Goal: Task Accomplishment & Management: Use online tool/utility

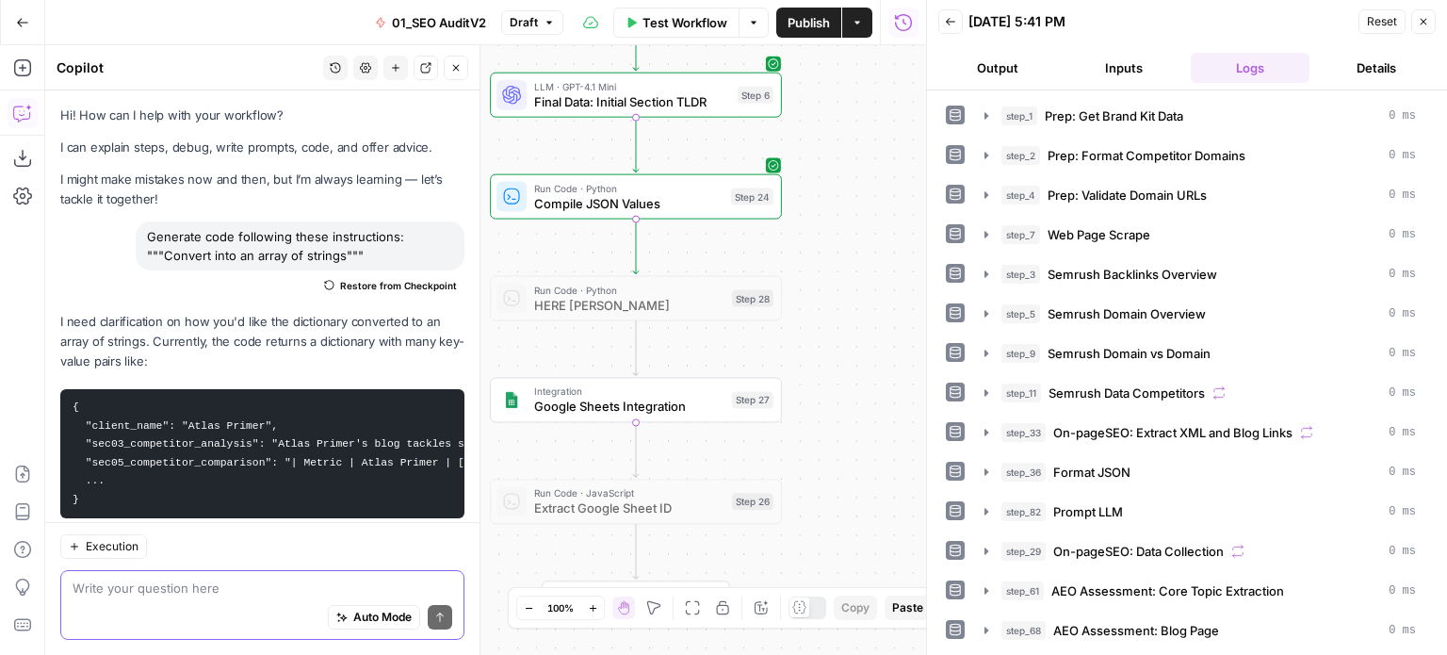
scroll to position [170, 0]
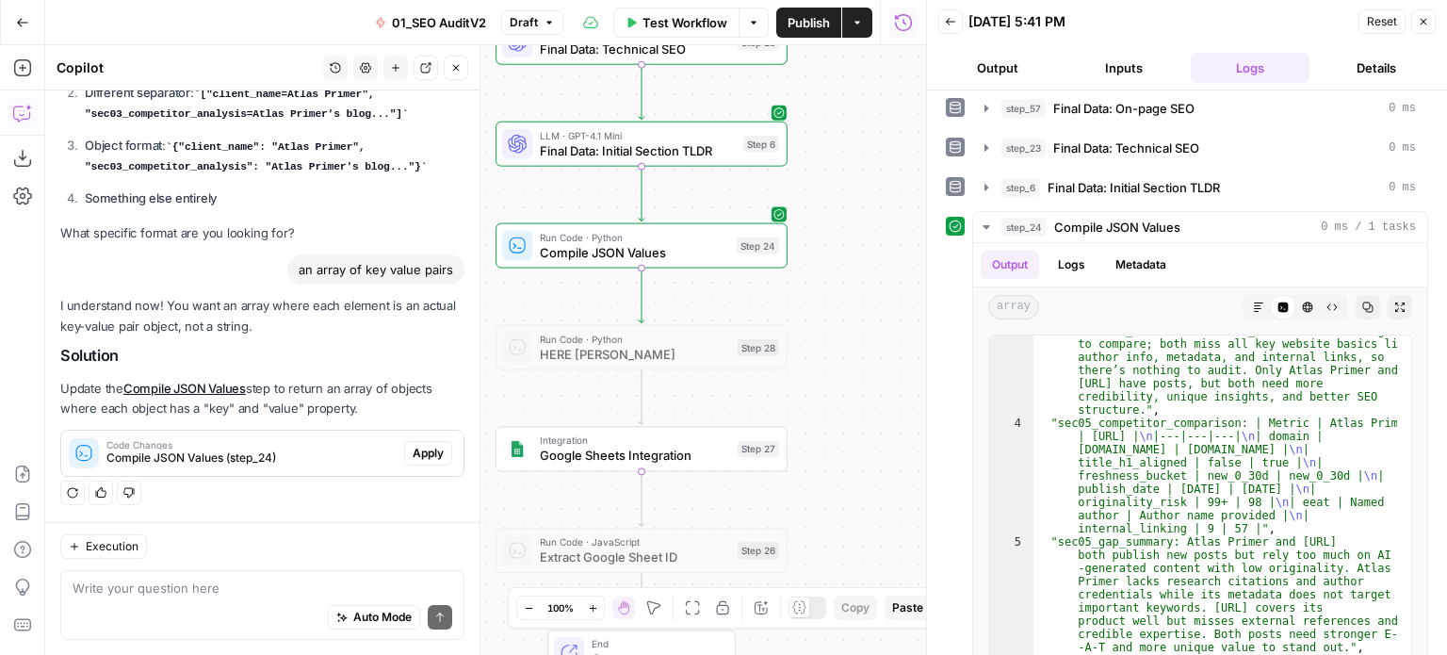
click at [834, 343] on div "false false true true Workflow Set Inputs Inputs Workflow Prep: Get Brand Kit D…" at bounding box center [485, 350] width 881 height 610
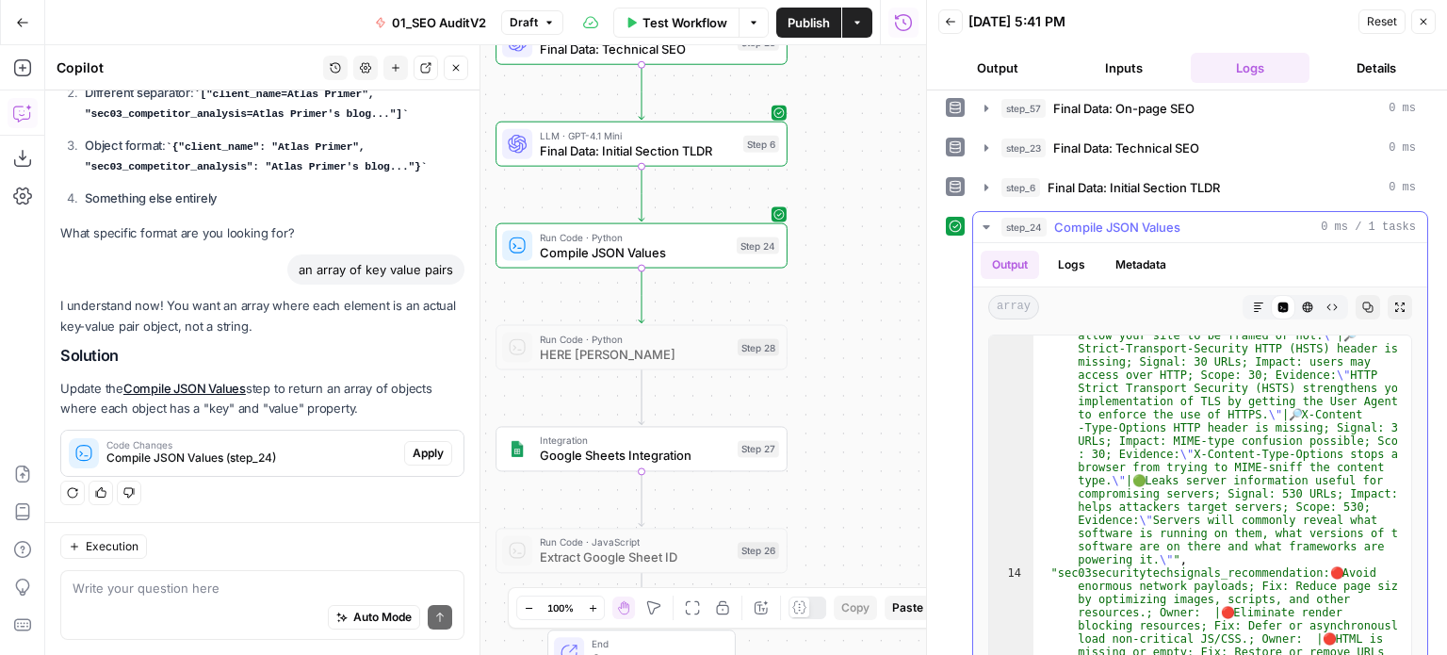
scroll to position [5709, 0]
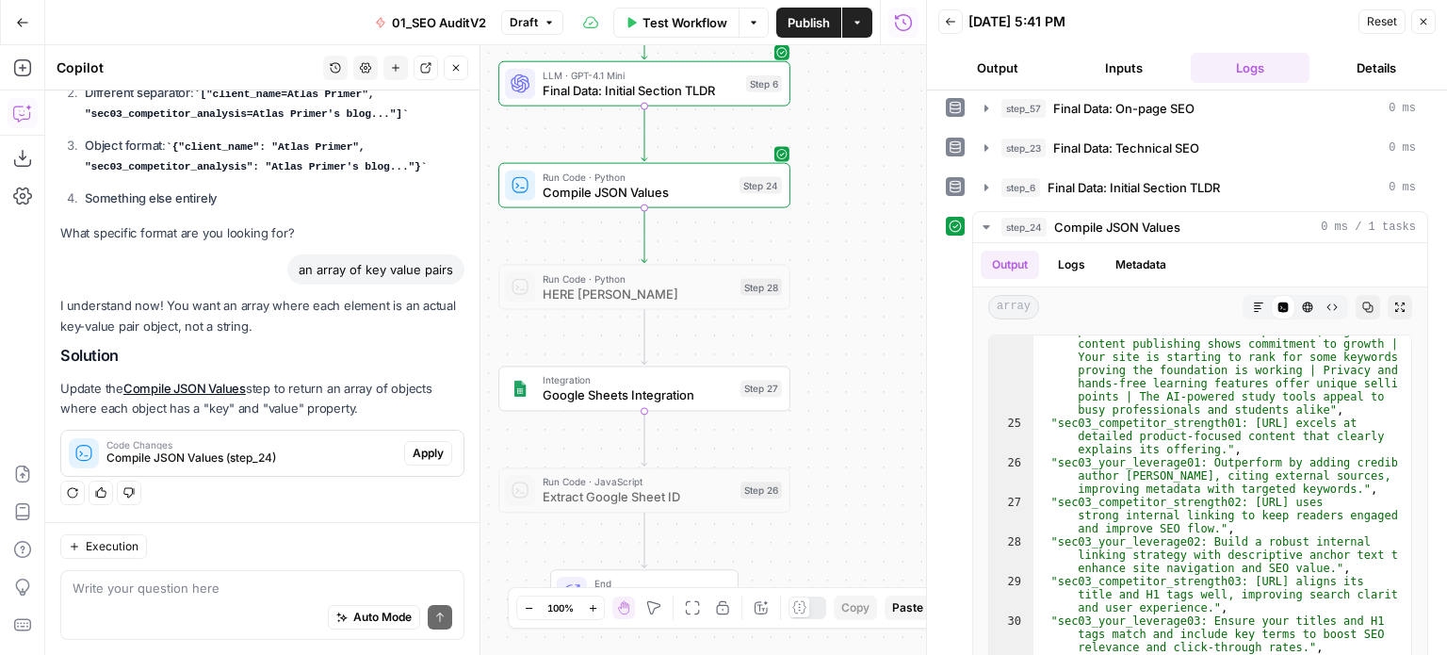
drag, startPoint x: 885, startPoint y: 359, endPoint x: 887, endPoint y: 299, distance: 60.4
click at [887, 299] on div "false false true true Workflow Set Inputs Inputs Workflow Prep: Get Brand Kit D…" at bounding box center [485, 350] width 881 height 610
click at [735, 395] on div "Integration Google Sheets Integration Step 27 Copy step Delete step Add Note Te…" at bounding box center [643, 388] width 277 height 32
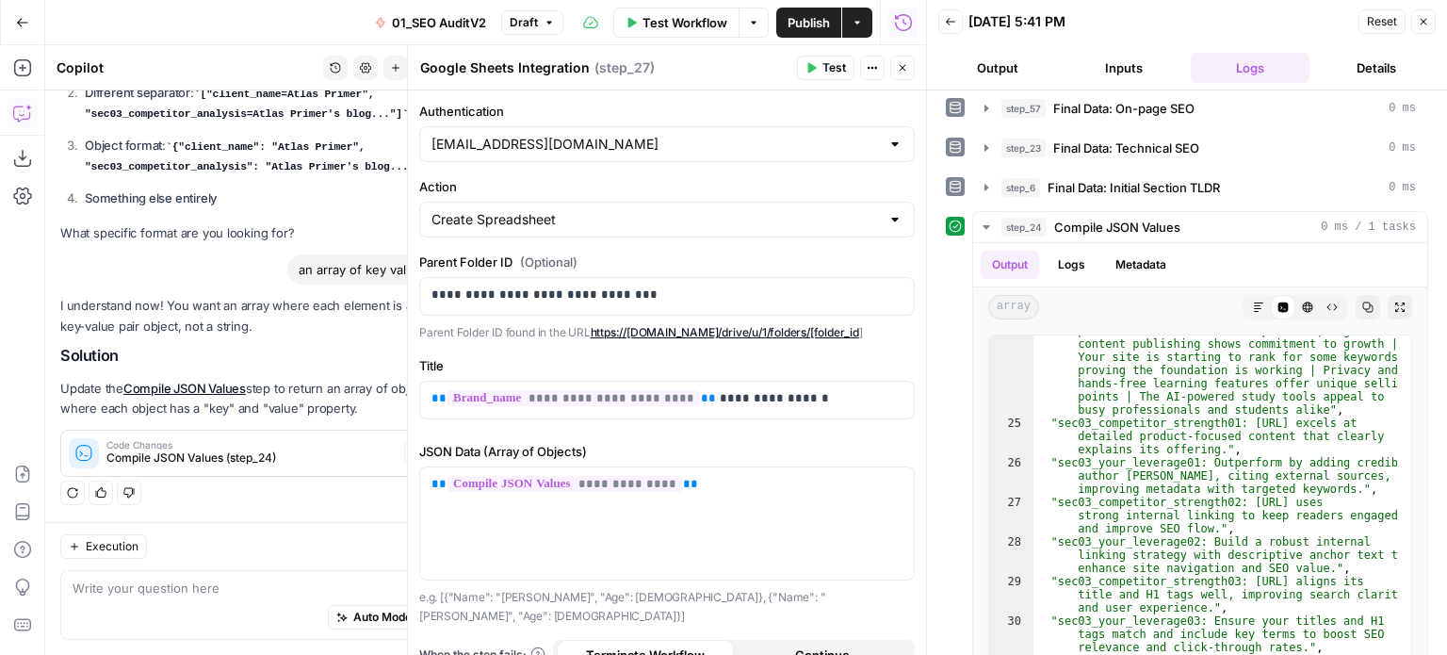
click at [840, 63] on span "Test" at bounding box center [834, 67] width 24 height 17
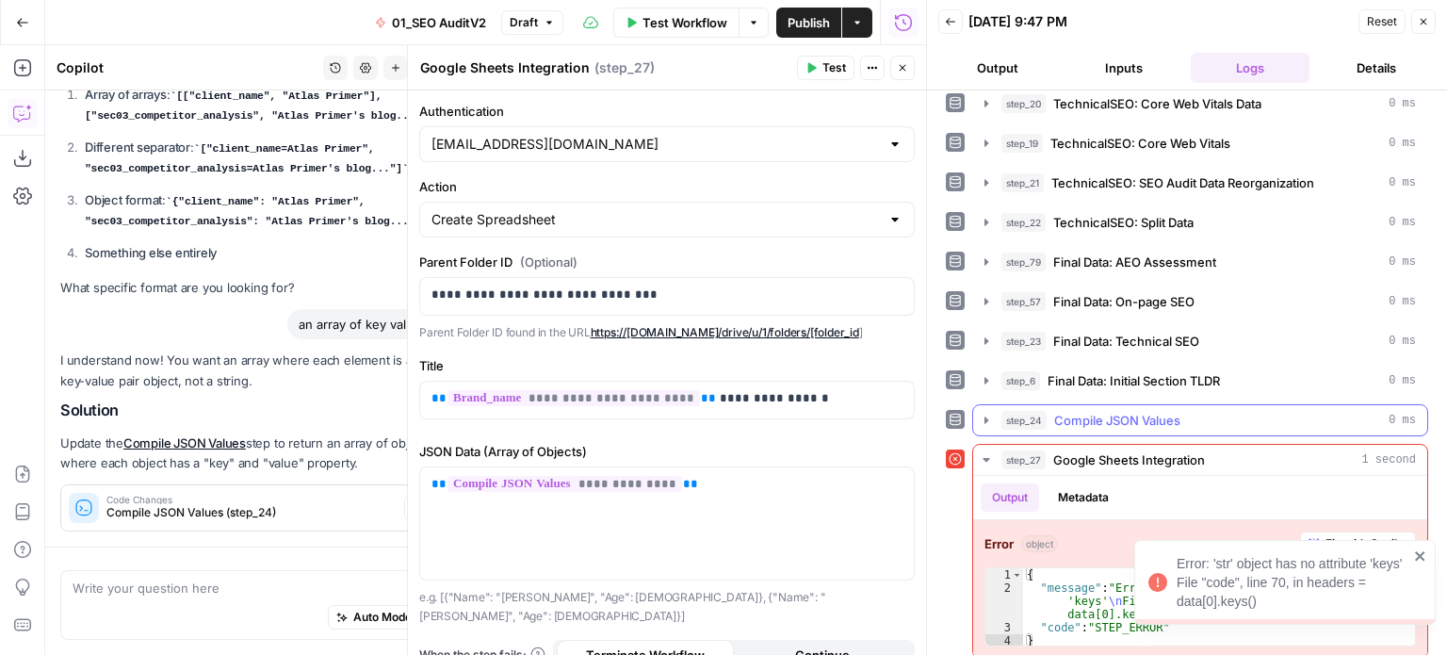
scroll to position [1726, 0]
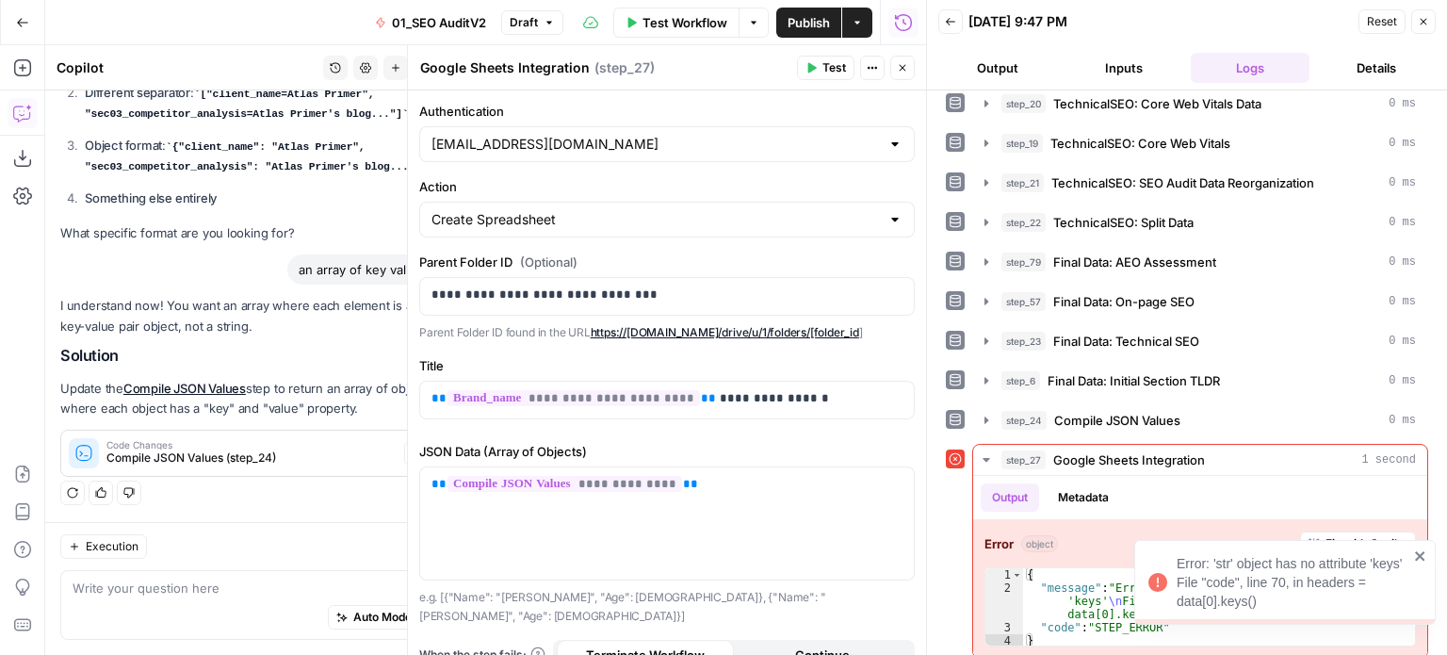
click at [1430, 552] on div "Error: 'str' object has no attribute 'keys' File "code", line 70, in headers = …" at bounding box center [1284, 582] width 301 height 85
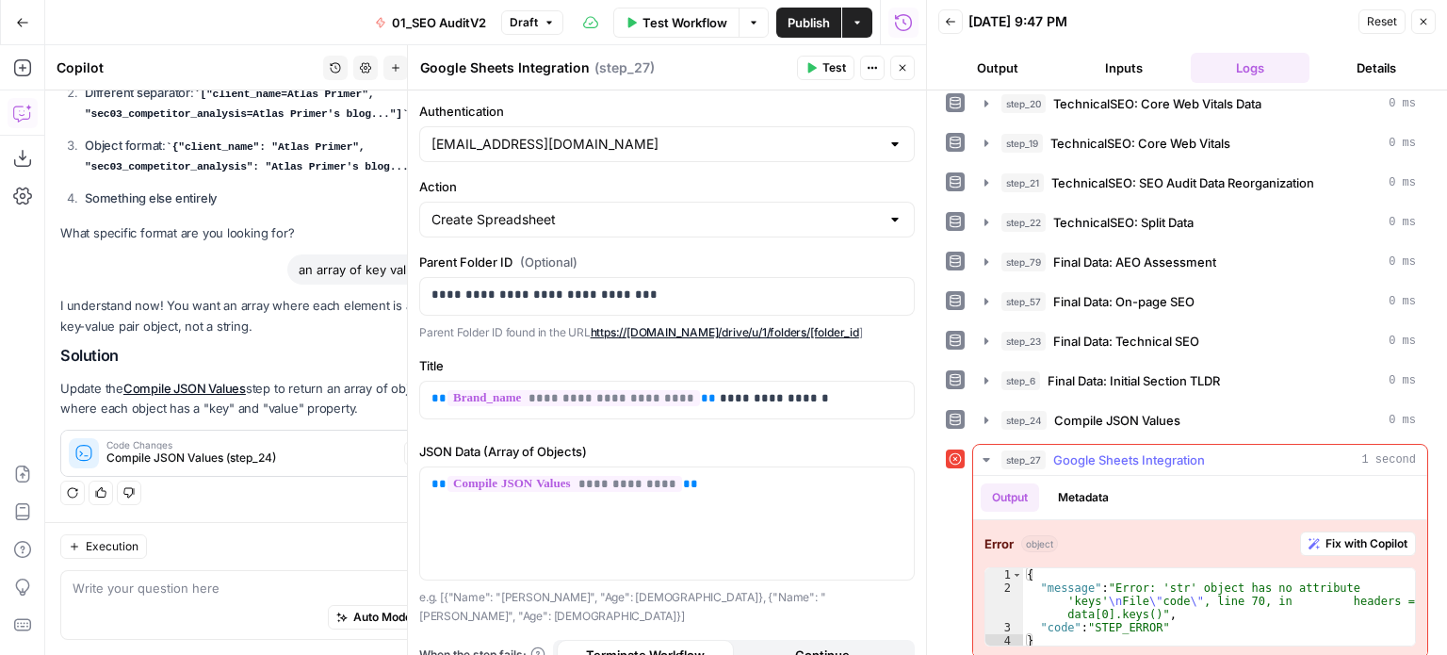
click at [1356, 540] on button "Fix with Copilot" at bounding box center [1358, 543] width 116 height 24
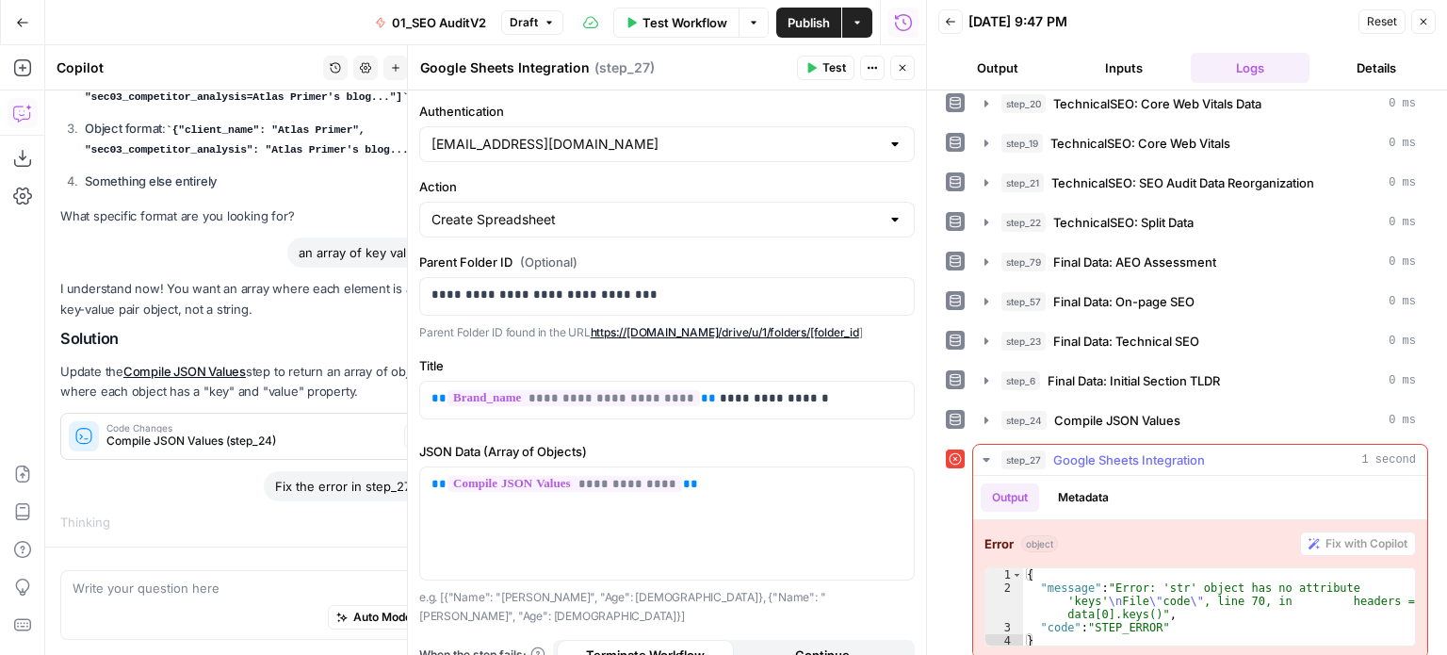
scroll to position [1683, 0]
click at [1429, 18] on button "Close" at bounding box center [1423, 21] width 24 height 24
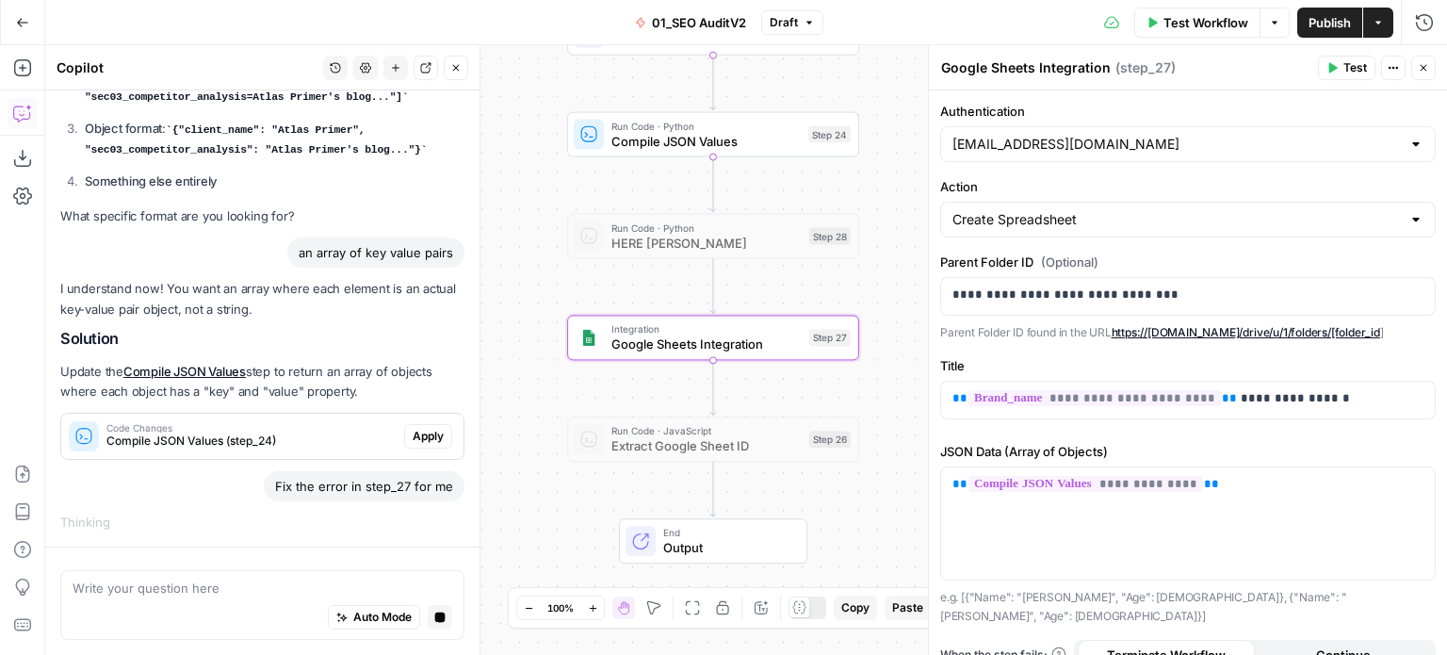
drag, startPoint x: 833, startPoint y: 526, endPoint x: 911, endPoint y: 466, distance: 98.2
click at [911, 466] on div "false false true true Workflow Set Inputs Inputs Workflow Prep: Get Brand Kit D…" at bounding box center [746, 350] width 1402 height 610
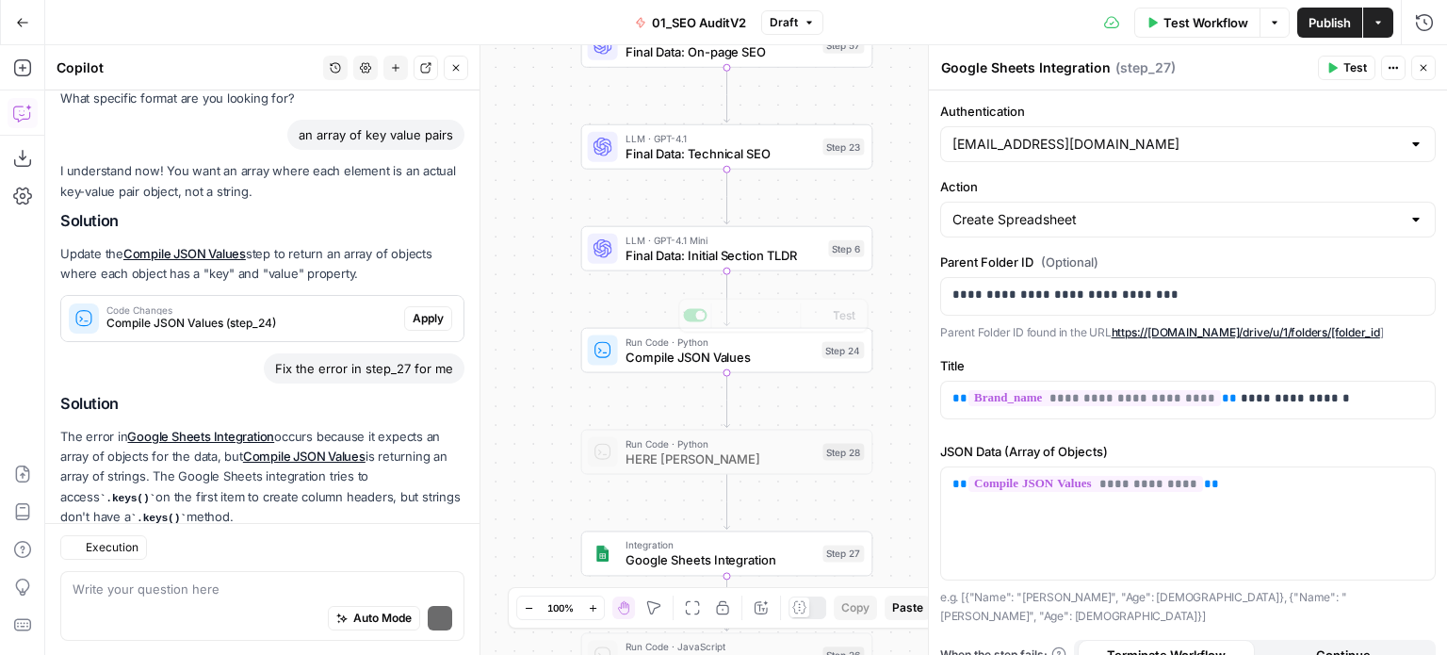
scroll to position [1968, 0]
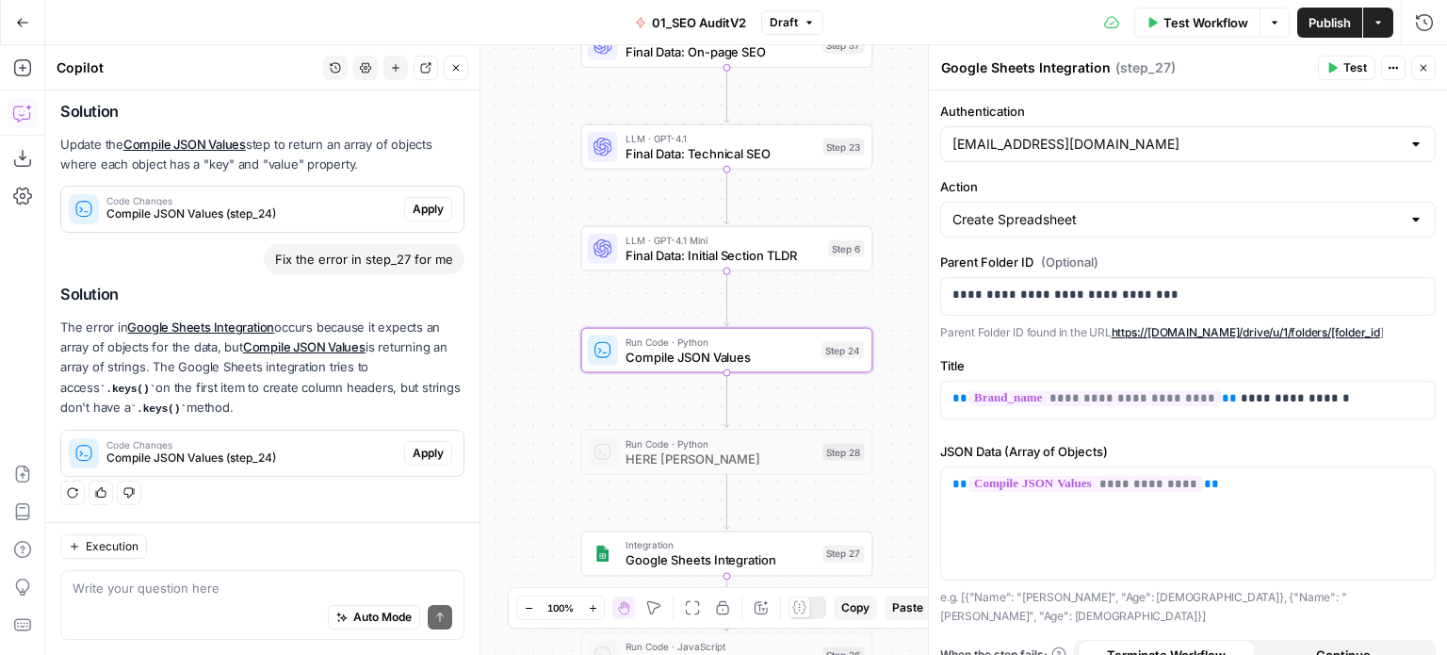
click at [417, 447] on span "Apply" at bounding box center [428, 453] width 31 height 17
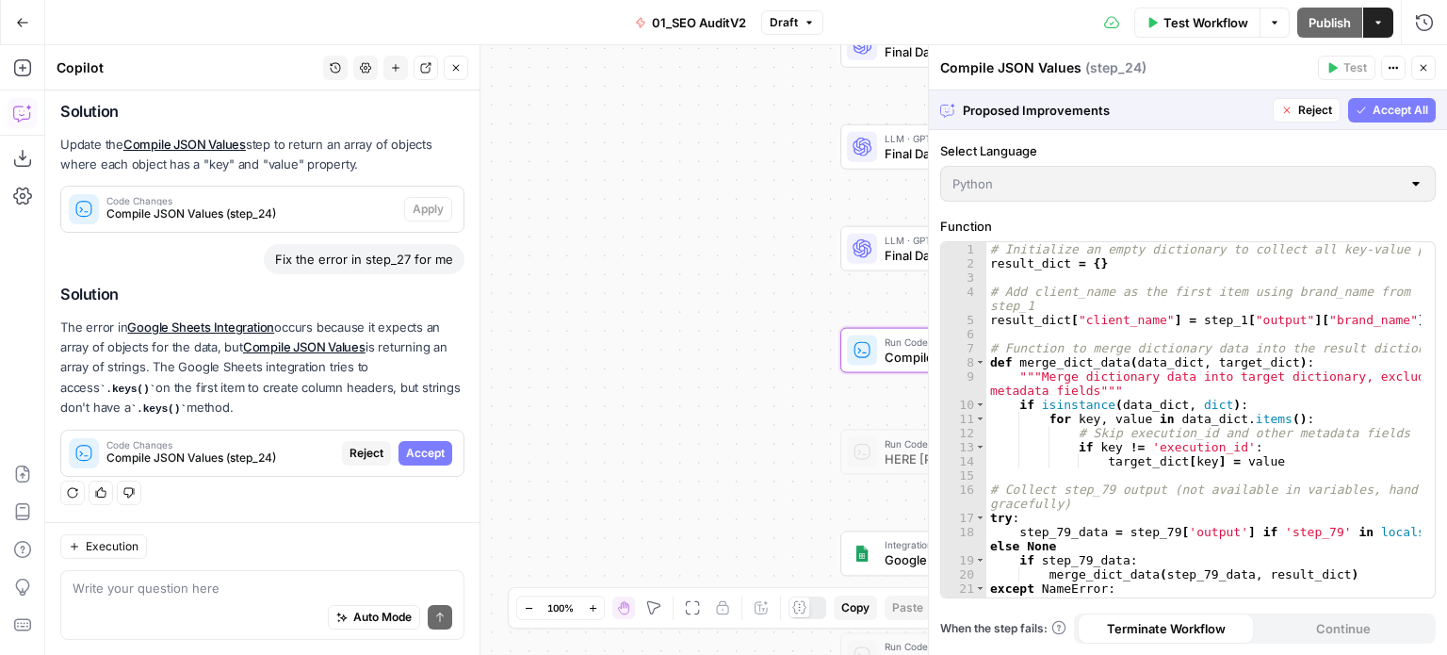
scroll to position [1908, 0]
click at [1388, 112] on span "Accept All" at bounding box center [1401, 110] width 56 height 17
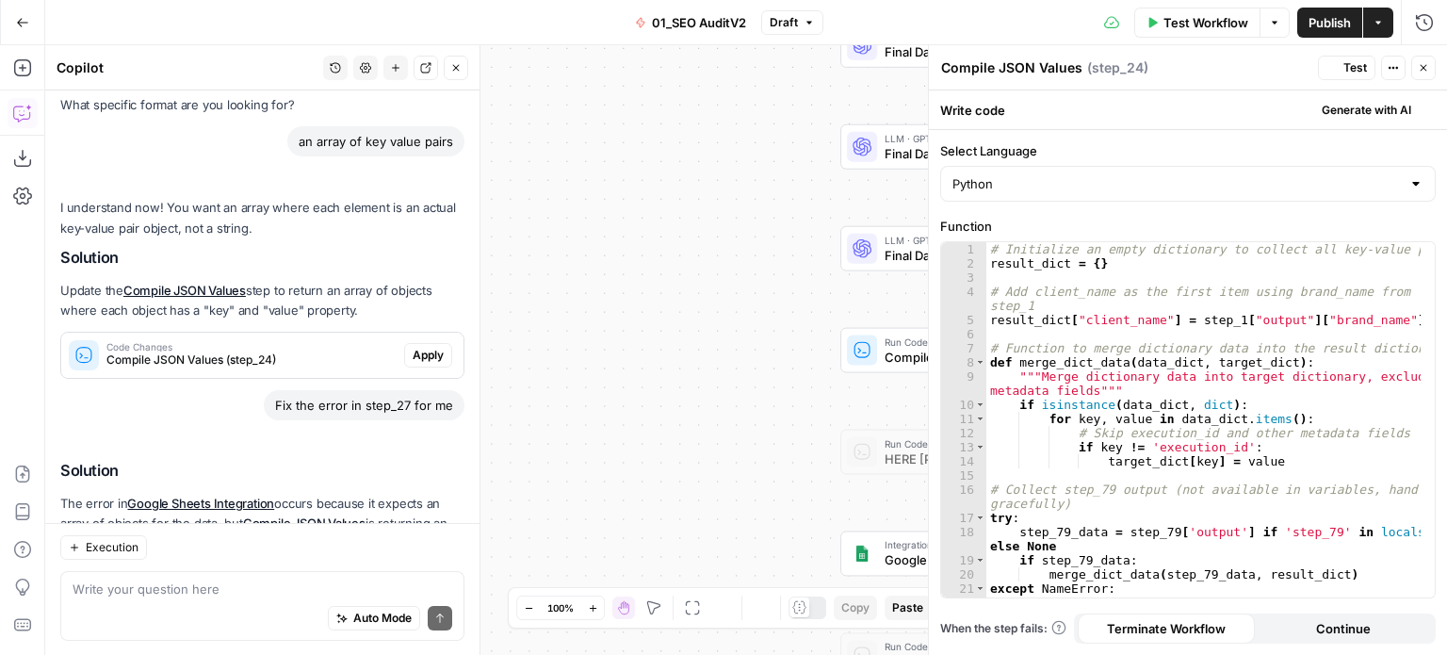
scroll to position [2089, 0]
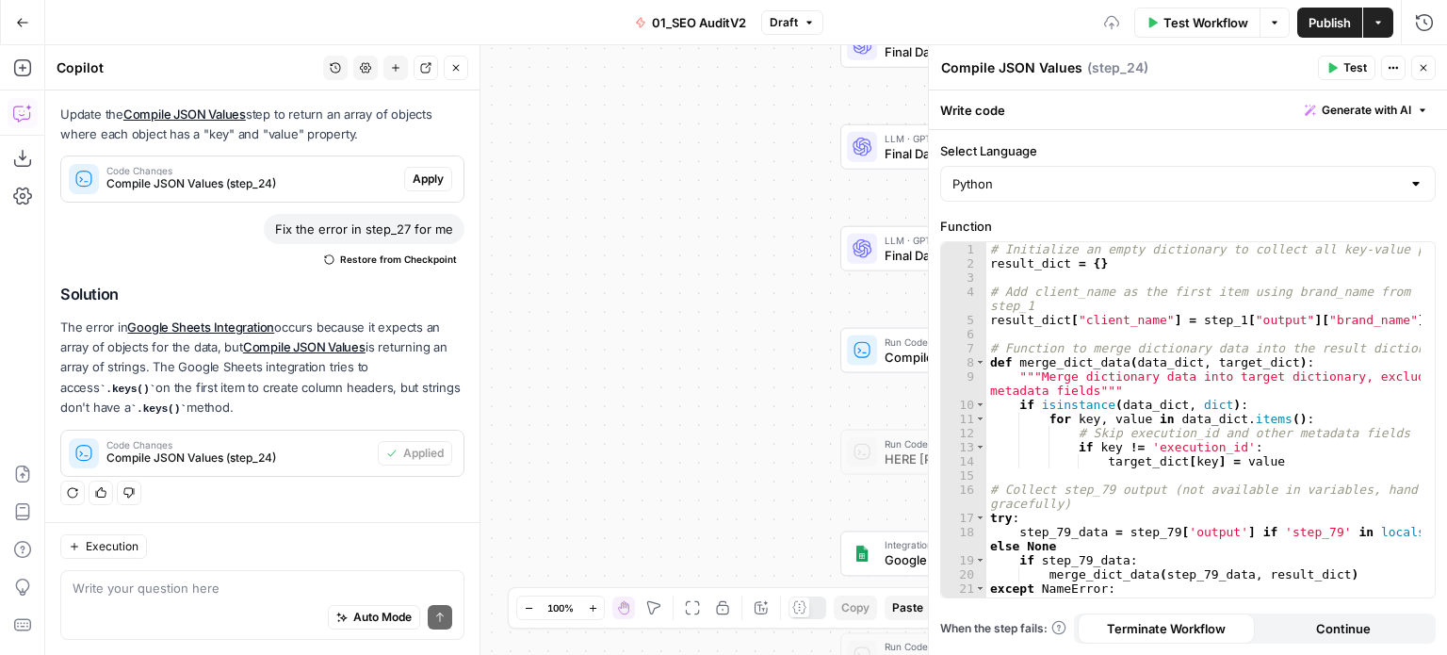
click at [1340, 59] on button "Test" at bounding box center [1346, 68] width 57 height 24
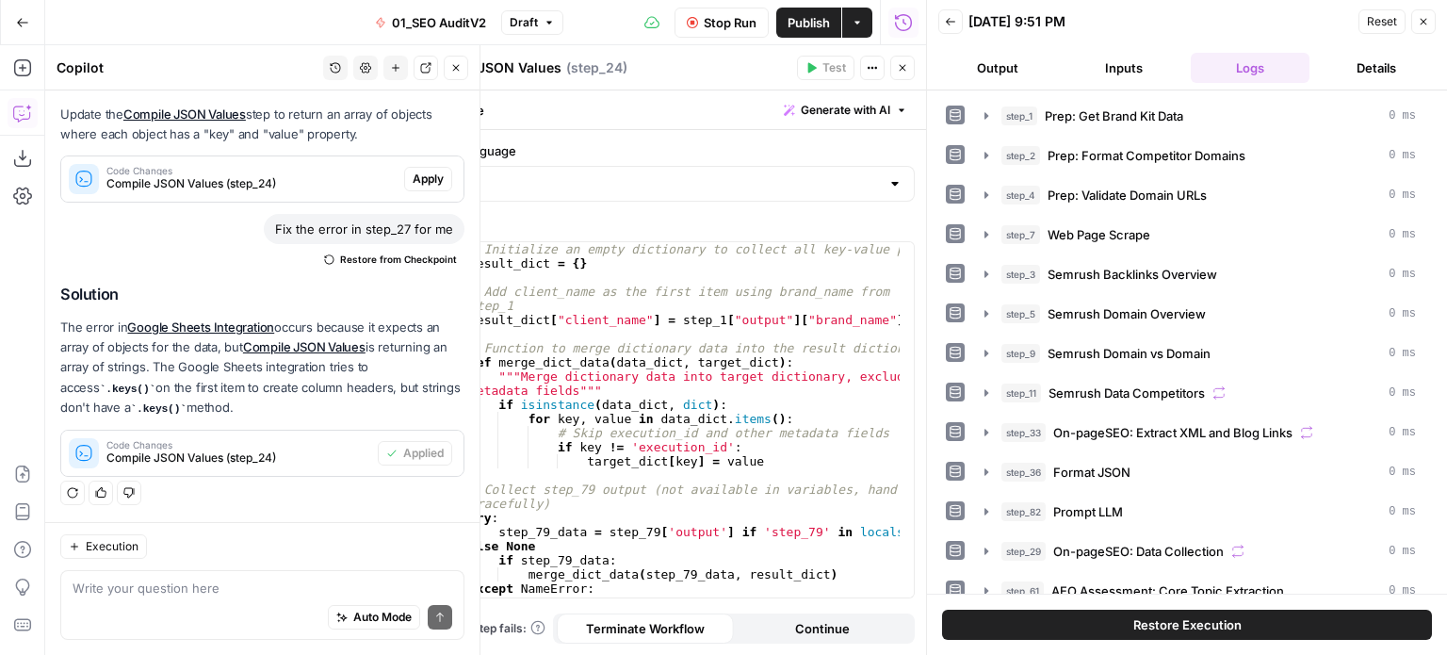
scroll to position [2089, 0]
click at [456, 68] on icon "button" at bounding box center [456, 68] width 7 height 7
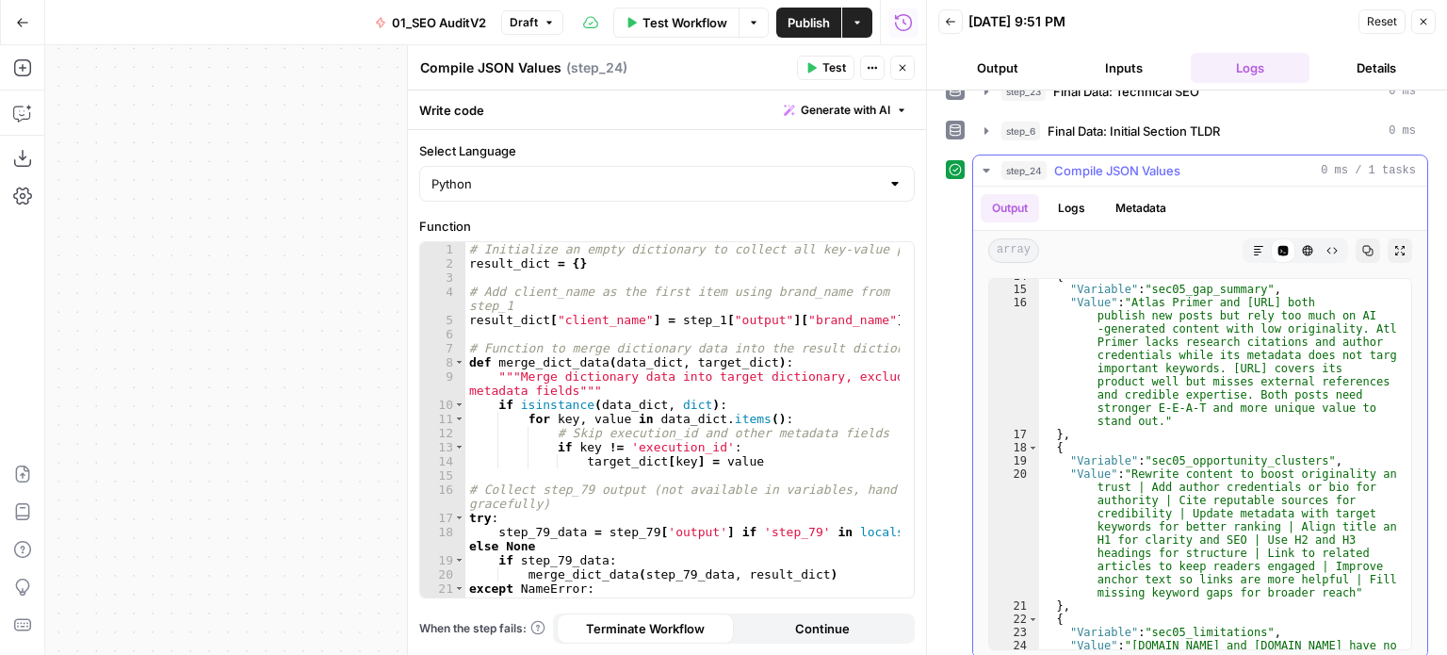
scroll to position [0, 0]
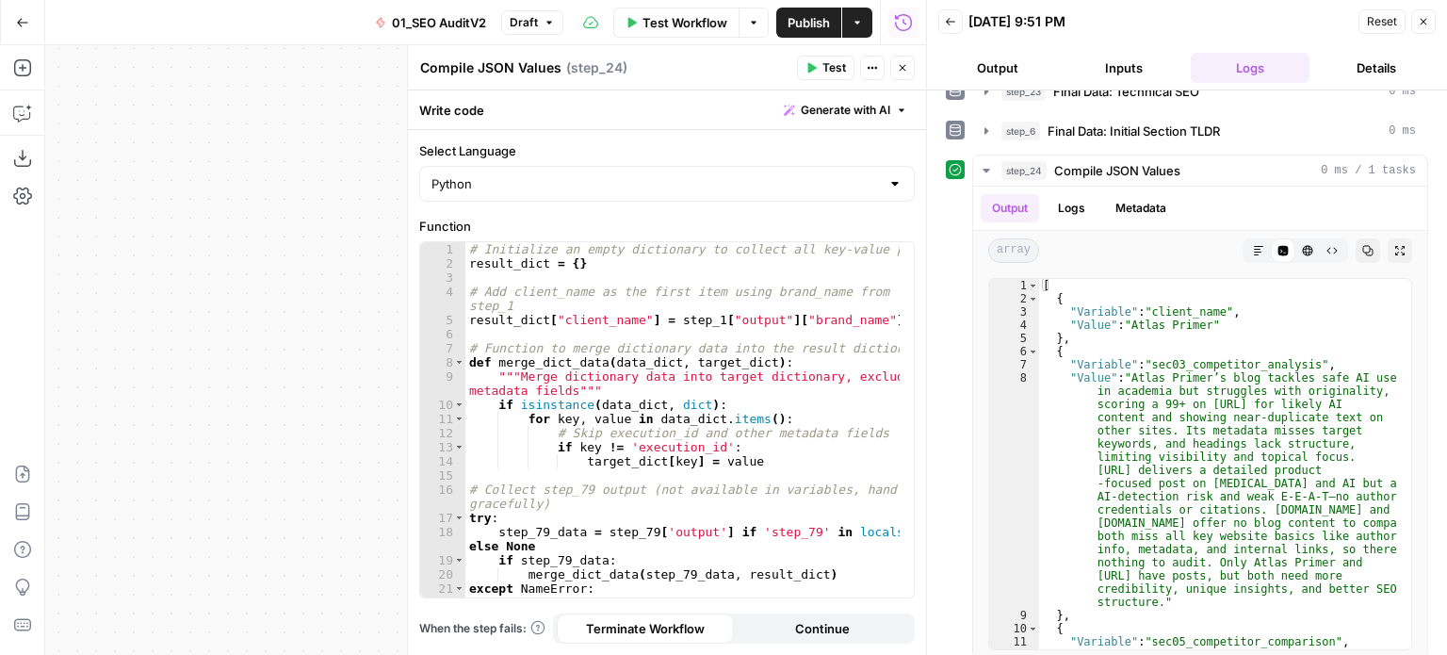
drag, startPoint x: 876, startPoint y: 225, endPoint x: 890, endPoint y: 488, distance: 263.2
click at [817, 101] on button "Generate with AI" at bounding box center [845, 110] width 138 height 24
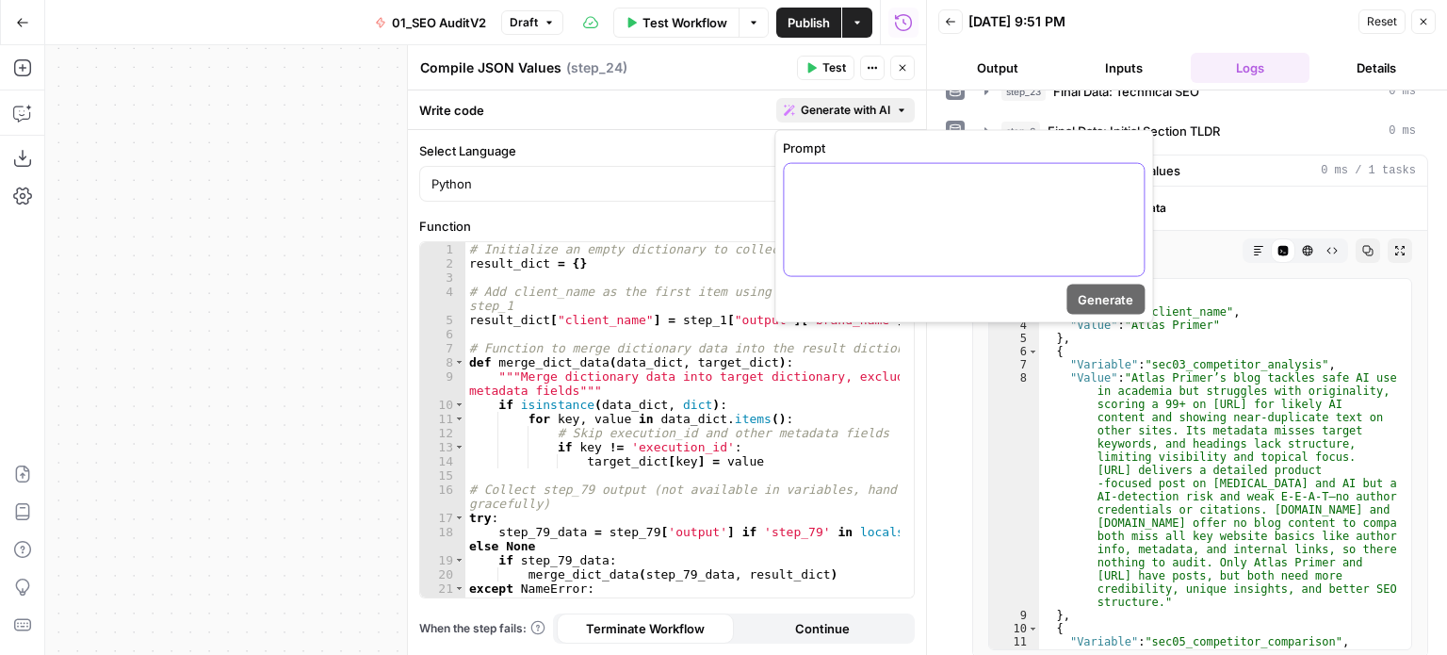
click at [833, 226] on div at bounding box center [964, 220] width 360 height 112
click at [668, 410] on div "# Initialize an empty dictionary to collect all key-value pairs result_dict = {…" at bounding box center [682, 434] width 435 height 384
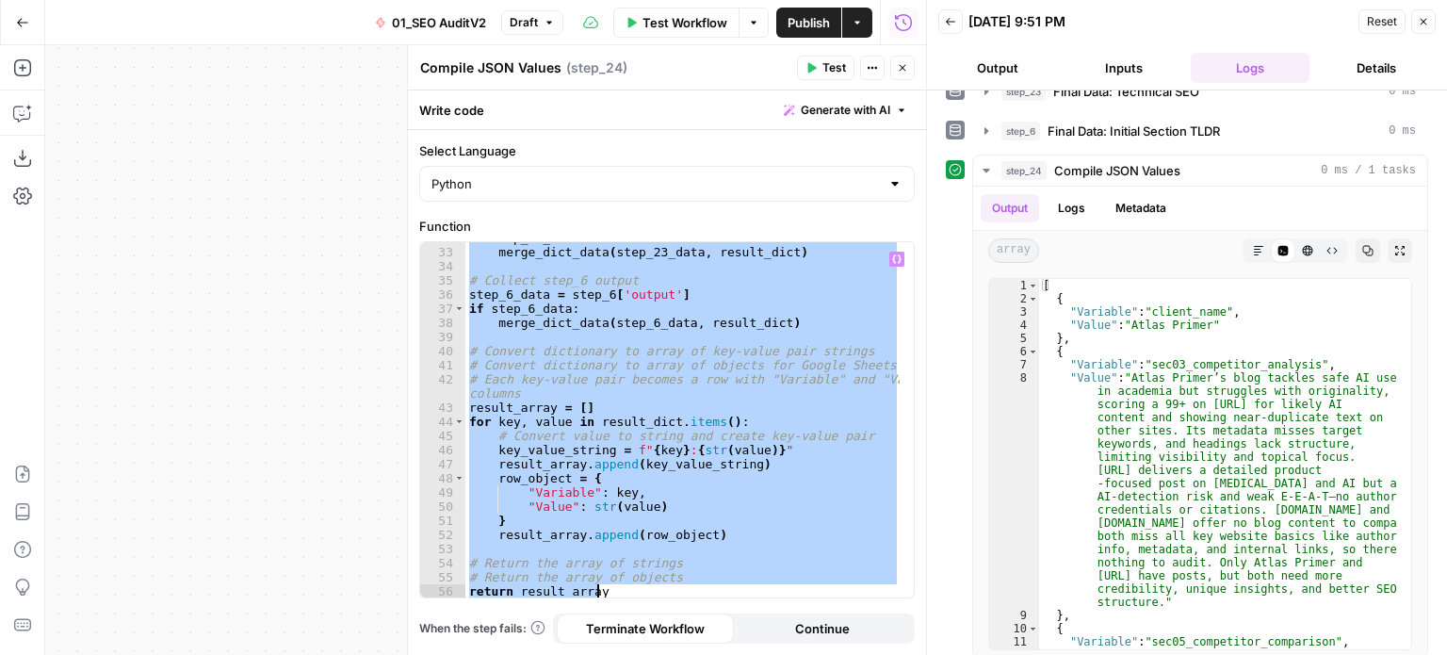
scroll to position [505, 0]
click at [825, 382] on div "if step_23_data : merge_dict_data ( step_23_data , result_dict ) # Collect step…" at bounding box center [682, 419] width 434 height 355
type textarea "**********"
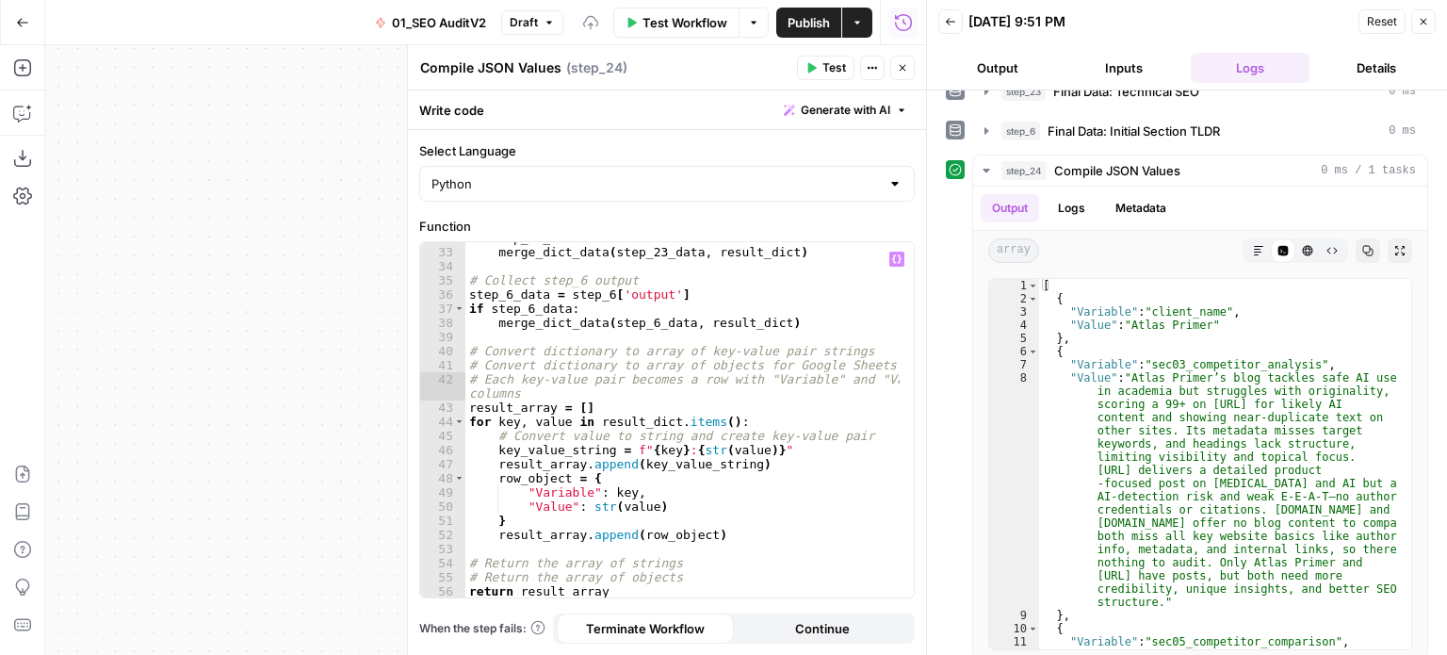
click at [818, 60] on button "Test" at bounding box center [825, 68] width 57 height 24
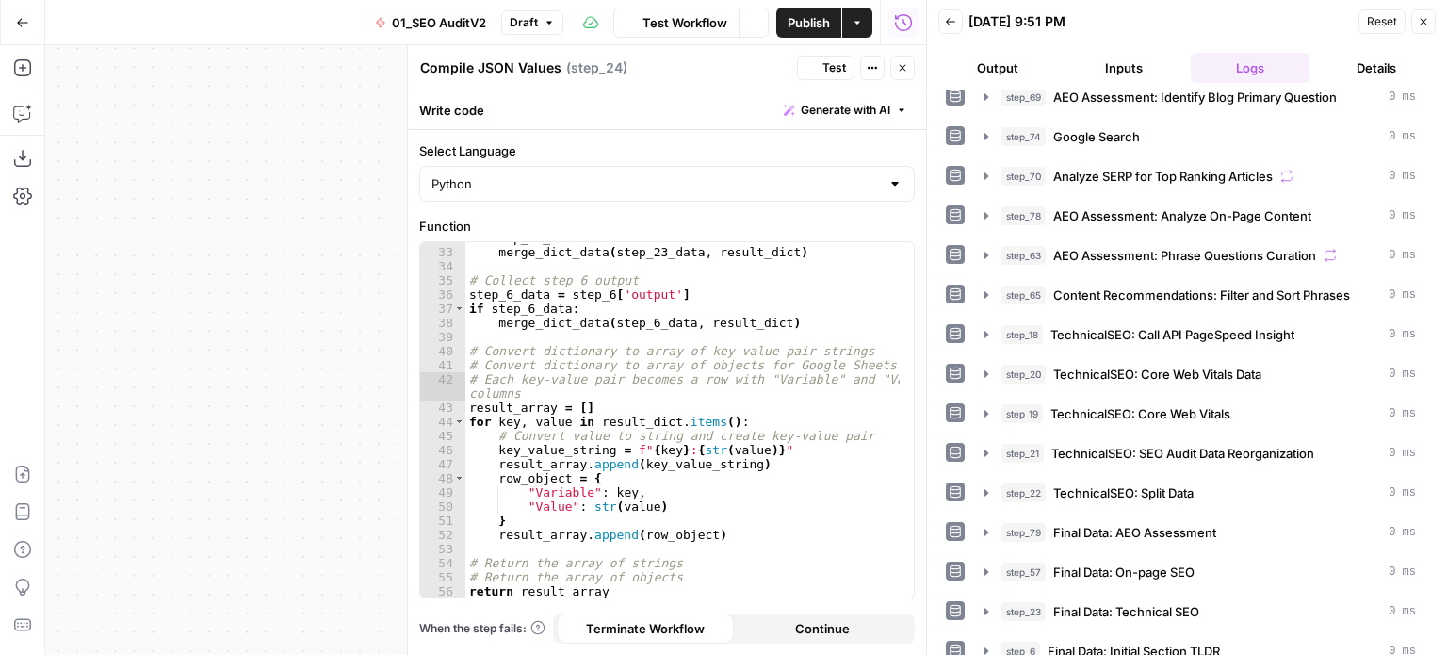
scroll to position [1093, 0]
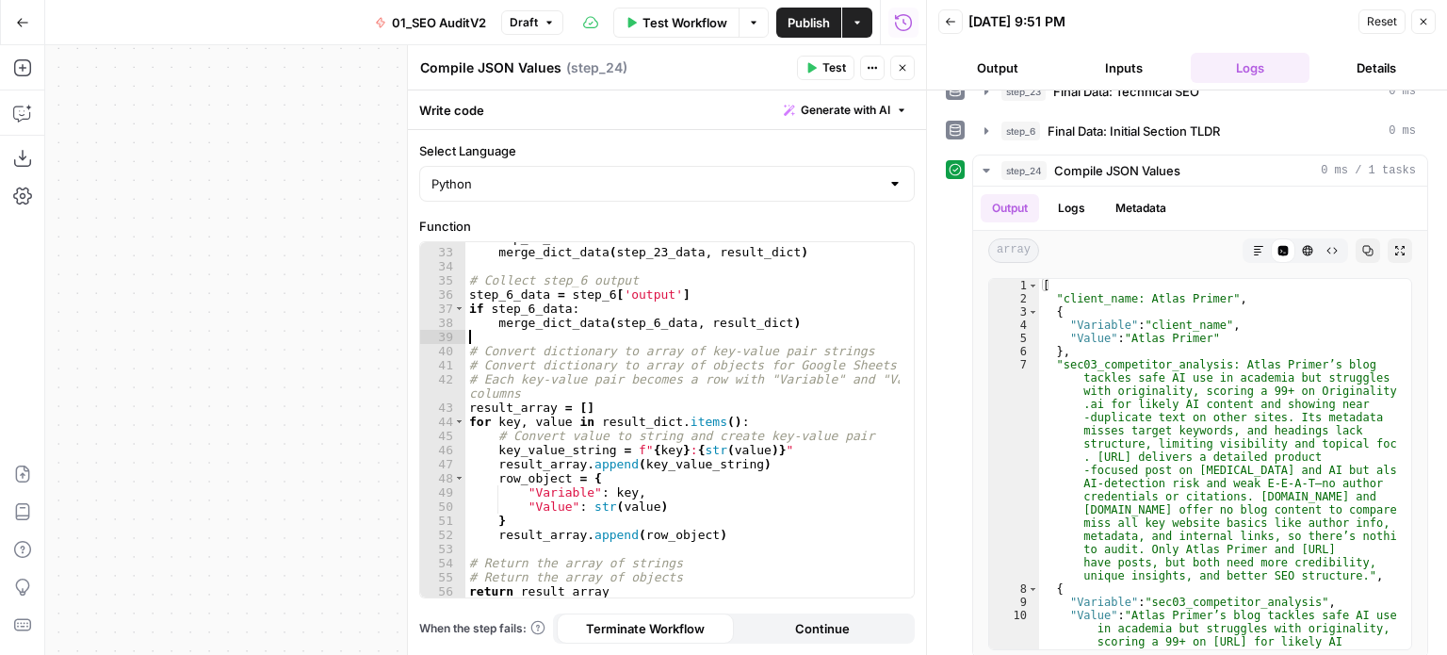
click at [695, 342] on div "if step_23_data : merge_dict_data ( step_23_data , result_dict ) # Collect step…" at bounding box center [682, 423] width 435 height 384
click at [695, 352] on div "if step_23_data : merge_dict_data ( step_23_data , result_dict ) # Collect step…" at bounding box center [682, 423] width 435 height 384
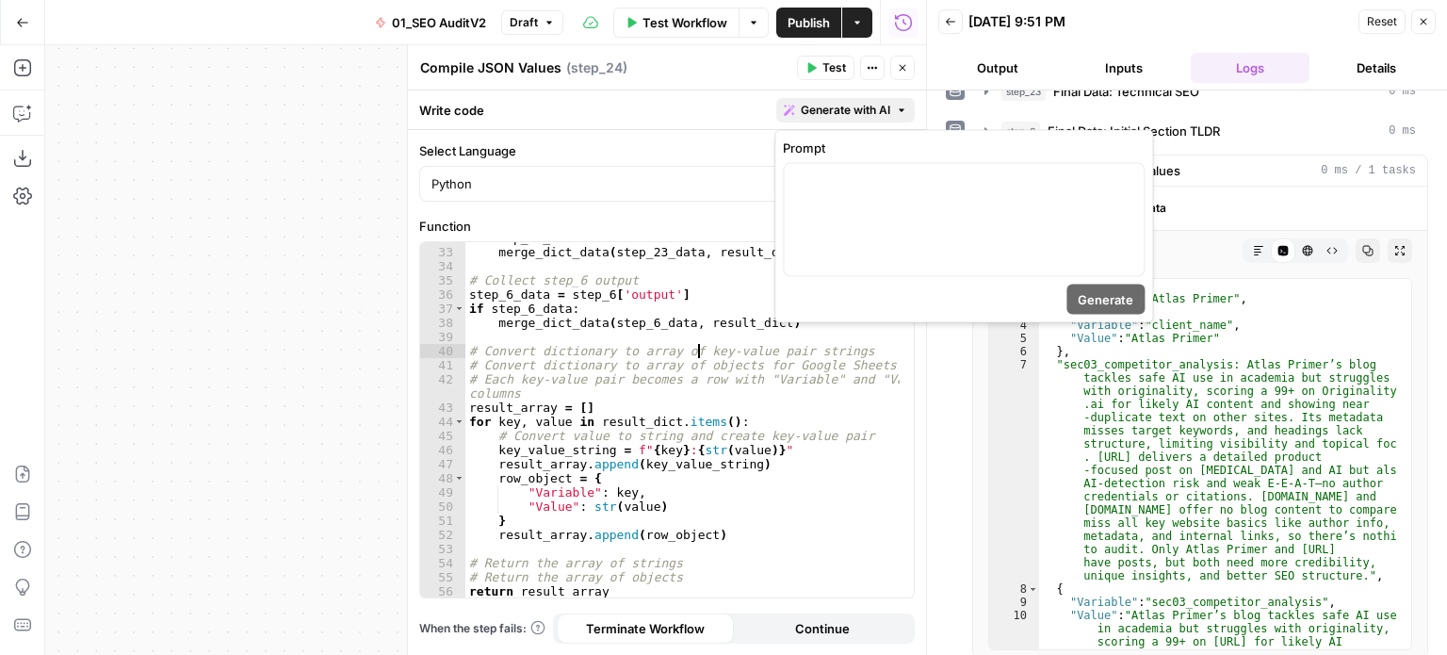
click at [853, 103] on span "Generate with AI" at bounding box center [845, 110] width 89 height 17
click at [796, 466] on div "if step_23_data : merge_dict_data ( step_23_data , result_dict ) # Collect step…" at bounding box center [682, 423] width 435 height 384
type textarea "**********"
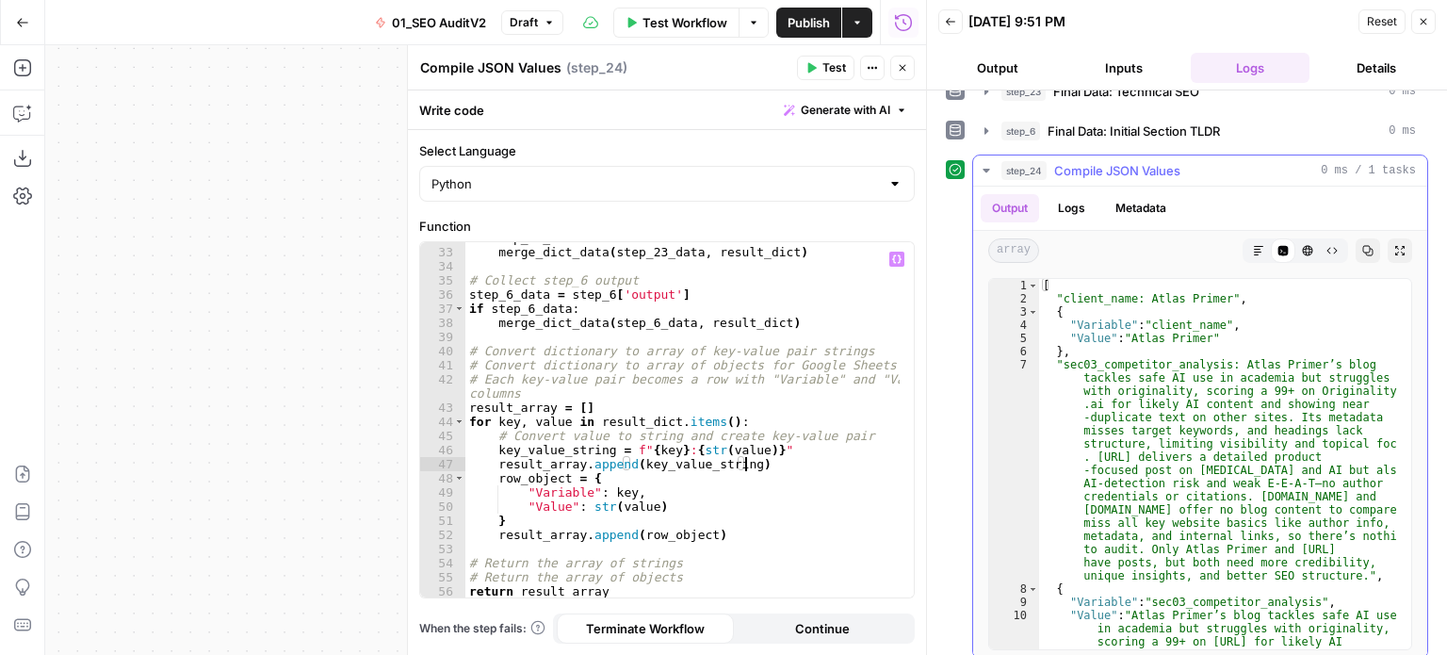
scroll to position [0, 0]
click at [821, 109] on span "Generate with AI" at bounding box center [845, 110] width 89 height 17
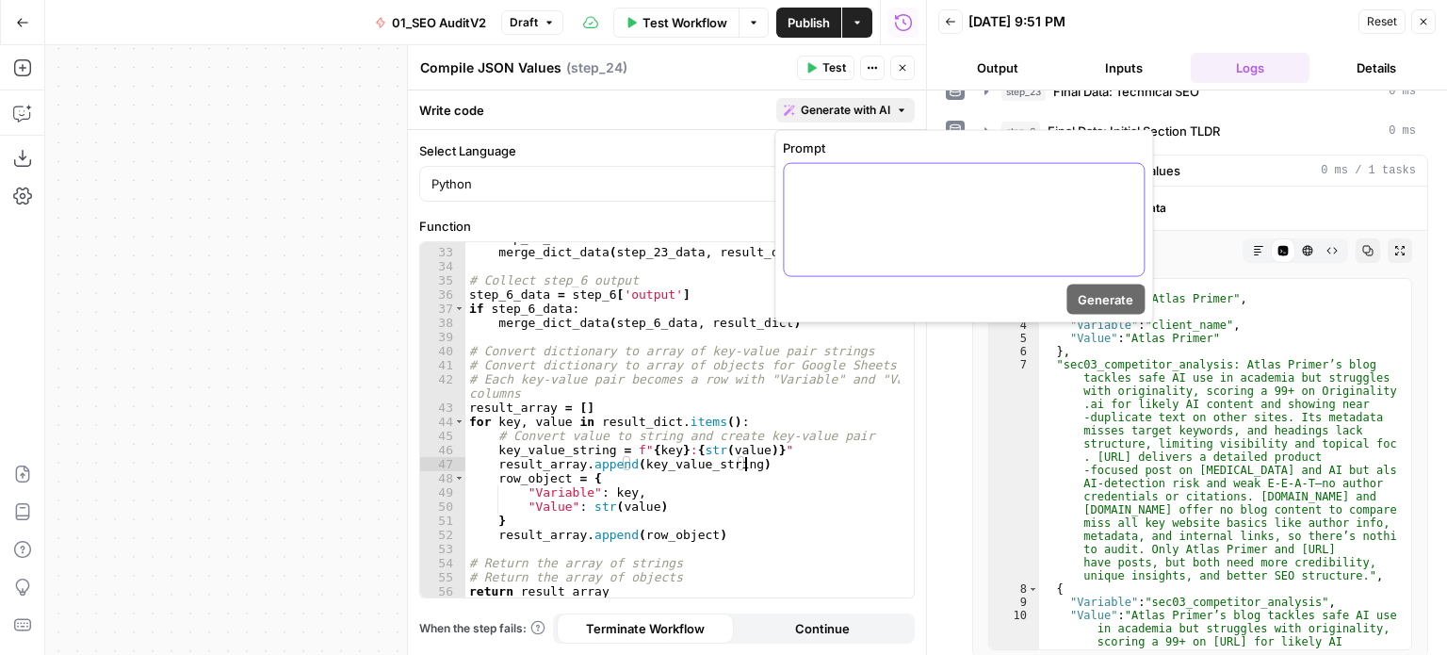
click at [807, 194] on div at bounding box center [964, 220] width 360 height 112
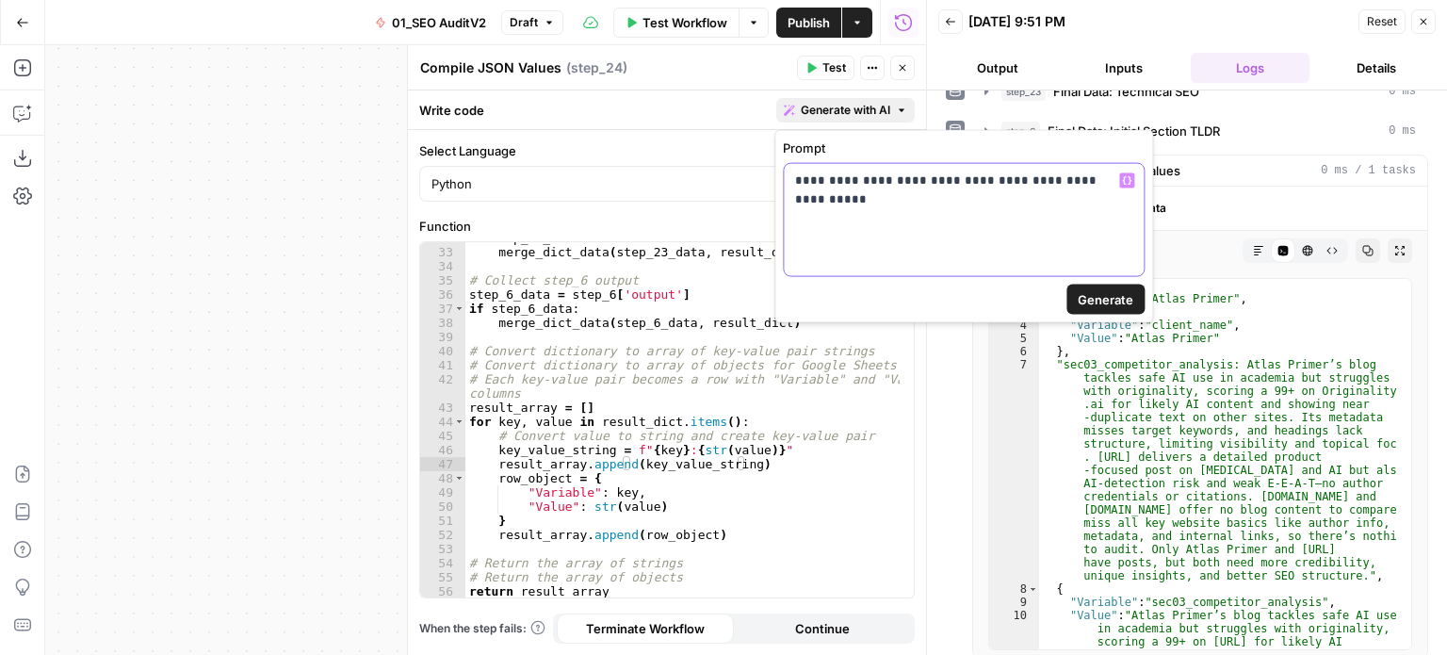
drag, startPoint x: 1075, startPoint y: 184, endPoint x: 1151, endPoint y: 271, distance: 116.2
click at [1078, 188] on p "**********" at bounding box center [963, 180] width 337 height 19
click at [1112, 294] on span "Generate" at bounding box center [1106, 299] width 56 height 19
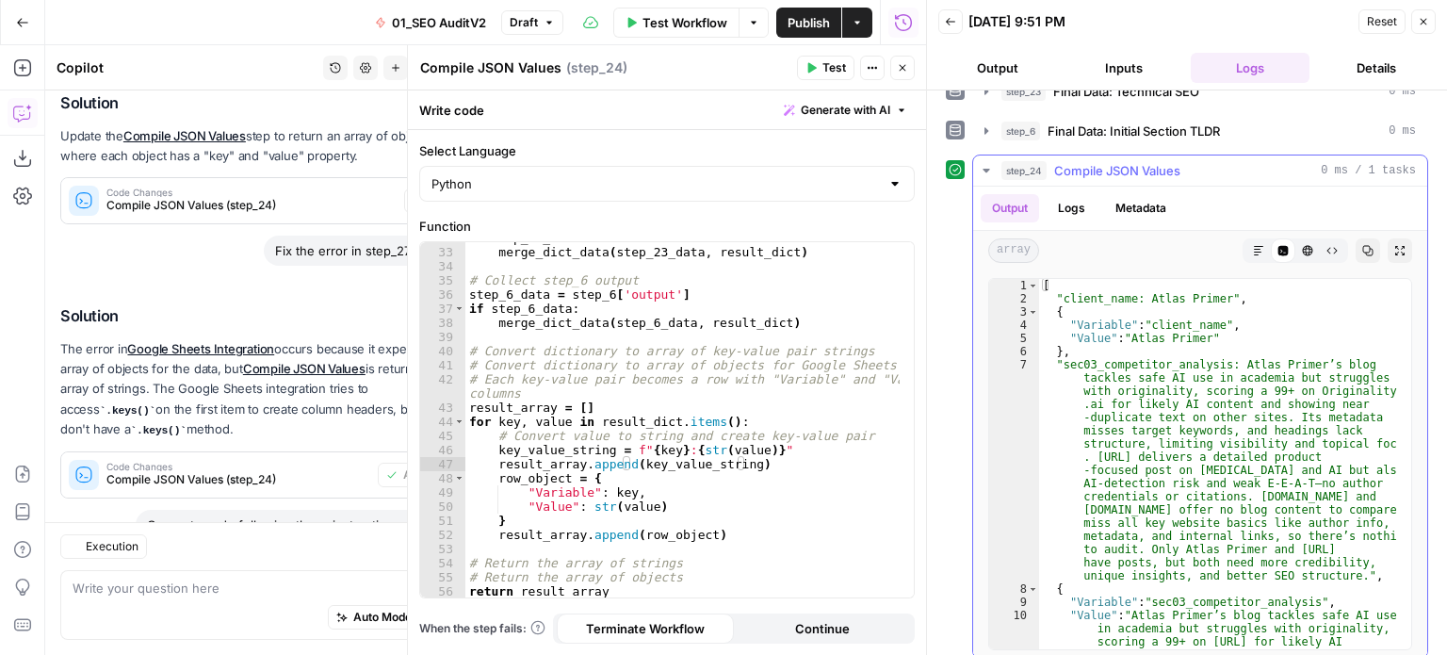
scroll to position [2298, 0]
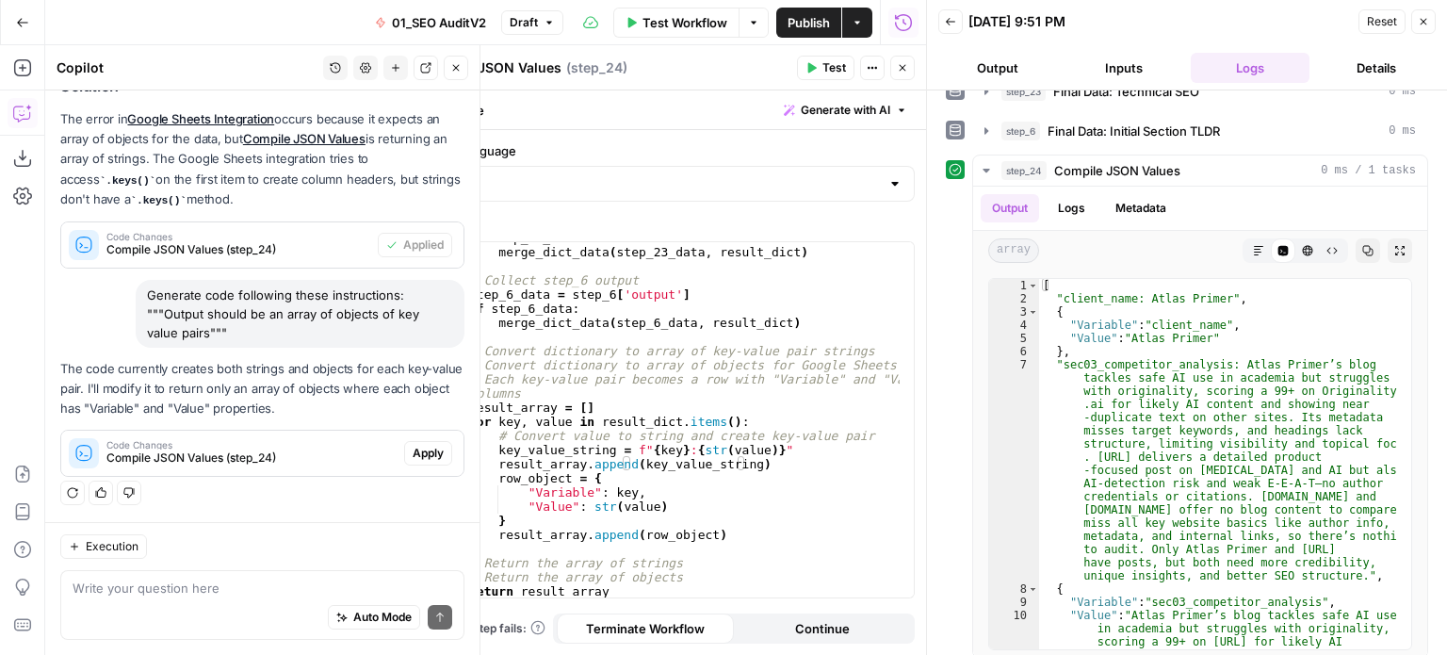
click at [414, 453] on span "Apply" at bounding box center [428, 453] width 31 height 17
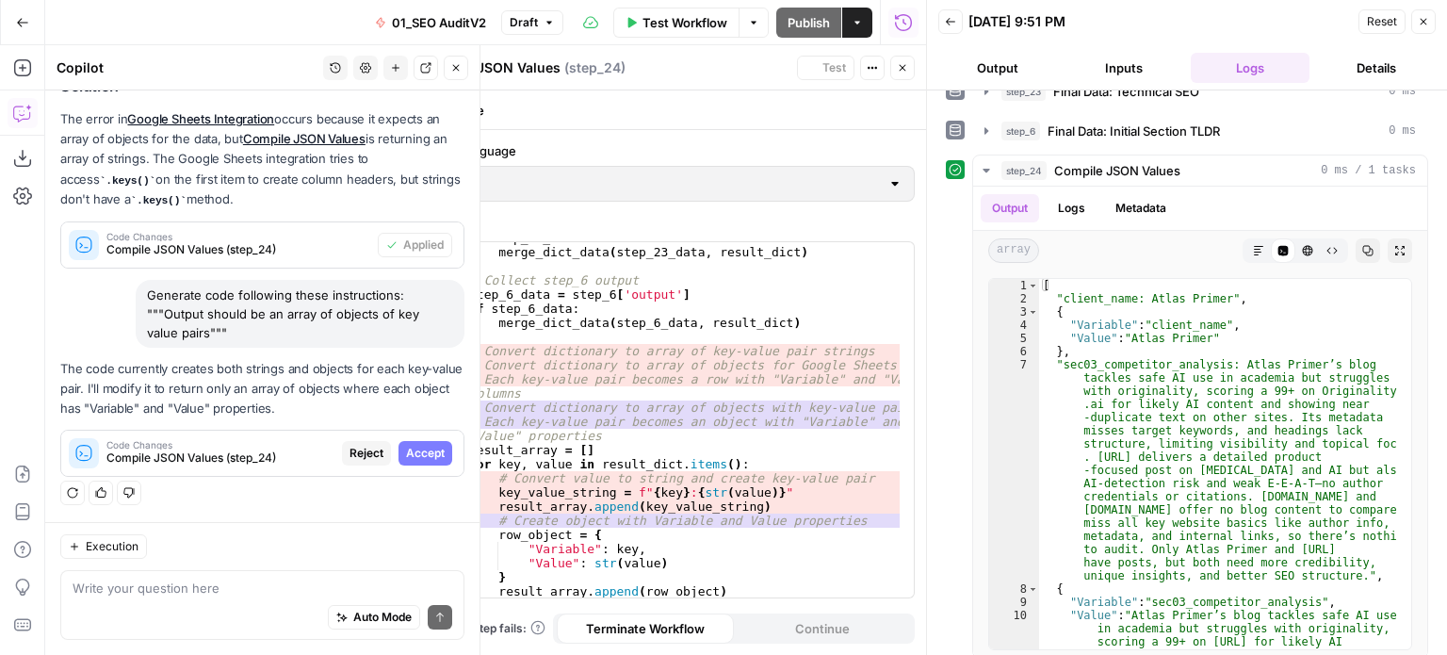
scroll to position [2117, 0]
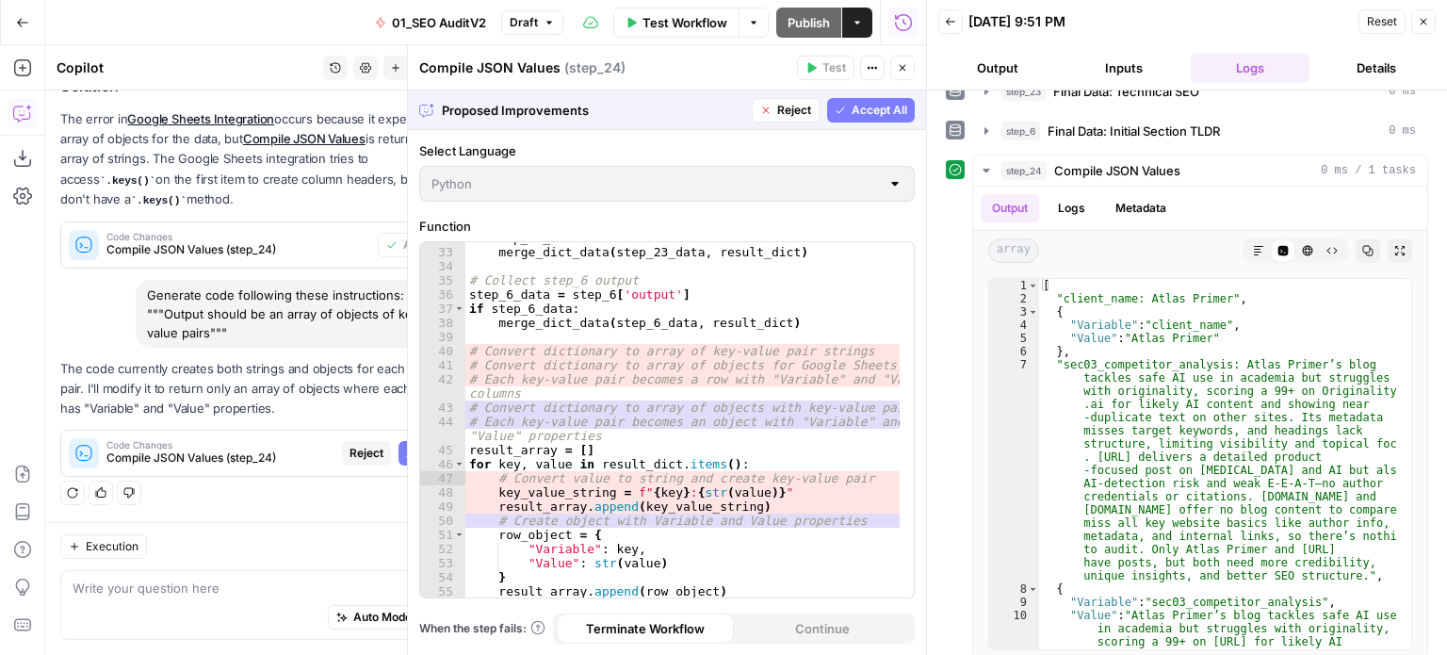
click at [870, 120] on button "Accept All" at bounding box center [871, 110] width 88 height 24
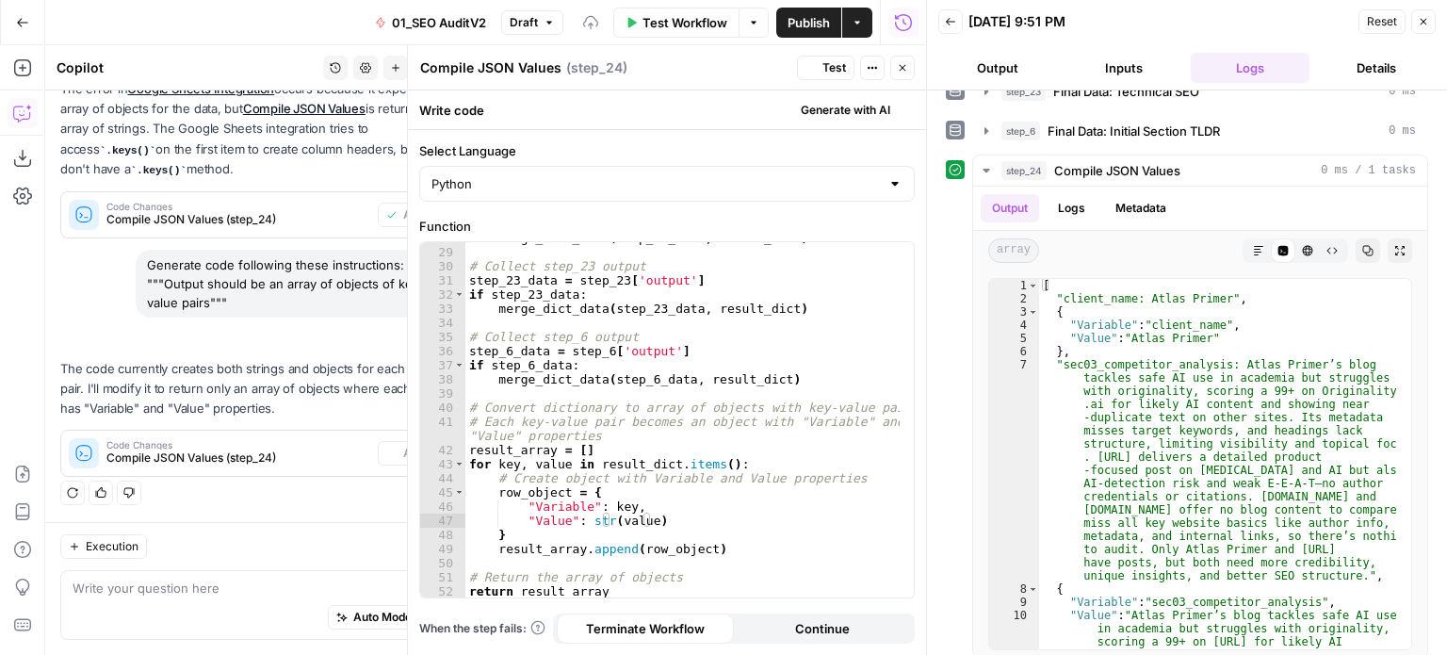
scroll to position [448, 0]
click at [839, 60] on span "Test" at bounding box center [834, 67] width 24 height 17
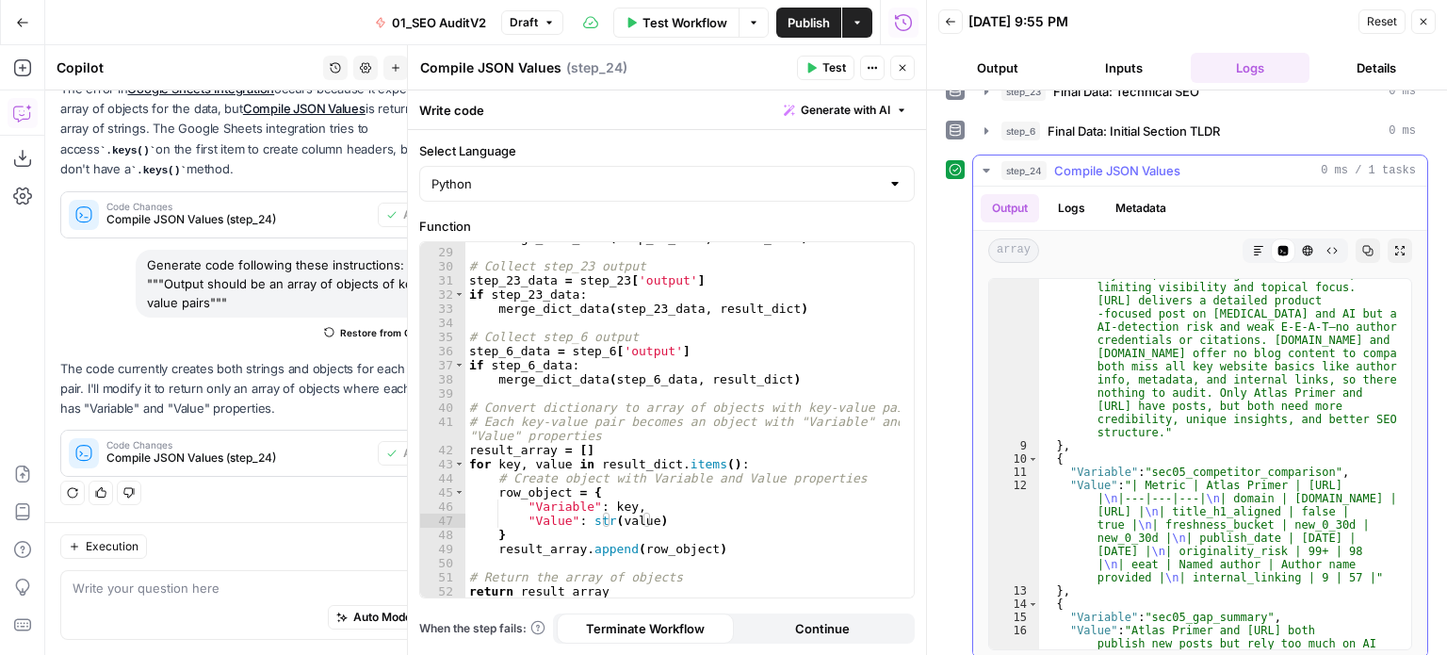
scroll to position [0, 0]
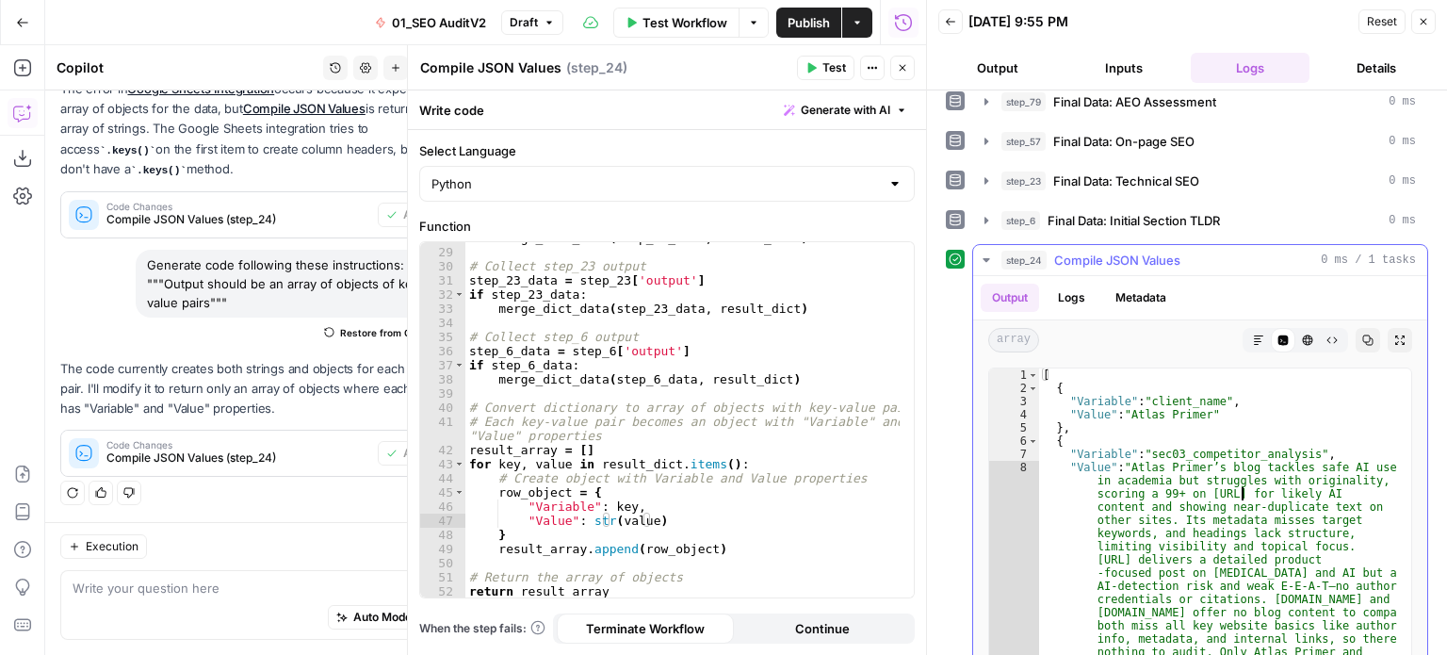
drag, startPoint x: 1241, startPoint y: 350, endPoint x: 1231, endPoint y: 297, distance: 53.6
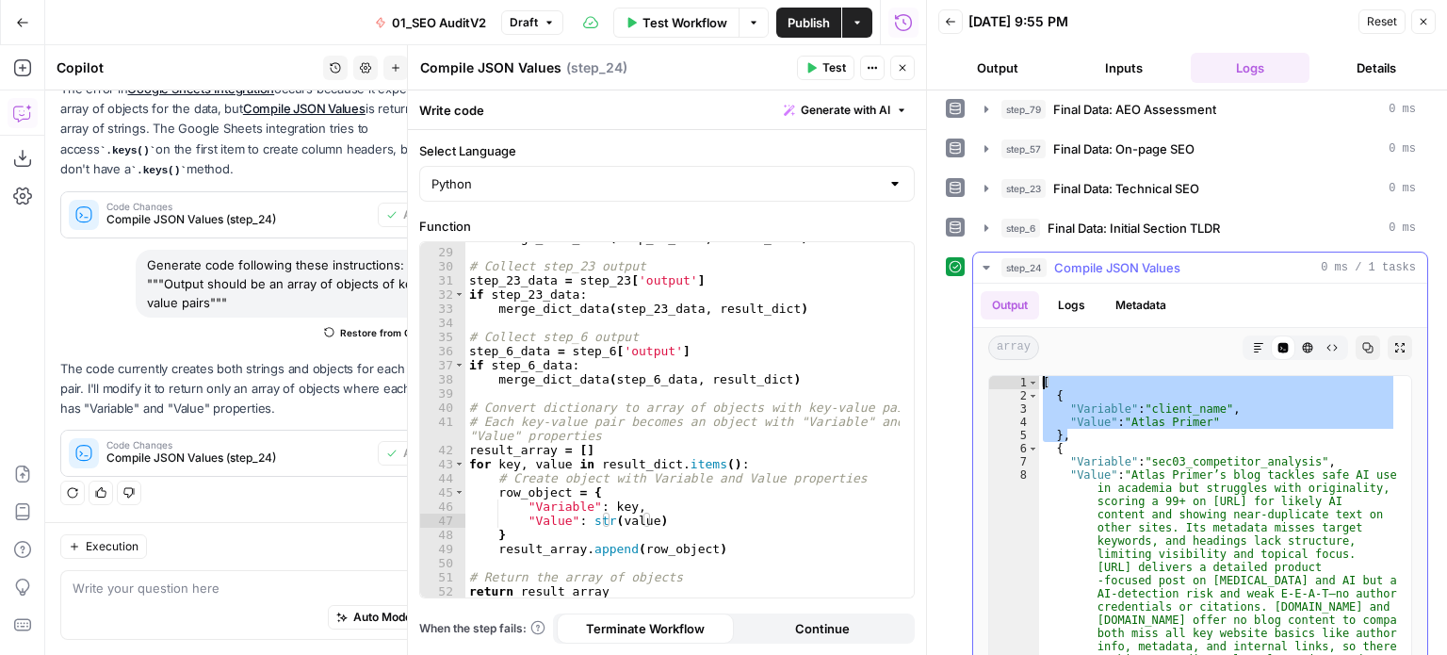
drag, startPoint x: 1233, startPoint y: 419, endPoint x: 1006, endPoint y: 364, distance: 233.7
click at [1006, 375] on div "**********" at bounding box center [1200, 561] width 424 height 372
click at [1093, 415] on div "[ { "Variable" : "client_name" , "Value" : "Atlas Primer" } , { "Variable" : "s…" at bounding box center [1218, 561] width 358 height 370
drag, startPoint x: 1217, startPoint y: 405, endPoint x: 994, endPoint y: 358, distance: 228.2
click at [994, 367] on div "**********" at bounding box center [1200, 560] width 454 height 387
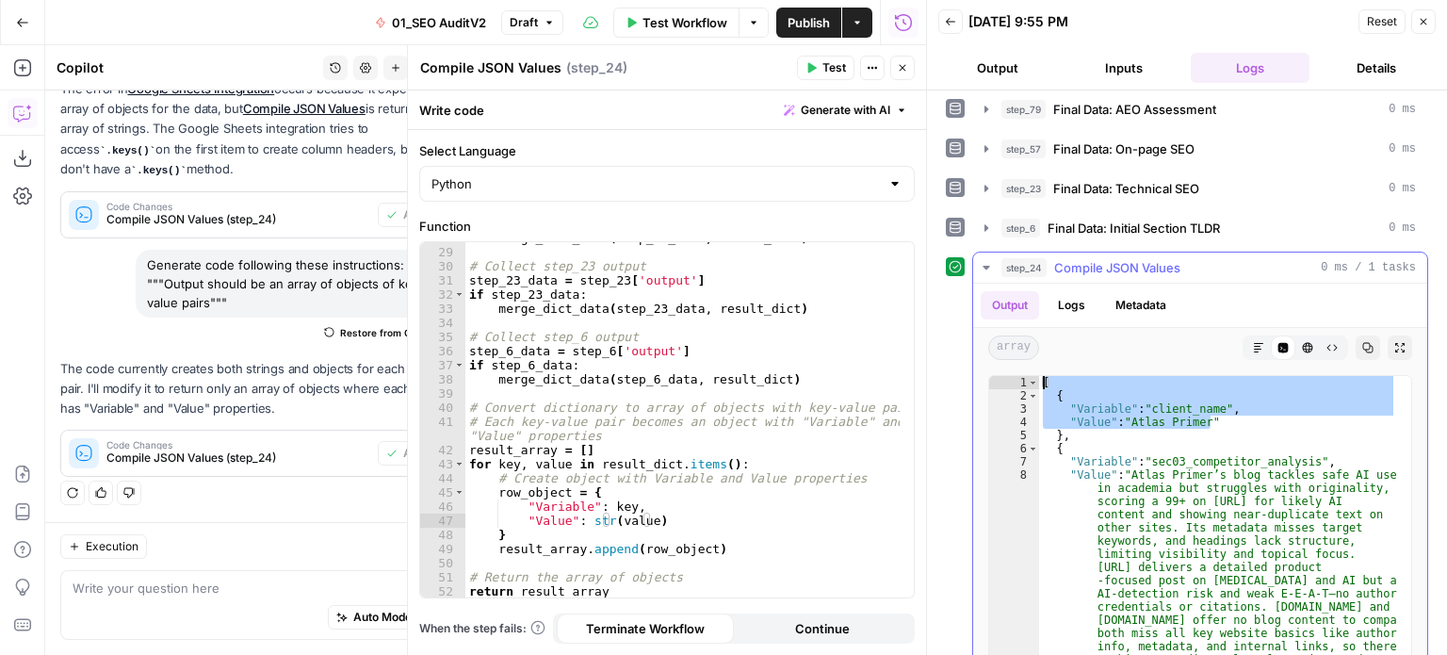
type textarea "* ***"
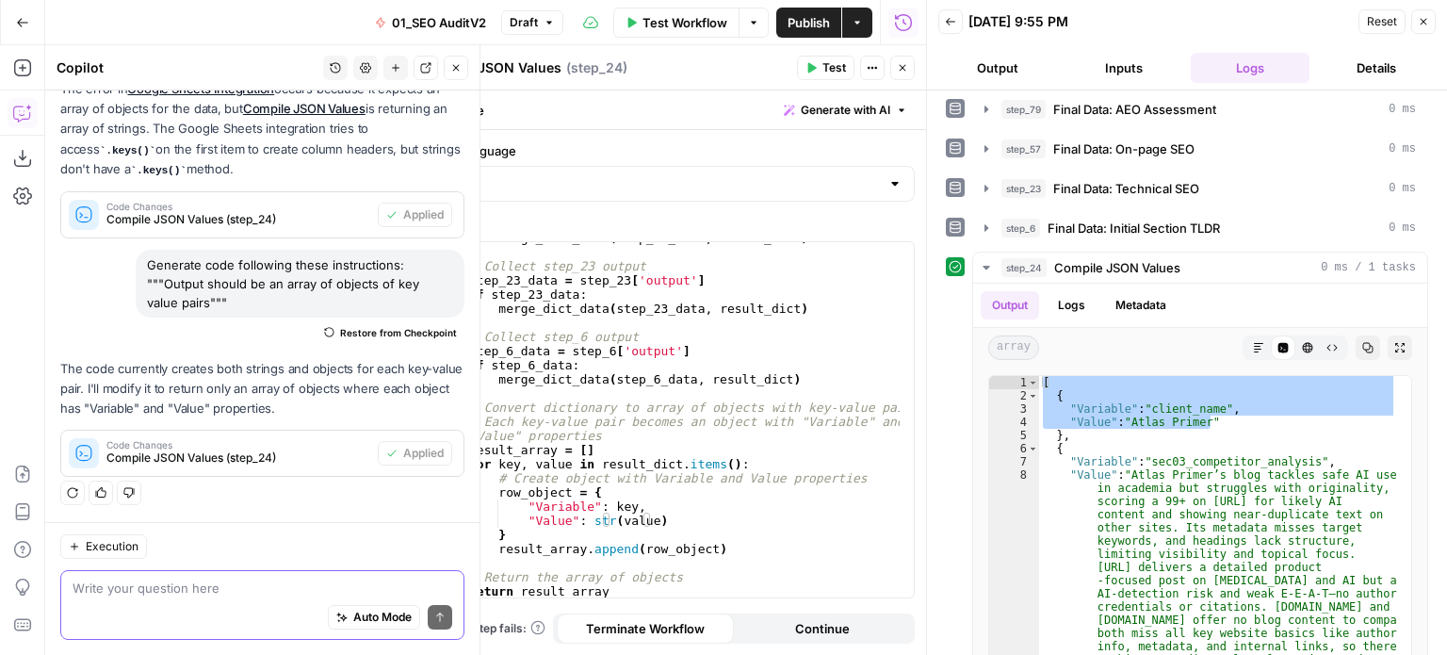
click at [155, 591] on textarea at bounding box center [263, 587] width 380 height 19
paste textarea "[ { "Variable": "client_name", "Value": "Atlas Primer""
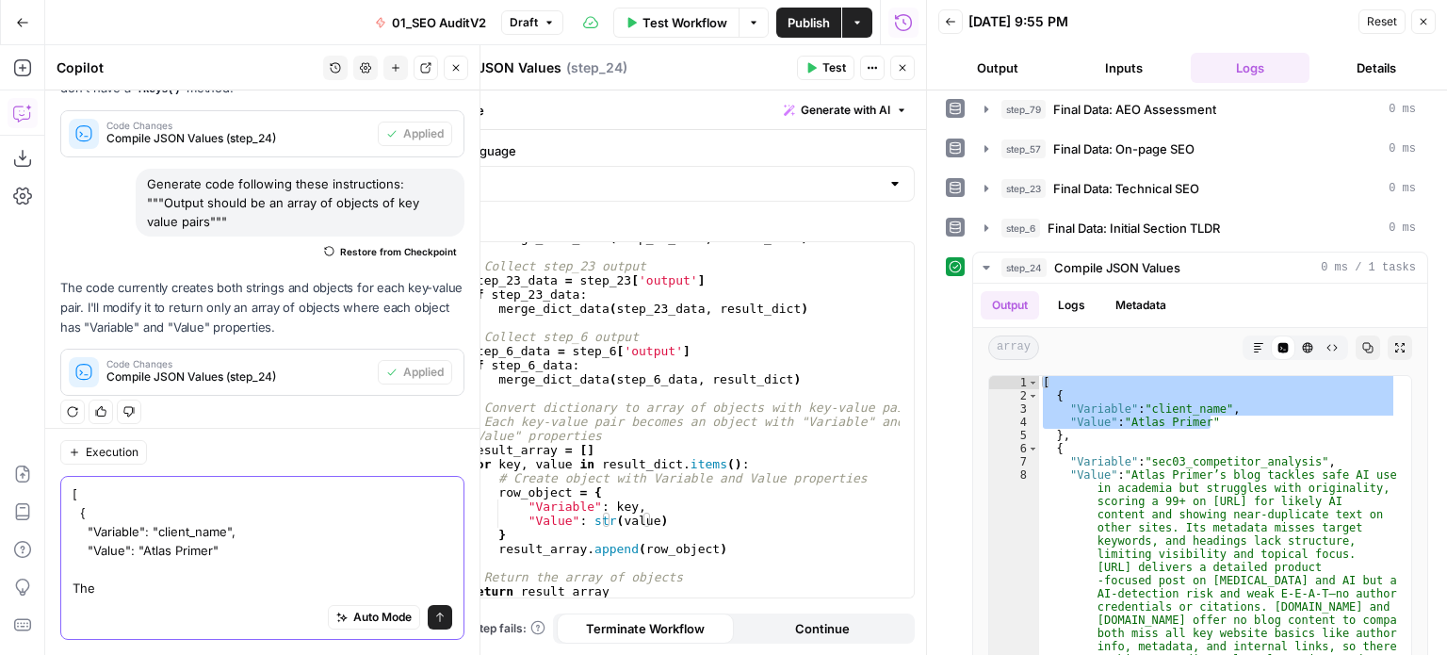
scroll to position [2422, 0]
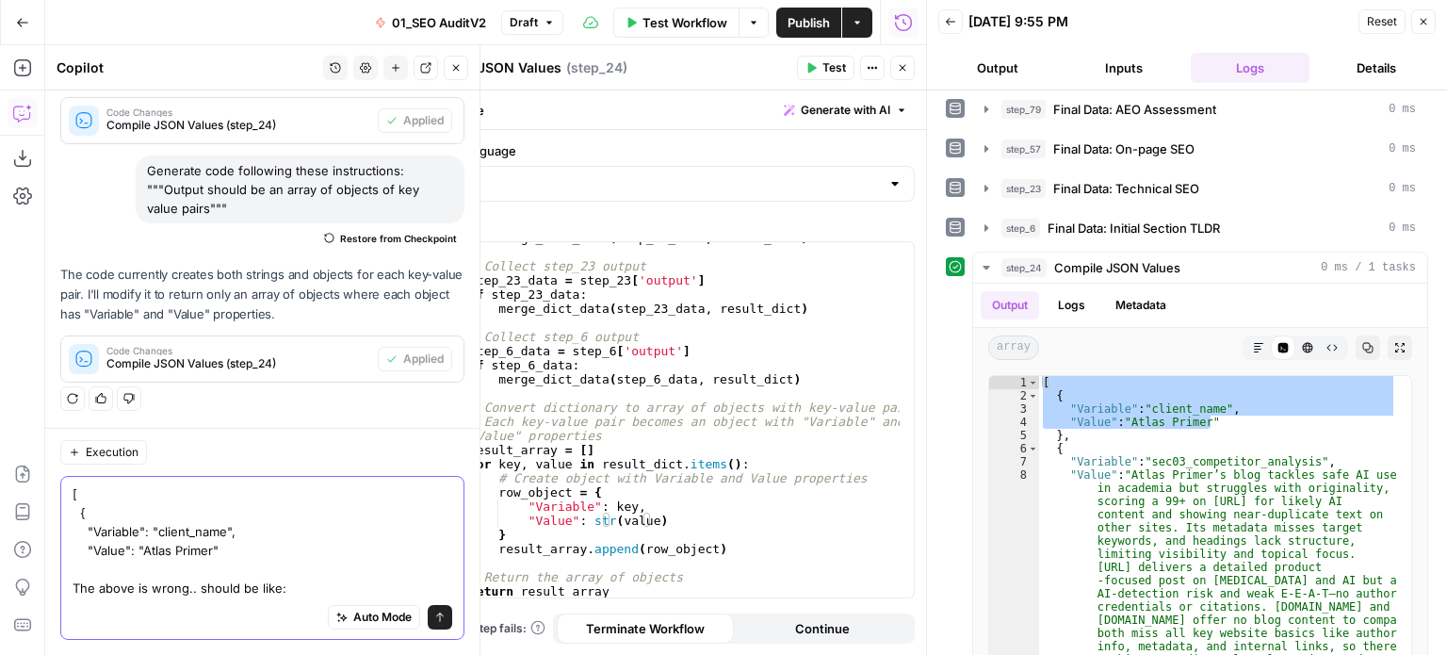
click at [300, 595] on textarea "[ { "Variable": "client_name", "Value": "Atlas Primer" The above is wrong.. sho…" at bounding box center [263, 540] width 380 height 113
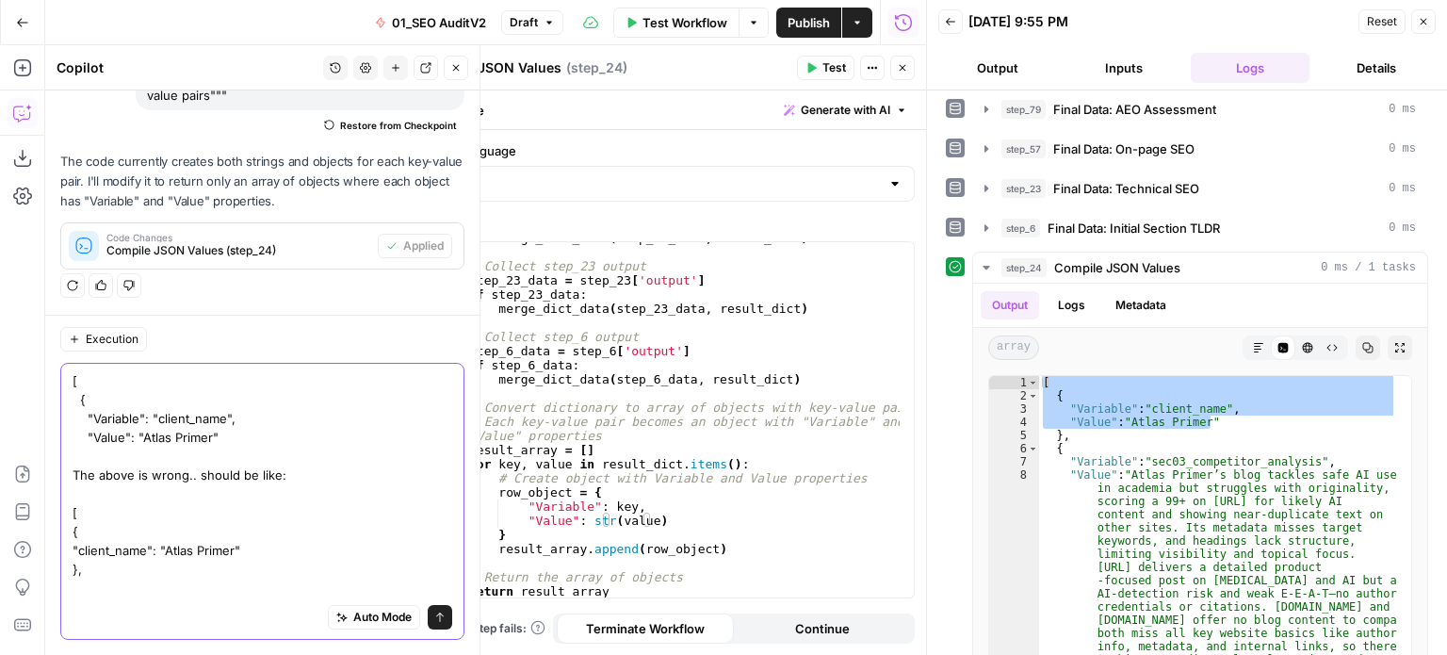
scroll to position [2554, 0]
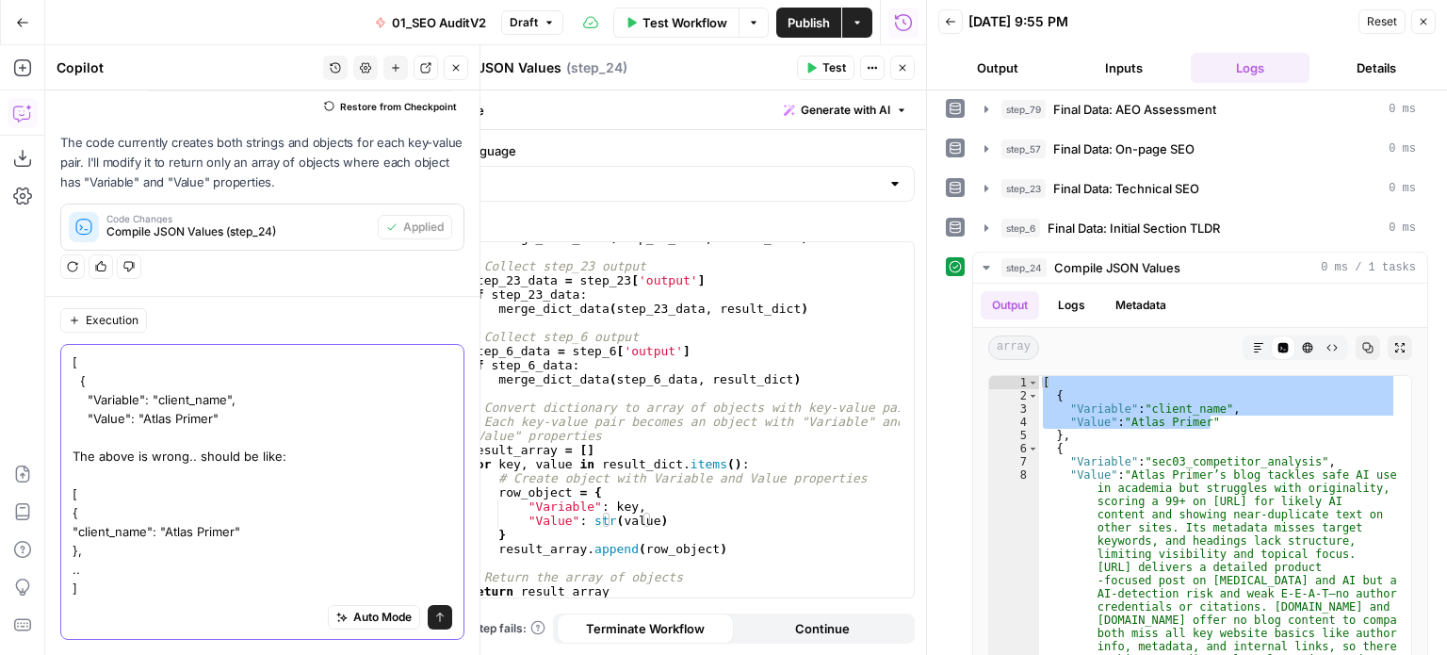
type textarea "[ { "Variable": "client_name", "Value": "Atlas Primer" The above is wrong.. sho…"
click at [259, 522] on textarea "[ { "Variable": "client_name", "Value": "Atlas Primer" The above is wrong.. sho…" at bounding box center [263, 474] width 380 height 245
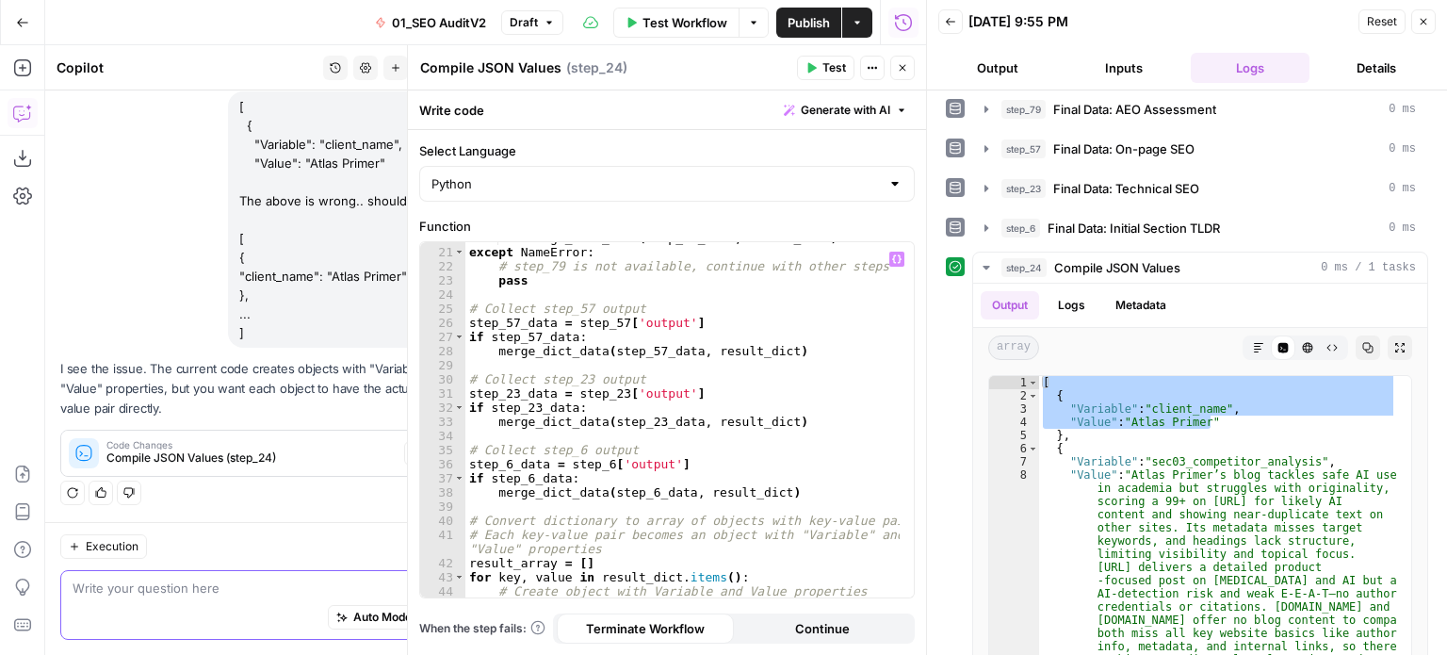
scroll to position [335, 0]
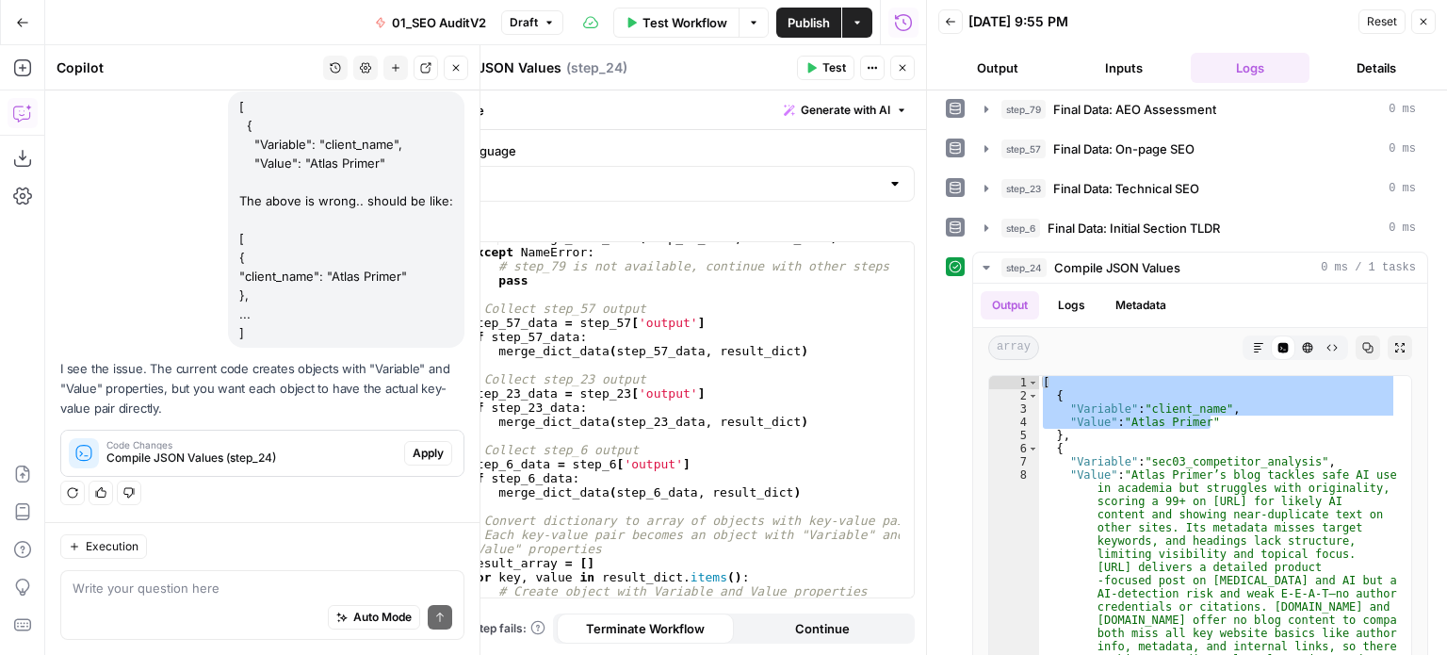
click at [413, 452] on span "Apply" at bounding box center [428, 453] width 31 height 17
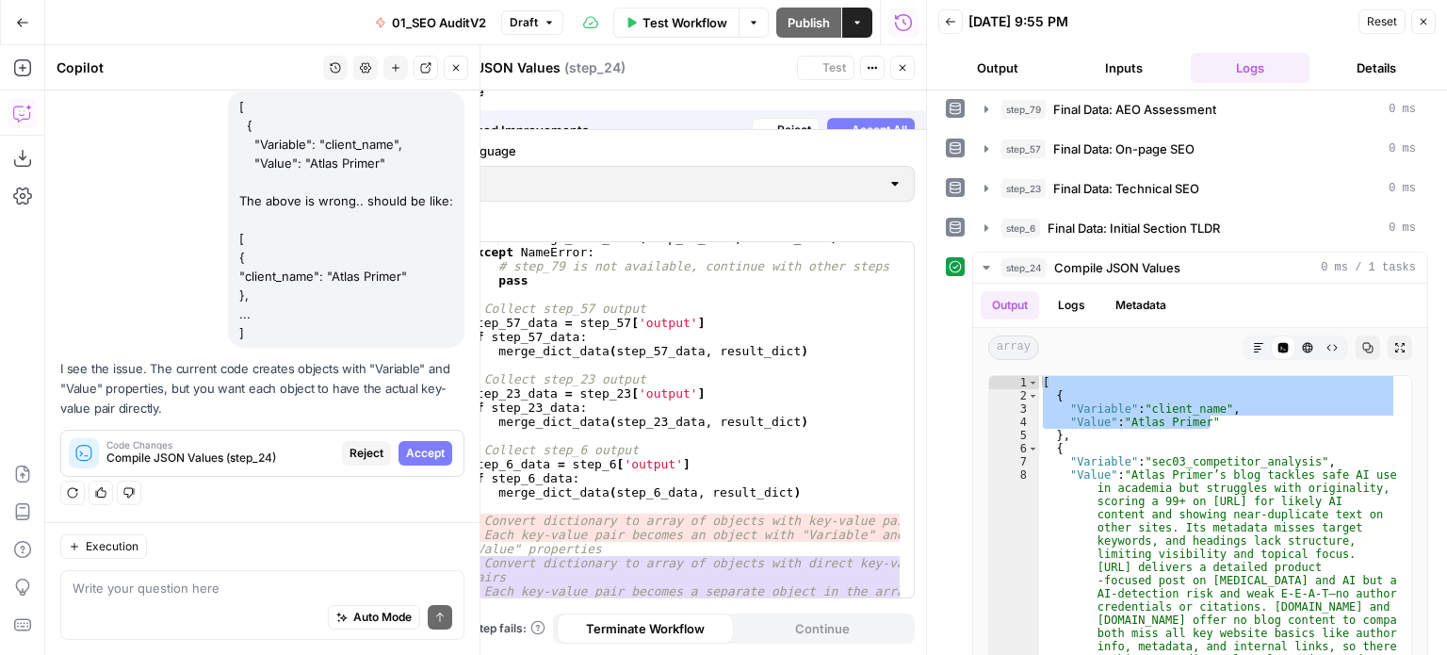
scroll to position [2513, 0]
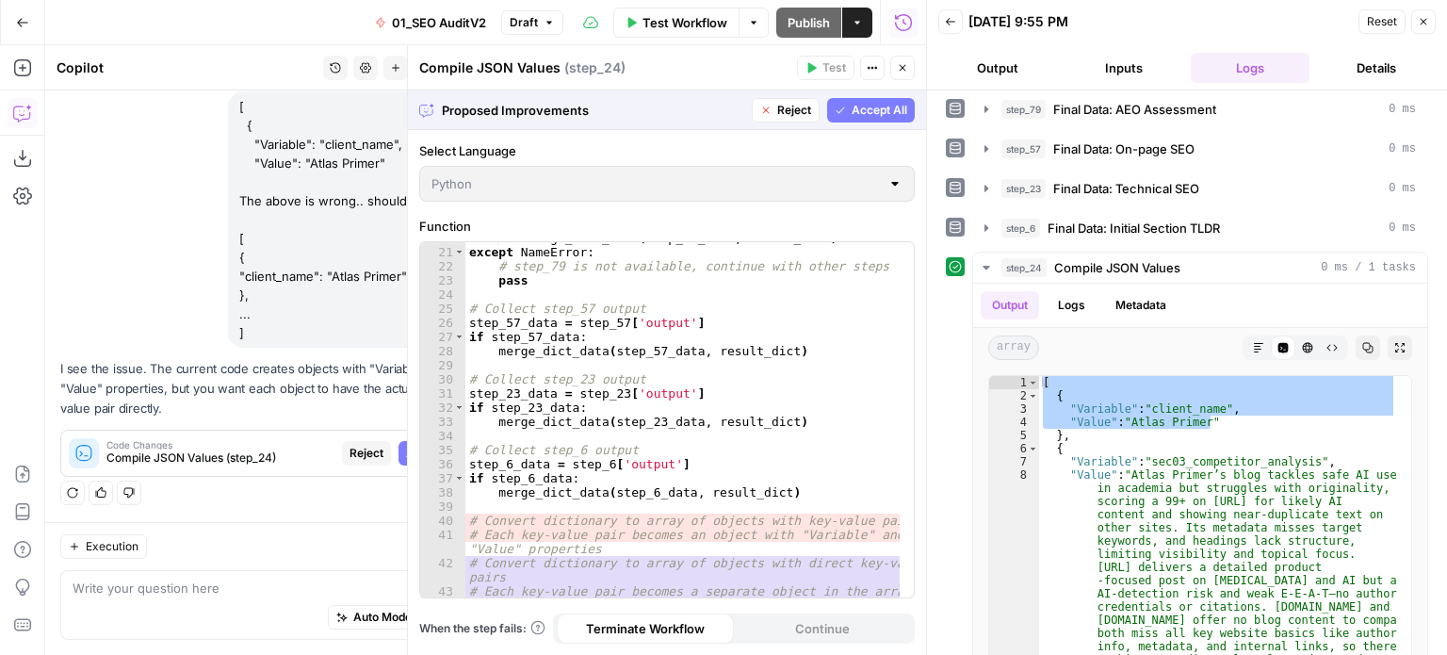
click at [882, 108] on span "Accept All" at bounding box center [880, 110] width 56 height 17
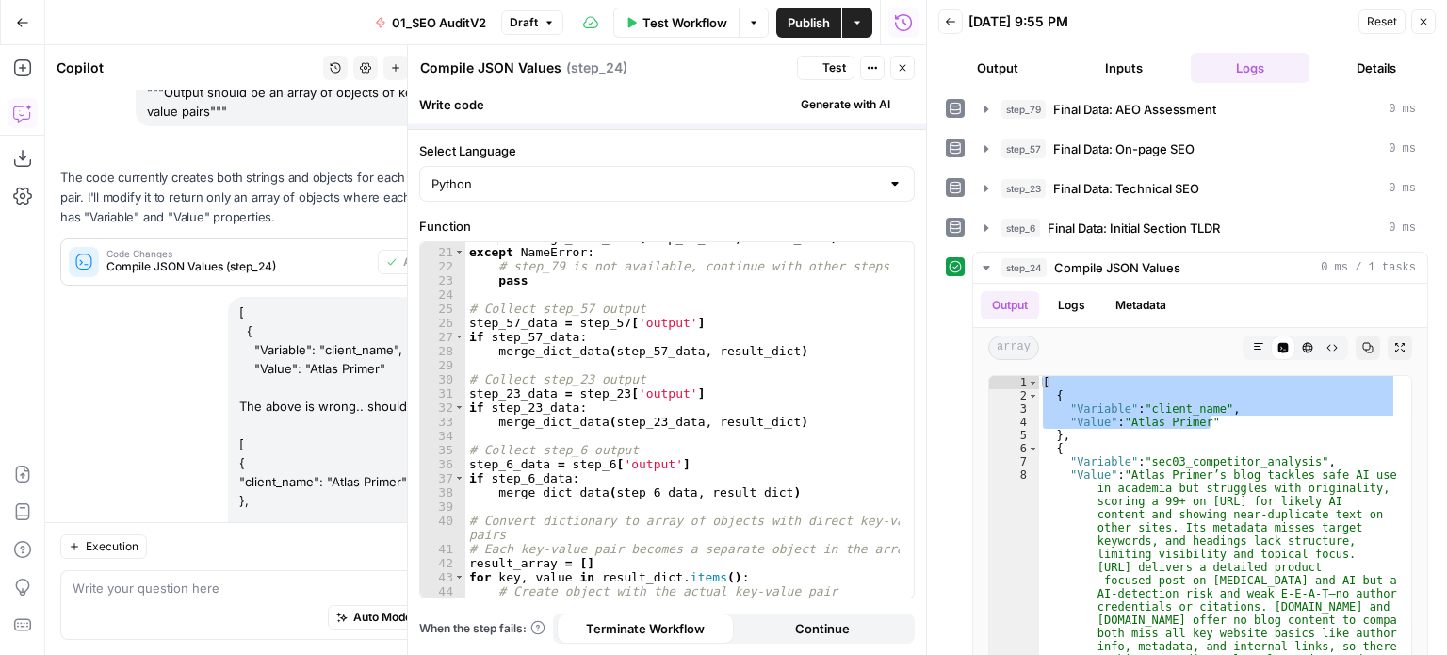
scroll to position [2755, 0]
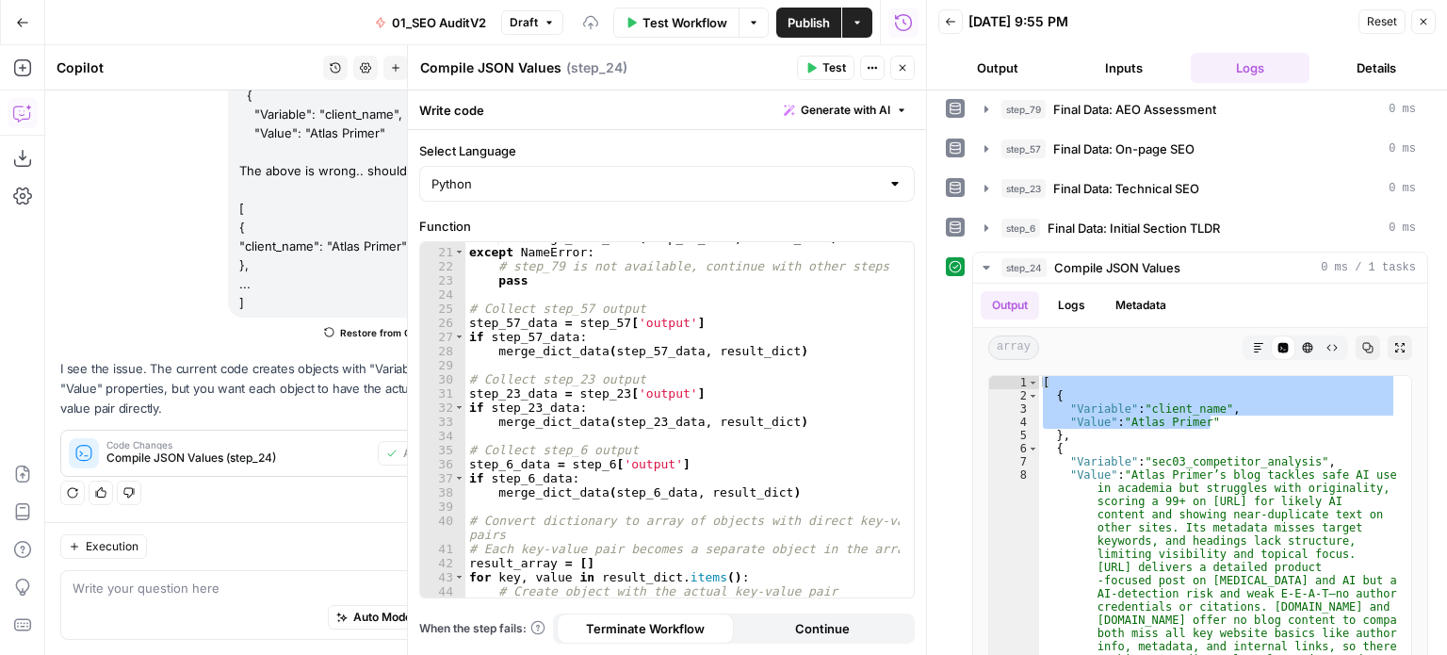
click at [825, 59] on span "Test" at bounding box center [834, 67] width 24 height 17
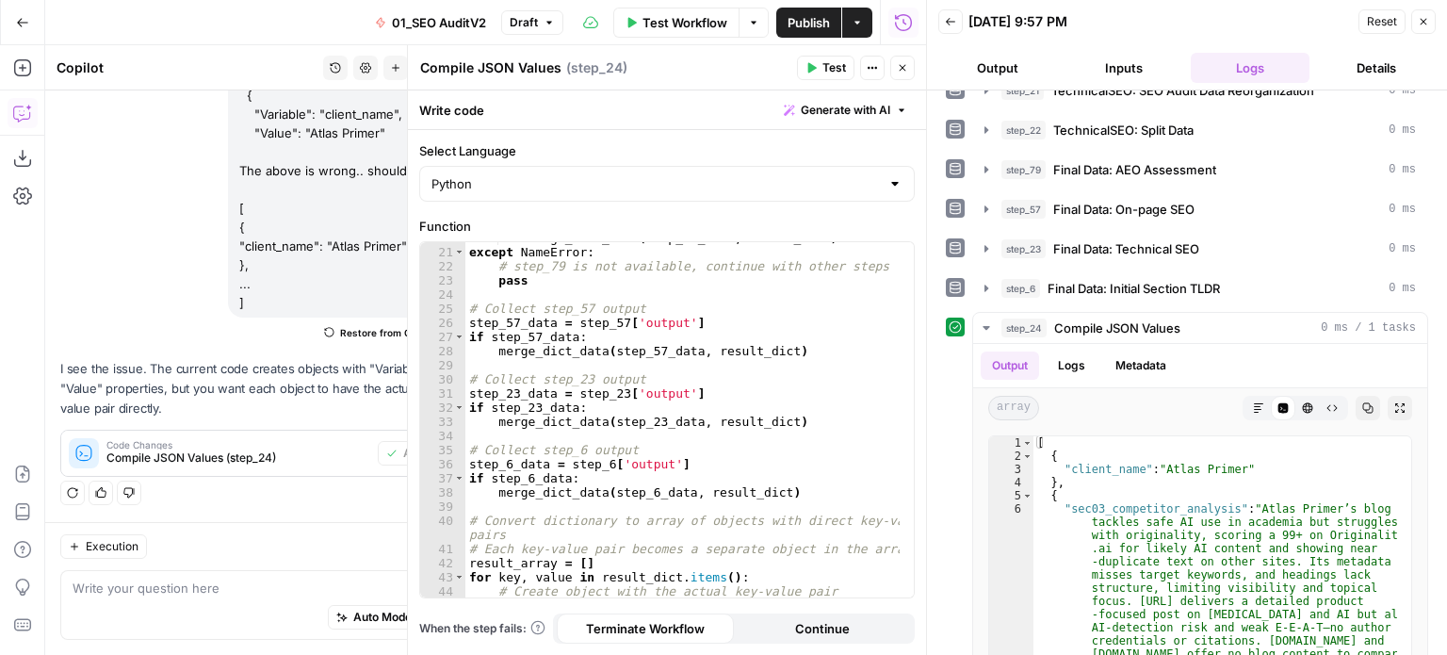
scroll to position [942, 0]
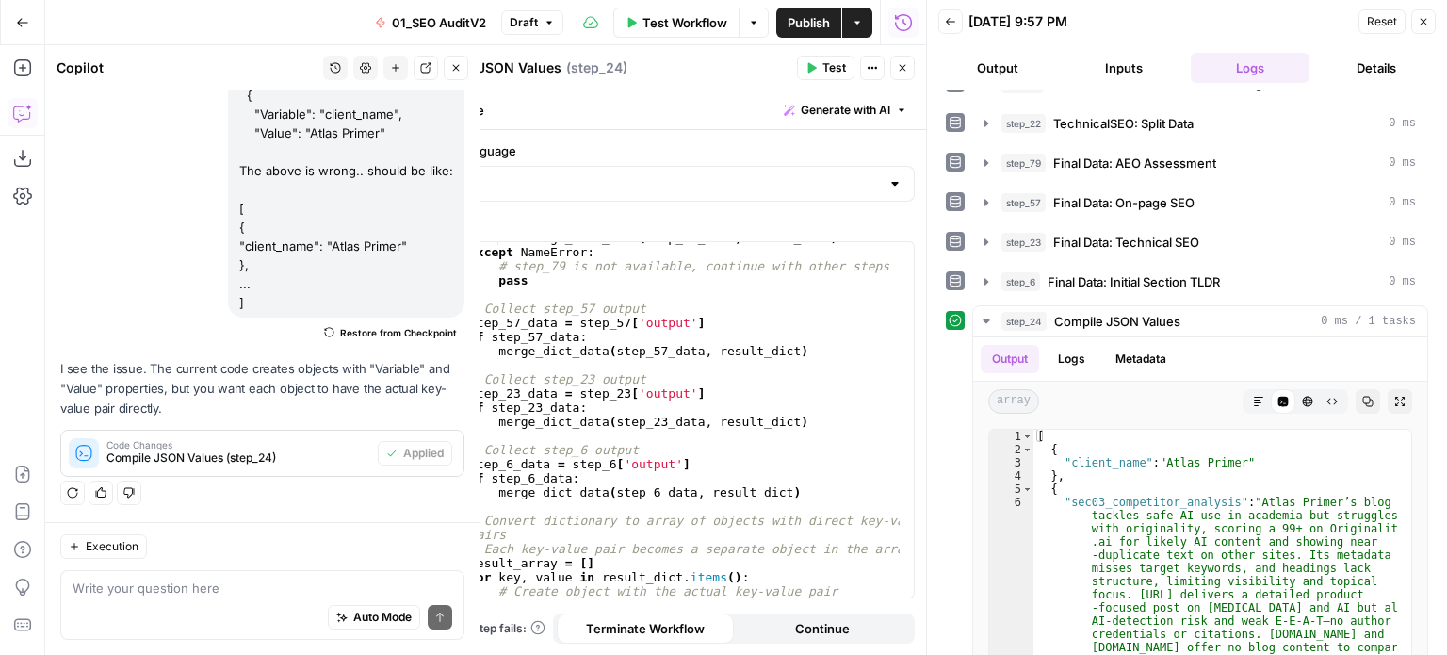
click at [460, 59] on button "Close" at bounding box center [456, 68] width 24 height 24
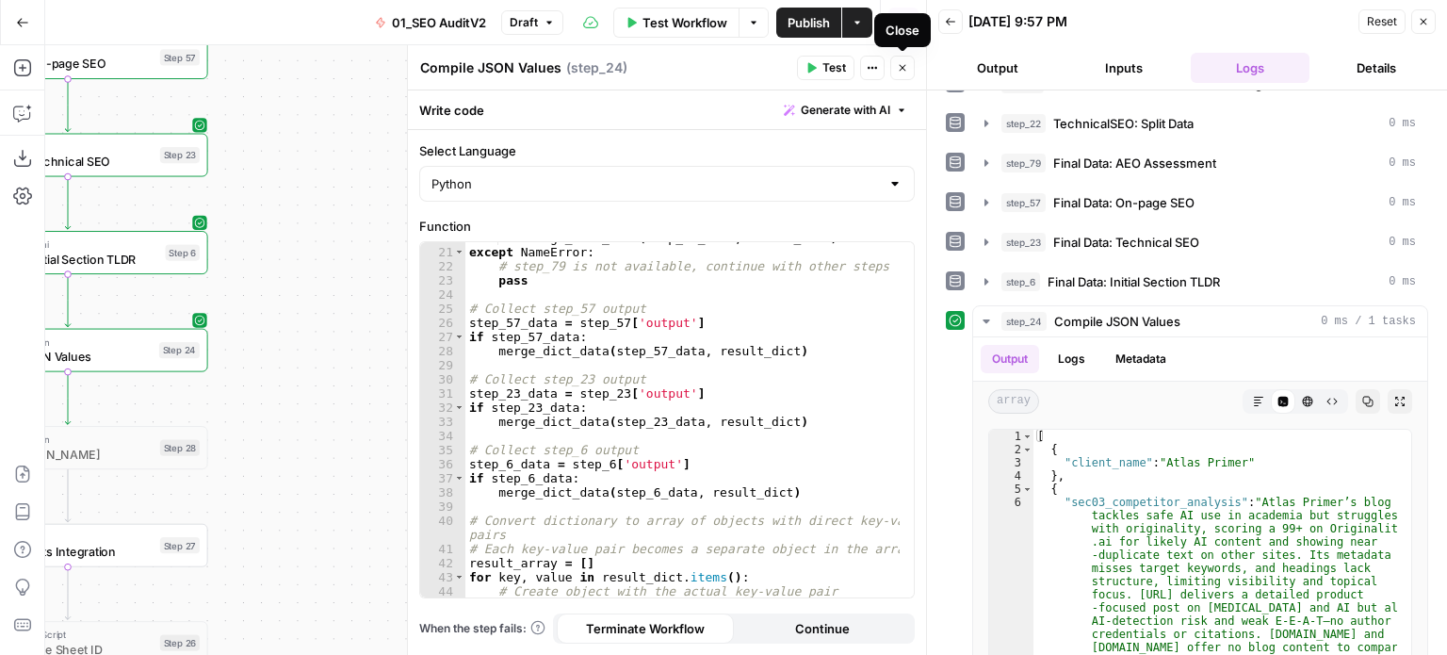
click at [900, 73] on icon "button" at bounding box center [902, 67] width 11 height 11
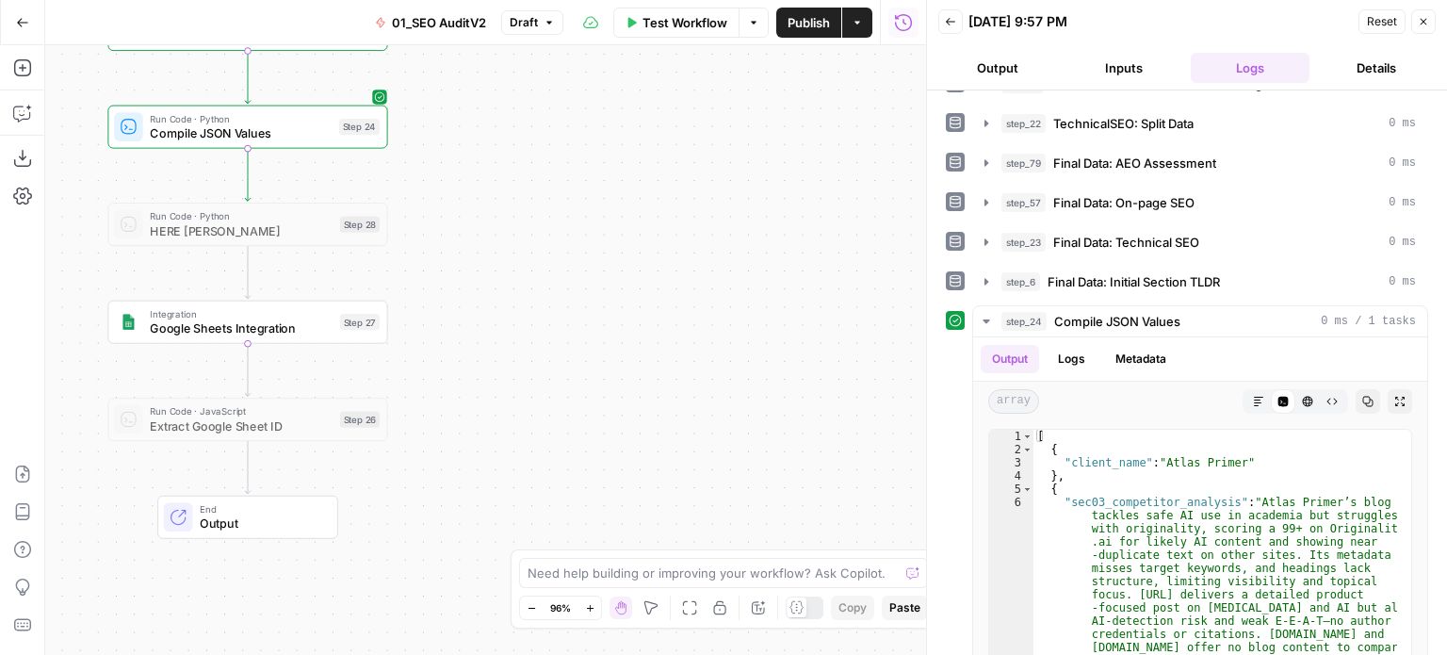
drag, startPoint x: 597, startPoint y: 231, endPoint x: 560, endPoint y: 99, distance: 137.2
click at [560, 99] on div "false false true true Workflow Set Inputs Inputs Workflow Prep: Get Brand Kit D…" at bounding box center [485, 350] width 881 height 610
click at [362, 285] on span "Test" at bounding box center [361, 289] width 22 height 16
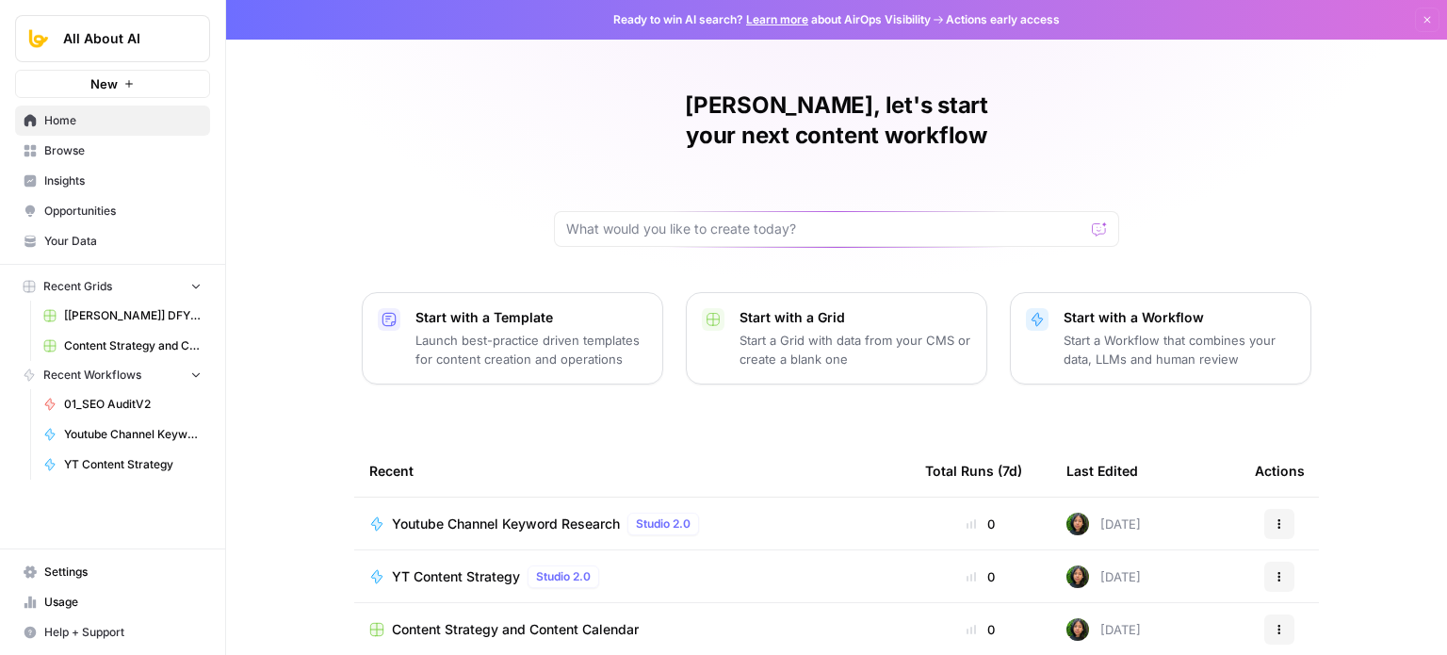
scroll to position [211, 0]
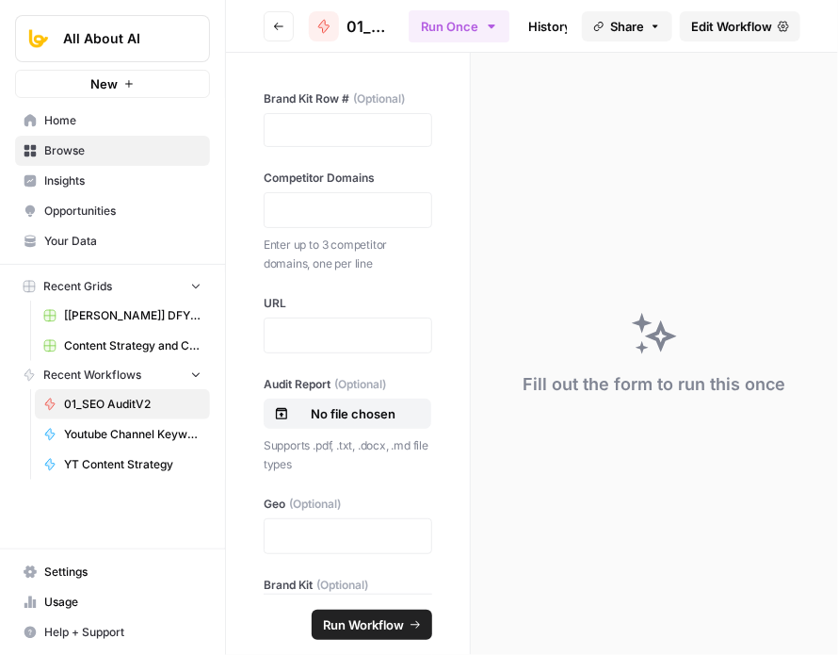
click at [698, 17] on span "Edit Workflow" at bounding box center [731, 26] width 81 height 19
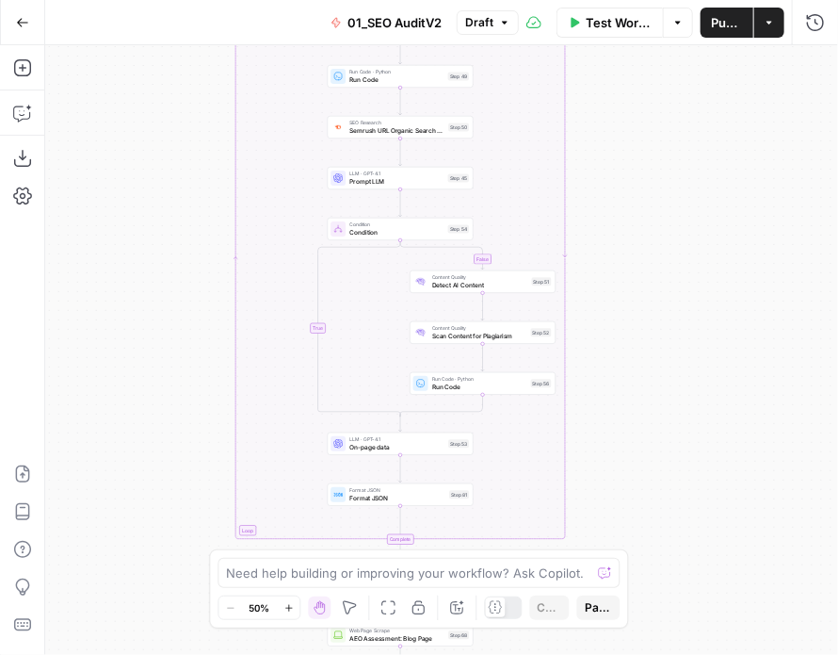
click at [106, 170] on div "false false true true Workflow Set Inputs Inputs Workflow Prep: Get Brand Kit D…" at bounding box center [441, 350] width 793 height 610
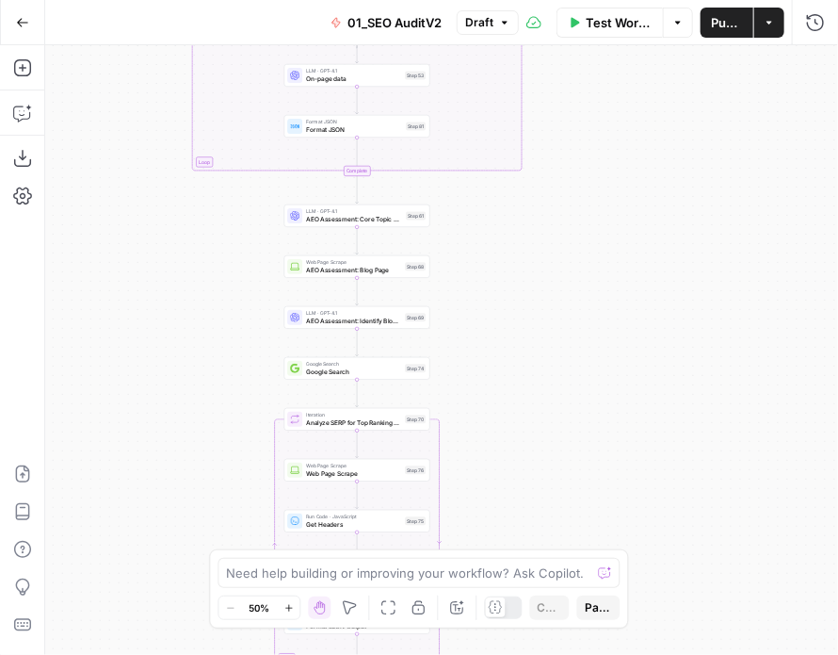
drag, startPoint x: 118, startPoint y: 342, endPoint x: 149, endPoint y: 376, distance: 46.0
click at [134, 225] on div "false false true true Workflow Set Inputs Inputs Workflow Prep: Get Brand Kit D…" at bounding box center [441, 350] width 793 height 610
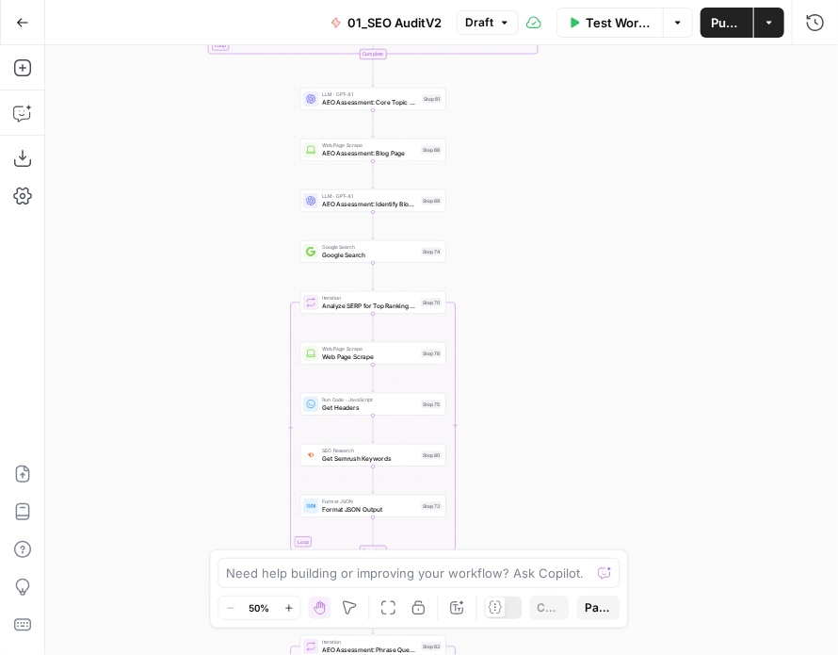
click at [168, 202] on div "false false true true Workflow Set Inputs Inputs Workflow Prep: Get Brand Kit D…" at bounding box center [441, 350] width 793 height 610
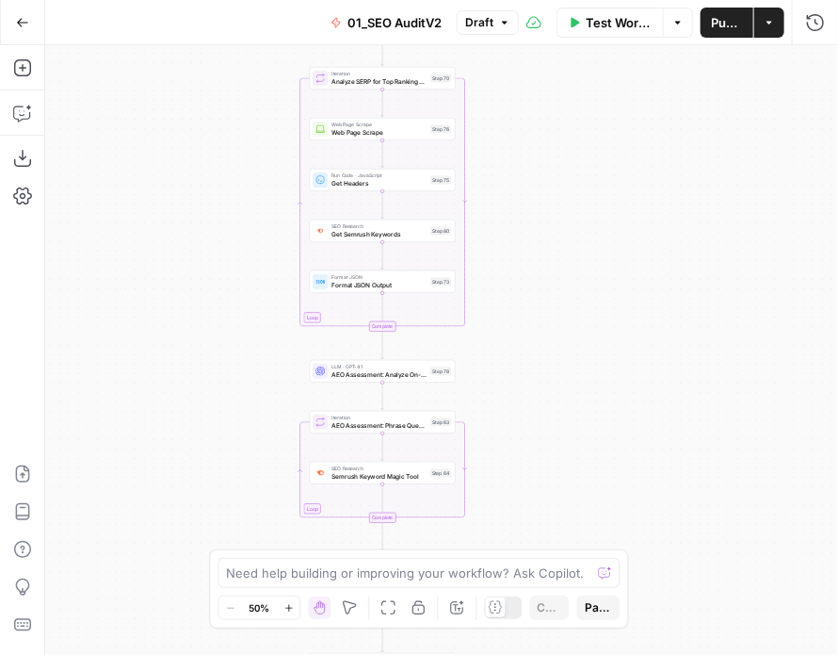
drag, startPoint x: 200, startPoint y: 395, endPoint x: 200, endPoint y: 193, distance: 201.6
click at [200, 201] on div "false false true true Workflow Set Inputs Inputs Workflow Prep: Get Brand Kit D…" at bounding box center [441, 350] width 793 height 610
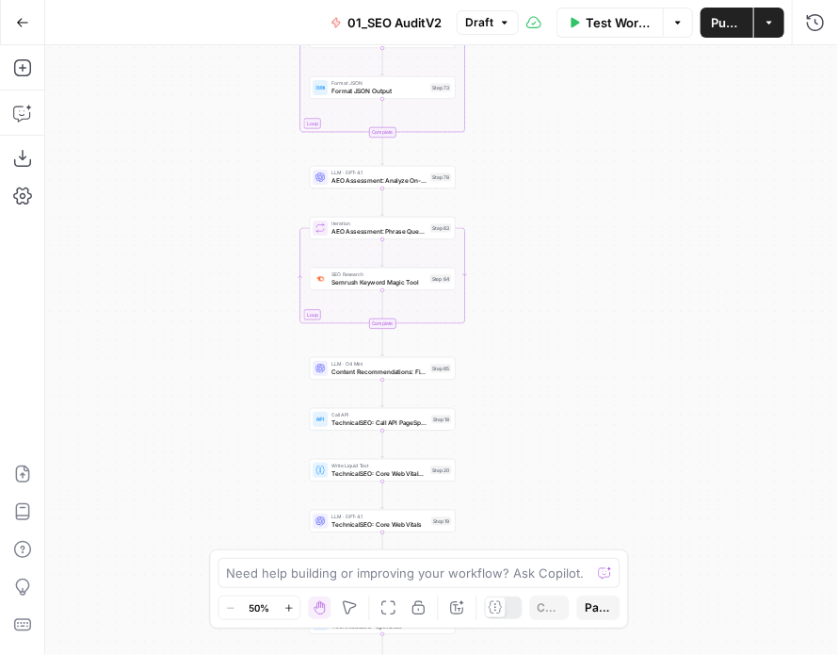
drag, startPoint x: 200, startPoint y: 356, endPoint x: 215, endPoint y: 159, distance: 197.5
click at [213, 163] on div "false false true true Workflow Set Inputs Inputs Workflow Prep: Get Brand Kit D…" at bounding box center [441, 350] width 793 height 610
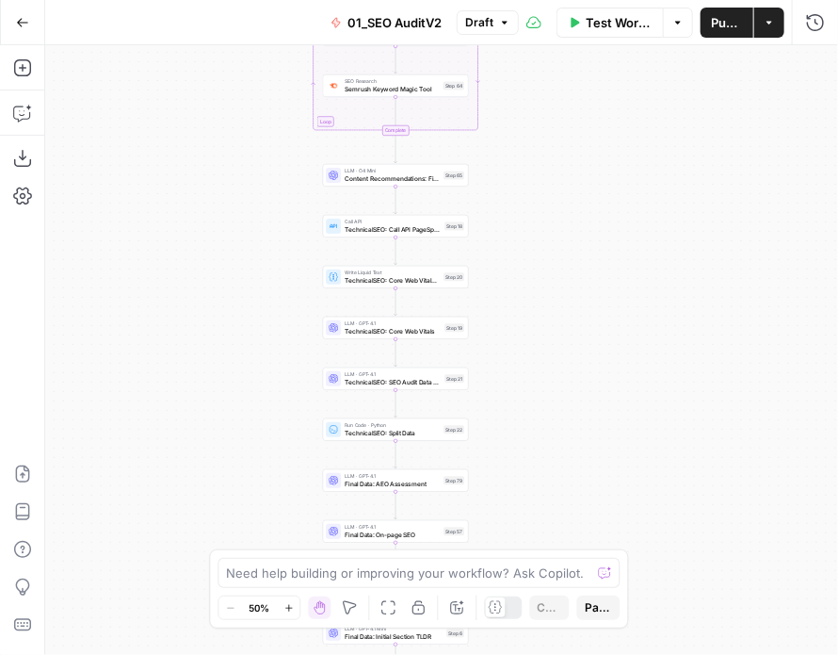
drag, startPoint x: 237, startPoint y: 370, endPoint x: 237, endPoint y: 199, distance: 171.5
click at [237, 209] on div "false false true true Workflow Set Inputs Inputs Workflow Prep: Get Brand Kit D…" at bounding box center [441, 350] width 793 height 610
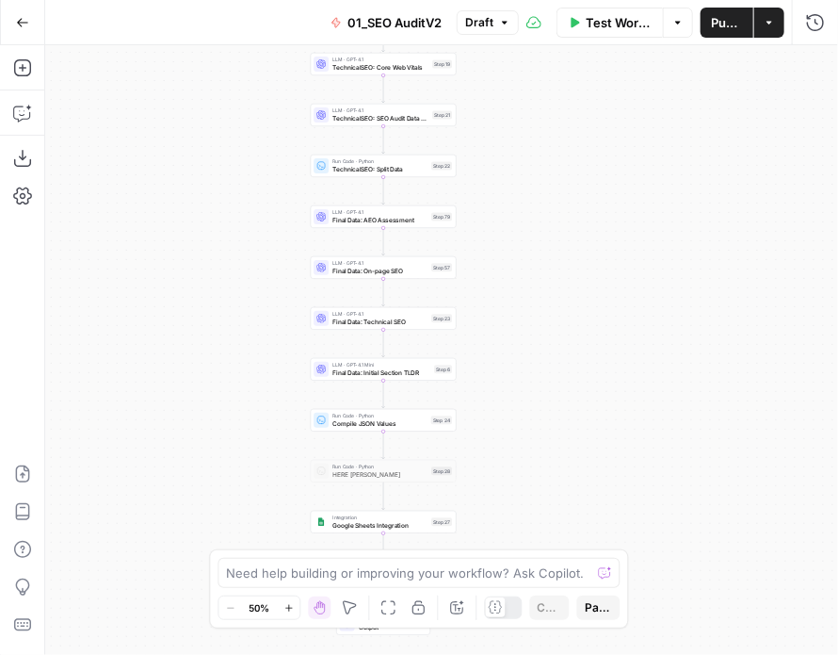
drag, startPoint x: 237, startPoint y: 213, endPoint x: 241, endPoint y: 320, distance: 107.5
click at [237, 183] on div "false false true true Workflow Set Inputs Inputs Workflow Prep: Get Brand Kit D…" at bounding box center [441, 350] width 793 height 610
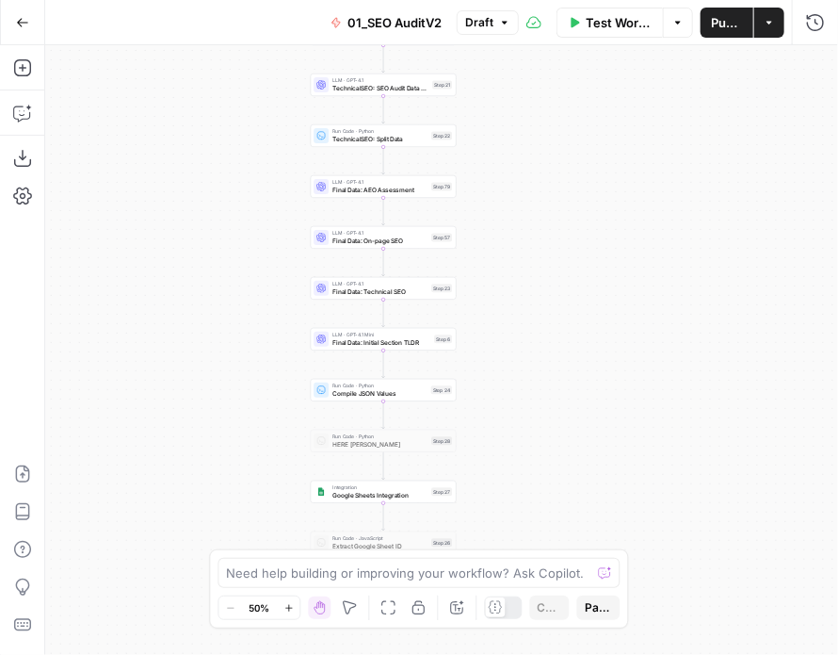
drag, startPoint x: 241, startPoint y: 330, endPoint x: 230, endPoint y: 220, distance: 109.9
click at [230, 203] on div "false false true true Workflow Set Inputs Inputs Workflow Prep: Get Brand Kit D…" at bounding box center [441, 350] width 793 height 610
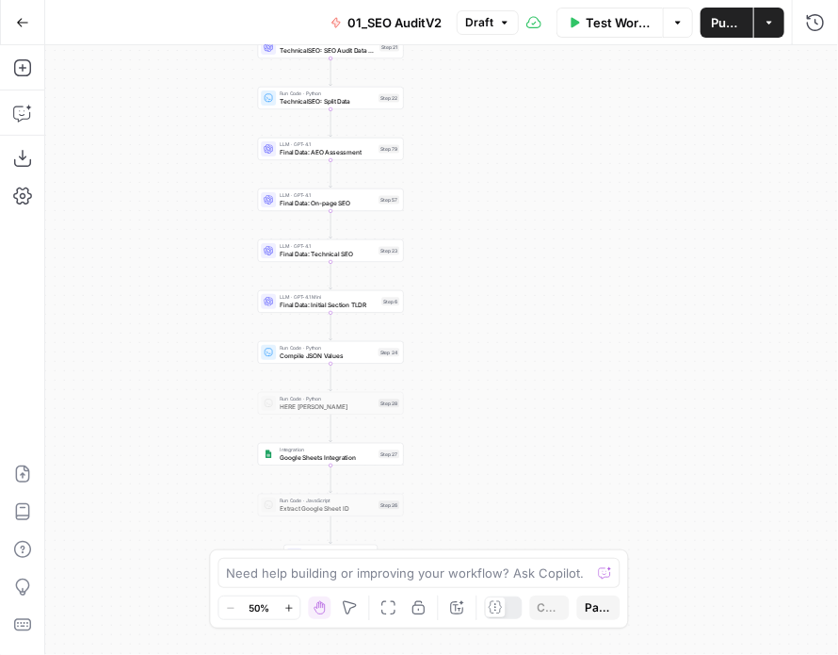
drag, startPoint x: 234, startPoint y: 318, endPoint x: 196, endPoint y: 452, distance: 139.0
click at [196, 452] on div "false false true true Workflow Set Inputs Inputs Workflow Prep: Get Brand Kit D…" at bounding box center [441, 350] width 793 height 610
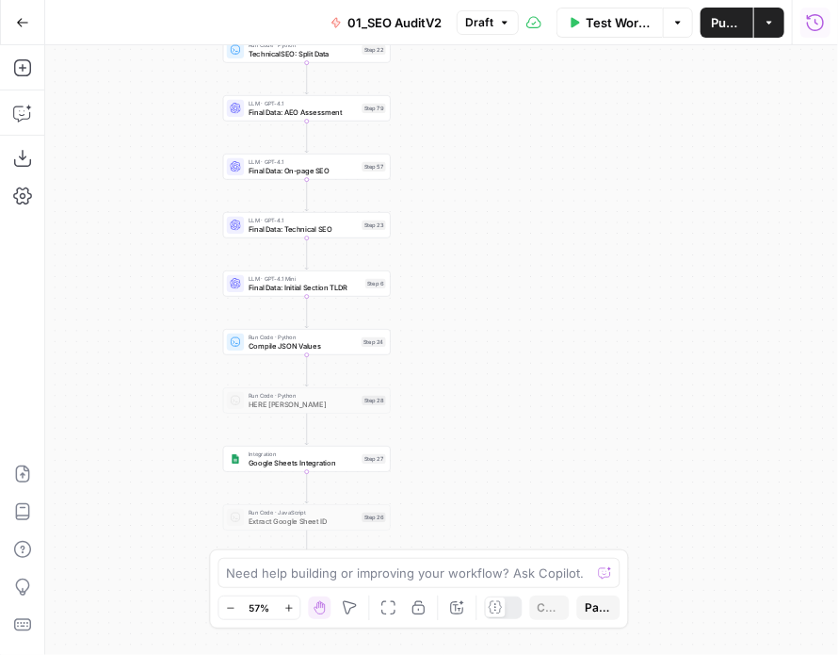
click at [821, 30] on icon "button" at bounding box center [815, 22] width 19 height 19
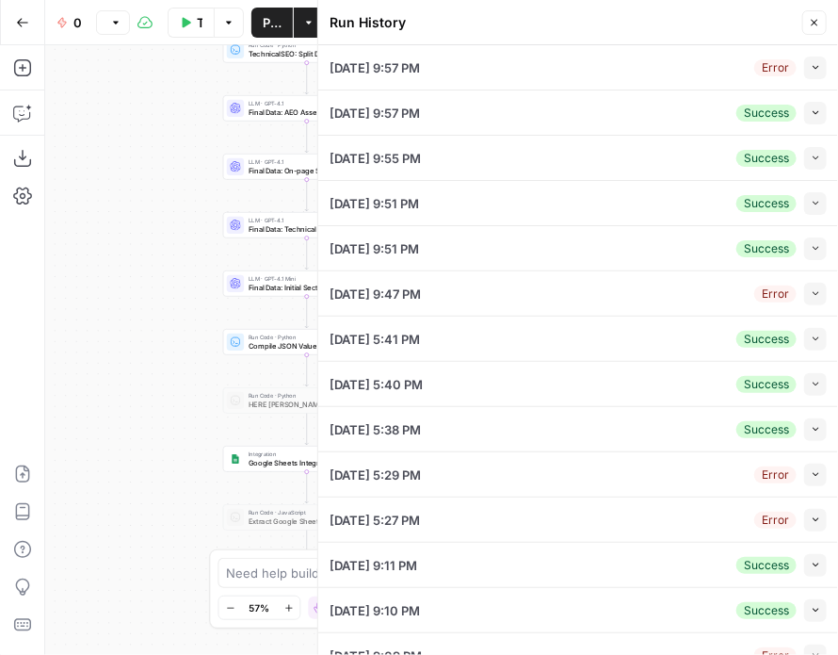
click at [673, 71] on div "09/19/25 at 9:57 PM Error Collapse" at bounding box center [578, 67] width 497 height 44
click at [805, 67] on button "Collapse" at bounding box center [816, 68] width 23 height 23
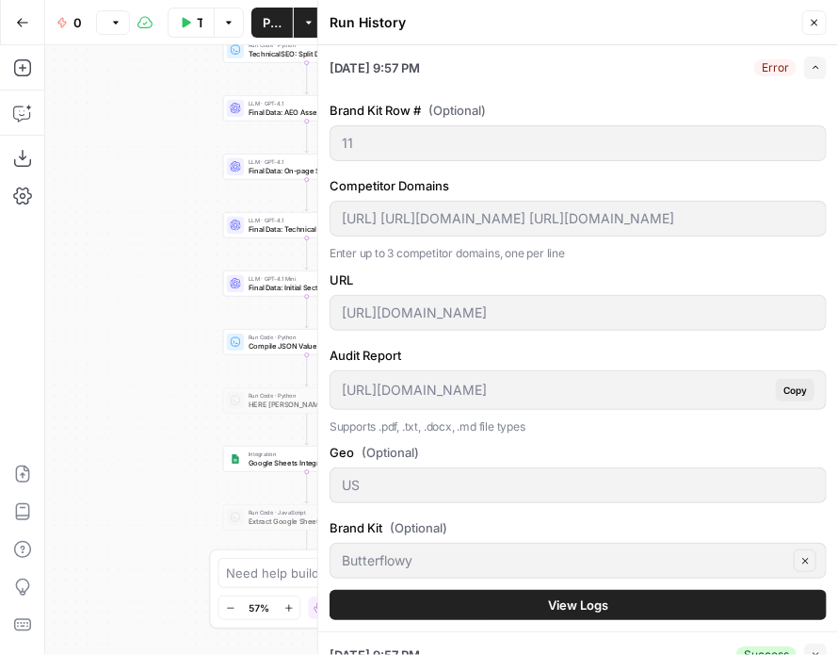
click at [550, 595] on span "View Logs" at bounding box center [578, 604] width 60 height 19
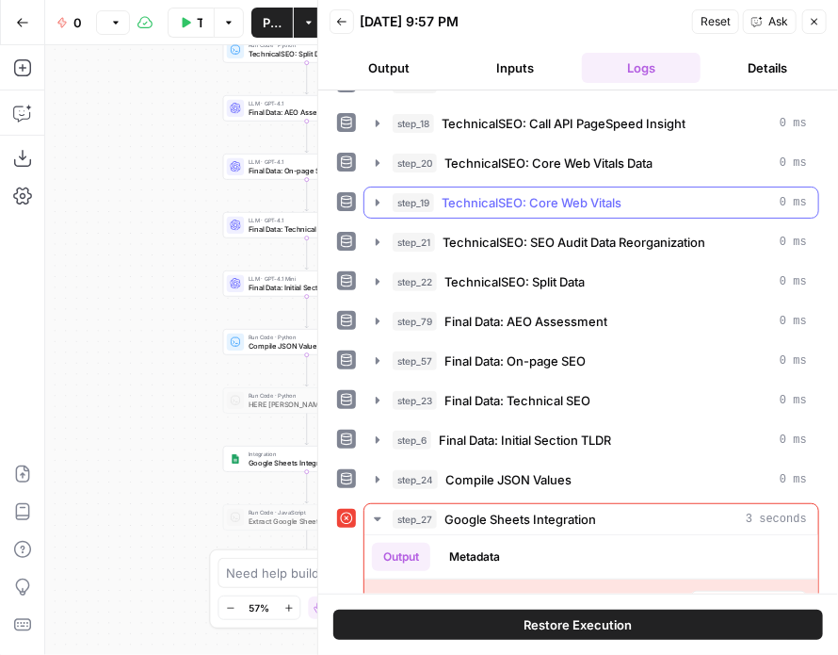
scroll to position [996, 0]
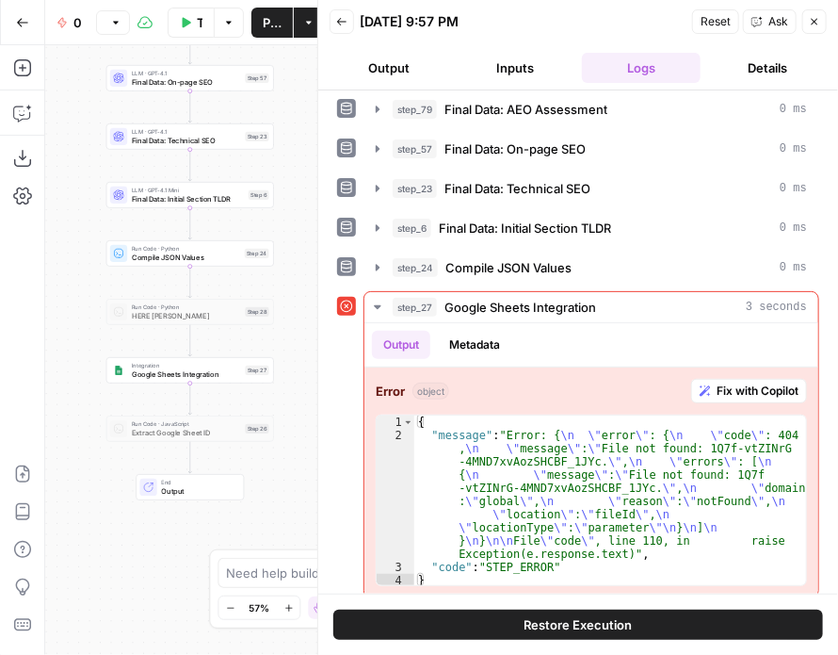
drag, startPoint x: 53, startPoint y: 282, endPoint x: 53, endPoint y: 262, distance: 19.8
click at [35, 273] on div "Add Steps Copilot Download as JSON Settings Import JSON AirOps Academy Help Giv…" at bounding box center [189, 350] width 378 height 610
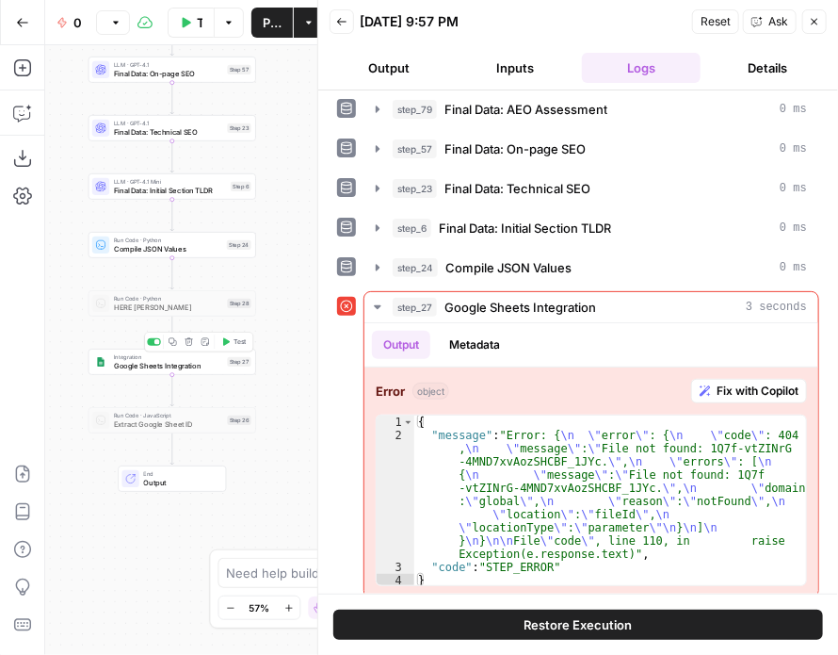
click at [238, 338] on span "Test" at bounding box center [240, 341] width 13 height 9
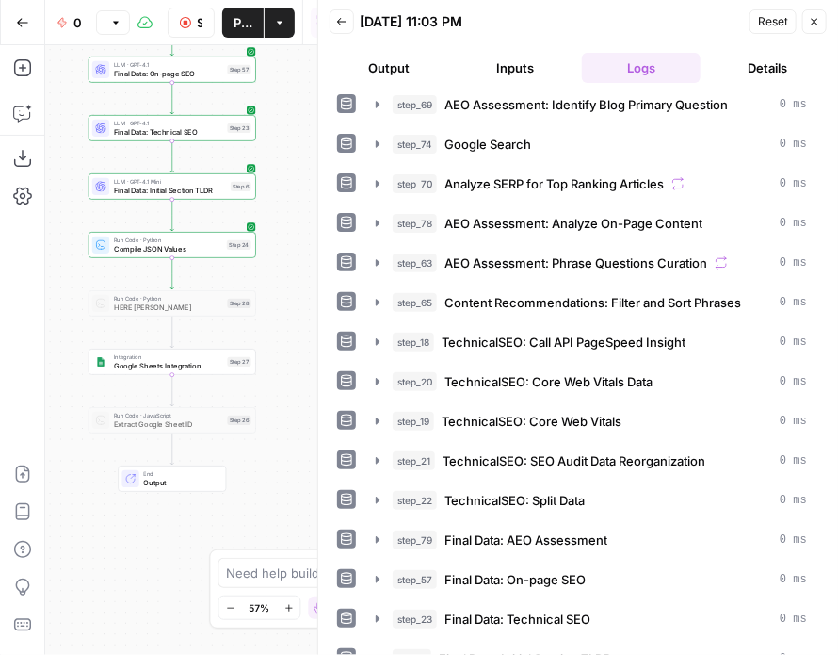
scroll to position [656, 0]
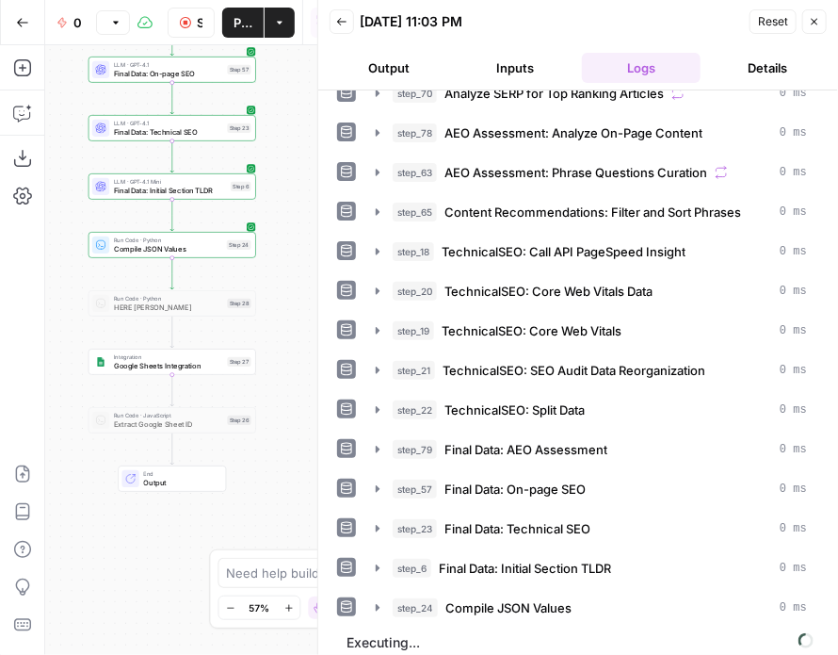
drag, startPoint x: 837, startPoint y: 415, endPoint x: 837, endPoint y: 513, distance: 98.0
click at [837, 513] on div "step_1 Prep: Get Brand Kit Data 0 ms step_2 Prep: Format Competitor Domains 0 m…" at bounding box center [578, 372] width 520 height 564
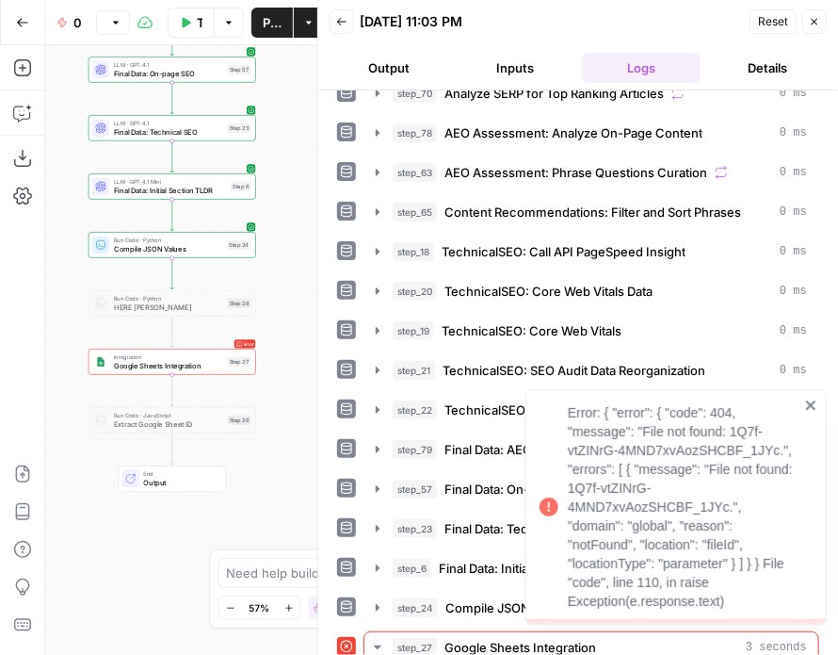
scroll to position [935, 0]
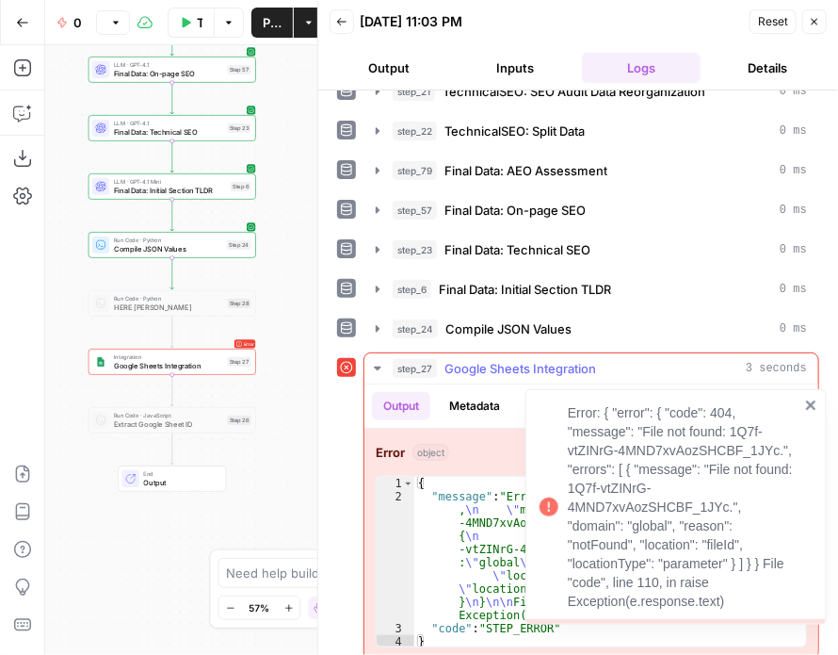
type textarea "**********"
click at [496, 526] on div "{ "message" : "Error: { \n \" error \" : { \n \" code \" : 404 , \n \" message …" at bounding box center [611, 576] width 392 height 198
click at [496, 522] on div "{ "message" : "Error: { \n \" error \" : { \n \" code \" : 404 , \n \" message …" at bounding box center [611, 576] width 392 height 198
click at [804, 406] on div "Error: { "error": { "code": 404, "message": "File not found: 1Q7f-vtZINrG-4MND7…" at bounding box center [669, 507] width 271 height 219
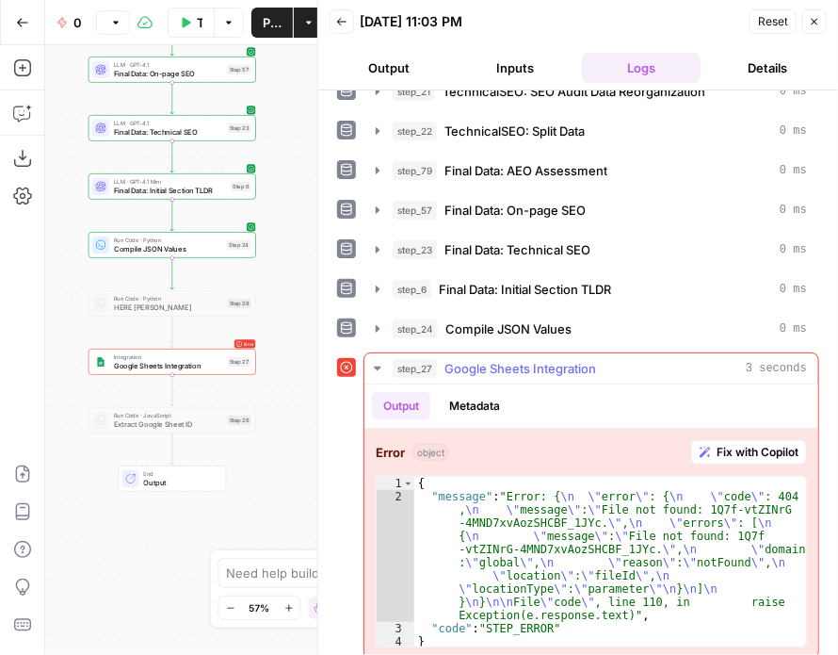
click at [717, 444] on span "Fix with Copilot" at bounding box center [758, 452] width 82 height 17
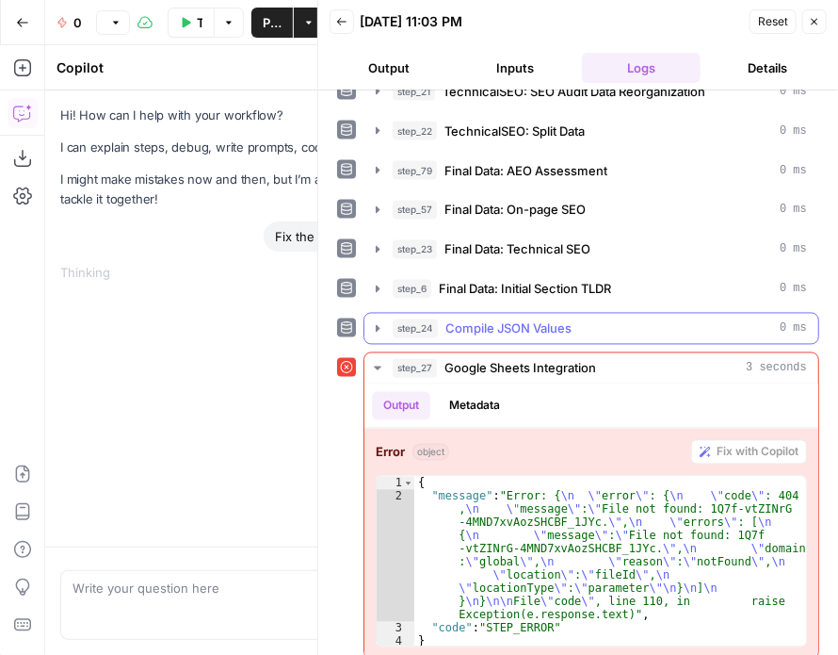
click at [667, 324] on div "step_24 Compile JSON Values 0 ms" at bounding box center [600, 328] width 415 height 19
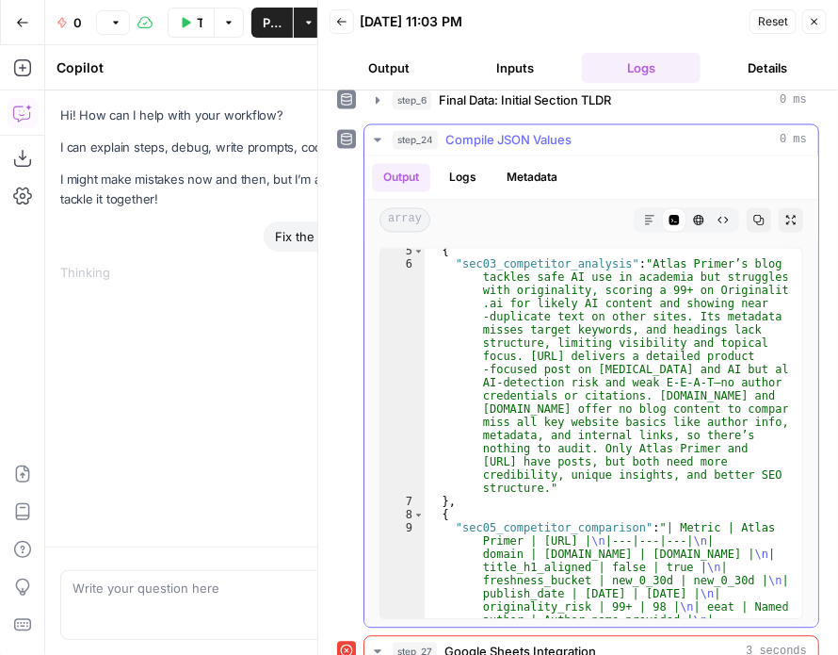
scroll to position [0, 0]
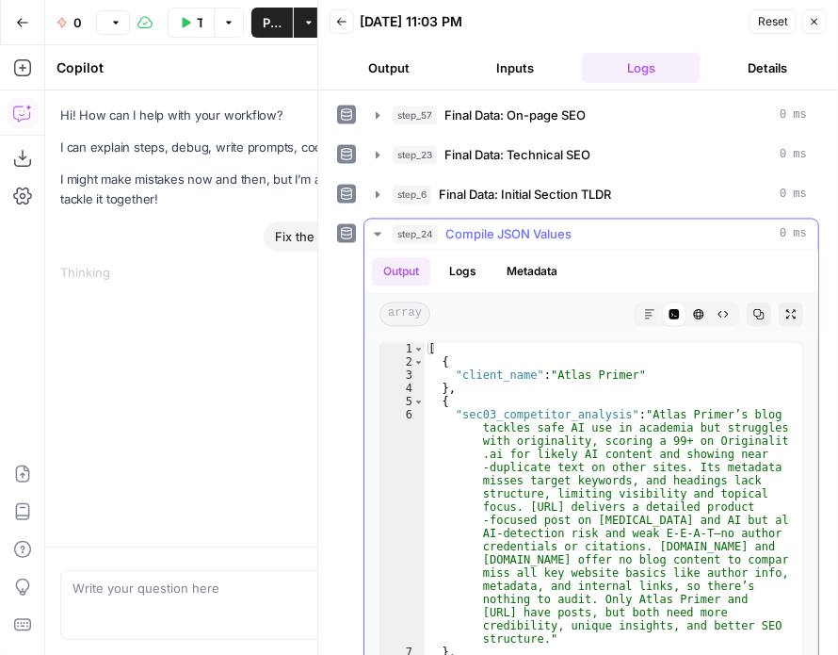
click at [440, 225] on div "step_24 Compile JSON Values 0 ms" at bounding box center [600, 234] width 415 height 19
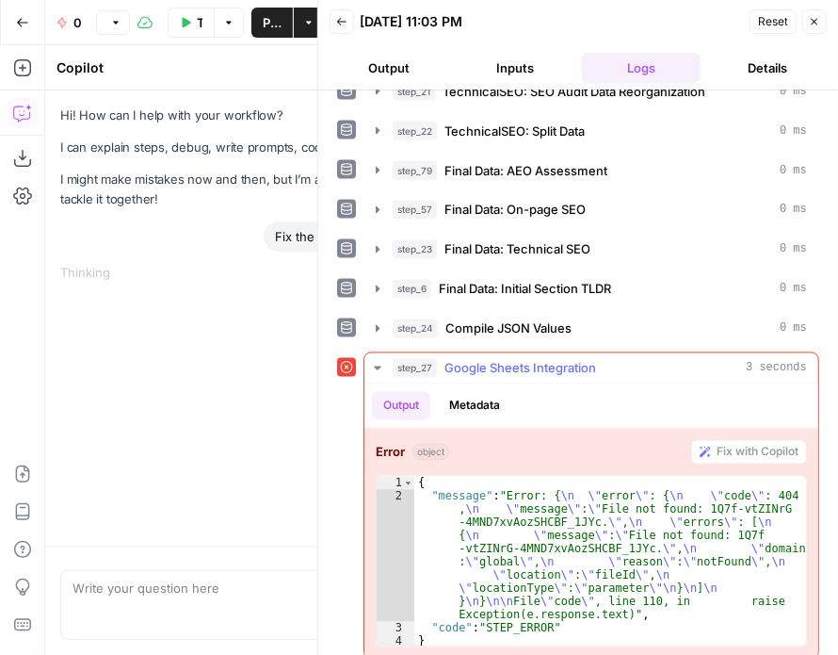
click at [441, 359] on div "step_27 Google Sheets Integration 3 seconds" at bounding box center [600, 368] width 415 height 19
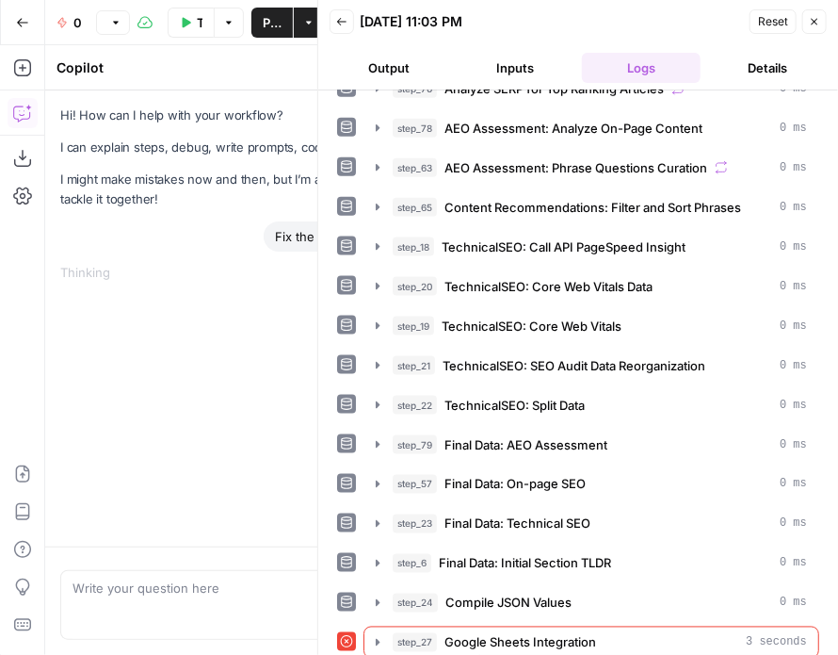
click at [207, 283] on div "Hi! How can I help with your workflow? I can explain steps, debug, write prompt…" at bounding box center [262, 318] width 434 height 456
click at [813, 26] on icon "button" at bounding box center [814, 21] width 11 height 11
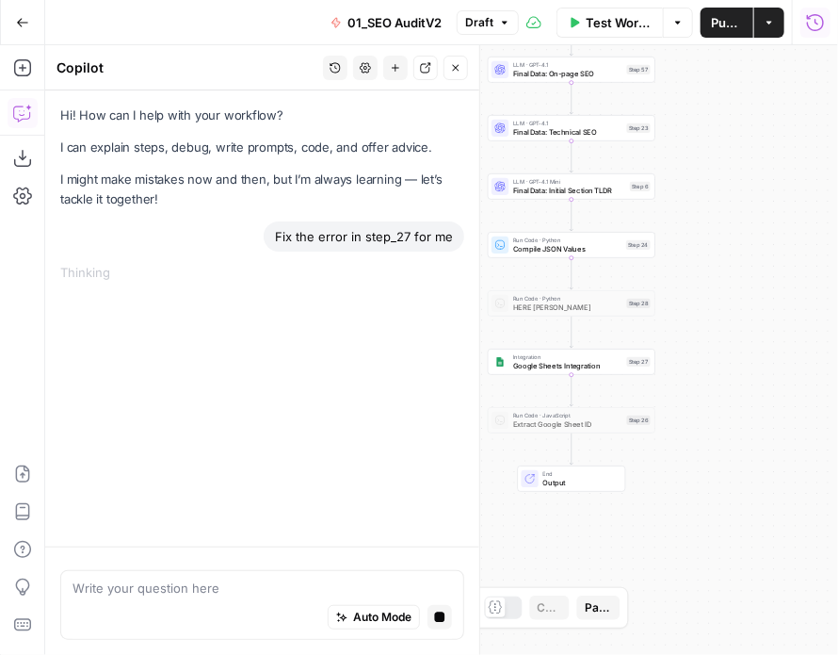
click at [377, 323] on div "Hi! How can I help with your workflow? I can explain steps, debug, write prompt…" at bounding box center [262, 318] width 434 height 456
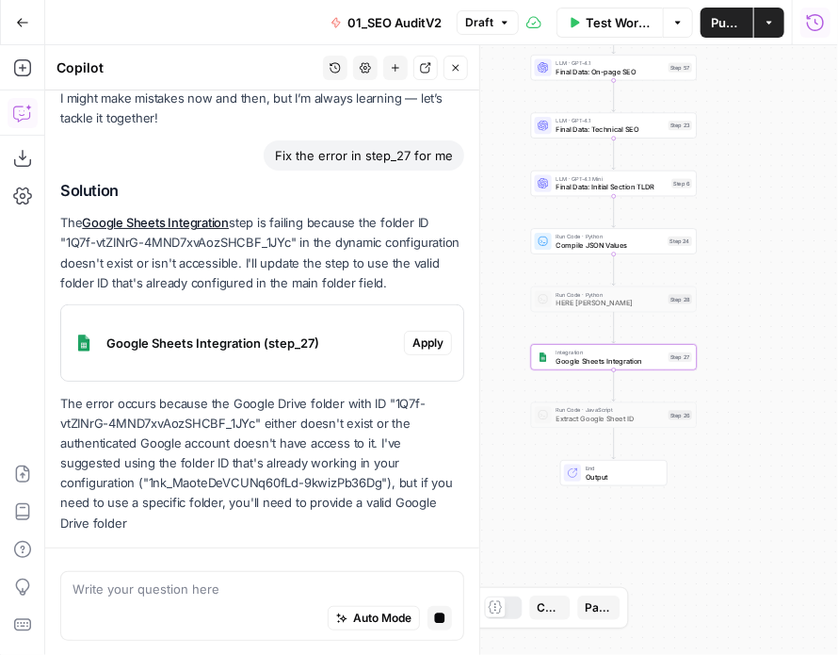
scroll to position [101, 0]
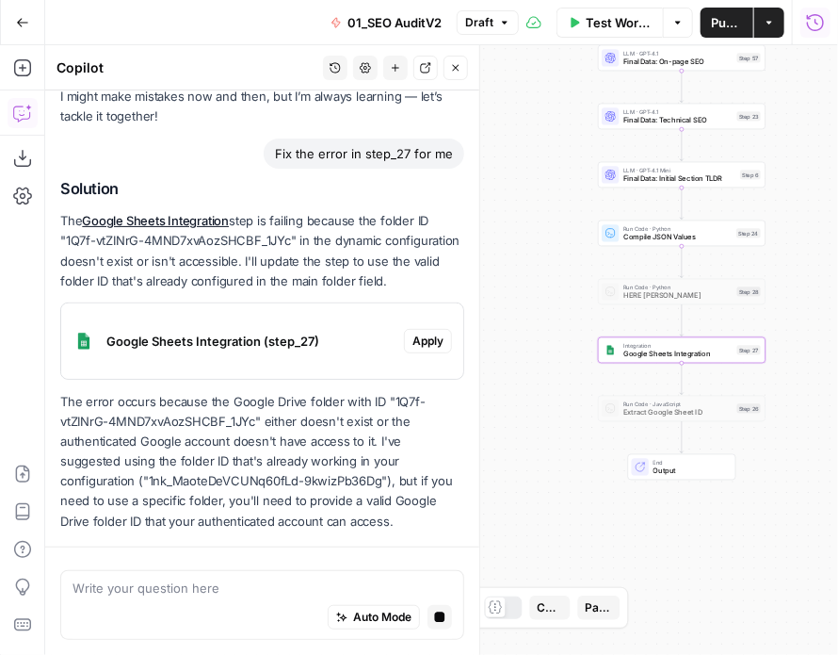
click at [426, 392] on p "The error occurs because the Google Drive folder with ID "1Q7f-vtZINrG-4MND7xvA…" at bounding box center [262, 461] width 404 height 139
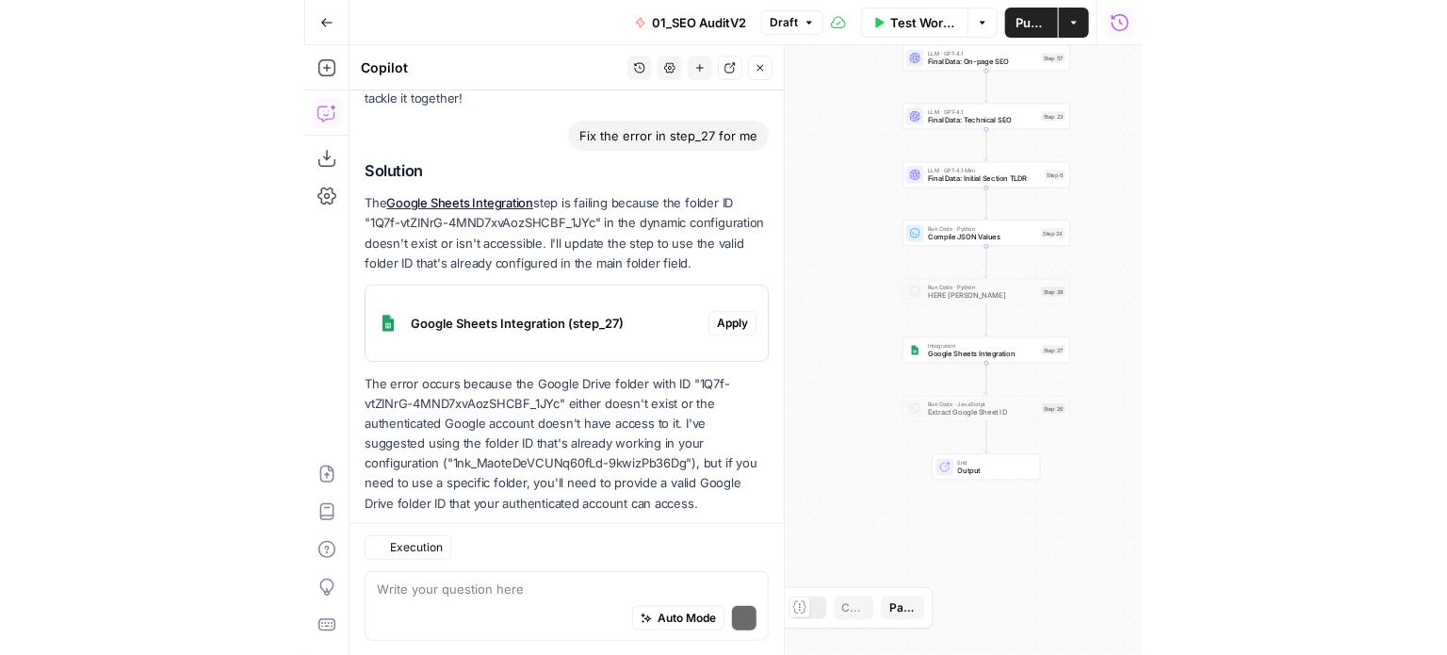
scroll to position [154, 0]
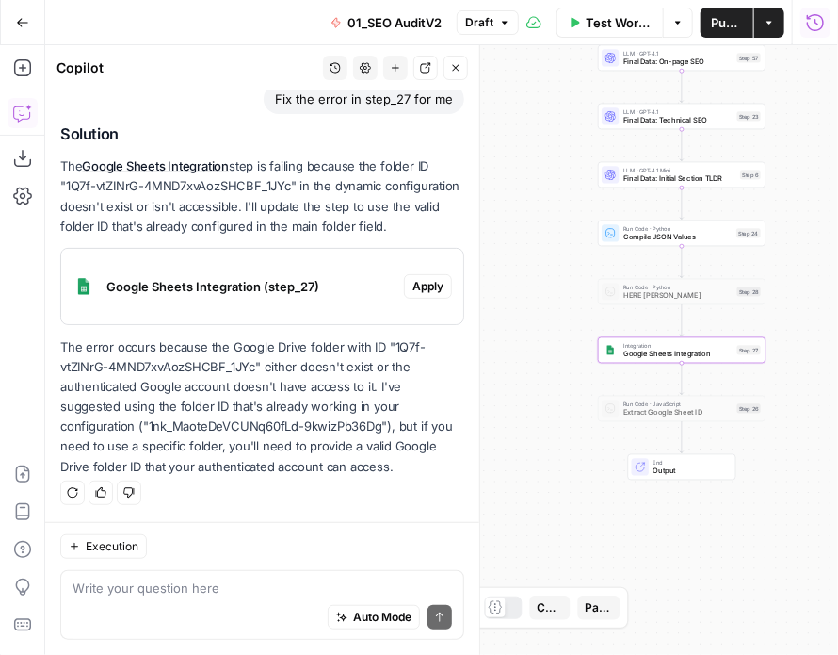
click at [418, 290] on span "Apply" at bounding box center [428, 286] width 31 height 17
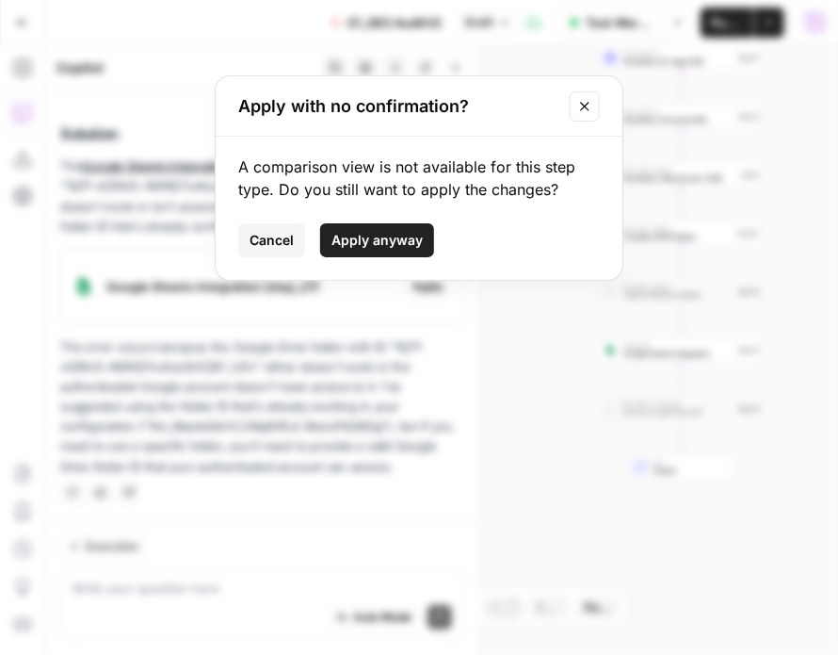
click at [590, 101] on icon "Close modal" at bounding box center [584, 106] width 15 height 15
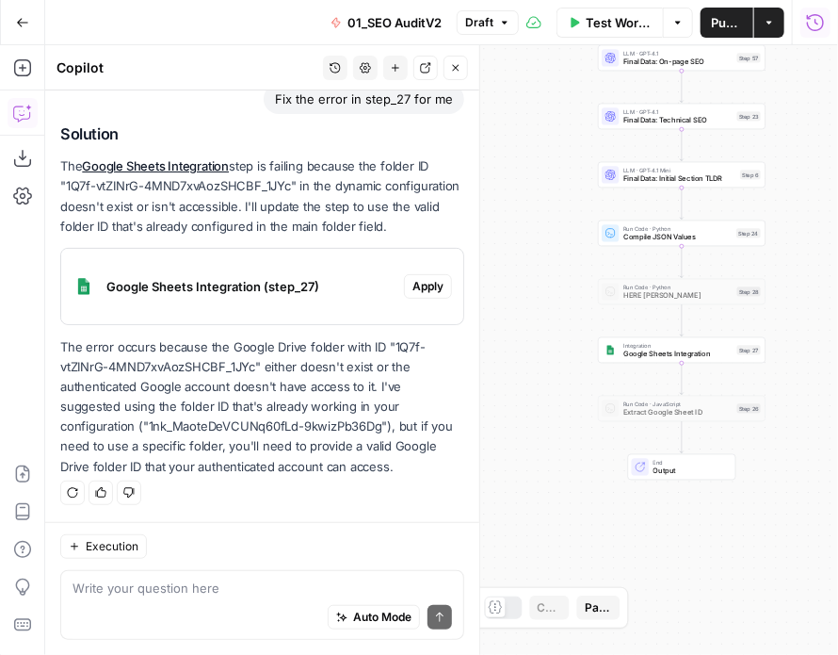
click at [447, 67] on button "Close" at bounding box center [456, 68] width 24 height 24
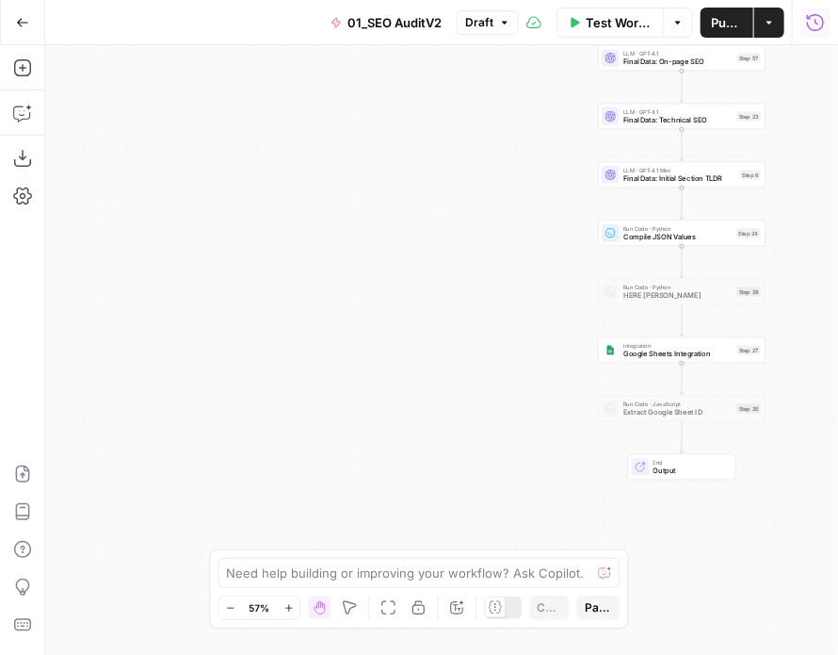
drag, startPoint x: 239, startPoint y: 298, endPoint x: 215, endPoint y: 297, distance: 24.5
click at [215, 297] on div "false false true true Workflow Set Inputs Inputs Workflow Prep: Get Brand Kit D…" at bounding box center [441, 350] width 793 height 610
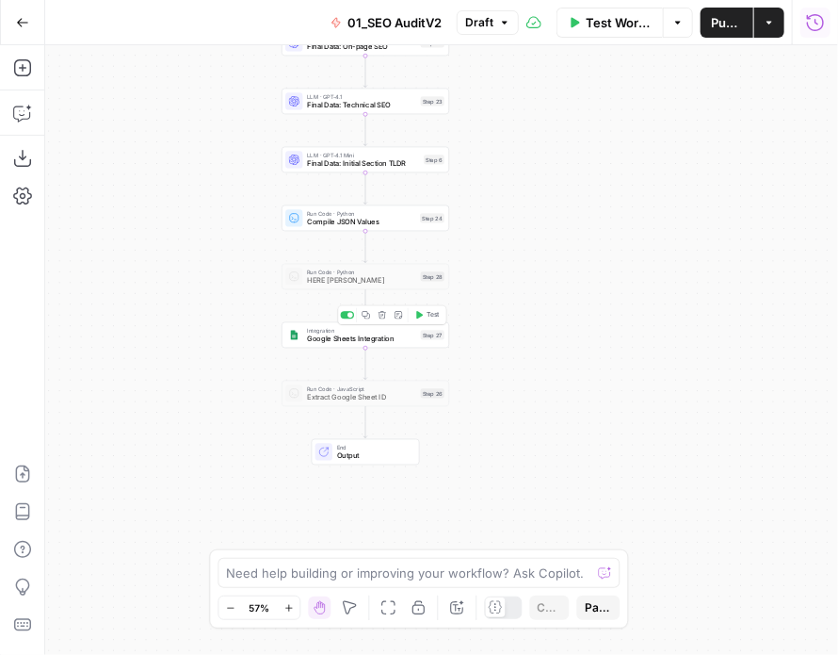
click at [361, 340] on span "Google Sheets Integration" at bounding box center [361, 338] width 109 height 10
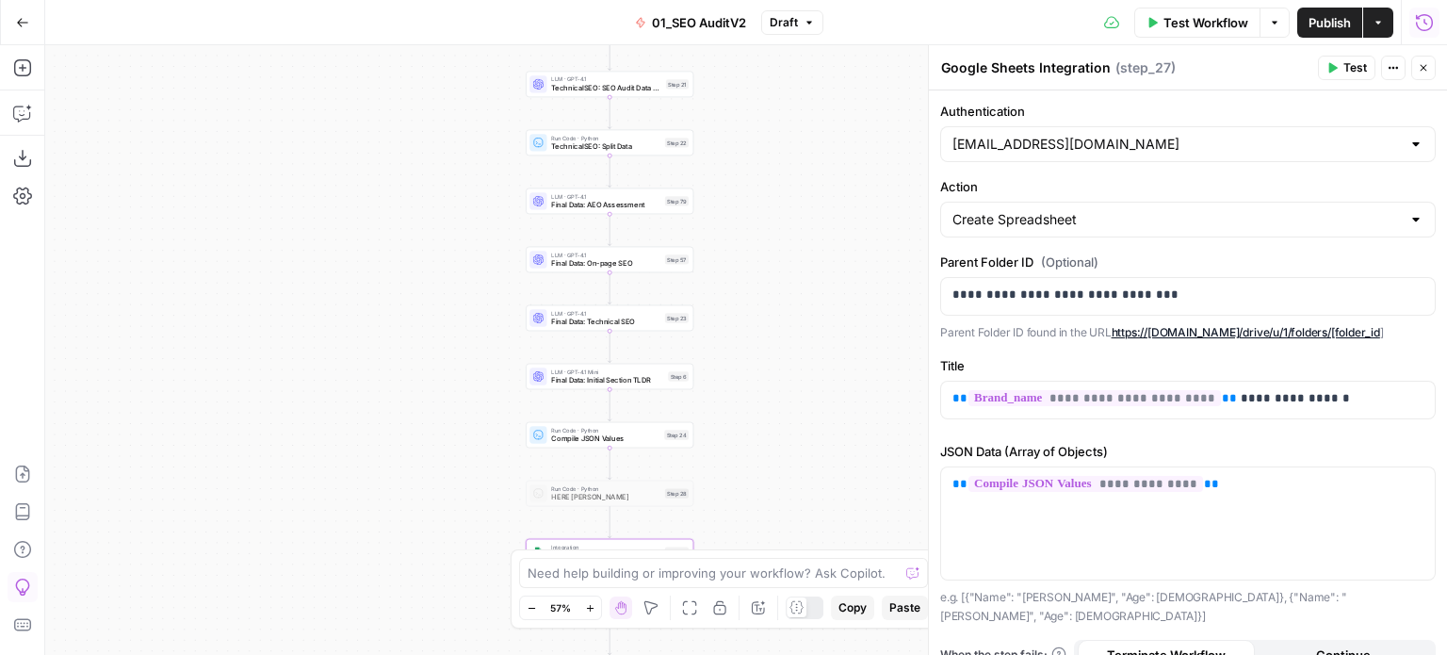
drag, startPoint x: 830, startPoint y: 431, endPoint x: 840, endPoint y: 447, distance: 18.3
click at [837, 447] on div "false false true true Workflow Set Inputs Inputs Workflow Prep: Get Brand Kit D…" at bounding box center [746, 350] width 1402 height 610
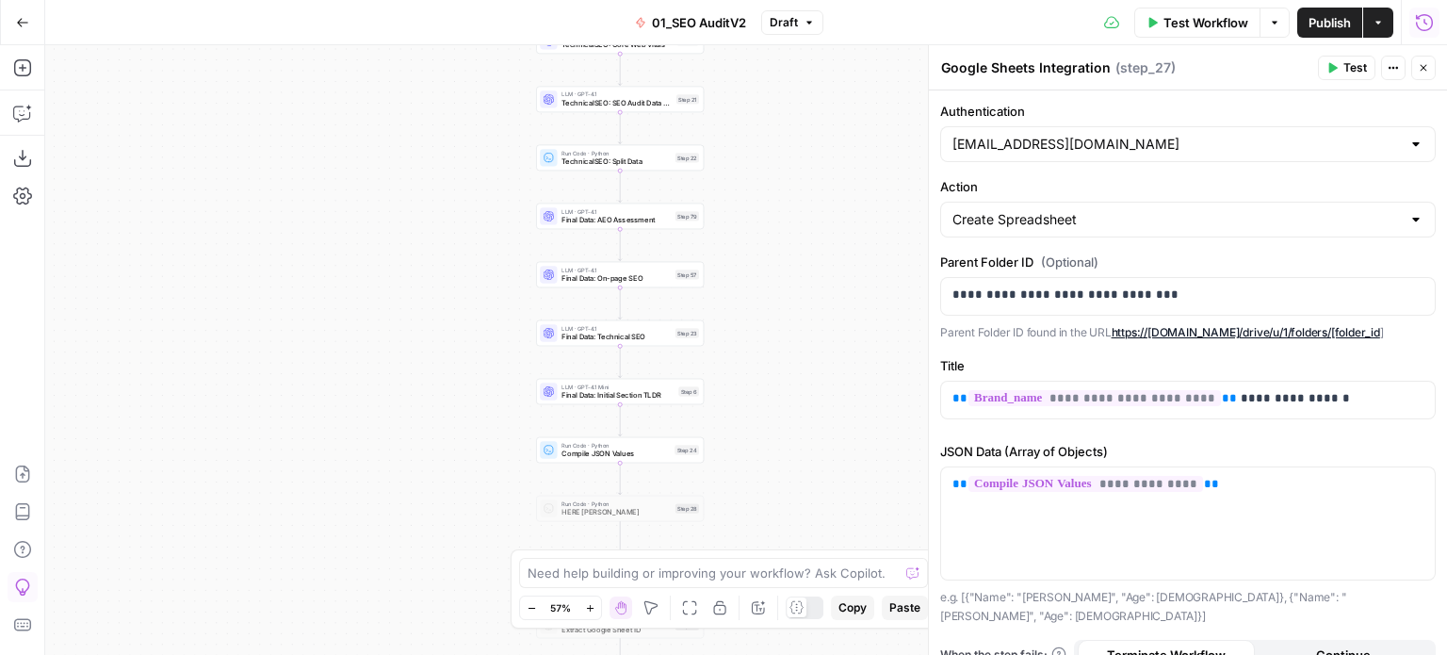
drag, startPoint x: 768, startPoint y: 225, endPoint x: 717, endPoint y: 495, distance: 274.2
click at [717, 495] on div "false false true true Workflow Set Inputs Inputs Workflow Prep: Get Brand Kit D…" at bounding box center [746, 350] width 1402 height 610
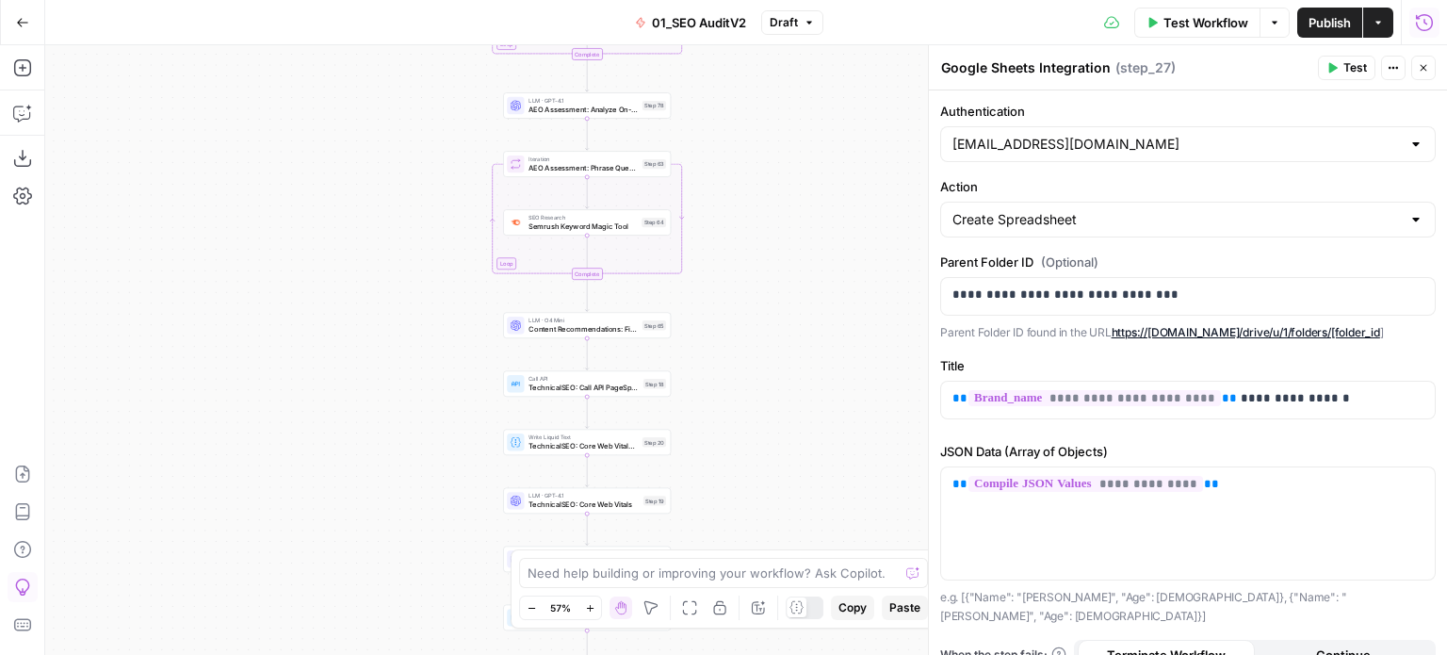
drag, startPoint x: 760, startPoint y: 397, endPoint x: 783, endPoint y: 331, distance: 69.7
click at [767, 447] on div "false false true true Workflow Set Inputs Inputs Workflow Prep: Get Brand Kit D…" at bounding box center [746, 350] width 1402 height 610
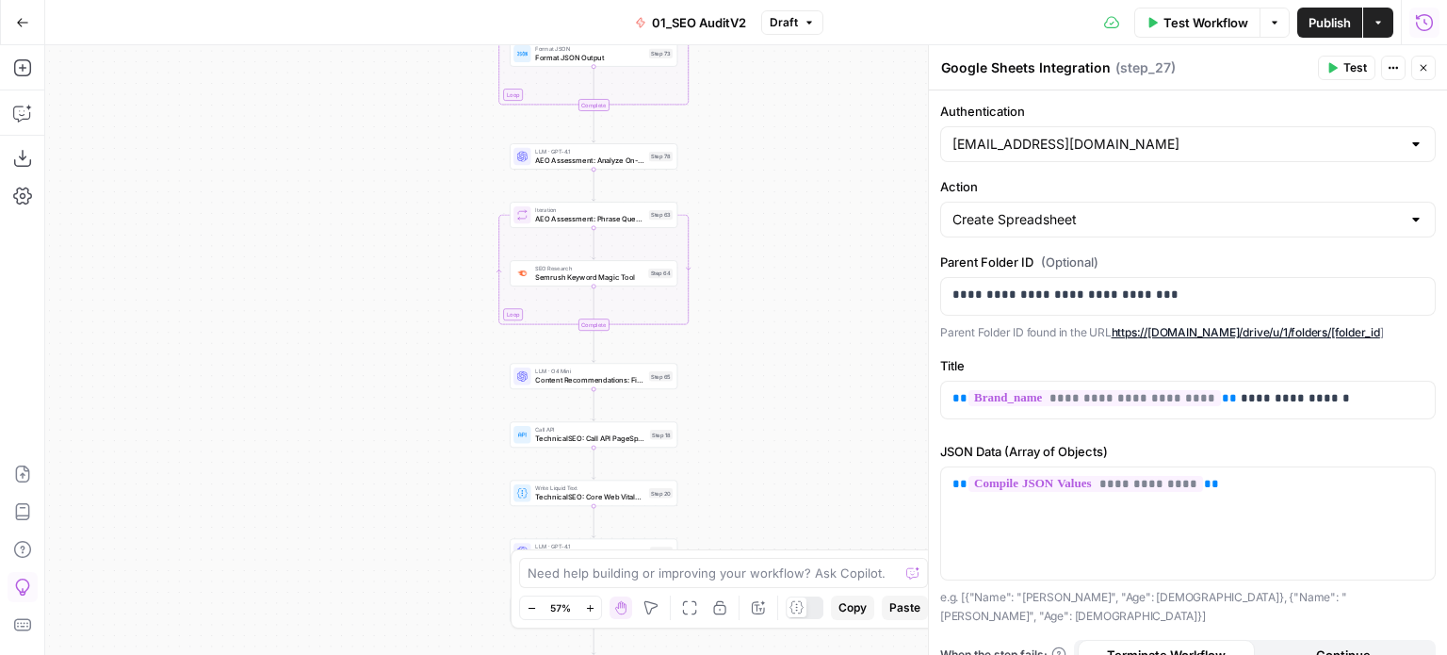
click at [765, 202] on div "false false true true Workflow Set Inputs Inputs Workflow Prep: Get Brand Kit D…" at bounding box center [746, 350] width 1402 height 610
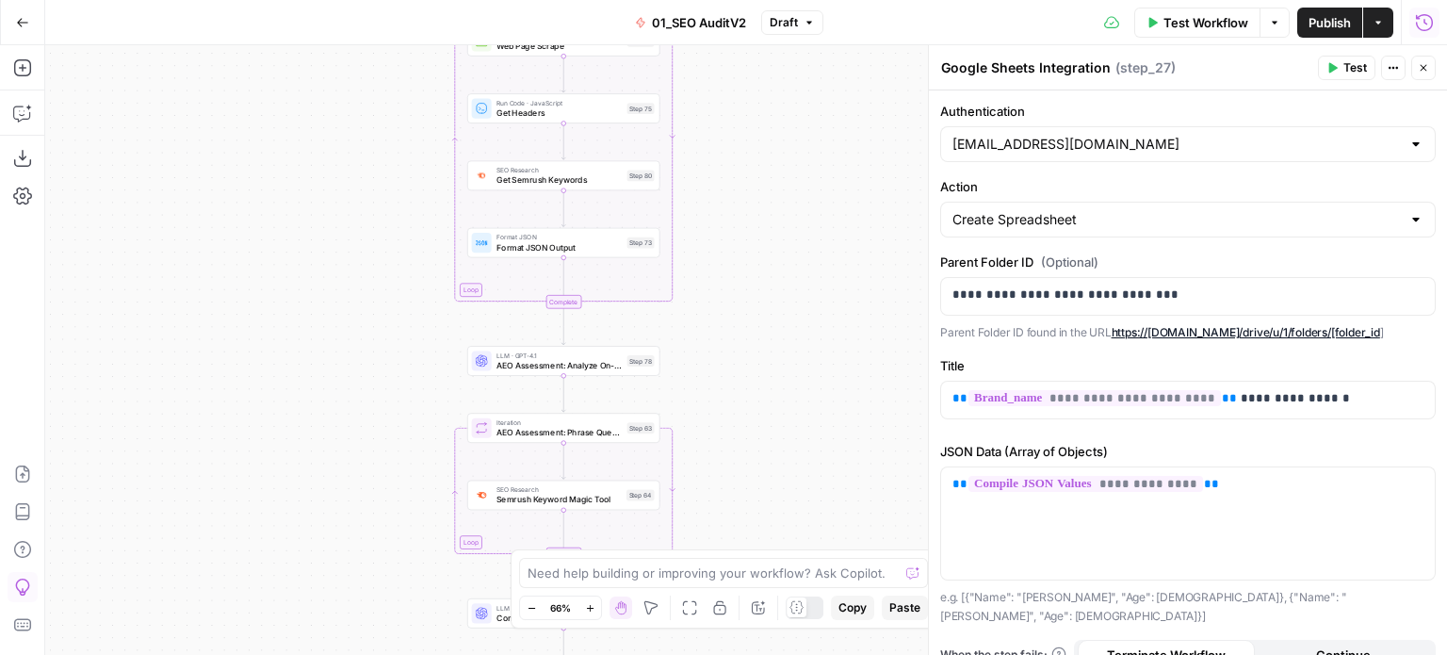
drag, startPoint x: 763, startPoint y: 294, endPoint x: 746, endPoint y: 438, distance: 145.1
click at [752, 454] on div "false false true true Workflow Set Inputs Inputs Workflow Prep: Get Brand Kit D…" at bounding box center [746, 350] width 1402 height 610
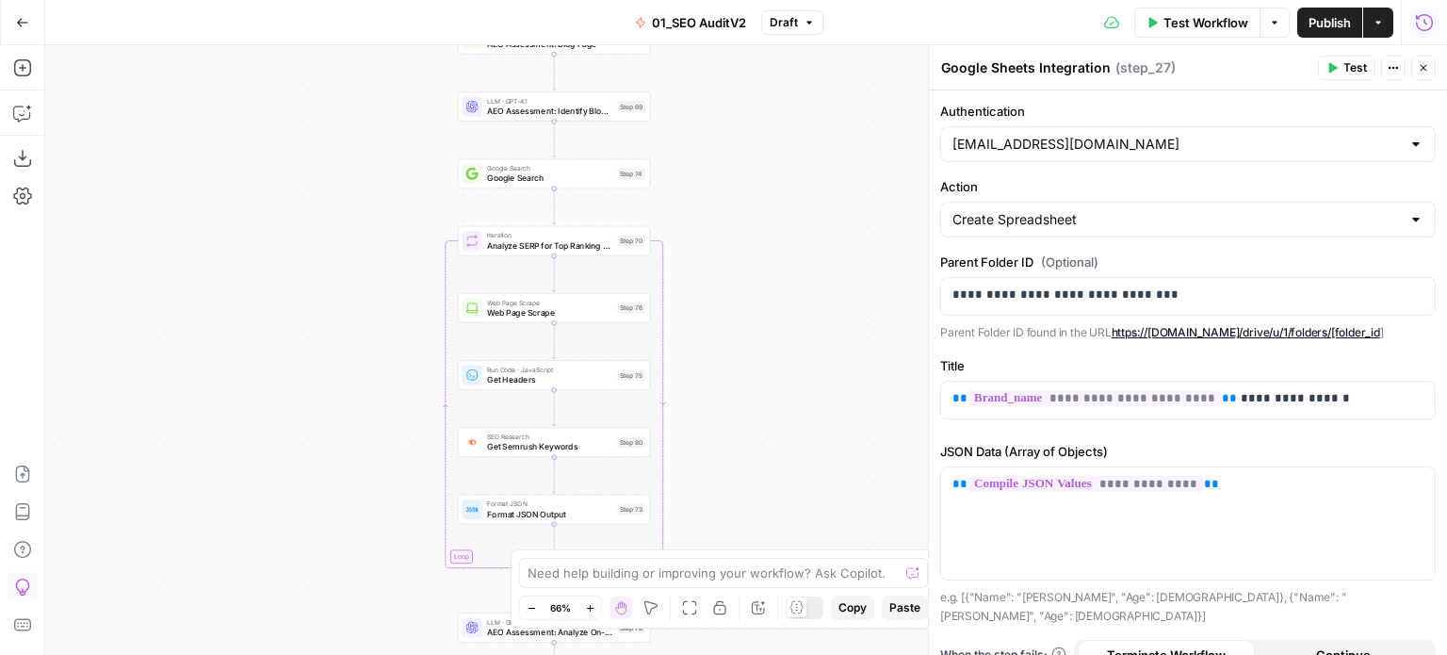
drag, startPoint x: 753, startPoint y: 199, endPoint x: 769, endPoint y: 116, distance: 84.4
click at [766, 133] on div "false false true true Workflow Set Inputs Inputs Workflow Prep: Get Brand Kit D…" at bounding box center [746, 350] width 1402 height 610
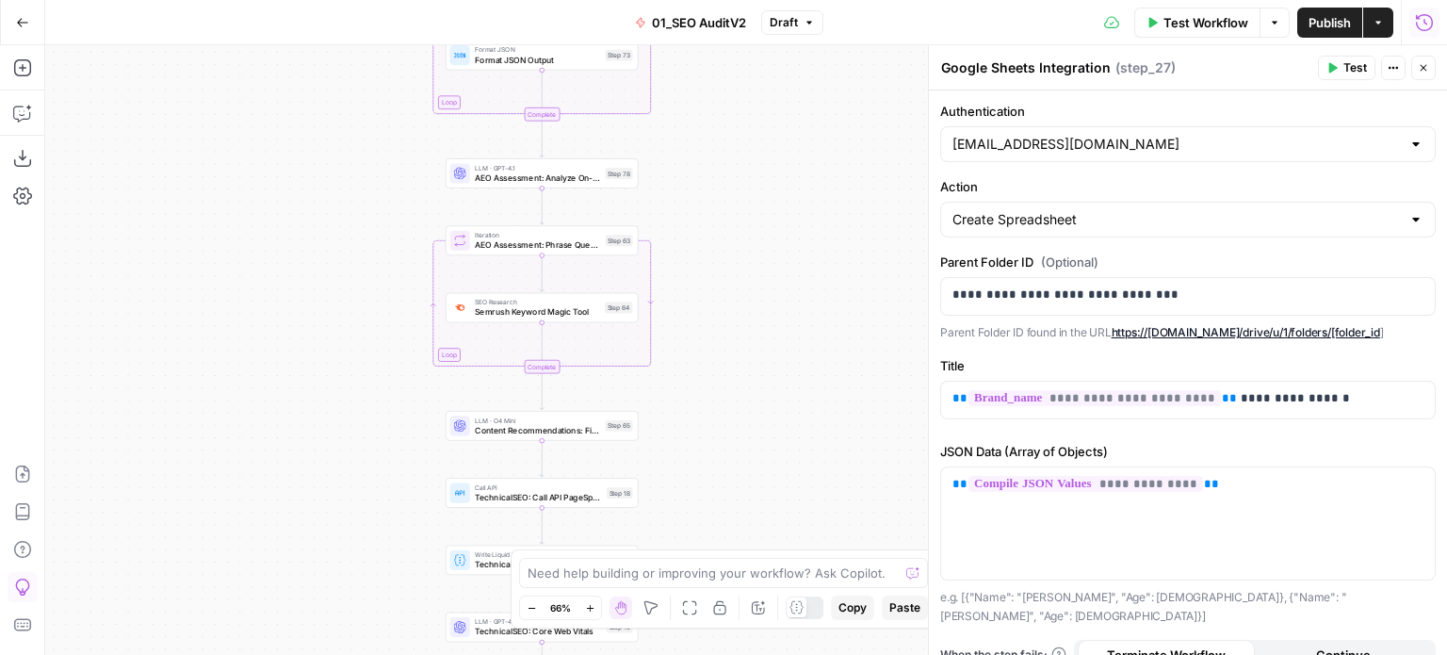
drag, startPoint x: 765, startPoint y: 422, endPoint x: 754, endPoint y: 172, distance: 249.9
click at [754, 172] on div "false false true true Workflow Set Inputs Inputs Workflow Prep: Get Brand Kit D…" at bounding box center [746, 350] width 1402 height 610
click at [772, 81] on div "false false true true Workflow Set Inputs Inputs Workflow Prep: Get Brand Kit D…" at bounding box center [746, 350] width 1402 height 610
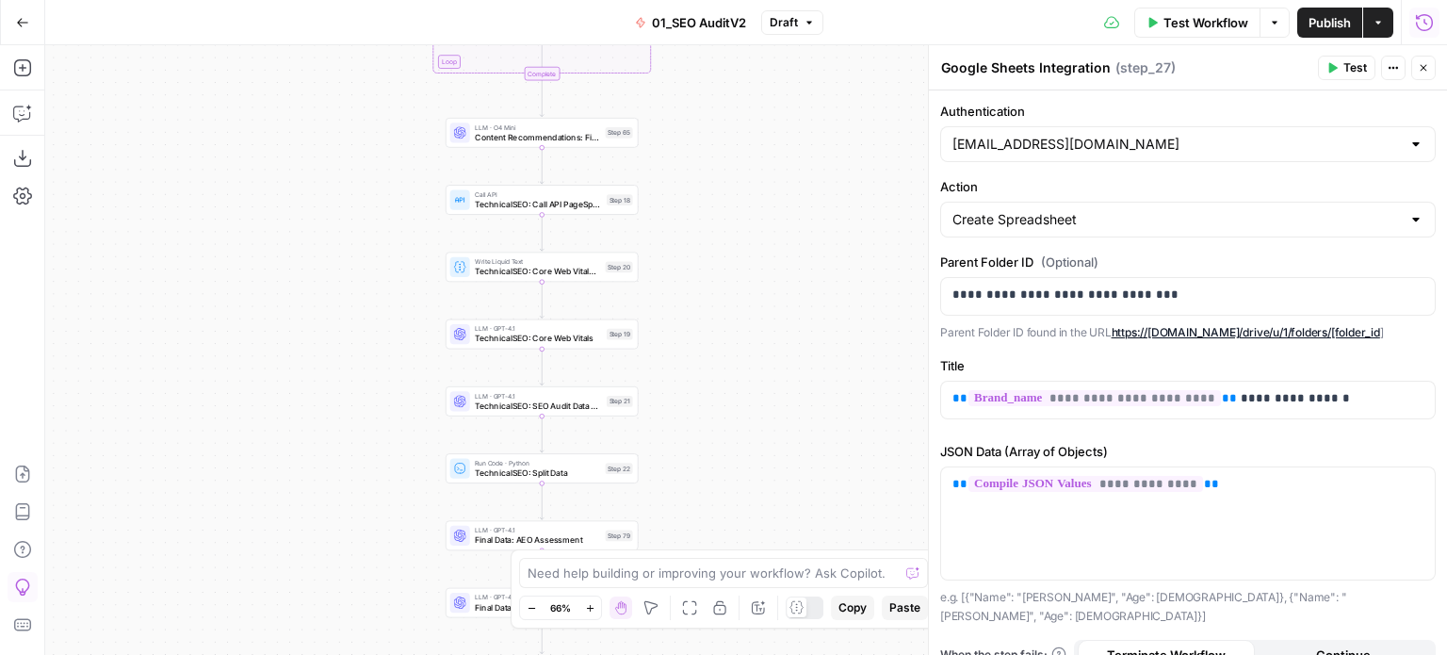
drag, startPoint x: 746, startPoint y: 297, endPoint x: 713, endPoint y: 13, distance: 285.5
click at [712, 0] on html "All About AI New Home Browse Insights Opportunities Your Data Recent Grids [Kur…" at bounding box center [723, 327] width 1447 height 655
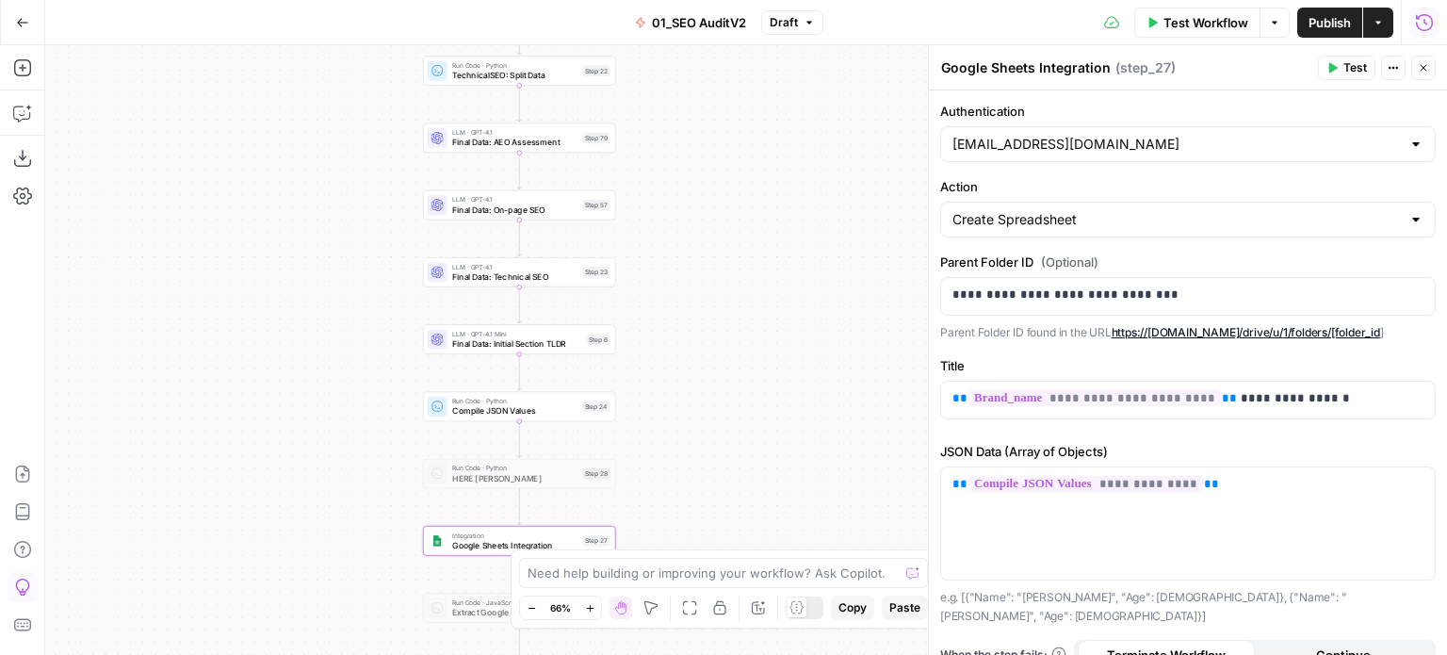
drag, startPoint x: 774, startPoint y: 313, endPoint x: 786, endPoint y: 220, distance: 93.0
click at [786, 220] on div "false false true true Workflow Set Inputs Inputs Workflow Prep: Get Brand Kit D…" at bounding box center [746, 350] width 1402 height 610
click at [779, 301] on div "false false true true Workflow Set Inputs Inputs Workflow Prep: Get Brand Kit D…" at bounding box center [746, 350] width 1402 height 610
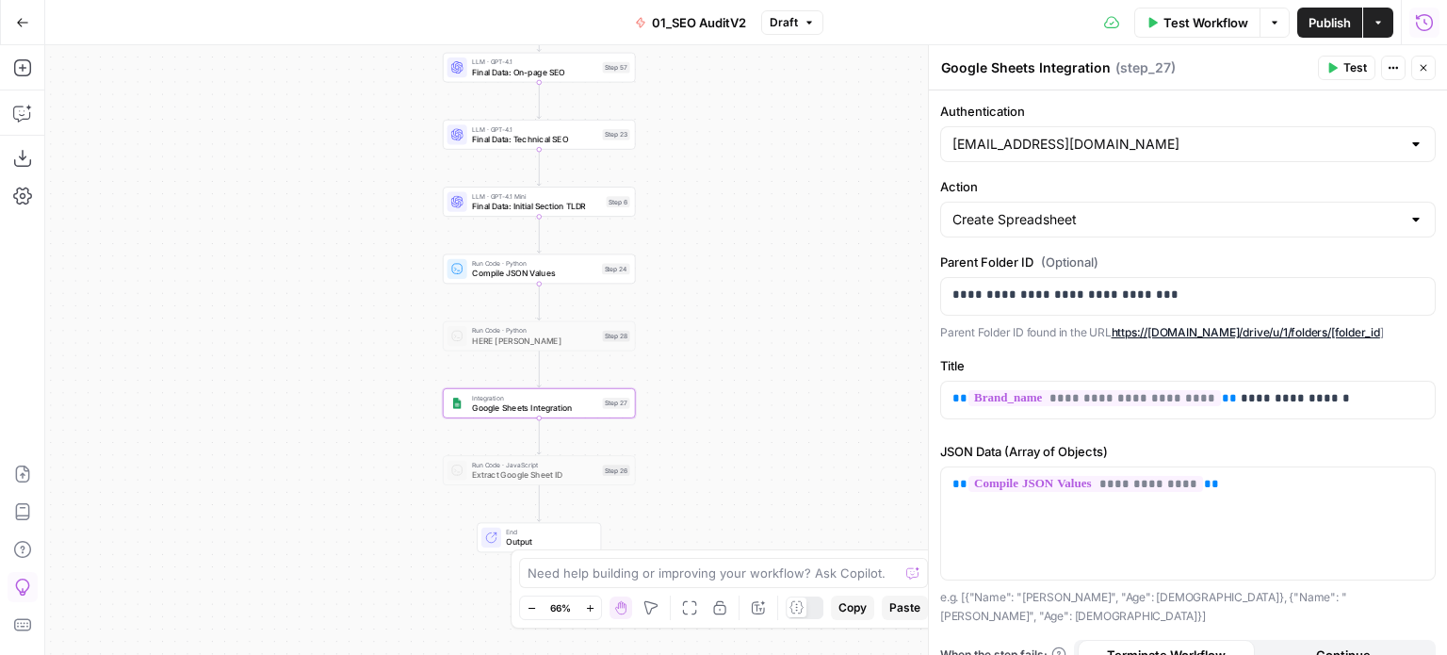
drag, startPoint x: 751, startPoint y: 385, endPoint x: 754, endPoint y: 303, distance: 82.0
click at [754, 304] on div "false false true true Workflow Set Inputs Inputs Workflow Prep: Get Brand Kit D…" at bounding box center [746, 350] width 1402 height 610
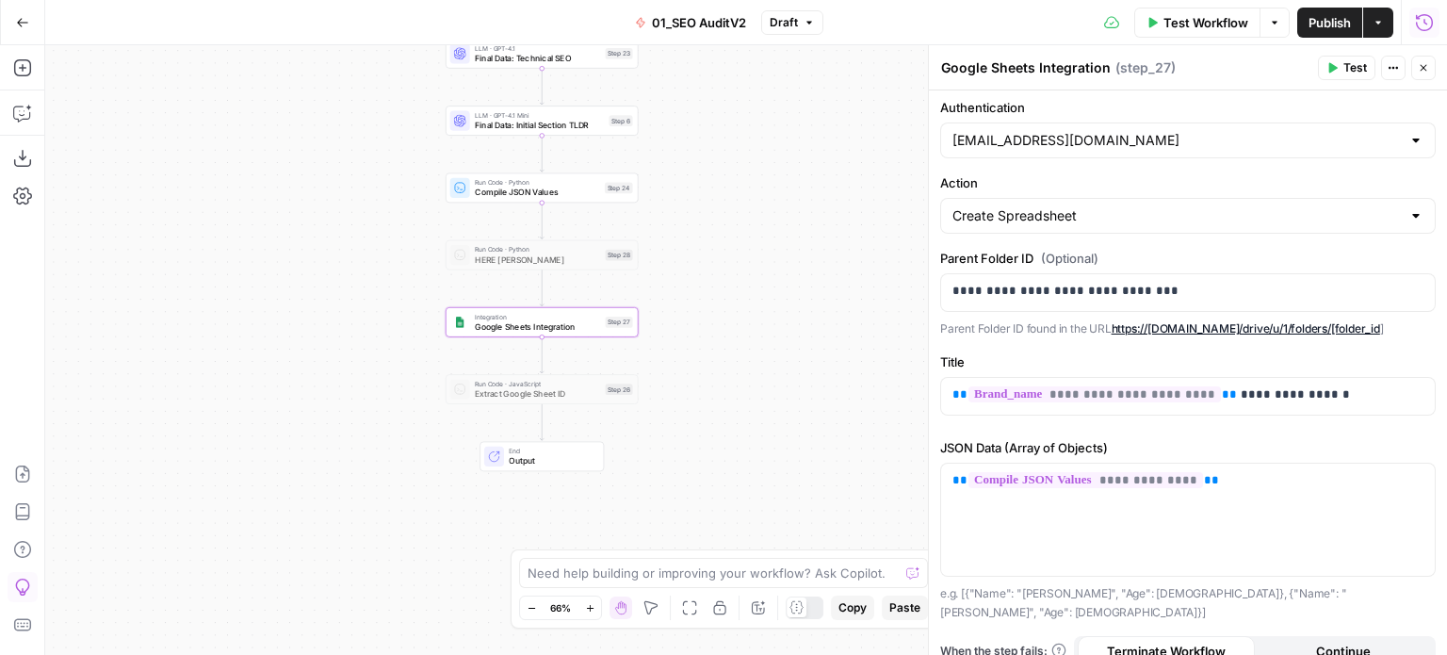
scroll to position [6, 0]
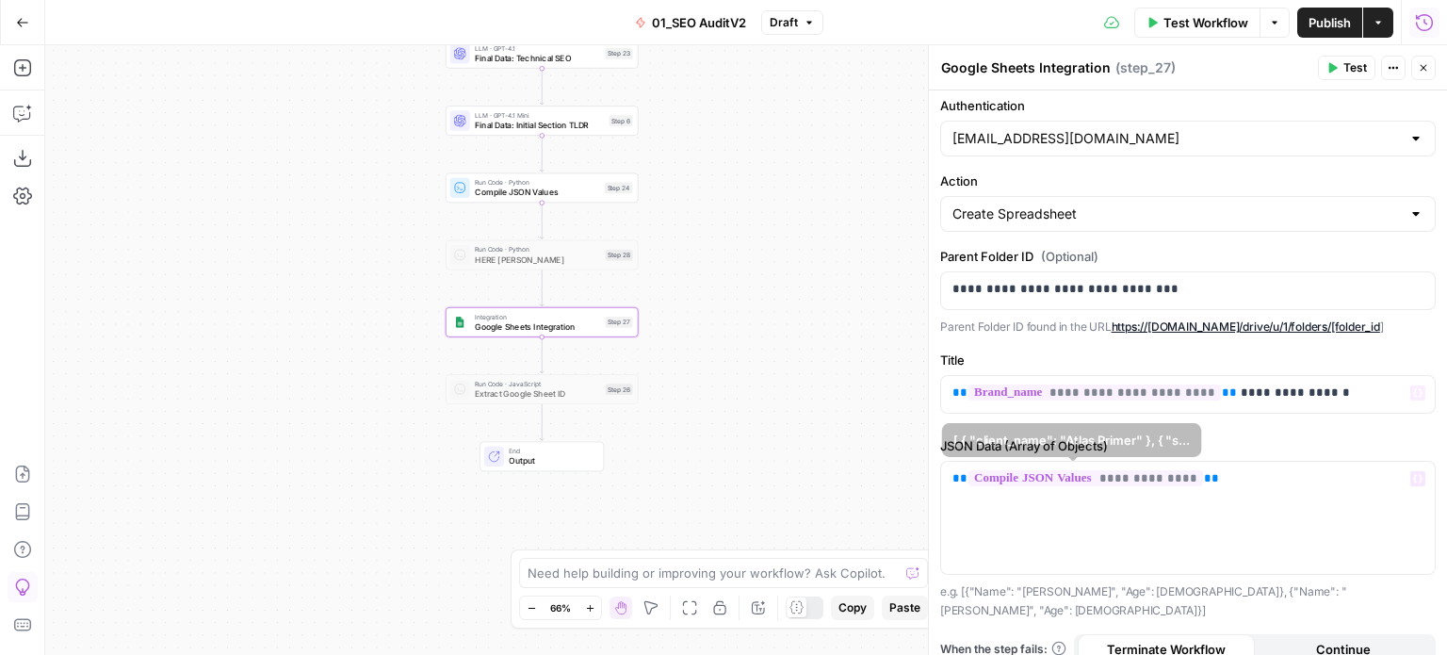
click at [750, 283] on div "false false true true Workflow Set Inputs Inputs Workflow Prep: Get Brand Kit D…" at bounding box center [746, 350] width 1402 height 610
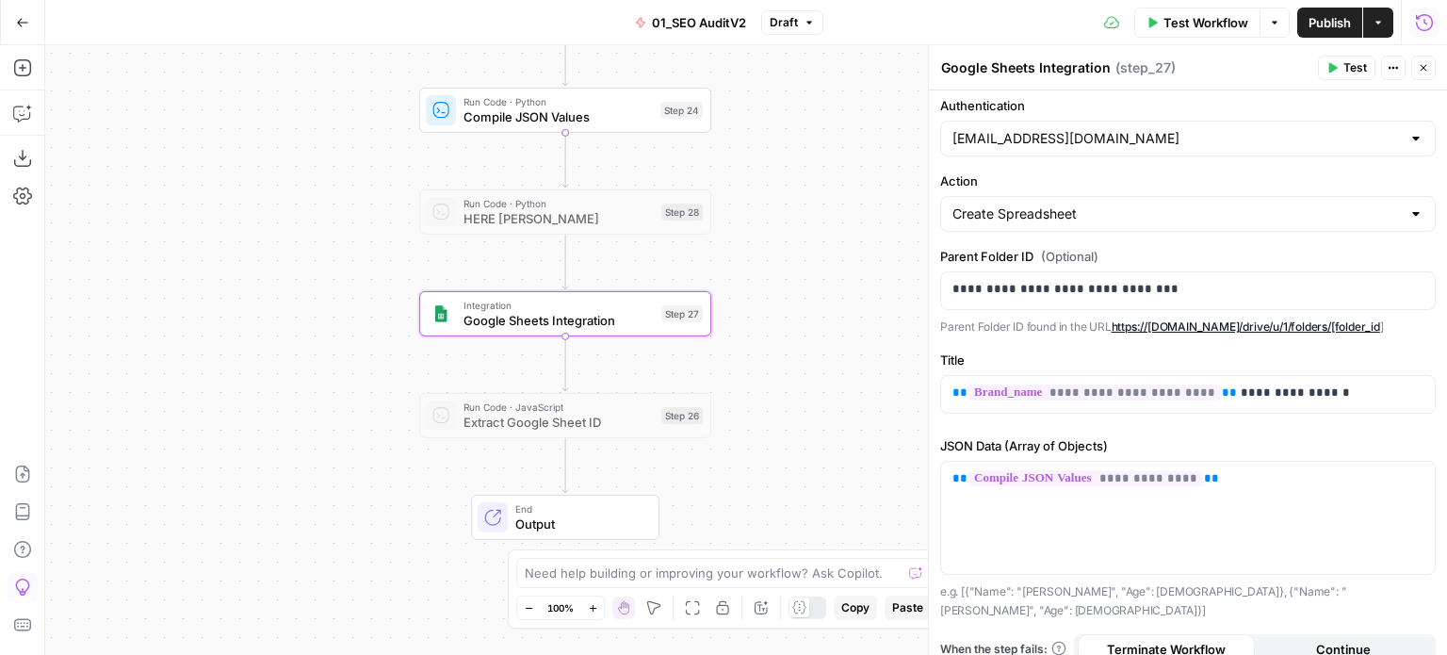
drag, startPoint x: 685, startPoint y: 291, endPoint x: 762, endPoint y: 324, distance: 84.0
click at [762, 324] on div "false false true true Workflow Set Inputs Inputs Workflow Prep: Get Brand Kit D…" at bounding box center [746, 350] width 1402 height 610
click at [685, 271] on span "Test" at bounding box center [683, 278] width 23 height 17
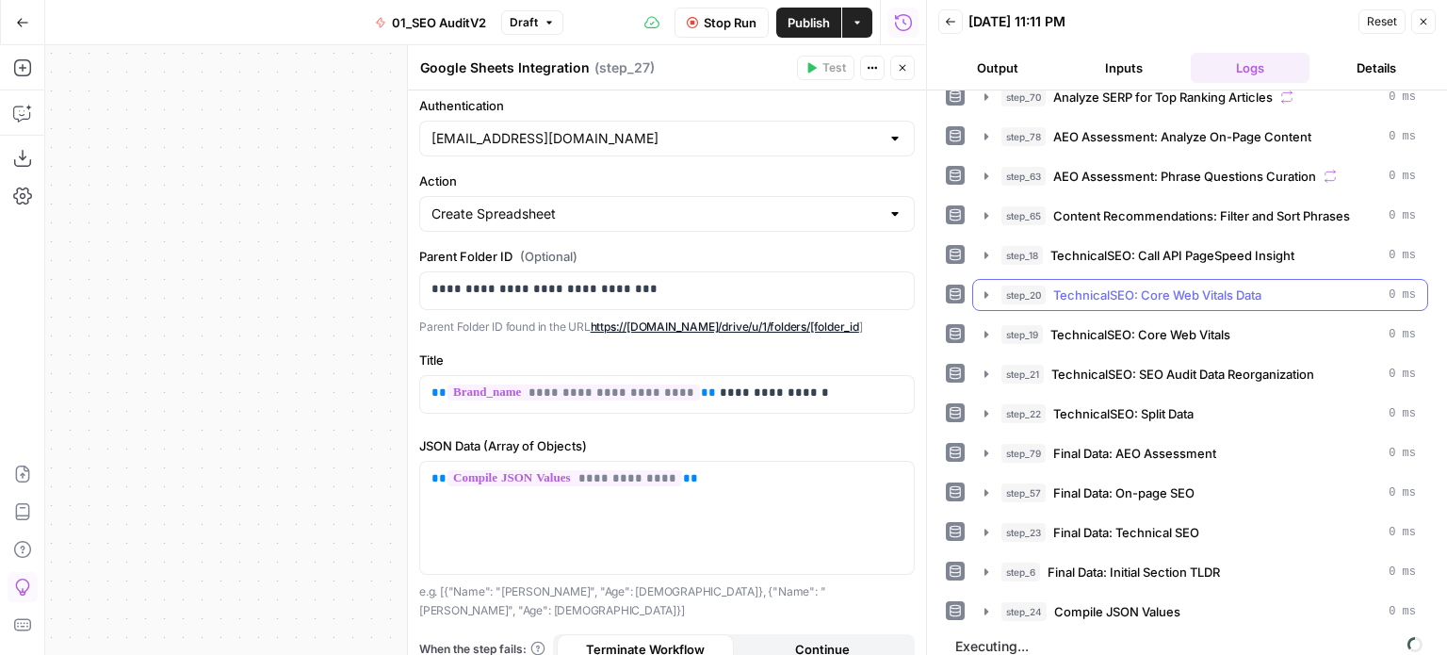
scroll to position [656, 0]
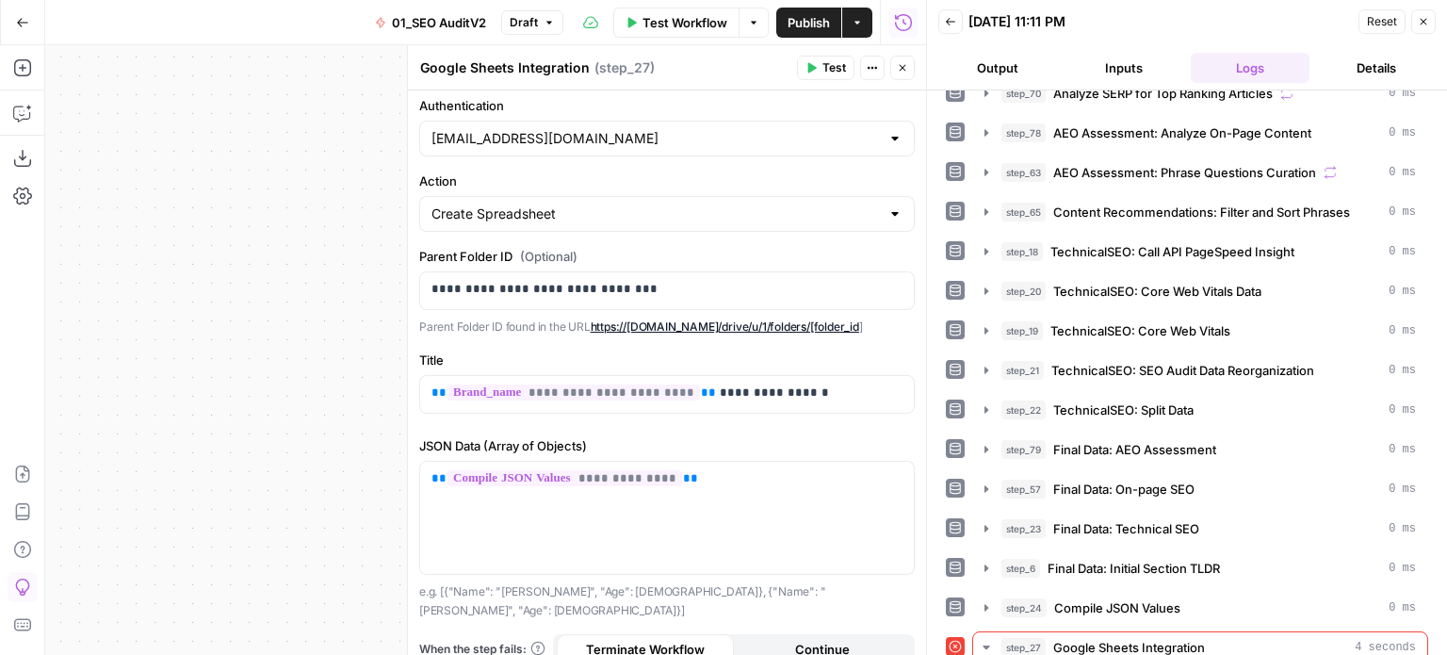
drag, startPoint x: 245, startPoint y: 367, endPoint x: 311, endPoint y: 315, distance: 84.4
click at [311, 315] on div "false false true true Workflow Set Inputs Inputs Workflow Prep: Get Brand Kit D…" at bounding box center [485, 350] width 881 height 610
click at [711, 281] on p "**********" at bounding box center [659, 289] width 457 height 19
click at [811, 51] on header "Google Sheets Integration Google Sheets Integration ( step_27 ) Test Actions Cl…" at bounding box center [667, 67] width 518 height 45
click at [823, 68] on span "Test" at bounding box center [834, 67] width 24 height 17
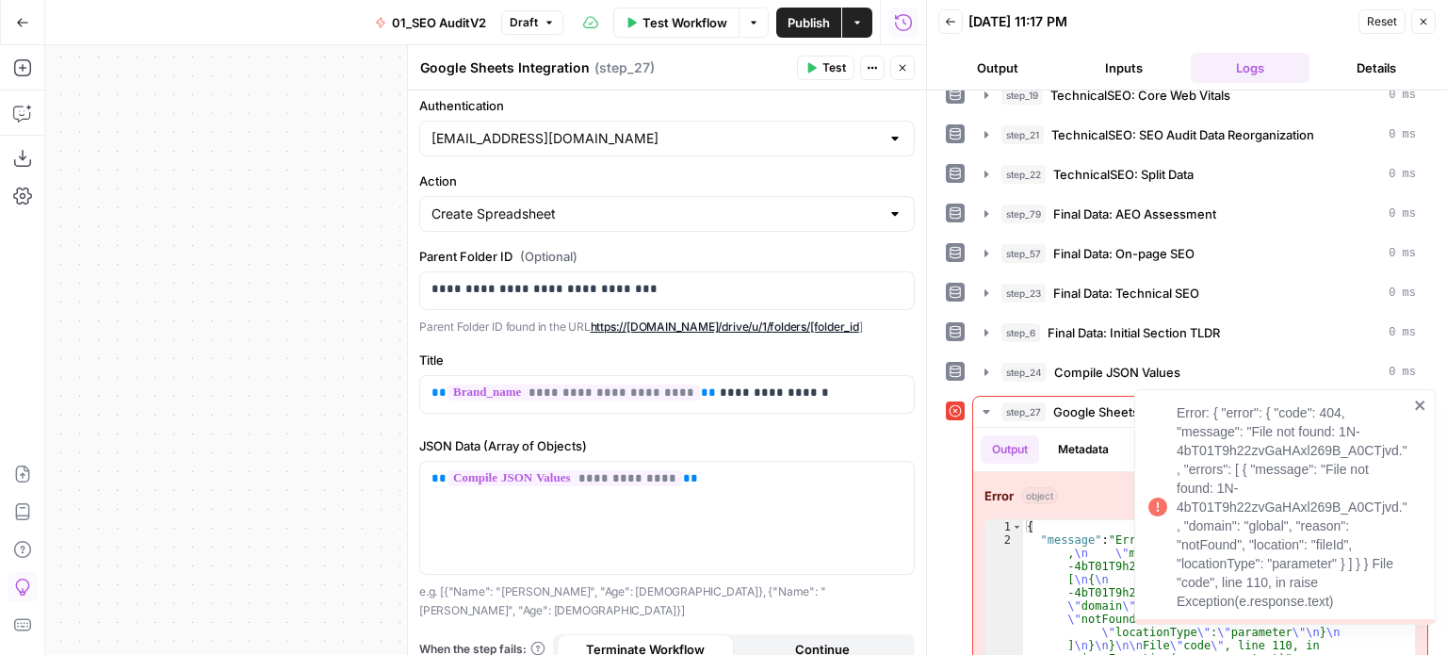
scroll to position [935, 0]
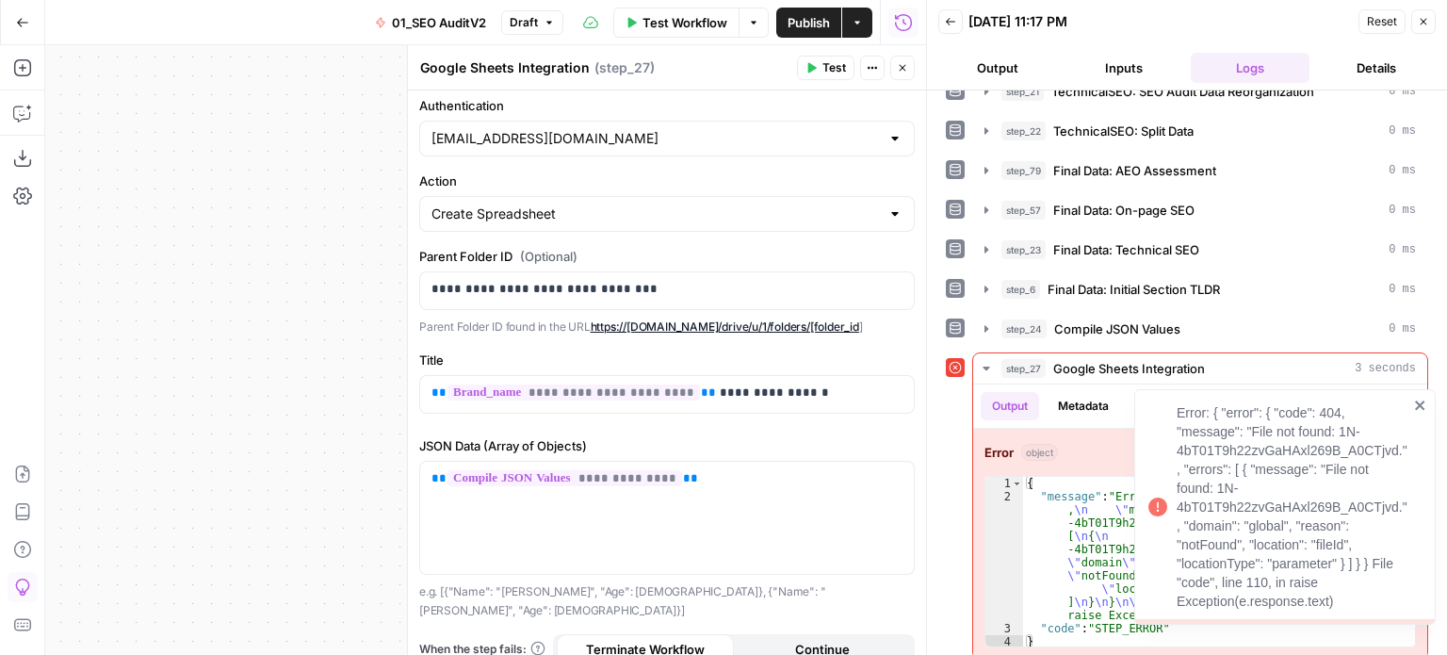
click at [837, 398] on icon "close" at bounding box center [1420, 405] width 13 height 15
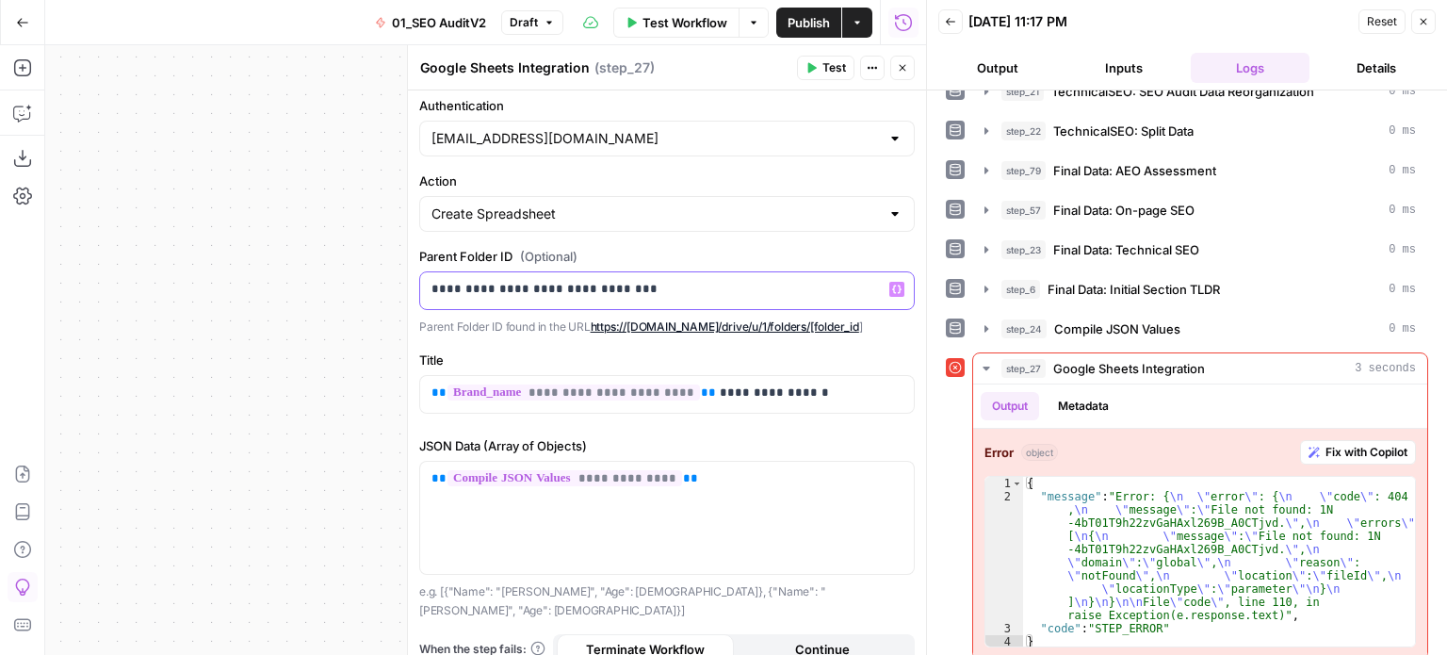
drag, startPoint x: 702, startPoint y: 293, endPoint x: 407, endPoint y: 302, distance: 295.0
click at [407, 302] on div "**********" at bounding box center [666, 350] width 519 height 610
click at [817, 62] on icon "button" at bounding box center [810, 67] width 11 height 11
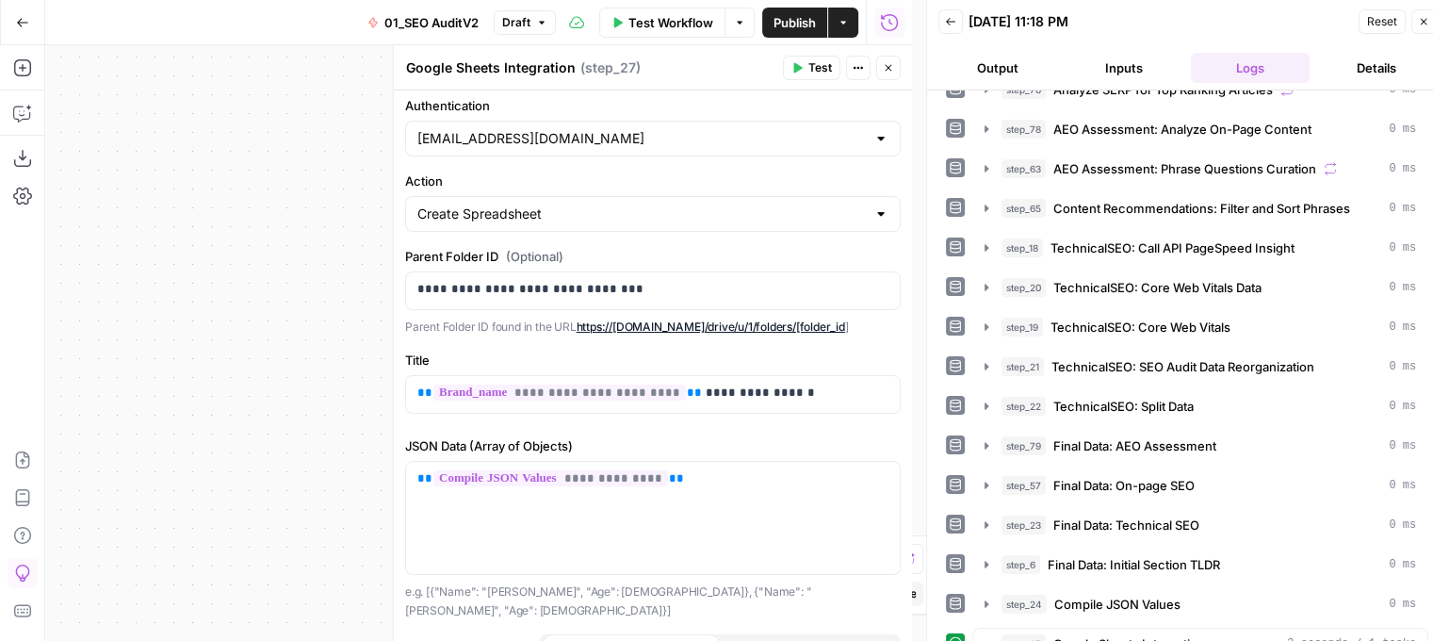
scroll to position [107, 0]
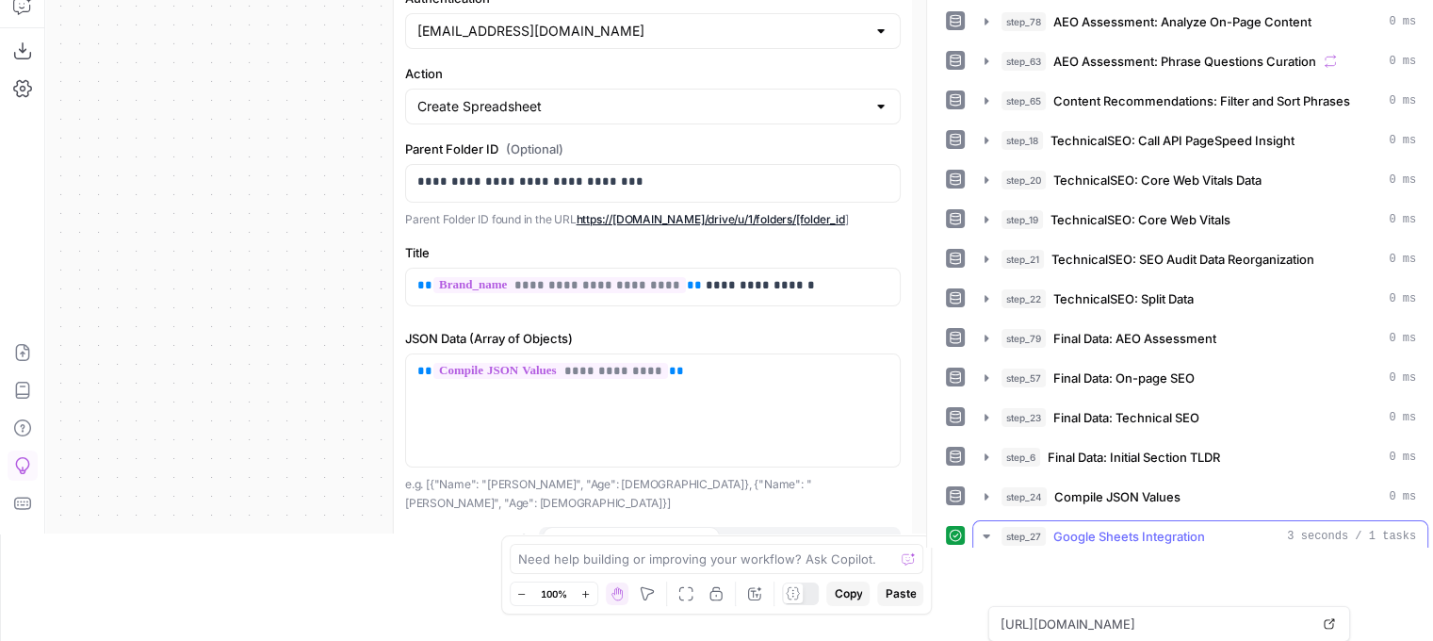
click at [837, 527] on span "Google Sheets Integration" at bounding box center [1129, 536] width 152 height 19
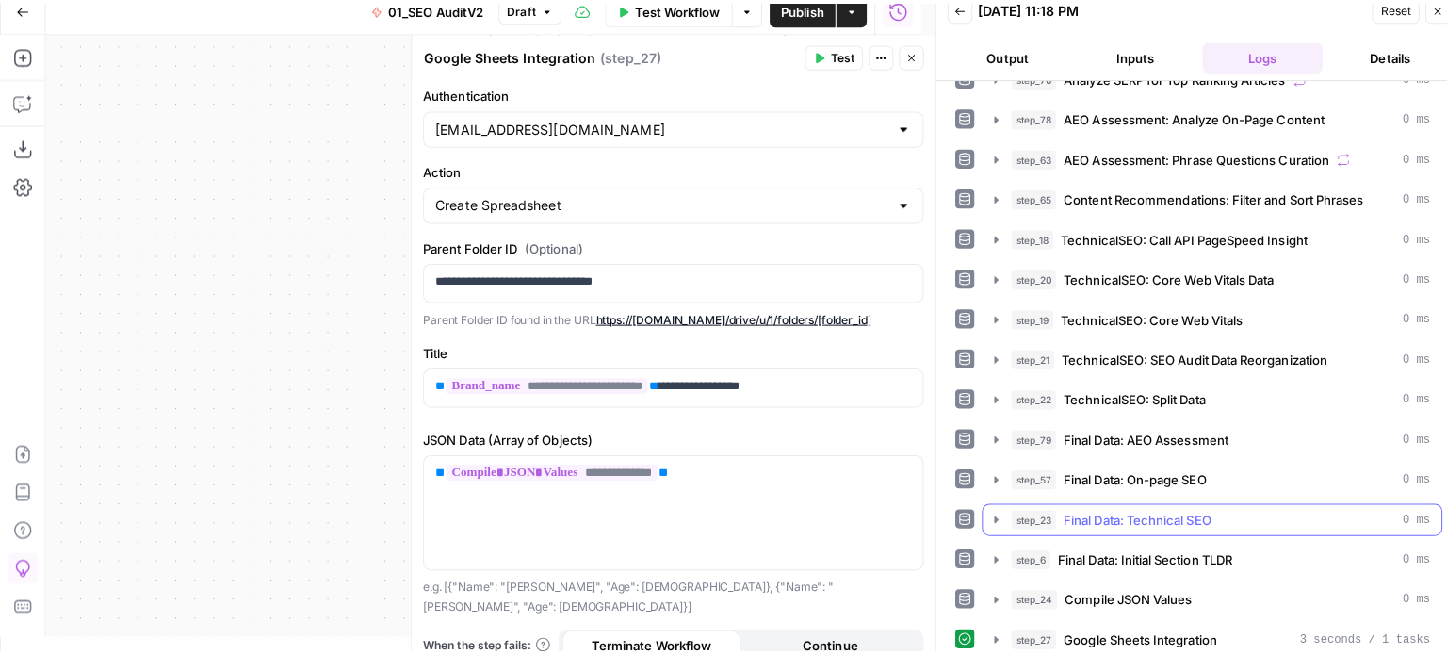
scroll to position [0, 0]
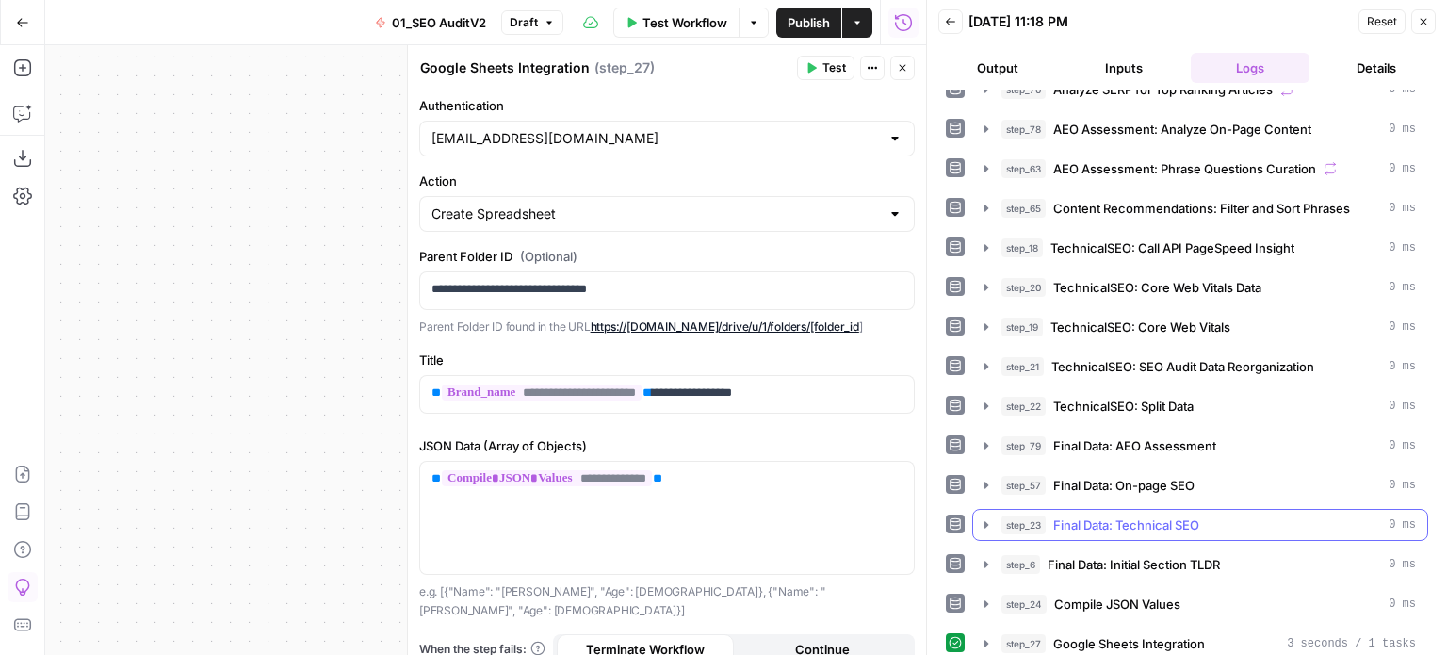
click at [837, 530] on div "step_1 Prep: Get Brand Kit Data 0 ms step_2 Prep: Format Competitor Domains 0 m…" at bounding box center [1187, 49] width 482 height 1219
click at [837, 627] on button "step_27 Google Sheets Integration 3 seconds / 1 tasks" at bounding box center [1200, 642] width 454 height 30
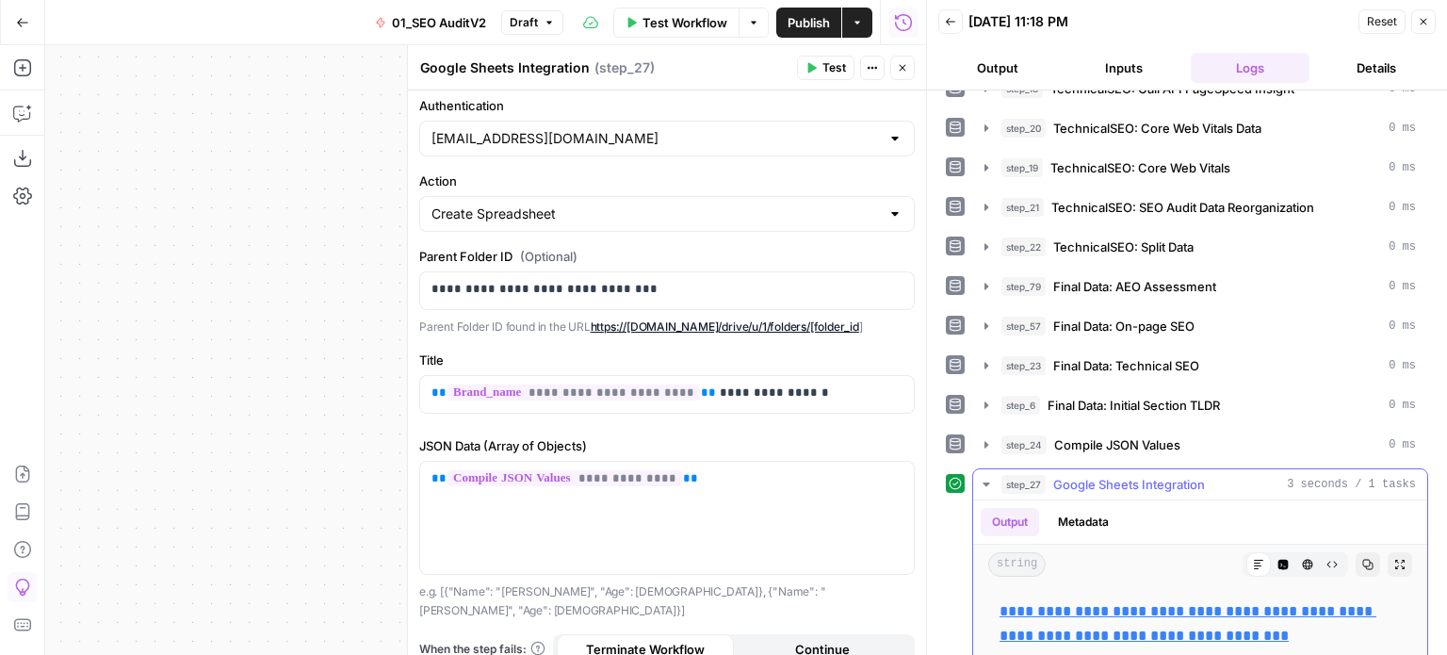
scroll to position [824, 0]
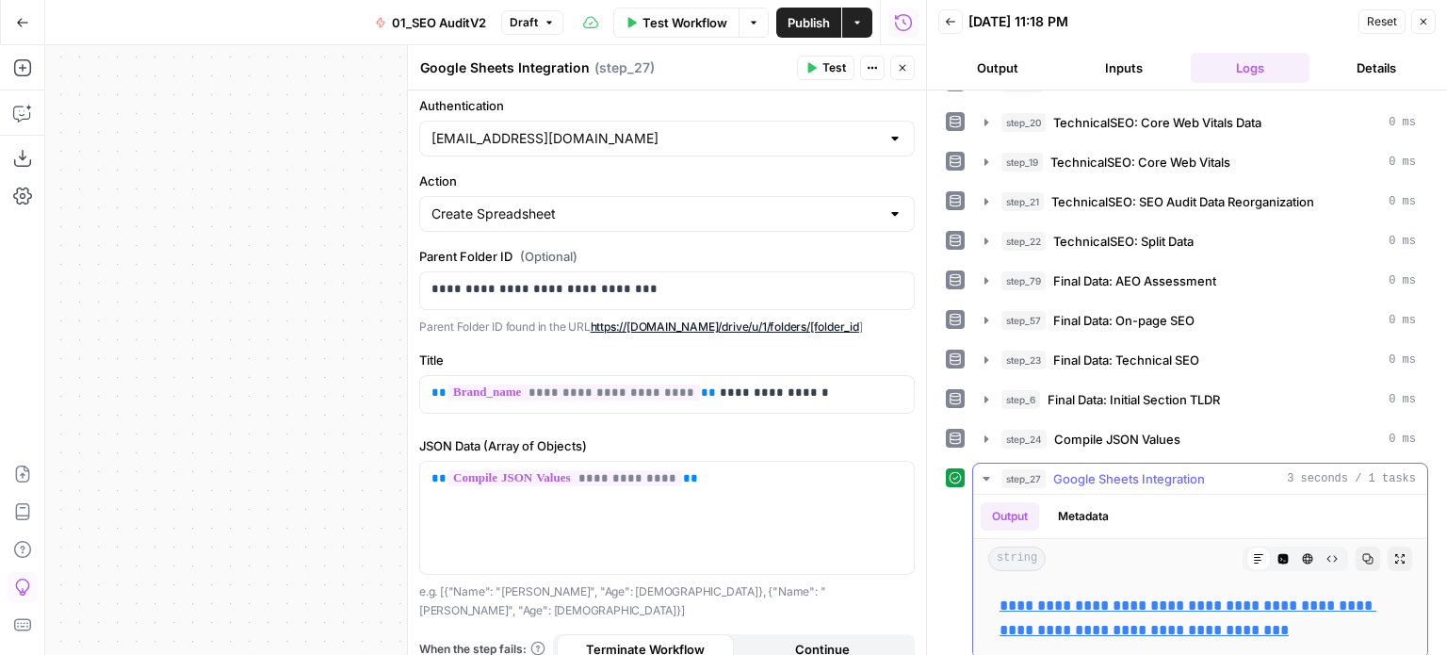
click at [837, 598] on link "**********" at bounding box center [1188, 617] width 377 height 39
click at [837, 19] on icon "button" at bounding box center [1424, 22] width 7 height 7
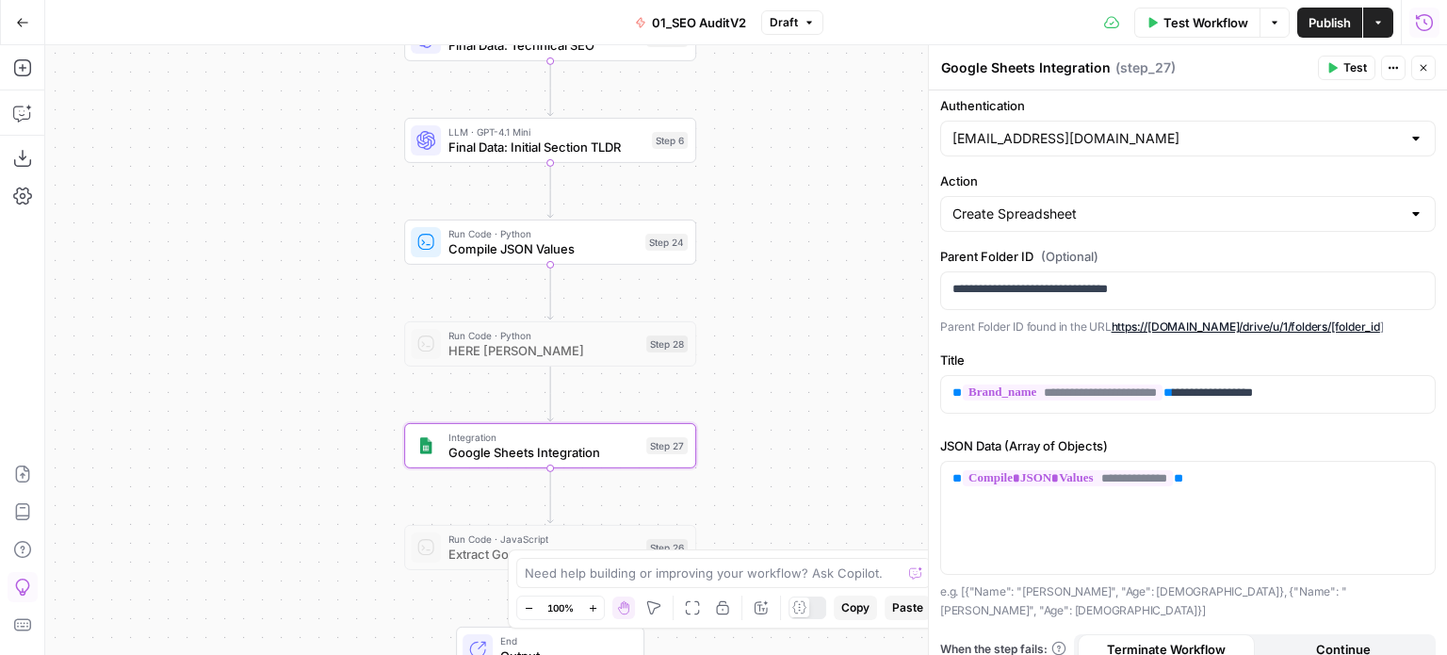
drag, startPoint x: 463, startPoint y: 229, endPoint x: 382, endPoint y: 414, distance: 201.6
click at [382, 414] on div "false false true true Workflow Set Inputs Inputs Workflow Prep: Get Brand Kit D…" at bounding box center [746, 350] width 1402 height 610
click at [837, 28] on icon "button" at bounding box center [1424, 22] width 19 height 19
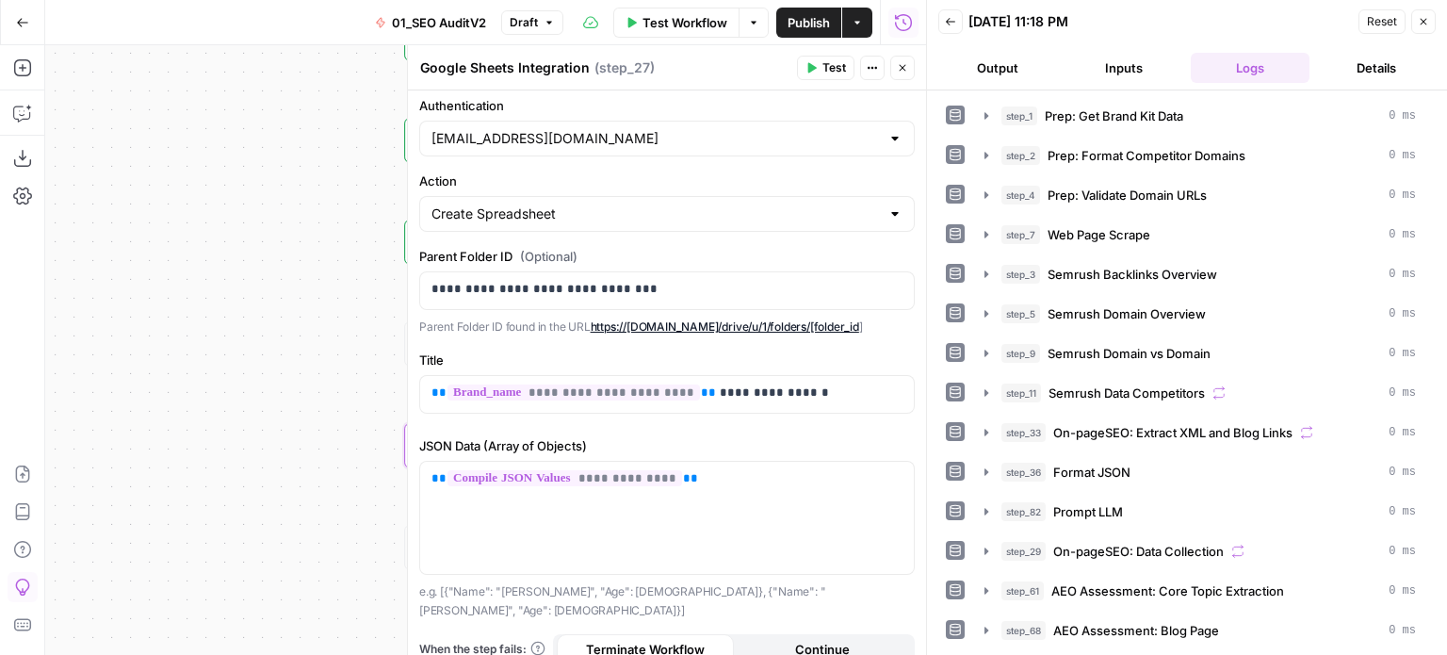
click at [837, 63] on icon "button" at bounding box center [902, 67] width 11 height 11
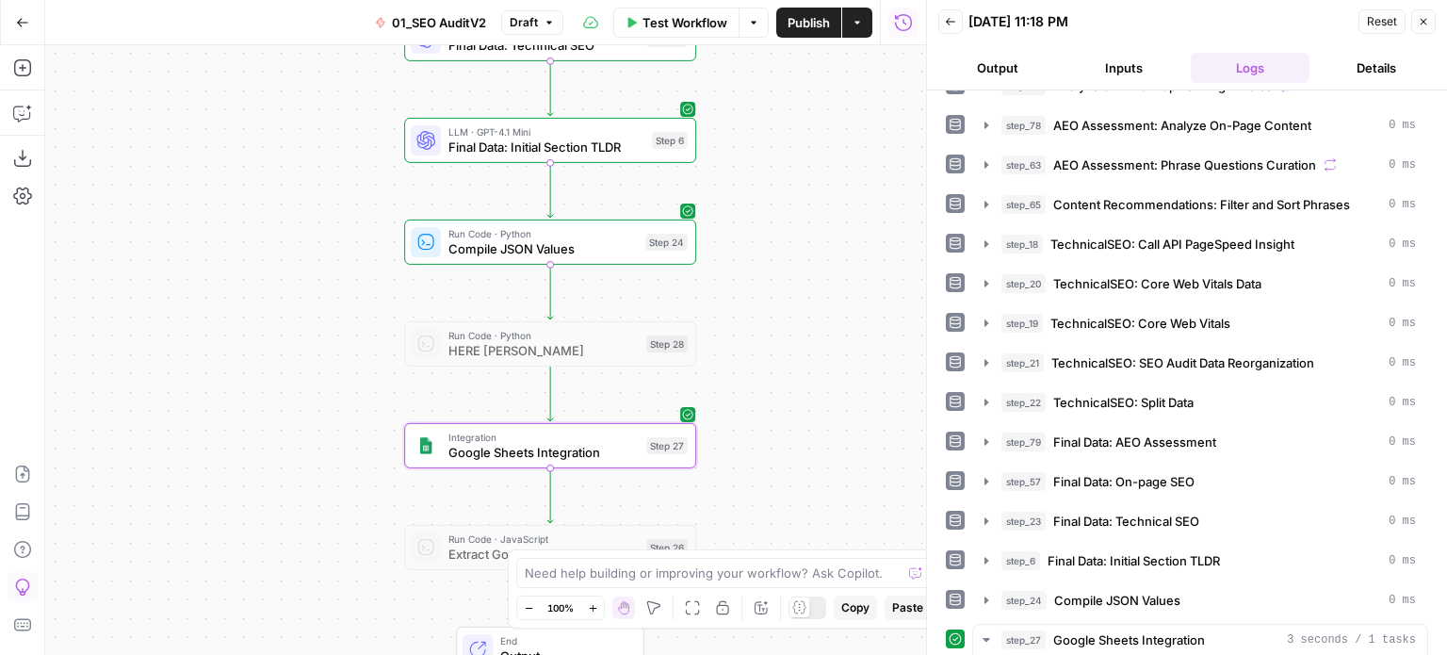
scroll to position [824, 0]
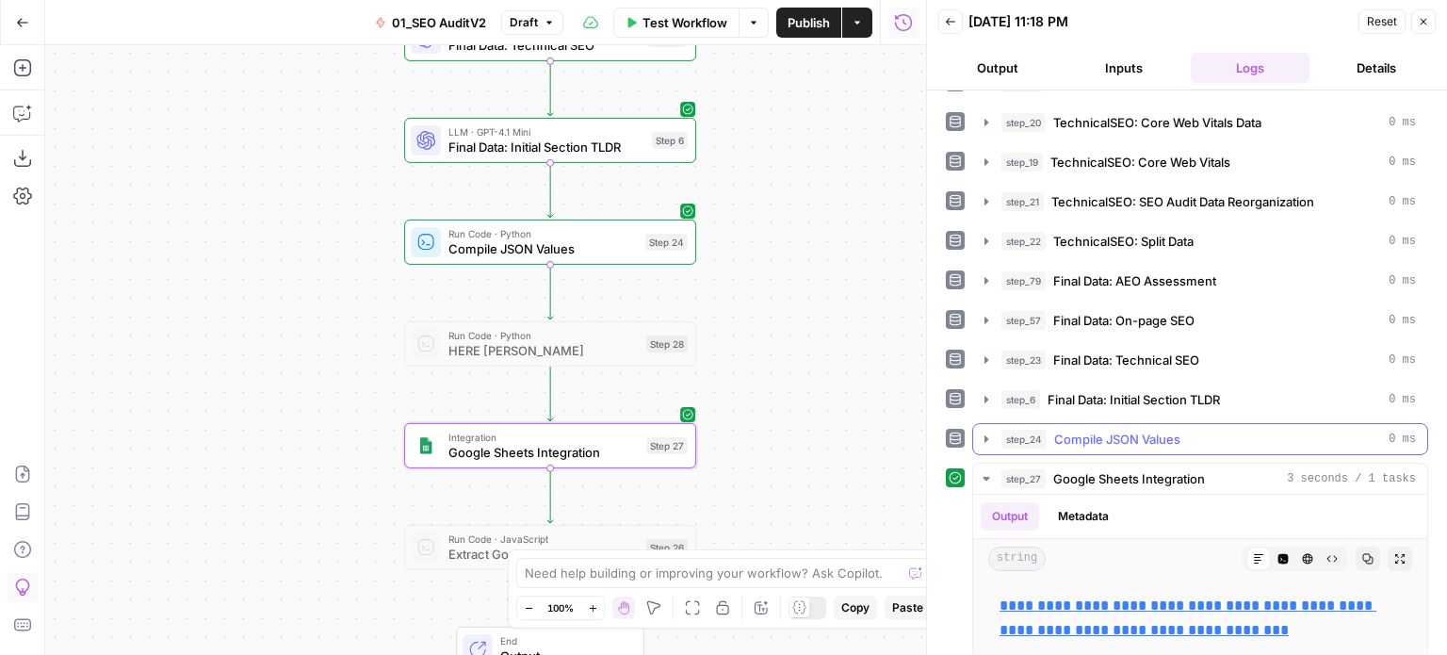
click at [837, 430] on span "Compile JSON Values" at bounding box center [1117, 439] width 126 height 19
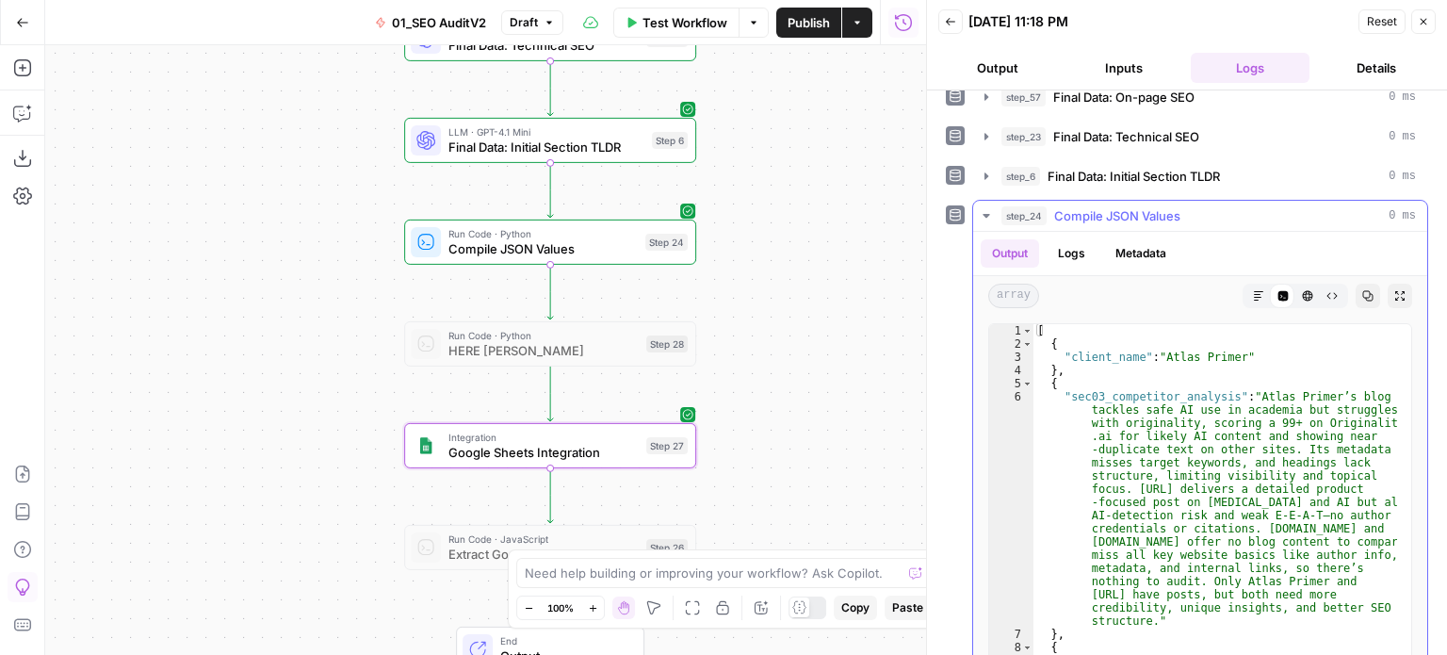
scroll to position [1013, 0]
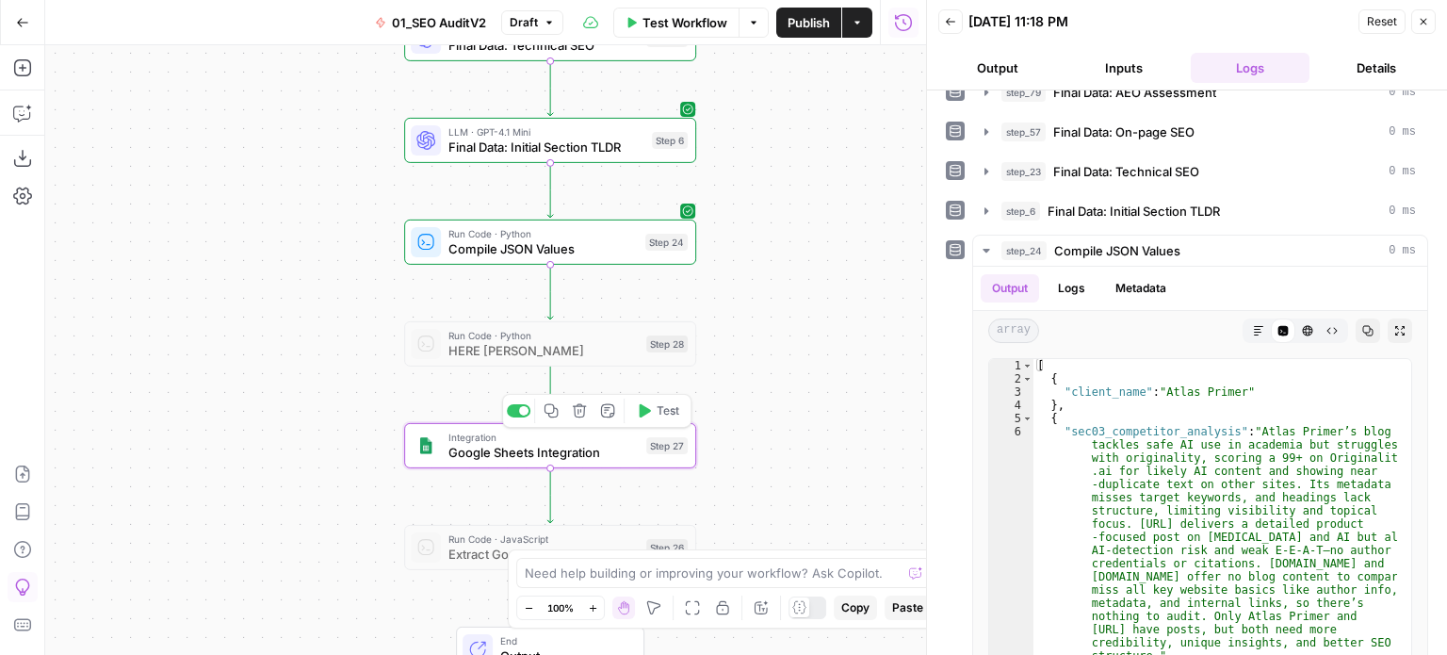
click at [587, 463] on div "Integration Google Sheets Integration Step 27 Copy step Delete step Add Note Te…" at bounding box center [550, 445] width 292 height 45
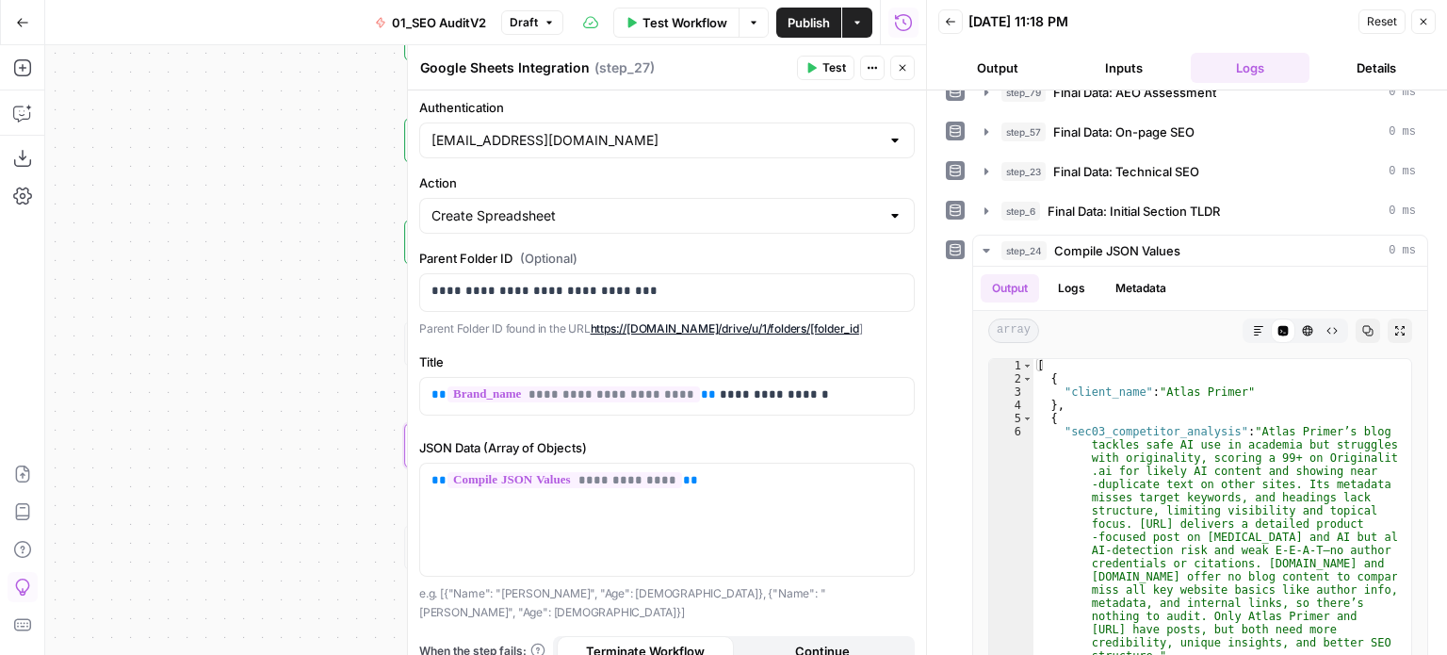
scroll to position [6, 0]
drag, startPoint x: 593, startPoint y: 588, endPoint x: 439, endPoint y: 597, distance: 154.8
click at [439, 597] on p "e.g. [{"Name": "John", "Age": 20}, {"Name": "Jane", "Age": 30}]" at bounding box center [667, 600] width 496 height 37
copy p "[{"Name": "John", "Age": 20},"
click at [837, 67] on icon "button" at bounding box center [902, 67] width 11 height 11
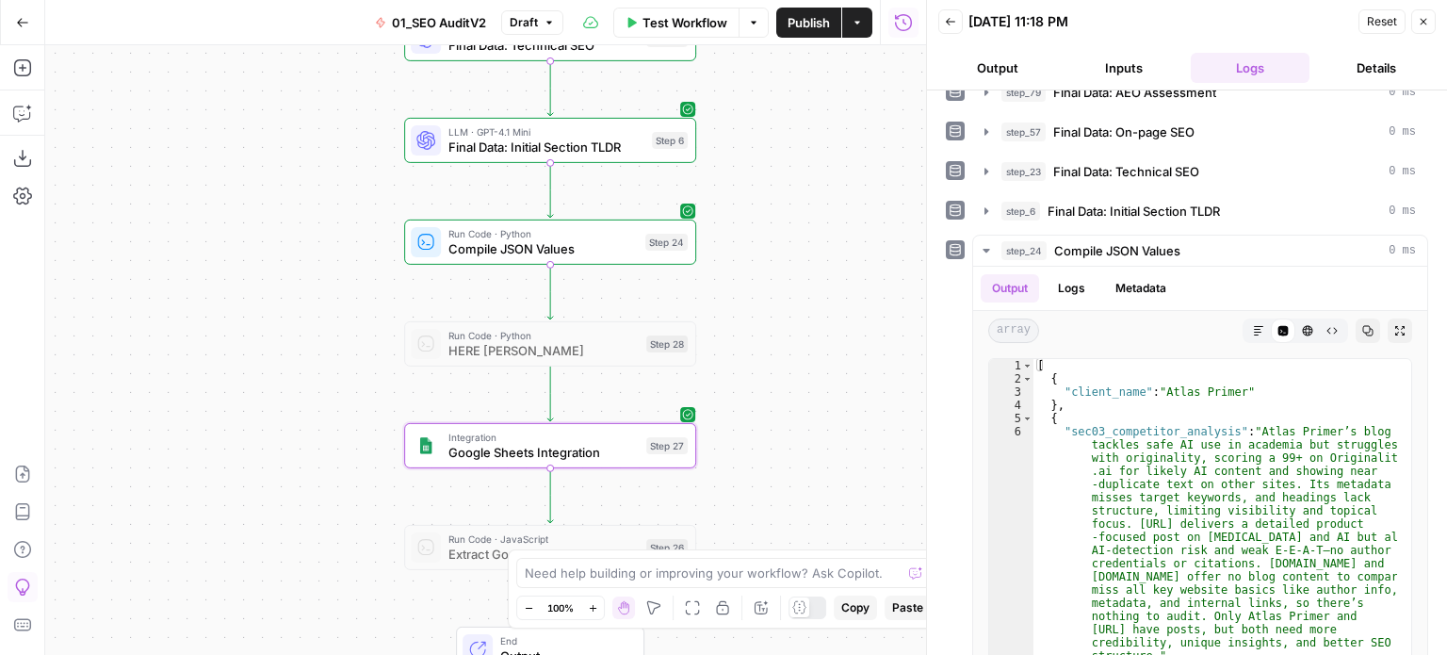
click at [524, 448] on span "Google Sheets Integration" at bounding box center [543, 452] width 190 height 19
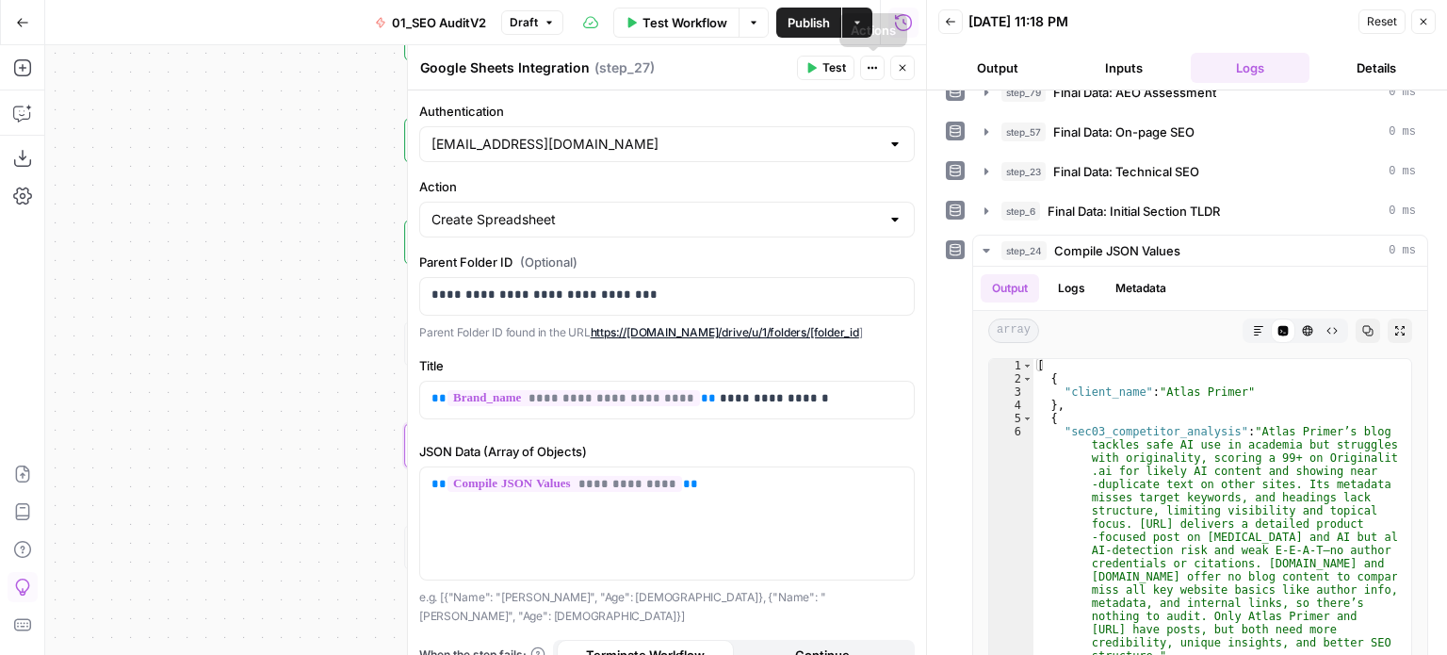
click at [837, 70] on icon "button" at bounding box center [902, 67] width 11 height 11
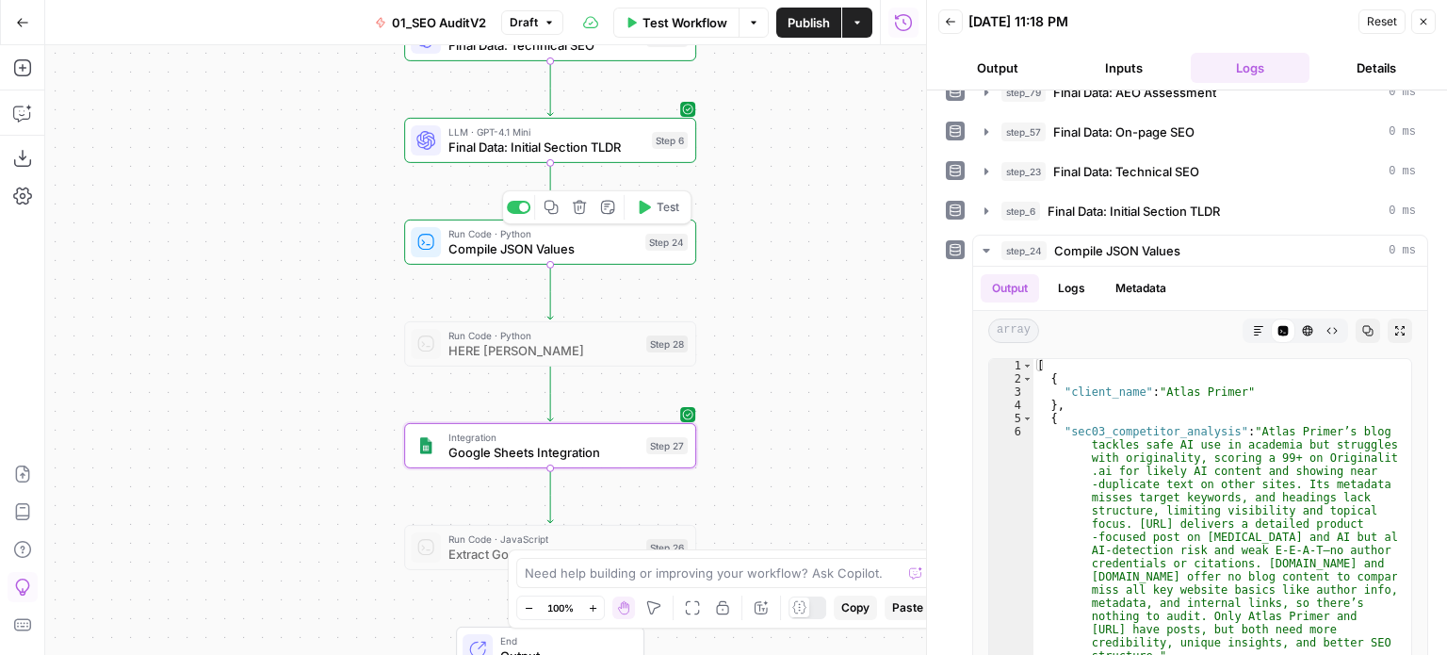
click at [593, 256] on span "Compile JSON Values" at bounding box center [542, 248] width 189 height 19
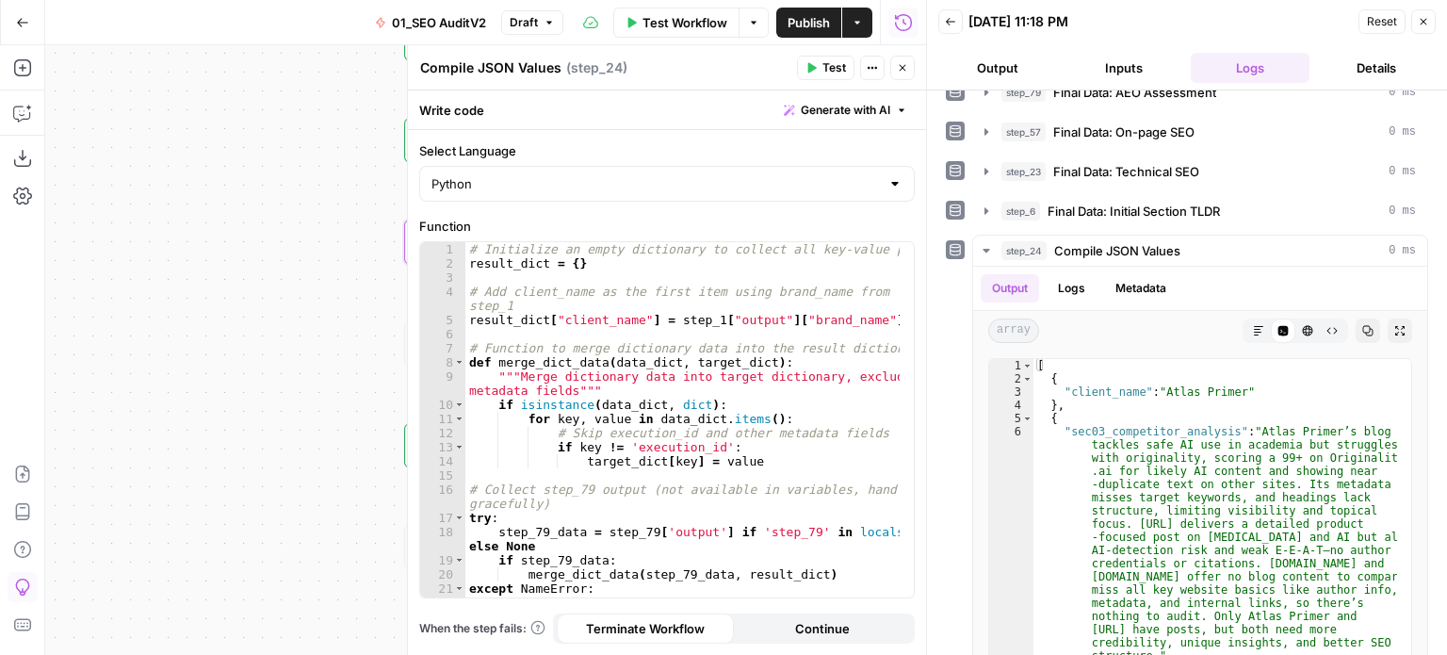
click at [837, 106] on span "Generate with AI" at bounding box center [845, 110] width 89 height 17
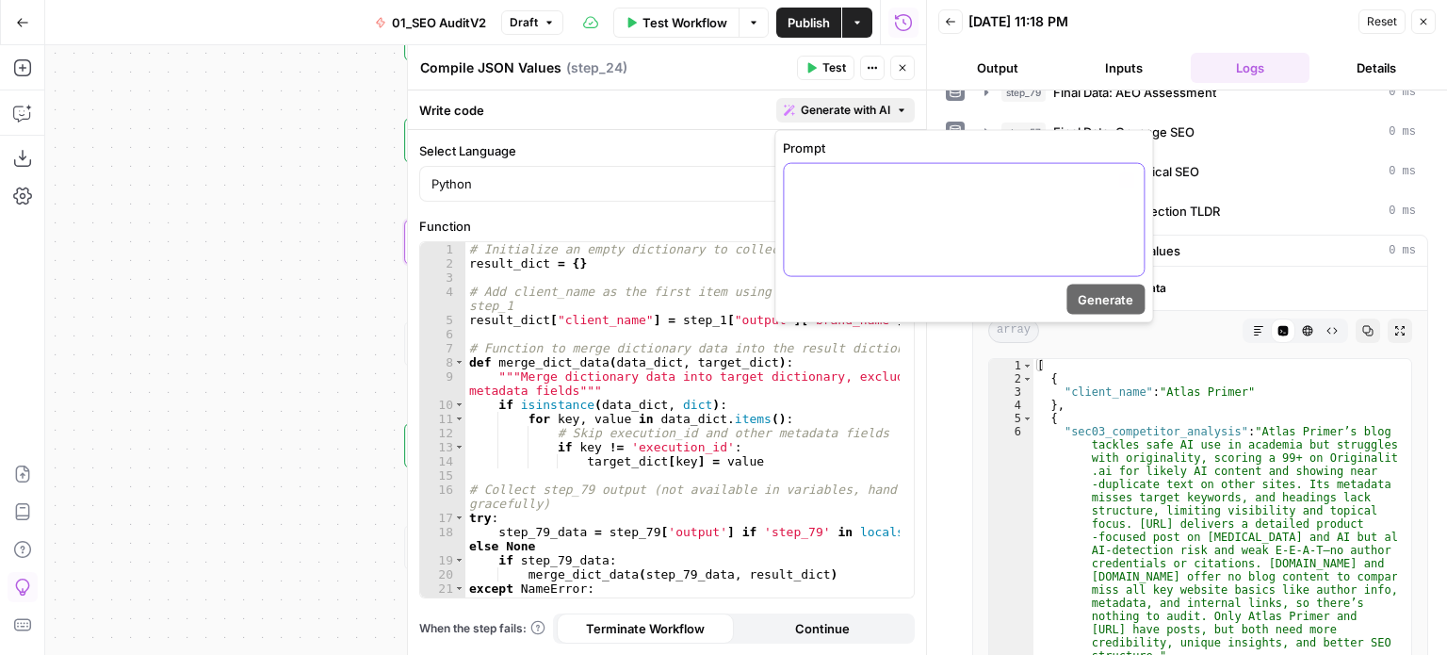
click at [837, 233] on div at bounding box center [964, 220] width 360 height 112
click at [837, 187] on p "**********" at bounding box center [963, 180] width 337 height 19
click at [837, 199] on div "**********" at bounding box center [964, 220] width 360 height 112
click at [837, 221] on div "**********" at bounding box center [964, 220] width 360 height 112
click at [837, 285] on button "Generate" at bounding box center [1105, 300] width 78 height 30
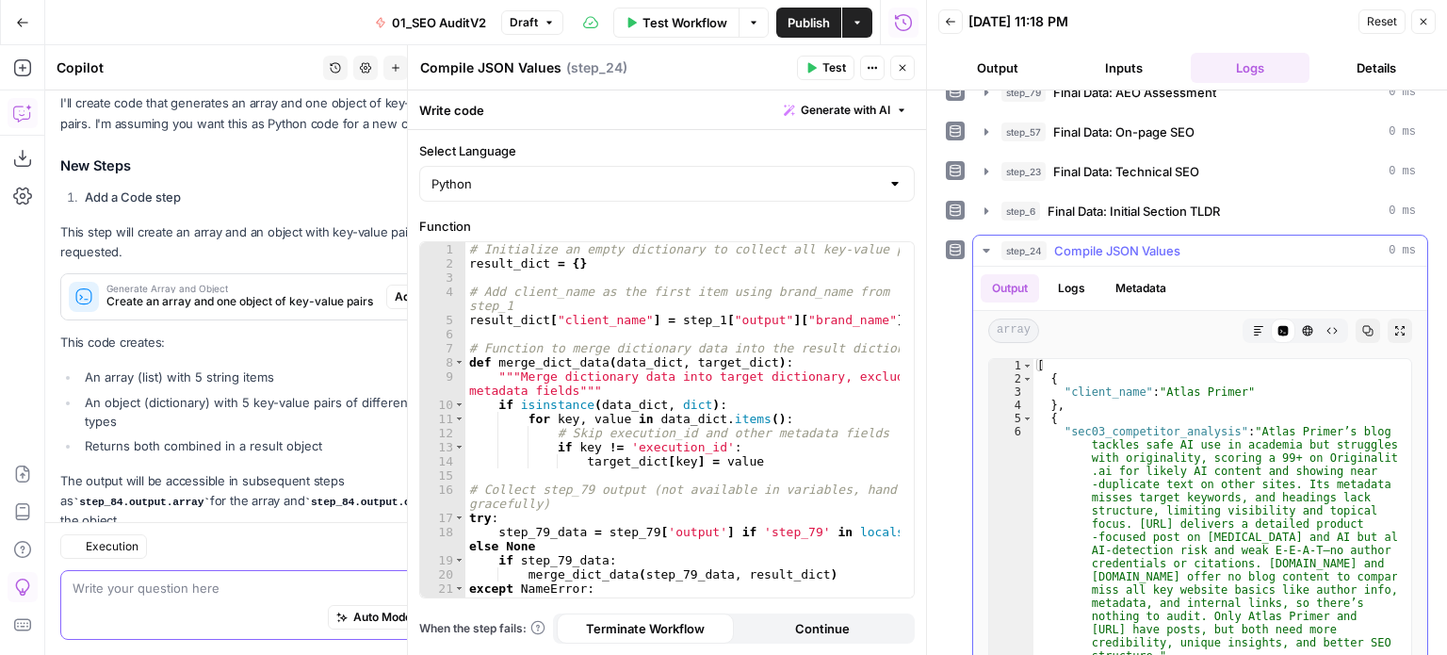
scroll to position [745, 0]
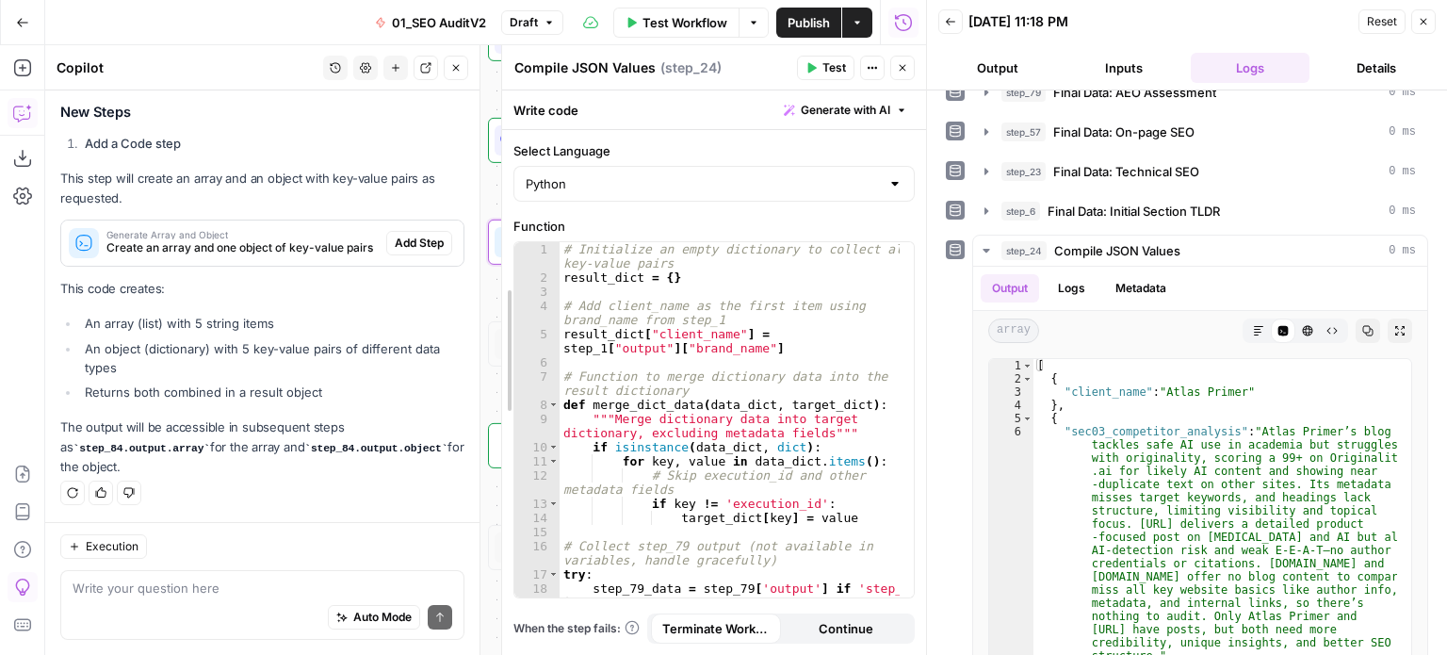
drag, startPoint x: 403, startPoint y: 578, endPoint x: 497, endPoint y: 564, distance: 95.3
click at [497, 564] on div at bounding box center [502, 350] width 19 height 610
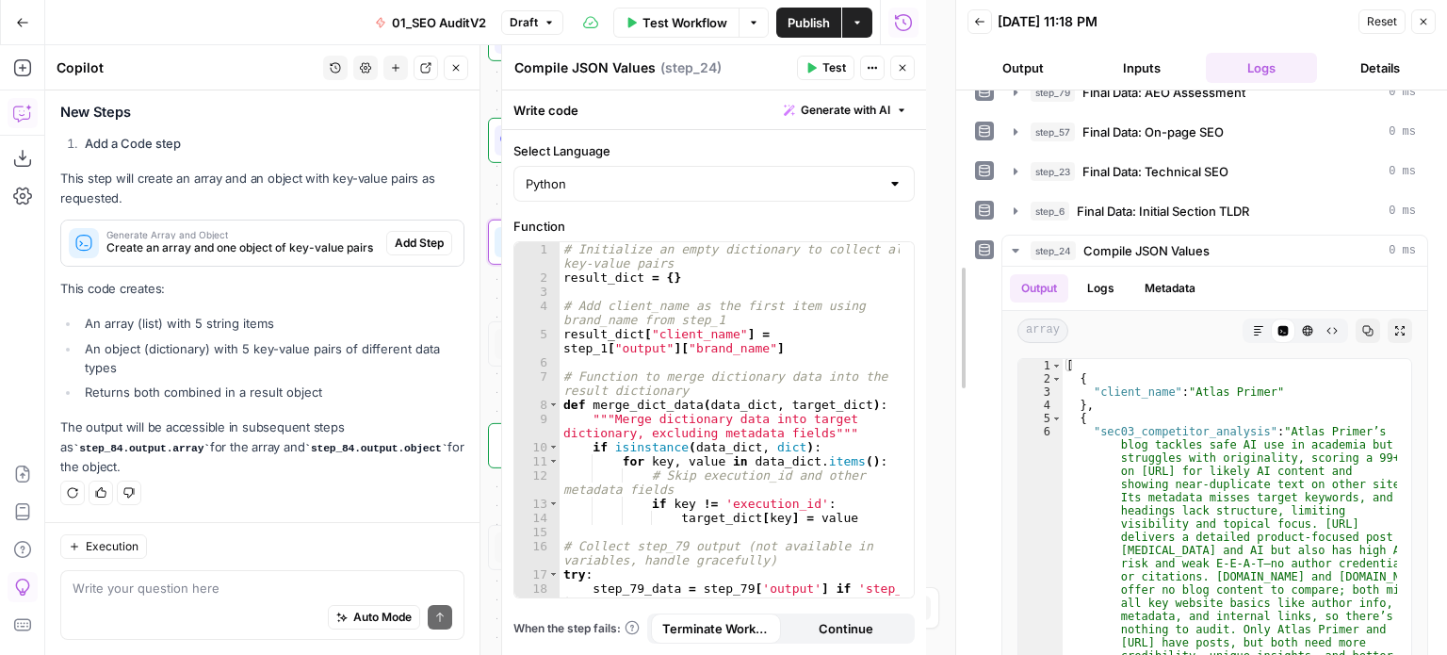
drag, startPoint x: 921, startPoint y: 391, endPoint x: 951, endPoint y: 391, distance: 29.2
click at [837, 391] on div at bounding box center [956, 327] width 19 height 655
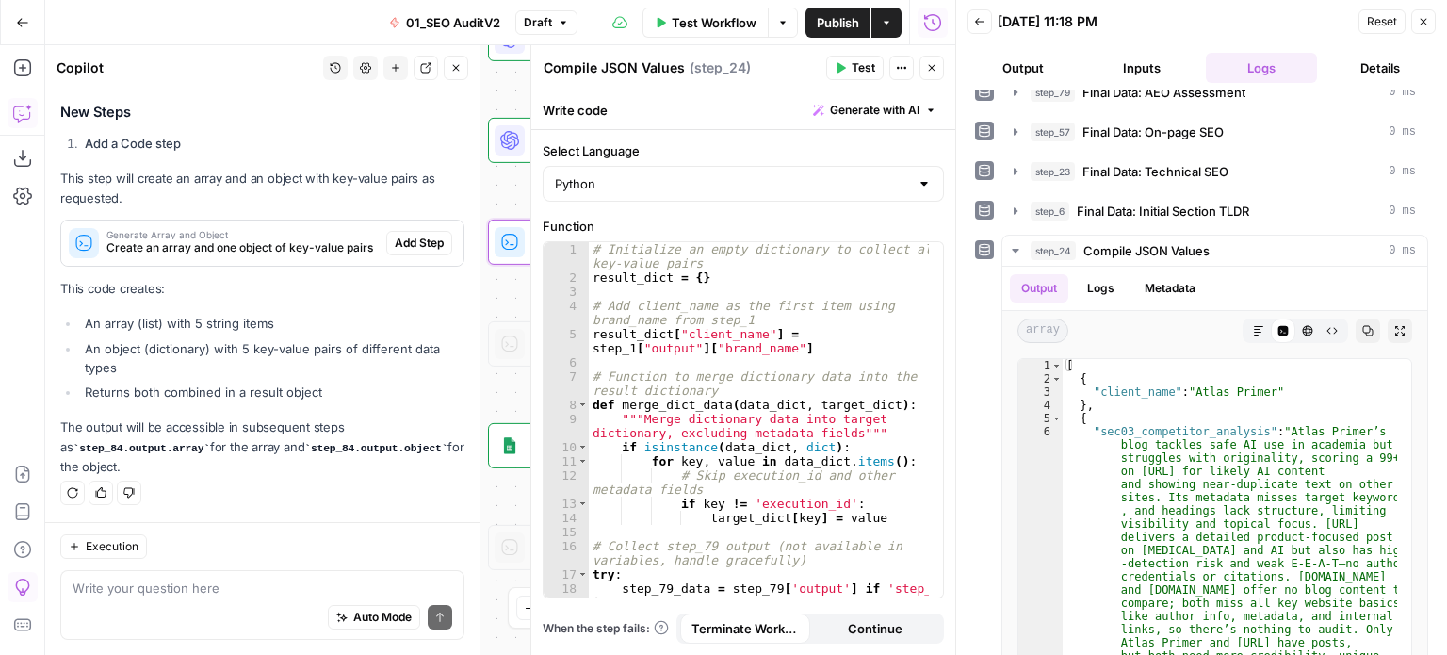
click at [837, 120] on button "Generate with AI" at bounding box center [874, 110] width 138 height 24
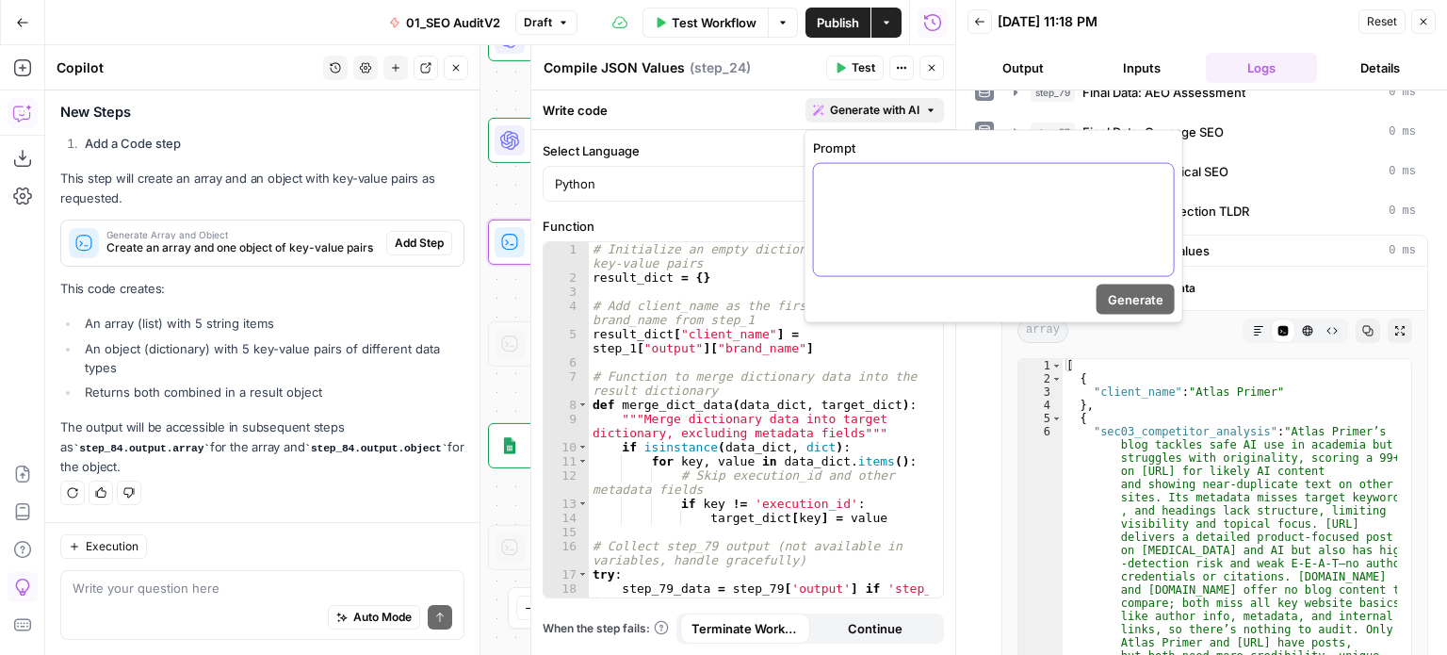
click at [837, 221] on div at bounding box center [994, 220] width 360 height 112
click at [729, 150] on label "Select Language" at bounding box center [743, 150] width 401 height 19
click at [729, 174] on input "Python" at bounding box center [732, 183] width 354 height 19
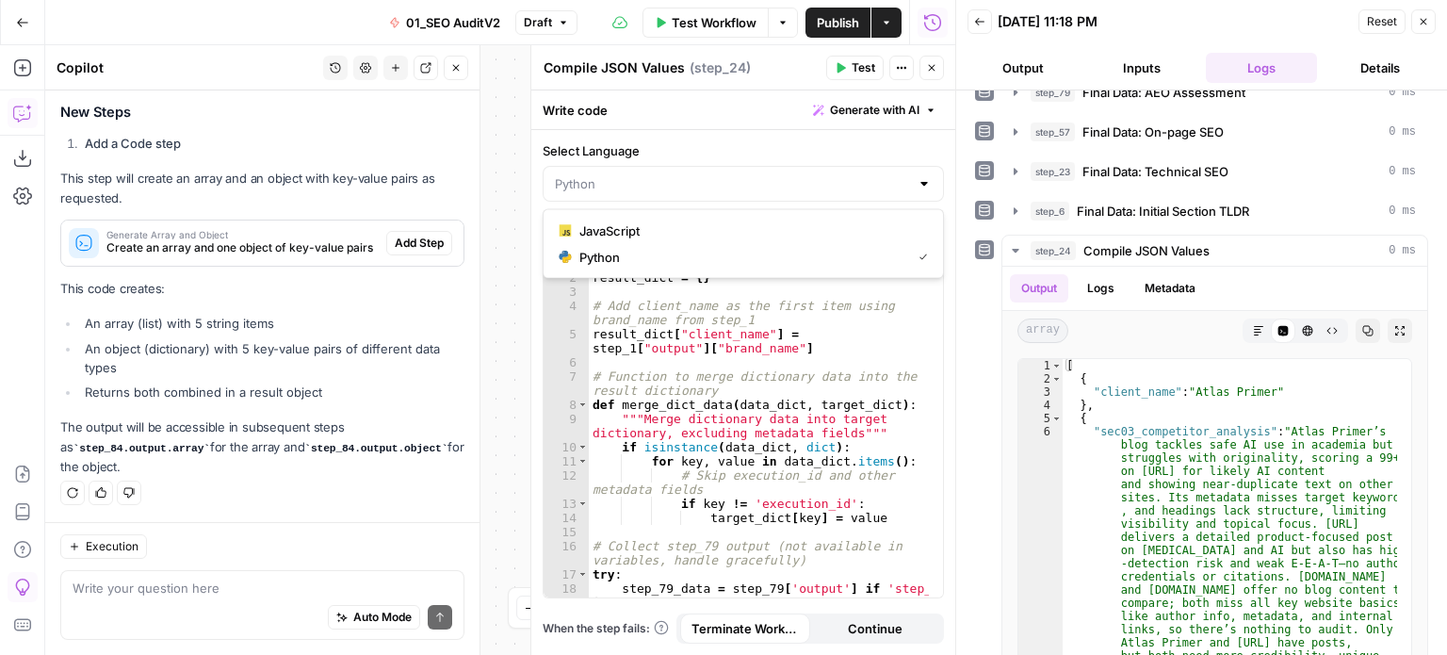
type input "Python"
type textarea "**********"
click at [714, 381] on div "# Initialize an empty dictionary to collect all key-value pairs result_dict = {…" at bounding box center [759, 441] width 341 height 398
click at [837, 16] on icon "button" at bounding box center [1423, 21] width 11 height 11
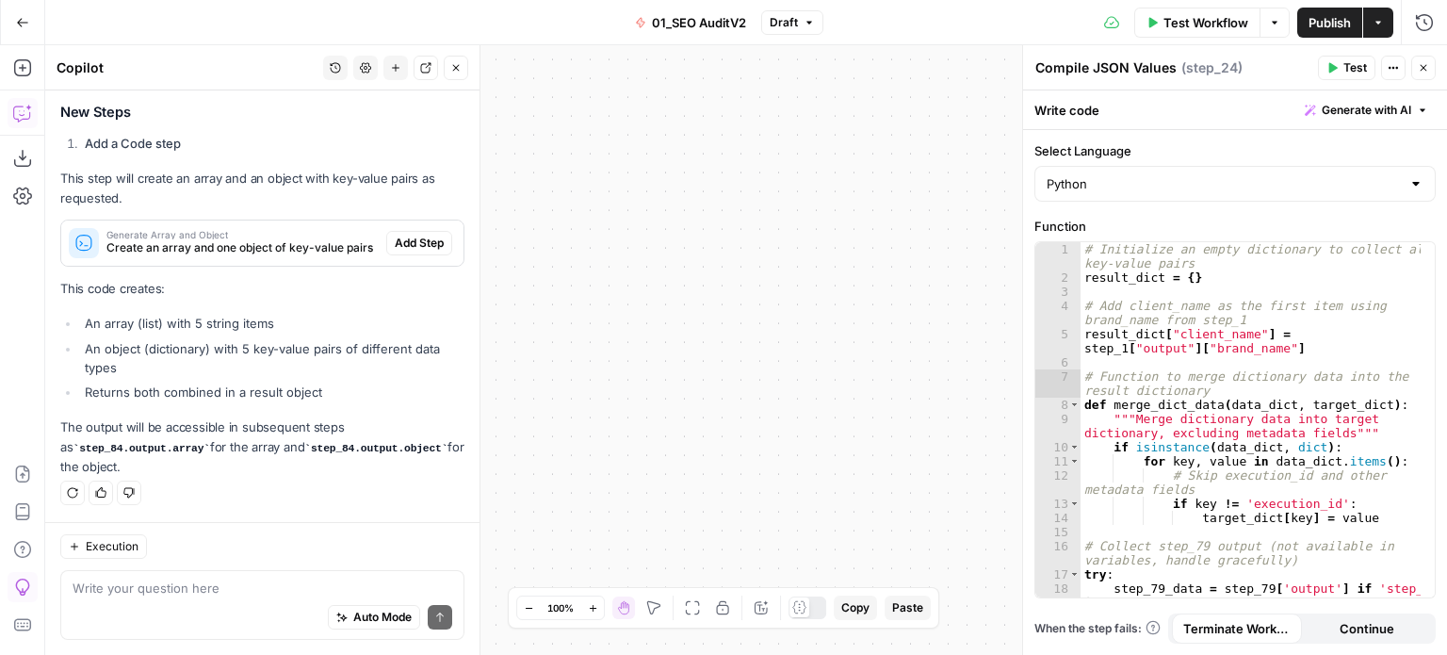
drag, startPoint x: 743, startPoint y: 333, endPoint x: 1065, endPoint y: 199, distance: 348.8
click at [837, 203] on body "All About AI New Home Browse Insights Opportunities Your Data Recent Grids [[PE…" at bounding box center [723, 327] width 1447 height 655
drag, startPoint x: 794, startPoint y: 300, endPoint x: 1025, endPoint y: 216, distance: 245.6
click at [837, 214] on div "false false true true Workflow Set Inputs Inputs Workflow Prep: Get Brand Kit D…" at bounding box center [746, 350] width 1402 height 610
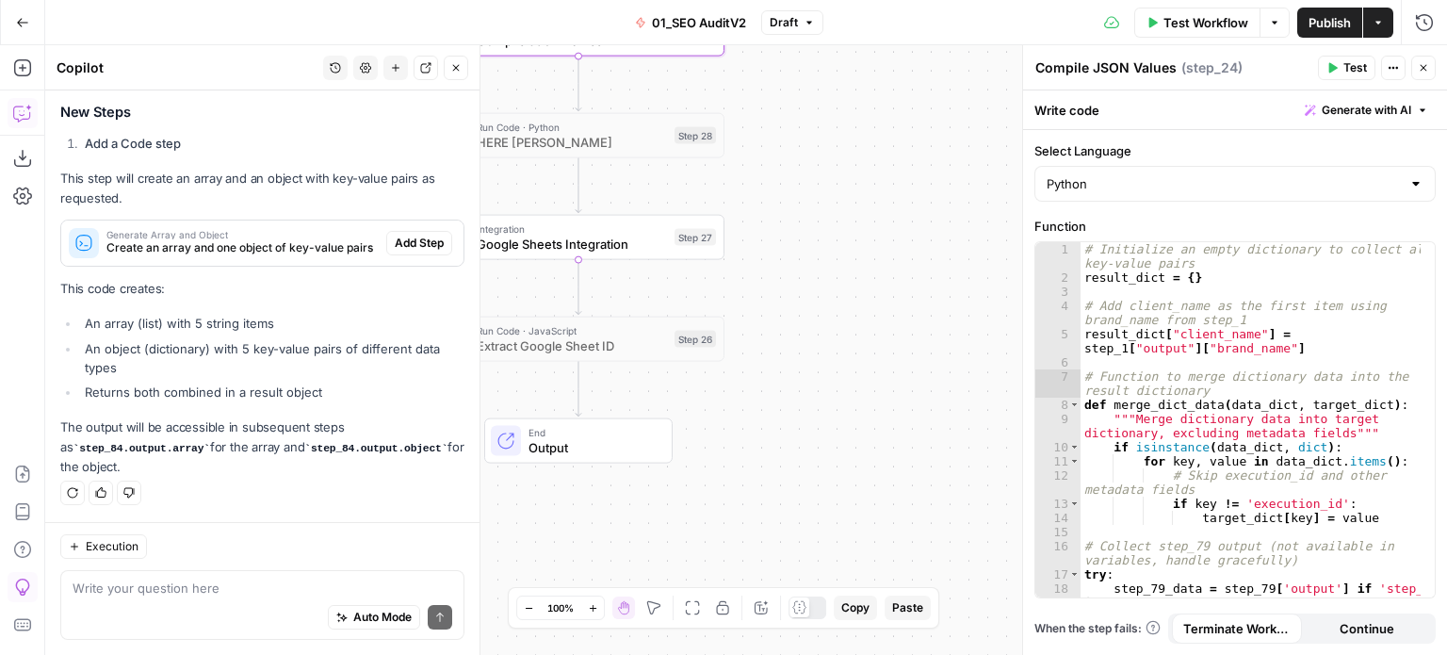
drag, startPoint x: 888, startPoint y: 234, endPoint x: 825, endPoint y: 242, distance: 63.7
click at [837, 231] on div "false false true true Workflow Set Inputs Inputs Workflow Prep: Get Brand Kit D…" at bounding box center [746, 350] width 1402 height 610
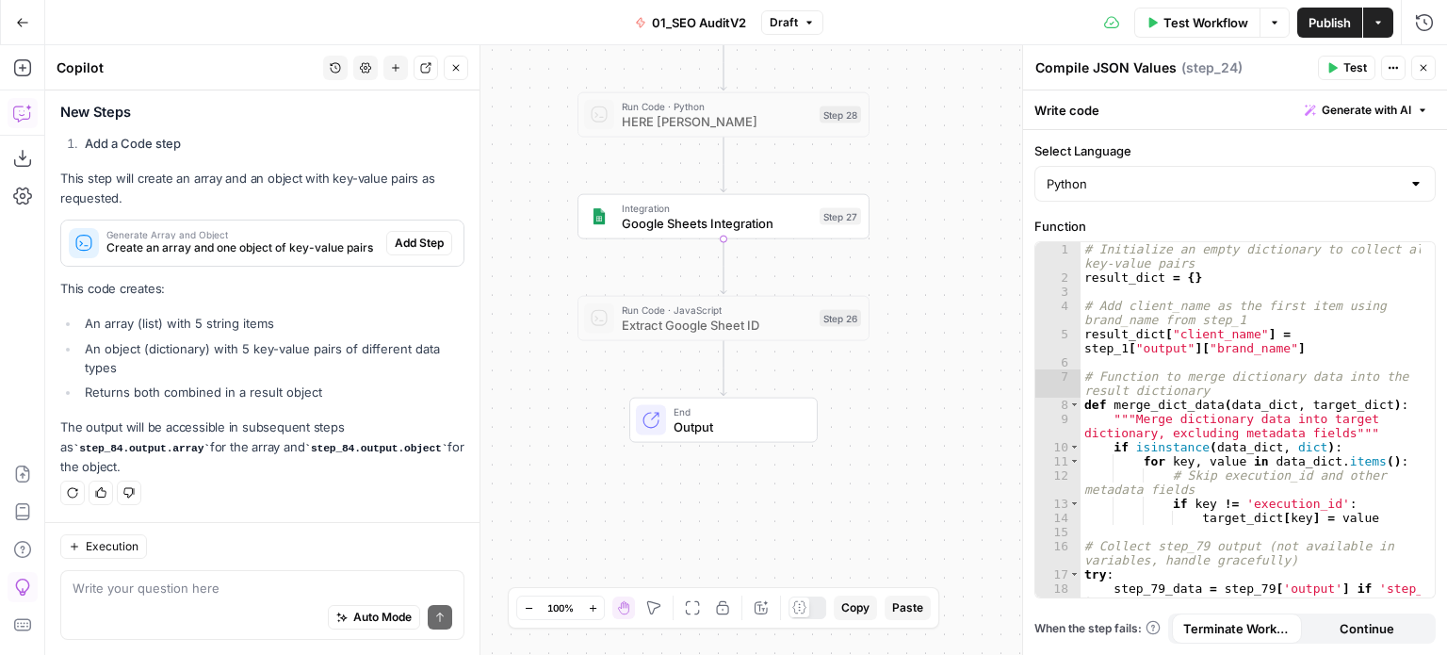
drag, startPoint x: 803, startPoint y: 105, endPoint x: 894, endPoint y: 138, distance: 97.5
click at [837, 138] on div "false false true true Workflow Set Inputs Inputs Workflow Prep: Get Brand Kit D…" at bounding box center [746, 350] width 1402 height 610
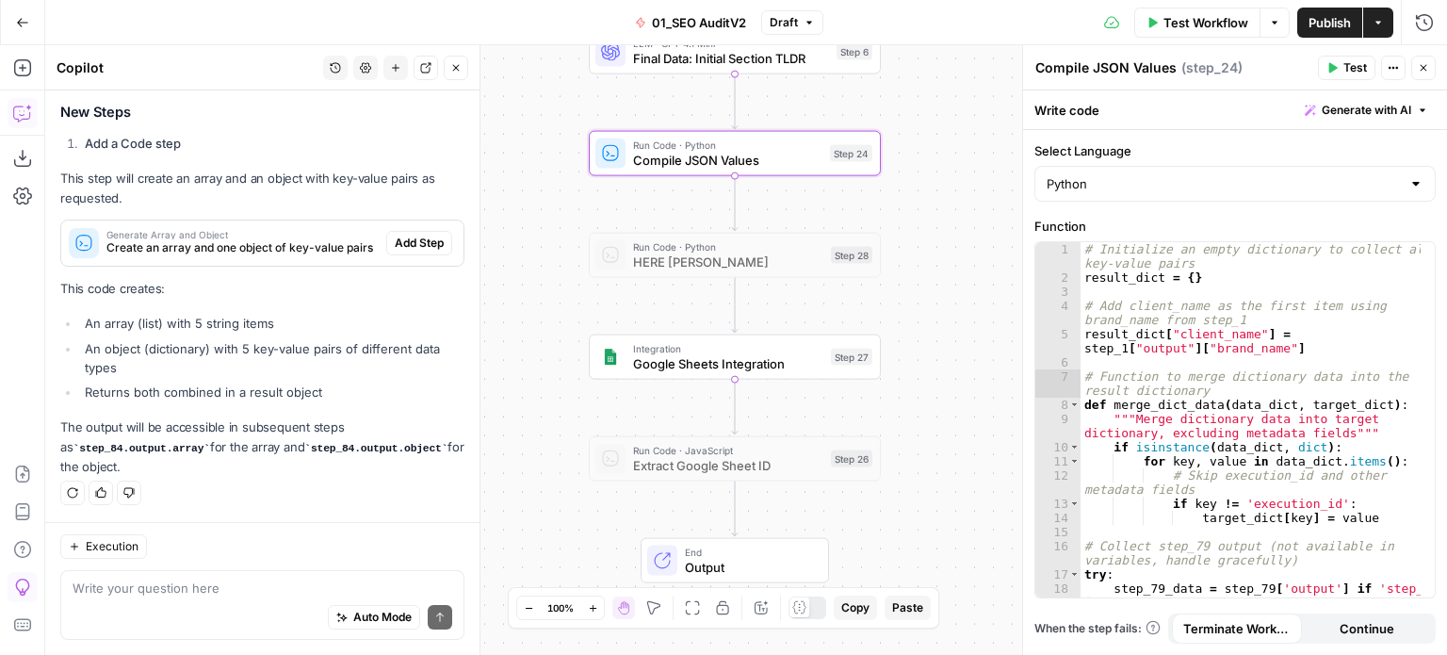
drag, startPoint x: 959, startPoint y: 109, endPoint x: 939, endPoint y: 252, distance: 143.6
click at [837, 252] on div "false false true true Workflow Set Inputs Inputs Workflow Prep: Get Brand Kit D…" at bounding box center [746, 350] width 1402 height 610
click at [773, 361] on span "Google Sheets Integration" at bounding box center [728, 363] width 190 height 19
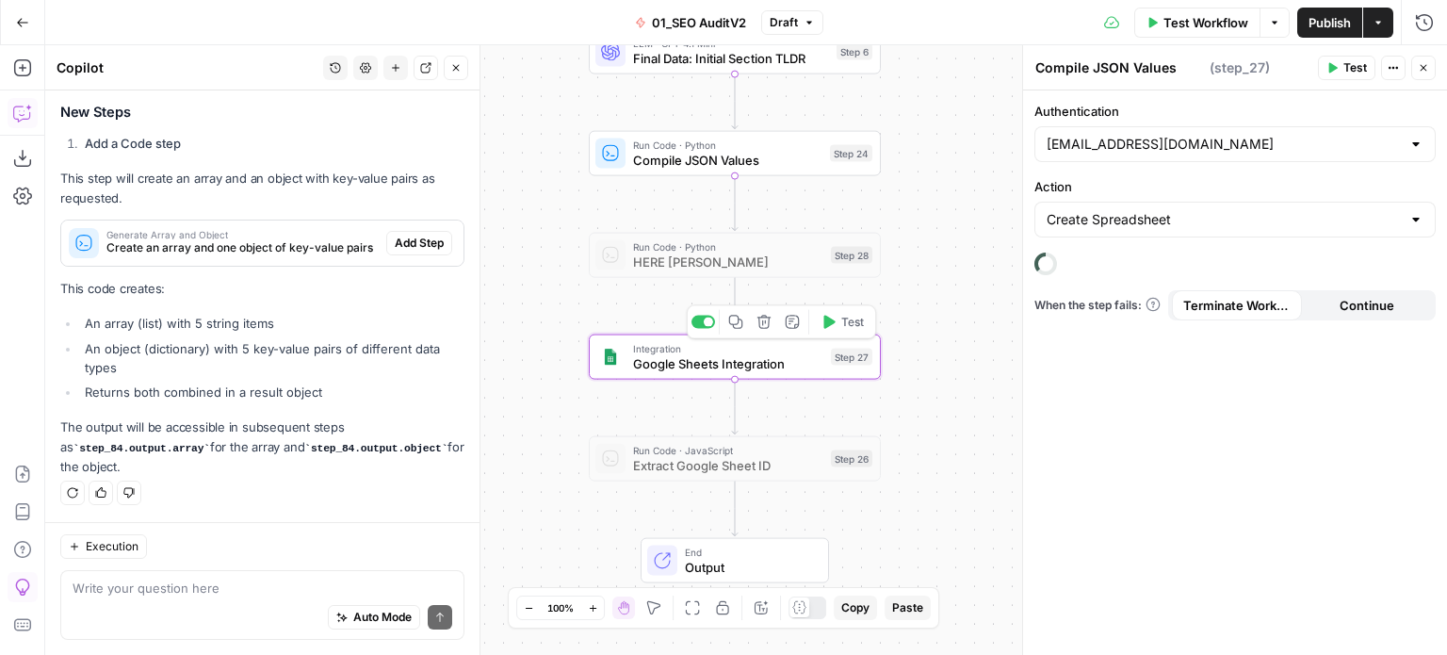
type textarea "Google Sheets Integration"
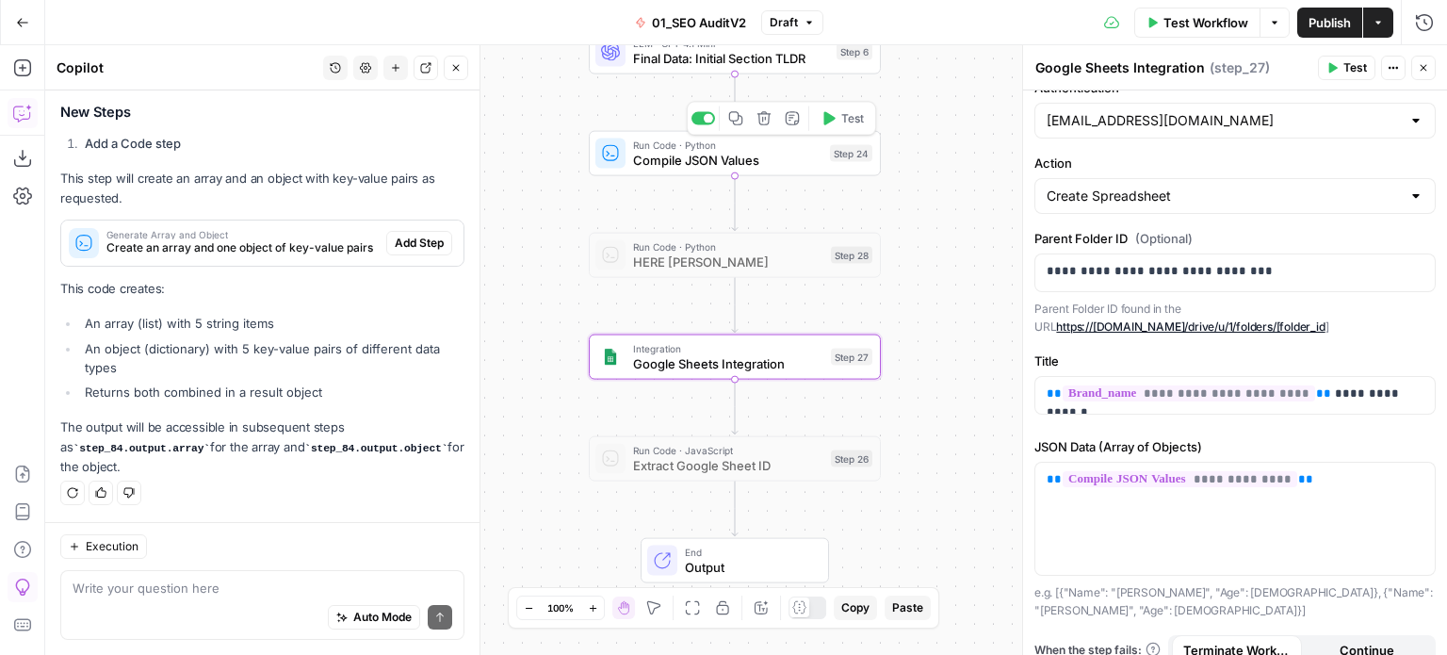
click at [805, 154] on span "Compile JSON Values" at bounding box center [727, 160] width 189 height 19
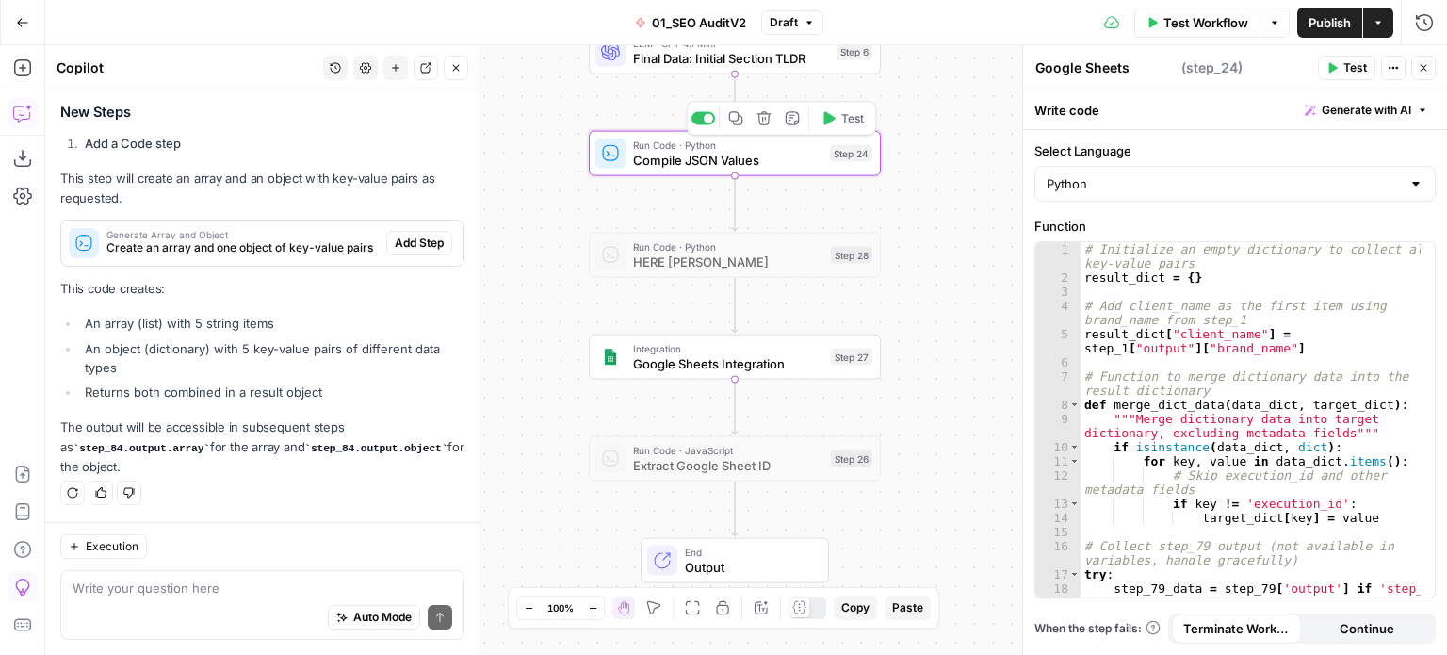
type textarea "Compile JSON Values"
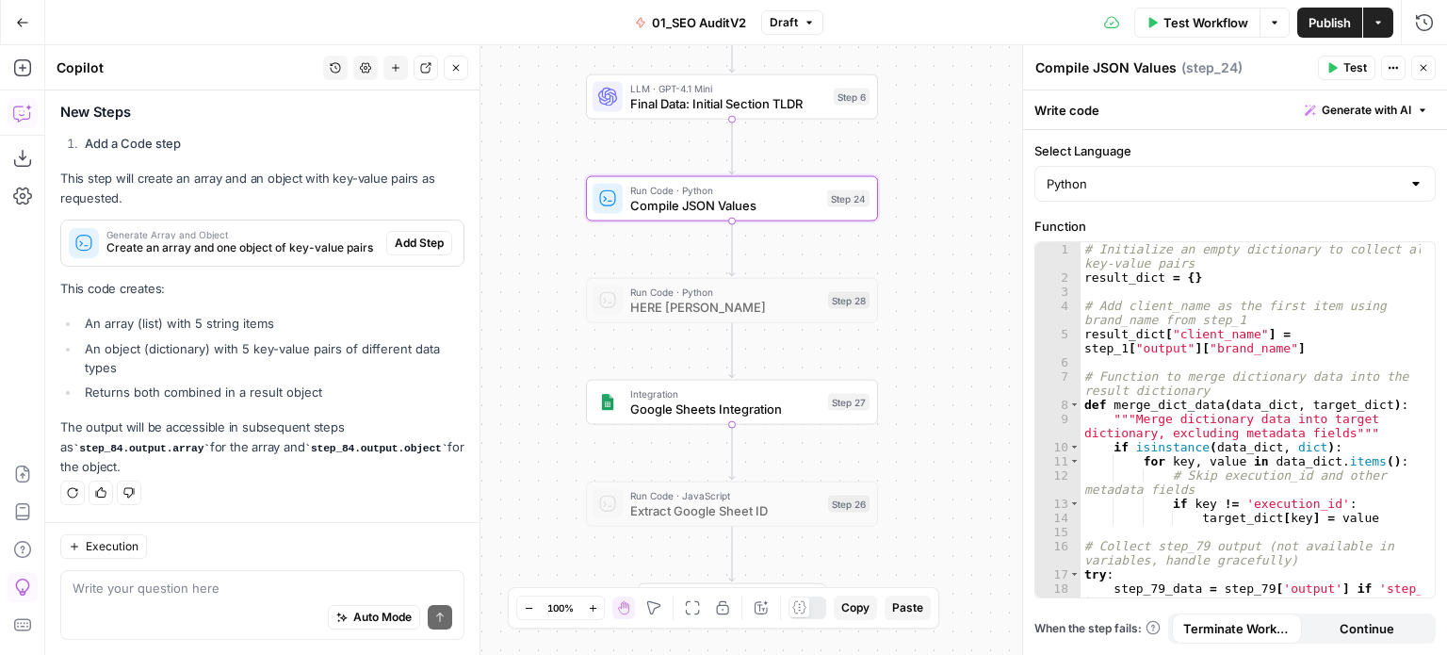
drag, startPoint x: 962, startPoint y: 210, endPoint x: 959, endPoint y: 255, distance: 45.3
click at [837, 255] on div "false false true true Workflow Set Inputs Inputs Workflow Prep: Get Brand Kit D…" at bounding box center [746, 350] width 1402 height 610
click at [837, 165] on span "Test" at bounding box center [849, 163] width 23 height 17
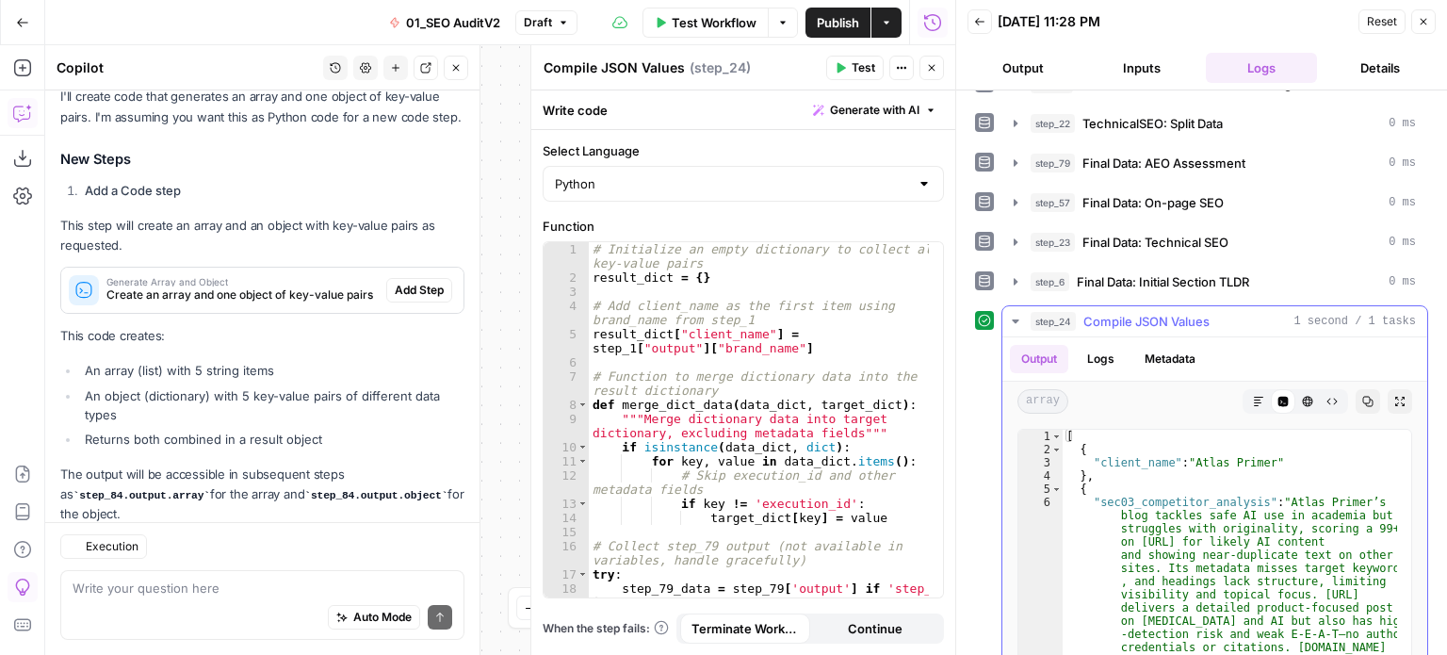
scroll to position [745, 0]
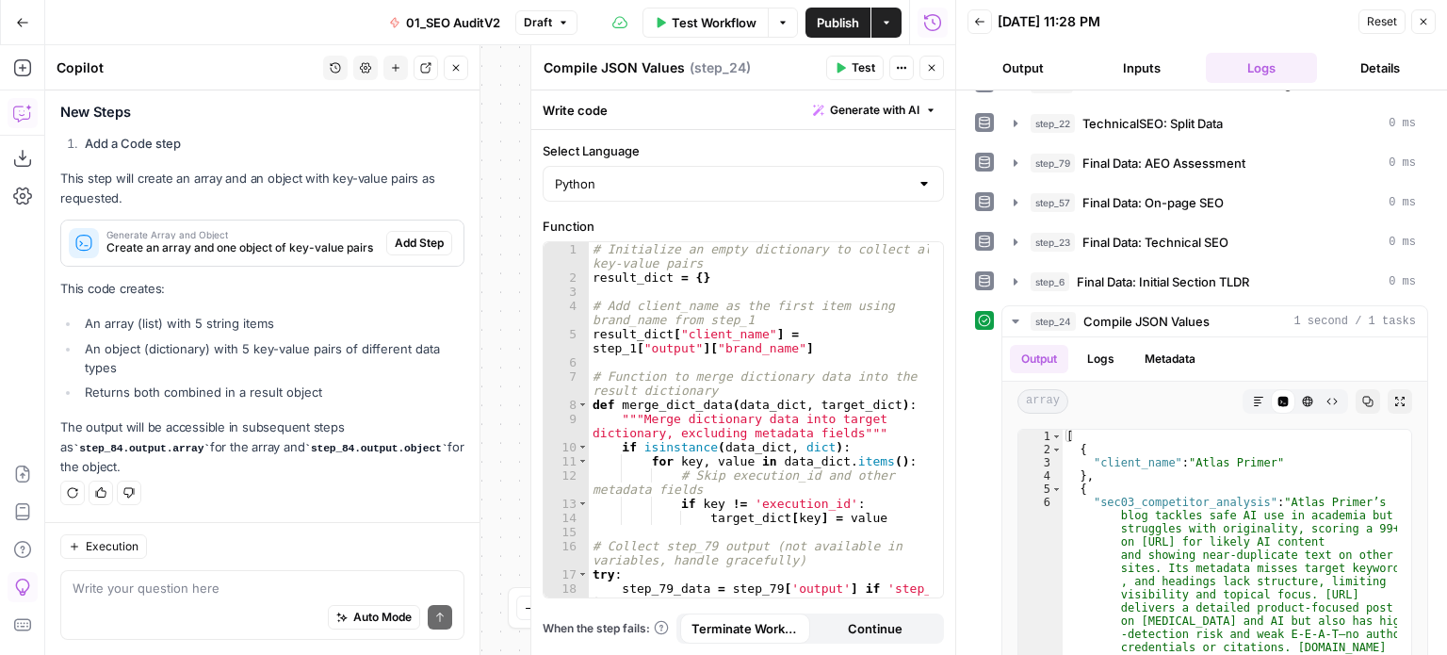
click at [837, 78] on button "Close" at bounding box center [931, 68] width 24 height 24
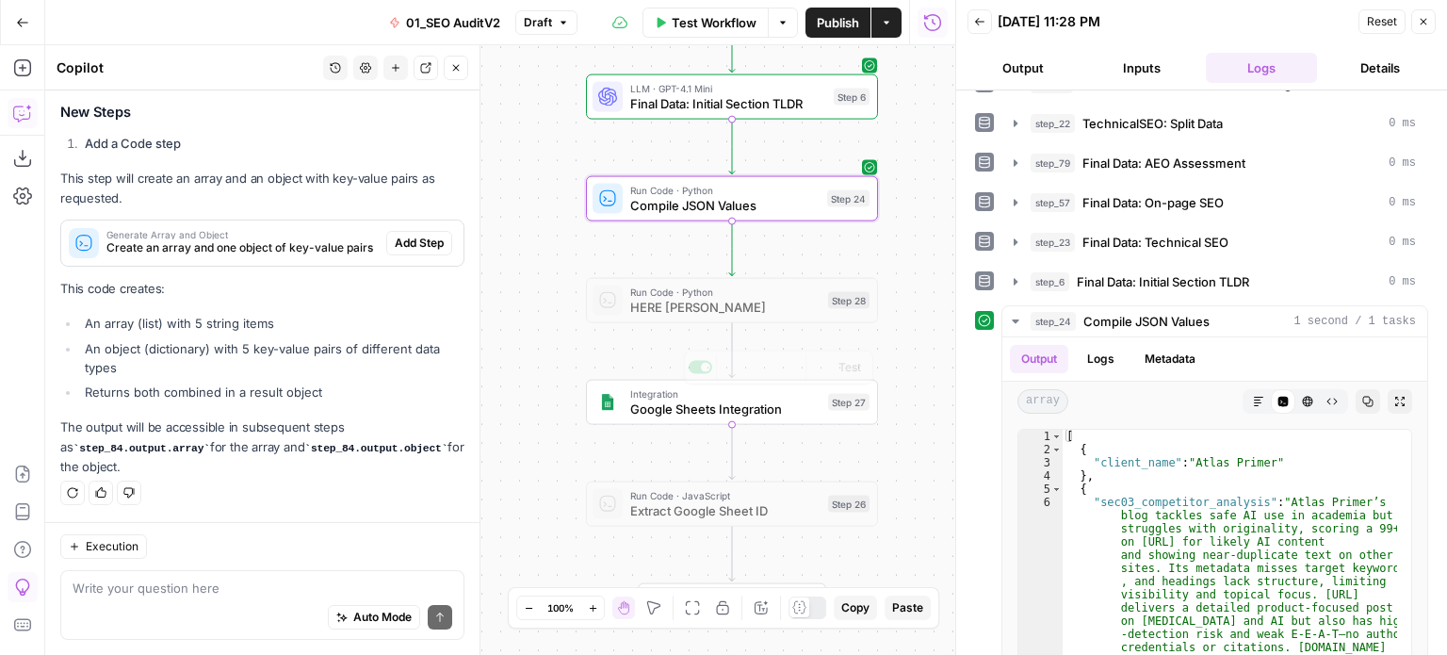
click at [753, 395] on span "Integration" at bounding box center [725, 393] width 190 height 15
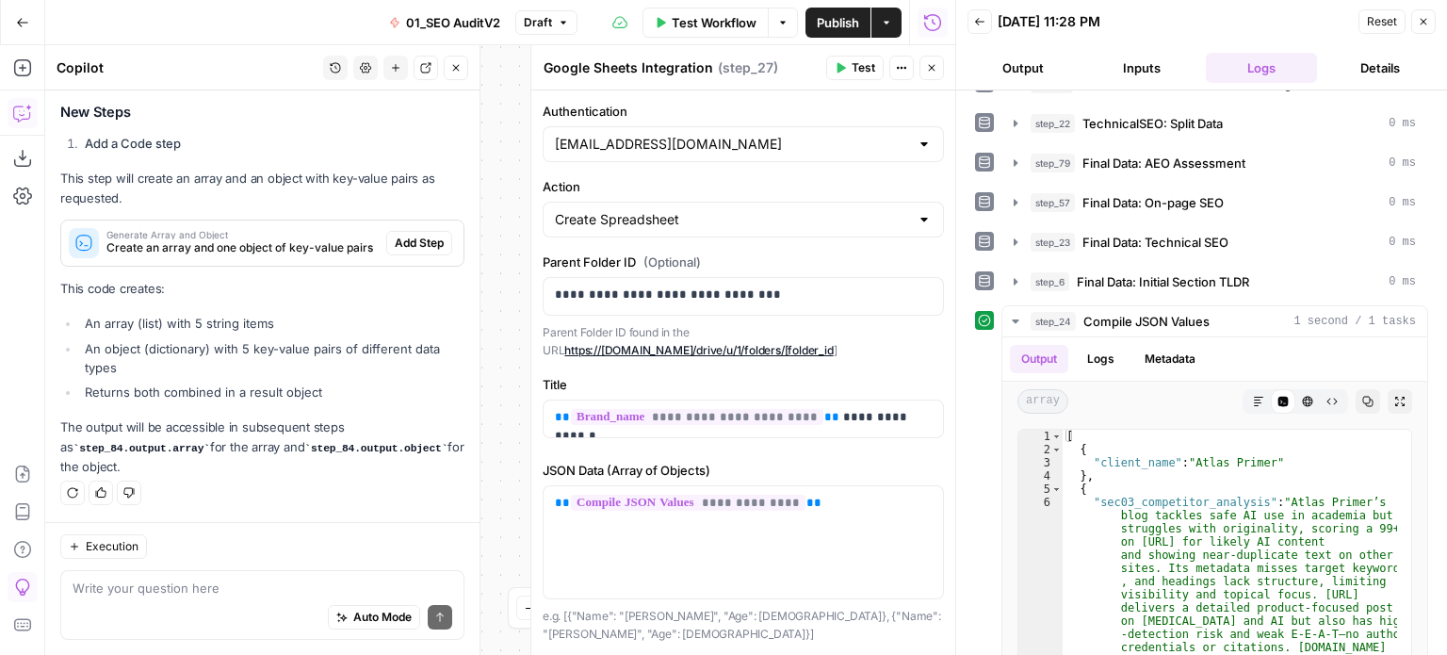
click at [837, 65] on div "Test Actions Close" at bounding box center [885, 68] width 118 height 24
click at [837, 71] on icon "button" at bounding box center [931, 67] width 11 height 11
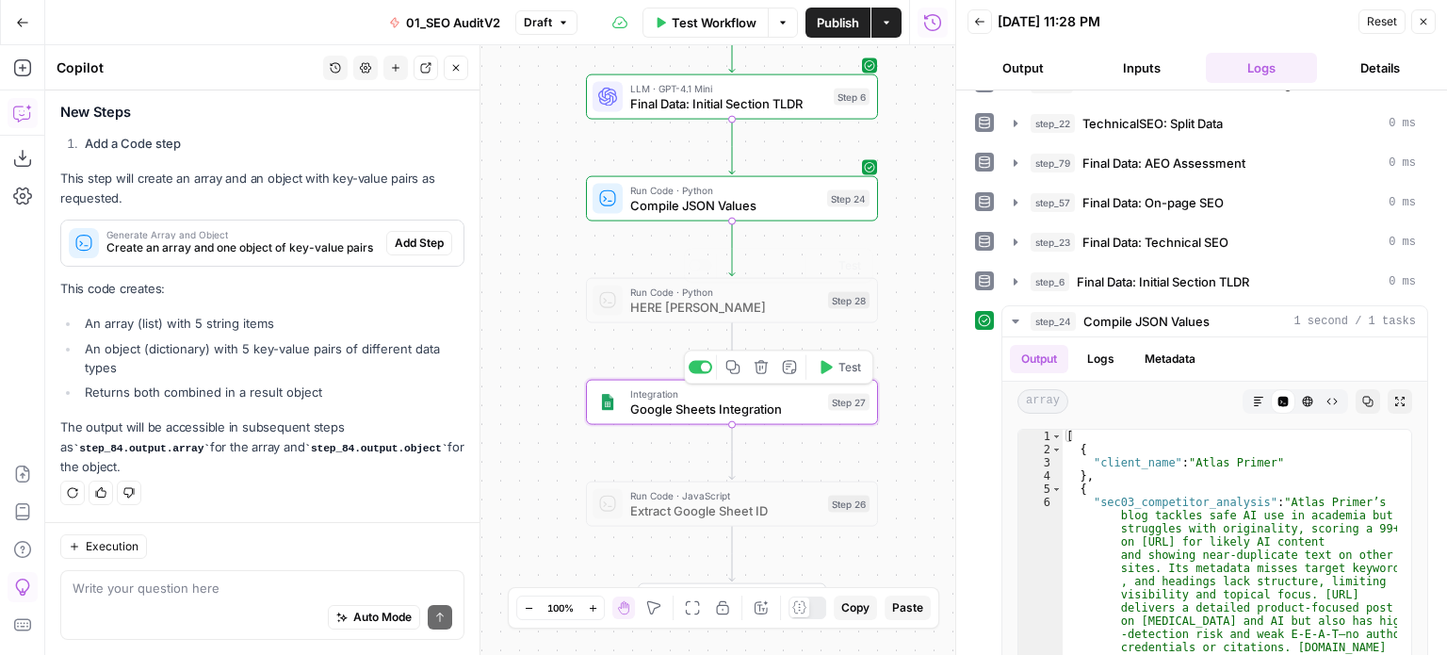
click at [756, 196] on span "Compile JSON Values" at bounding box center [724, 205] width 189 height 19
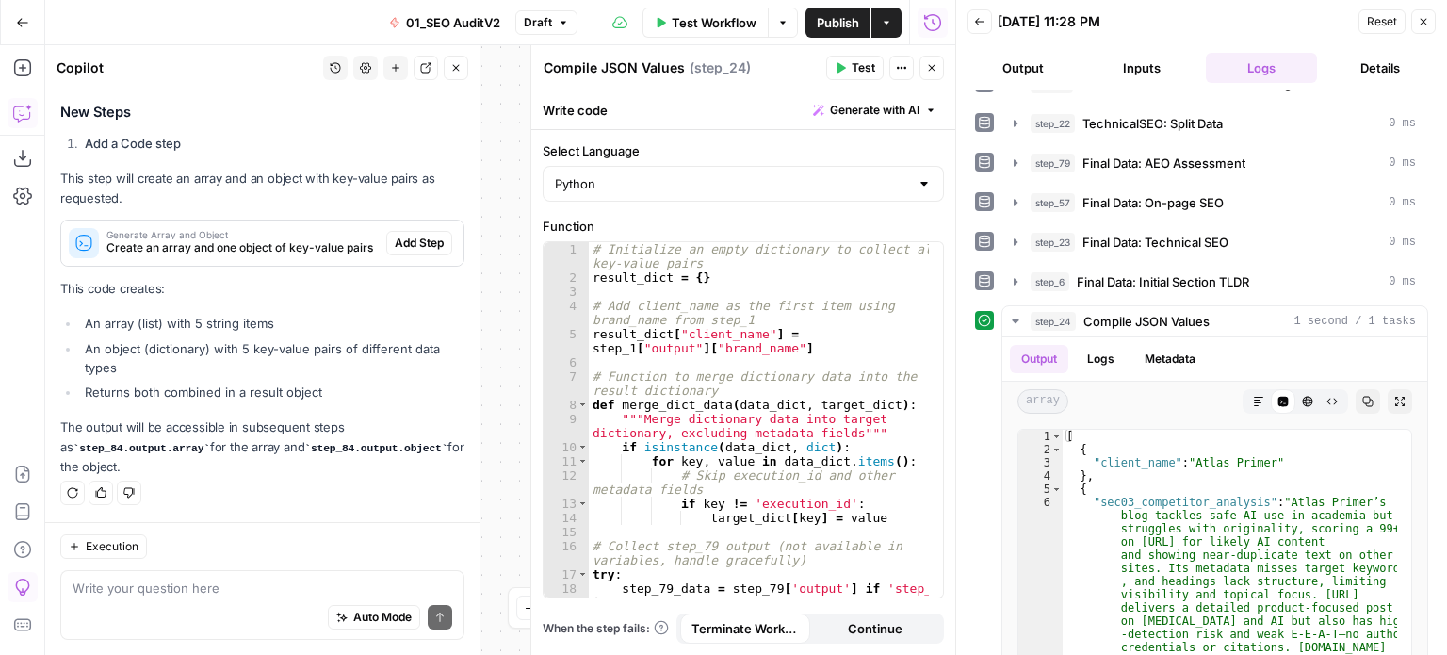
click at [837, 102] on span "Generate with AI" at bounding box center [874, 110] width 89 height 17
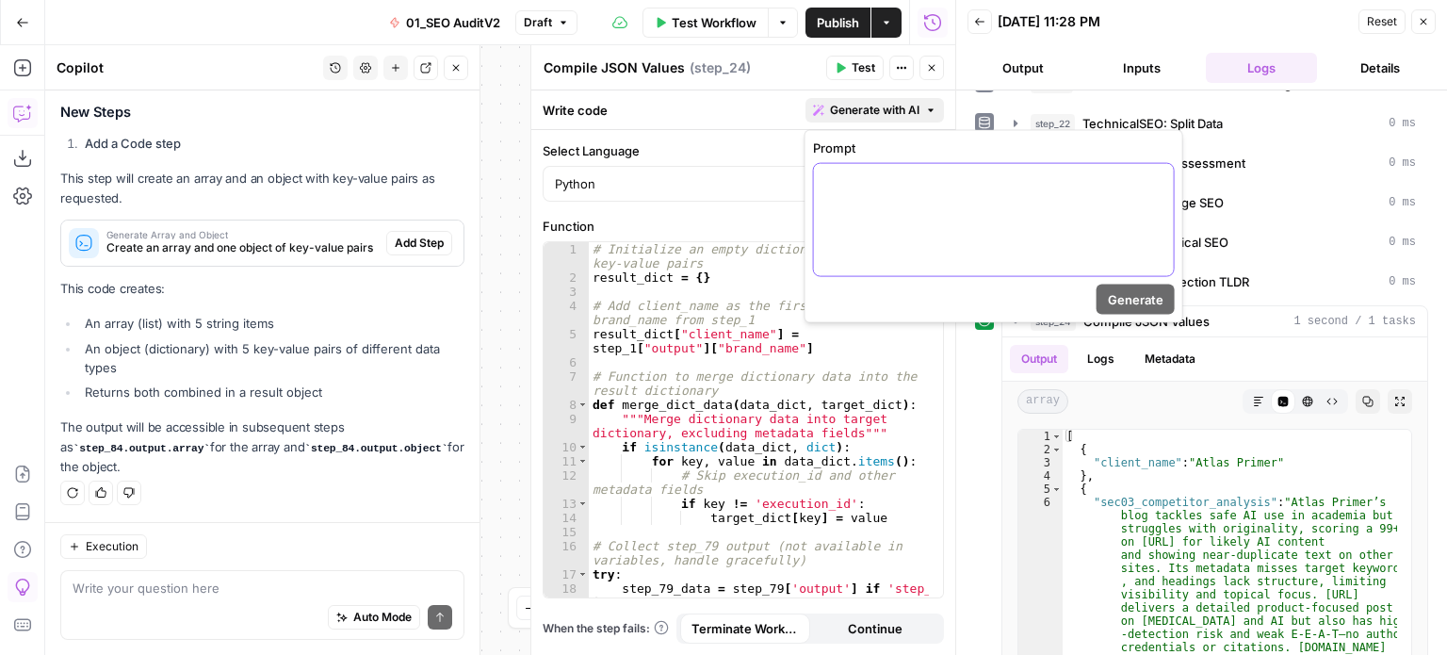
click at [837, 199] on div at bounding box center [994, 220] width 360 height 112
click at [837, 222] on p "**********" at bounding box center [993, 208] width 337 height 75
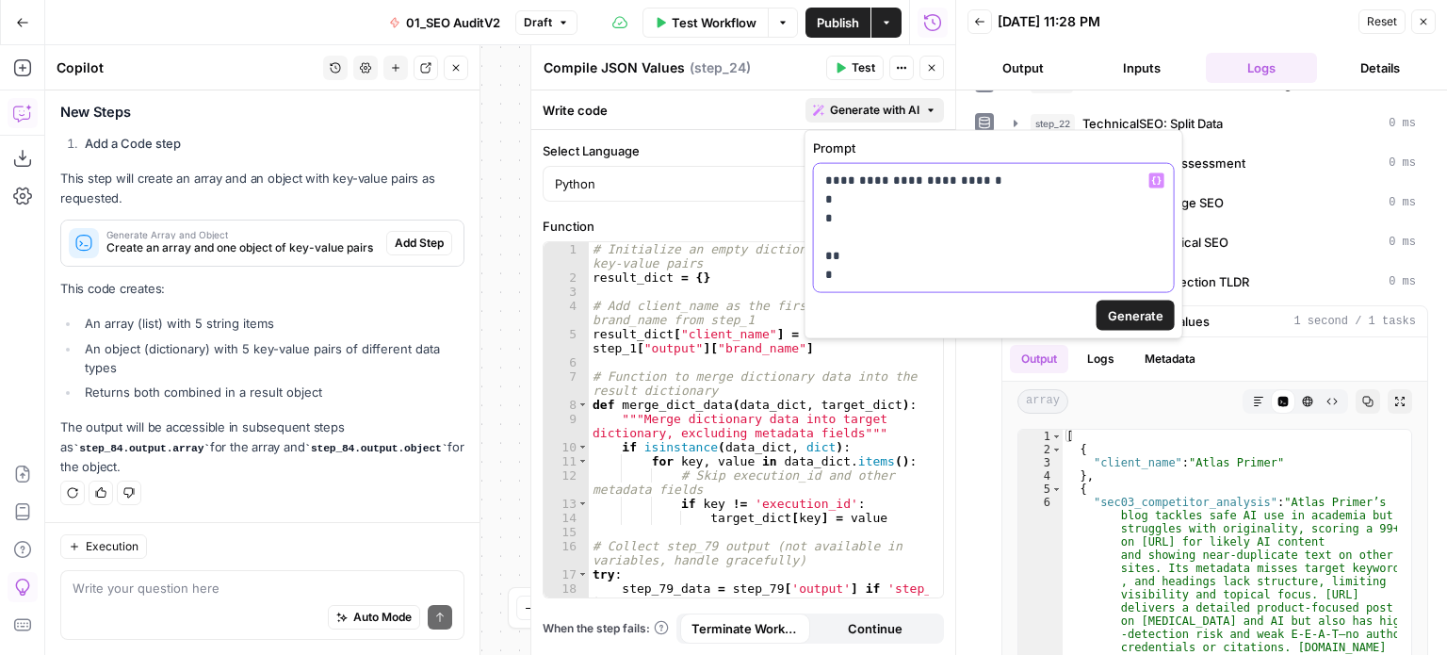
click at [831, 252] on p "**********" at bounding box center [993, 227] width 337 height 113
click at [837, 199] on p "**********" at bounding box center [993, 227] width 337 height 113
click at [837, 219] on p "**********" at bounding box center [993, 227] width 337 height 113
click at [837, 236] on p "**********" at bounding box center [993, 227] width 337 height 113
click at [837, 238] on p "**********" at bounding box center [993, 227] width 337 height 113
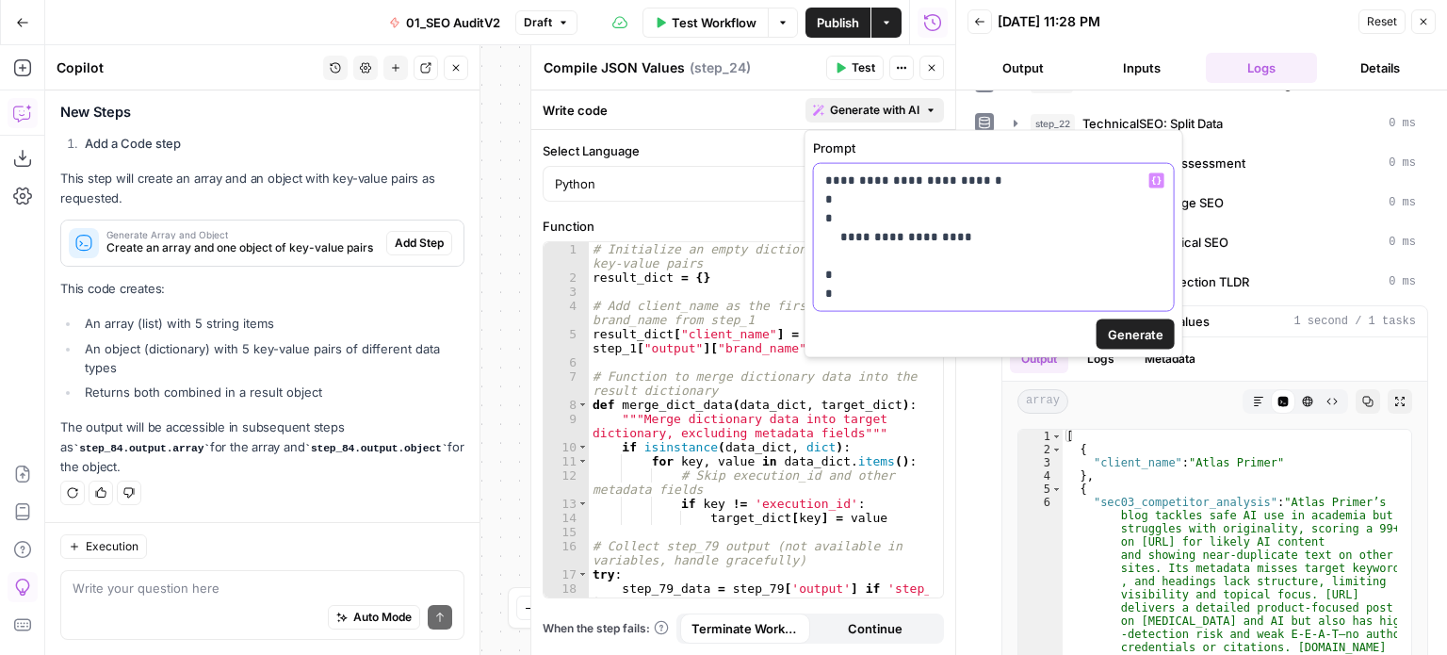
click at [837, 233] on p "**********" at bounding box center [993, 237] width 337 height 132
drag, startPoint x: 958, startPoint y: 236, endPoint x: 818, endPoint y: 233, distance: 140.4
click at [818, 233] on div "**********" at bounding box center [994, 237] width 360 height 147
copy p "**********"
click at [837, 255] on p "**********" at bounding box center [993, 237] width 337 height 132
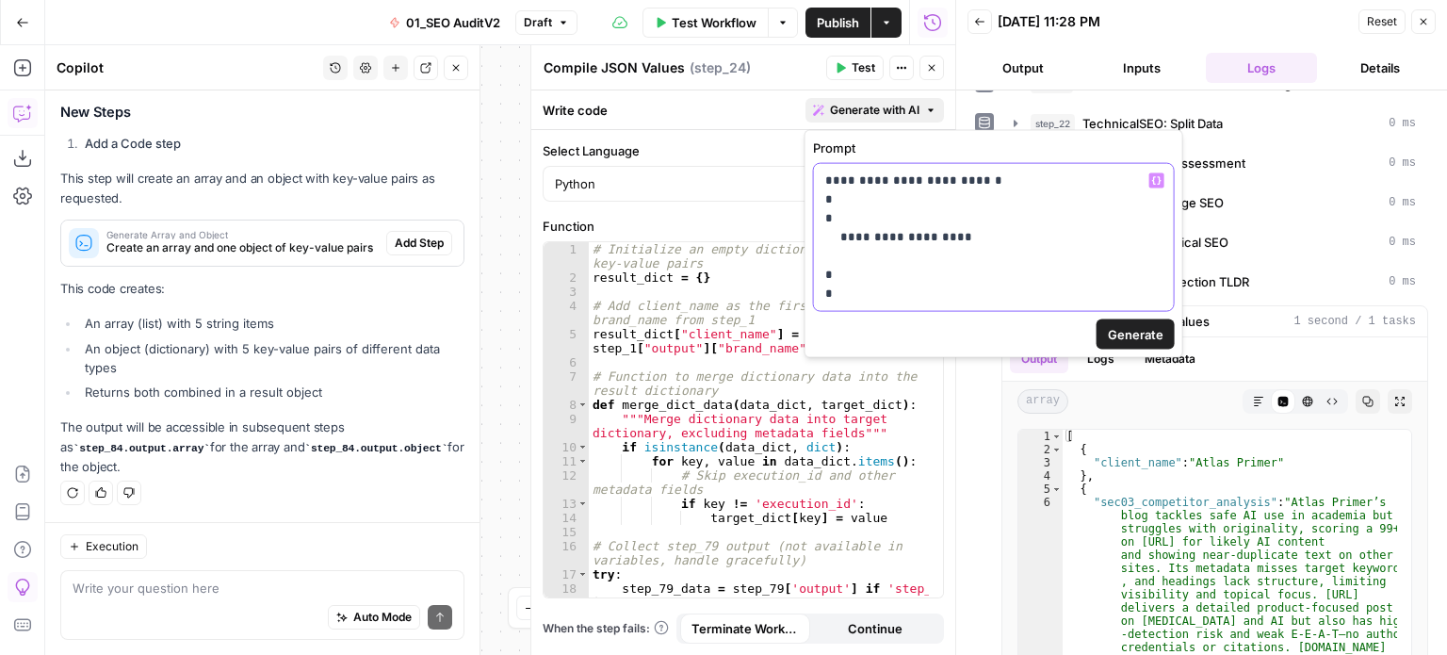
drag, startPoint x: 921, startPoint y: 255, endPoint x: 805, endPoint y: 253, distance: 116.8
click at [805, 253] on div "**********" at bounding box center [994, 244] width 379 height 228
drag, startPoint x: 995, startPoint y: 265, endPoint x: 874, endPoint y: 252, distance: 121.3
click at [802, 247] on body "All About AI New Home Browse Insights Opportunities Your Data Recent Grids [[PE…" at bounding box center [723, 327] width 1447 height 655
click at [837, 263] on p "**********" at bounding box center [993, 237] width 337 height 132
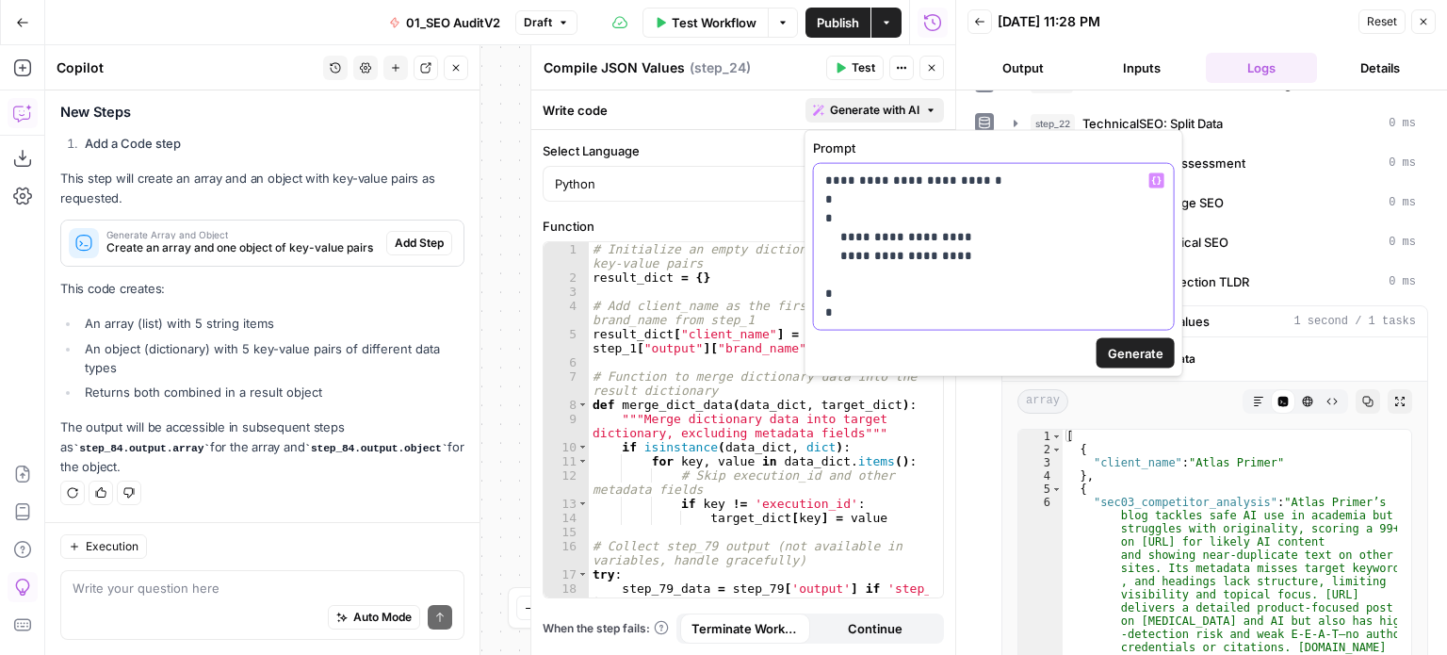
drag, startPoint x: 877, startPoint y: 265, endPoint x: 800, endPoint y: 270, distance: 77.5
click at [781, 275] on body "All About AI New Home Browse Insights Opportunities Your Data Recent Grids [[PE…" at bounding box center [723, 327] width 1447 height 655
click at [837, 267] on p "**********" at bounding box center [993, 246] width 337 height 151
drag, startPoint x: 859, startPoint y: 268, endPoint x: 814, endPoint y: 273, distance: 45.5
click at [814, 273] on div "**********" at bounding box center [994, 247] width 360 height 166
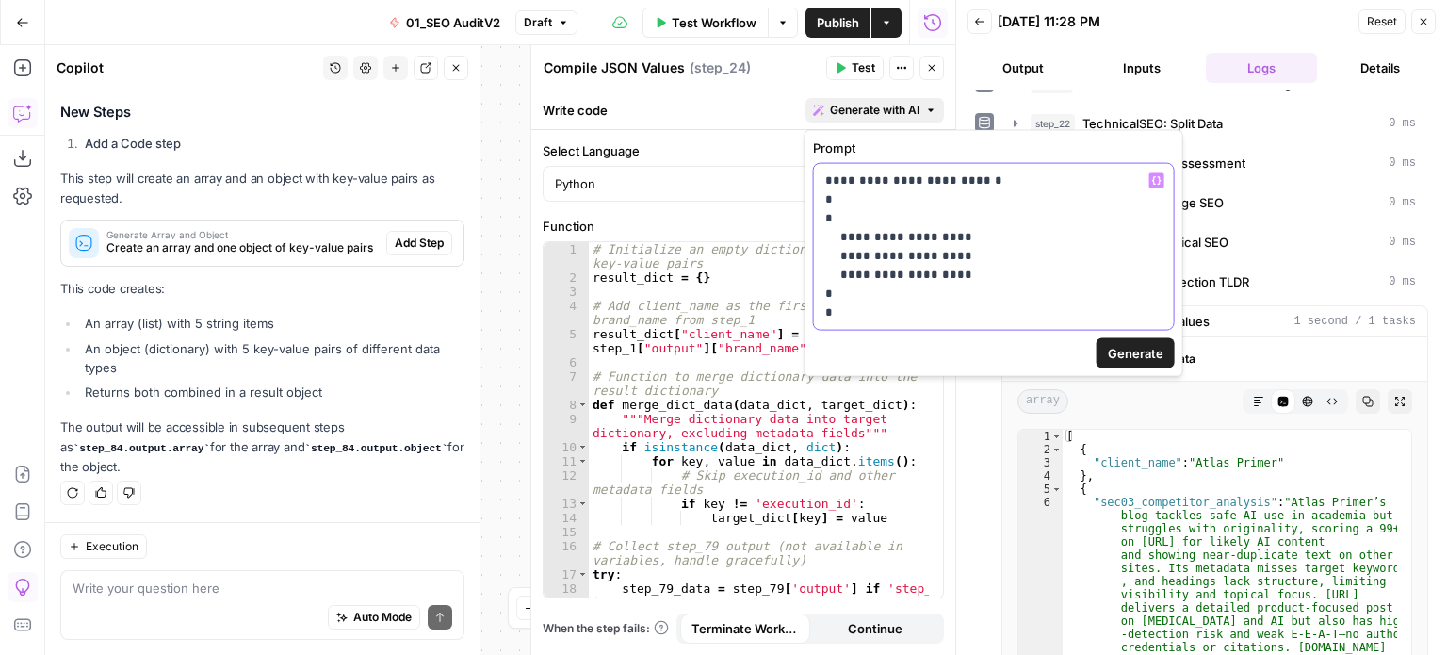
click at [837, 270] on p "**********" at bounding box center [993, 246] width 337 height 151
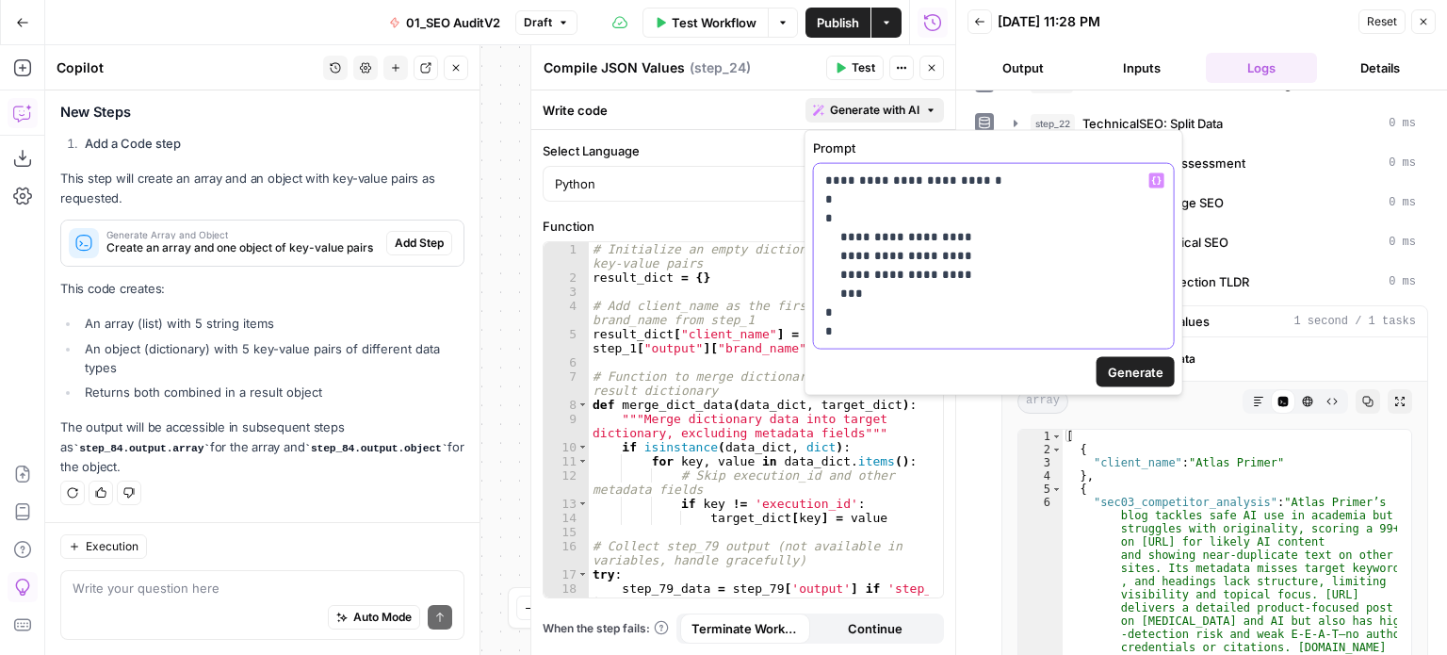
click at [837, 249] on p "**********" at bounding box center [993, 256] width 337 height 170
click at [837, 255] on p "**********" at bounding box center [993, 256] width 337 height 170
click at [837, 372] on span "Generate" at bounding box center [1136, 372] width 56 height 19
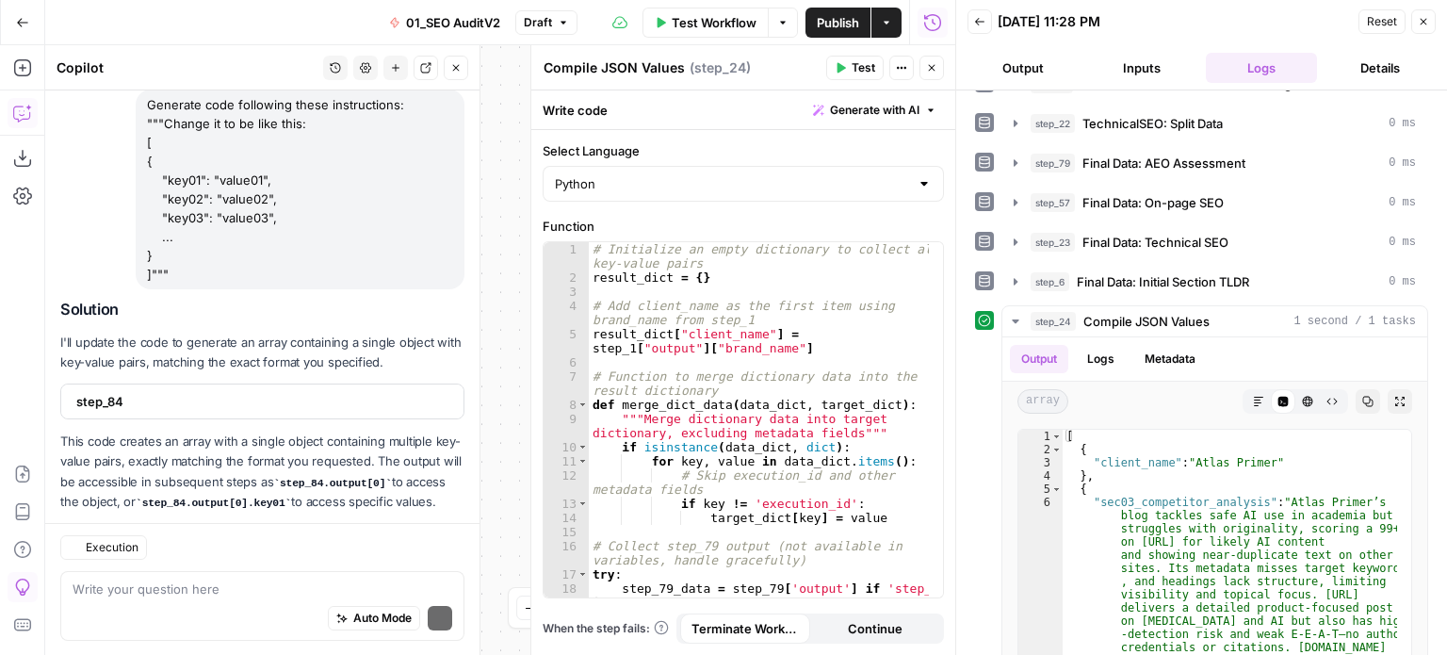
scroll to position [1197, 0]
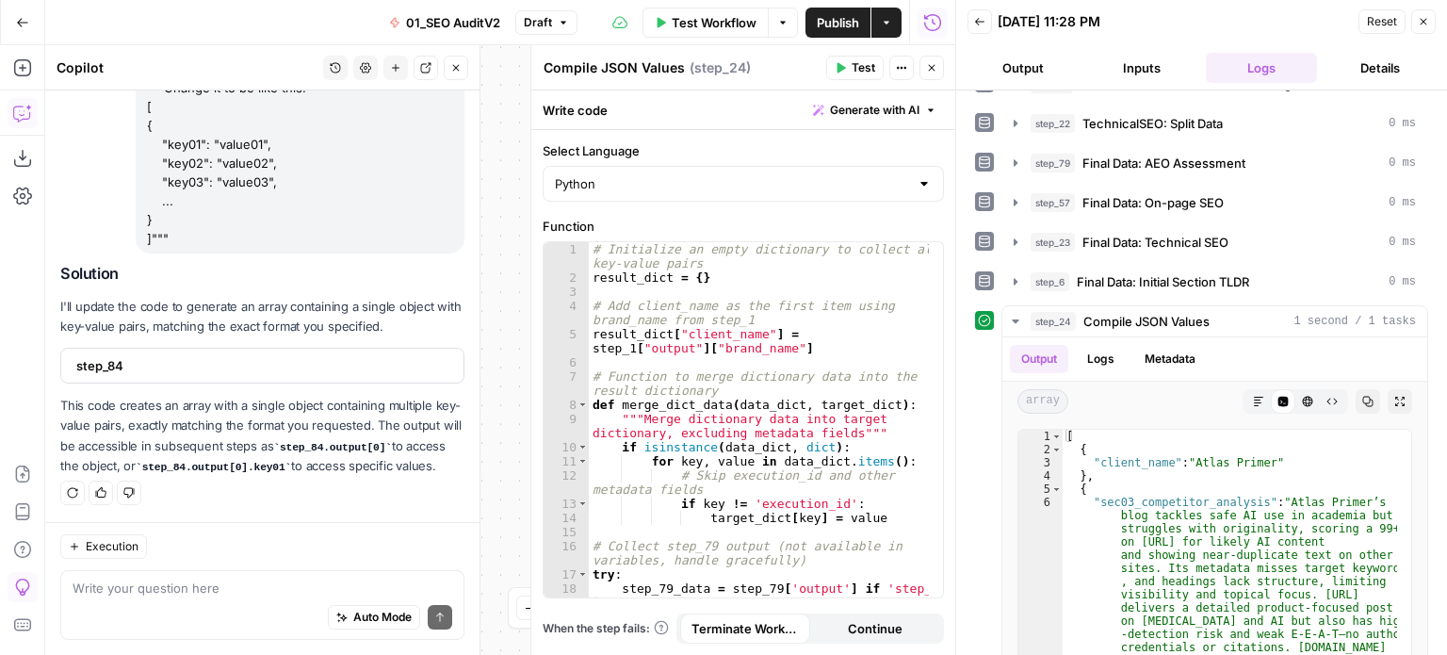
click at [212, 356] on span "step_84" at bounding box center [260, 365] width 368 height 19
click at [217, 420] on p "This code creates an array with a single object containing multiple key-value p…" at bounding box center [262, 436] width 404 height 80
click at [203, 296] on p "I'll update the code to generate an array containing a single object with key-v…" at bounding box center [262, 316] width 404 height 40
click at [223, 357] on span "step_84" at bounding box center [260, 364] width 368 height 19
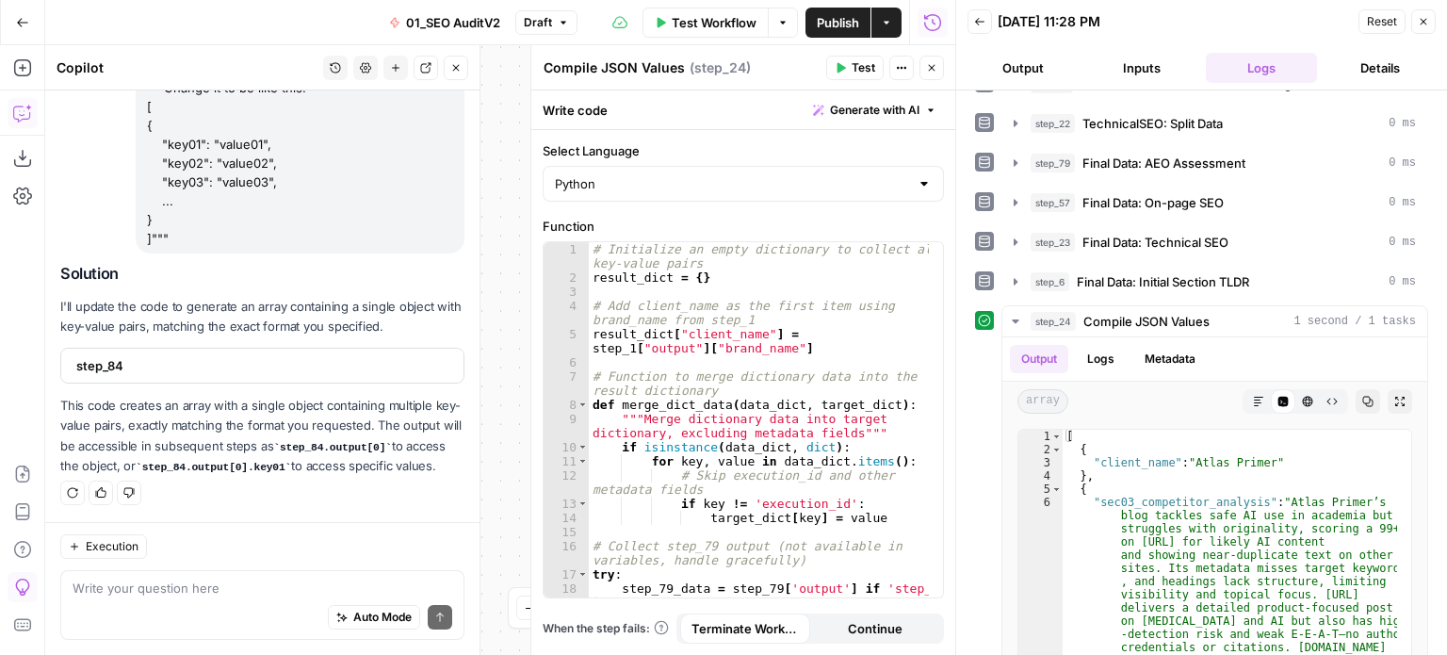
scroll to position [1197, 0]
click at [213, 303] on p "I'll update the code to generate an array containing a single object with key-v…" at bounding box center [262, 317] width 404 height 40
drag, startPoint x: 213, startPoint y: 336, endPoint x: 237, endPoint y: 310, distance: 36.0
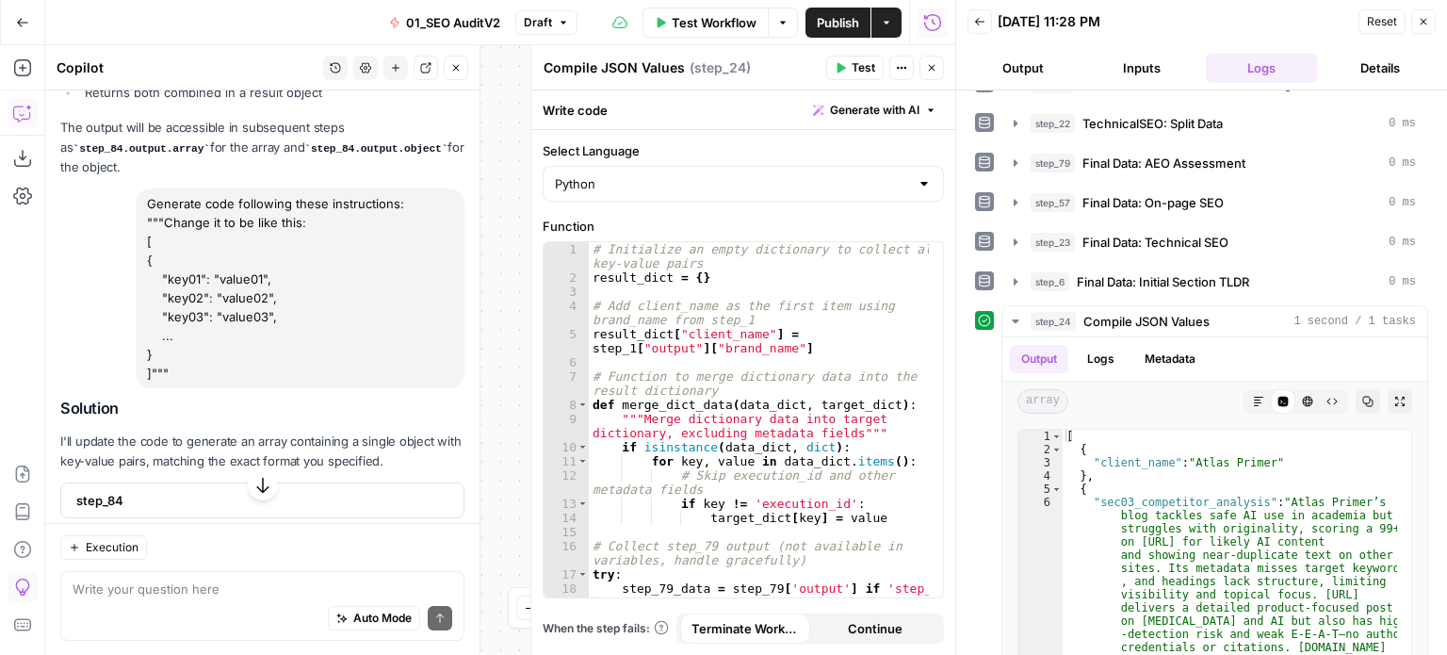
drag, startPoint x: 319, startPoint y: 459, endPoint x: 336, endPoint y: 529, distance: 72.7
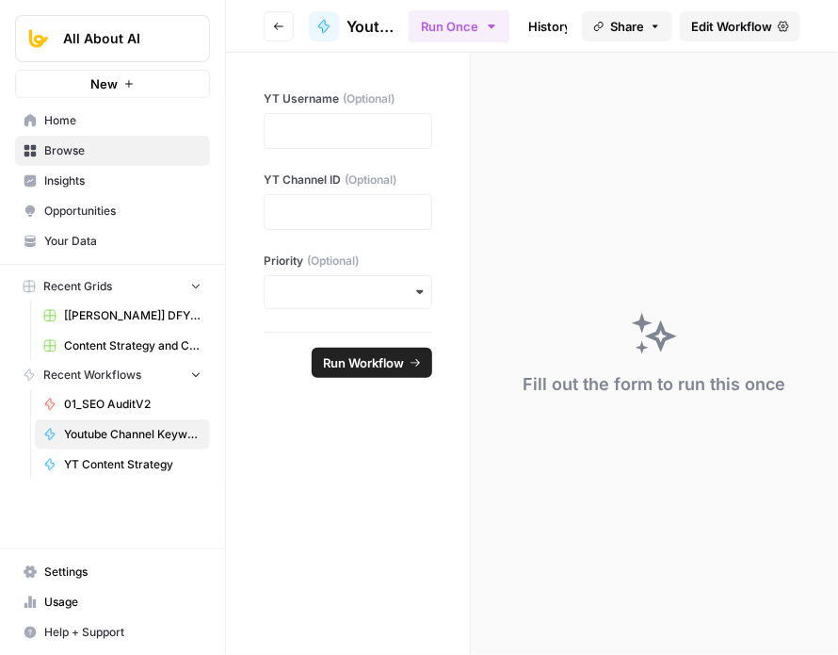
click at [750, 11] on div "Share Edit Workflow" at bounding box center [691, 26] width 219 height 30
click at [743, 19] on span "Edit Workflow" at bounding box center [731, 26] width 81 height 19
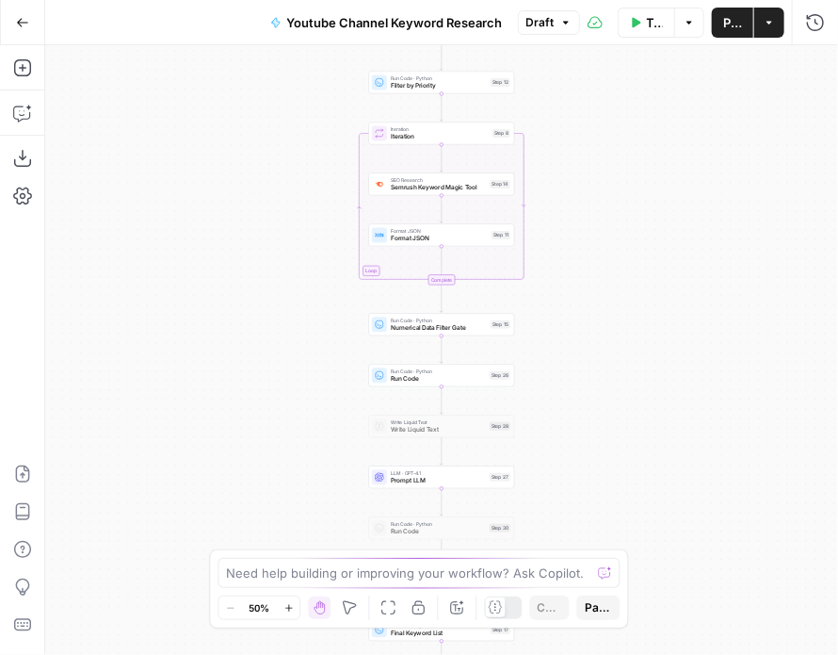
drag, startPoint x: 262, startPoint y: 452, endPoint x: 235, endPoint y: 416, distance: 45.0
click at [235, 416] on div "Workflow Set Inputs Inputs Workflow Workflow Step 29 Call API Call API Step 2 C…" at bounding box center [441, 350] width 793 height 610
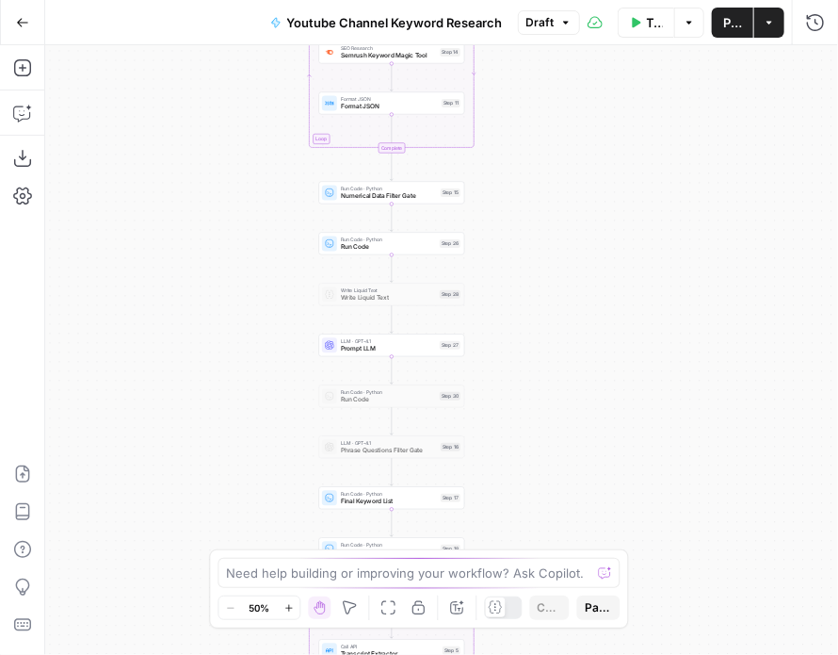
drag, startPoint x: 228, startPoint y: 350, endPoint x: 197, endPoint y: 186, distance: 166.8
click at [197, 186] on div "Workflow Set Inputs Inputs Workflow Workflow Step 29 Call API Call API Step 2 C…" at bounding box center [441, 350] width 793 height 610
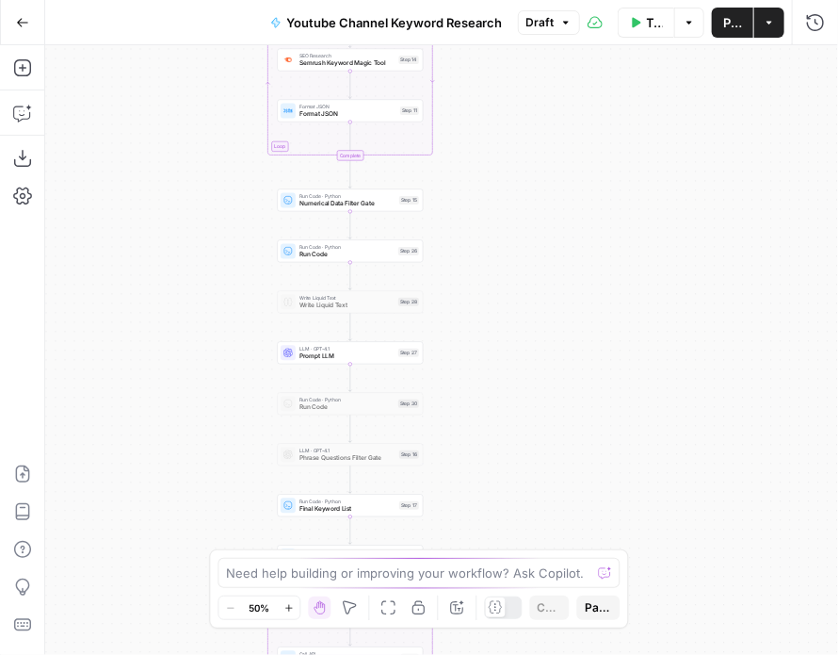
drag, startPoint x: 230, startPoint y: 353, endPoint x: 188, endPoint y: 512, distance: 163.6
click at [183, 528] on div "Workflow Set Inputs Inputs Workflow Workflow Step 29 Call API Call API Step 2 C…" at bounding box center [441, 350] width 793 height 610
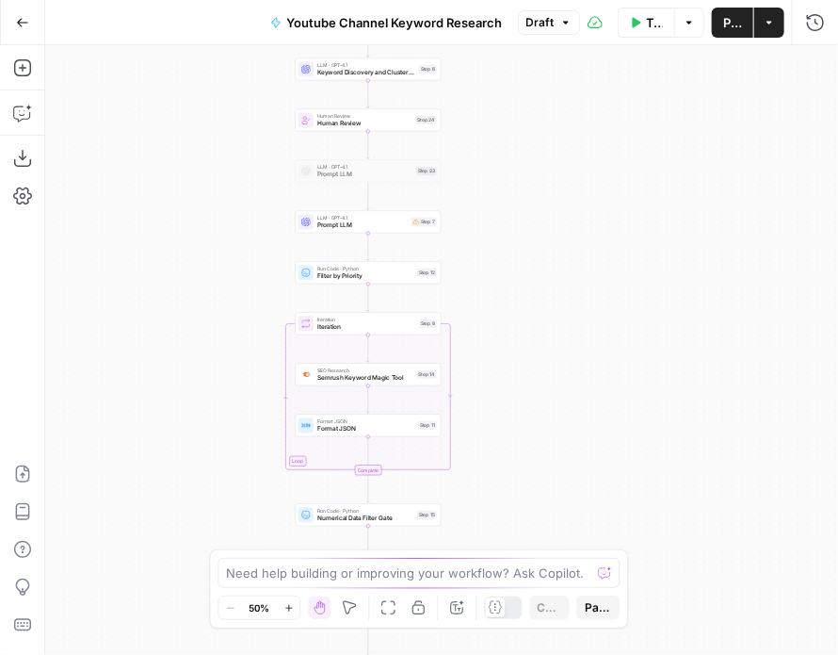
drag, startPoint x: 176, startPoint y: 269, endPoint x: 166, endPoint y: 105, distance: 165.2
click at [169, 127] on div "Workflow Set Inputs Inputs Workflow Workflow Step 29 Call API Call API Step 2 C…" at bounding box center [441, 350] width 793 height 610
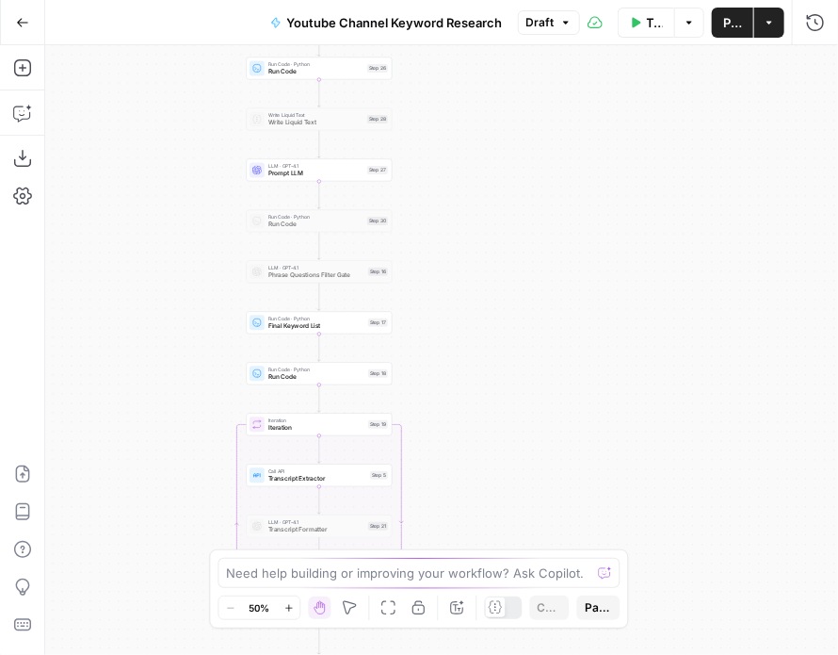
drag, startPoint x: 192, startPoint y: 424, endPoint x: 169, endPoint y: 223, distance: 202.0
click at [168, 215] on div "Workflow Set Inputs Inputs Workflow Workflow Step 29 Call API Call API Step 2 C…" at bounding box center [441, 350] width 793 height 610
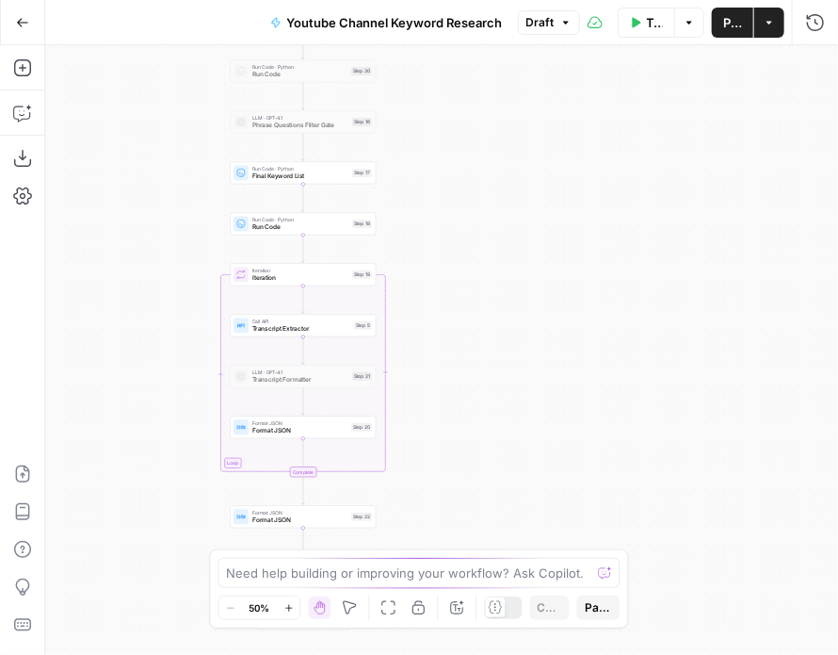
drag, startPoint x: 148, startPoint y: 441, endPoint x: 173, endPoint y: 218, distance: 224.7
click at [173, 218] on div "Workflow Set Inputs Inputs Workflow Workflow Step 29 Call API Call API Step 2 C…" at bounding box center [441, 350] width 793 height 610
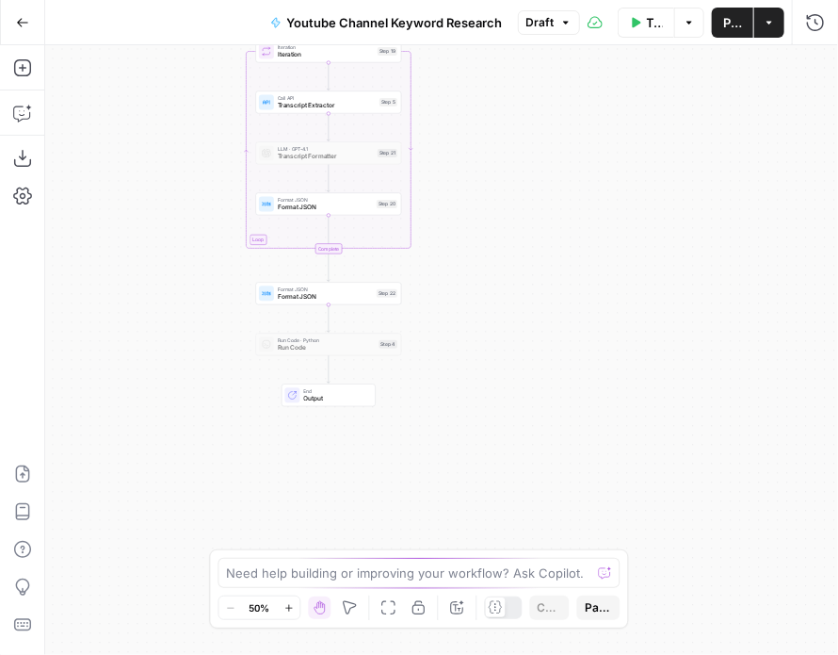
drag, startPoint x: 188, startPoint y: 424, endPoint x: 187, endPoint y: 286, distance: 137.6
click at [187, 286] on div "Workflow Set Inputs Inputs Workflow Workflow Step 29 Call API Call API Step 2 C…" at bounding box center [441, 350] width 793 height 610
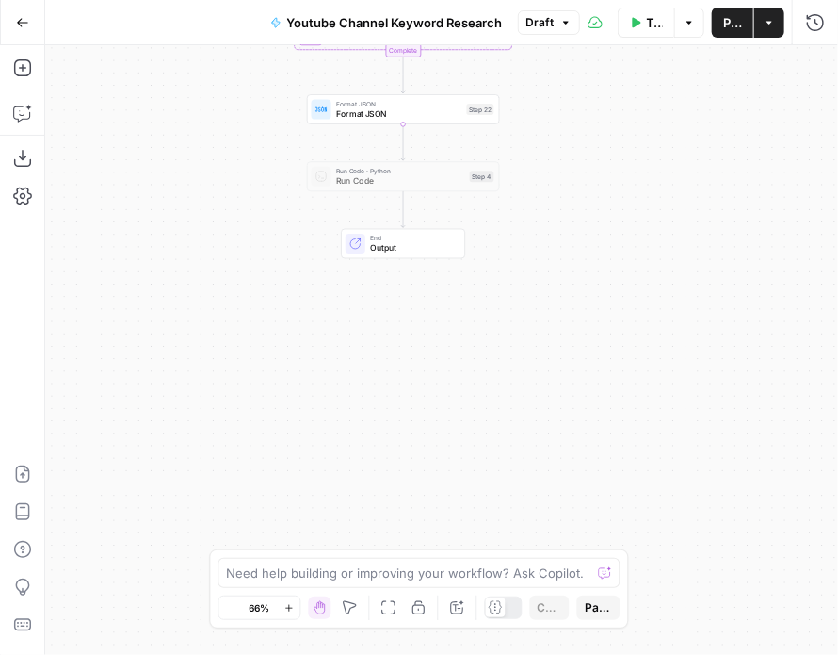
drag, startPoint x: 246, startPoint y: 197, endPoint x: 203, endPoint y: 396, distance: 203.2
click at [202, 397] on div "Workflow Set Inputs Inputs Workflow Workflow Step 29 Call API Call API Step 2 C…" at bounding box center [441, 350] width 793 height 610
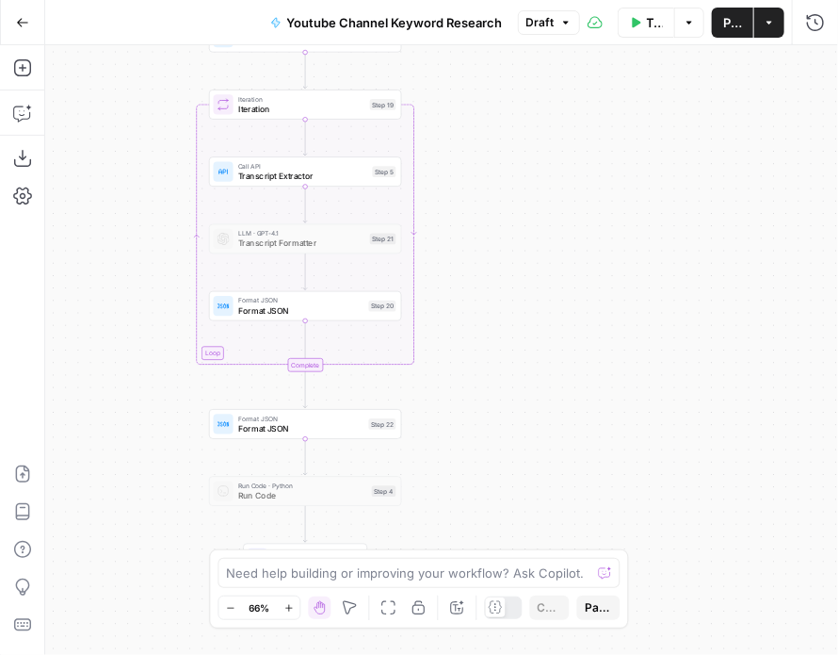
drag, startPoint x: 584, startPoint y: 374, endPoint x: 540, endPoint y: 420, distance: 64.0
click at [551, 425] on div "Workflow Set Inputs Inputs Workflow Workflow Step 29 Call API Call API Step 2 C…" at bounding box center [441, 350] width 793 height 610
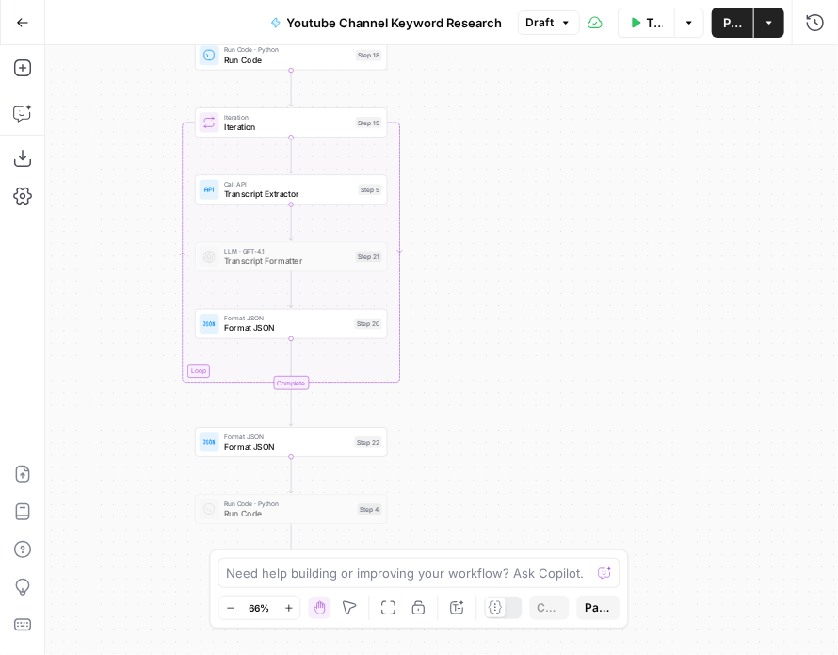
drag, startPoint x: 566, startPoint y: 281, endPoint x: 508, endPoint y: 265, distance: 60.6
click at [571, 169] on div "Workflow Set Inputs Inputs Workflow Workflow Step 29 Call API Call API Step 2 C…" at bounding box center [441, 350] width 793 height 610
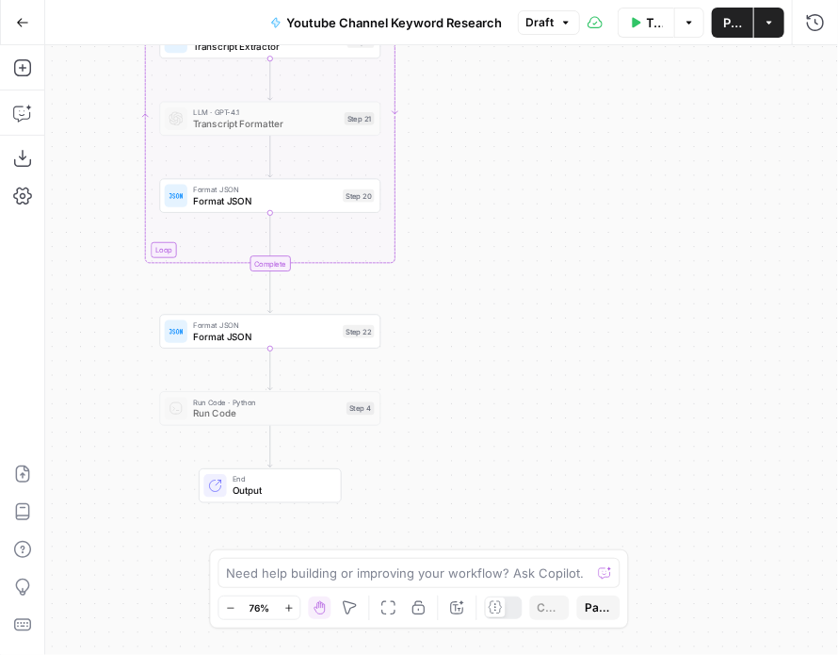
drag, startPoint x: 455, startPoint y: 349, endPoint x: 522, endPoint y: 339, distance: 67.5
click at [522, 339] on div "Workflow Set Inputs Inputs Workflow Workflow Step 29 Call API Call API Step 2 C…" at bounding box center [441, 350] width 793 height 610
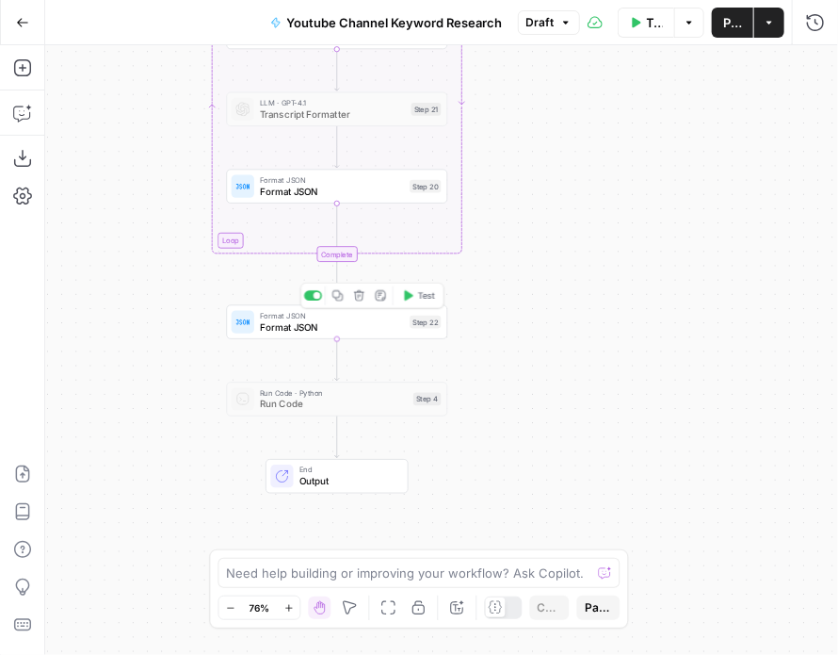
click at [348, 331] on span "Format JSON" at bounding box center [332, 326] width 144 height 14
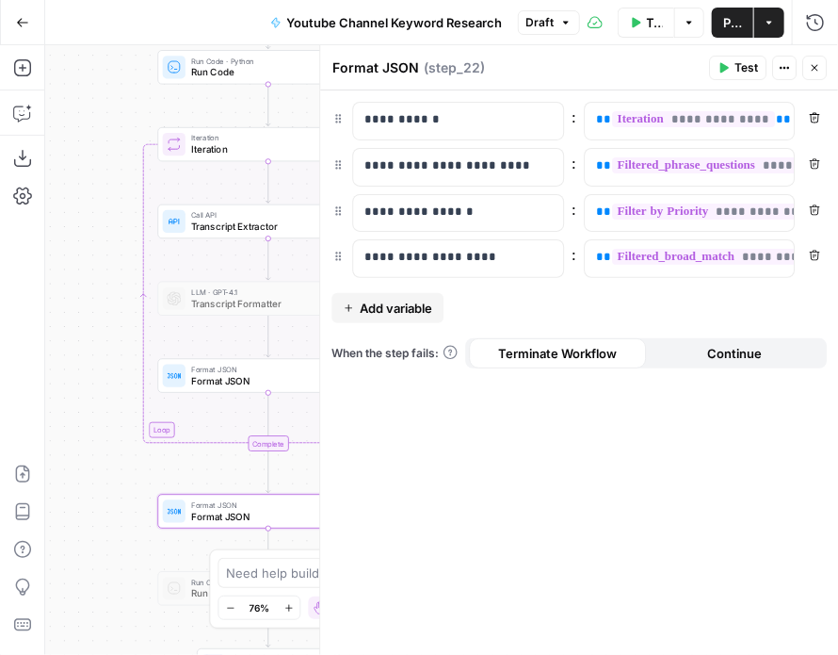
drag, startPoint x: 117, startPoint y: 263, endPoint x: 50, endPoint y: 416, distance: 167.5
click at [50, 416] on div "Workflow Set Inputs Inputs Workflow Workflow Step 29 Call API Call API Step 2 C…" at bounding box center [441, 350] width 793 height 610
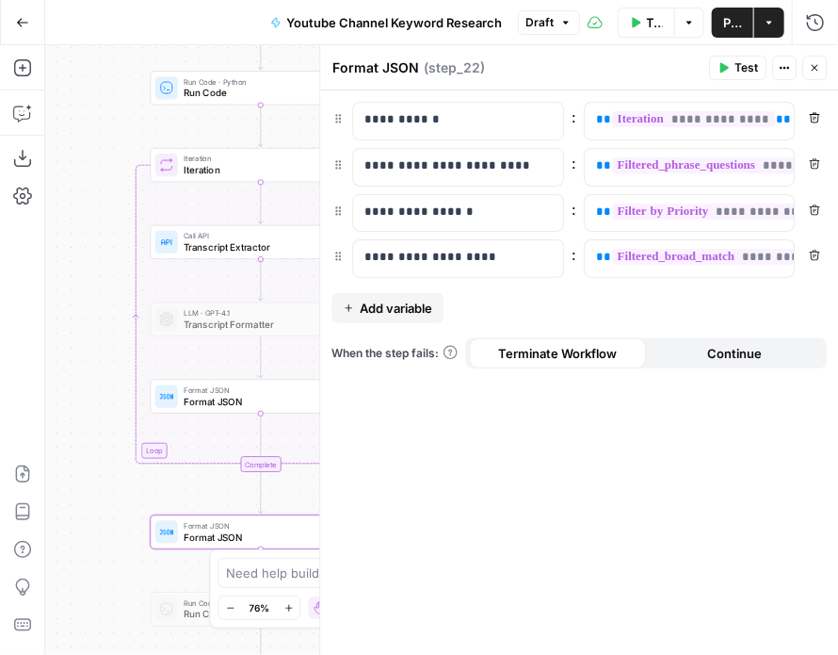
click at [818, 58] on button "Close" at bounding box center [815, 68] width 24 height 24
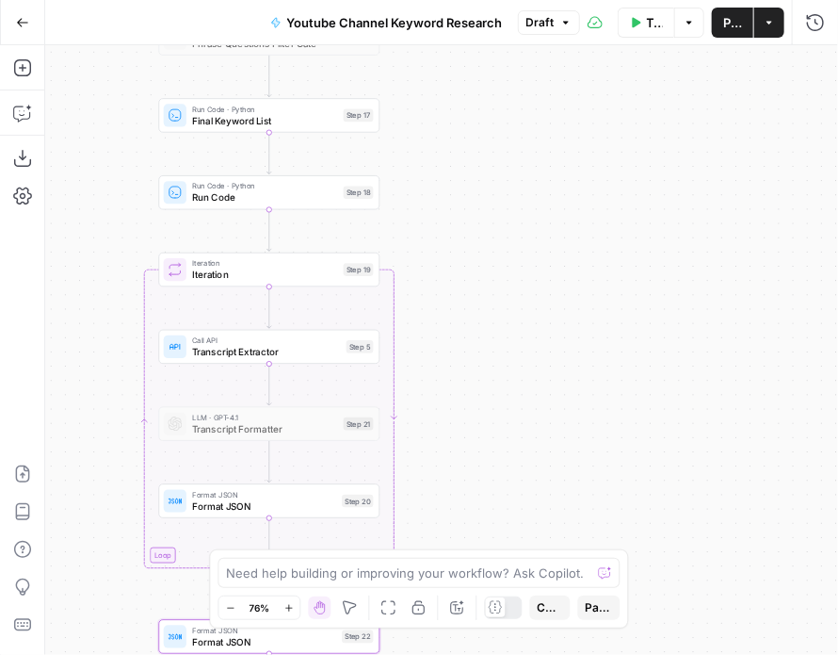
drag, startPoint x: 538, startPoint y: 255, endPoint x: 512, endPoint y: 441, distance: 187.3
click at [514, 436] on div "Workflow Set Inputs Inputs Workflow Workflow Step 29 Call API Call API Step 2 C…" at bounding box center [441, 350] width 793 height 610
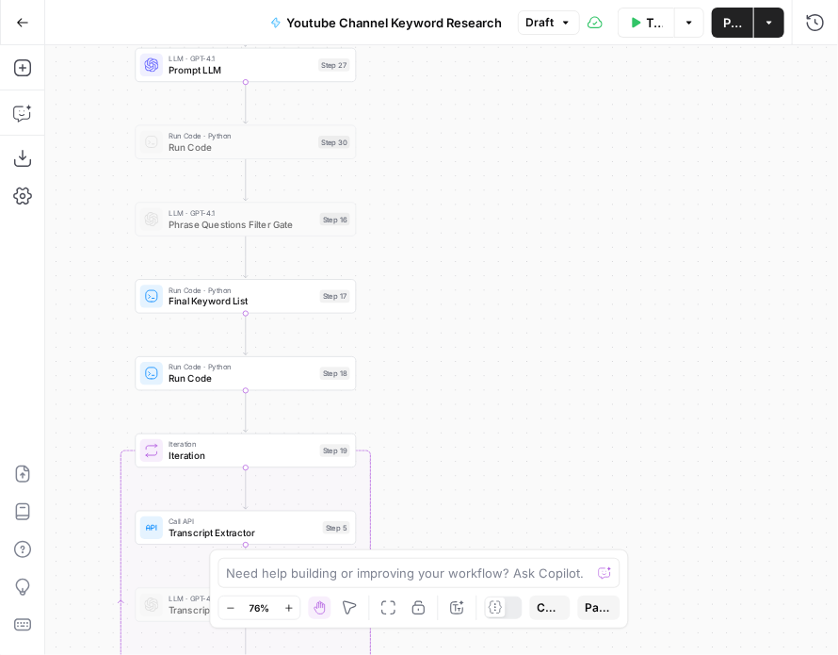
drag, startPoint x: 494, startPoint y: 247, endPoint x: 492, endPoint y: 301, distance: 53.7
click at [492, 301] on div "Workflow Set Inputs Inputs Workflow Workflow Step 29 Call API Call API Step 2 C…" at bounding box center [441, 350] width 793 height 610
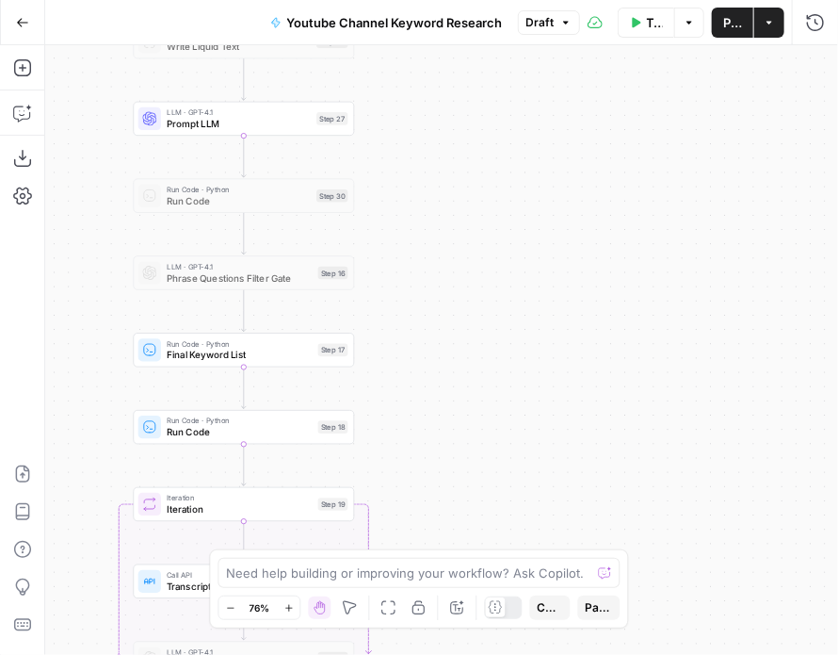
click at [266, 357] on span "Final Keyword List" at bounding box center [240, 355] width 146 height 14
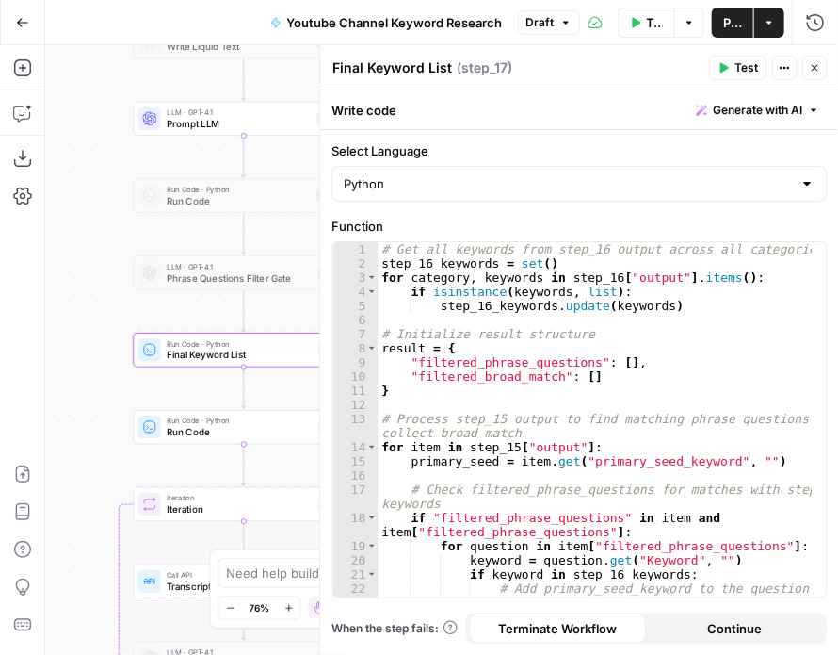
click at [457, 416] on div "# Get all keywords from step_16 output across all categories step_16_keywords =…" at bounding box center [595, 434] width 435 height 384
drag, startPoint x: 817, startPoint y: 266, endPoint x: 814, endPoint y: 350, distance: 84.8
click at [814, 350] on div "**********" at bounding box center [580, 419] width 494 height 355
type textarea "**********"
click at [799, 344] on div "# Get all keywords from step_16 output across all categories step_16_keywords =…" at bounding box center [595, 434] width 435 height 384
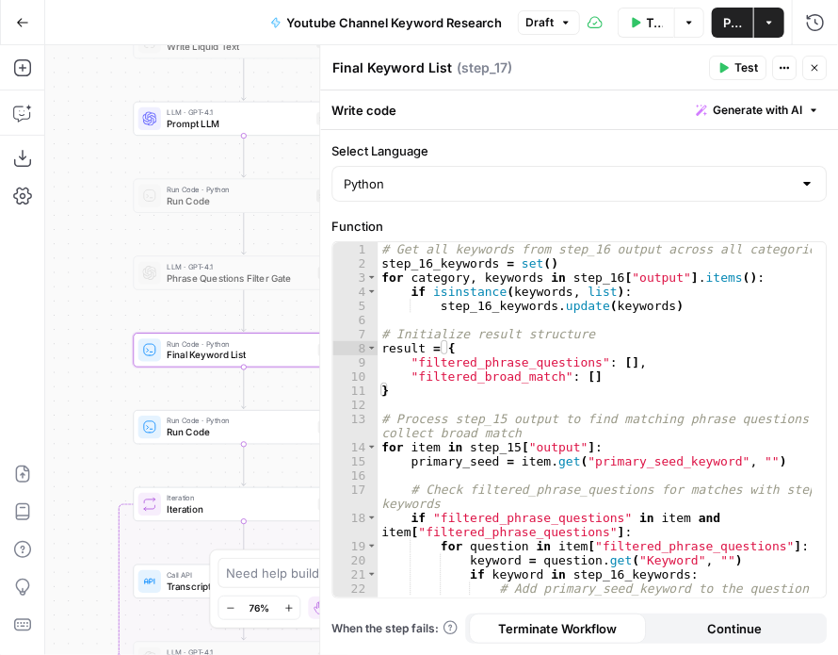
click at [820, 74] on button "Close" at bounding box center [815, 68] width 24 height 24
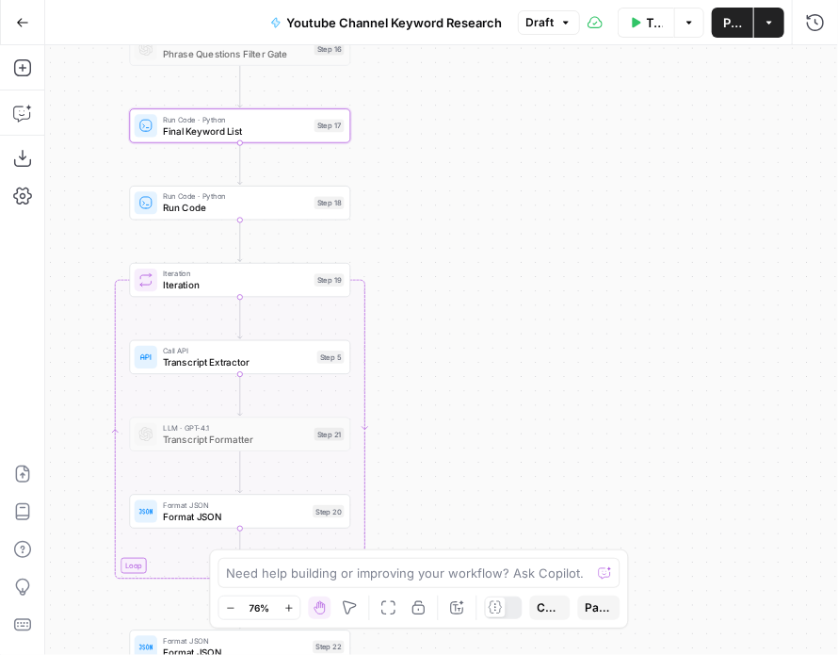
drag, startPoint x: 649, startPoint y: 556, endPoint x: 628, endPoint y: 502, distance: 57.6
click at [628, 502] on div "Workflow Set Inputs Inputs Workflow Workflow Step 29 Call API Call API Step 2 C…" at bounding box center [441, 350] width 793 height 610
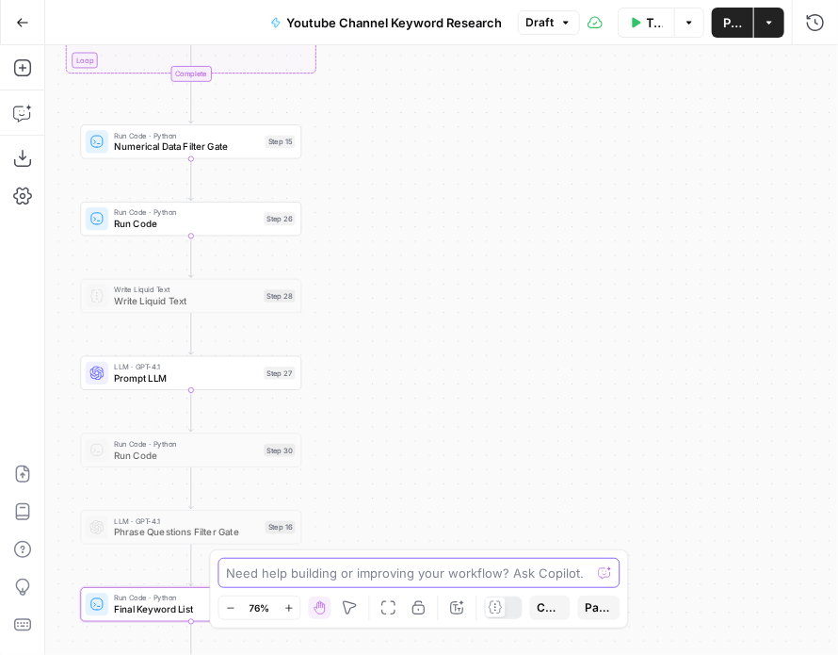
drag, startPoint x: 450, startPoint y: 237, endPoint x: 435, endPoint y: 577, distance: 340.4
click at [437, 581] on body "All About AI New Home Browse Insights Opportunities Your Data Recent Grids [Kur…" at bounding box center [419, 327] width 838 height 655
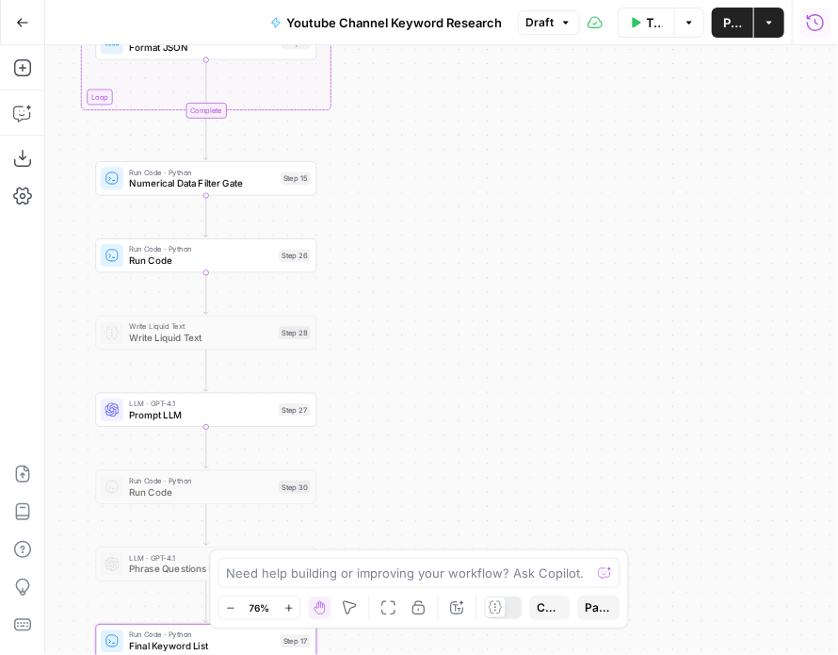
click at [816, 29] on icon "button" at bounding box center [815, 21] width 17 height 17
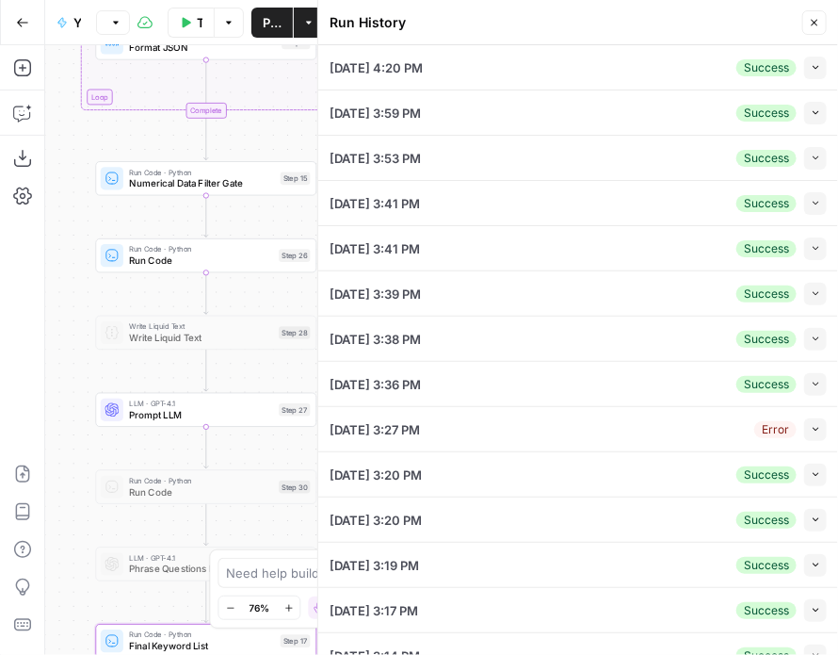
click at [805, 71] on button "Collapse" at bounding box center [816, 68] width 23 height 23
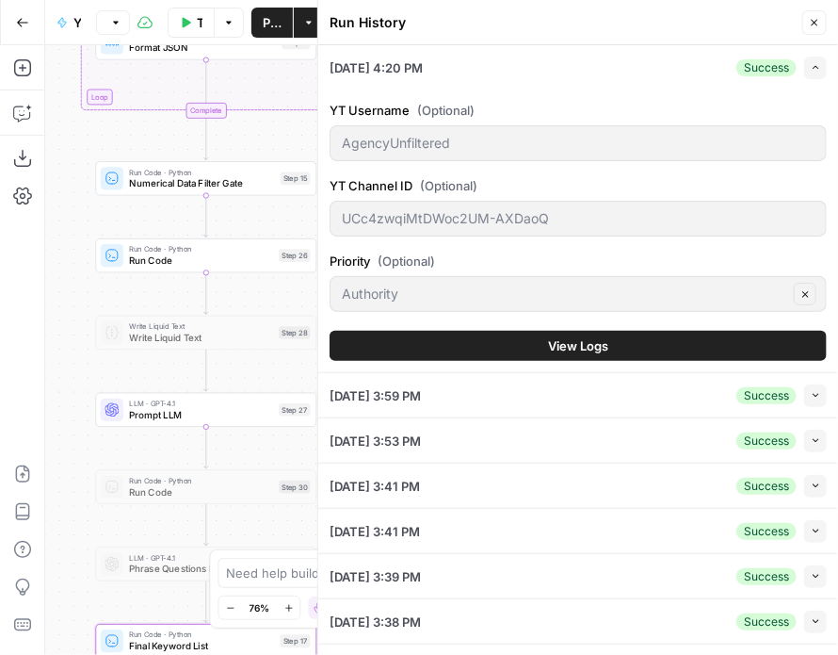
click at [548, 345] on span "View Logs" at bounding box center [578, 345] width 60 height 19
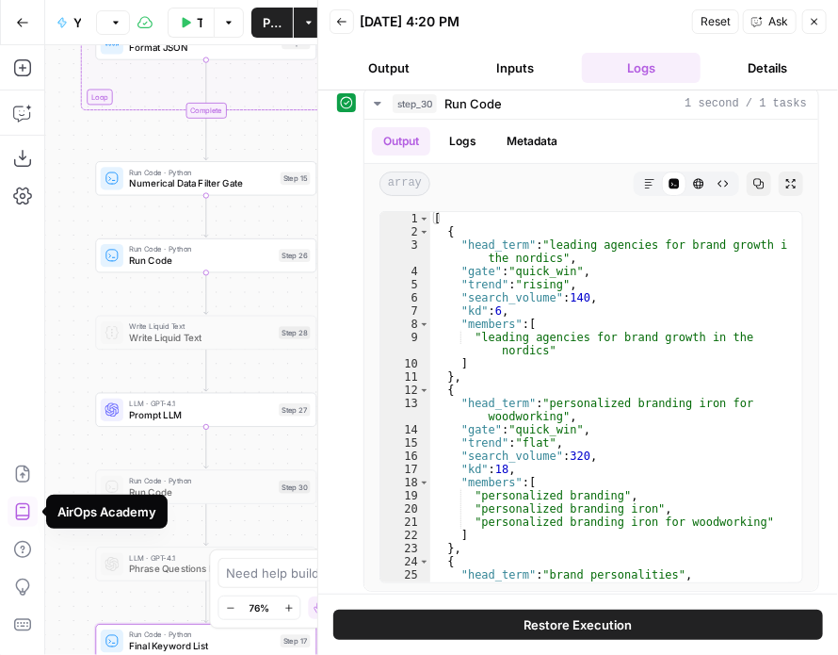
scroll to position [488, 0]
drag, startPoint x: 348, startPoint y: 361, endPoint x: 343, endPoint y: 415, distance: 53.9
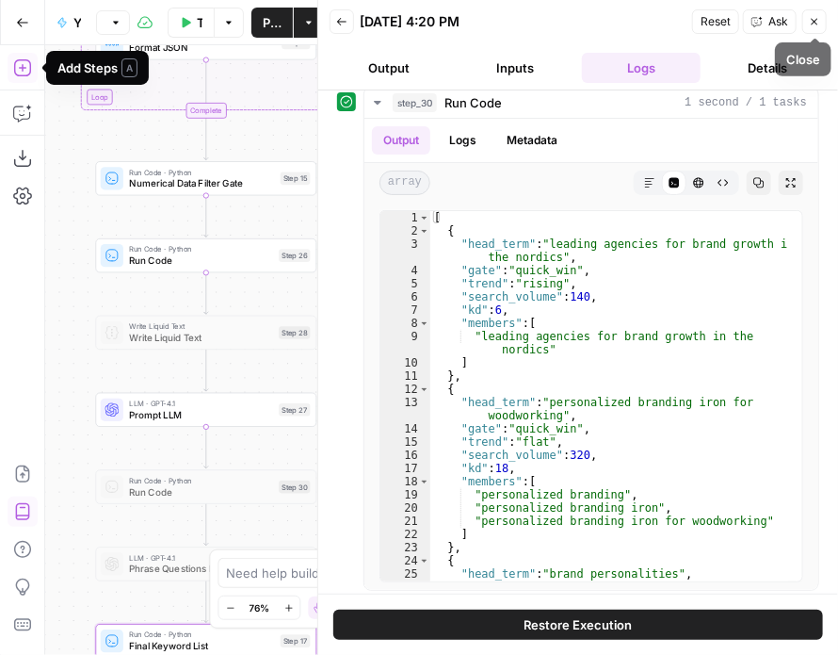
click at [819, 23] on icon "button" at bounding box center [814, 21] width 11 height 11
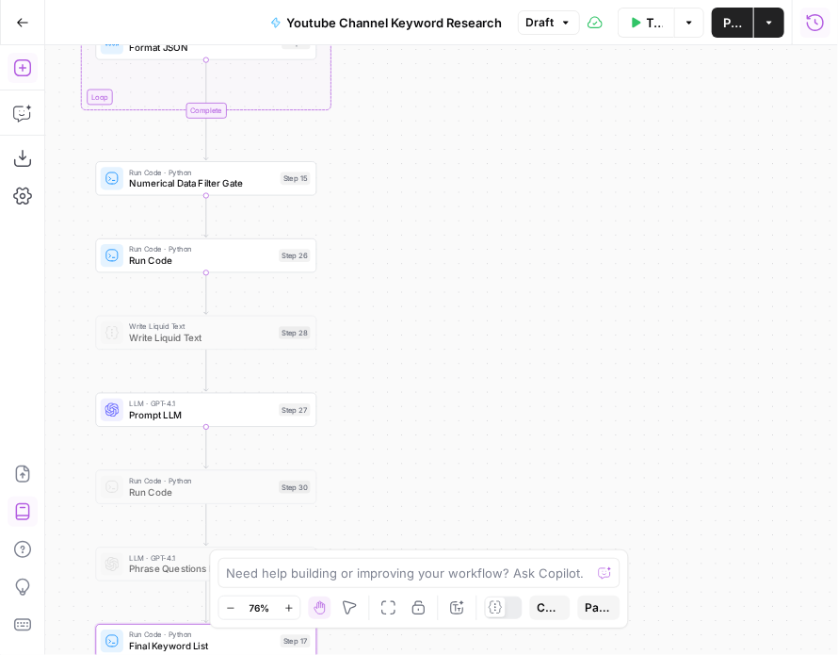
click at [810, 33] on button "Run History" at bounding box center [816, 23] width 30 height 30
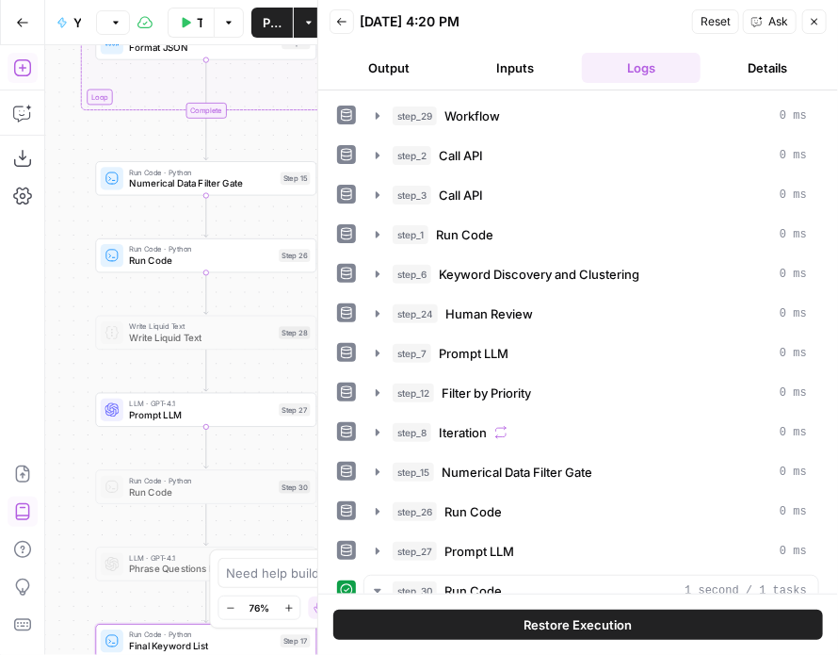
click at [61, 294] on div "Workflow Set Inputs Inputs Workflow Workflow Step 29 Call API Call API Step 2 C…" at bounding box center [211, 350] width 333 height 610
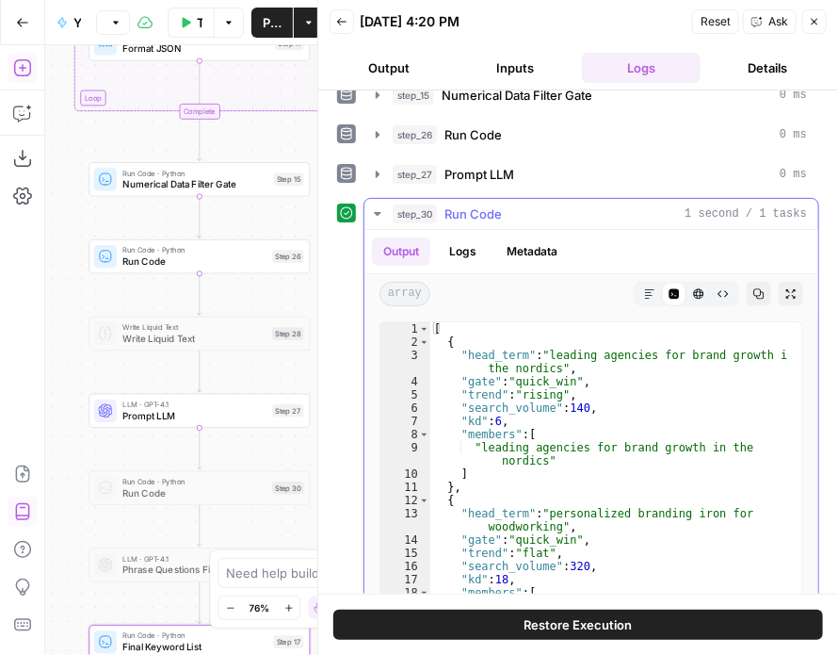
scroll to position [57, 0]
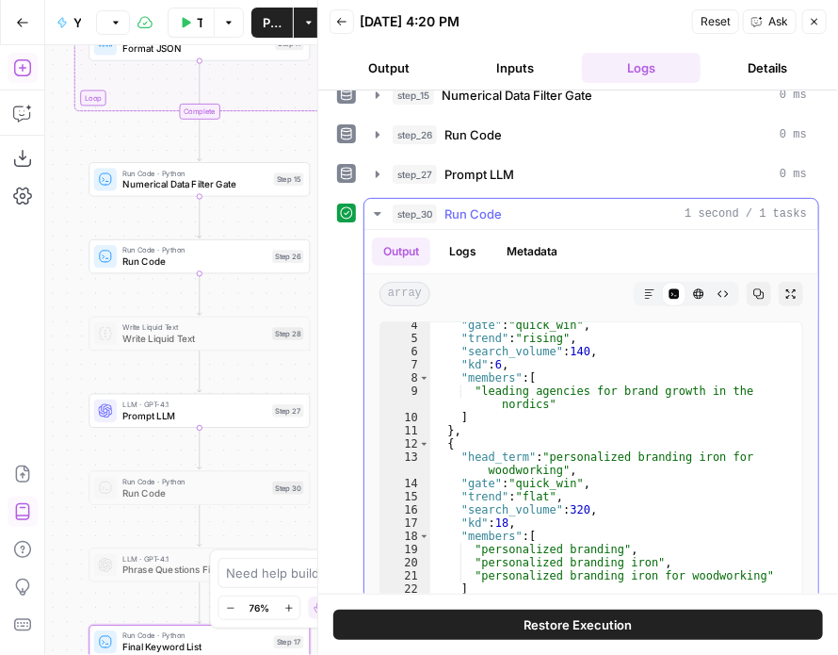
click at [476, 206] on span "Run Code" at bounding box center [473, 213] width 57 height 19
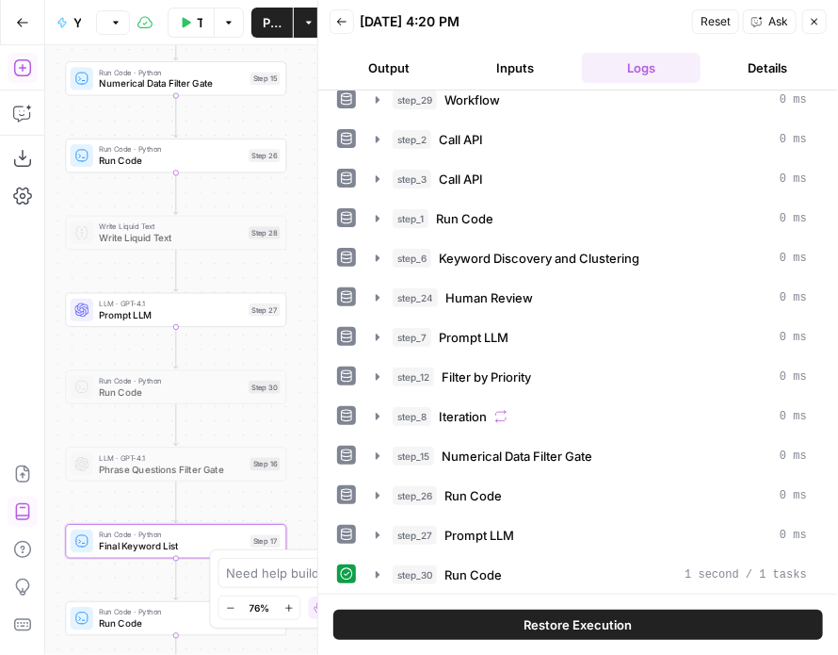
drag, startPoint x: 70, startPoint y: 463, endPoint x: 45, endPoint y: 369, distance: 97.3
click at [45, 369] on div "Workflow Set Inputs Inputs Workflow Workflow Step 29 Call API Call API Step 2 C…" at bounding box center [211, 350] width 333 height 610
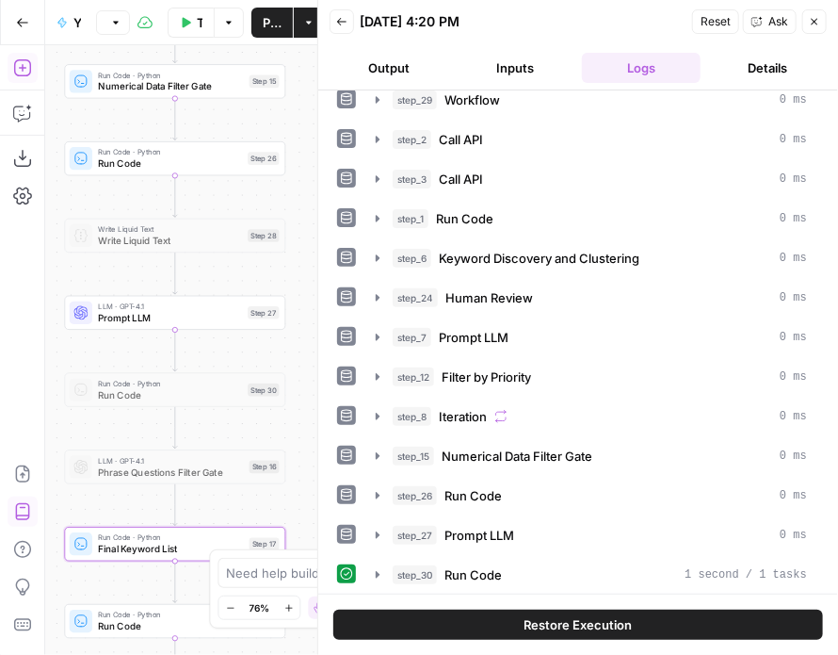
drag, startPoint x: 38, startPoint y: 478, endPoint x: 51, endPoint y: 329, distance: 149.4
click at [51, 329] on div "Add Steps Copilot Download as JSON Settings Import JSON AirOps Academy Help Giv…" at bounding box center [189, 350] width 378 height 610
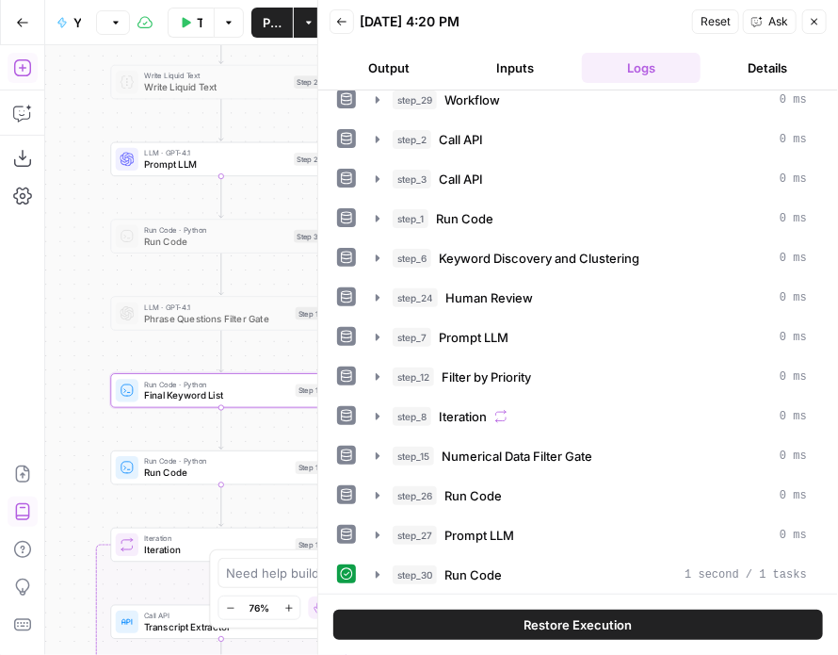
drag, startPoint x: 46, startPoint y: 381, endPoint x: 92, endPoint y: 227, distance: 160.3
click at [92, 227] on div "Workflow Set Inputs Inputs Workflow Workflow Step 29 Call API Call API Step 2 C…" at bounding box center [211, 350] width 333 height 610
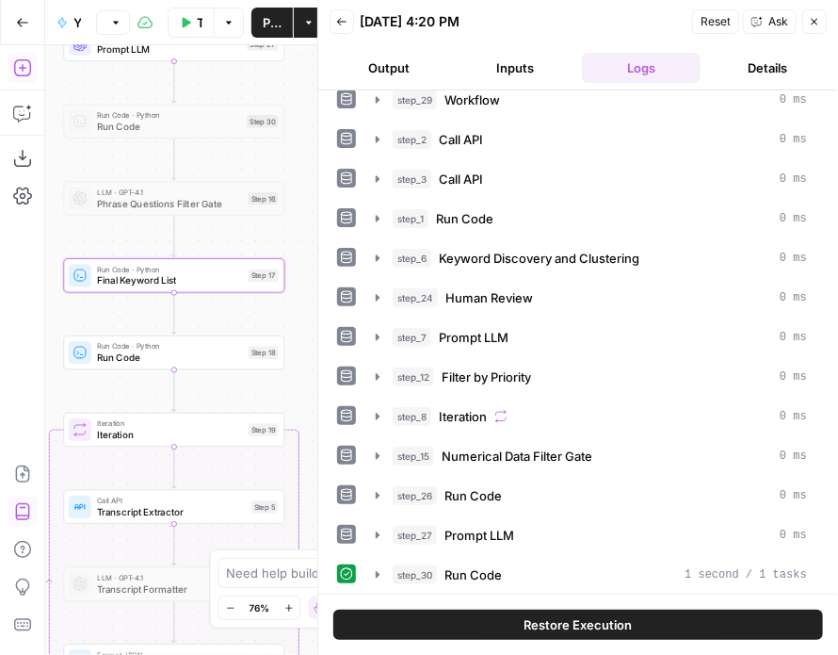
drag, startPoint x: 103, startPoint y: 342, endPoint x: 58, endPoint y: 224, distance: 125.8
click at [58, 224] on div "Workflow Set Inputs Inputs Workflow Workflow Step 29 Call API Call API Step 2 C…" at bounding box center [211, 350] width 333 height 610
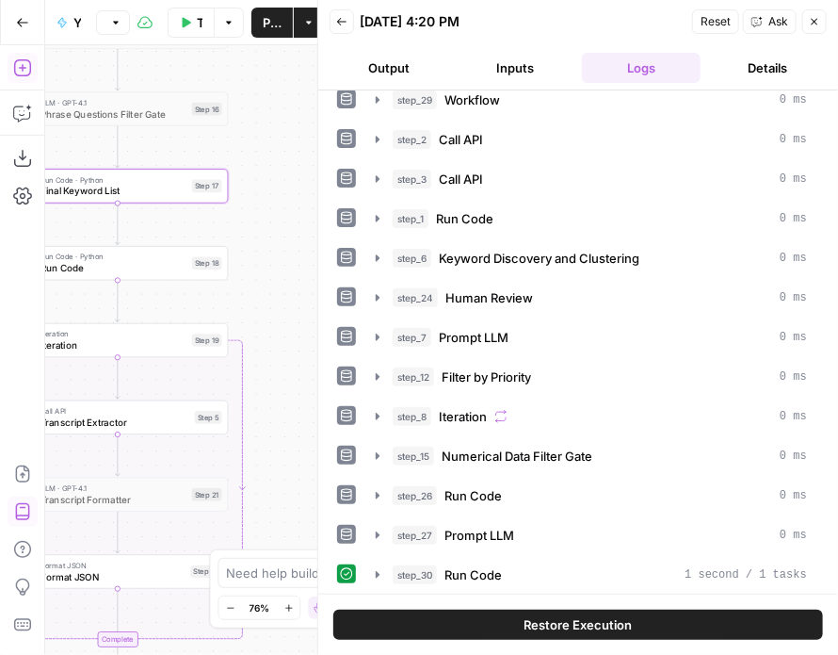
drag, startPoint x: 305, startPoint y: 315, endPoint x: 249, endPoint y: 123, distance: 199.4
click at [249, 123] on div "Workflow Set Inputs Inputs Workflow Workflow Step 29 Call API Call API Step 2 C…" at bounding box center [211, 350] width 333 height 610
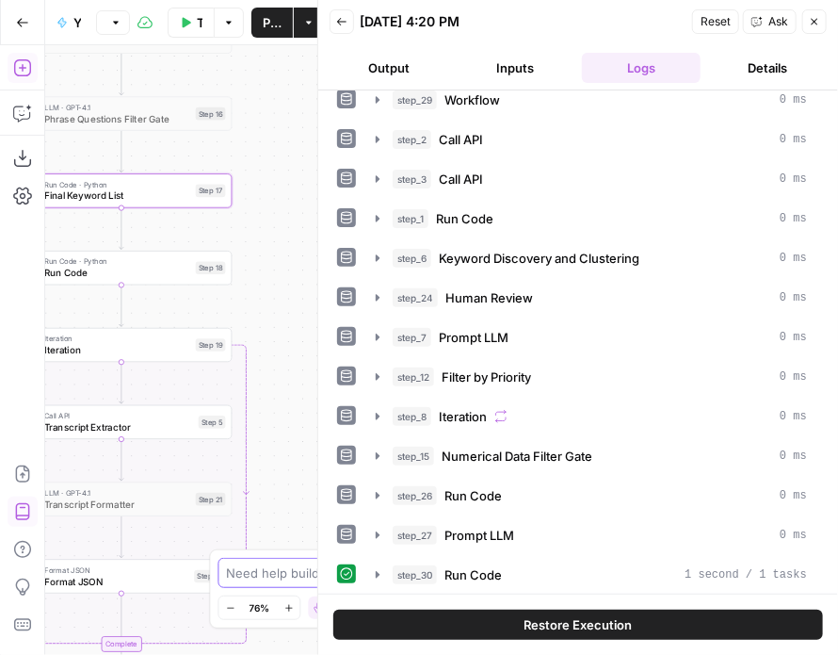
drag, startPoint x: 289, startPoint y: 417, endPoint x: 292, endPoint y: 517, distance: 99.9
click at [307, 654] on html "All About AI New Home Browse Insights Opportunities Your Data Recent Grids [Kur…" at bounding box center [419, 327] width 838 height 655
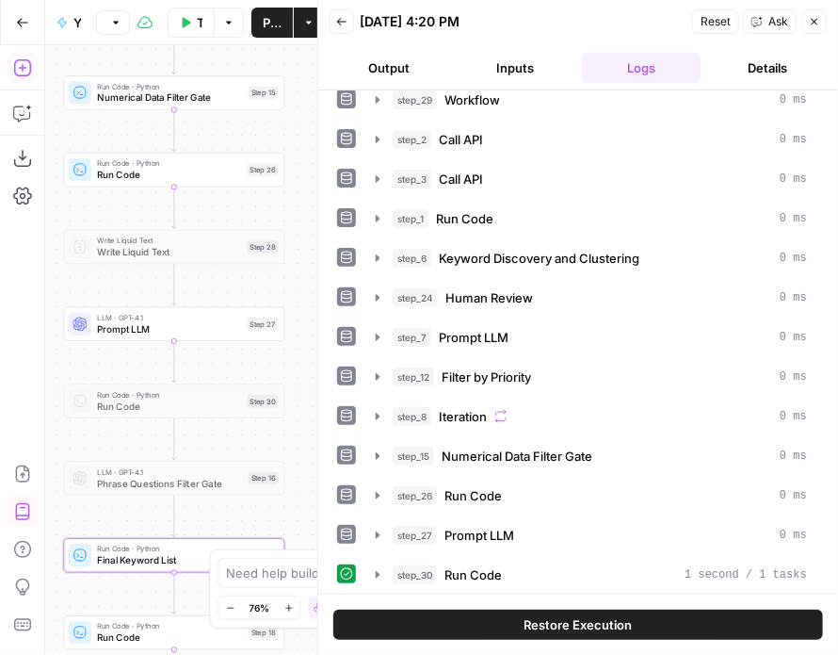
drag, startPoint x: 268, startPoint y: 203, endPoint x: 307, endPoint y: 431, distance: 231.4
click at [307, 431] on div "Workflow Set Inputs Inputs Workflow Workflow Step 29 Call API Call API Step 2 C…" at bounding box center [211, 350] width 333 height 610
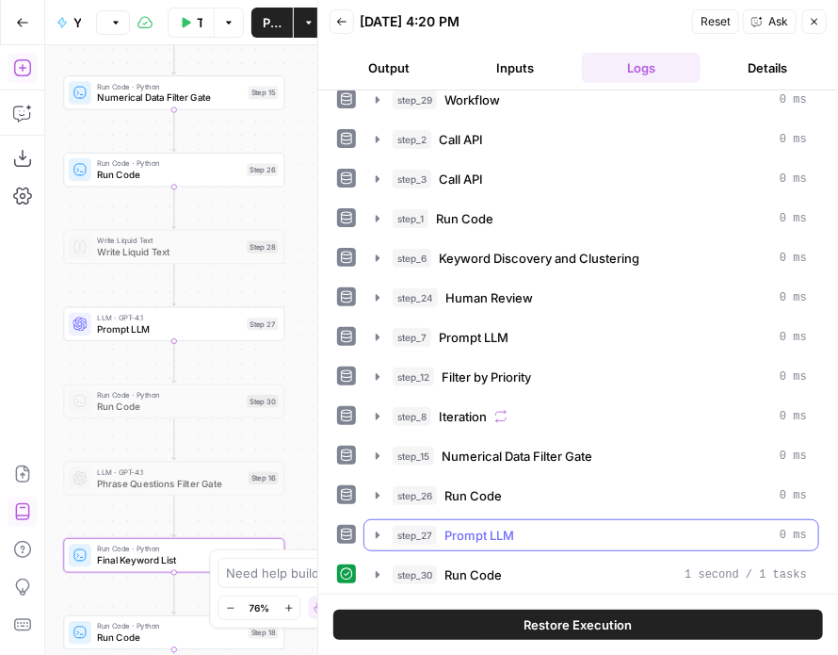
click at [456, 570] on span "Run Code" at bounding box center [473, 574] width 57 height 19
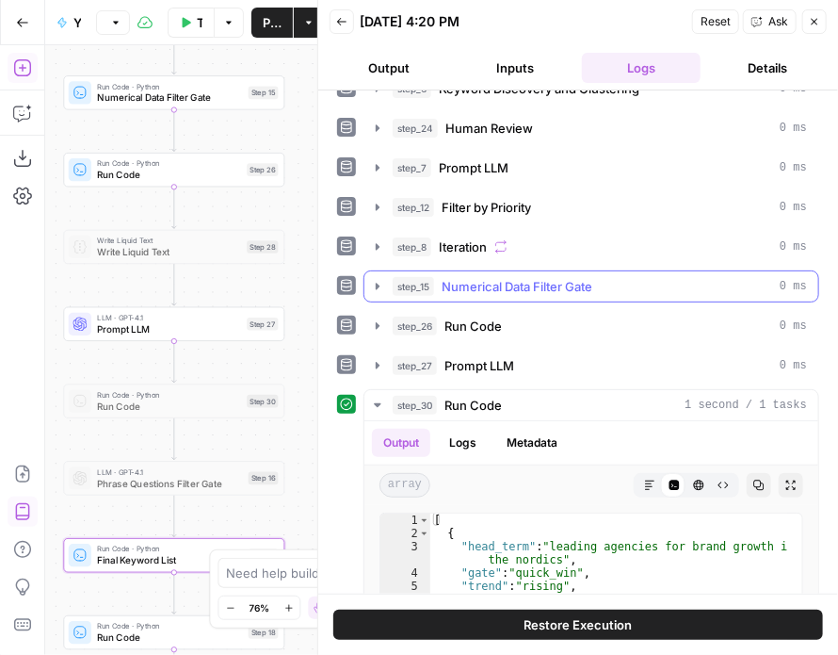
scroll to position [204, 0]
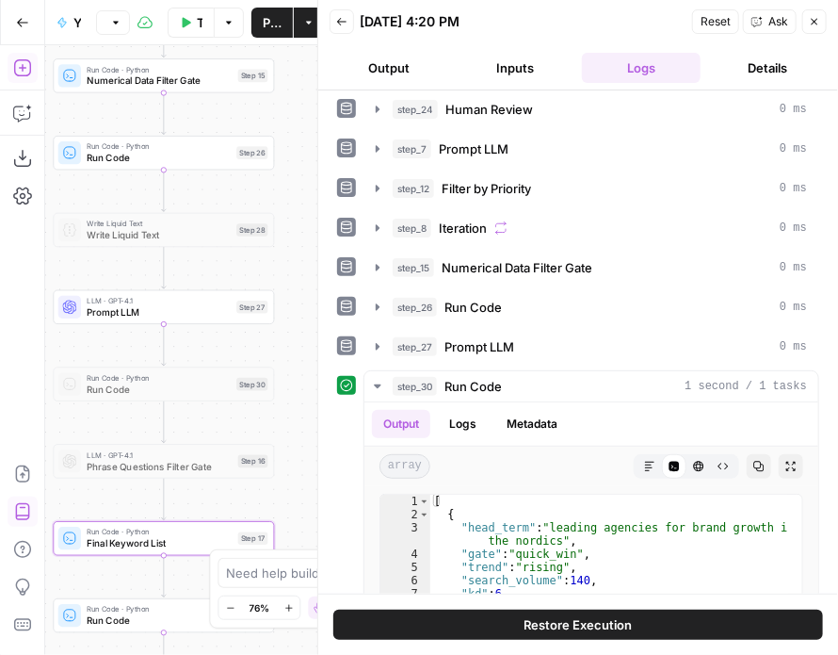
drag, startPoint x: 113, startPoint y: 358, endPoint x: 106, endPoint y: 346, distance: 13.9
click at [106, 346] on div "Workflow Set Inputs Inputs Workflow Workflow Step 29 Call API Call API Step 2 C…" at bounding box center [211, 350] width 333 height 610
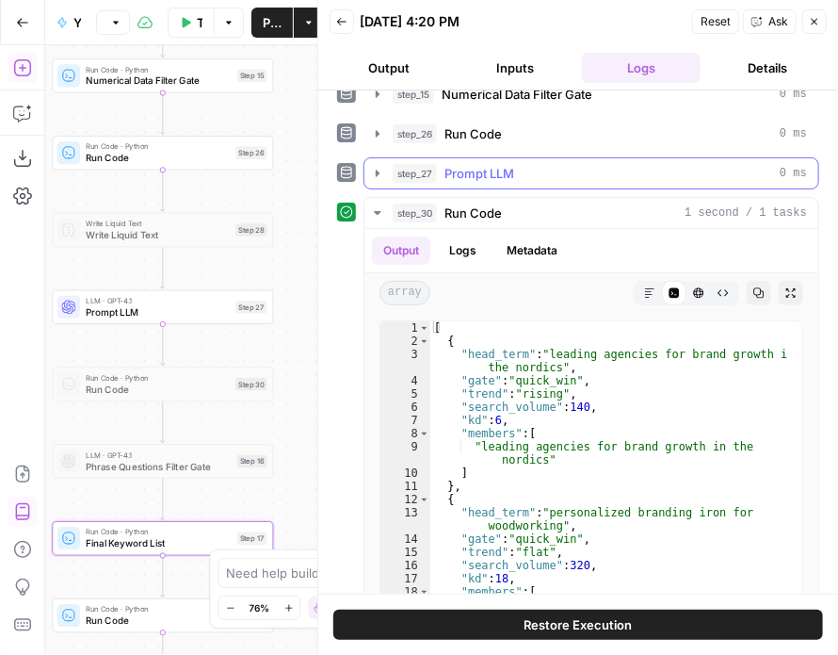
scroll to position [393, 0]
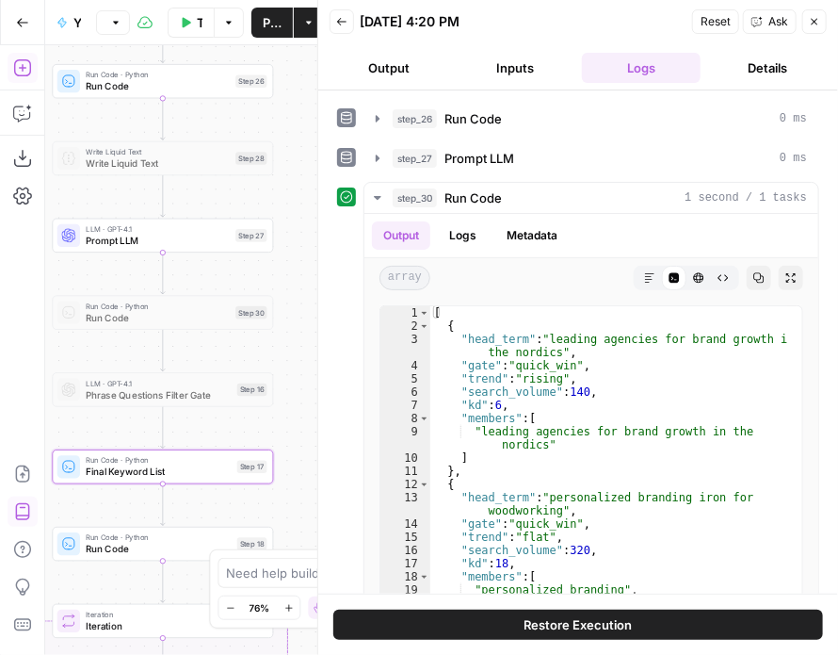
drag, startPoint x: 290, startPoint y: 452, endPoint x: 290, endPoint y: 381, distance: 71.6
click at [290, 381] on div "Workflow Set Inputs Inputs Workflow Workflow Step 29 Call API Call API Step 2 C…" at bounding box center [211, 350] width 333 height 610
click at [460, 188] on span "Run Code" at bounding box center [473, 197] width 57 height 19
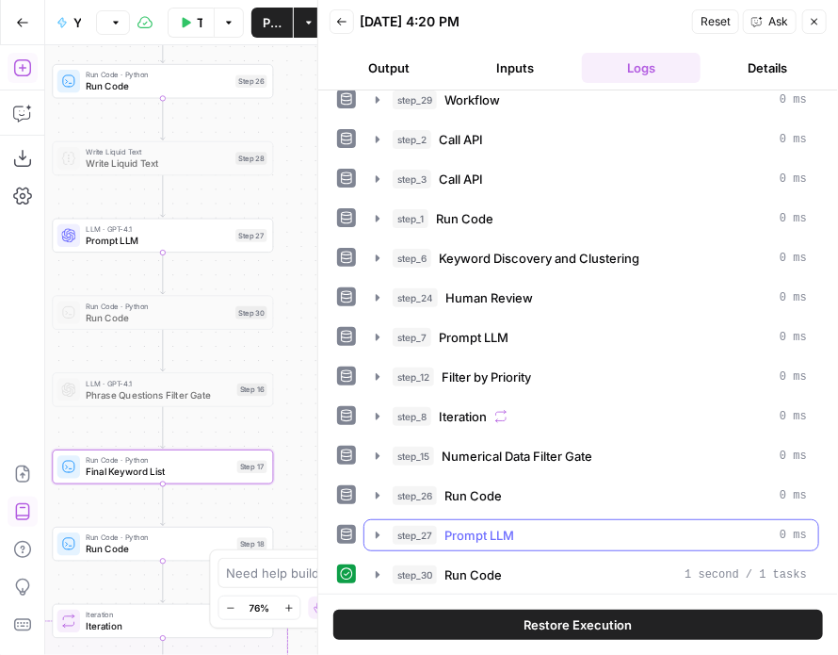
click at [486, 526] on span "Prompt LLM" at bounding box center [480, 535] width 70 height 19
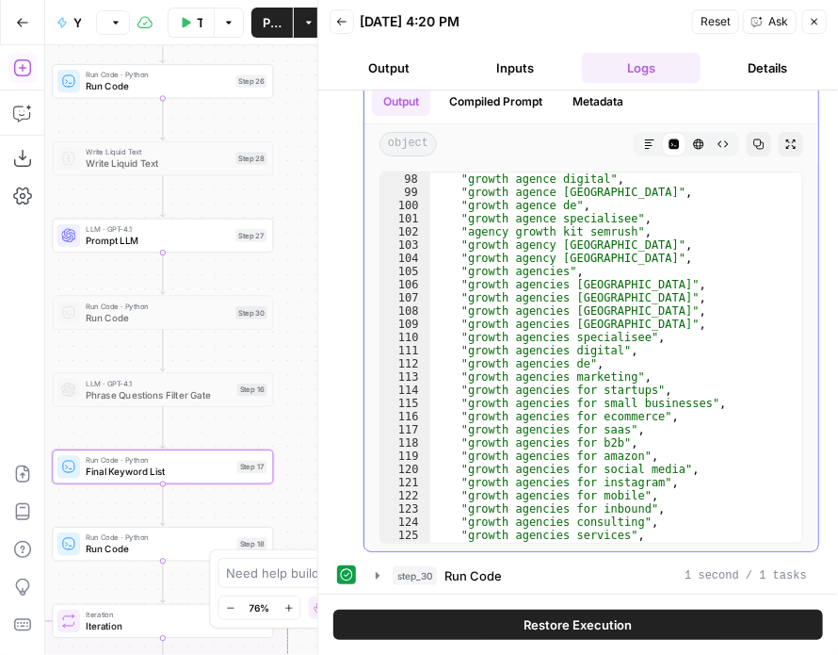
scroll to position [1418, 0]
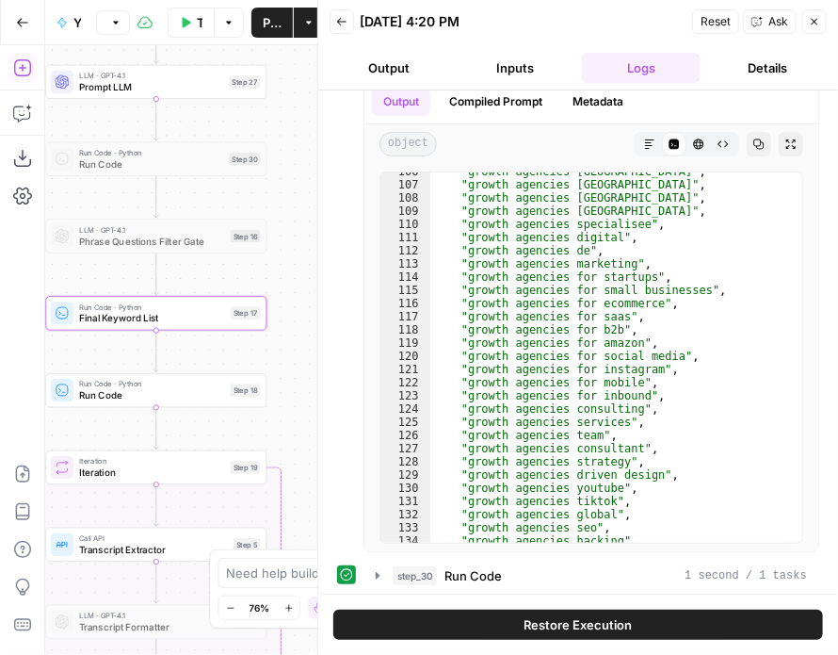
drag, startPoint x: 277, startPoint y: 374, endPoint x: 289, endPoint y: 262, distance: 112.8
click at [289, 262] on div "Workflow Set Inputs Inputs Workflow Workflow Step 29 Call API Call API Step 2 C…" at bounding box center [211, 350] width 333 height 610
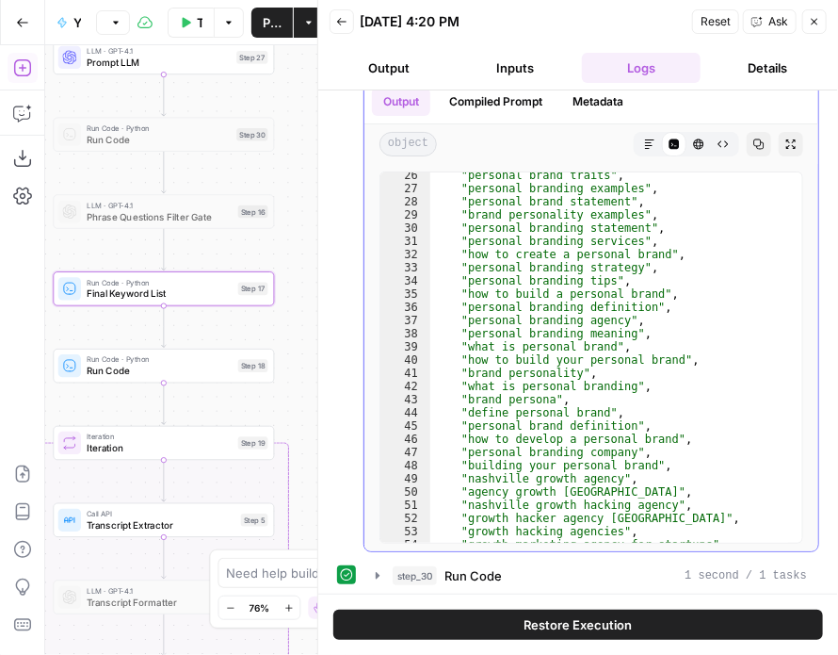
scroll to position [0, 0]
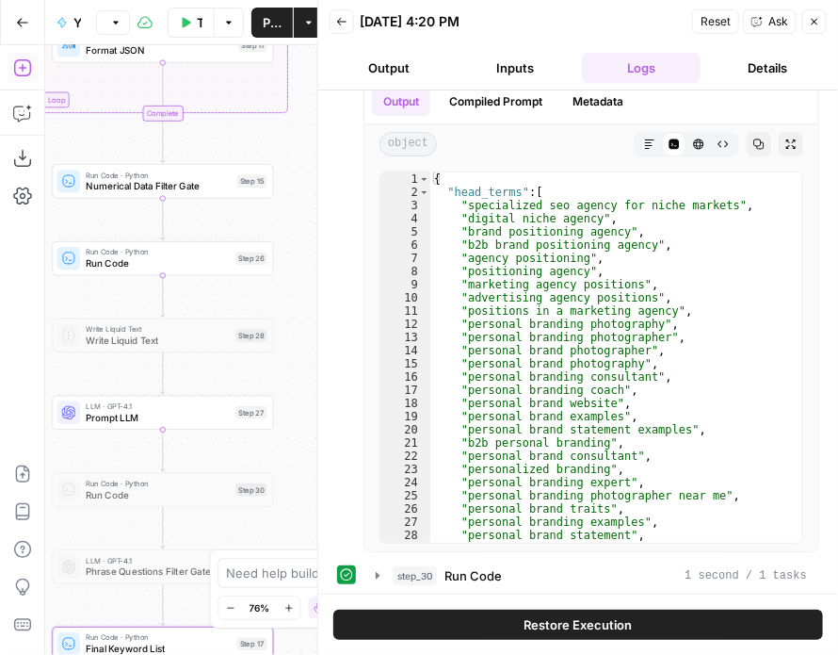
drag, startPoint x: 303, startPoint y: 215, endPoint x: 290, endPoint y: 475, distance: 260.3
click at [298, 511] on div "Workflow Set Inputs Inputs Workflow Workflow Step 29 Call API Call API Step 2 C…" at bounding box center [211, 350] width 333 height 610
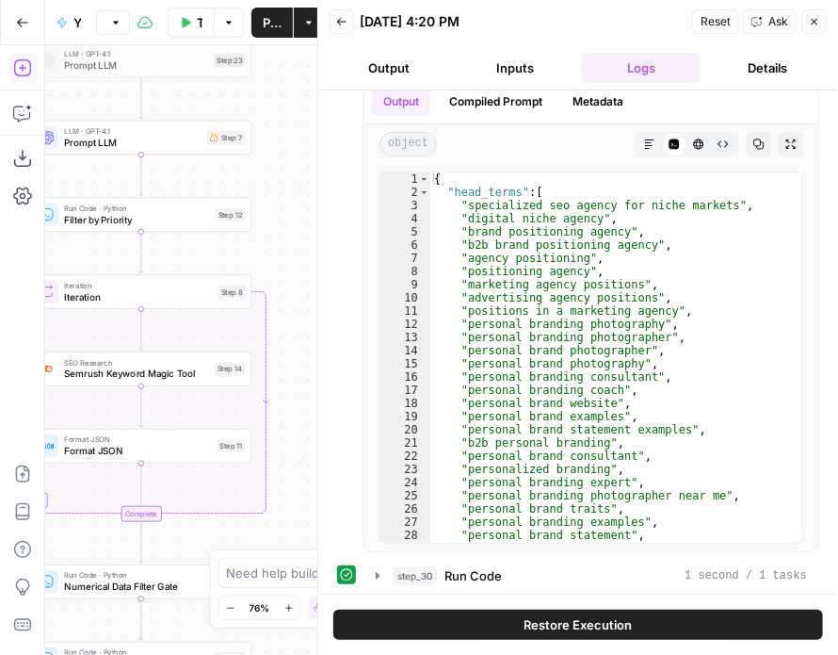
drag, startPoint x: 297, startPoint y: 154, endPoint x: 268, endPoint y: 501, distance: 348.8
click at [278, 568] on body "All About AI New Home Browse Insights Opportunities Your Data Recent Grids [Kur…" at bounding box center [419, 327] width 838 height 655
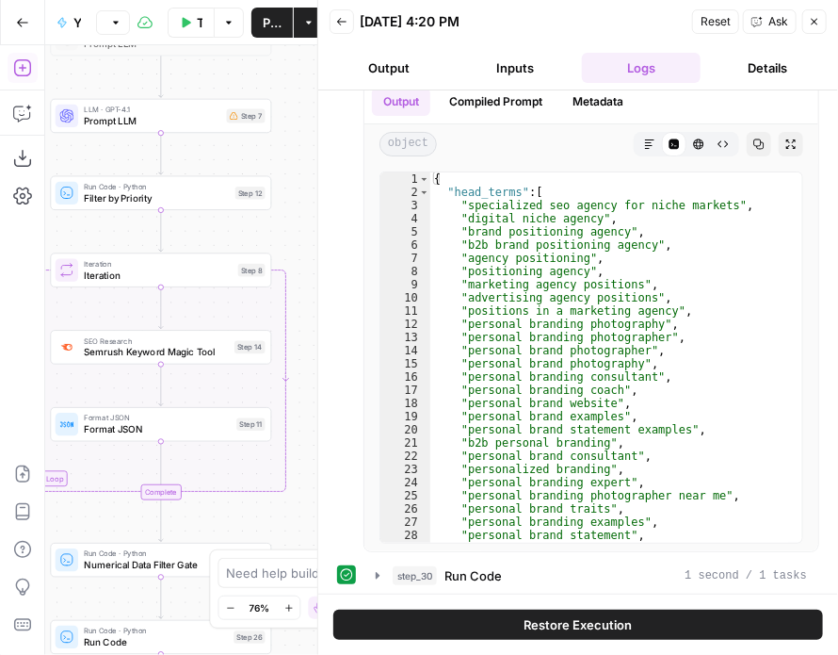
click at [297, 206] on div "Workflow Set Inputs Inputs Workflow Workflow Step 29 Call API Call API Step 2 C…" at bounding box center [211, 350] width 333 height 610
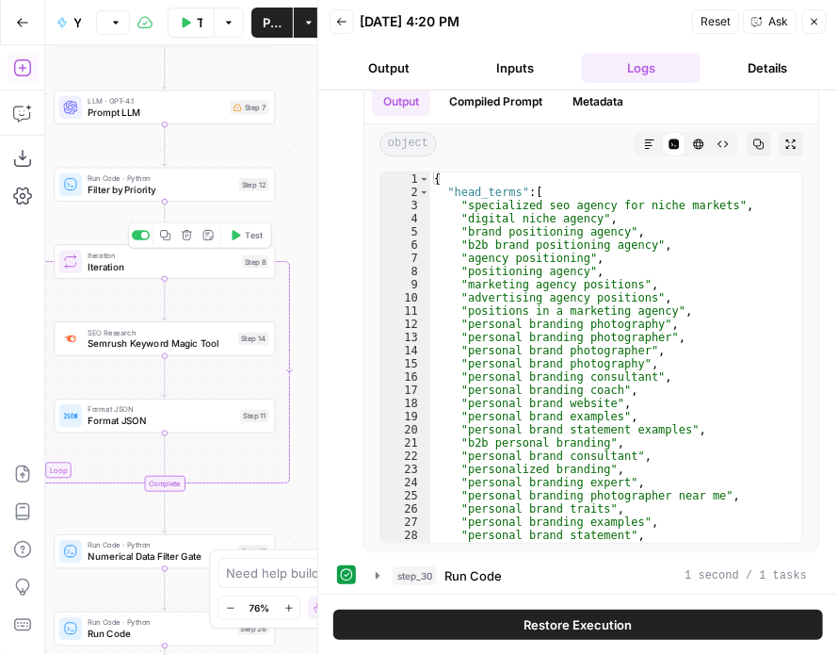
click at [171, 238] on button "Copy step" at bounding box center [165, 235] width 19 height 19
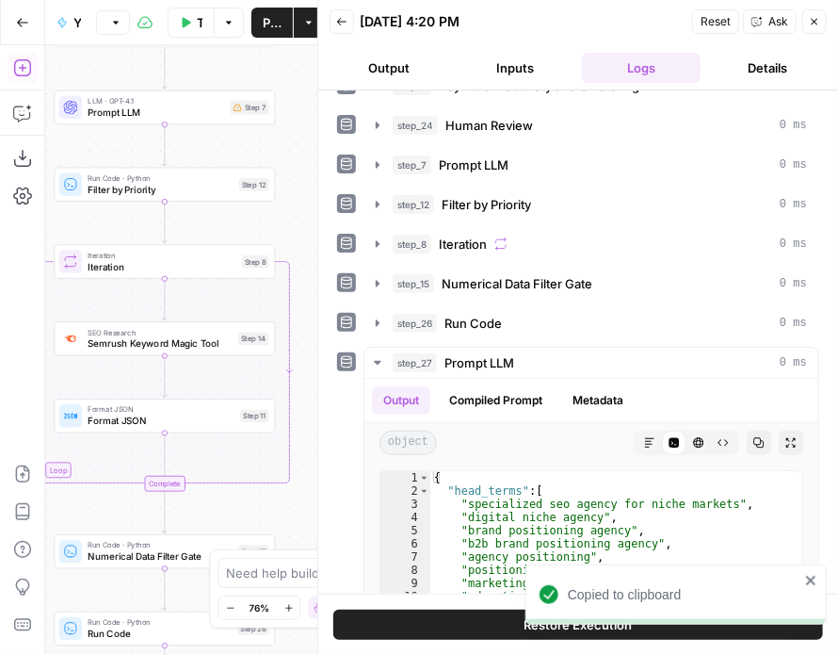
drag, startPoint x: 837, startPoint y: 365, endPoint x: 826, endPoint y: 313, distance: 53.0
click at [826, 313] on div "step_29 Workflow 0 ms step_2 Call API 0 ms step_3 Call API 0 ms step_1 Run Code…" at bounding box center [578, 341] width 520 height 503
click at [486, 353] on span "Prompt LLM" at bounding box center [480, 362] width 70 height 19
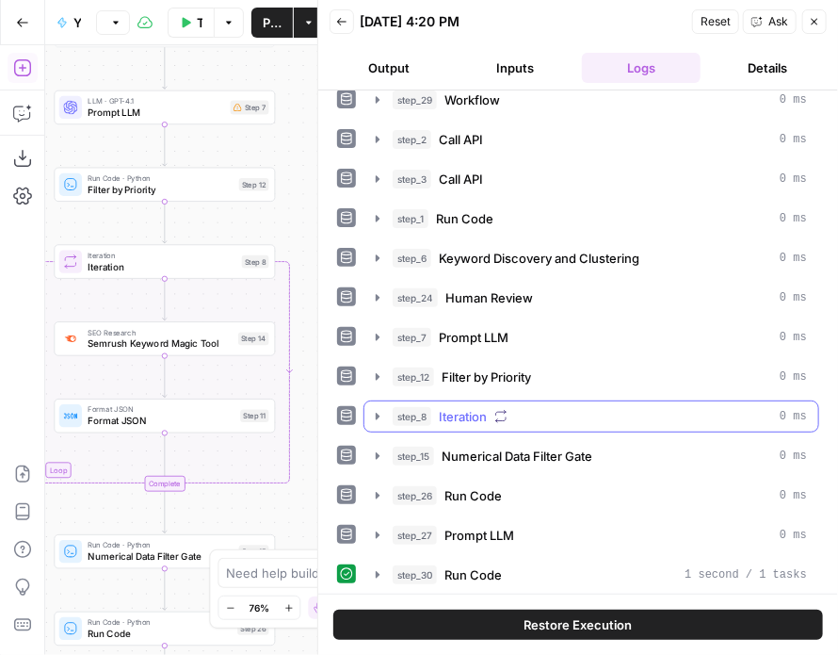
click at [468, 407] on span "Iteration" at bounding box center [463, 416] width 48 height 19
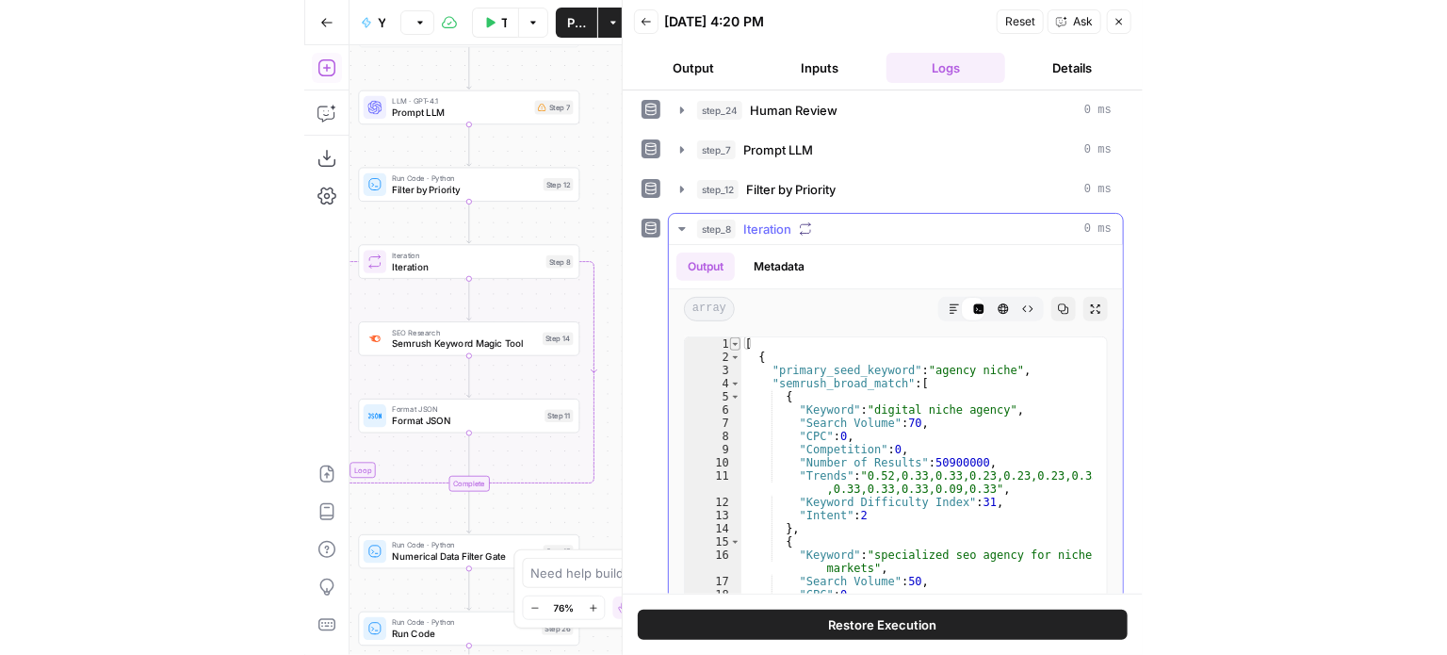
scroll to position [15, 0]
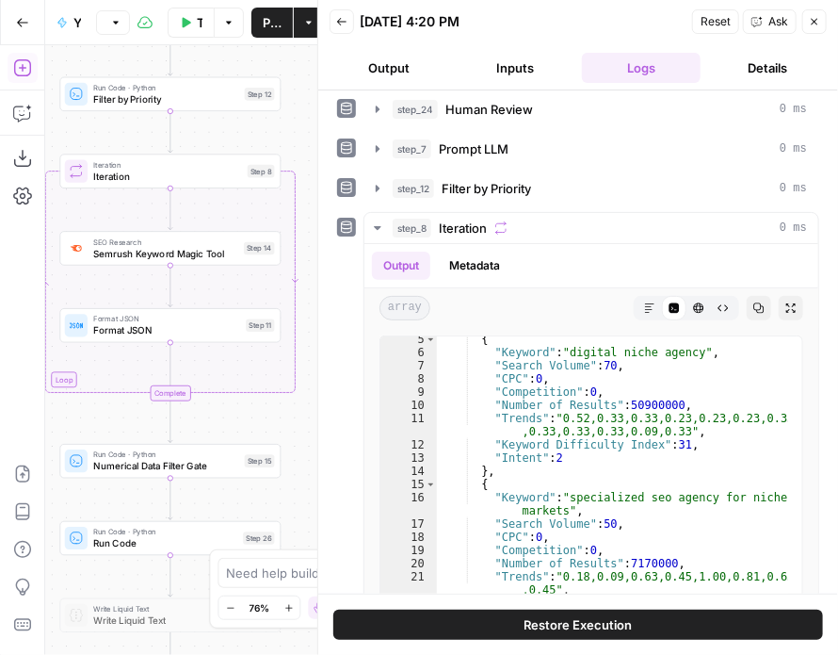
drag, startPoint x: 298, startPoint y: 510, endPoint x: 305, endPoint y: 419, distance: 90.8
click at [305, 419] on div "Workflow Set Inputs Inputs Workflow Workflow Step 29 Call API Call API Step 2 C…" at bounding box center [211, 350] width 333 height 610
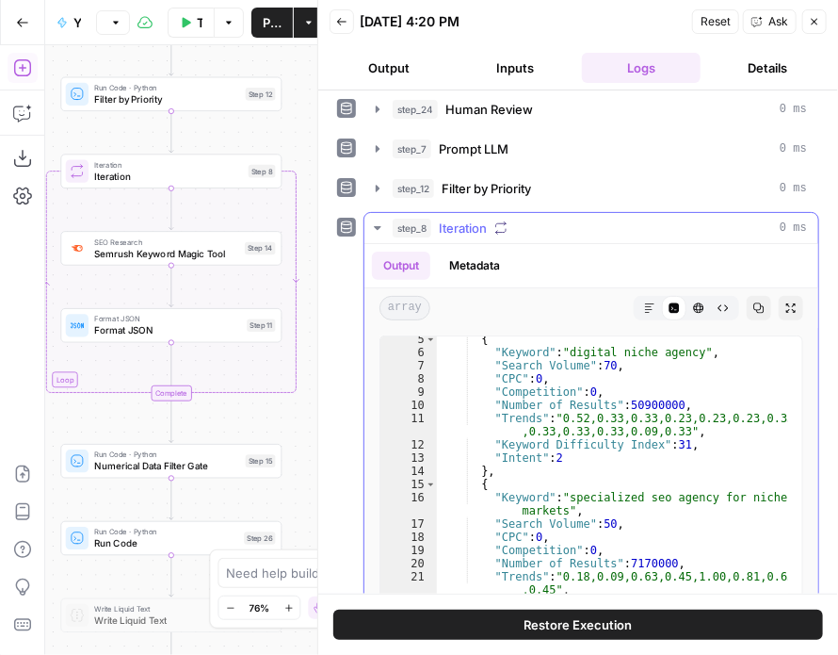
click at [754, 302] on icon "button" at bounding box center [759, 307] width 11 height 11
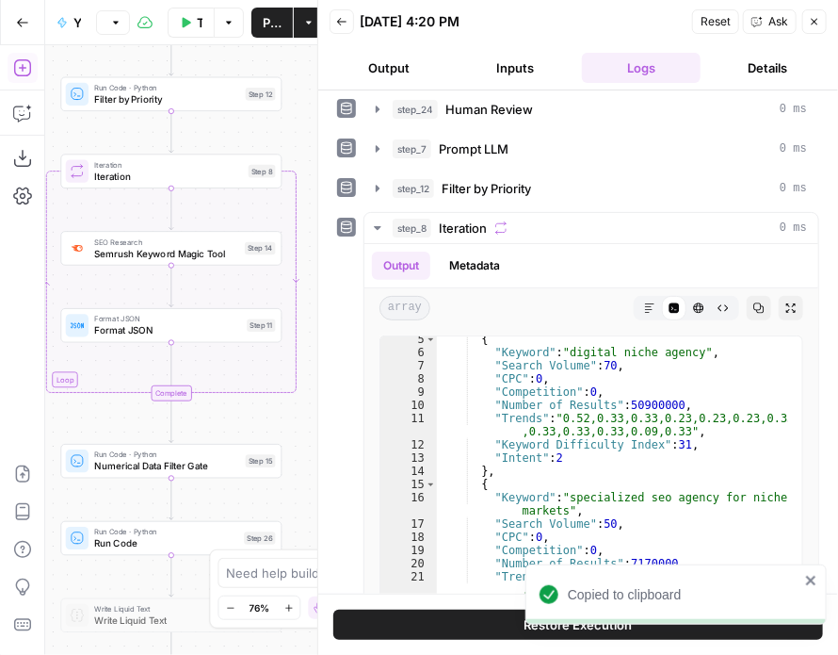
click at [810, 26] on icon "button" at bounding box center [814, 21] width 11 height 11
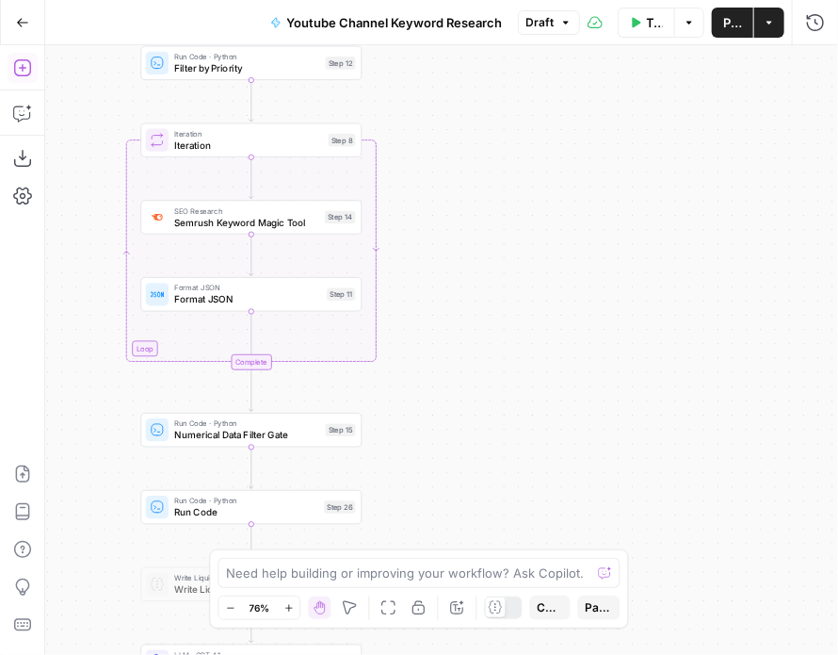
drag, startPoint x: 413, startPoint y: 333, endPoint x: 493, endPoint y: 301, distance: 85.9
click at [493, 301] on div "Workflow Set Inputs Inputs Workflow Workflow Step 29 Call API Call API Step 2 C…" at bounding box center [441, 350] width 793 height 610
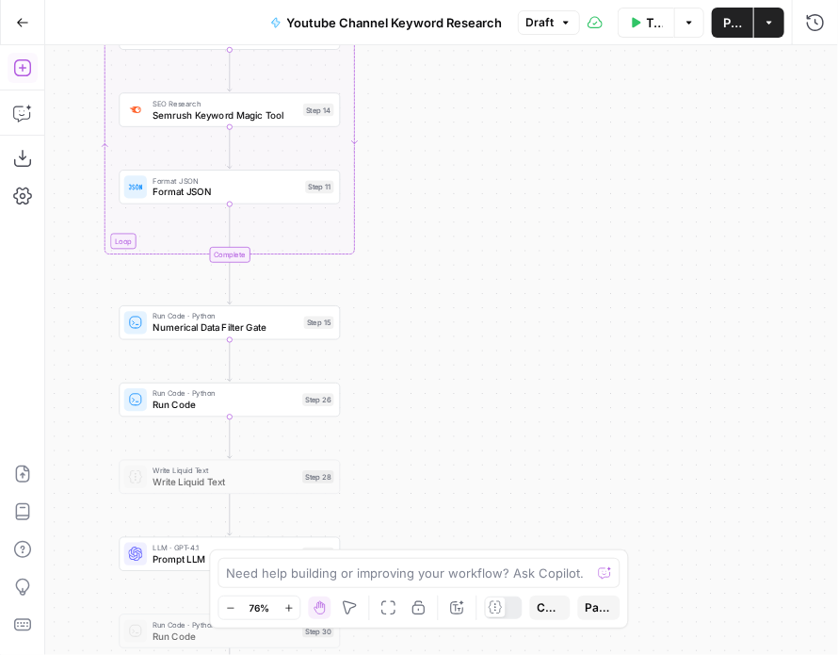
drag, startPoint x: 500, startPoint y: 410, endPoint x: 473, endPoint y: 263, distance: 149.5
click at [473, 263] on div "Workflow Set Inputs Inputs Workflow Workflow Step 29 Call API Call API Step 2 C…" at bounding box center [441, 350] width 793 height 610
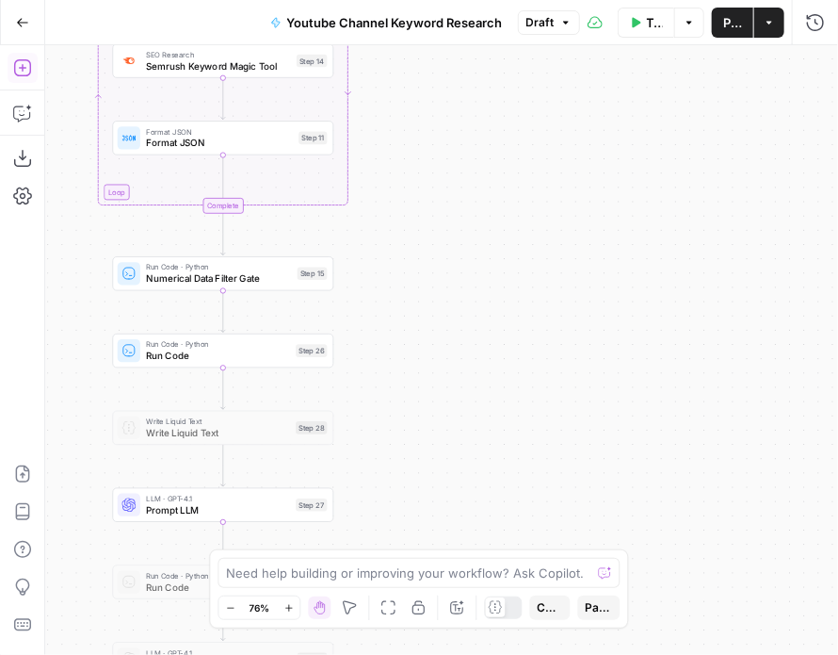
drag, startPoint x: 461, startPoint y: 352, endPoint x: 469, endPoint y: 159, distance: 193.3
click at [463, 251] on div "Workflow Set Inputs Inputs Workflow Workflow Step 29 Call API Call API Step 2 C…" at bounding box center [441, 350] width 793 height 610
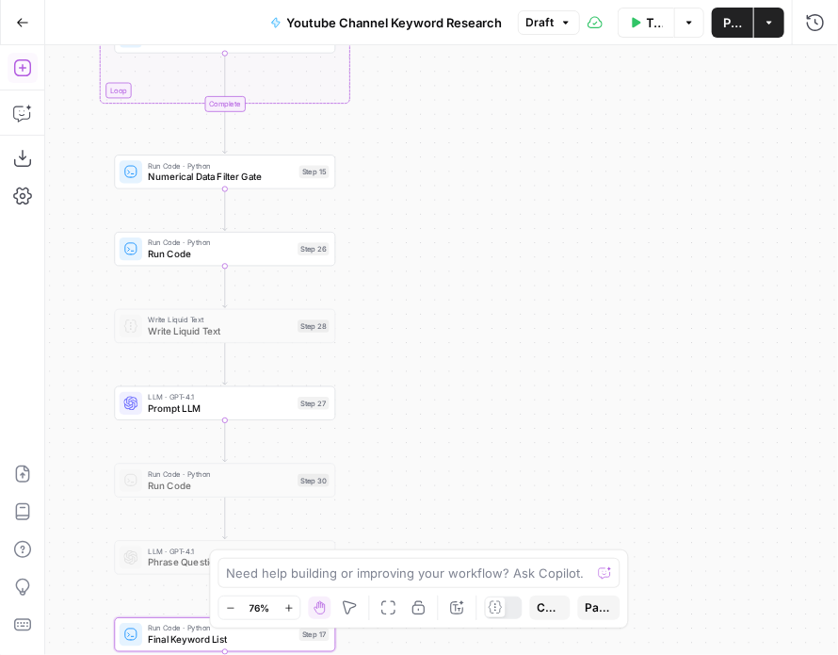
click at [173, 187] on div "Run Code · Python Numerical Data Filter Gate Step 15 Copy step Delete step Add …" at bounding box center [224, 171] width 221 height 34
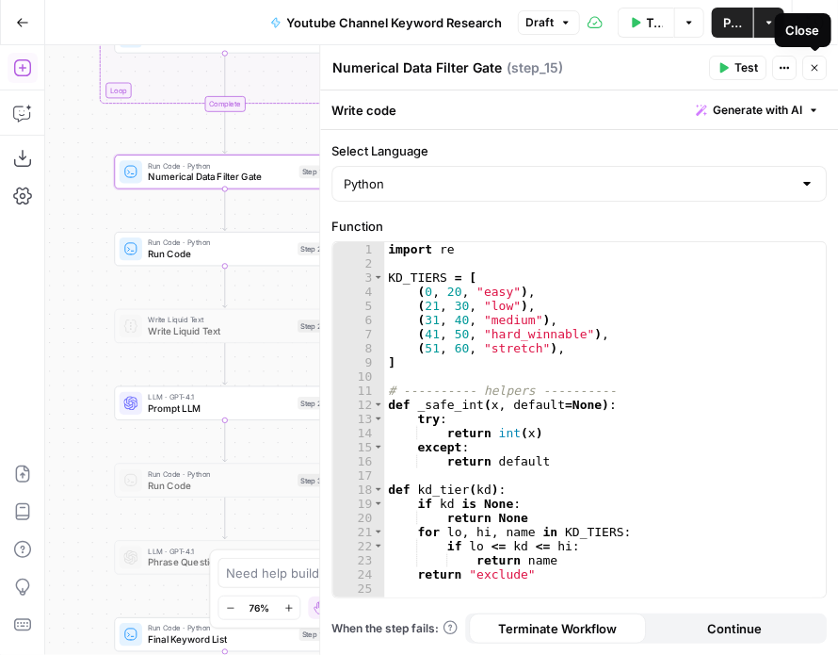
click at [821, 59] on button "Close" at bounding box center [815, 68] width 24 height 24
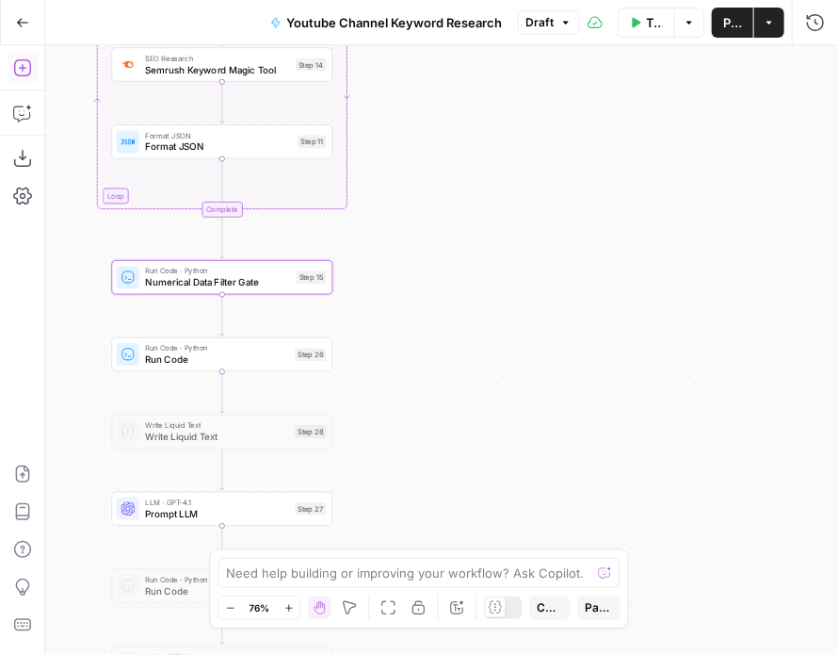
drag, startPoint x: 458, startPoint y: 151, endPoint x: 455, endPoint y: 256, distance: 105.5
click at [455, 256] on div "Workflow Set Inputs Inputs Workflow Workflow Step 29 Call API Call API Step 2 C…" at bounding box center [441, 350] width 793 height 610
click at [253, 273] on span "Run Code · Python" at bounding box center [218, 271] width 146 height 11
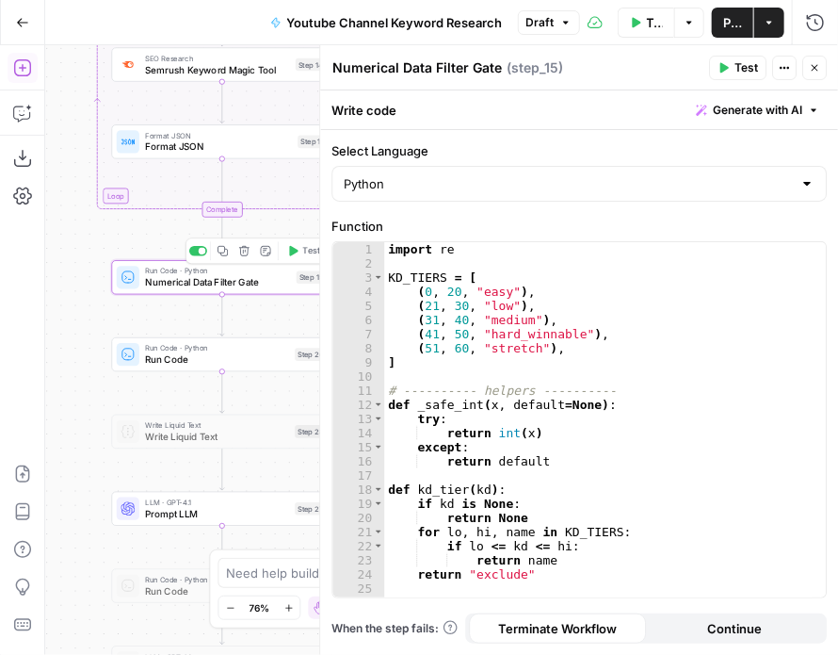
click at [456, 313] on div "import re KD_TIERS = [ ( 0 , 20 , "easy" ) , ( 21 , 30 , "low" ) , ( 31 , 40 , …" at bounding box center [598, 441] width 429 height 398
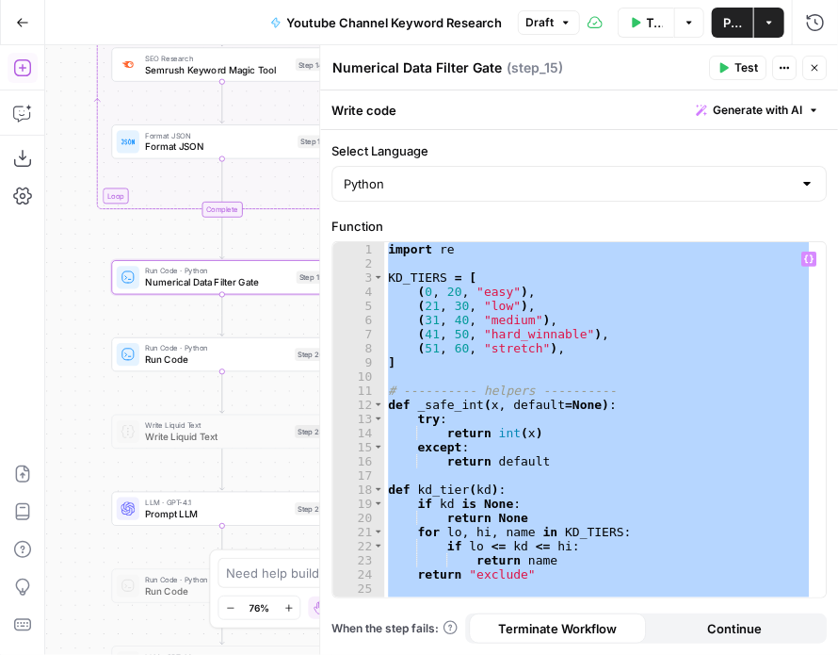
click at [652, 278] on div "import re KD_TIERS = [ ( 0 , 20 , "easy" ) , ( 21 , 30 , "low" ) , ( 31 , 40 , …" at bounding box center [598, 419] width 428 height 355
type textarea "**********"
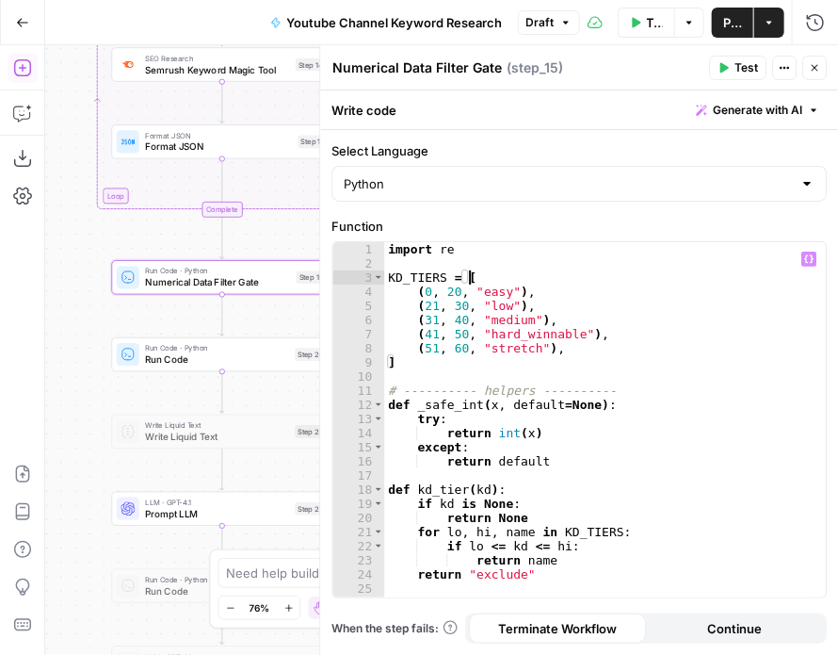
drag, startPoint x: 815, startPoint y: 68, endPoint x: 675, endPoint y: 1, distance: 154.6
click at [815, 67] on icon "button" at bounding box center [815, 68] width 7 height 7
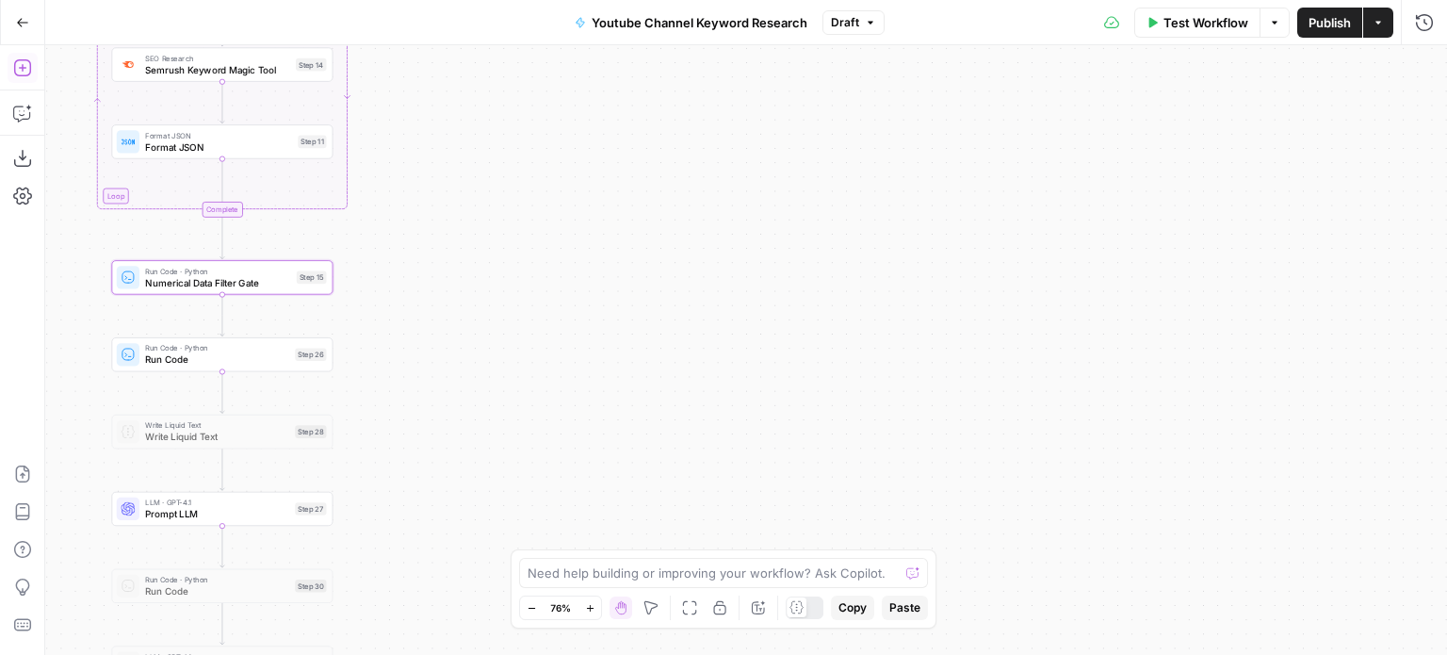
drag, startPoint x: 510, startPoint y: 363, endPoint x: 647, endPoint y: 263, distance: 170.0
click at [566, 308] on div "Workflow Set Inputs Inputs Workflow Workflow Step 29 Call API Call API Step 2 C…" at bounding box center [746, 350] width 1402 height 610
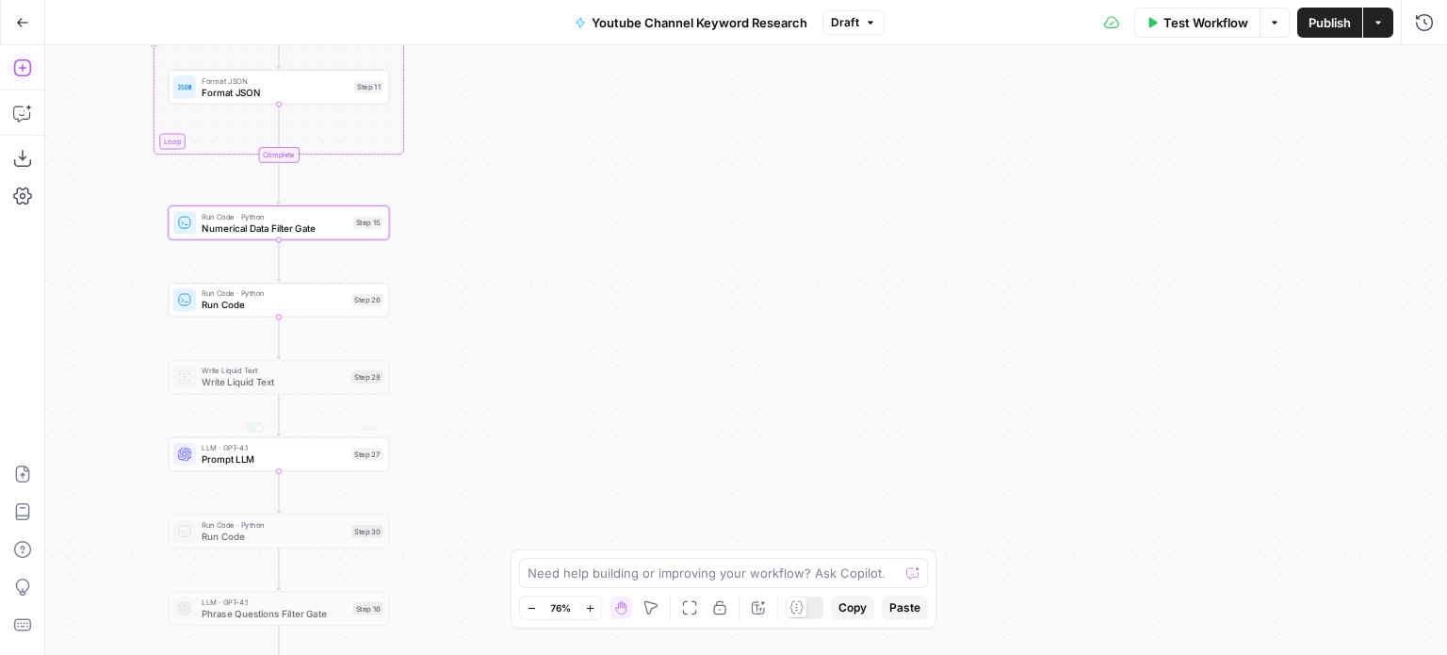
drag, startPoint x: 570, startPoint y: 354, endPoint x: 600, endPoint y: 269, distance: 90.0
click at [630, 262] on div "Workflow Set Inputs Inputs Workflow Workflow Step 29 Call API Call API Step 2 C…" at bounding box center [746, 350] width 1402 height 610
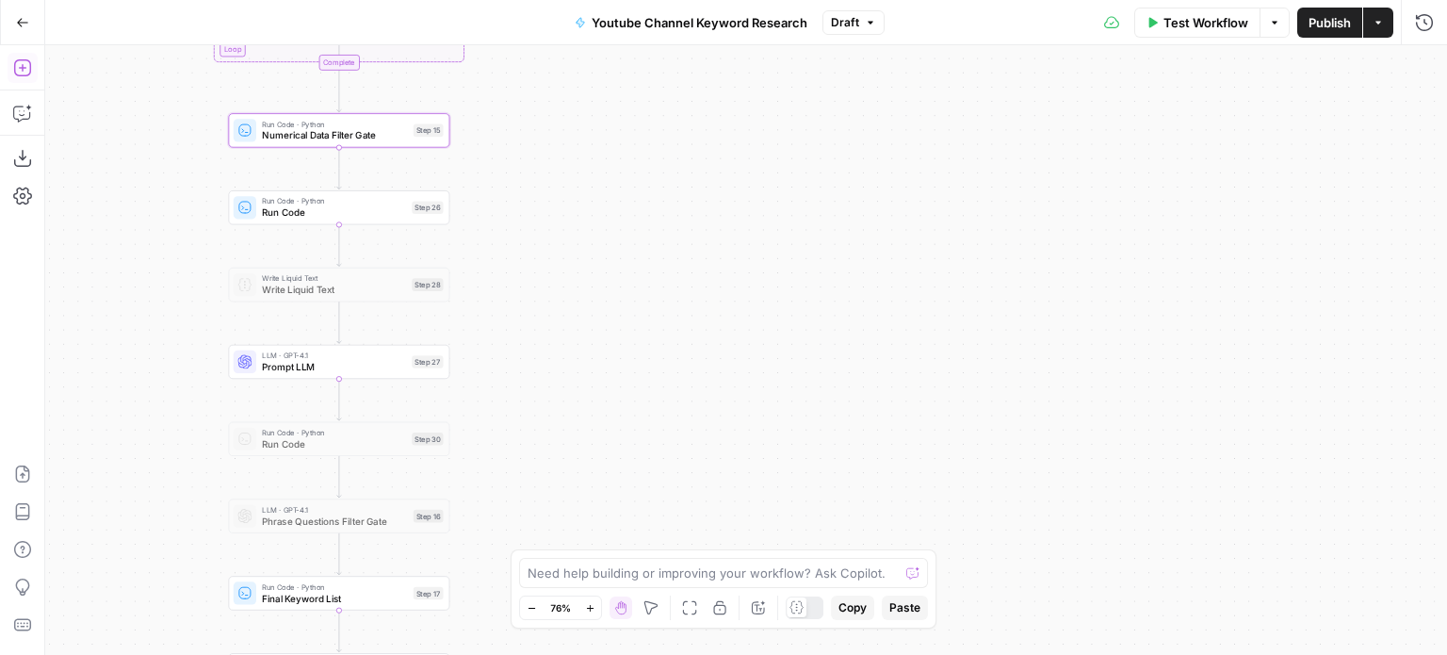
drag, startPoint x: 610, startPoint y: 469, endPoint x: 662, endPoint y: 281, distance: 195.4
click at [662, 281] on body "All About AI New Home Browse Insights Opportunities Your Data Recent Grids [Kur…" at bounding box center [723, 327] width 1447 height 655
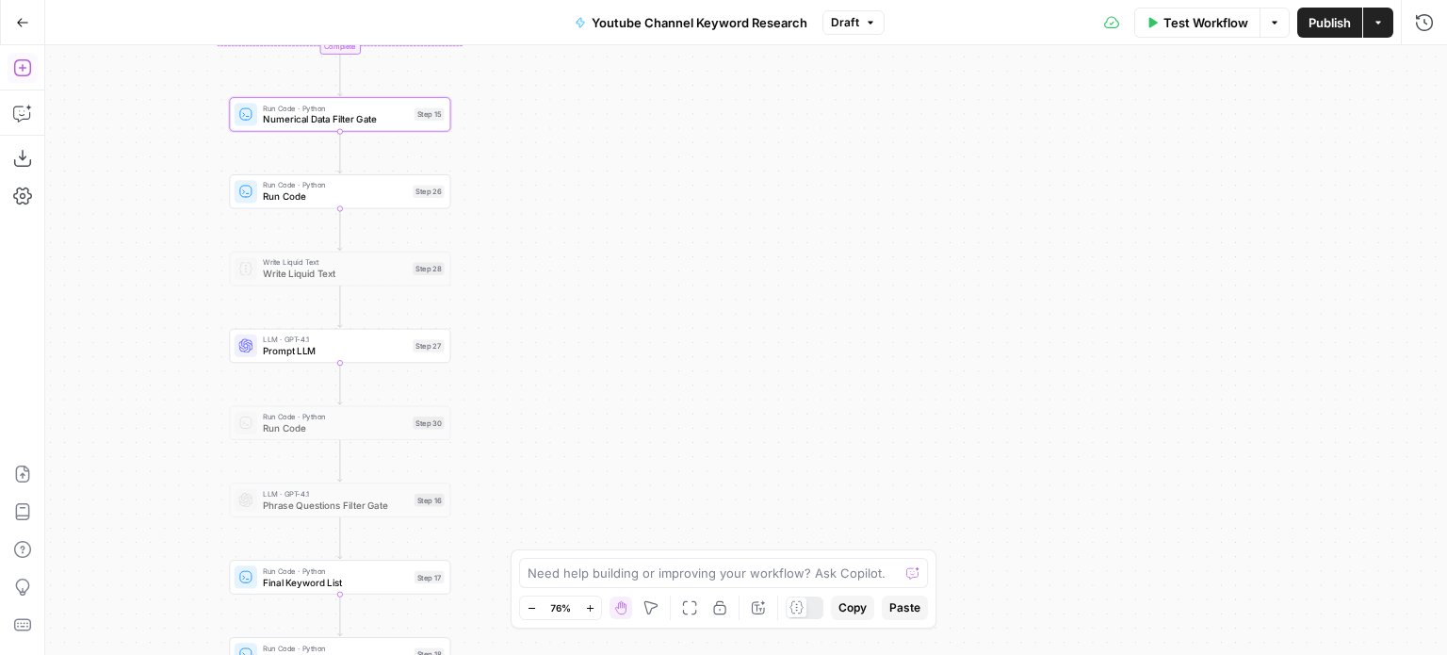
drag, startPoint x: 600, startPoint y: 410, endPoint x: 616, endPoint y: 122, distance: 288.7
click at [612, 136] on div "Workflow Set Inputs Inputs Workflow Workflow Step 29 Call API Call API Step 2 C…" at bounding box center [746, 350] width 1402 height 610
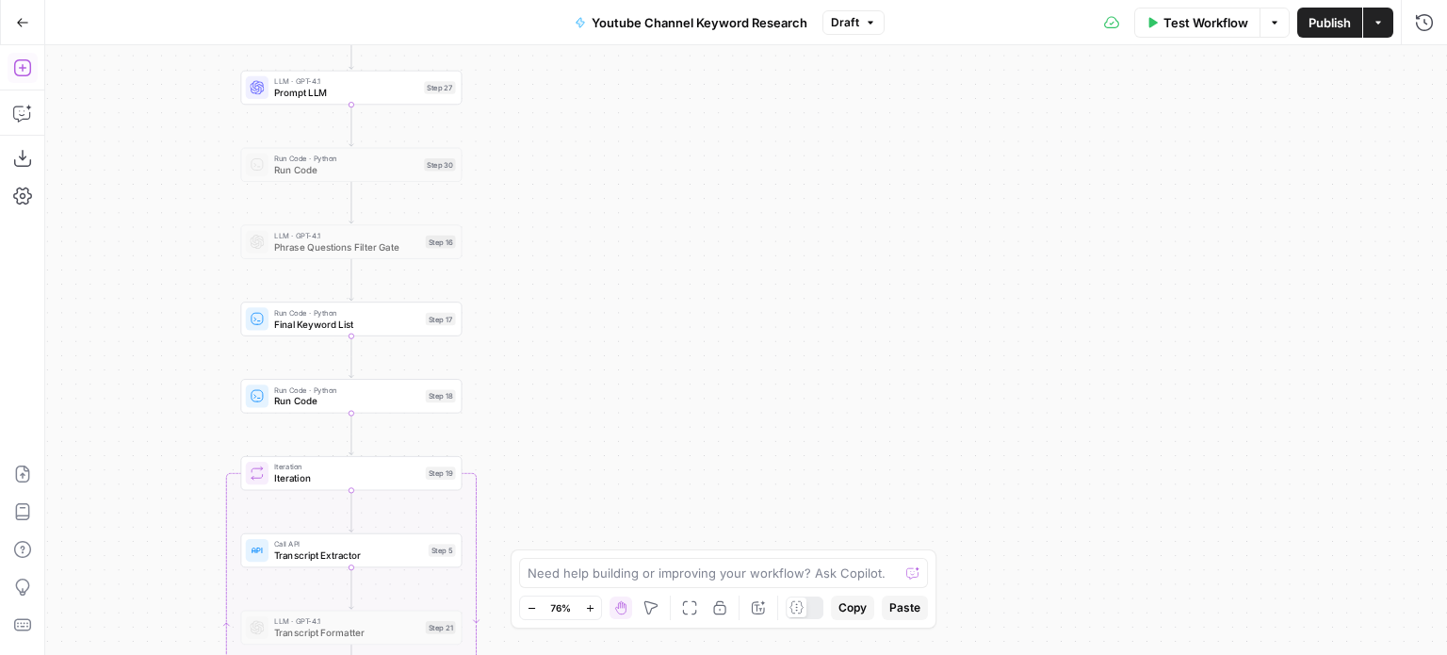
drag, startPoint x: 512, startPoint y: 301, endPoint x: 531, endPoint y: 157, distance: 144.6
click at [531, 159] on div "Workflow Set Inputs Inputs Workflow Workflow Step 29 Call API Call API Step 2 C…" at bounding box center [746, 350] width 1402 height 610
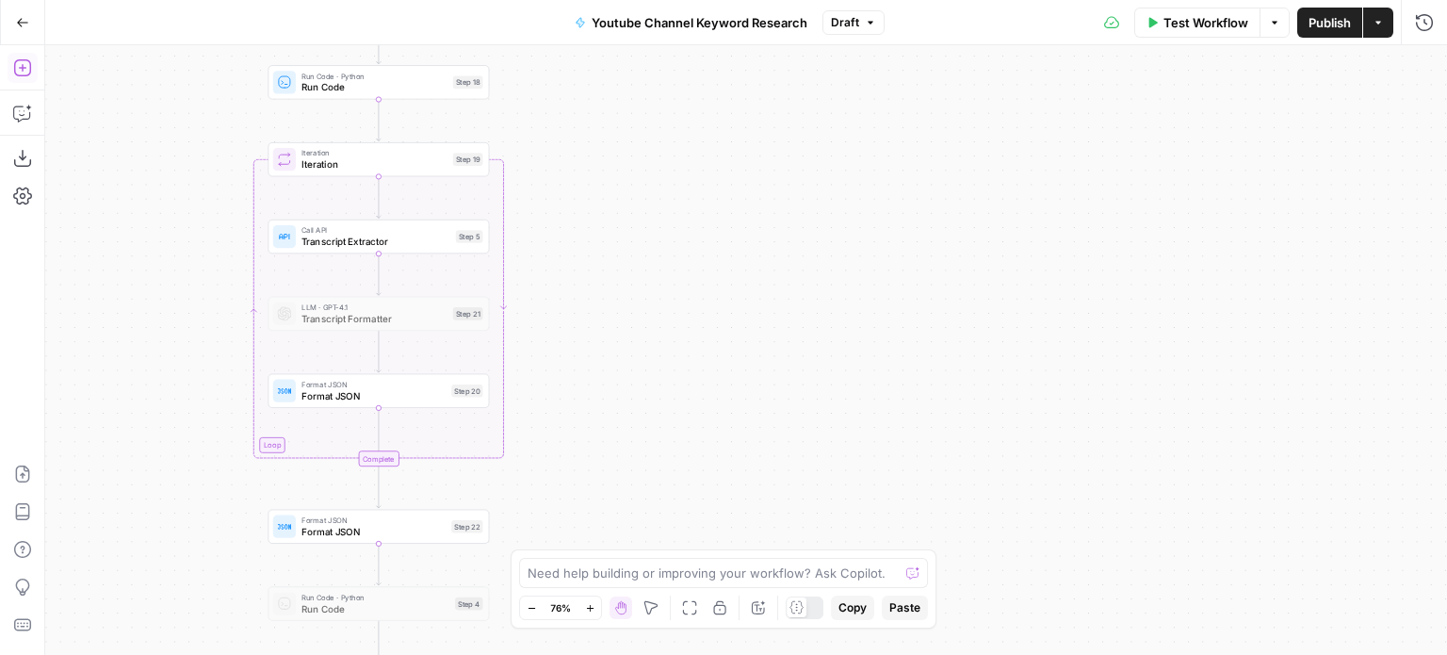
drag, startPoint x: 605, startPoint y: 358, endPoint x: 588, endPoint y: 202, distance: 157.3
click at [589, 201] on div "Workflow Set Inputs Inputs Workflow Workflow Step 29 Call API Call API Step 2 C…" at bounding box center [746, 350] width 1402 height 610
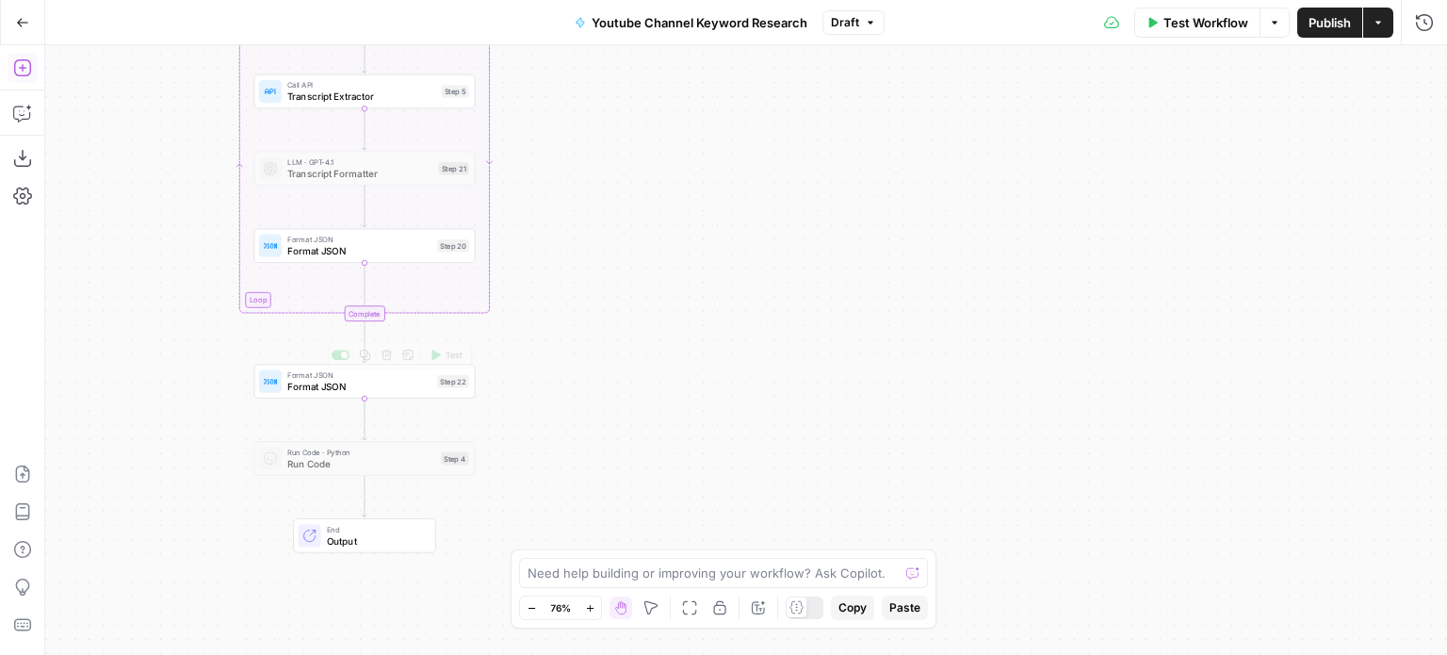
click at [390, 388] on span "Format JSON" at bounding box center [359, 386] width 144 height 14
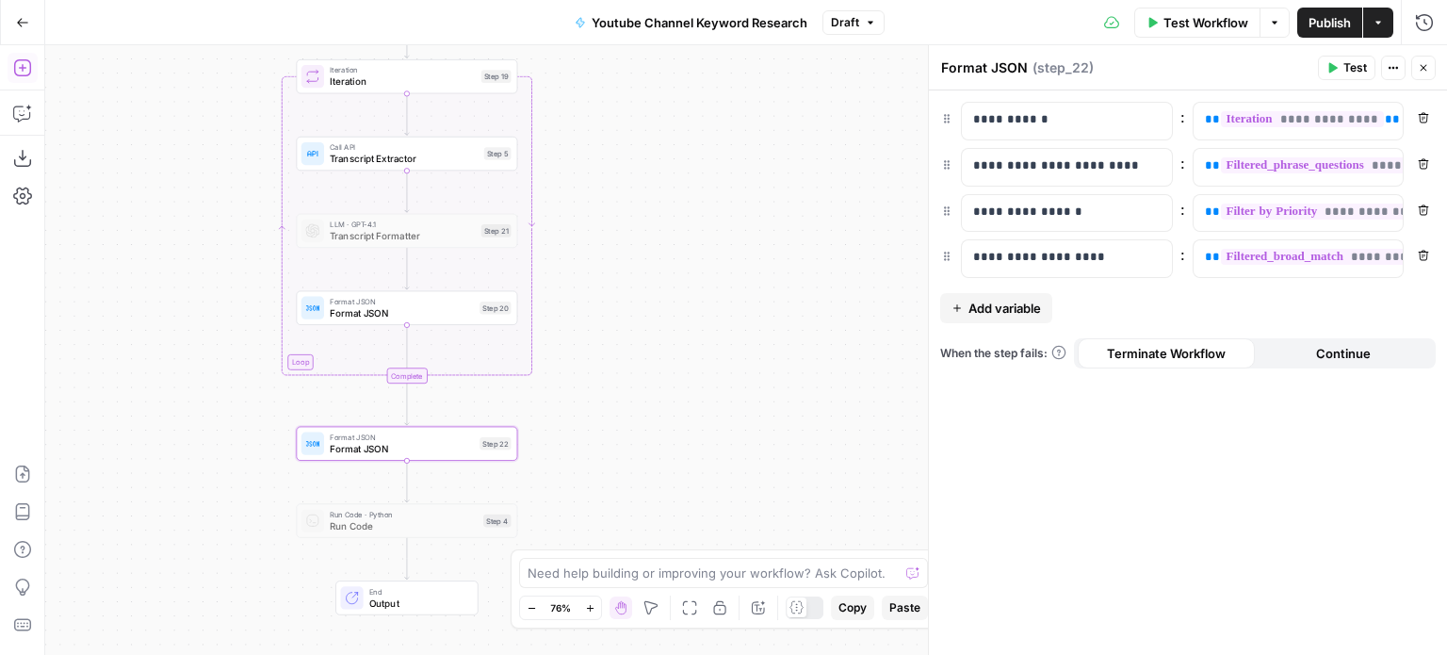
drag, startPoint x: 739, startPoint y: 149, endPoint x: 836, endPoint y: 208, distance: 113.7
click at [836, 208] on div "Workflow Set Inputs Inputs Workflow Workflow Step 29 Call API Call API Step 2 C…" at bounding box center [746, 350] width 1402 height 610
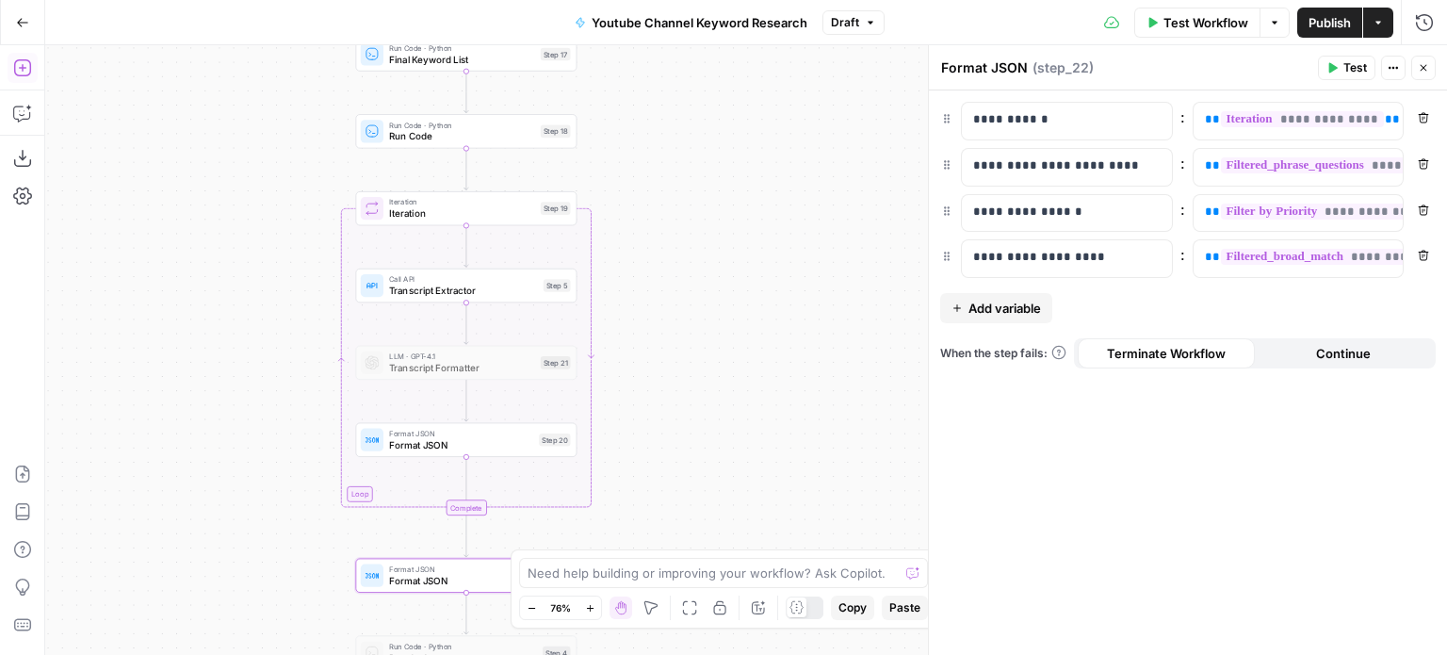
drag, startPoint x: 739, startPoint y: 192, endPoint x: 446, endPoint y: 3, distance: 348.8
click at [747, 344] on div "Workflow Set Inputs Inputs Workflow Workflow Step 29 Call API Call API Step 2 C…" at bounding box center [746, 350] width 1402 height 610
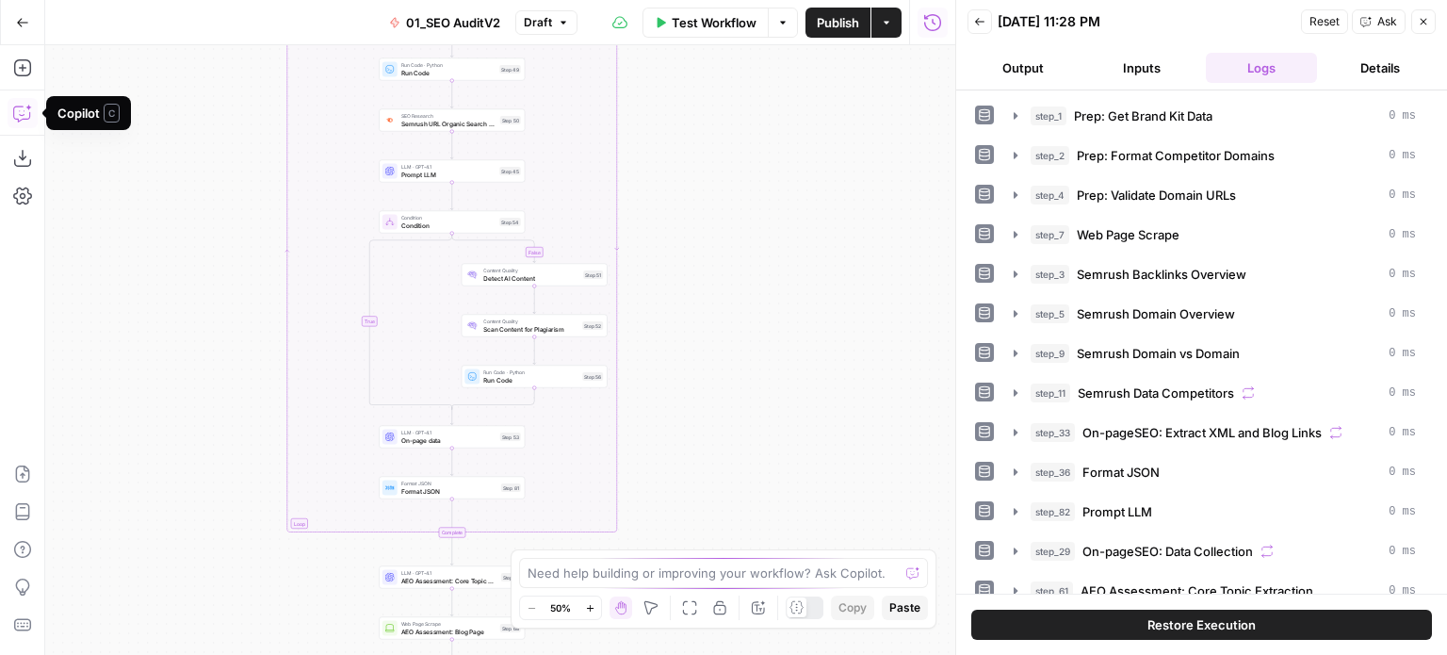
click at [26, 109] on icon "button" at bounding box center [22, 113] width 19 height 19
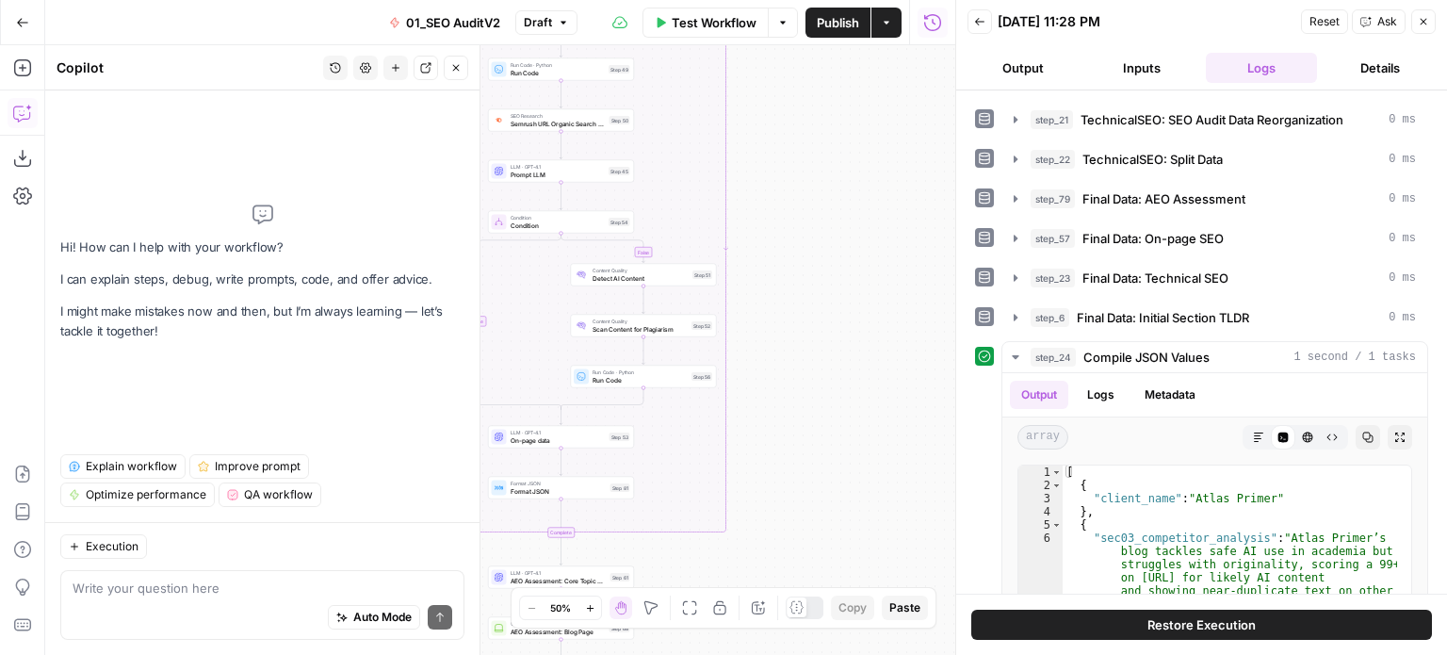
scroll to position [1154, 0]
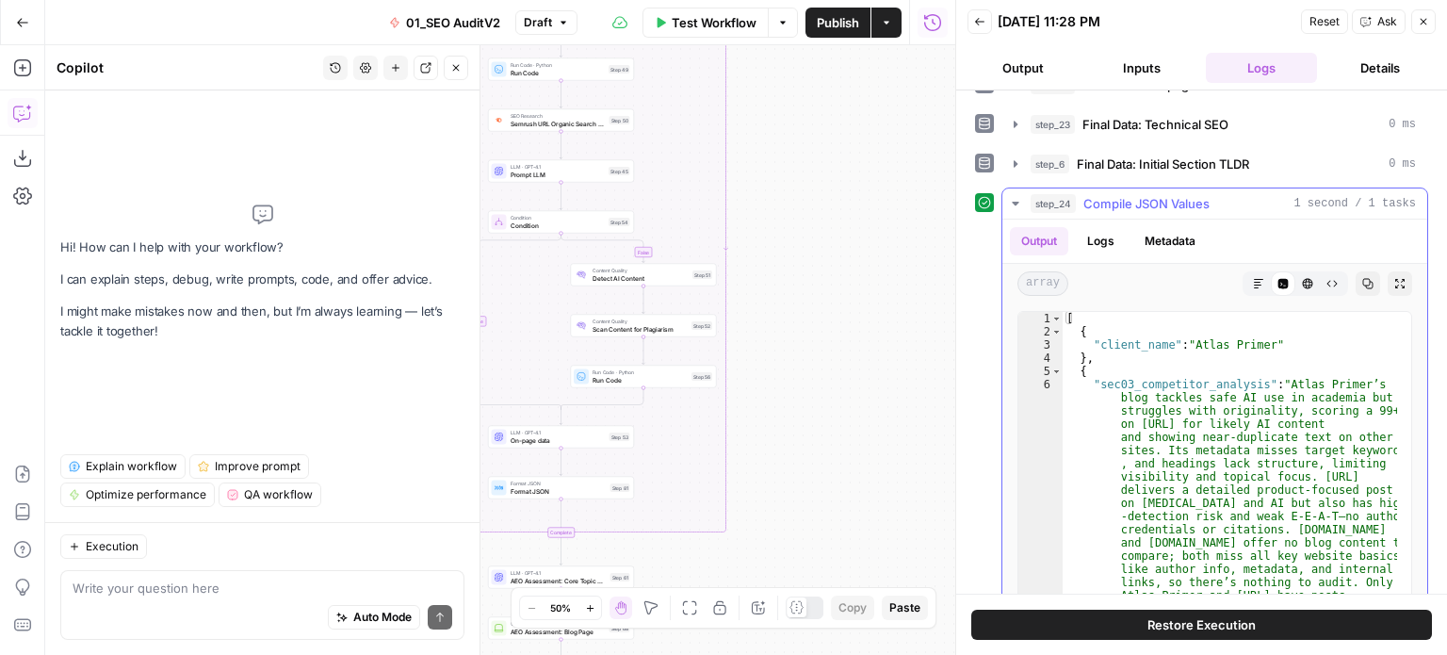
click at [1176, 194] on span "Compile JSON Values" at bounding box center [1146, 203] width 126 height 19
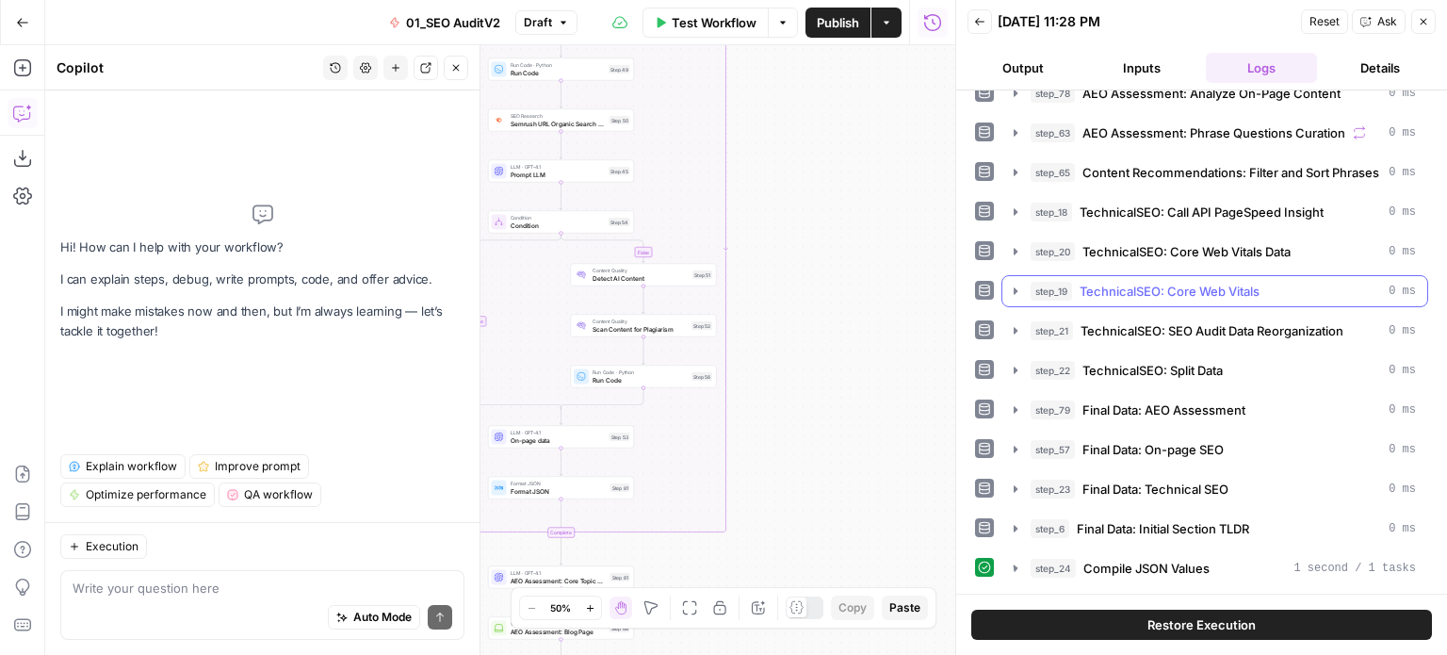
scroll to position [682, 0]
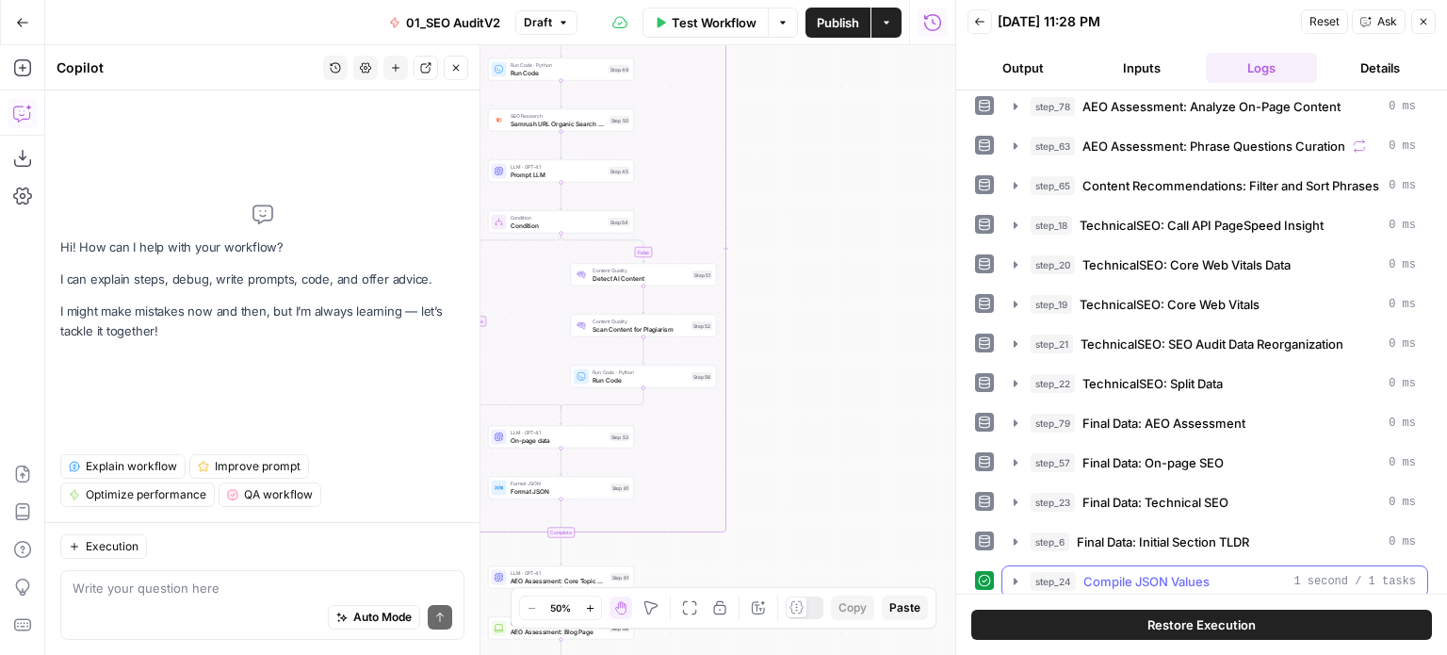
click at [1202, 566] on button "step_24 Compile JSON Values 1 second / 1 tasks" at bounding box center [1214, 581] width 425 height 30
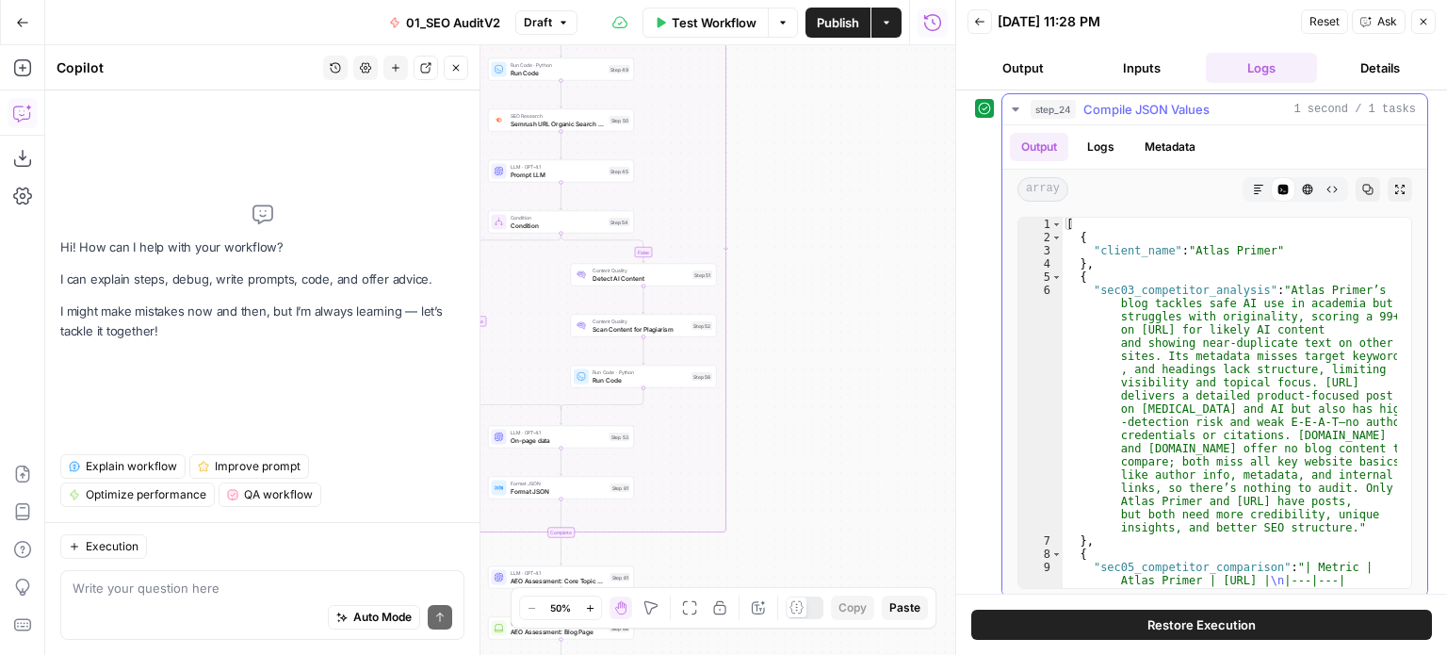
scroll to position [0, 0]
click at [452, 75] on button "Close" at bounding box center [456, 68] width 24 height 24
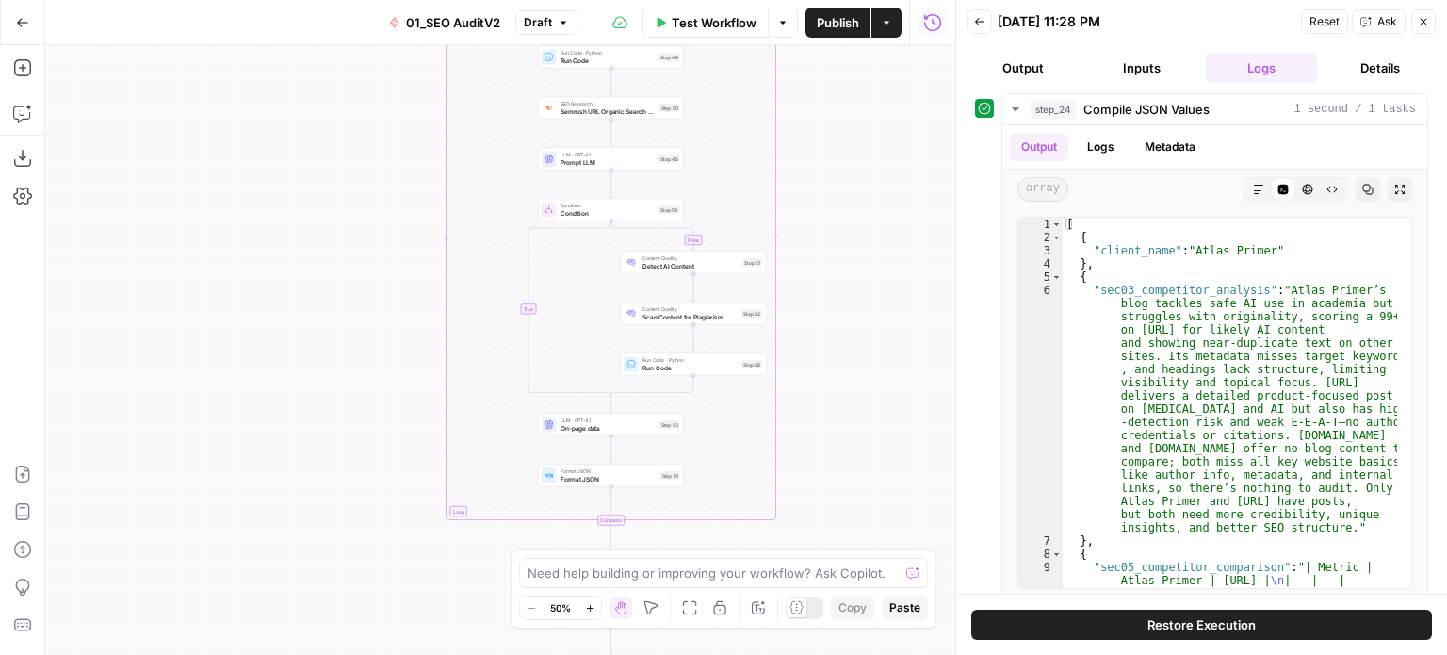
drag, startPoint x: 311, startPoint y: 281, endPoint x: 361, endPoint y: 268, distance: 51.4
click at [361, 268] on div "false false true true Workflow Set Inputs Inputs Workflow Prep: Get Brand Kit D…" at bounding box center [500, 350] width 910 height 610
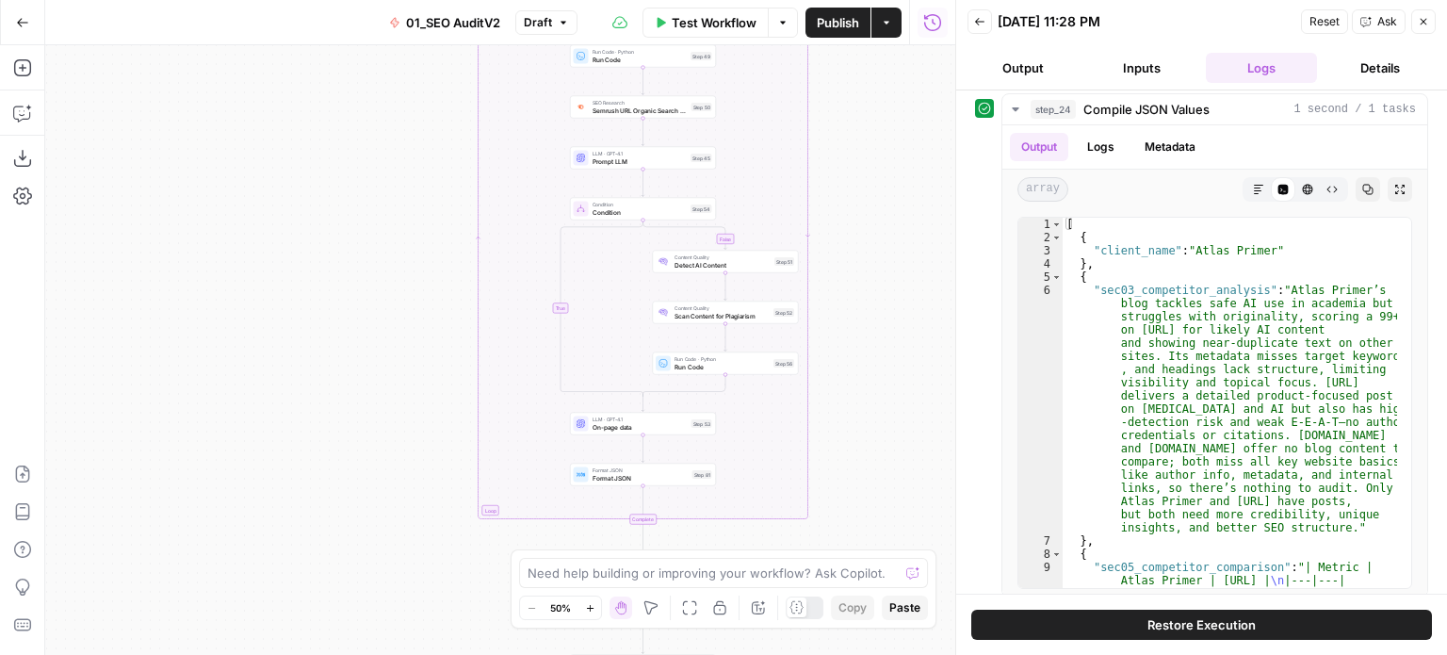
drag, startPoint x: 281, startPoint y: 268, endPoint x: 313, endPoint y: 268, distance: 32.0
click at [313, 268] on div "false false true true Workflow Set Inputs Inputs Workflow Prep: Get Brand Kit D…" at bounding box center [500, 350] width 910 height 610
click at [30, 117] on icon "button" at bounding box center [22, 113] width 19 height 19
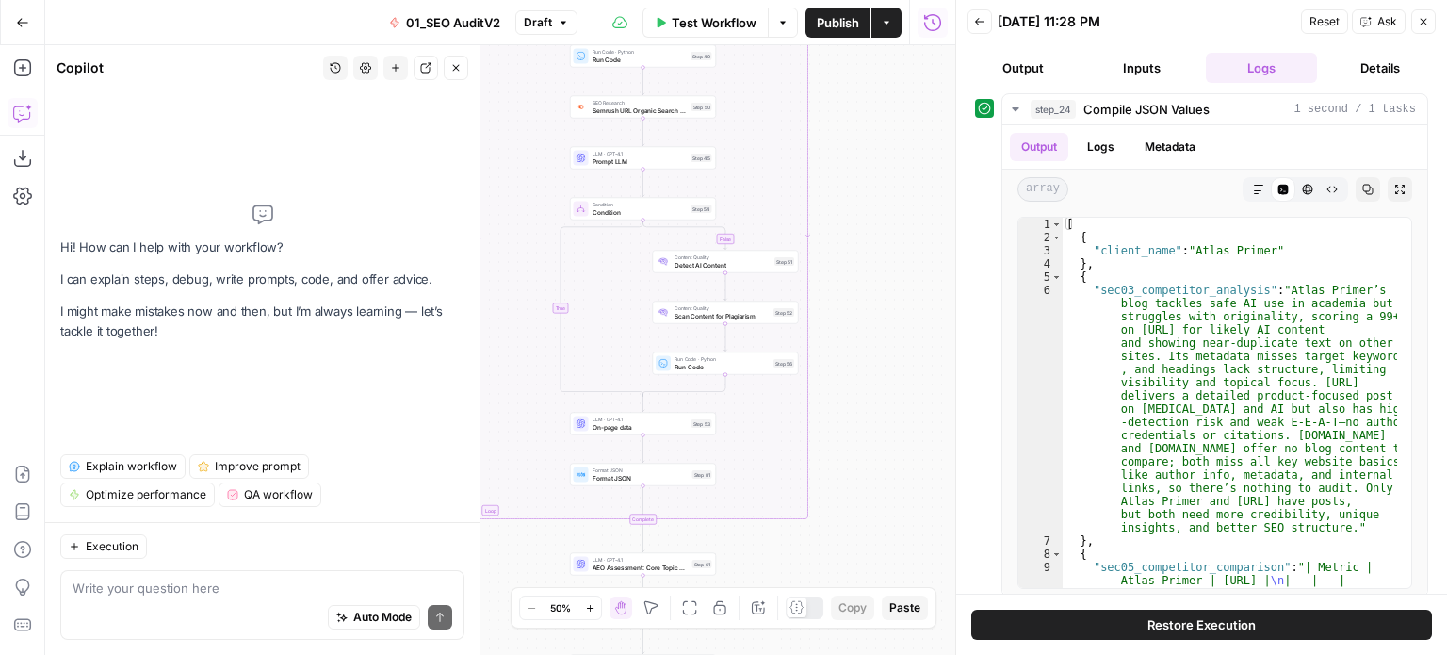
click at [87, 125] on div "Hi! How can I help with your workflow? I can explain steps, debug, write prompt…" at bounding box center [262, 272] width 404 height 333
drag, startPoint x: 871, startPoint y: 512, endPoint x: 923, endPoint y: 273, distance: 243.9
click at [919, 287] on div "false false true true Workflow Set Inputs Inputs Workflow Prep: Get Brand Kit D…" at bounding box center [500, 350] width 910 height 610
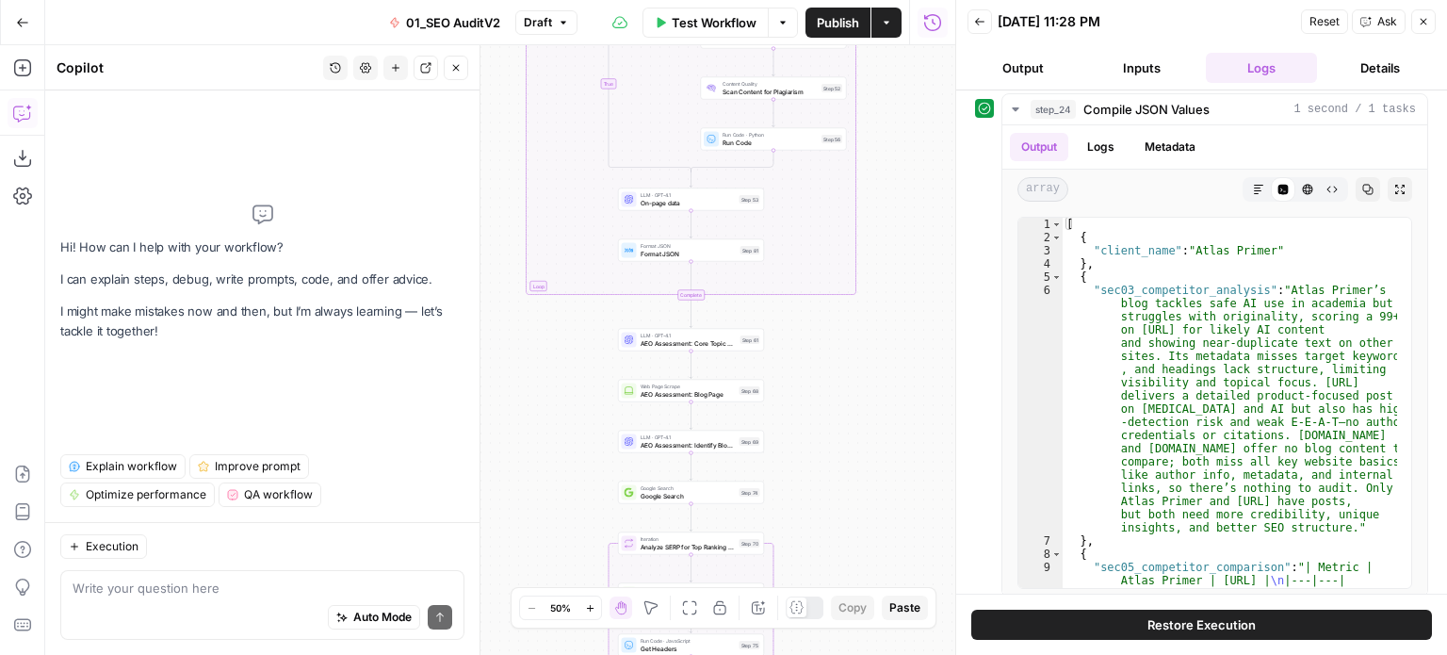
click at [874, 223] on div "false false true true Workflow Set Inputs Inputs Workflow Prep: Get Brand Kit D…" at bounding box center [500, 350] width 910 height 610
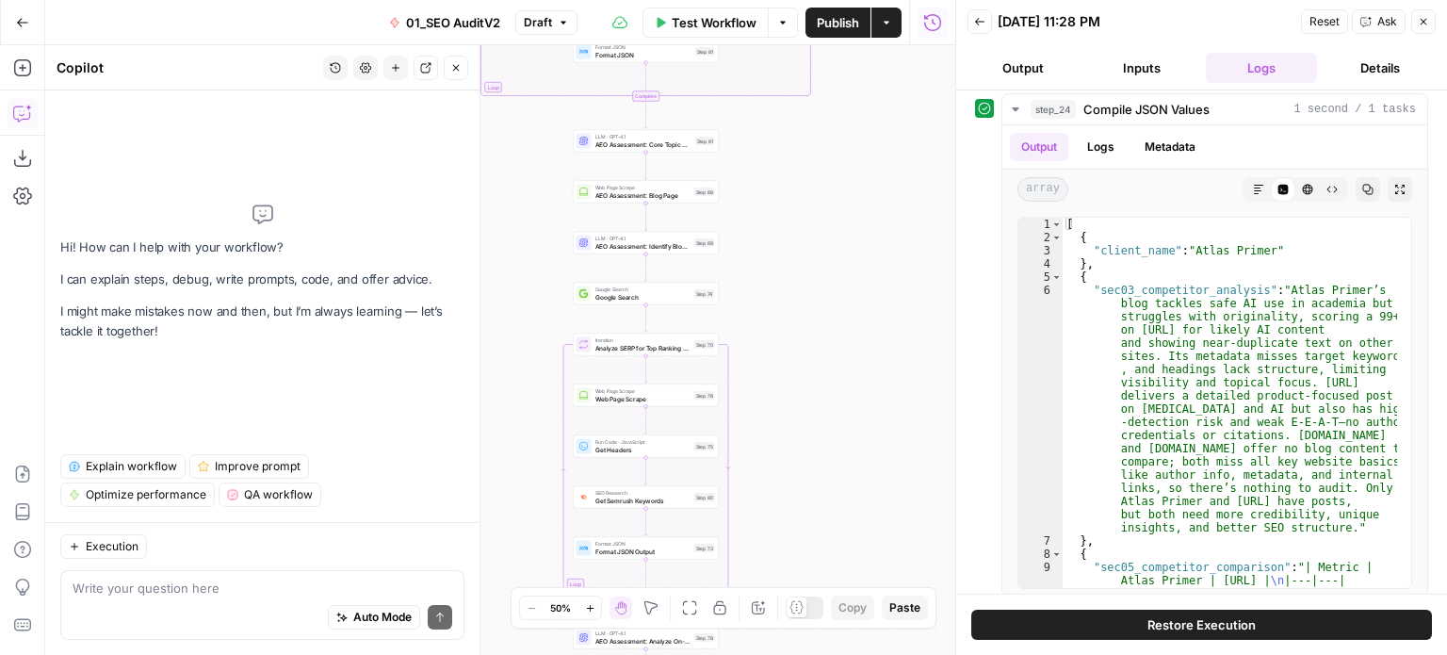
click at [886, 263] on div "false false true true Workflow Set Inputs Inputs Workflow Prep: Get Brand Kit D…" at bounding box center [500, 350] width 910 height 610
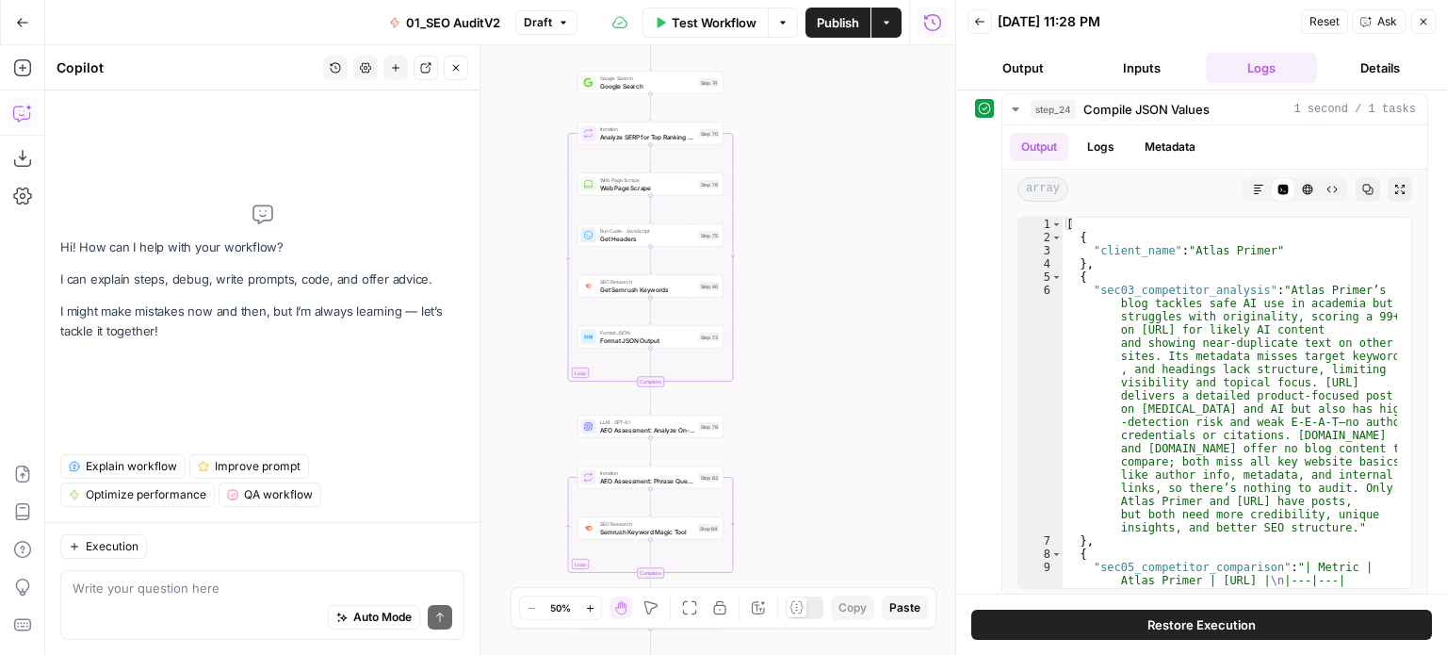
click at [905, 239] on div "false false true true Workflow Set Inputs Inputs Workflow Prep: Get Brand Kit D…" at bounding box center [500, 350] width 910 height 610
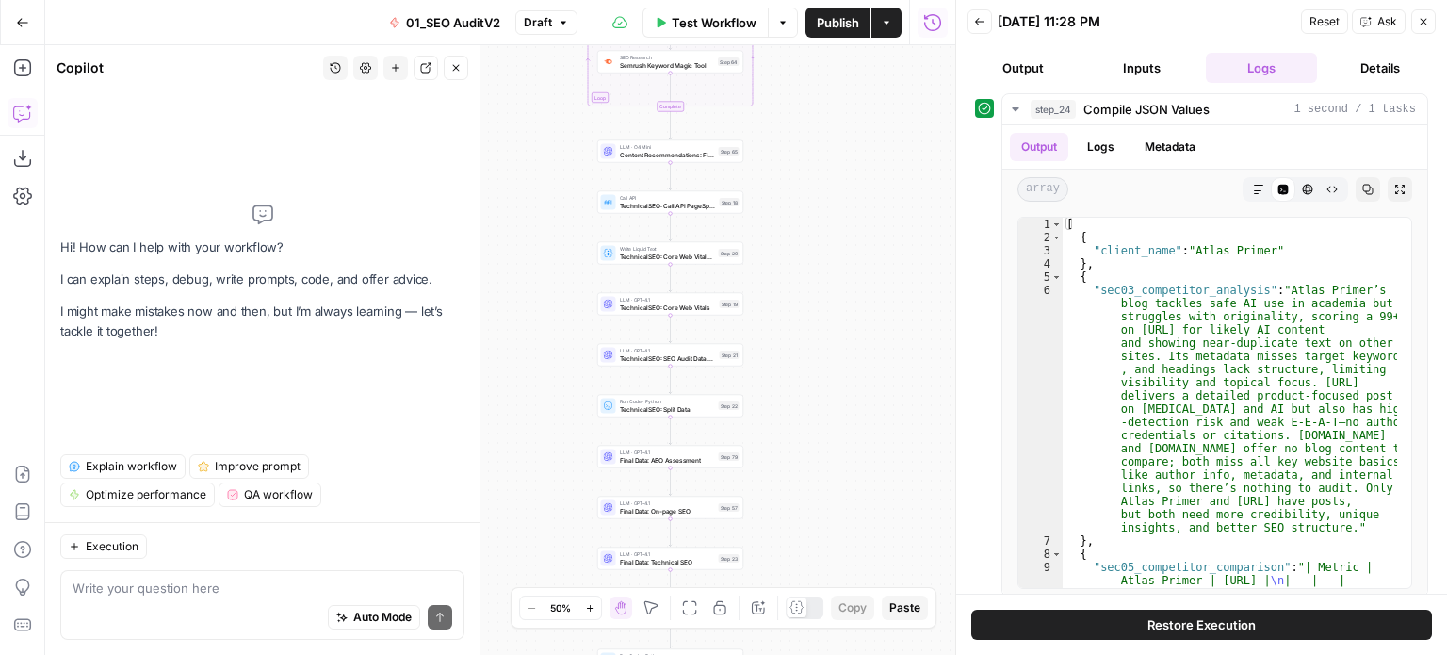
drag, startPoint x: 896, startPoint y: 280, endPoint x: 895, endPoint y: 323, distance: 43.3
click at [897, 268] on div "false false true true Workflow Set Inputs Inputs Workflow Prep: Get Brand Kit D…" at bounding box center [500, 350] width 910 height 610
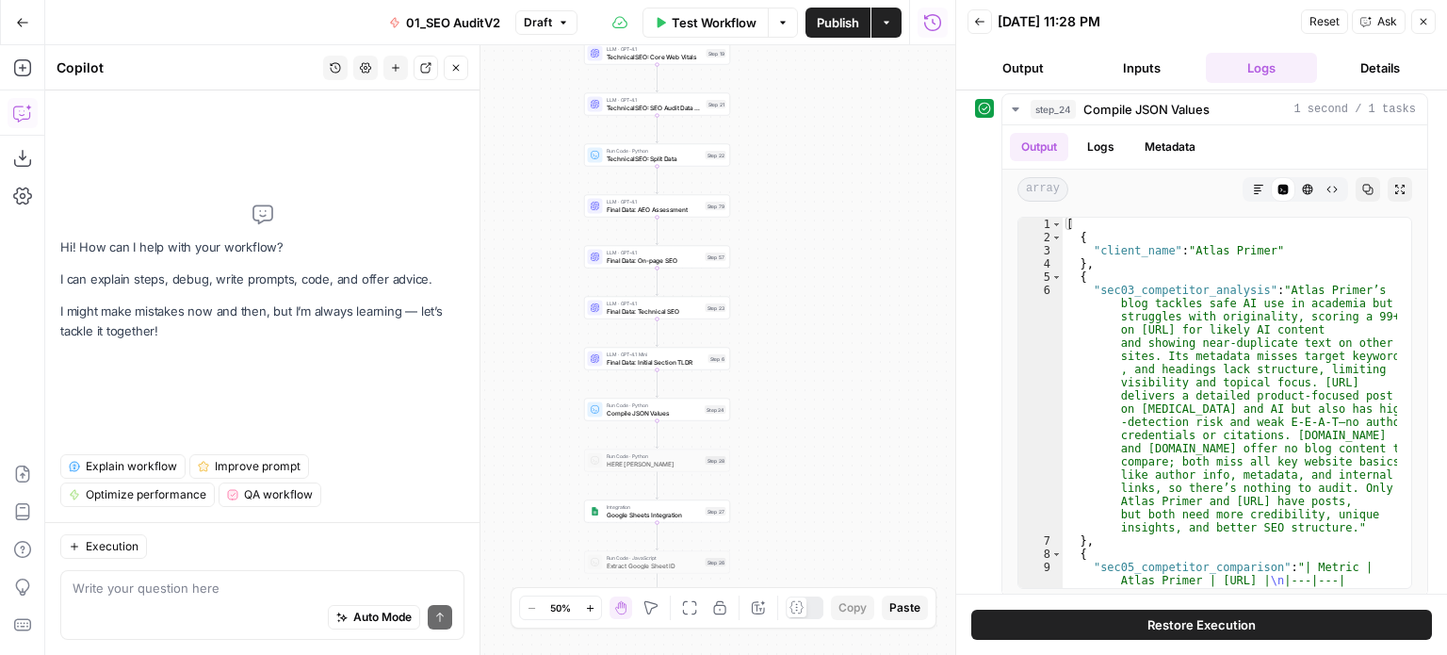
drag, startPoint x: 873, startPoint y: 459, endPoint x: 858, endPoint y: 218, distance: 241.6
click at [858, 218] on div "false false true true Workflow Set Inputs Inputs Workflow Prep: Get Brand Kit D…" at bounding box center [500, 350] width 910 height 610
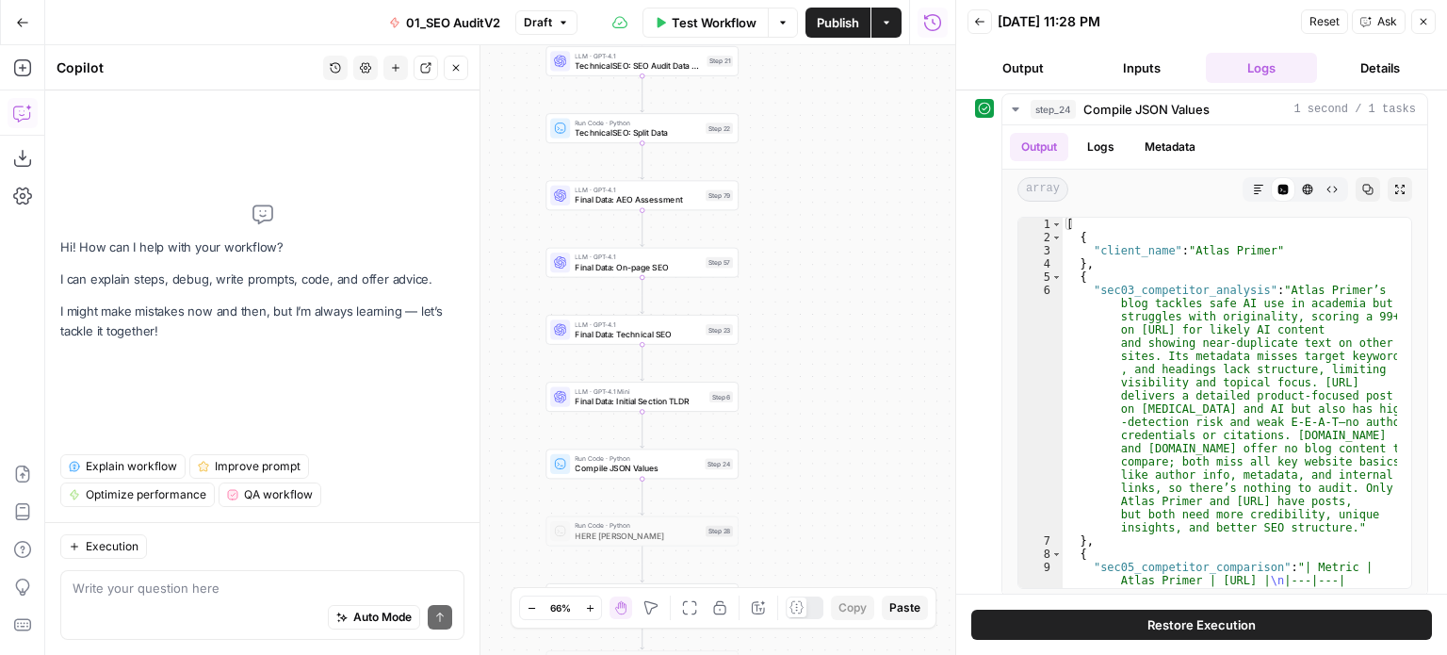
drag, startPoint x: 786, startPoint y: 247, endPoint x: 817, endPoint y: 280, distance: 45.3
click at [817, 280] on div "false false true true Workflow Set Inputs Inputs Workflow Prep: Get Brand Kit D…" at bounding box center [500, 350] width 910 height 610
drag, startPoint x: 836, startPoint y: 372, endPoint x: 844, endPoint y: 244, distance: 128.4
click at [843, 252] on div "false false true true Workflow Set Inputs Inputs Workflow Prep: Get Brand Kit D…" at bounding box center [500, 350] width 910 height 610
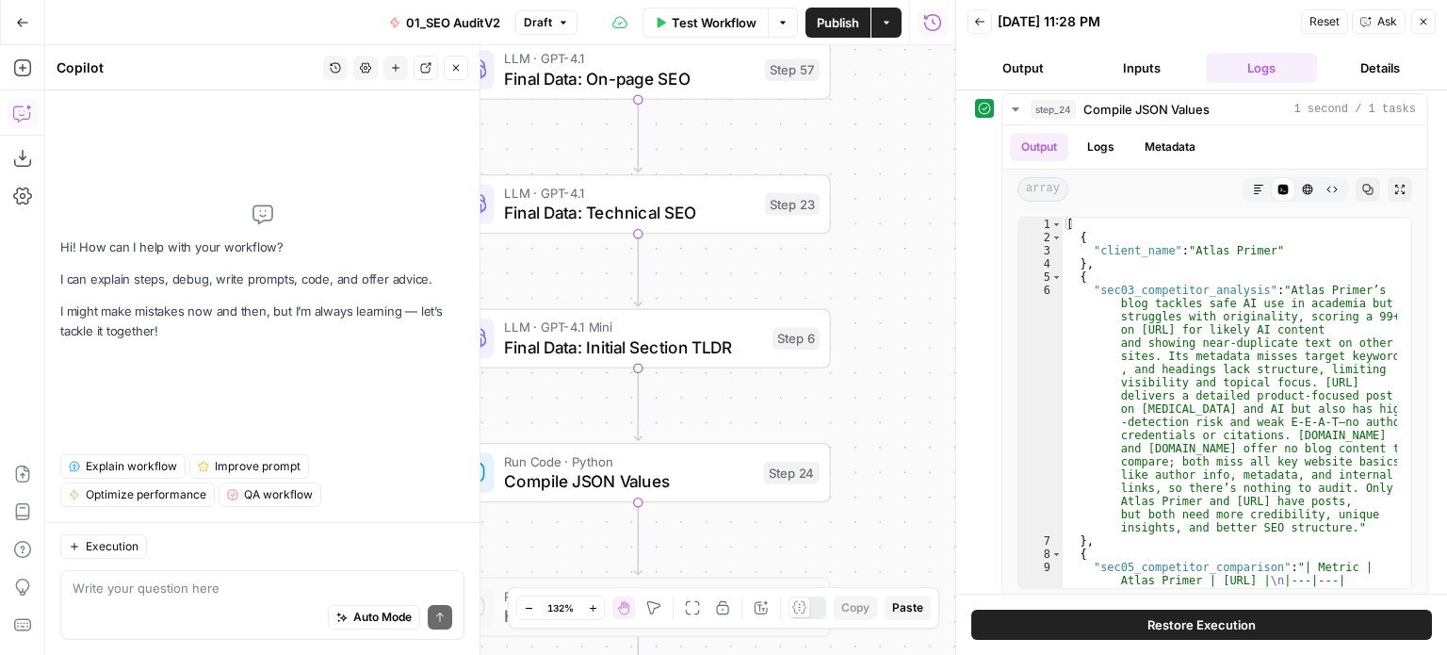
drag, startPoint x: 806, startPoint y: 269, endPoint x: 963, endPoint y: 312, distance: 162.0
click at [963, 312] on body "All About AI New Home Browse Insights Opportunities Your Data Recent Grids [[PE…" at bounding box center [723, 327] width 1447 height 655
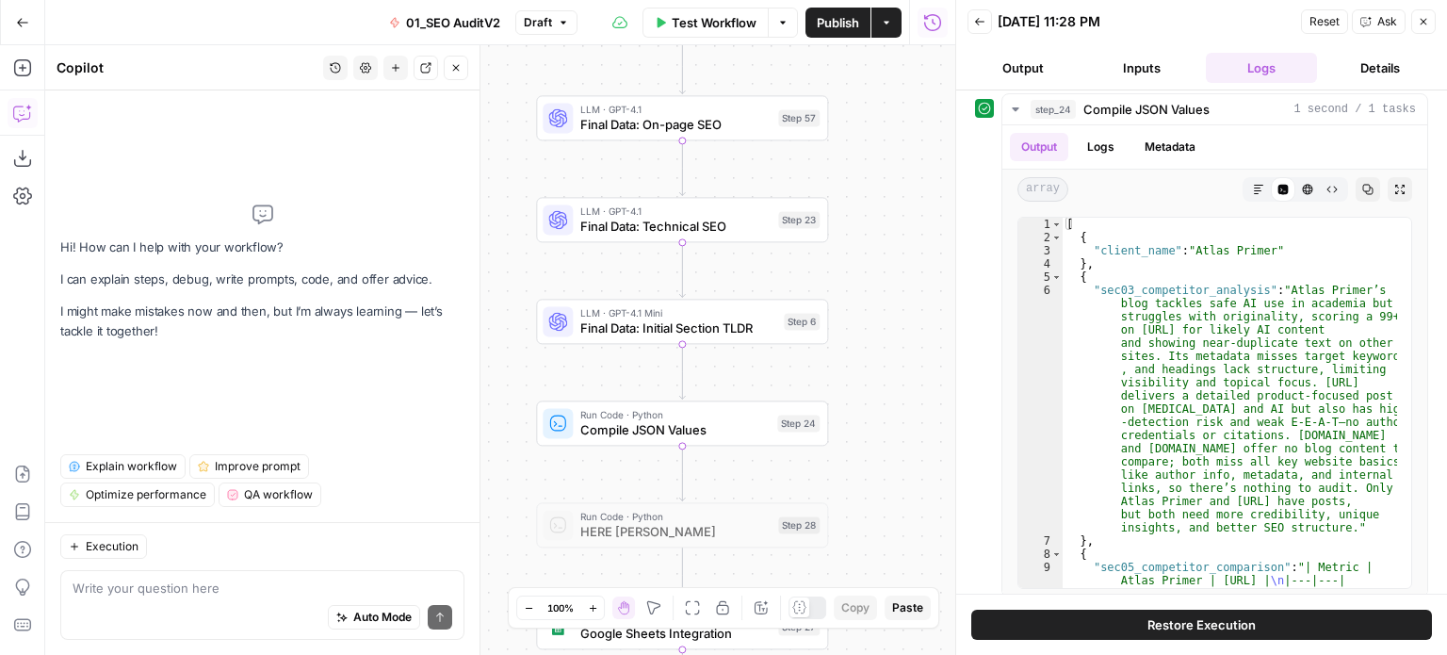
click at [855, 235] on div "false false true true Workflow Set Inputs Inputs Workflow Prep: Get Brand Kit D…" at bounding box center [500, 350] width 910 height 610
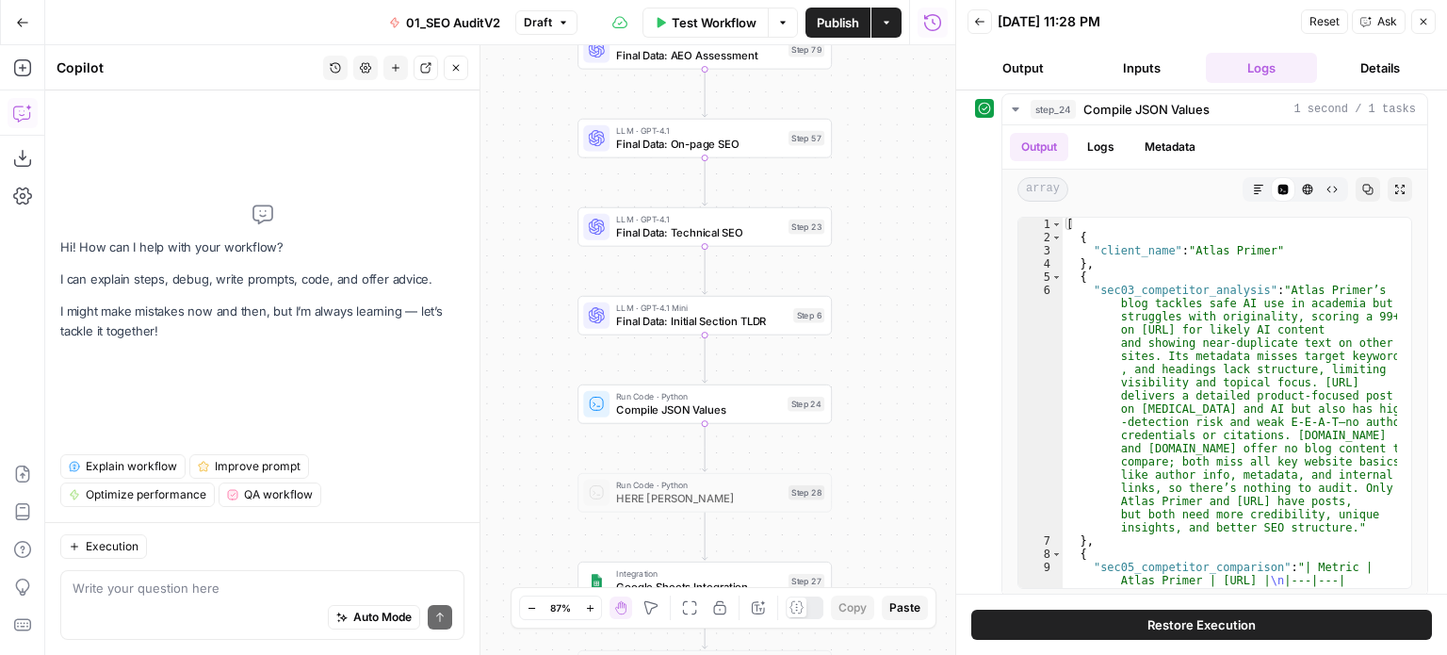
click at [738, 410] on span "Compile JSON Values" at bounding box center [698, 409] width 165 height 16
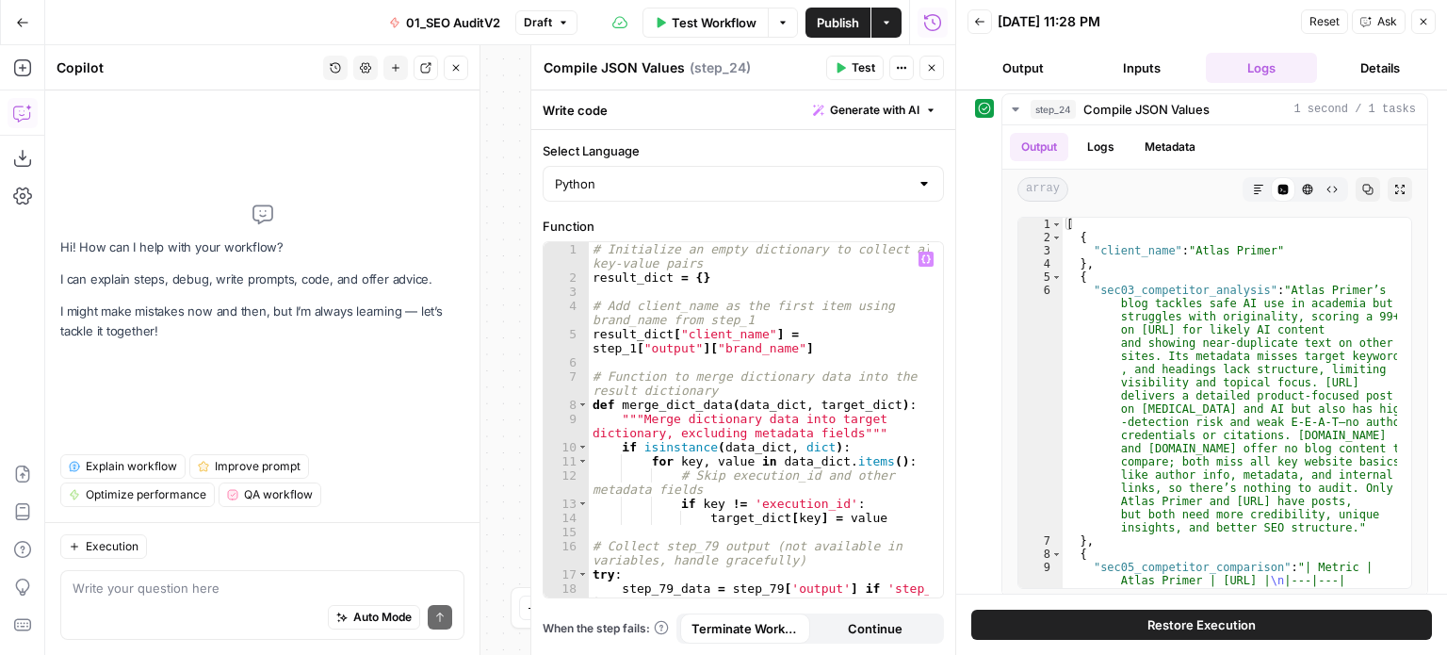
click at [856, 107] on span "Generate with AI" at bounding box center [874, 110] width 89 height 17
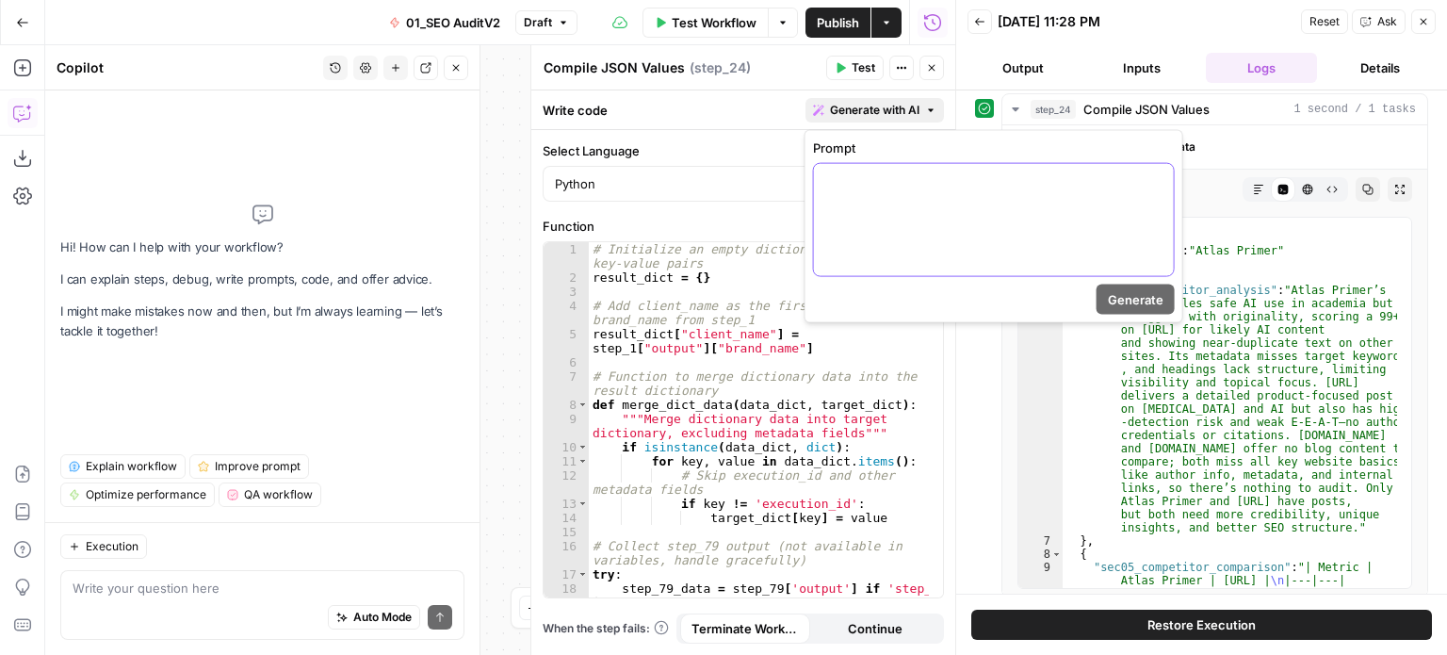
click at [863, 223] on div at bounding box center [994, 220] width 360 height 112
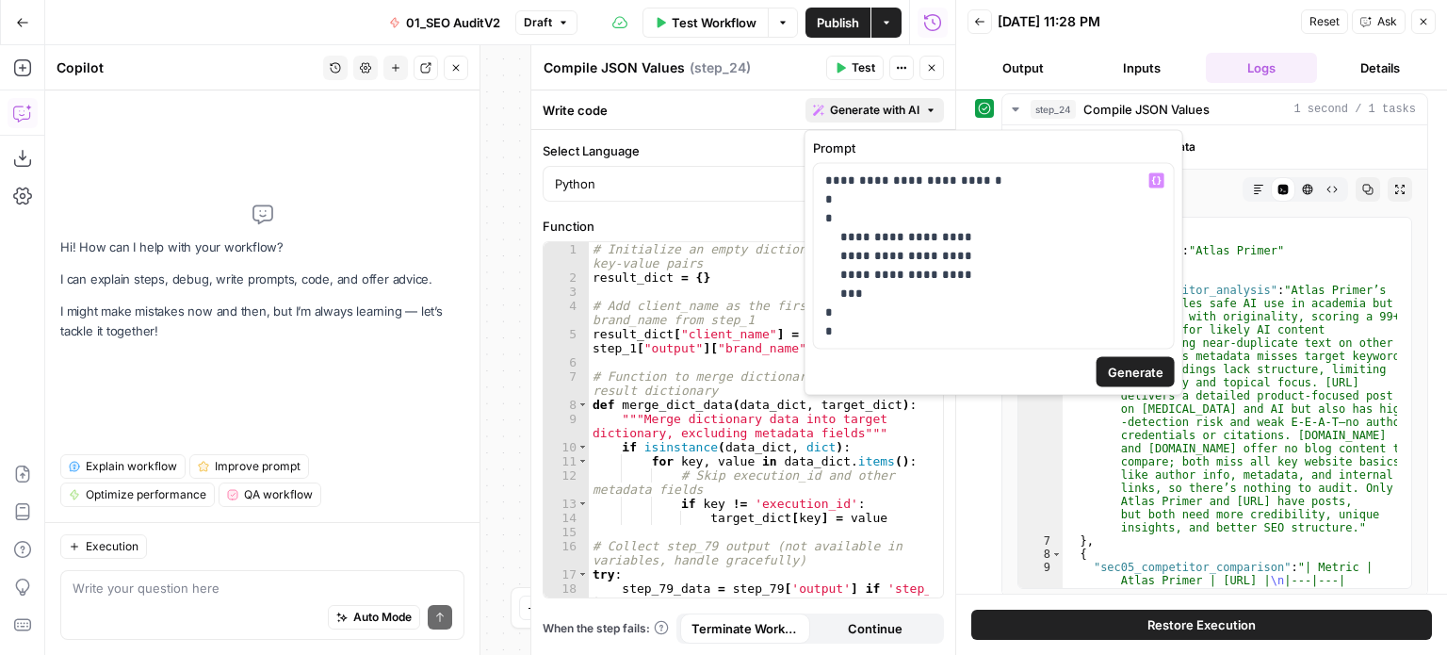
click at [1104, 362] on button "Generate" at bounding box center [1136, 372] width 78 height 30
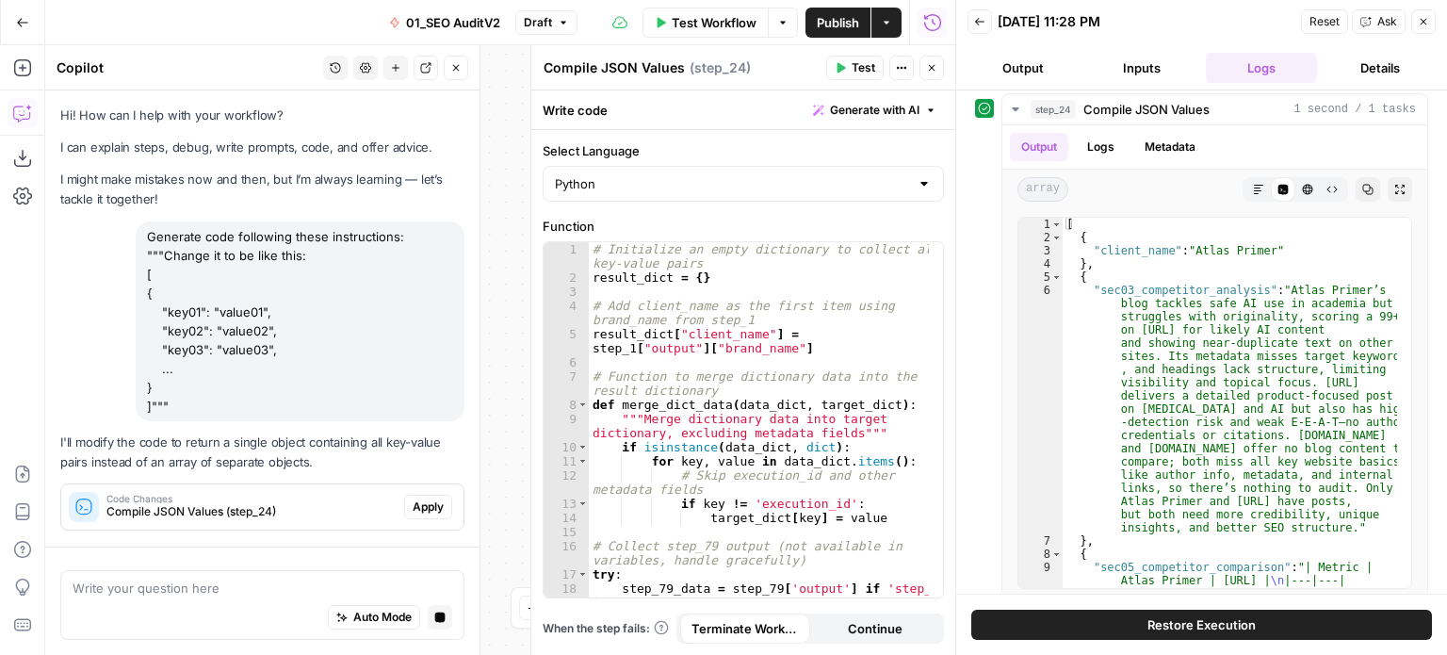
click at [428, 504] on span "Apply" at bounding box center [428, 506] width 31 height 17
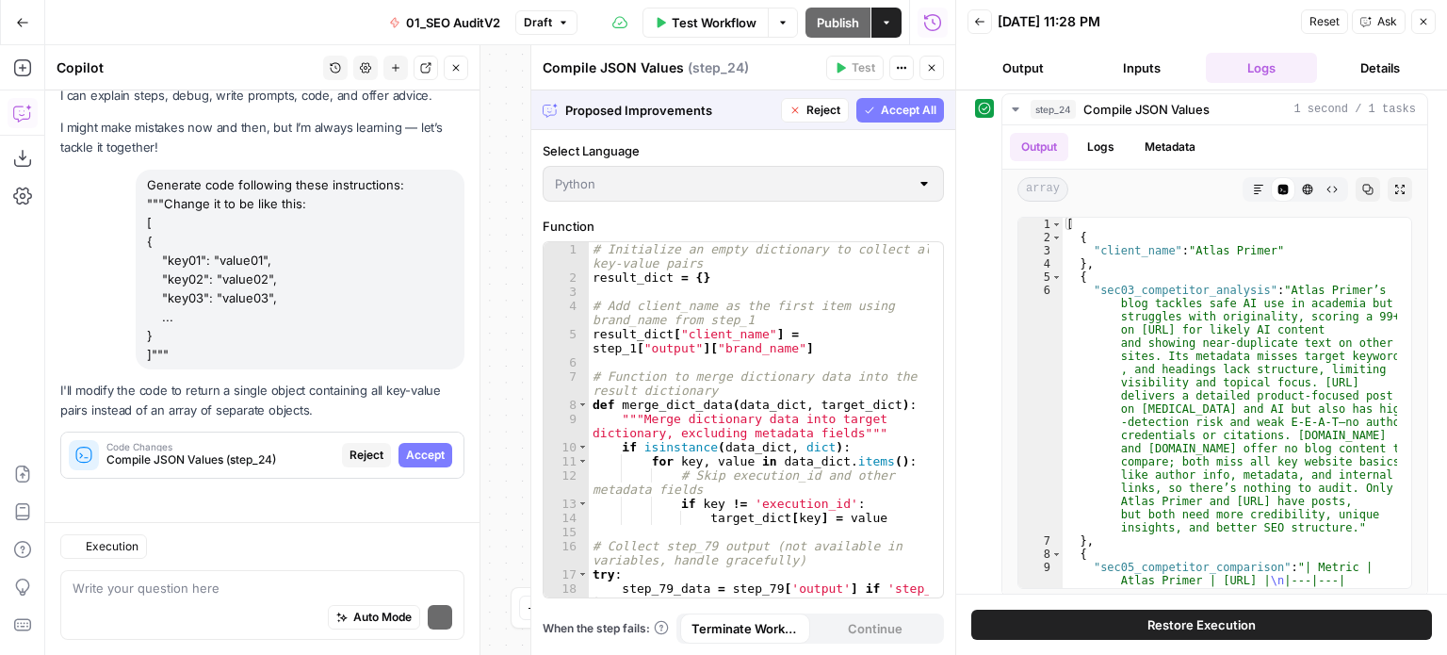
click at [874, 114] on button "Accept All" at bounding box center [900, 110] width 88 height 24
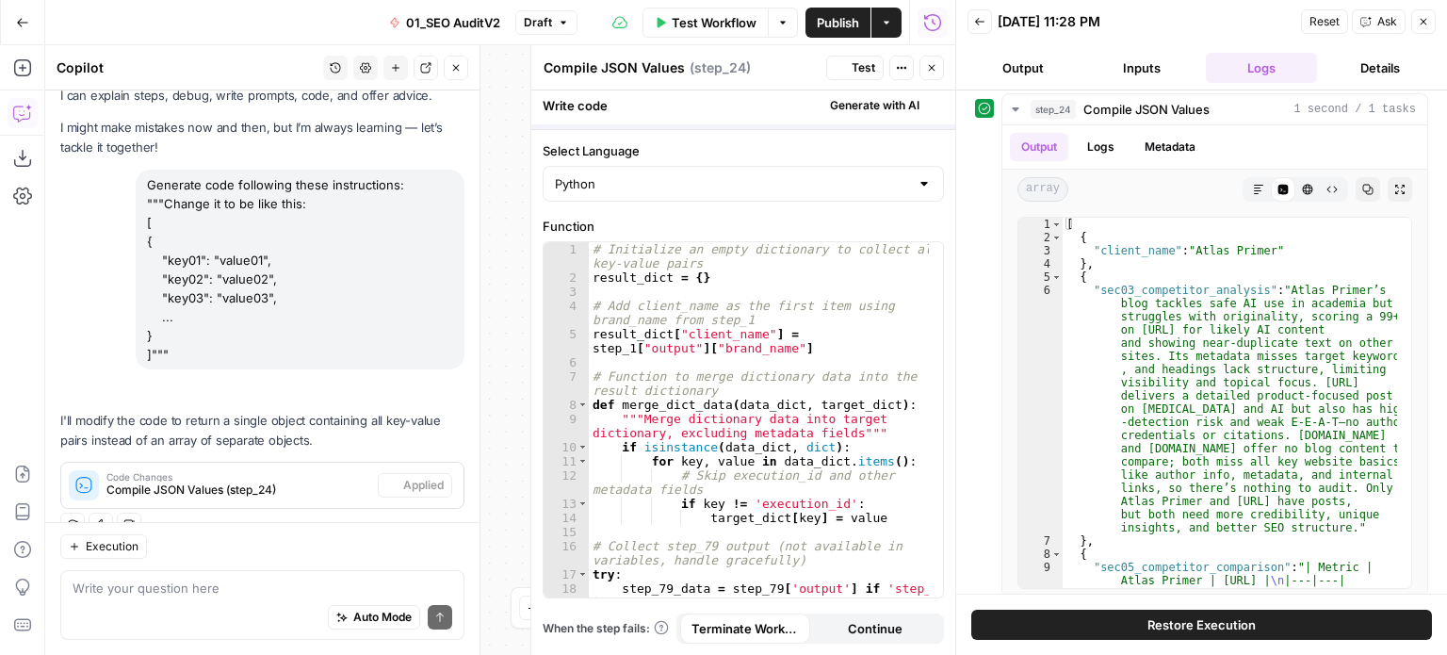
scroll to position [82, 0]
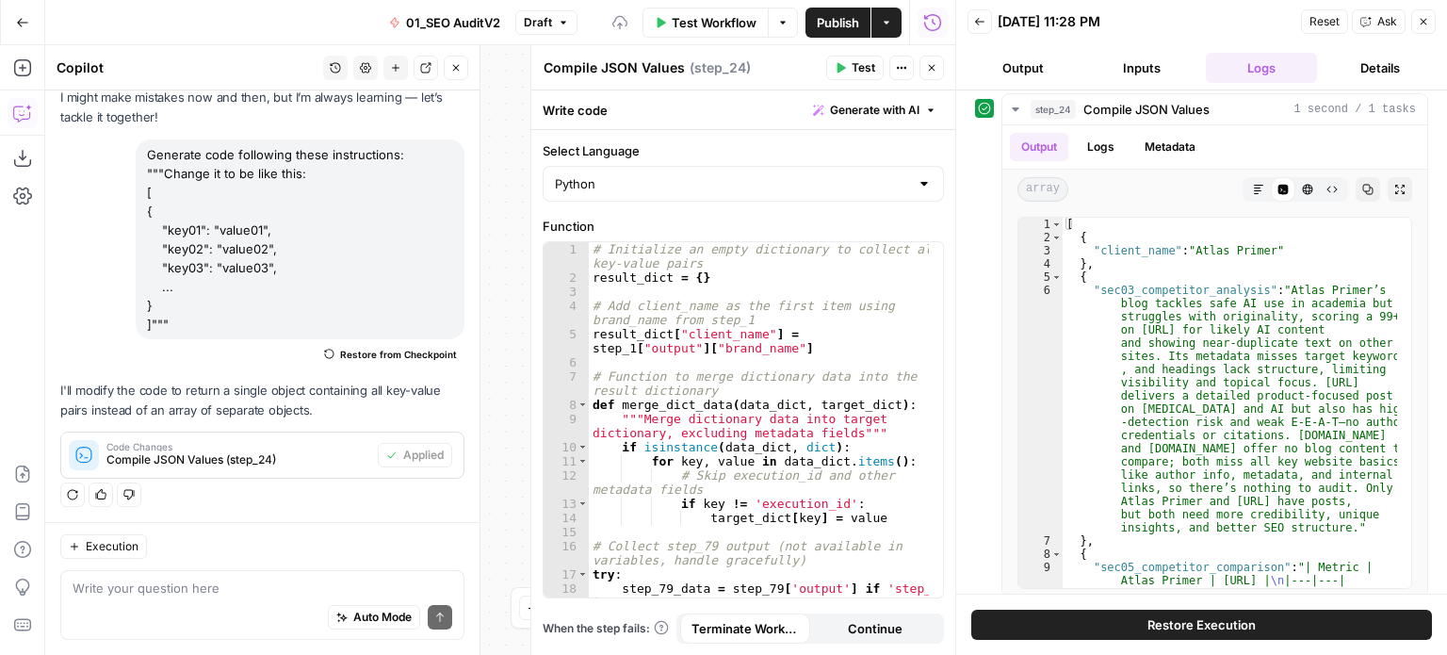
click at [460, 66] on icon "button" at bounding box center [455, 67] width 11 height 11
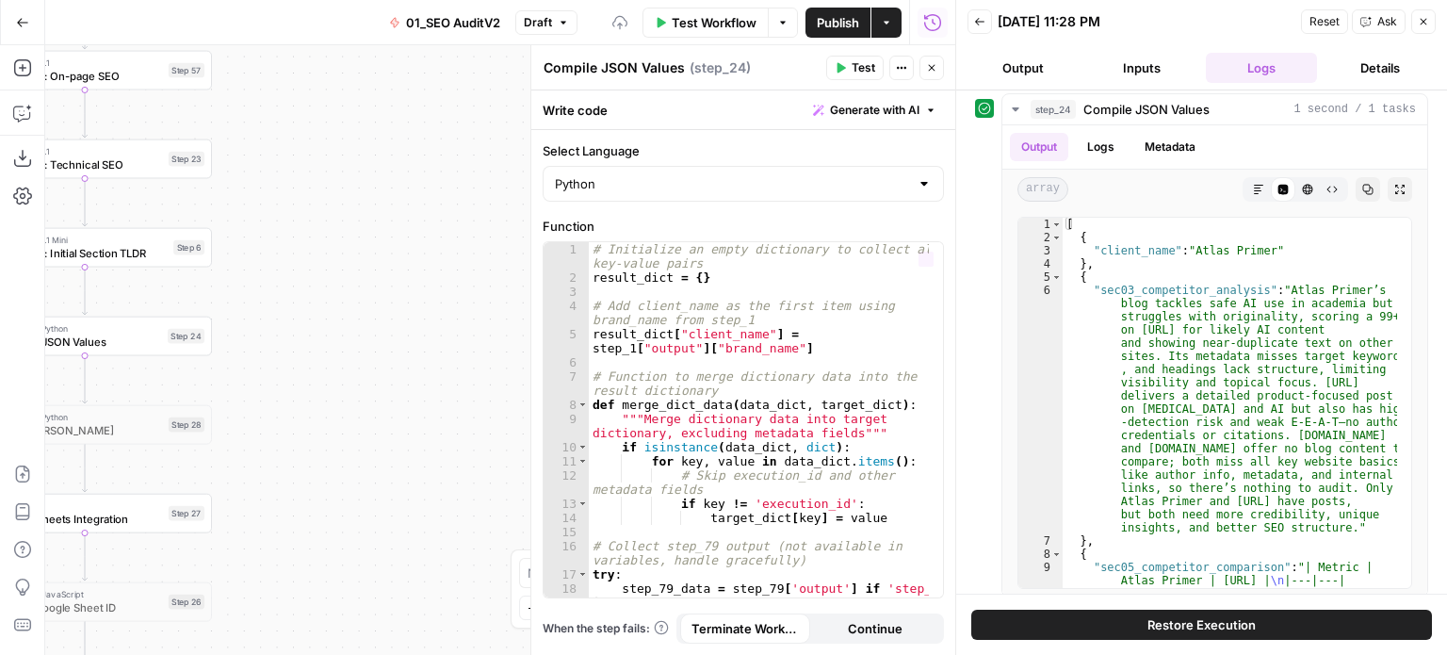
drag, startPoint x: 466, startPoint y: 326, endPoint x: 531, endPoint y: 315, distance: 66.0
click at [667, 229] on body "All About AI New Home Browse Insights Opportunities Your Data Recent Grids [[PE…" at bounding box center [723, 327] width 1447 height 655
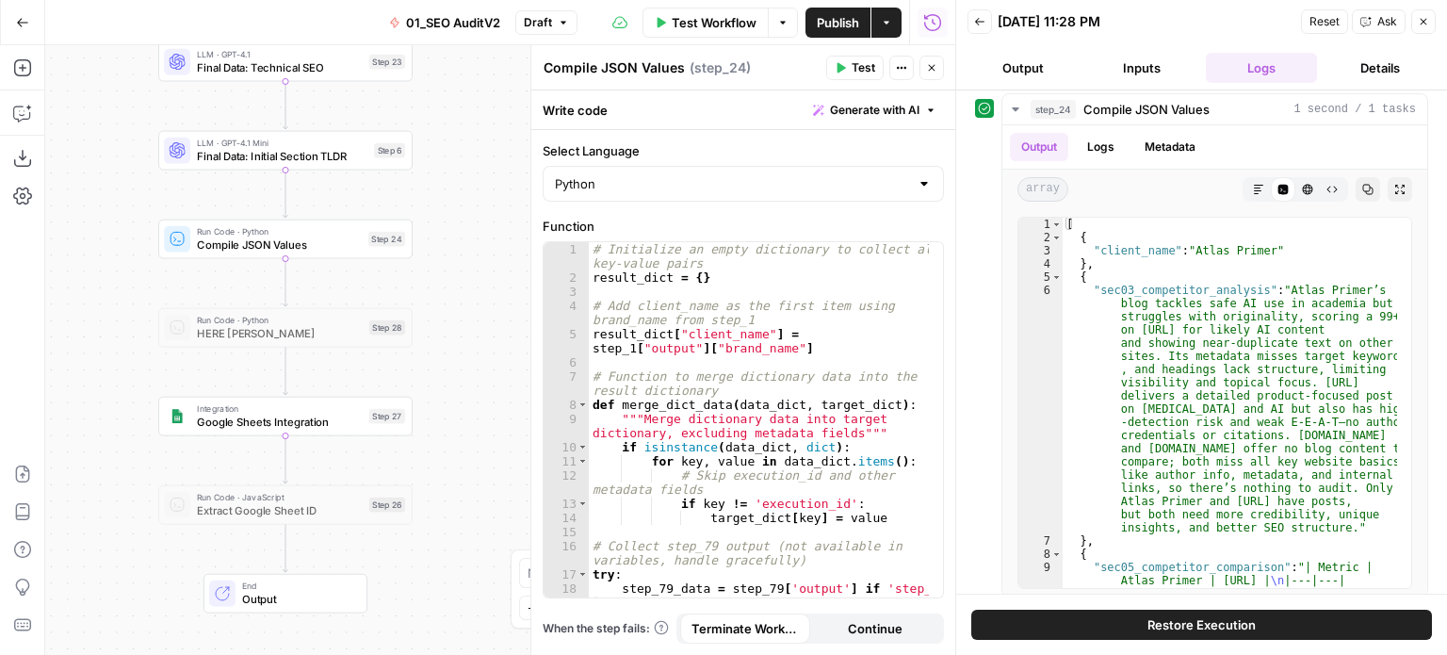
drag, startPoint x: 426, startPoint y: 368, endPoint x: 413, endPoint y: 376, distance: 15.2
click at [413, 376] on div "false false true true Workflow Set Inputs Inputs Workflow Prep: Get Brand Kit D…" at bounding box center [500, 350] width 910 height 610
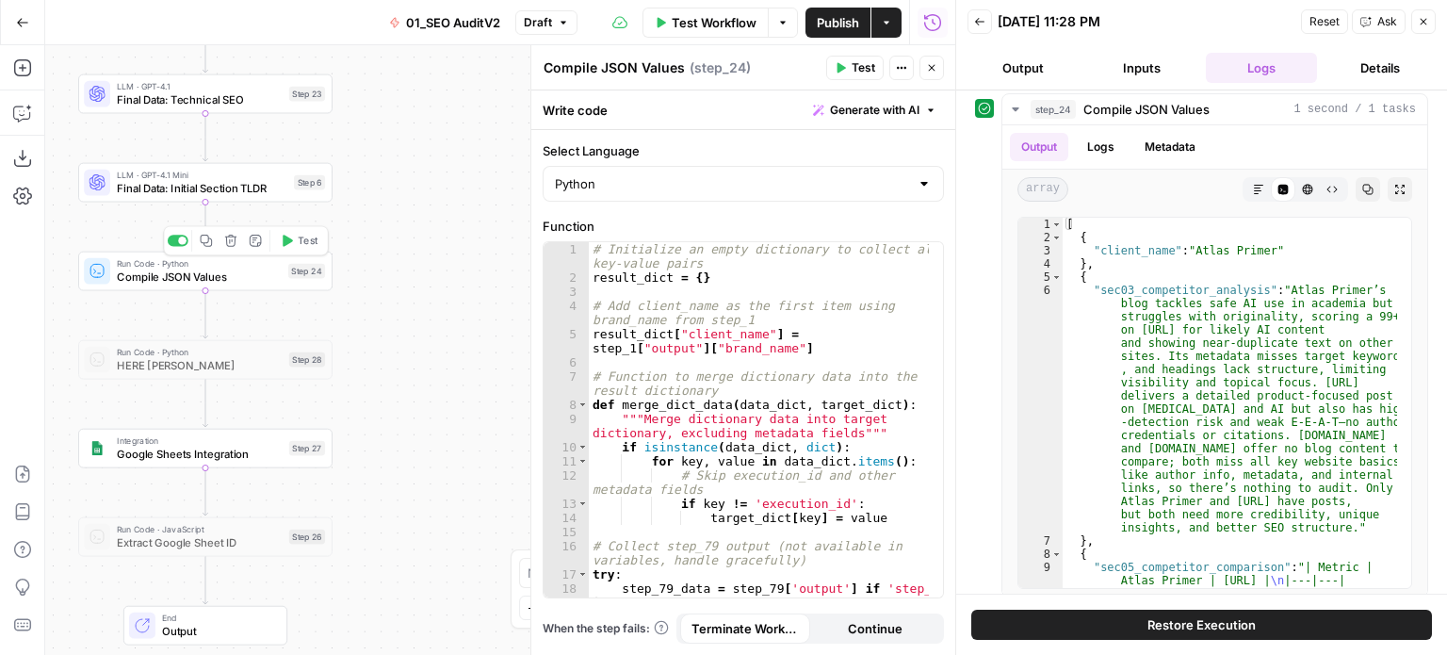
click at [315, 236] on span "Test" at bounding box center [308, 241] width 20 height 15
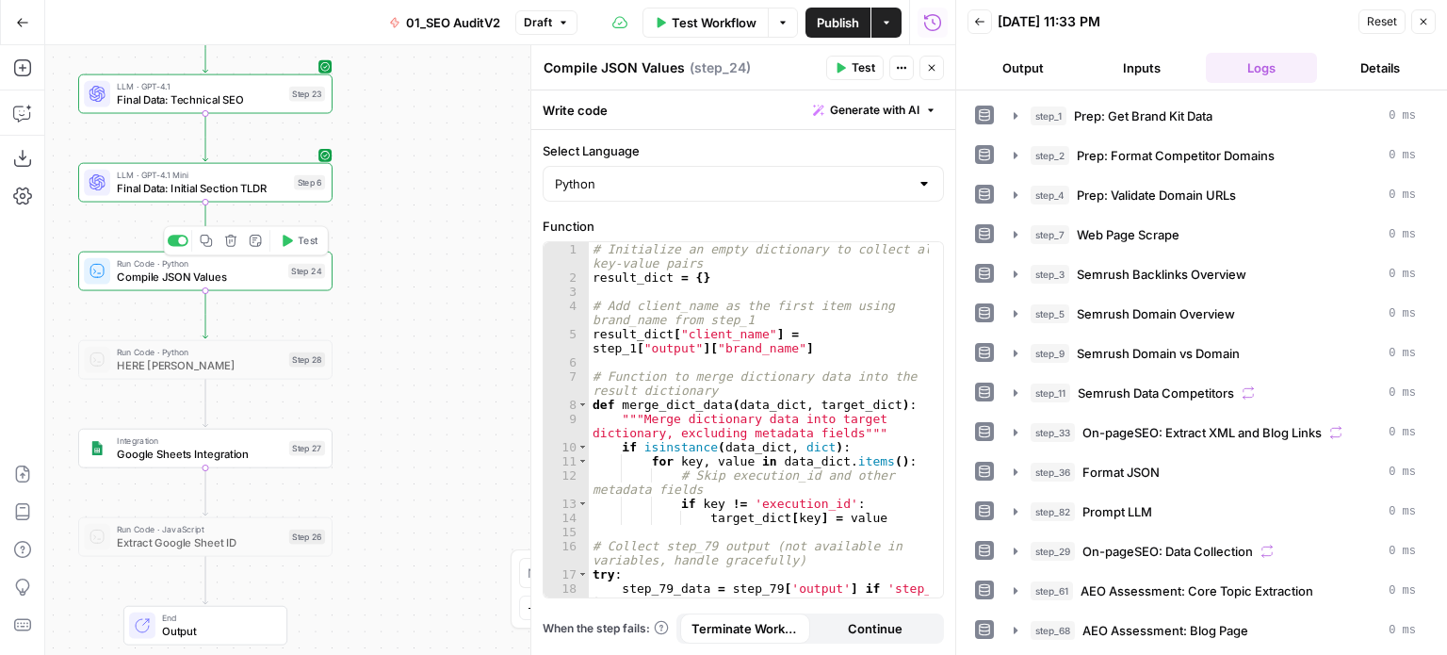
click at [928, 74] on button "Close" at bounding box center [931, 68] width 24 height 24
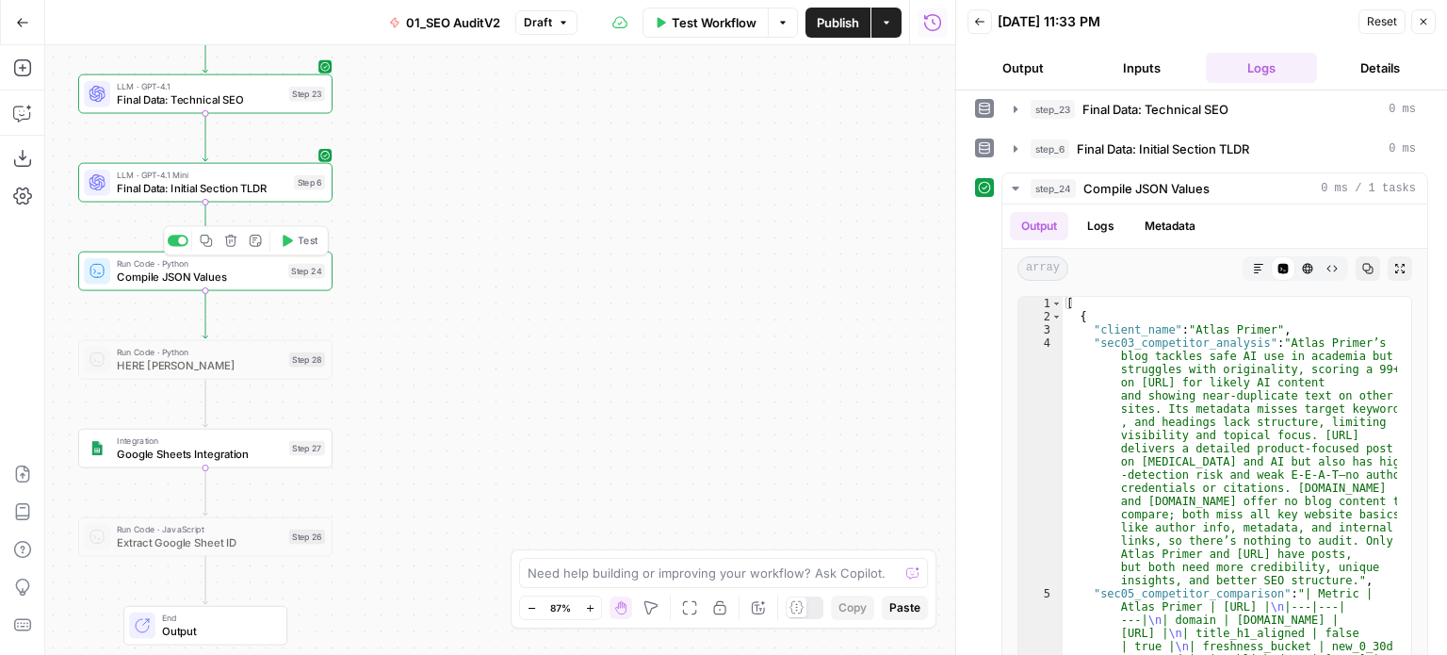
scroll to position [1093, 0]
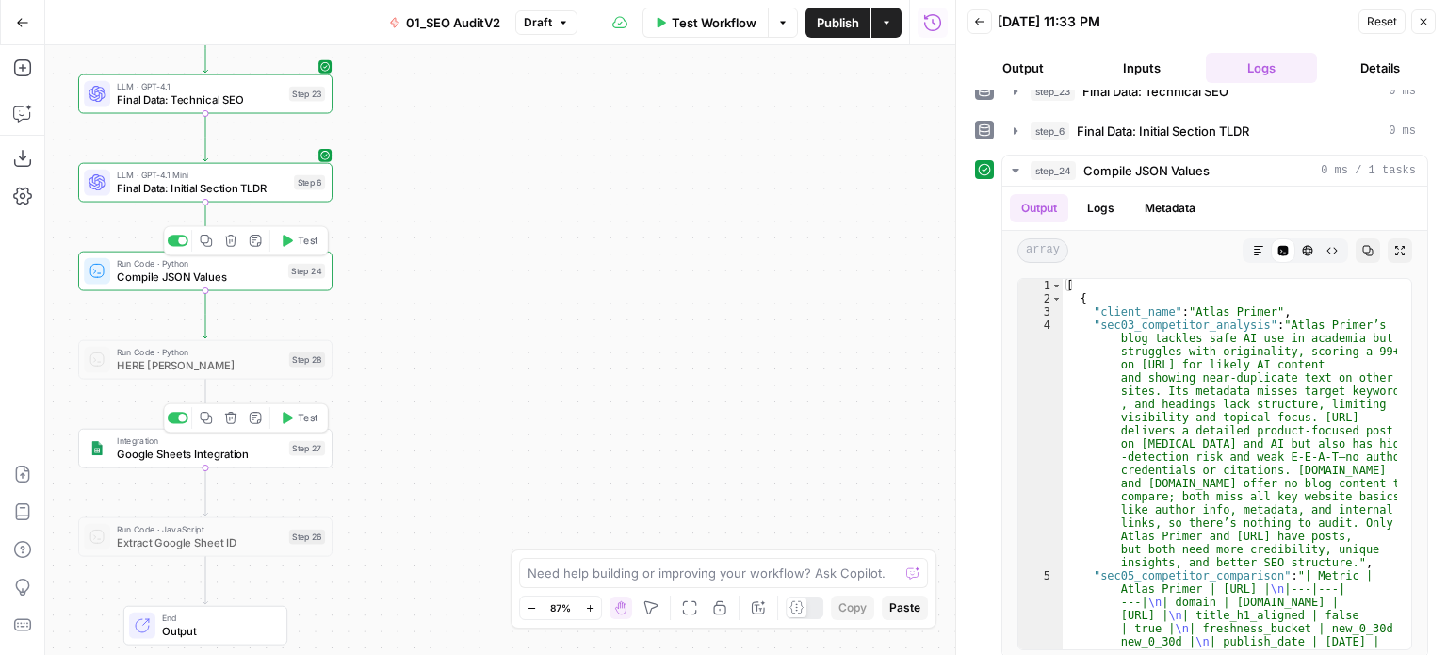
click at [302, 417] on span "Test" at bounding box center [308, 418] width 20 height 15
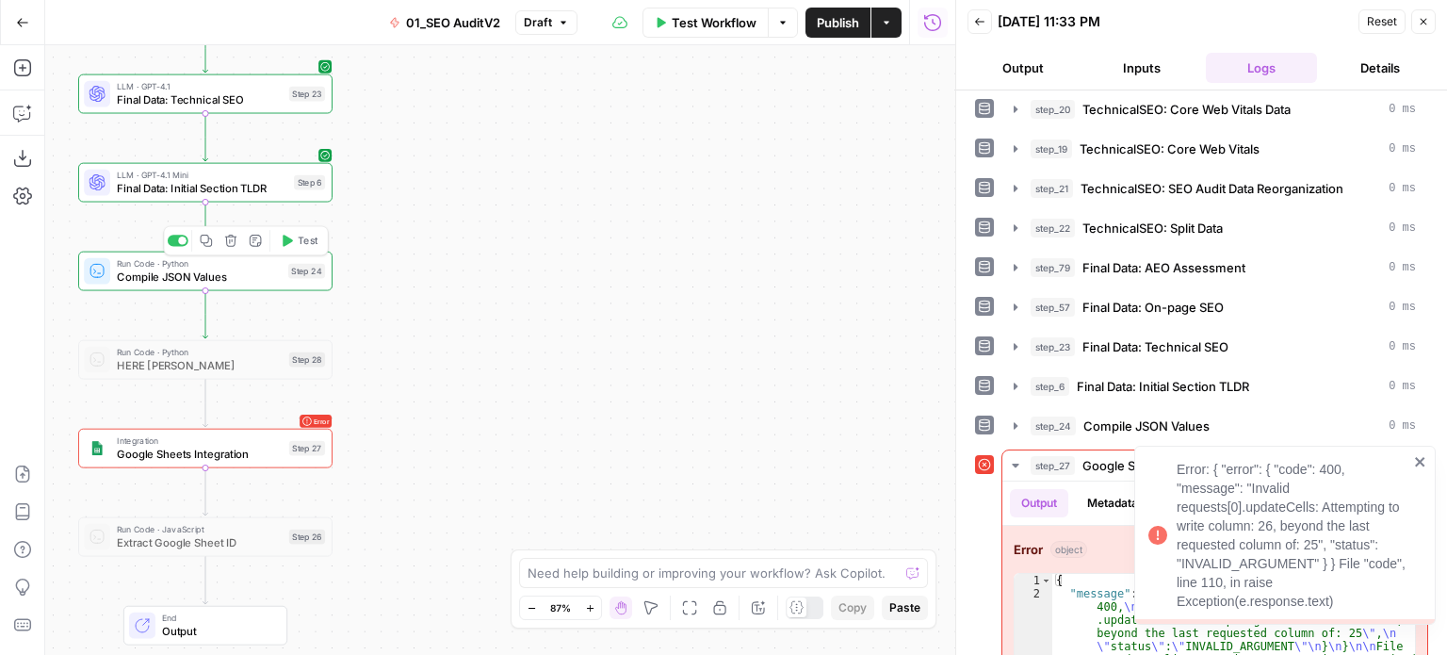
scroll to position [896, 0]
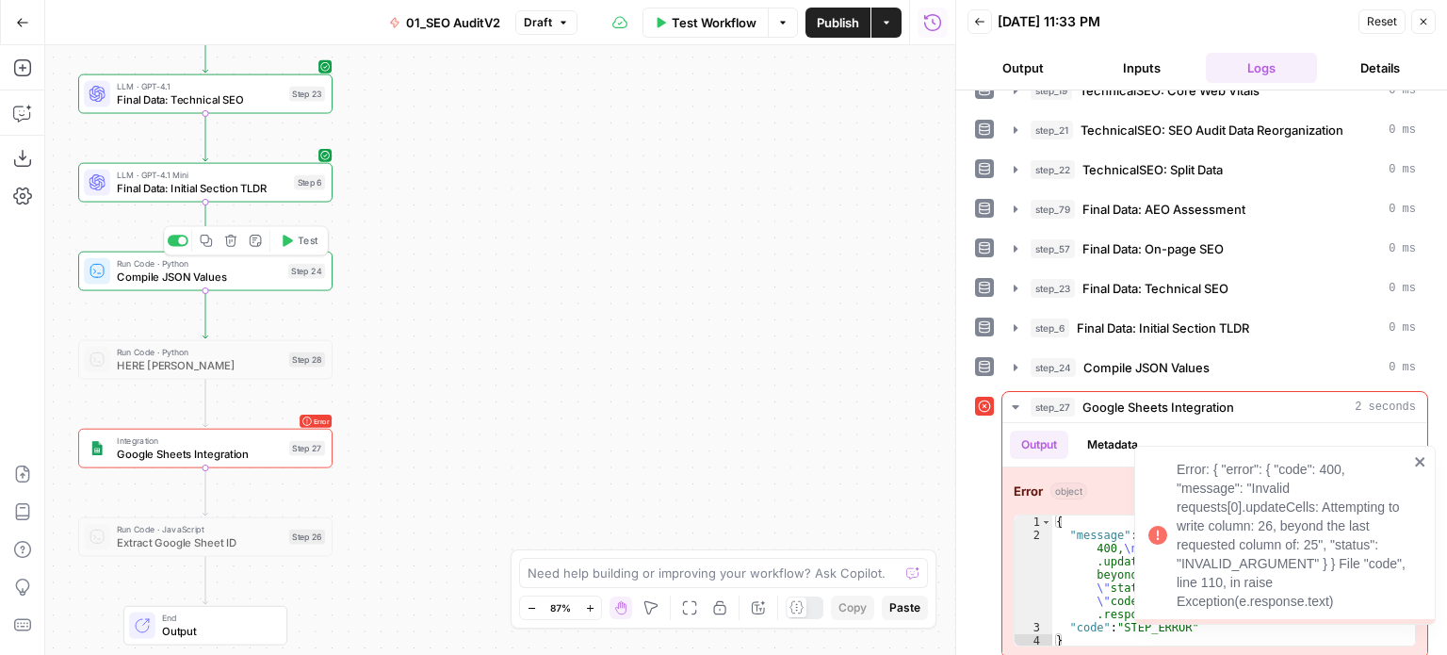
click at [1422, 463] on icon "close" at bounding box center [1420, 461] width 13 height 15
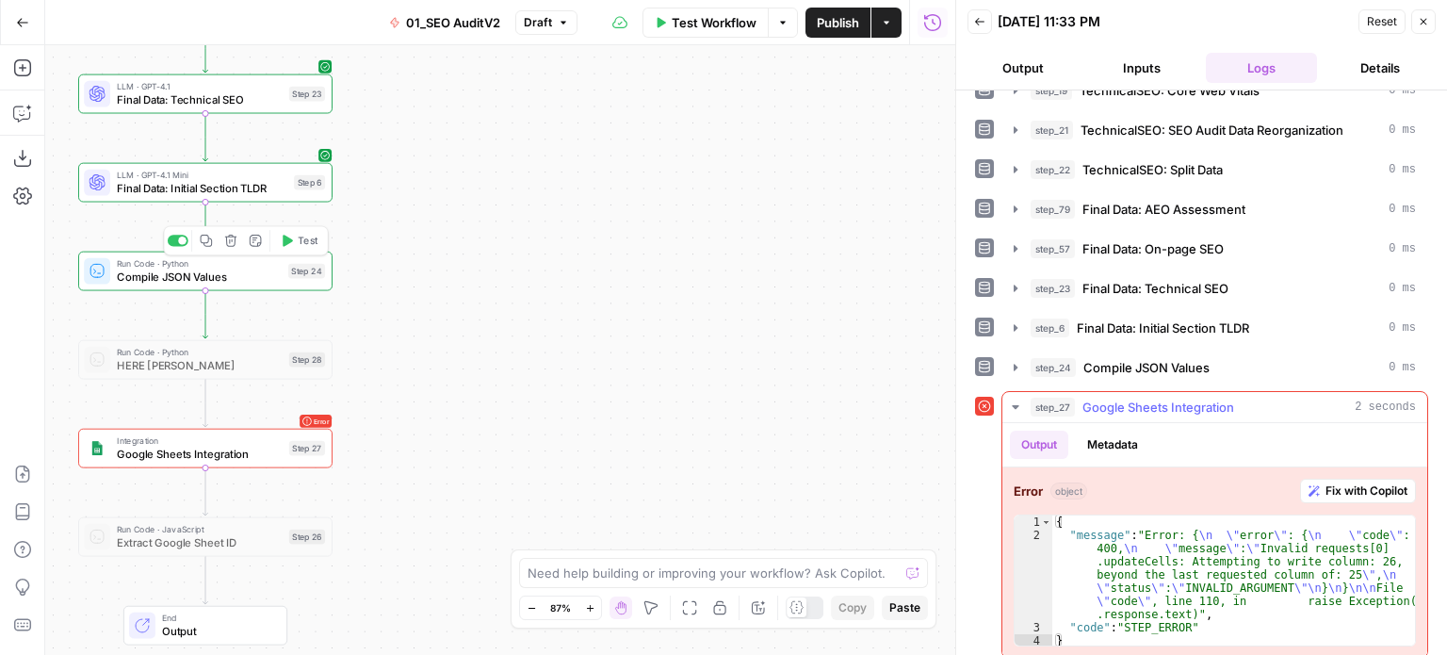
click at [1352, 482] on span "Fix with Copilot" at bounding box center [1366, 490] width 82 height 17
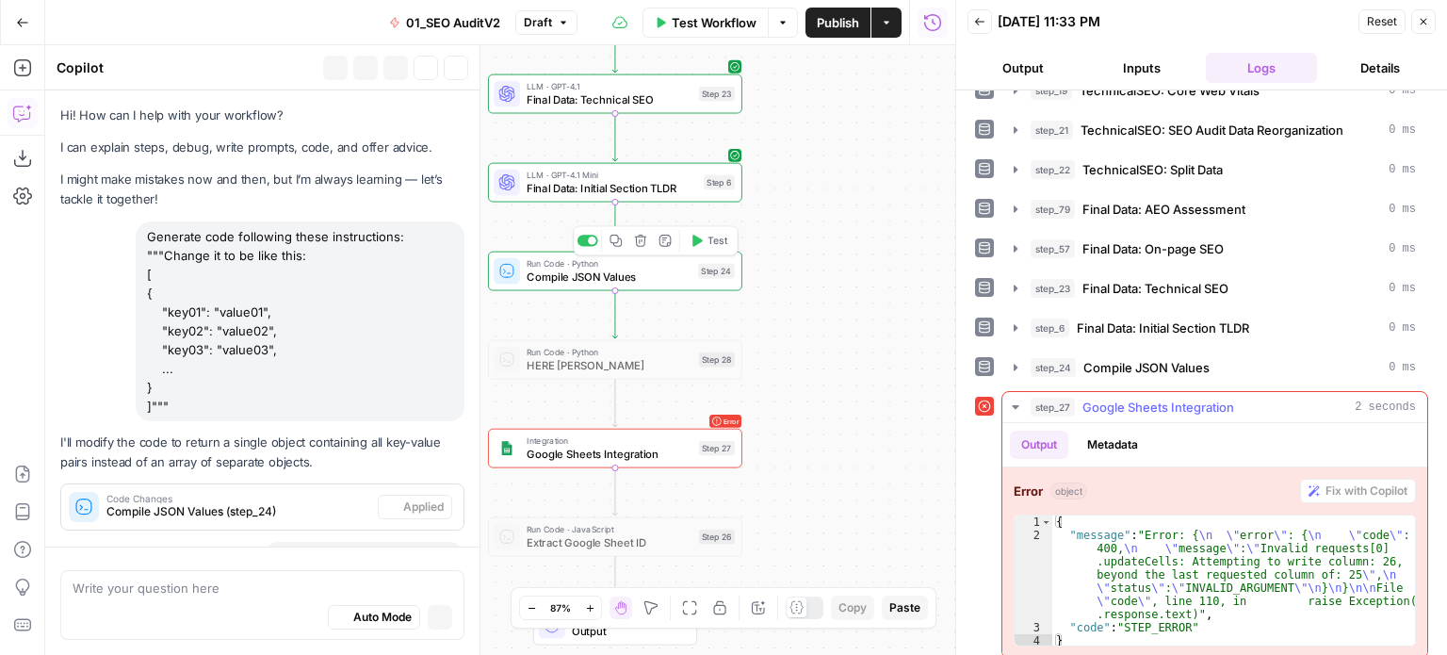
scroll to position [69, 0]
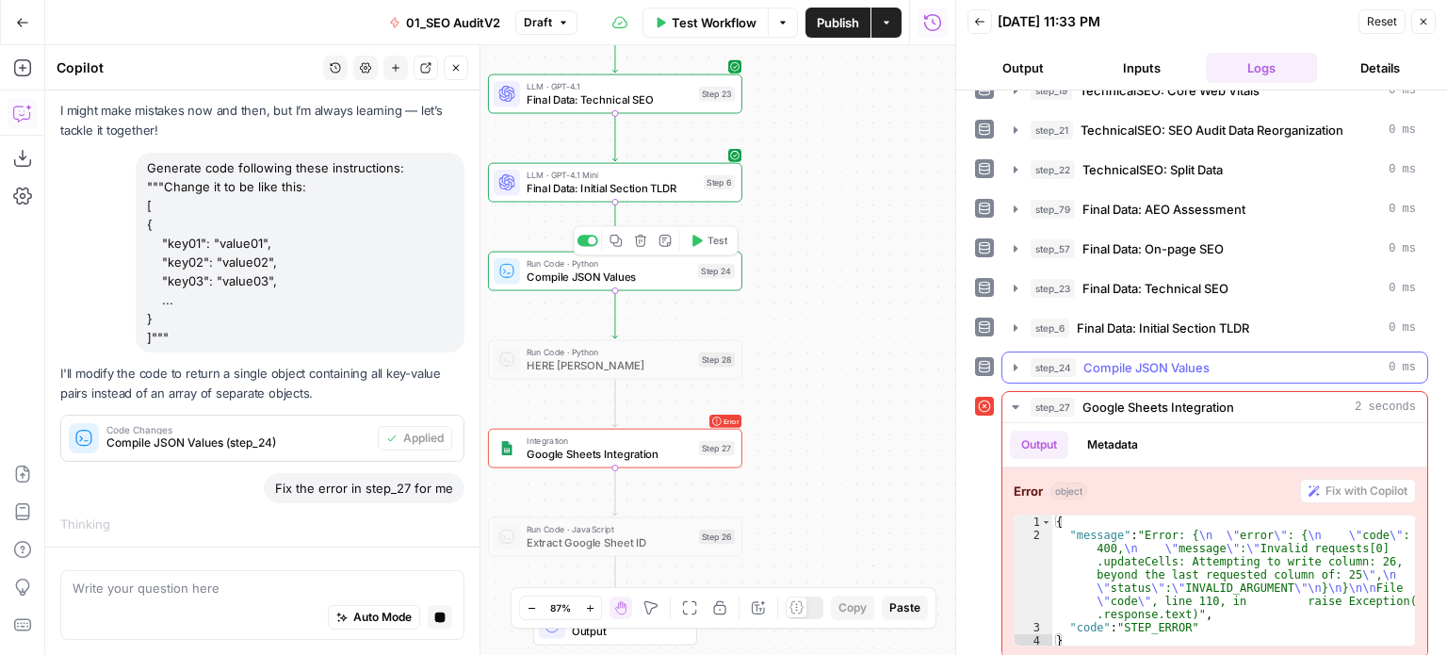
click at [1134, 358] on span "Compile JSON Values" at bounding box center [1146, 367] width 126 height 19
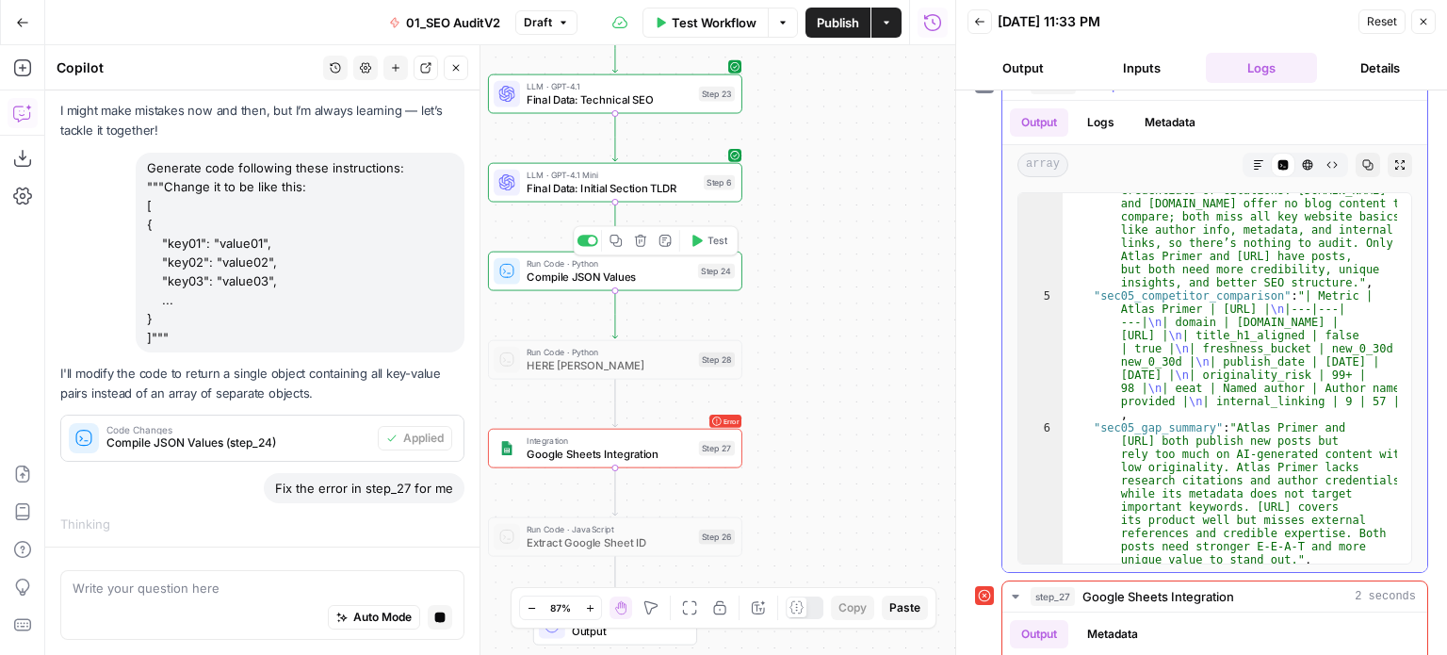
scroll to position [0, 0]
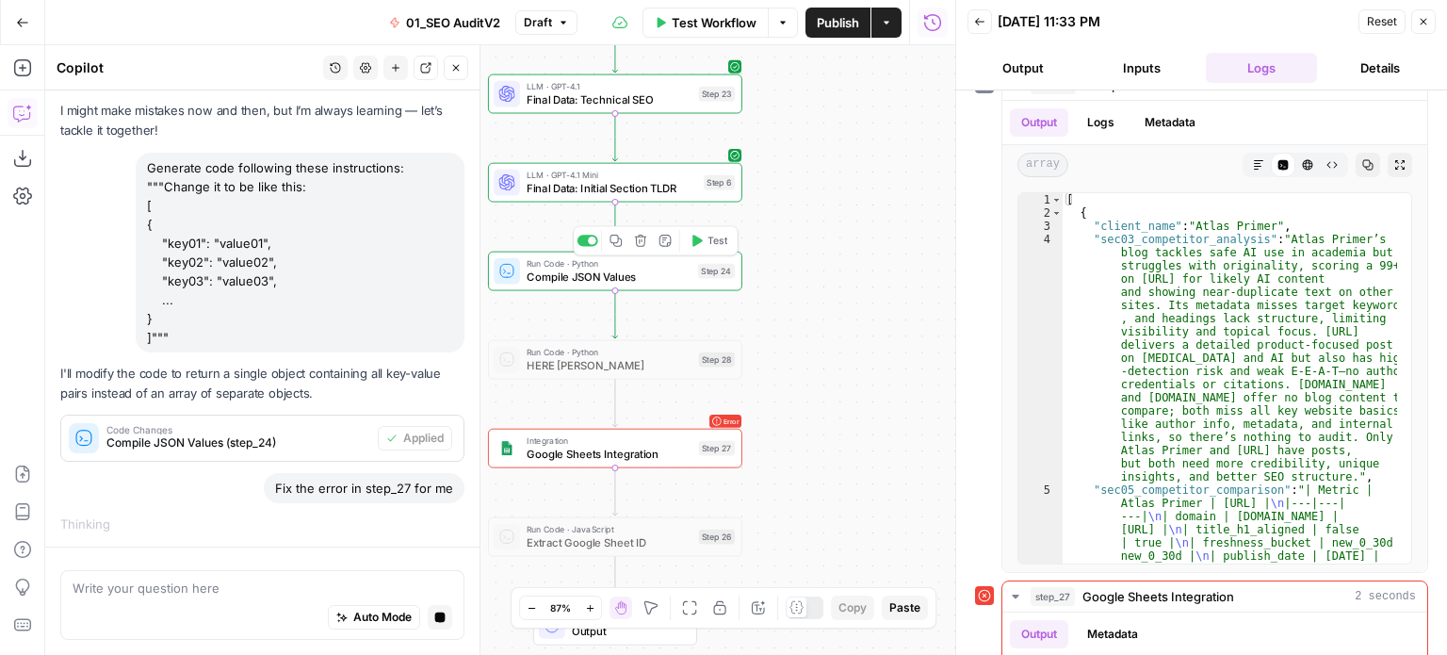
click at [1049, 70] on button "Output" at bounding box center [1022, 68] width 111 height 30
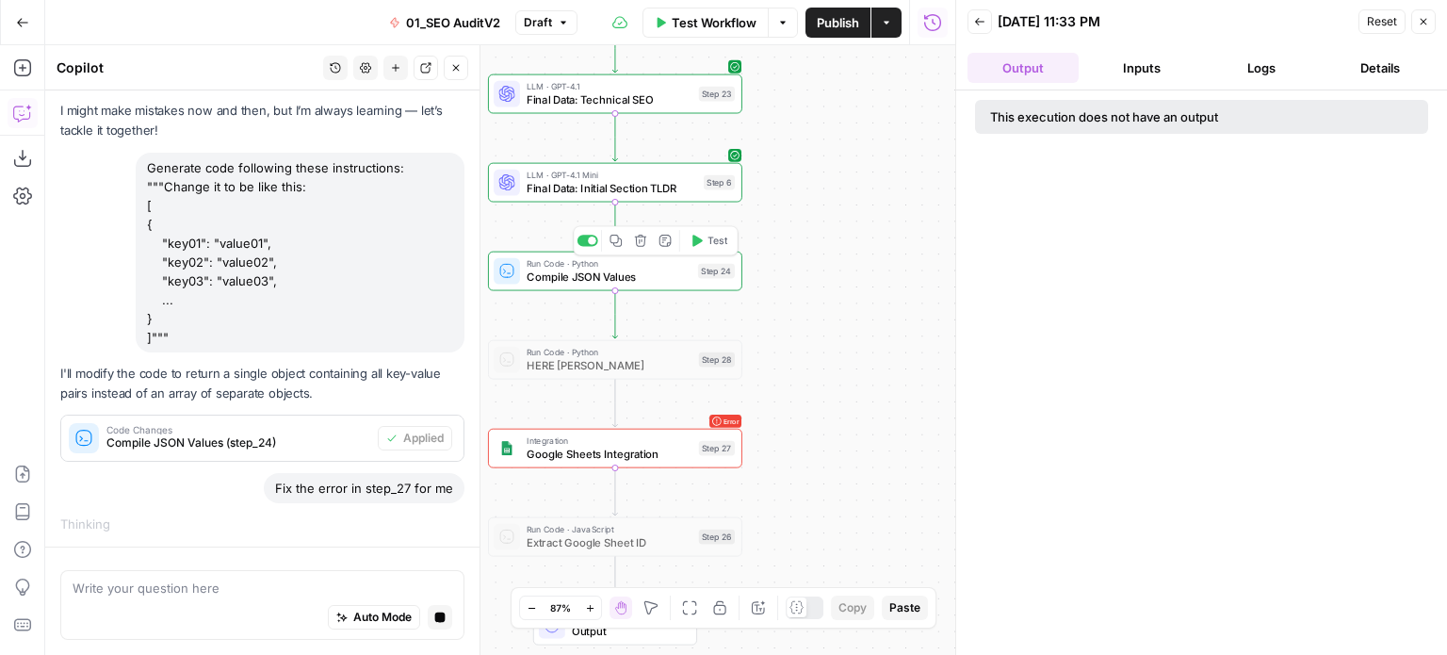
click at [1138, 75] on button "Inputs" at bounding box center [1141, 68] width 111 height 30
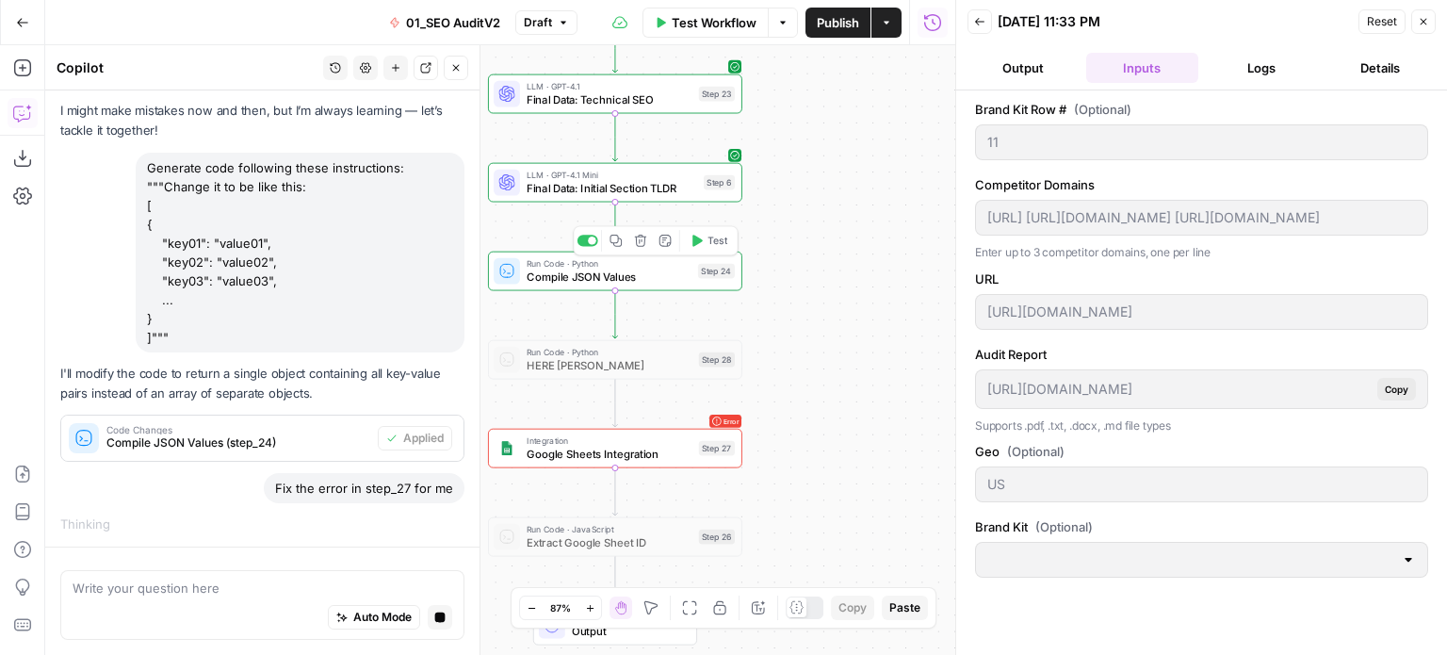
click at [1243, 67] on button "Logs" at bounding box center [1261, 68] width 111 height 30
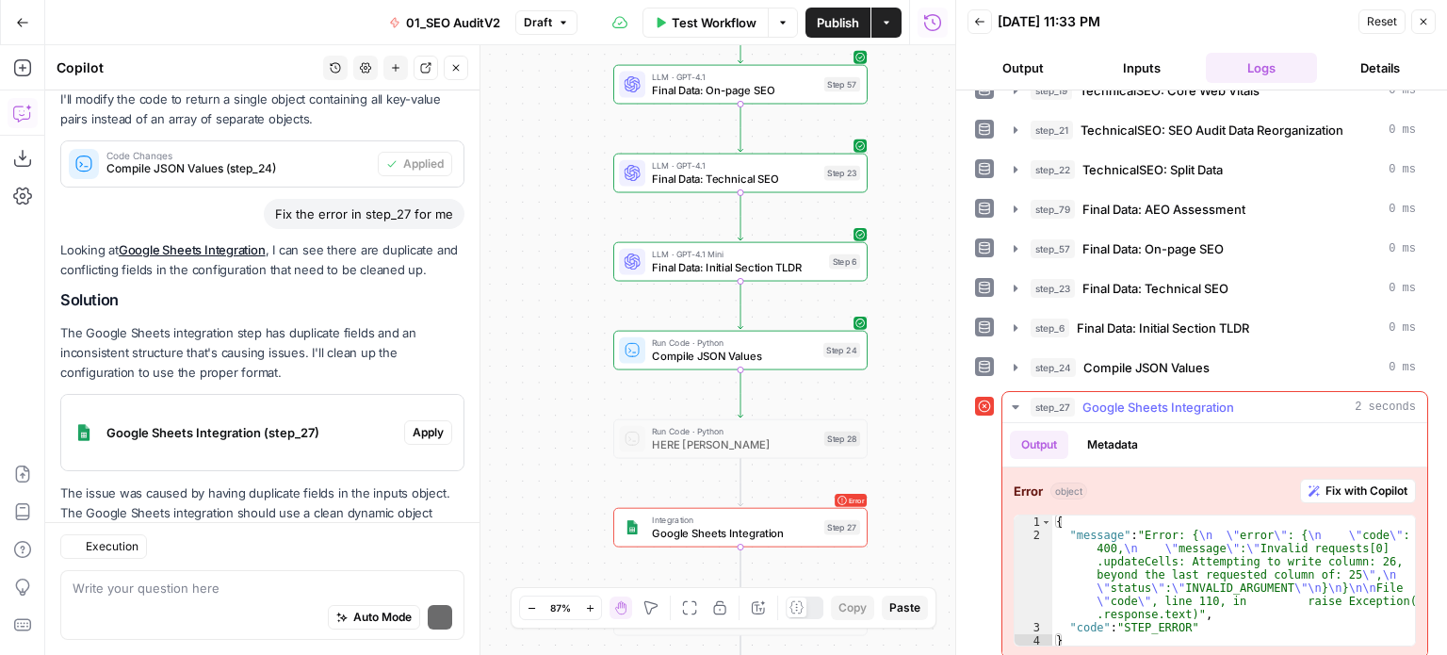
scroll to position [457, 0]
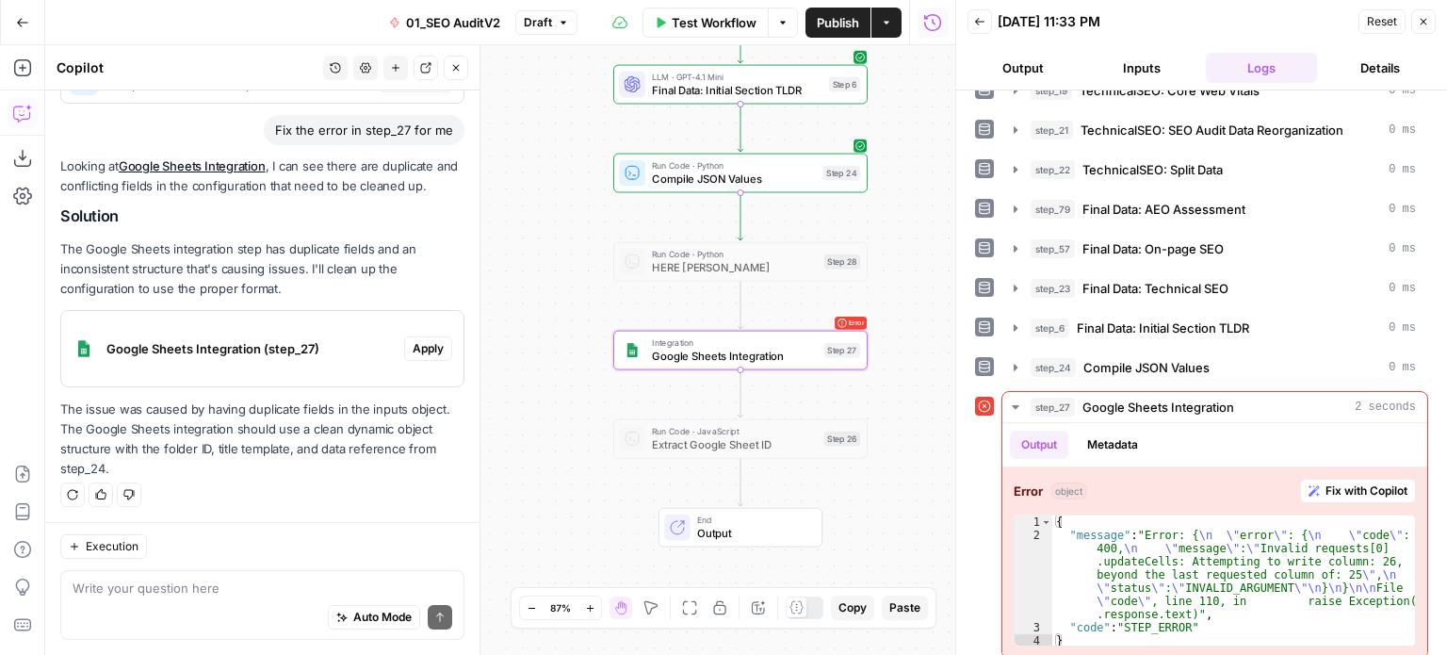
click at [286, 346] on span "Google Sheets Integration (step_27)" at bounding box center [251, 348] width 290 height 19
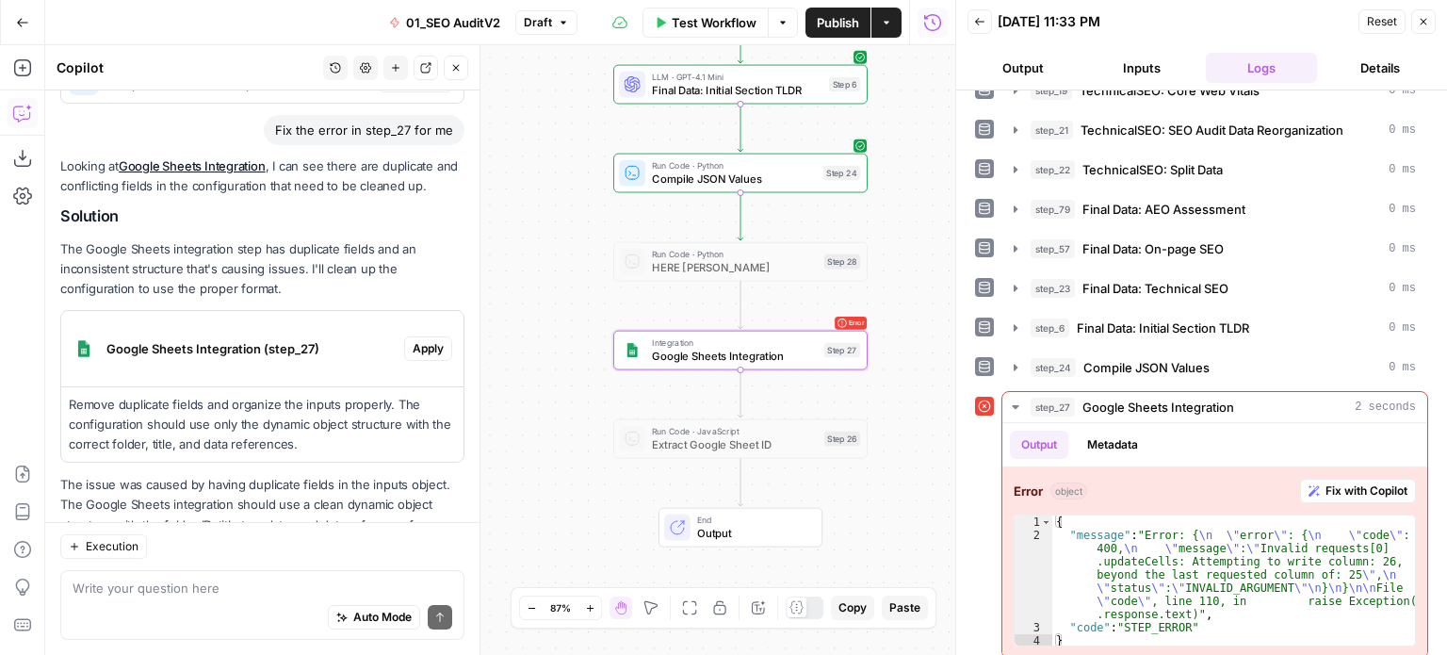
scroll to position [532, 0]
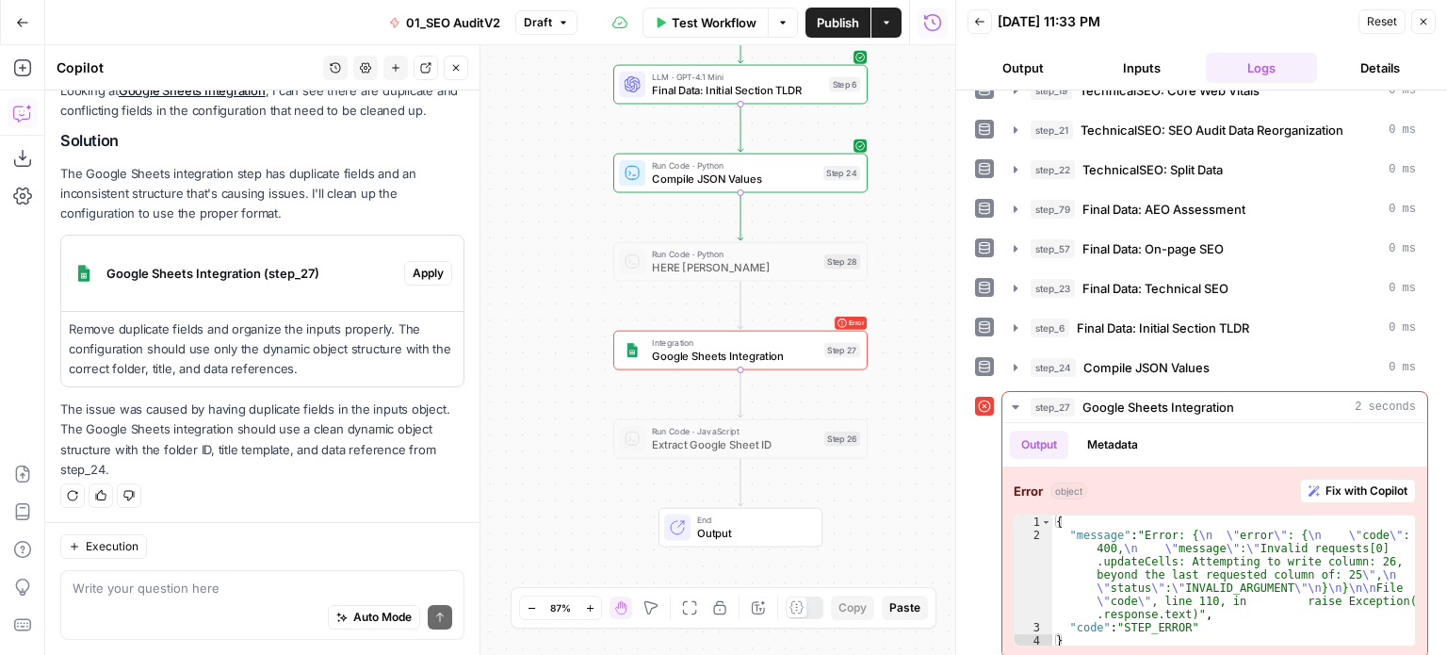
drag, startPoint x: 354, startPoint y: 365, endPoint x: 57, endPoint y: 329, distance: 299.8
click at [57, 329] on div "Hi! How can I help with your workflow? I can explain steps, debug, write prompt…" at bounding box center [262, 41] width 434 height 967
copy p "Remove duplicate fields and organize the inputs properly. The configuration sho…"
click at [688, 182] on span "Compile JSON Values" at bounding box center [734, 179] width 165 height 16
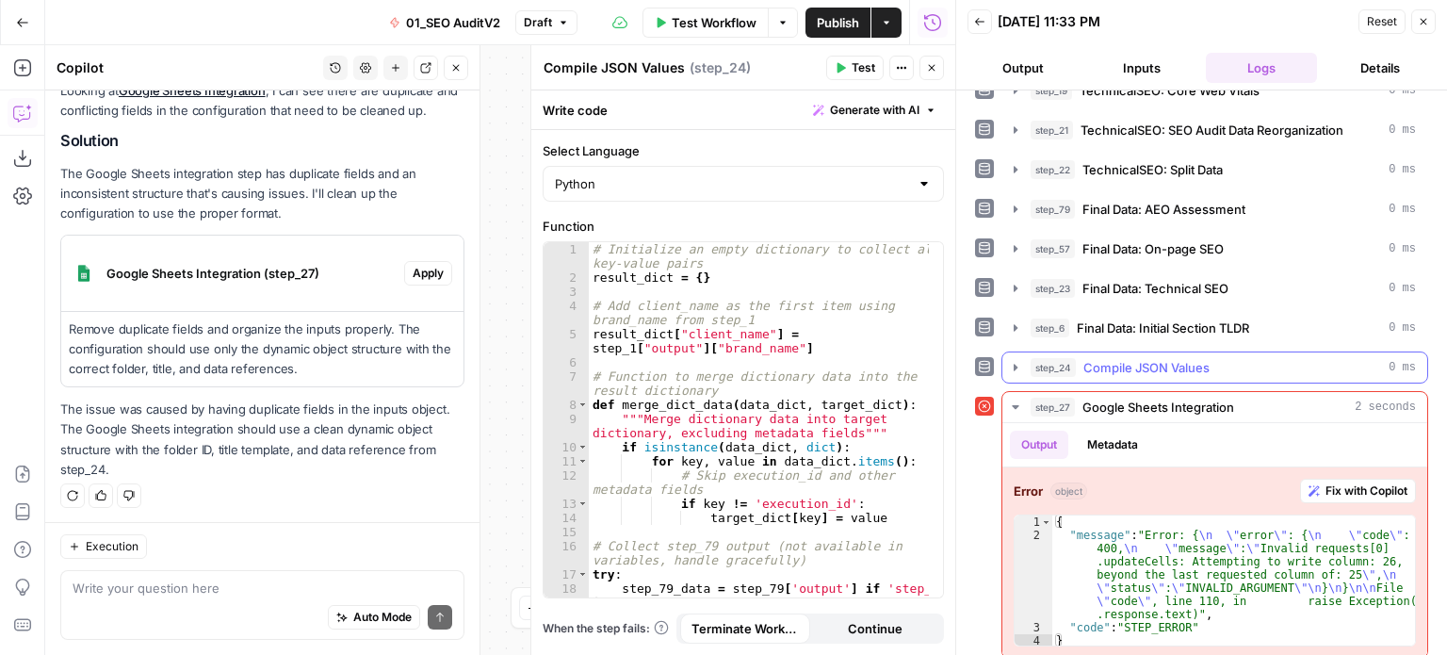
click at [1121, 358] on span "Compile JSON Values" at bounding box center [1146, 367] width 126 height 19
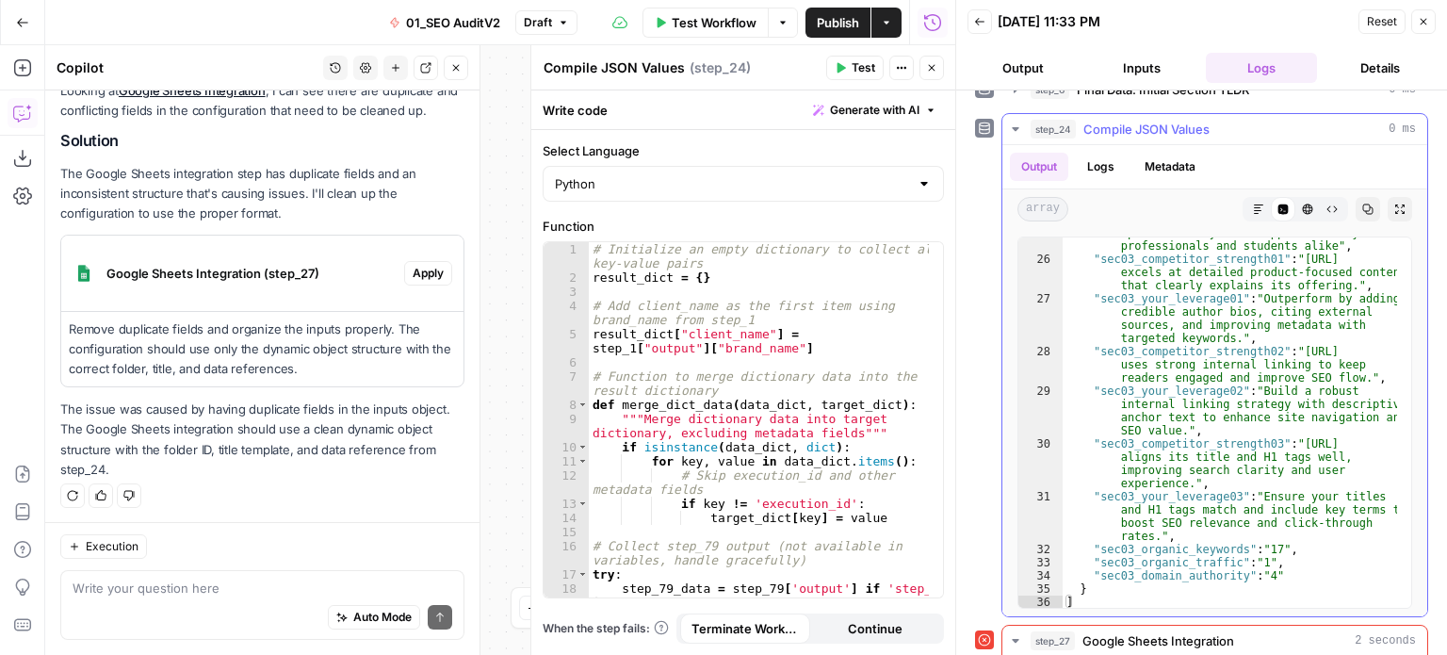
scroll to position [6738, 0]
type textarea "**********"
click at [1312, 298] on div ""sec03_you're_winning" : "You have a clear, focused product that solves a real …" at bounding box center [1230, 379] width 334 height 516
click at [1363, 204] on icon "button" at bounding box center [1368, 209] width 10 height 10
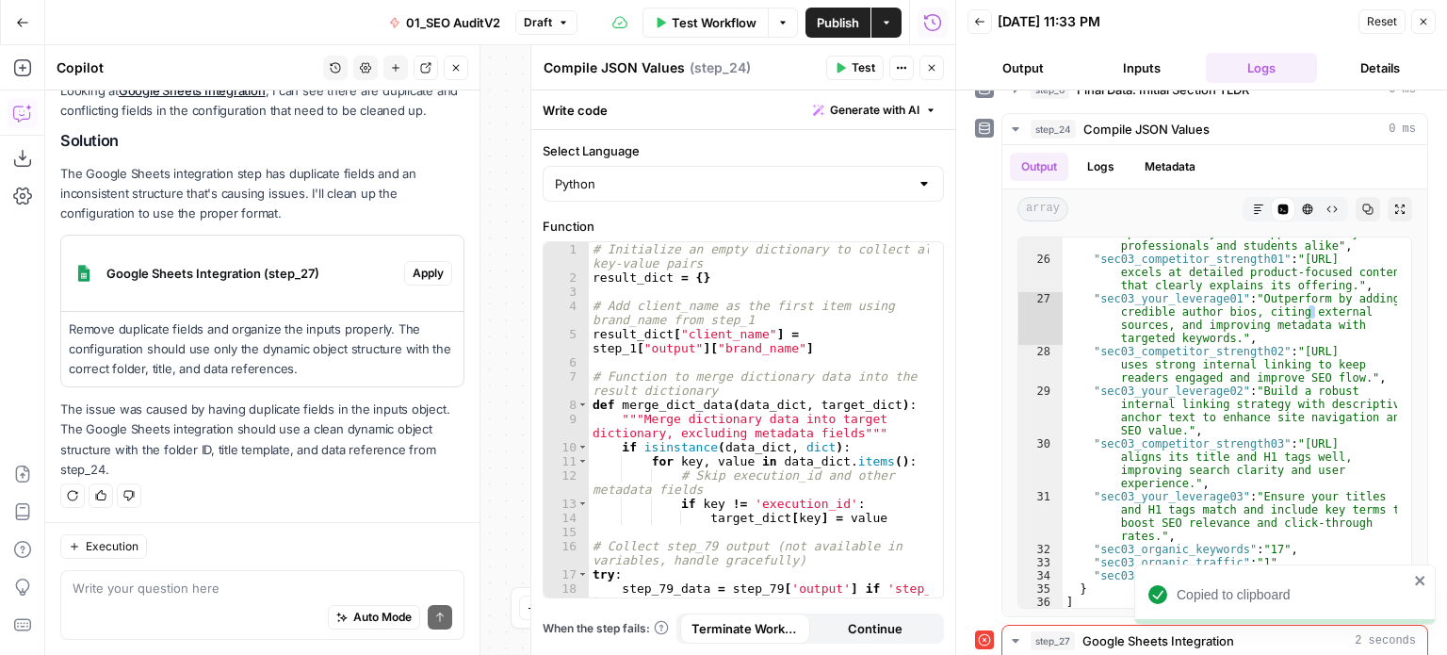
click at [843, 110] on span "Generate with AI" at bounding box center [874, 110] width 89 height 17
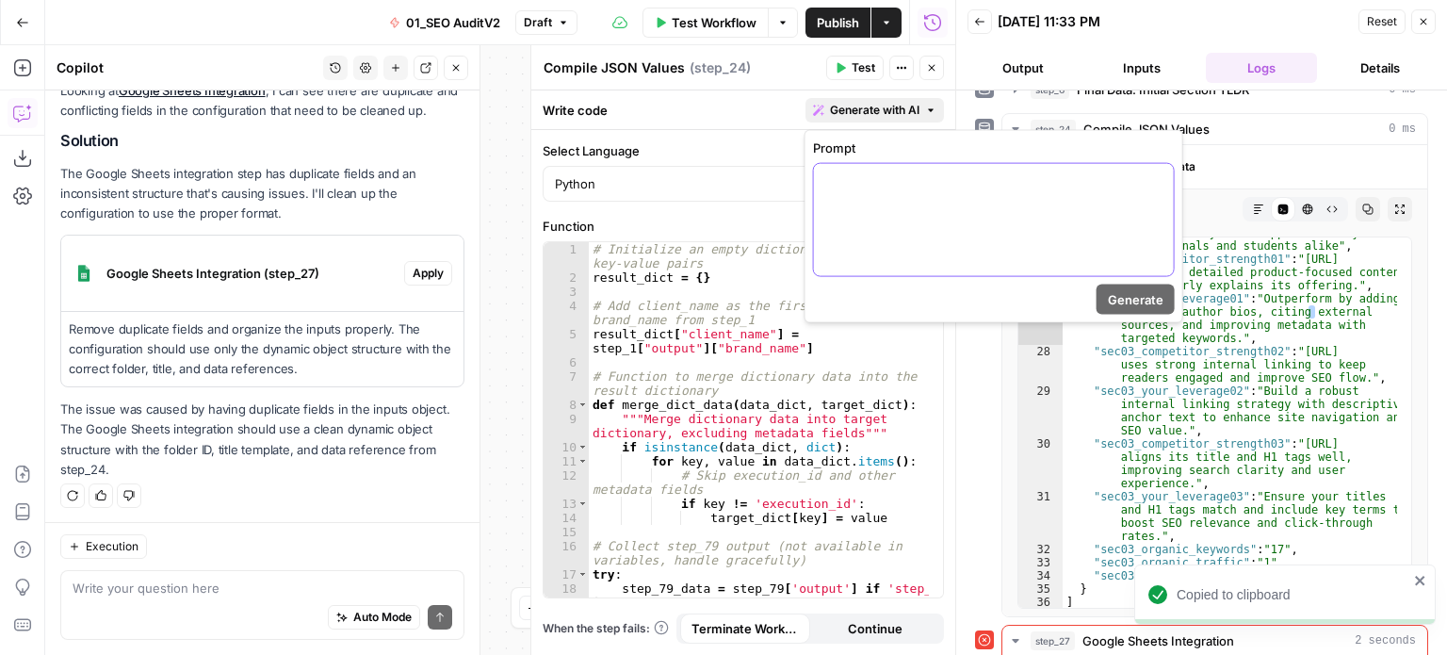
click at [878, 243] on div at bounding box center [994, 220] width 360 height 112
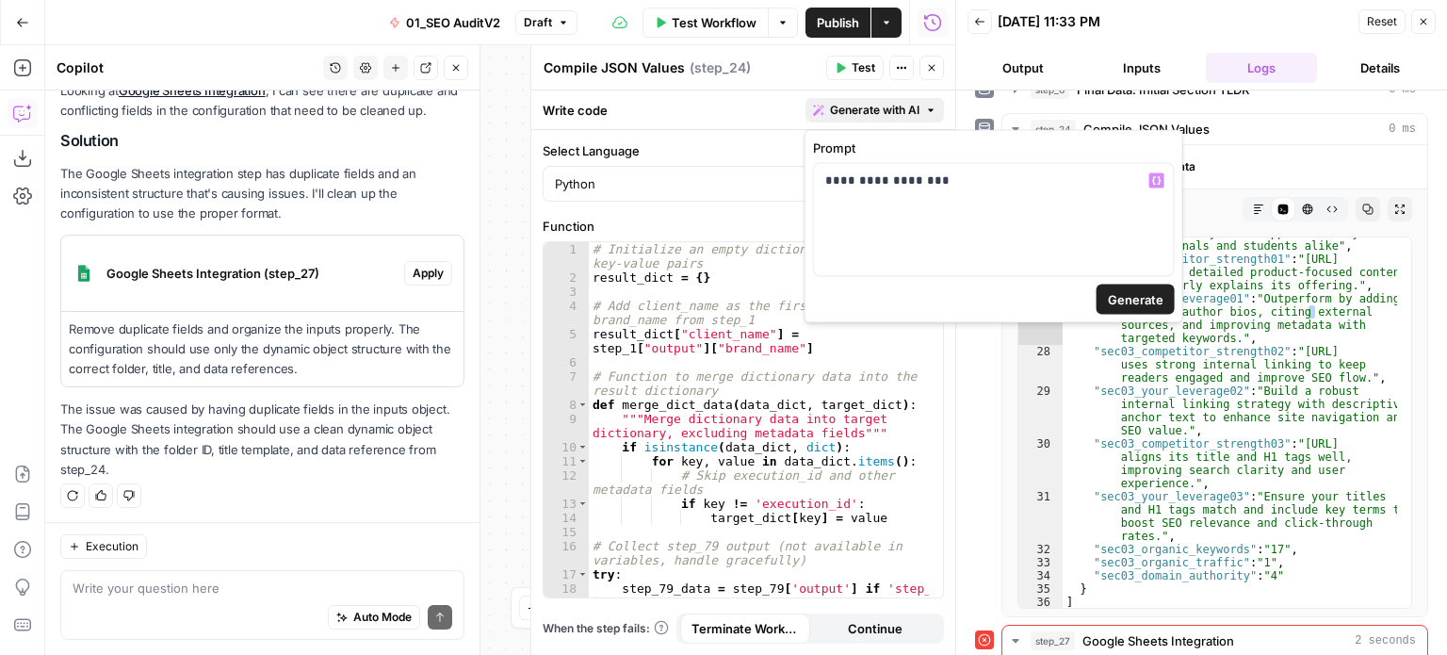
click at [1109, 313] on button "Generate" at bounding box center [1136, 300] width 78 height 30
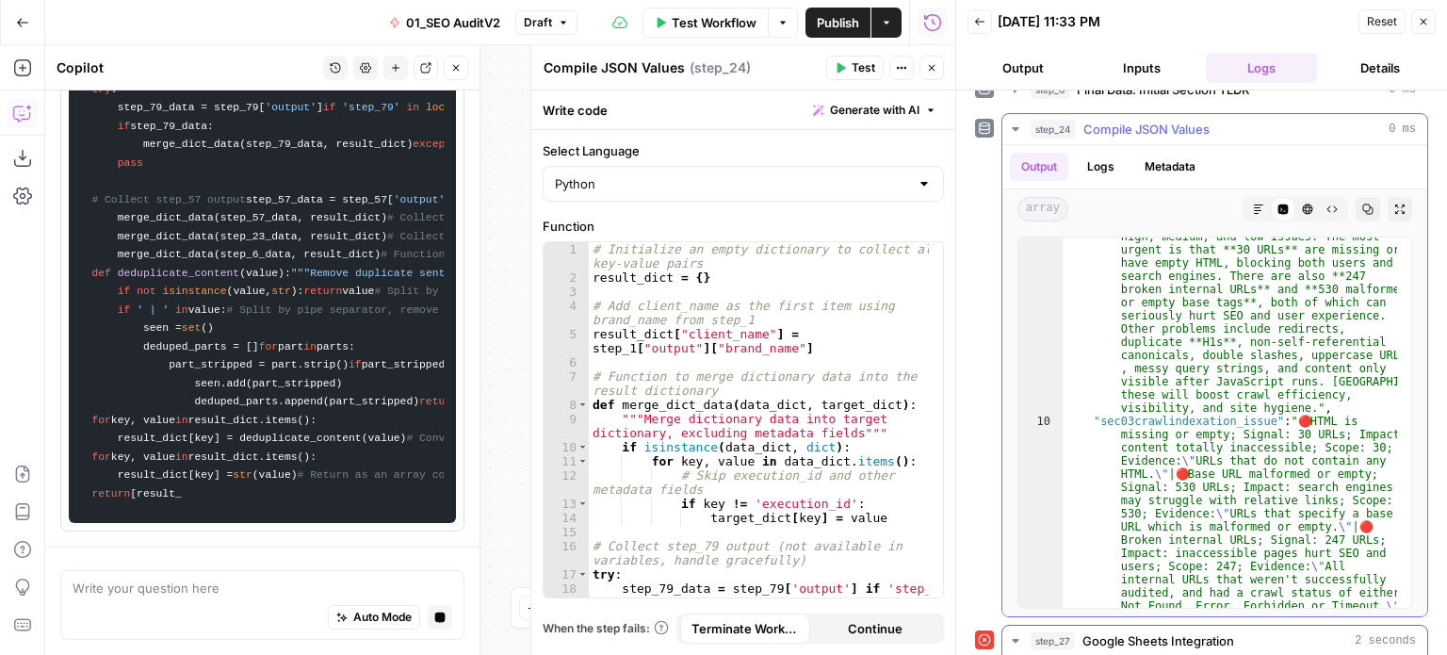
scroll to position [618, 0]
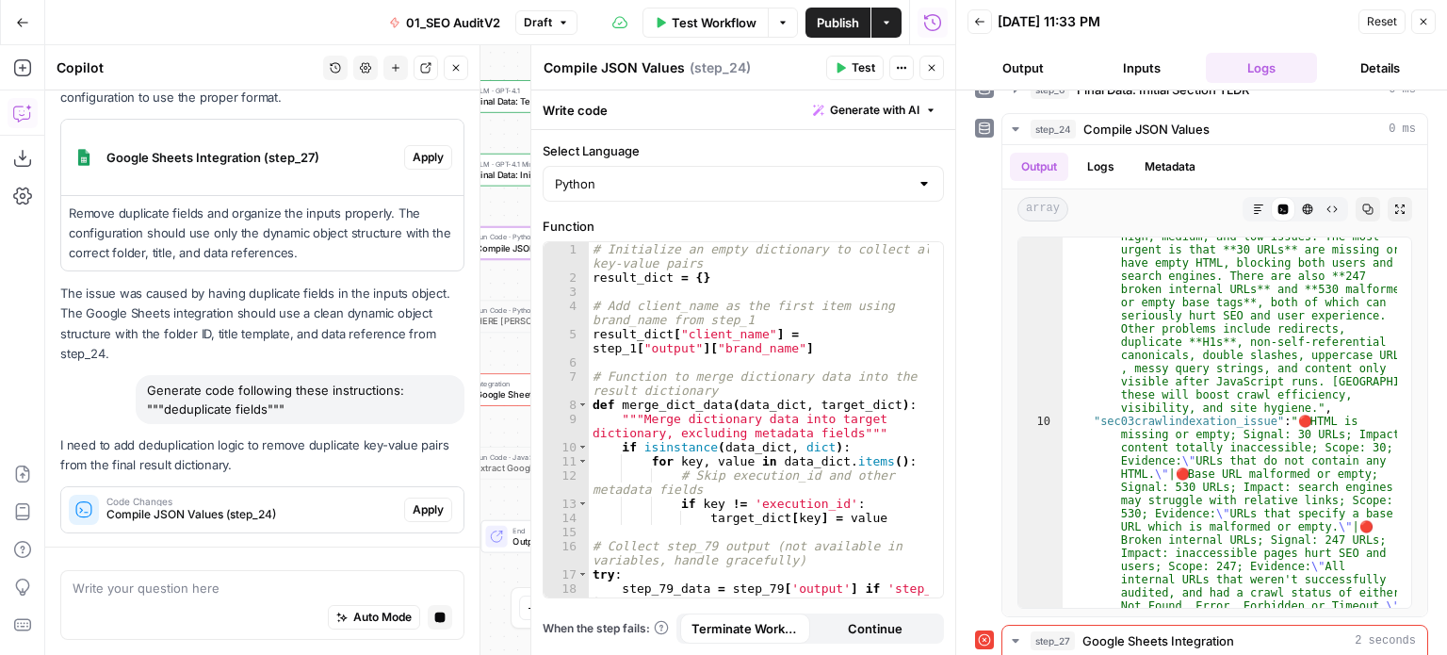
click at [428, 501] on span "Apply" at bounding box center [428, 509] width 31 height 17
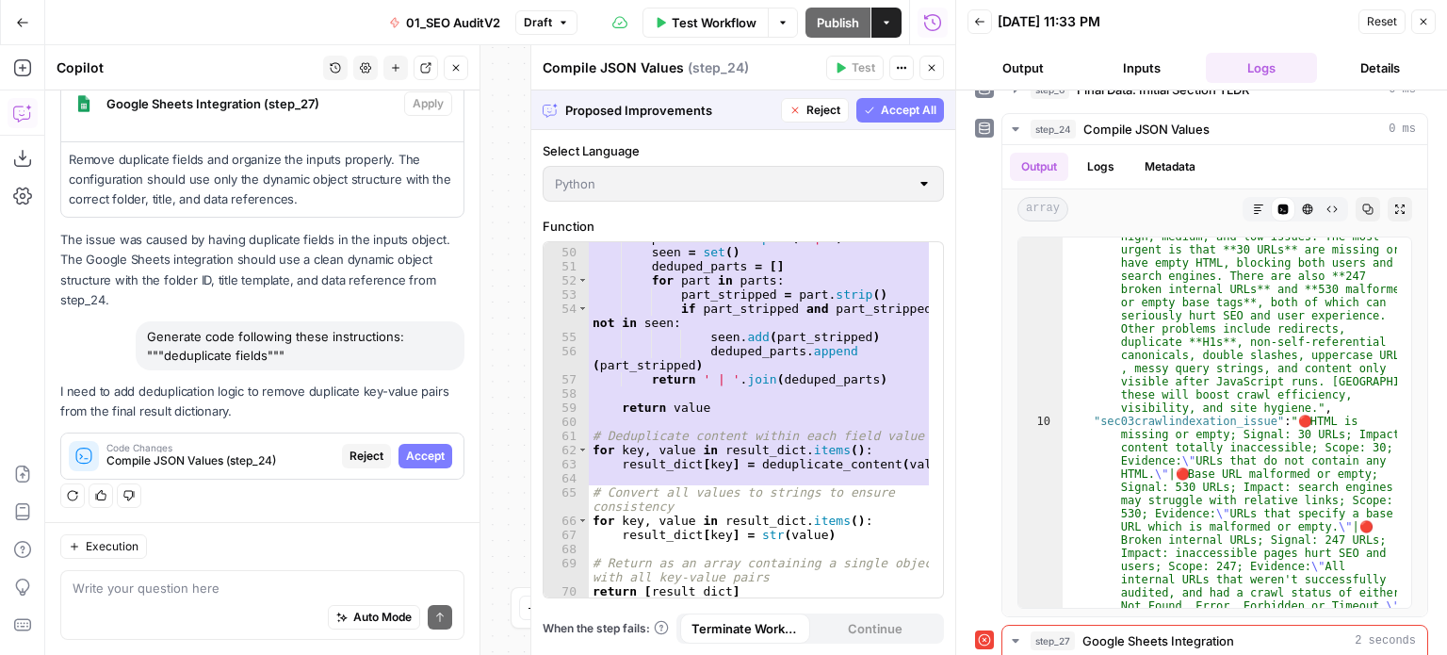
scroll to position [872, 0]
click at [901, 114] on span "Accept All" at bounding box center [909, 110] width 56 height 17
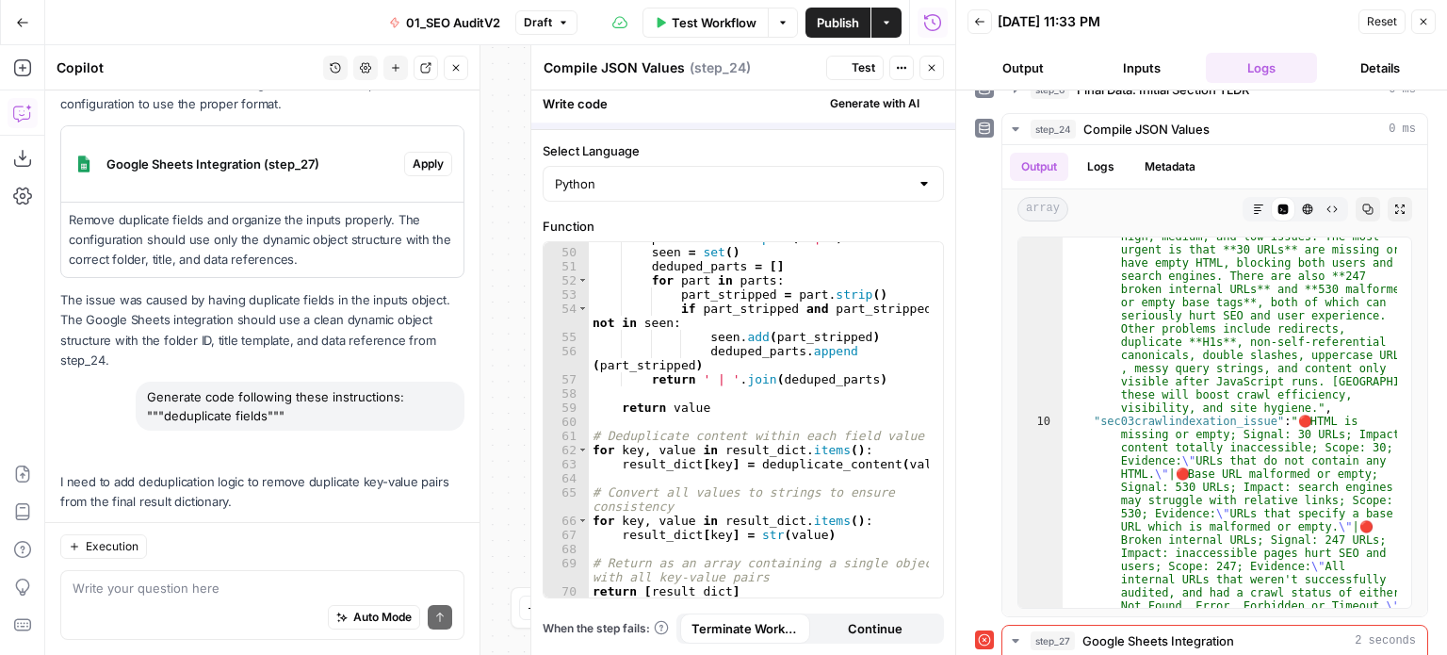
scroll to position [762, 0]
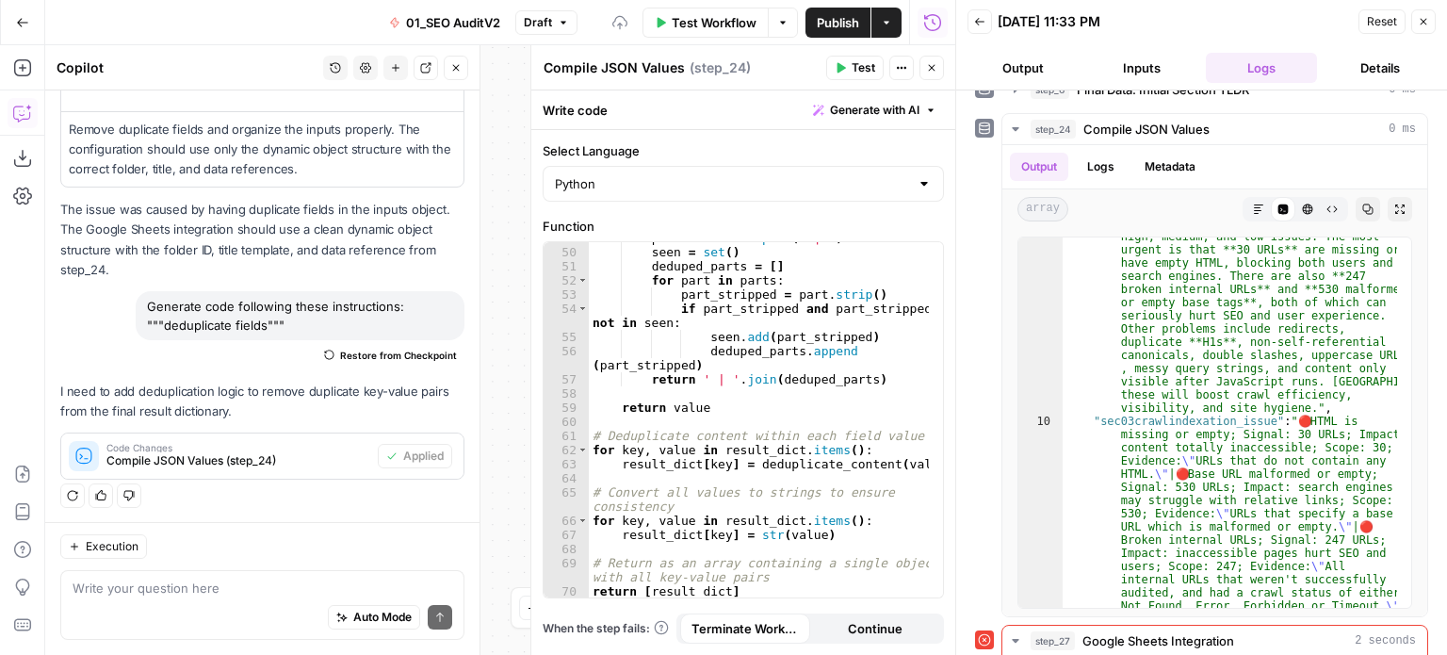
click at [854, 62] on span "Test" at bounding box center [864, 67] width 24 height 17
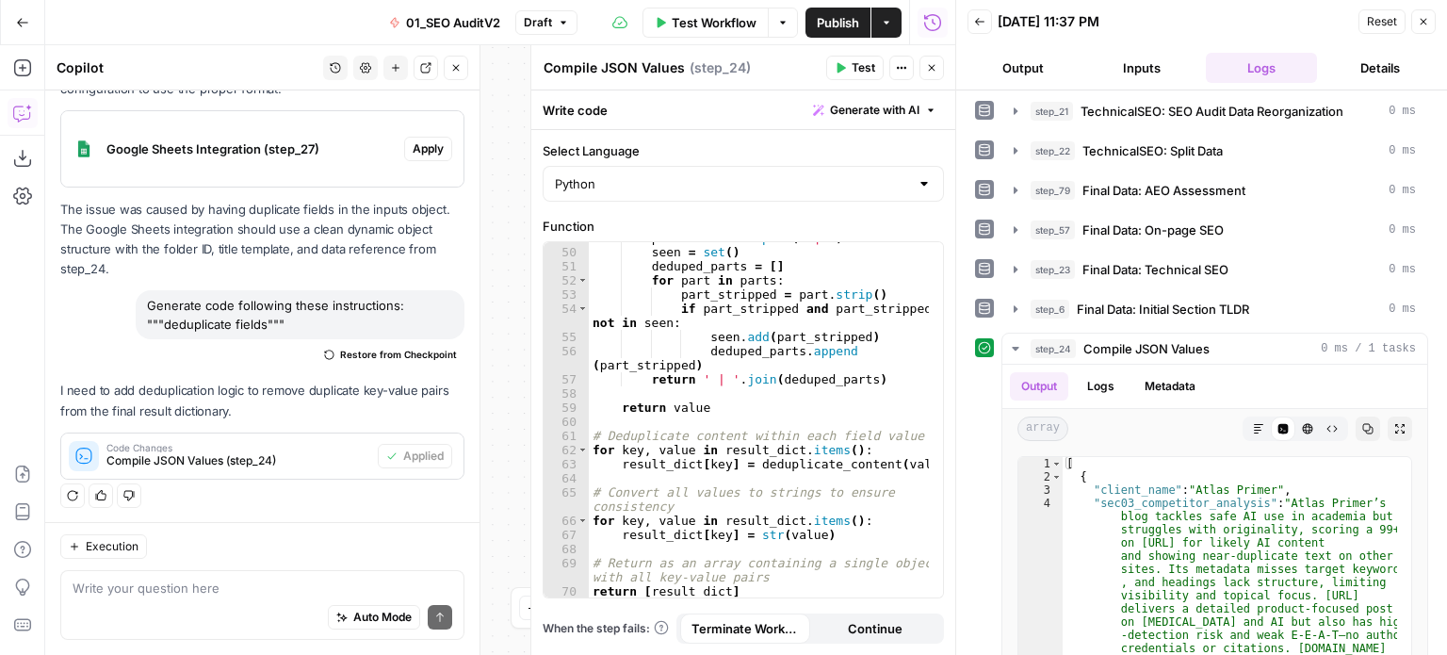
scroll to position [1093, 0]
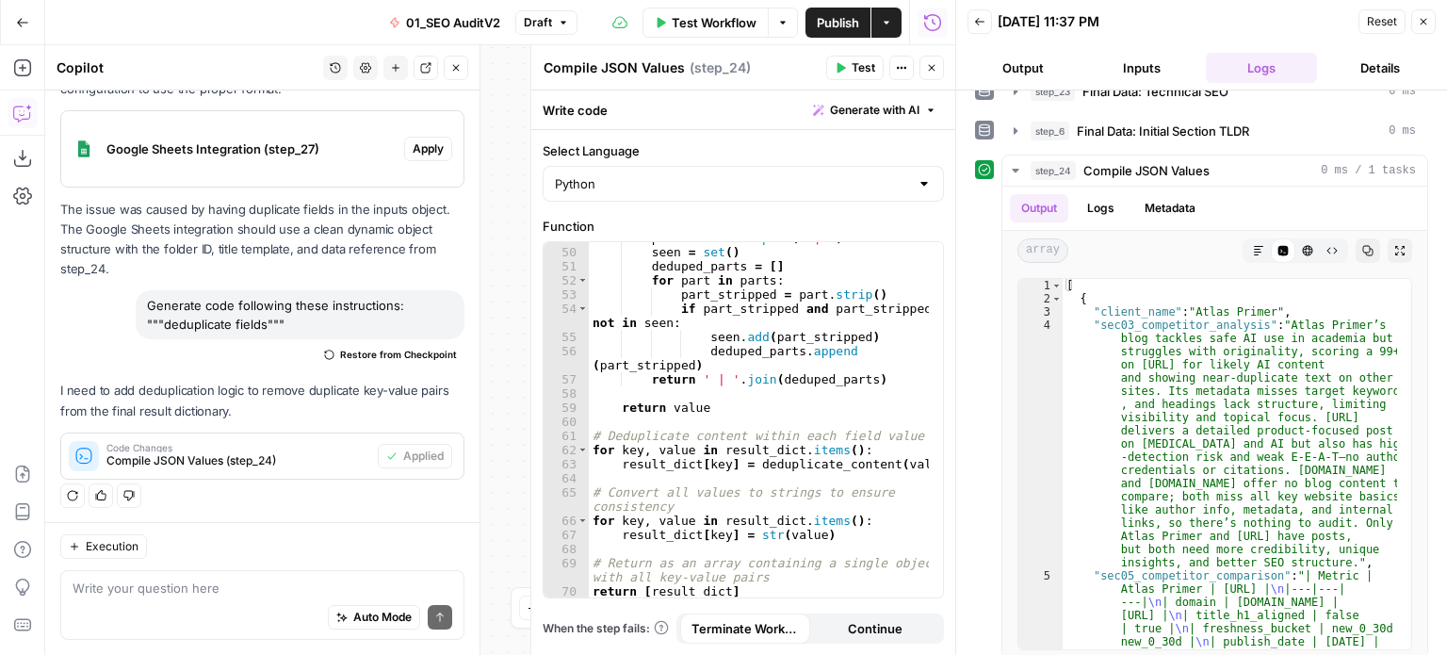
click at [456, 67] on icon "button" at bounding box center [456, 68] width 7 height 7
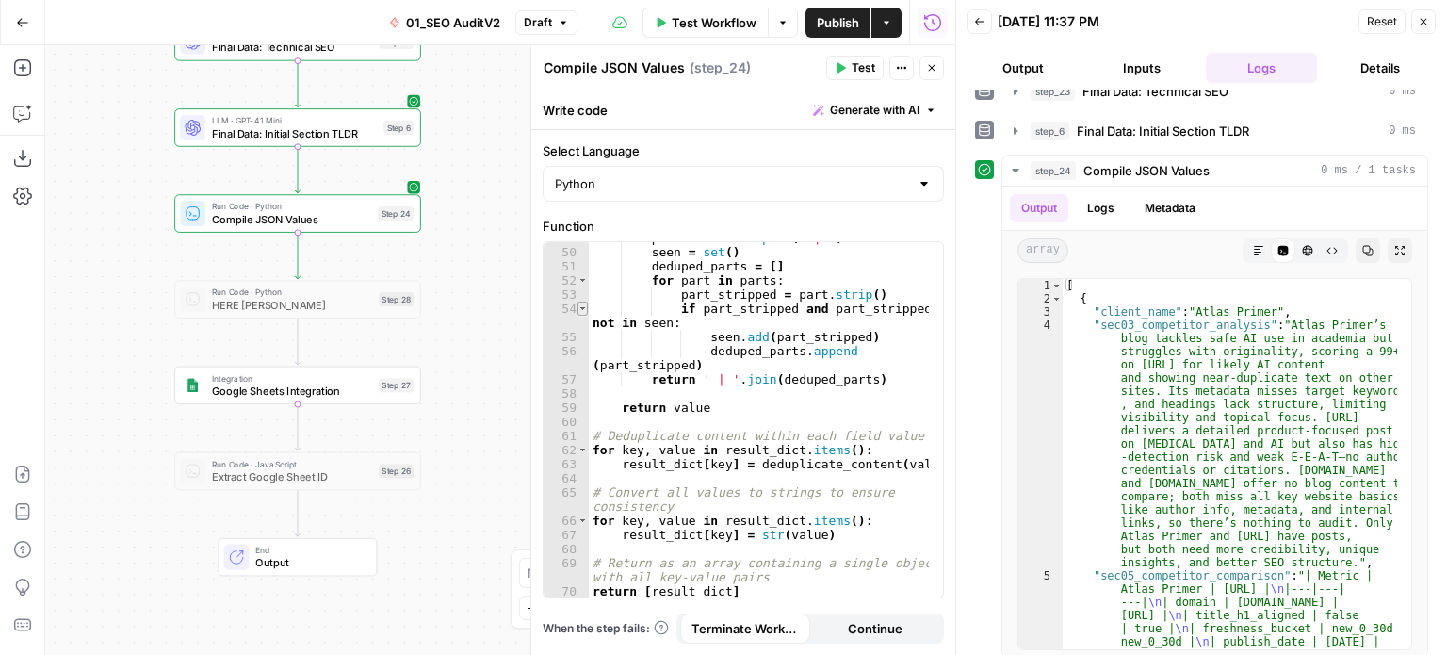
drag, startPoint x: 546, startPoint y: 293, endPoint x: 585, endPoint y: 308, distance: 41.5
click at [585, 308] on body "All About AI New Home Browse Insights Opportunities Your Data Recent Grids [[PE…" at bounding box center [723, 327] width 1447 height 655
click at [396, 343] on div "Copy step Delete step Add Note Test" at bounding box center [337, 355] width 160 height 28
click at [392, 352] on span "Test" at bounding box center [396, 356] width 19 height 14
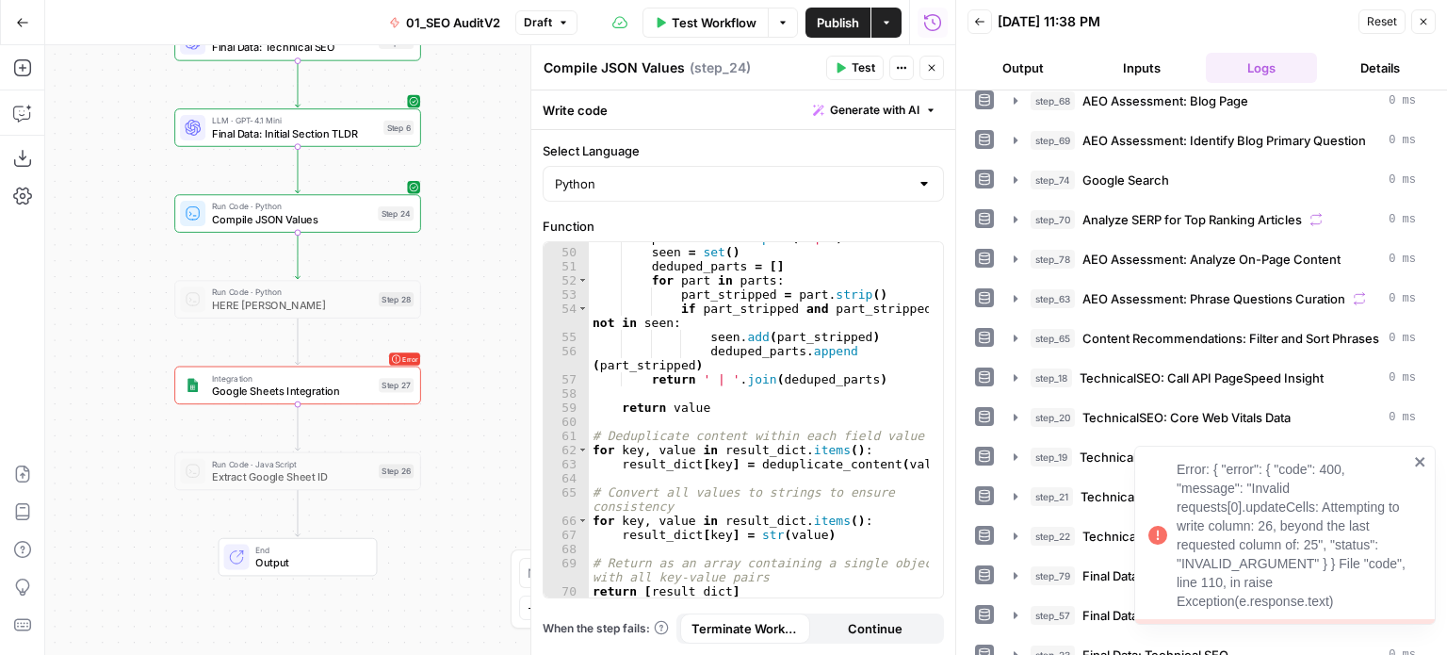
scroll to position [896, 0]
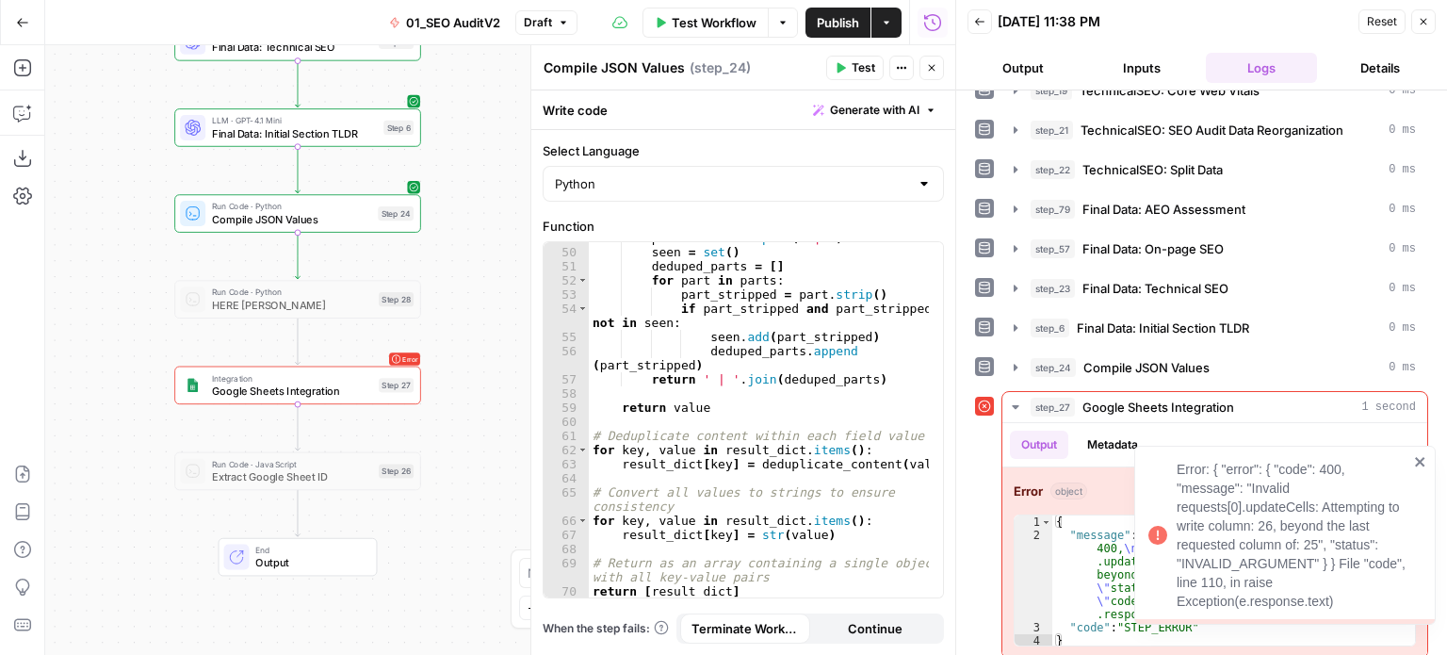
click at [1420, 463] on icon "close" at bounding box center [1419, 461] width 9 height 9
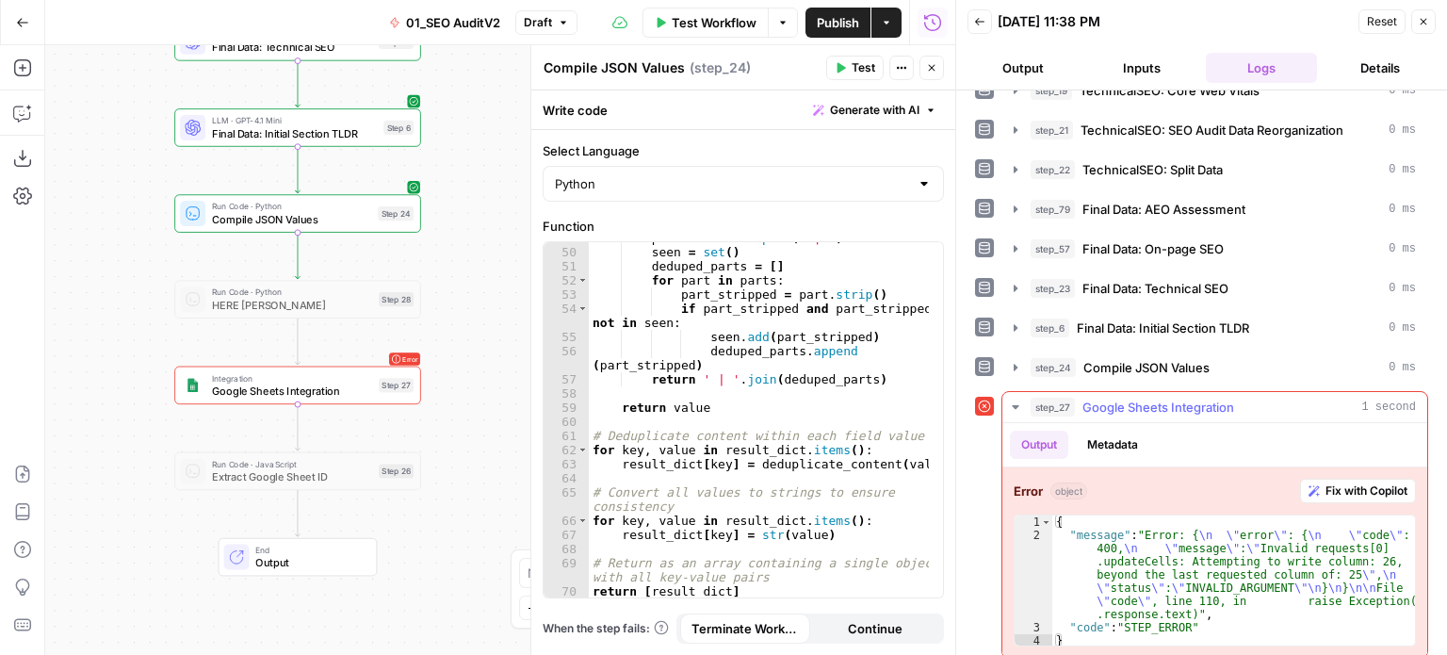
click at [1334, 467] on div "Error object Fix with Copilot 1 2 3 4 { "message" : "Error: { \n \" error \" : …" at bounding box center [1214, 562] width 425 height 190
click at [1333, 482] on span "Fix with Copilot" at bounding box center [1366, 490] width 82 height 17
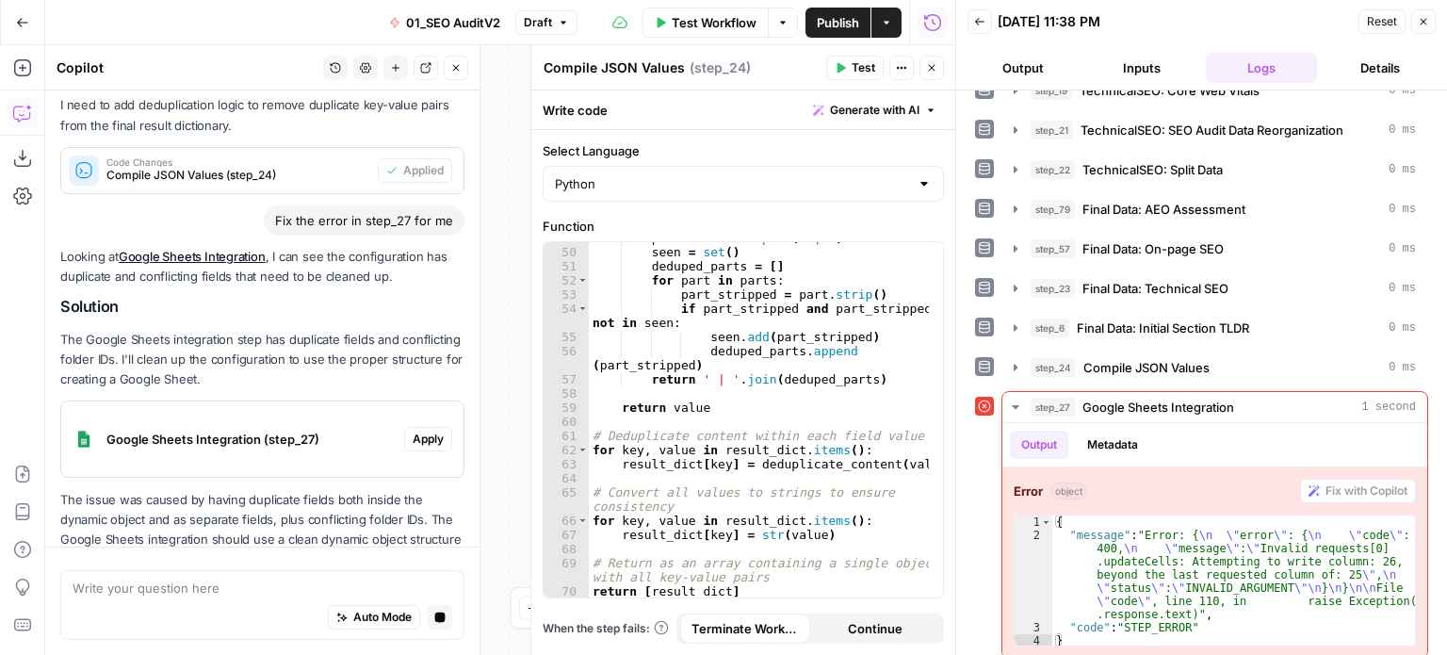
scroll to position [918, 0]
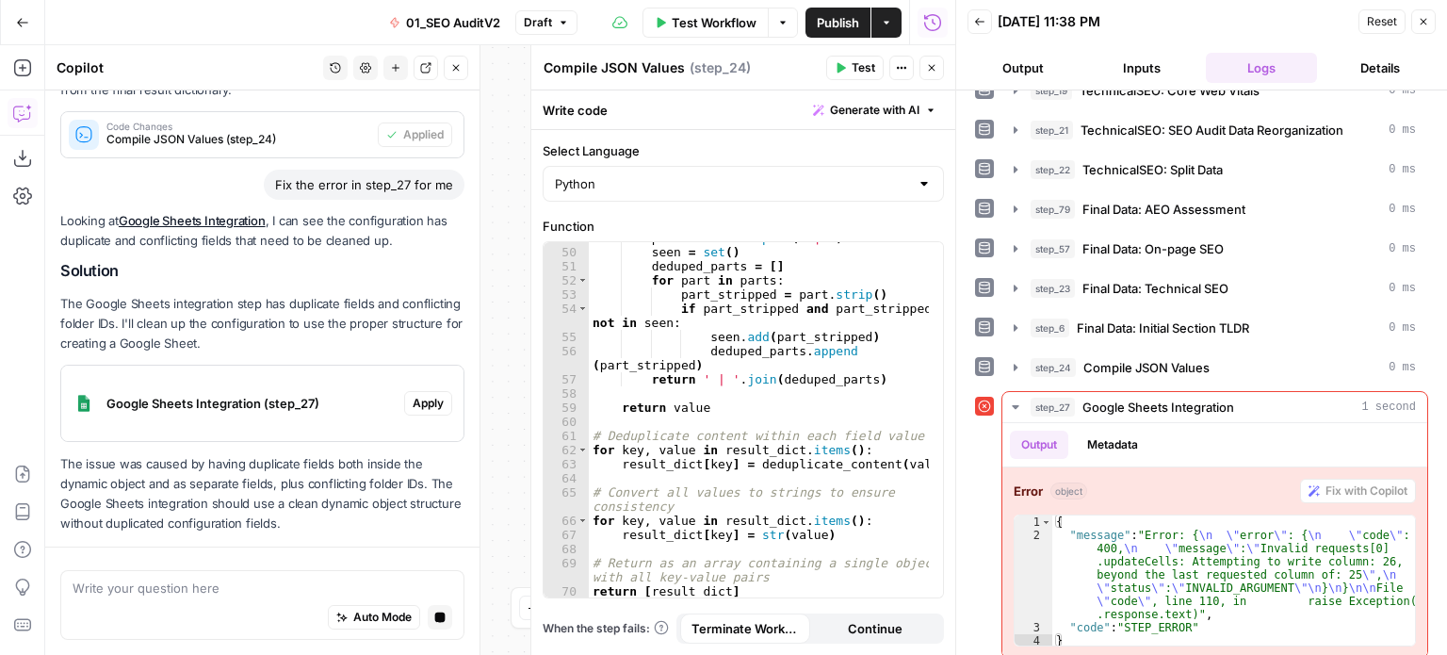
click at [308, 478] on div "Looking at Google Sheets Integration , I can see the configuration has duplicat…" at bounding box center [262, 372] width 404 height 323
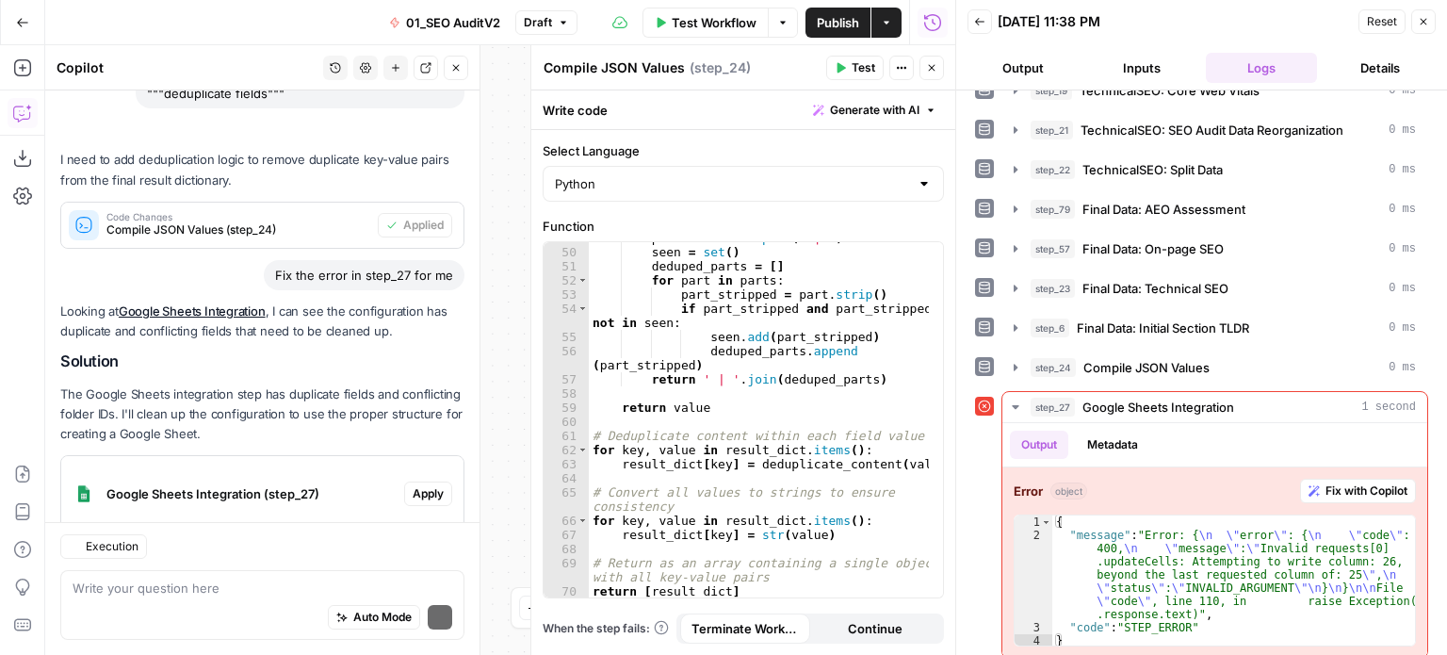
scroll to position [1063, 0]
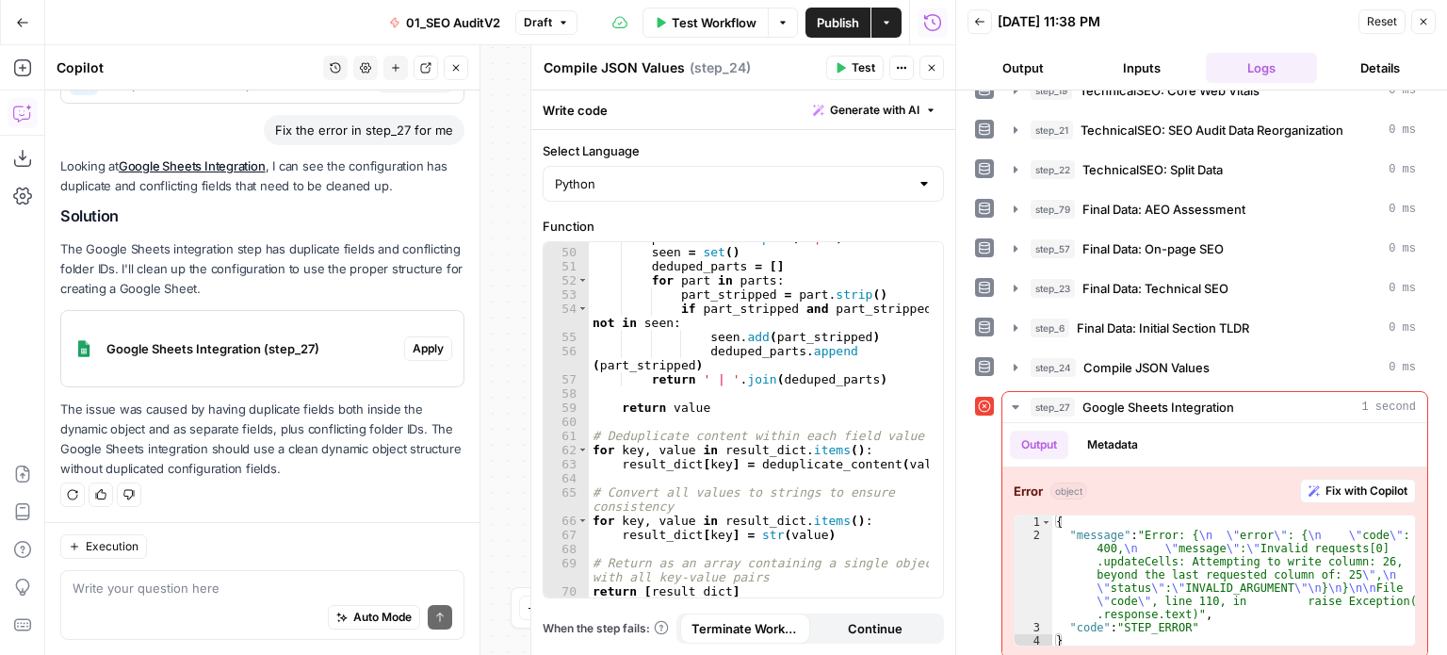
click at [295, 371] on div "Google Sheets Integration (step_27)" at bounding box center [232, 348] width 343 height 75
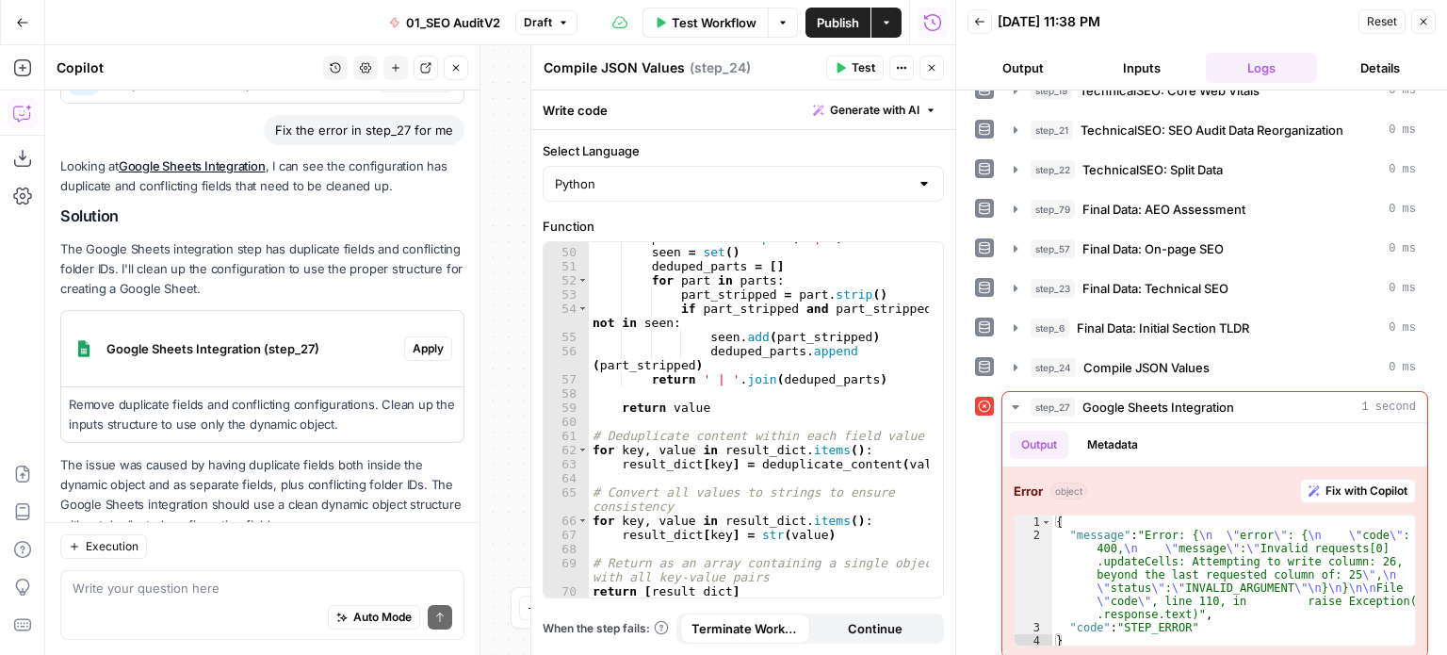
scroll to position [1117, 0]
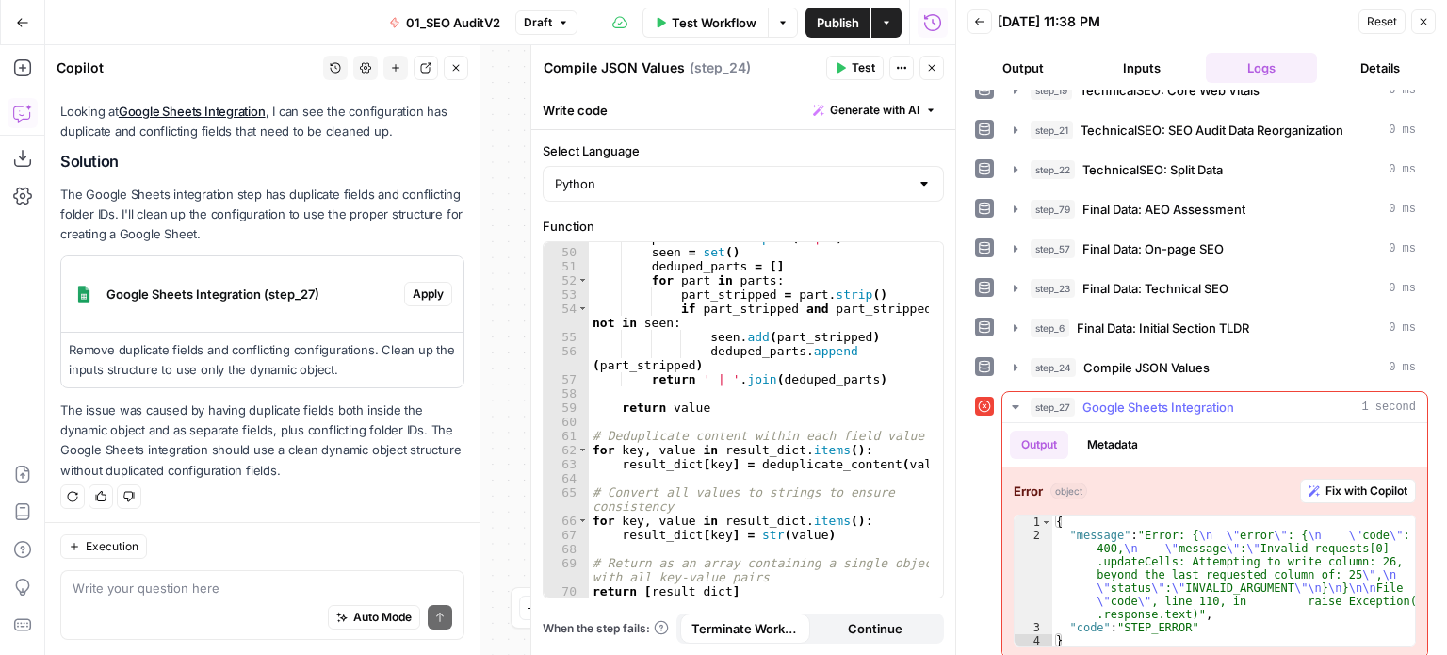
click at [1247, 398] on div "step_27 Google Sheets Integration 1 second" at bounding box center [1223, 407] width 385 height 19
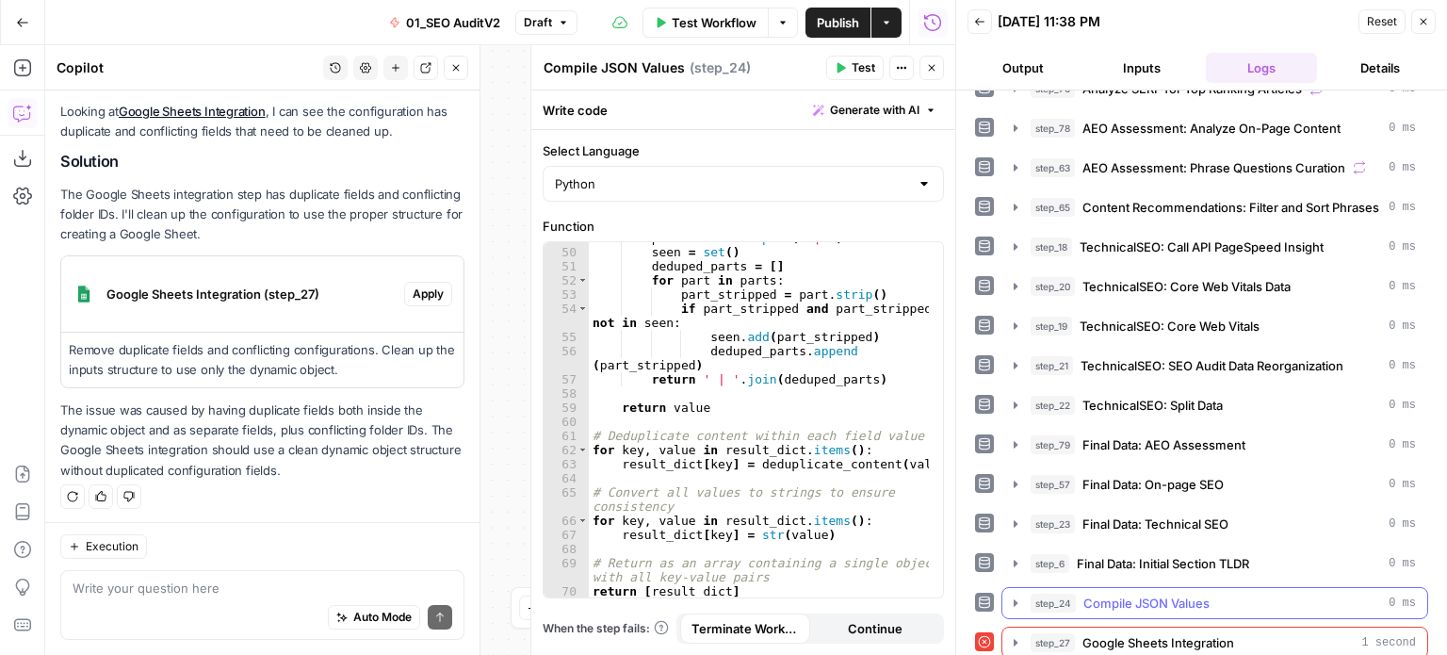
click at [1158, 587] on div "step_24 Compile JSON Values 0 ms" at bounding box center [1214, 603] width 427 height 32
click at [1211, 593] on div "step_24 Compile JSON Values 0 ms" at bounding box center [1223, 602] width 385 height 19
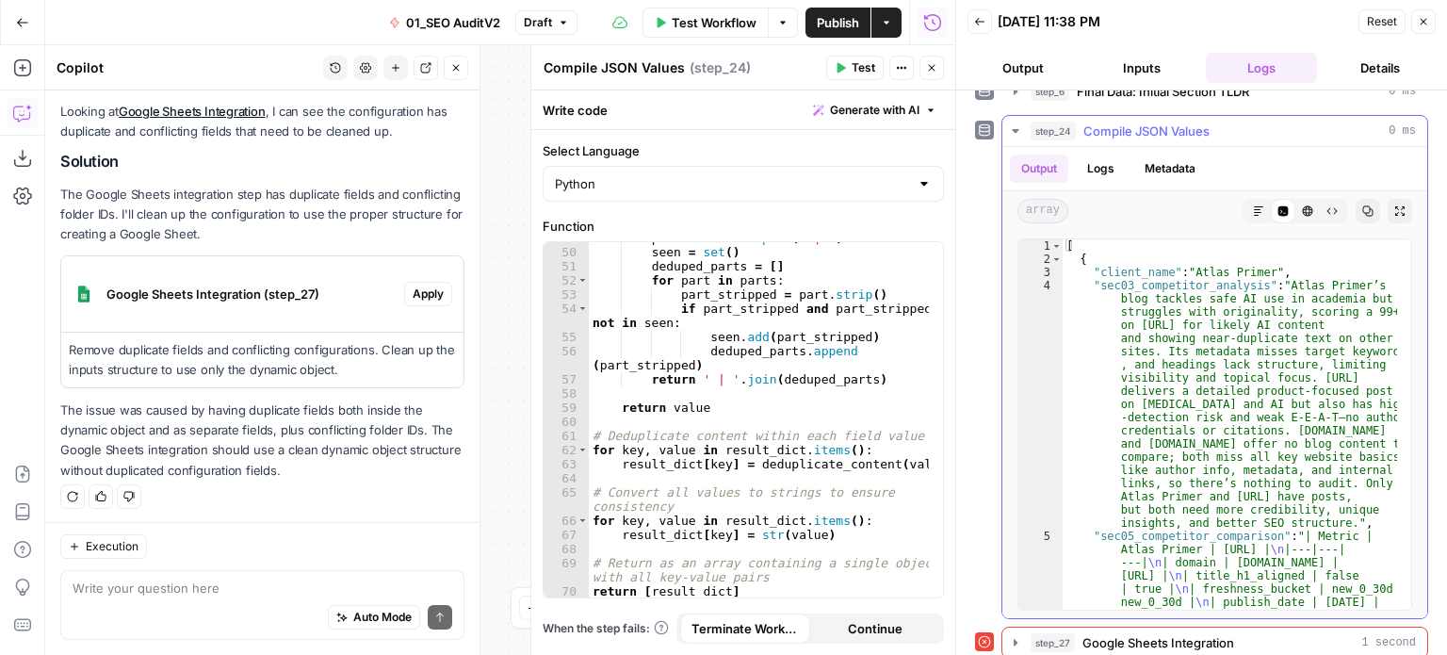
click at [1356, 203] on button "Copy" at bounding box center [1368, 211] width 24 height 24
click at [727, 341] on div "parts = value . split ( ' | ' ) seen = set ( ) deduped_parts = [ ] for part in …" at bounding box center [759, 423] width 341 height 384
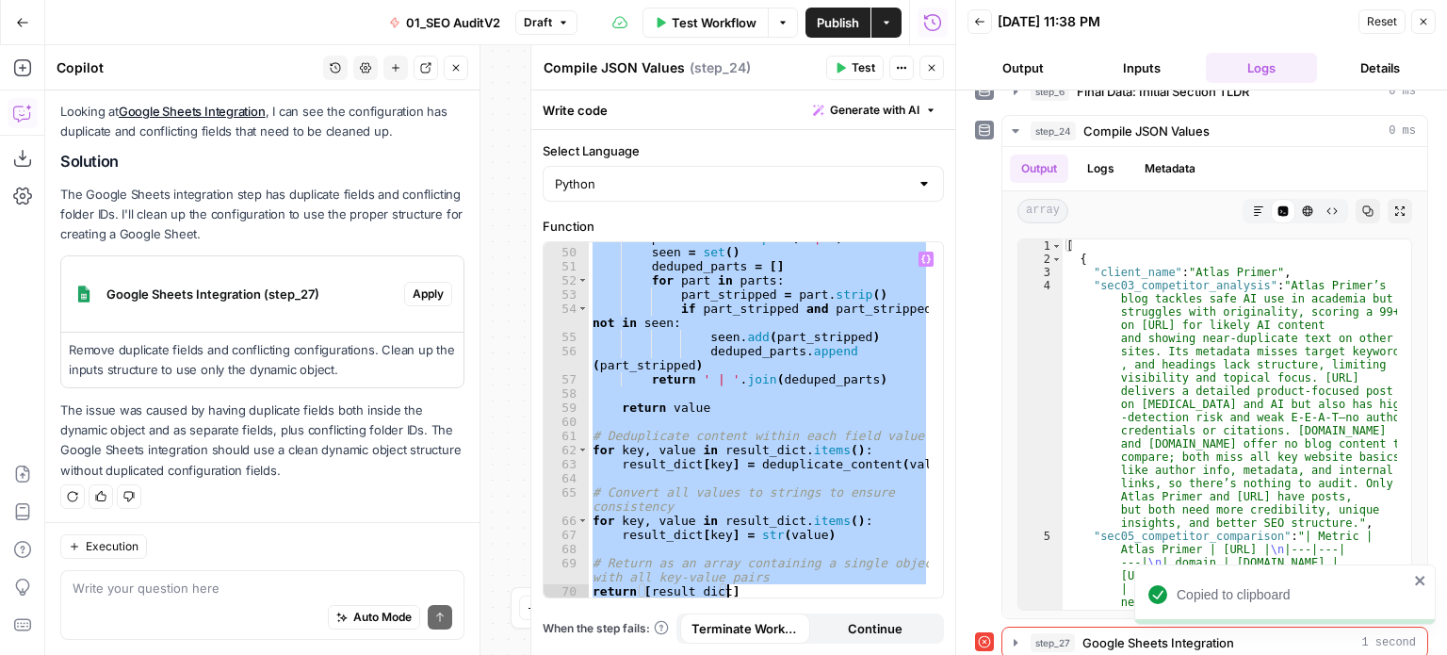
click at [778, 311] on div "parts = value . split ( ' | ' ) seen = set ( ) deduped_parts = [ ] for part in …" at bounding box center [759, 419] width 340 height 355
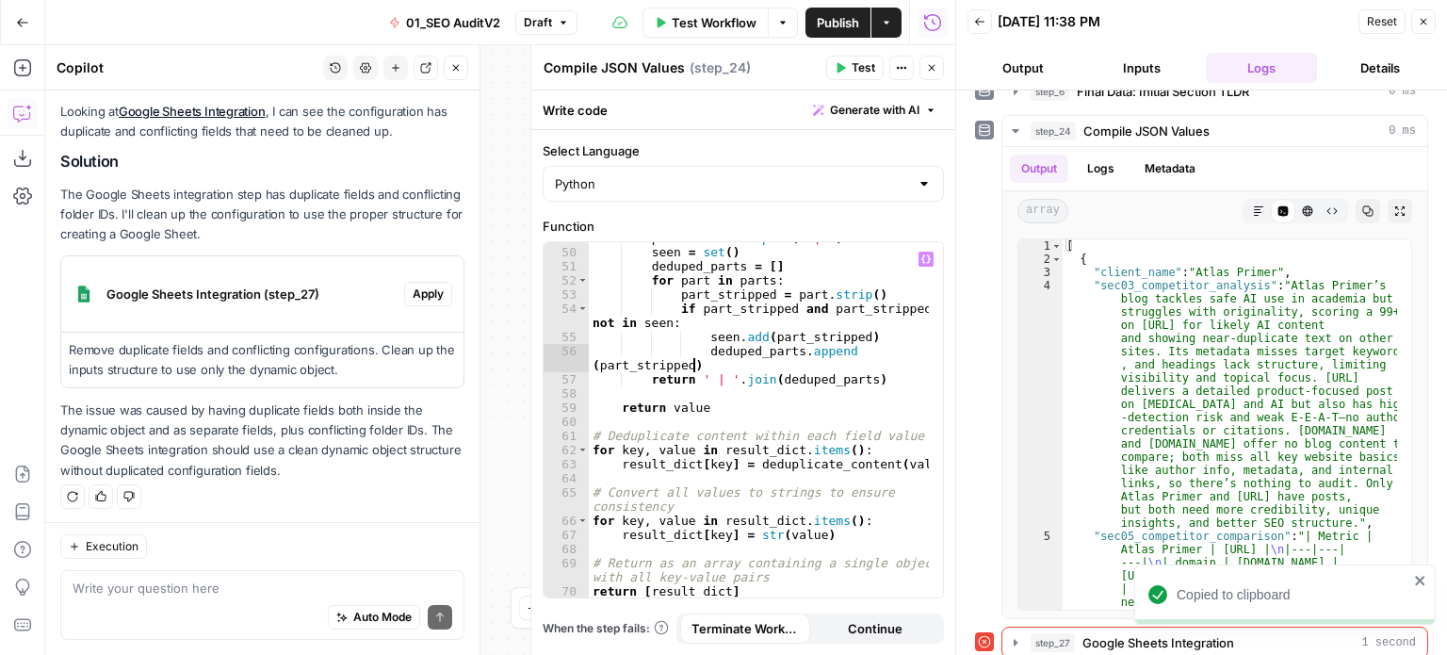
click at [799, 362] on div "parts = value . split ( ' | ' ) seen = set ( ) deduped_parts = [ ] for part in …" at bounding box center [759, 423] width 341 height 384
type textarea "**********"
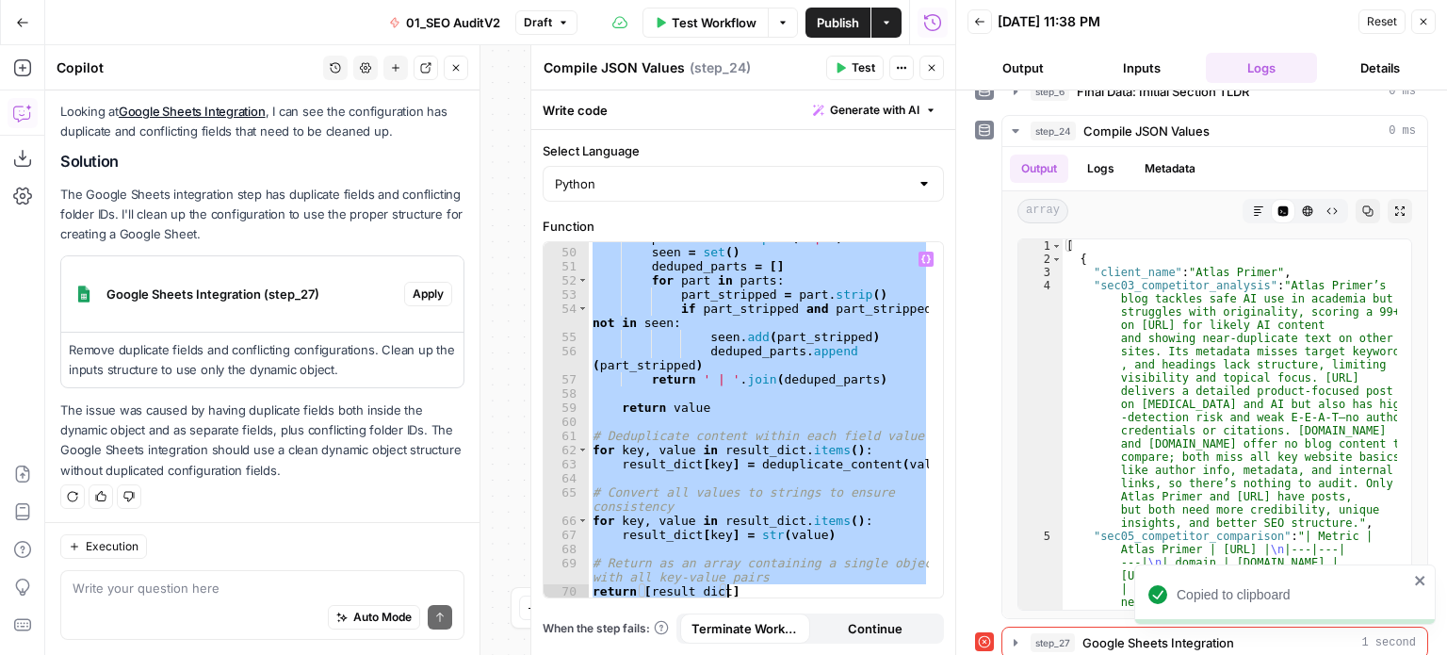
paste textarea
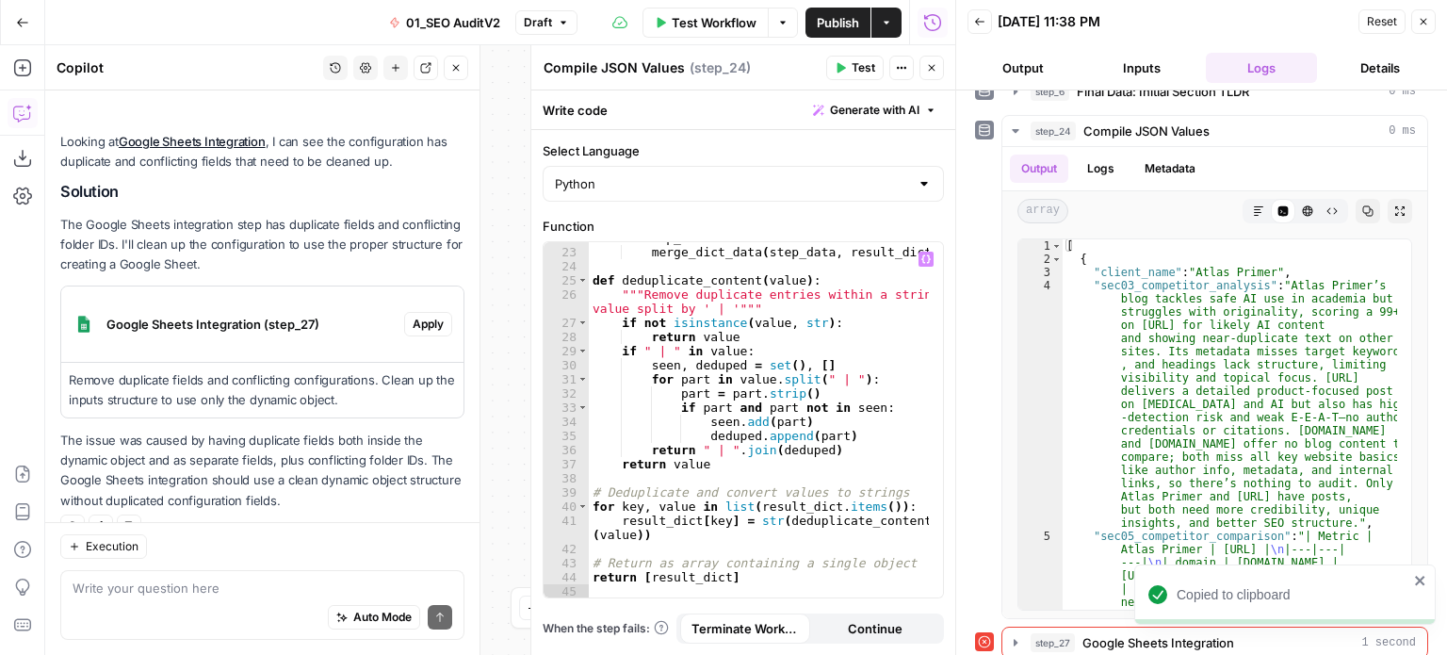
scroll to position [1147, 0]
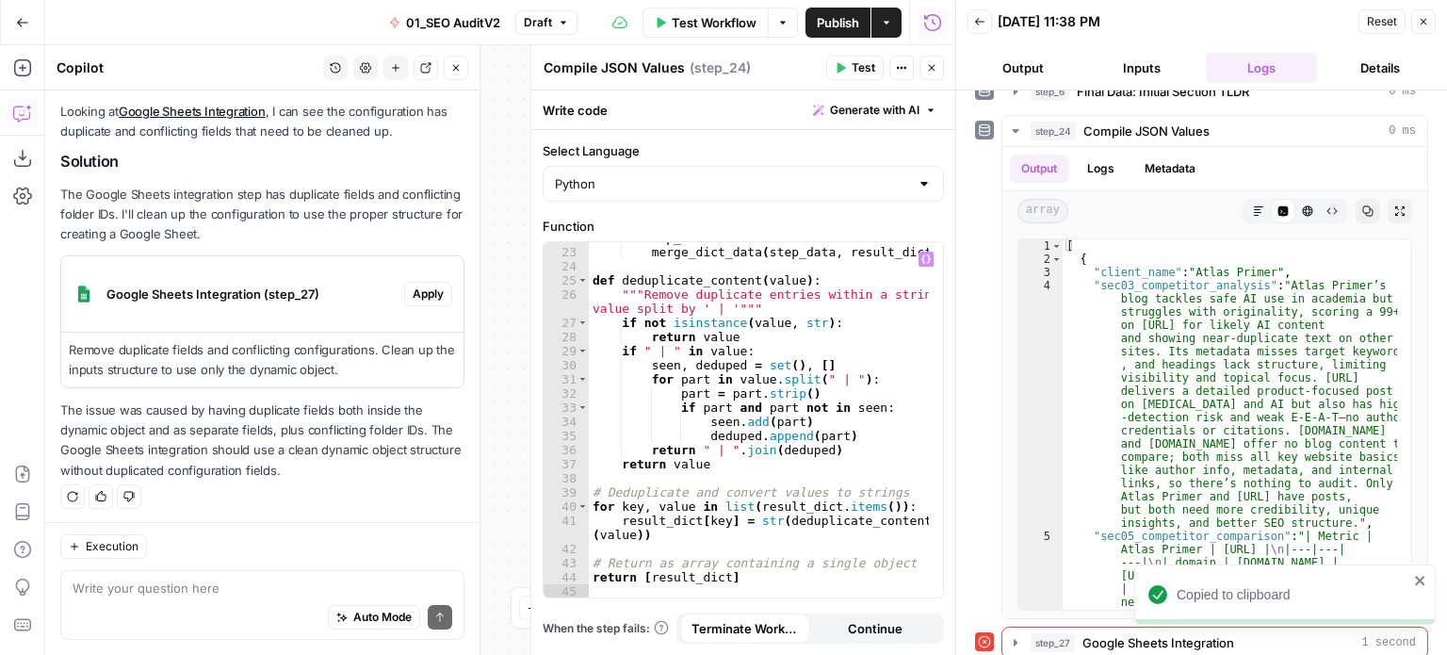
click at [841, 78] on button "Test" at bounding box center [854, 68] width 57 height 24
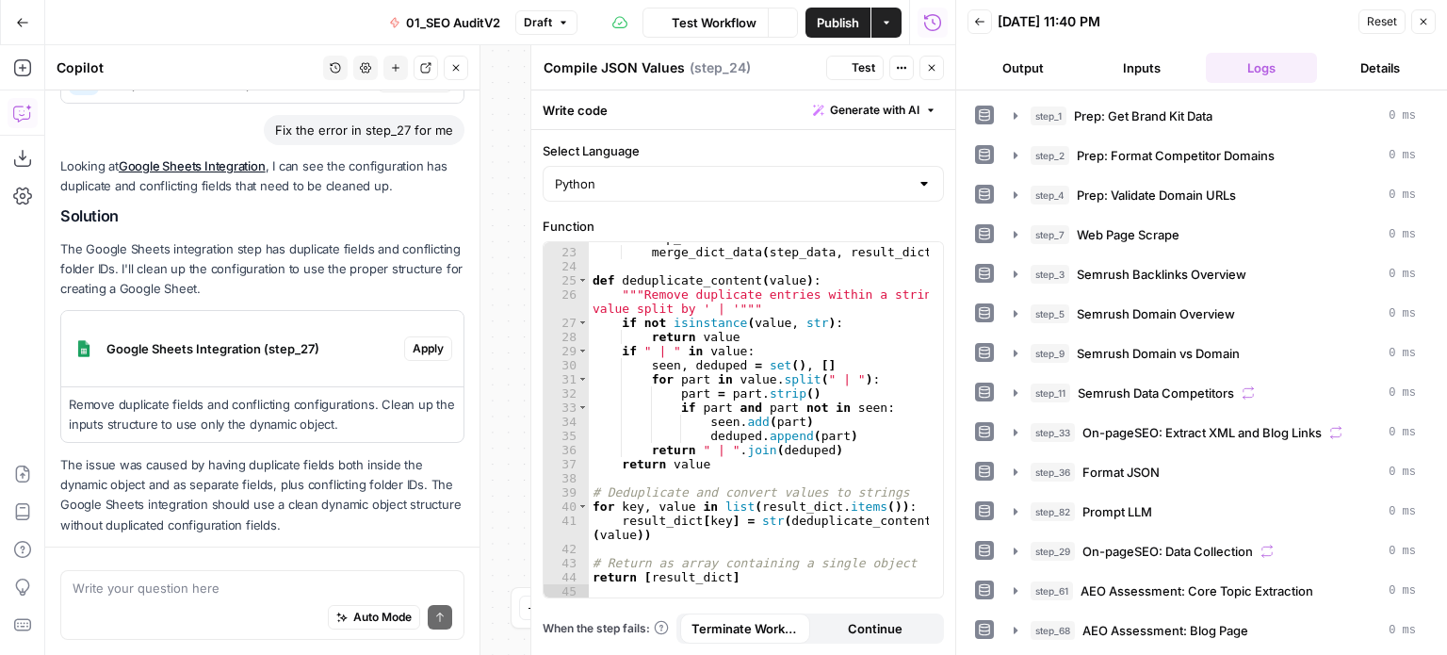
click at [444, 66] on button "Close" at bounding box center [456, 68] width 24 height 24
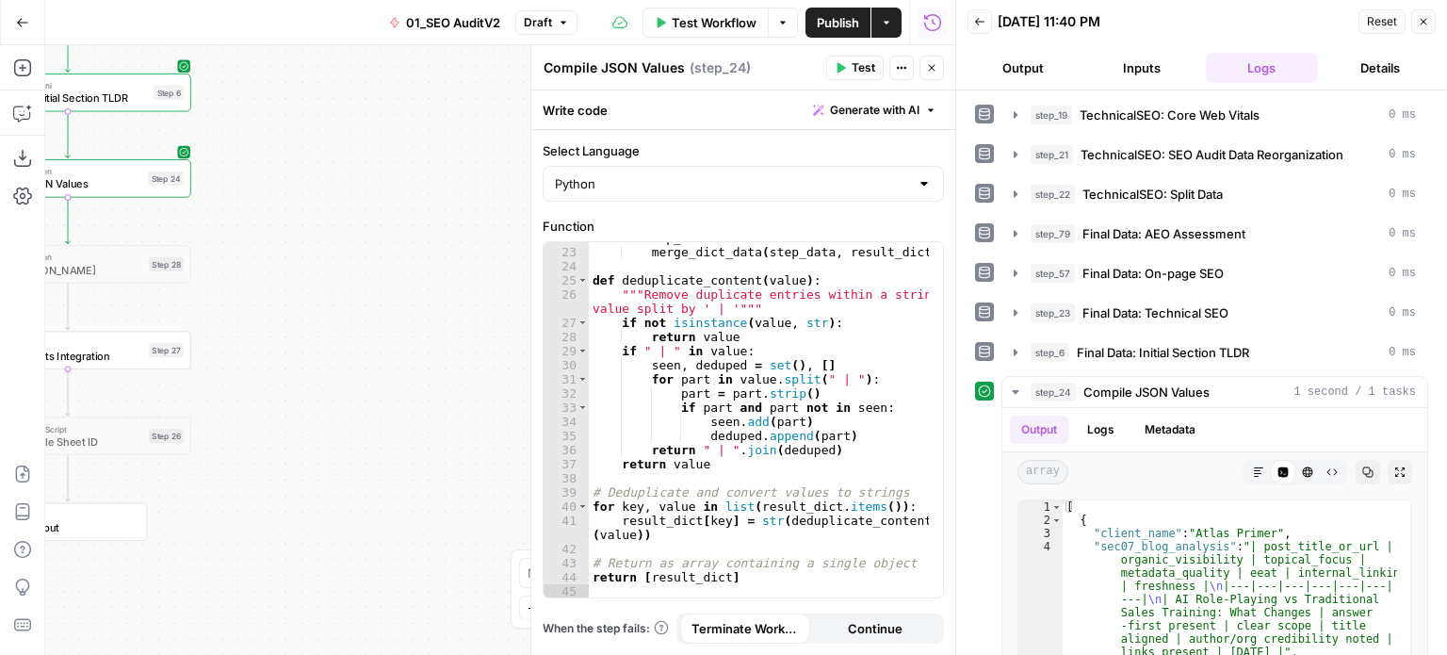
scroll to position [1093, 0]
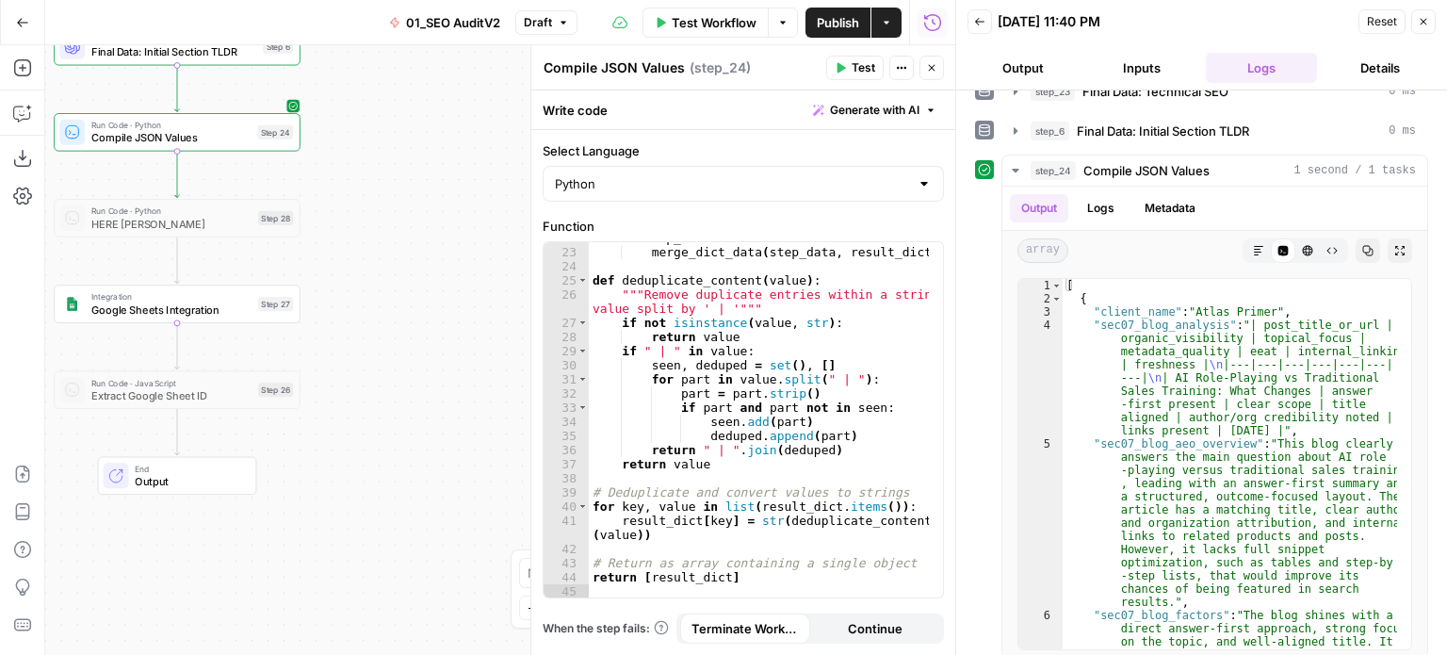
drag, startPoint x: 292, startPoint y: 449, endPoint x: 401, endPoint y: 403, distance: 118.6
click at [401, 403] on div "false false true true Workflow Set Inputs Inputs Workflow Prep: Get Brand Kit D…" at bounding box center [500, 350] width 910 height 610
click at [260, 281] on button "Test" at bounding box center [267, 274] width 49 height 21
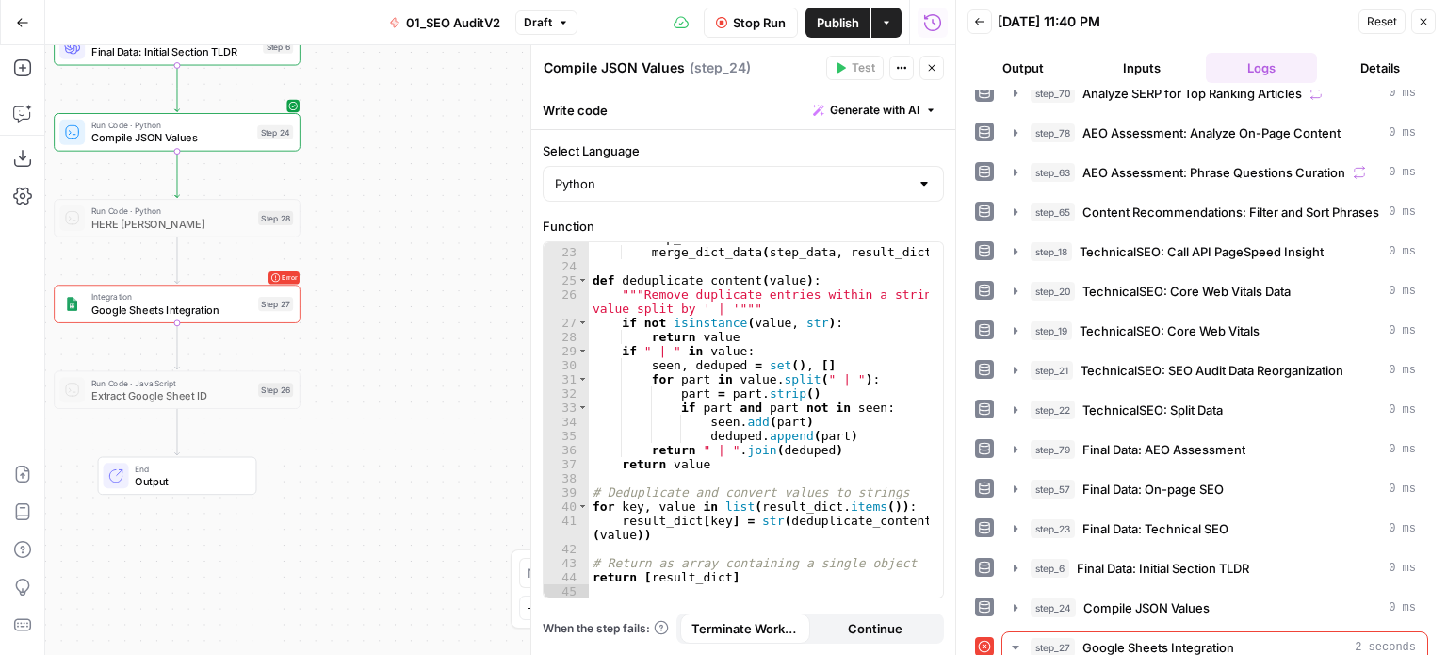
scroll to position [896, 0]
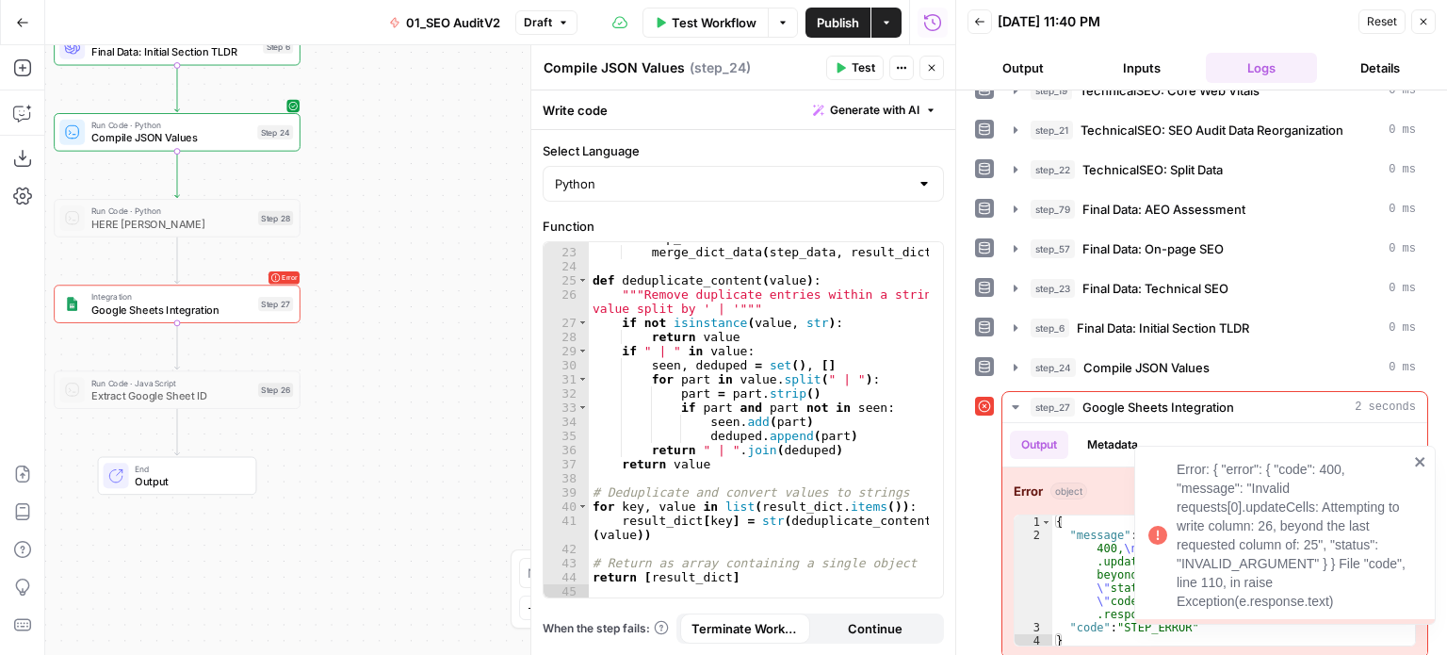
click at [1326, 576] on div "Error: { "error": { "code": 400, "message": "Invalid requests[0].updateCells: A…" at bounding box center [1293, 535] width 232 height 151
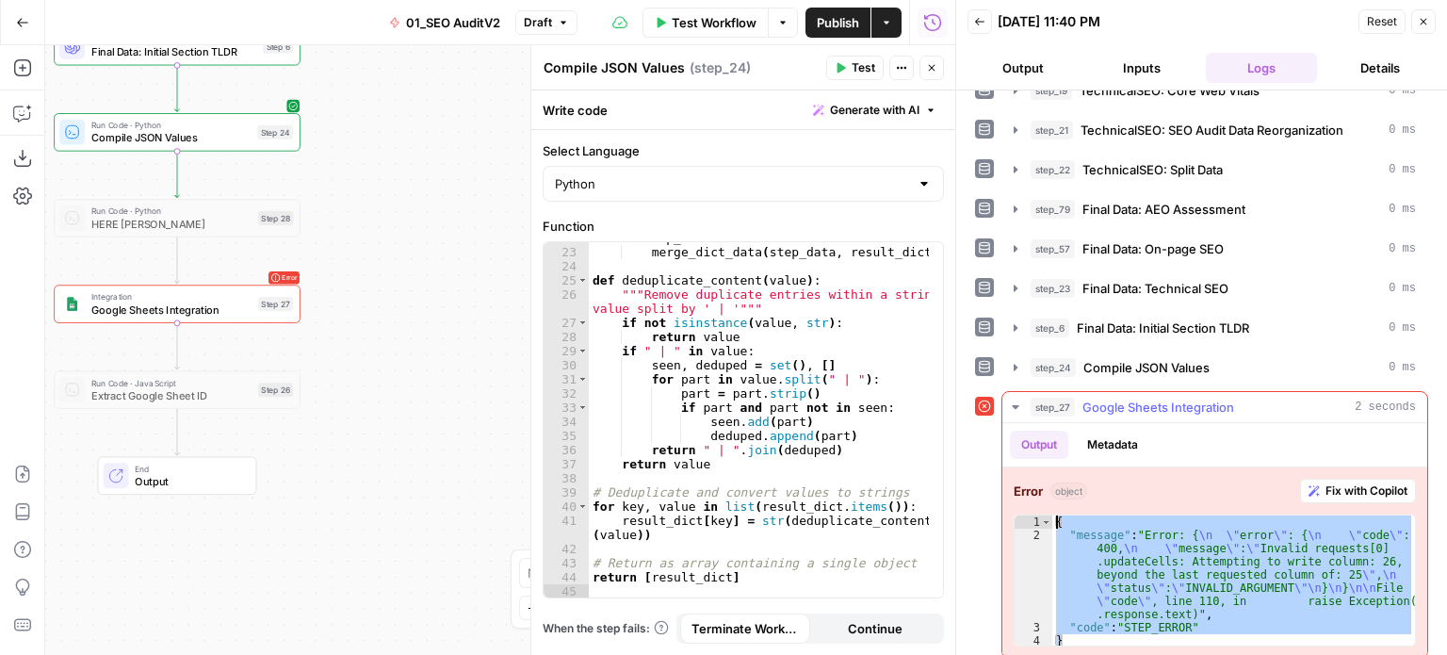
drag, startPoint x: 1070, startPoint y: 628, endPoint x: 1044, endPoint y: 498, distance: 132.7
click at [1044, 498] on div "Error object Fix with Copilot * 1 2 3 4 { "message" : "Error: { \n \" error \" …" at bounding box center [1214, 562] width 425 height 190
click at [1244, 593] on div "{ "message" : "Error: { \n \" error \" : { \n \" code \" : 400, \n \" message \…" at bounding box center [1233, 580] width 363 height 130
type textarea "**********"
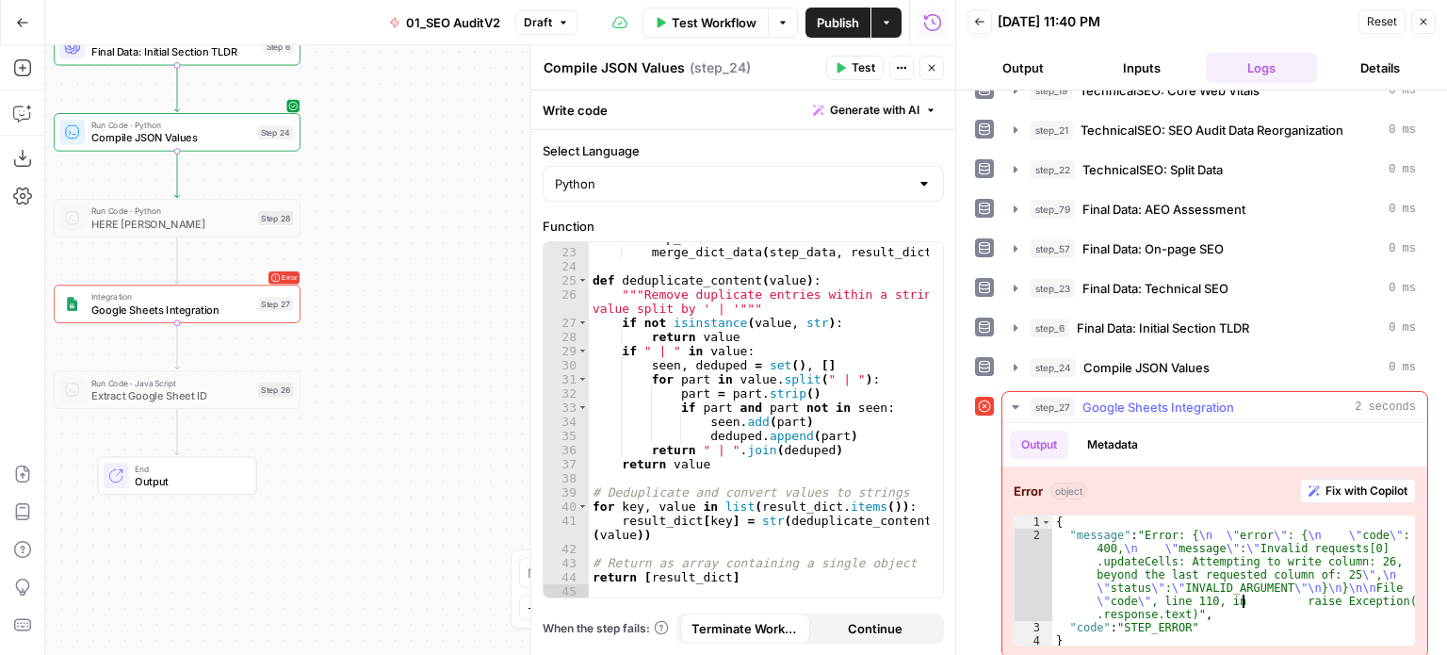
click at [1239, 398] on div "step_27 Google Sheets Integration 2 seconds" at bounding box center [1223, 407] width 385 height 19
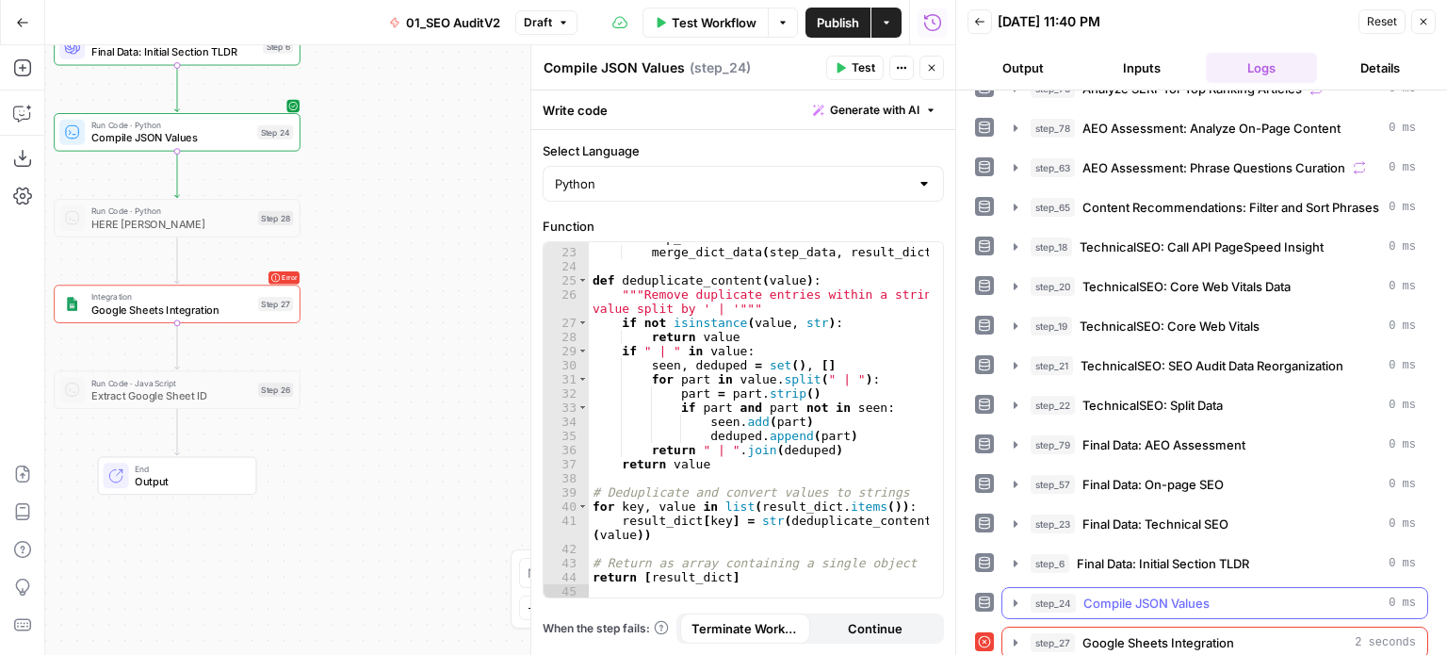
click at [1143, 588] on button "step_24 Compile JSON Values 0 ms" at bounding box center [1214, 603] width 425 height 30
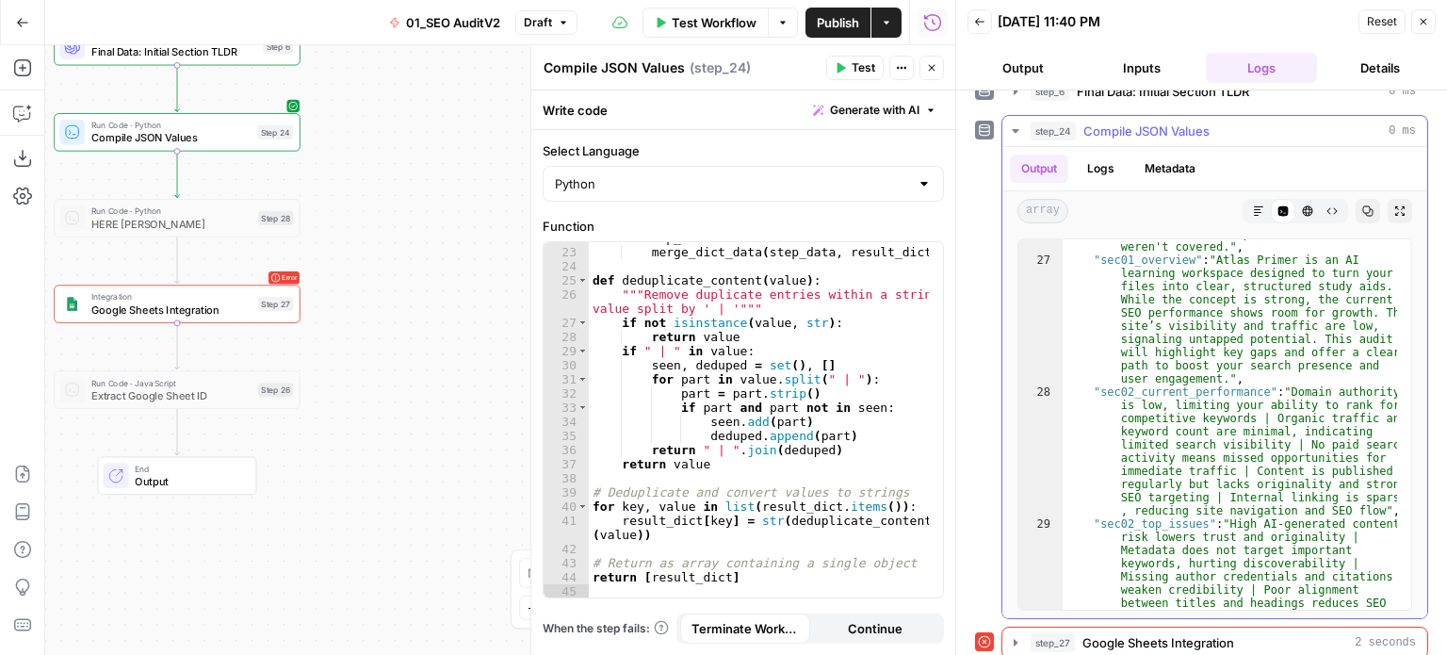
scroll to position [6703, 0]
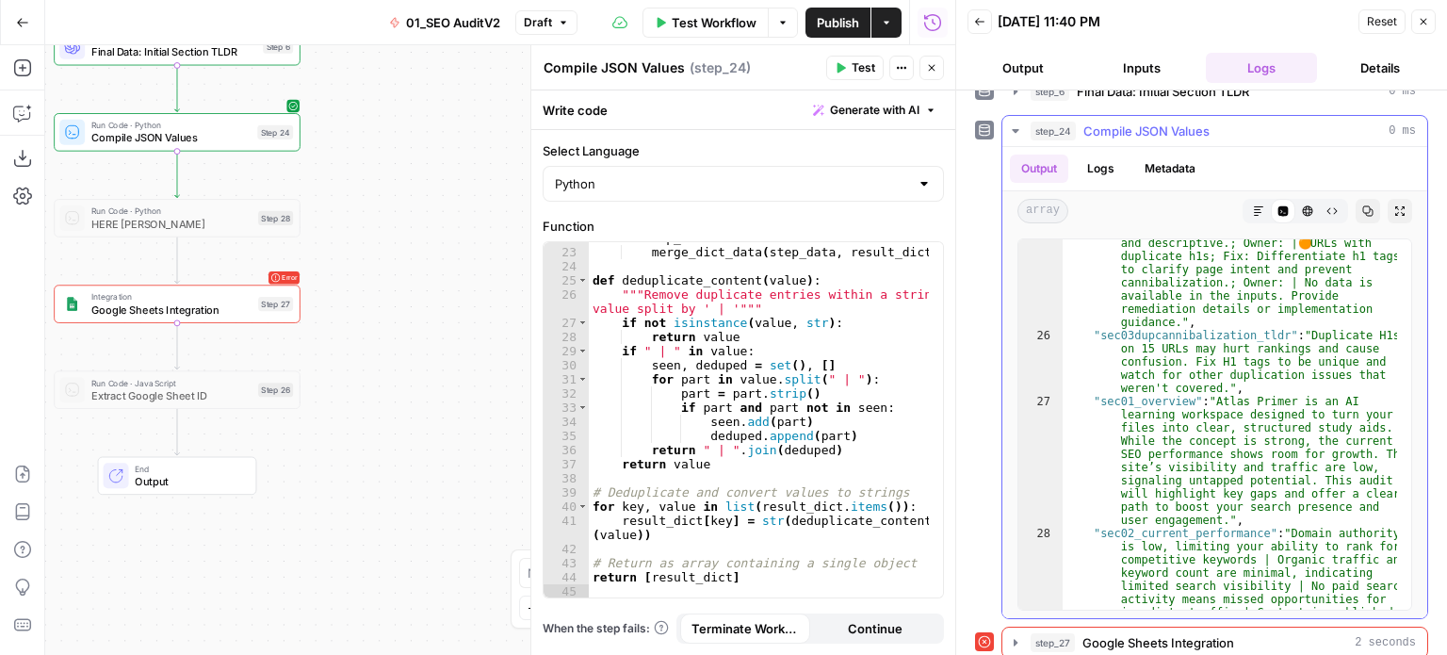
click at [1362, 205] on icon "button" at bounding box center [1367, 210] width 11 height 11
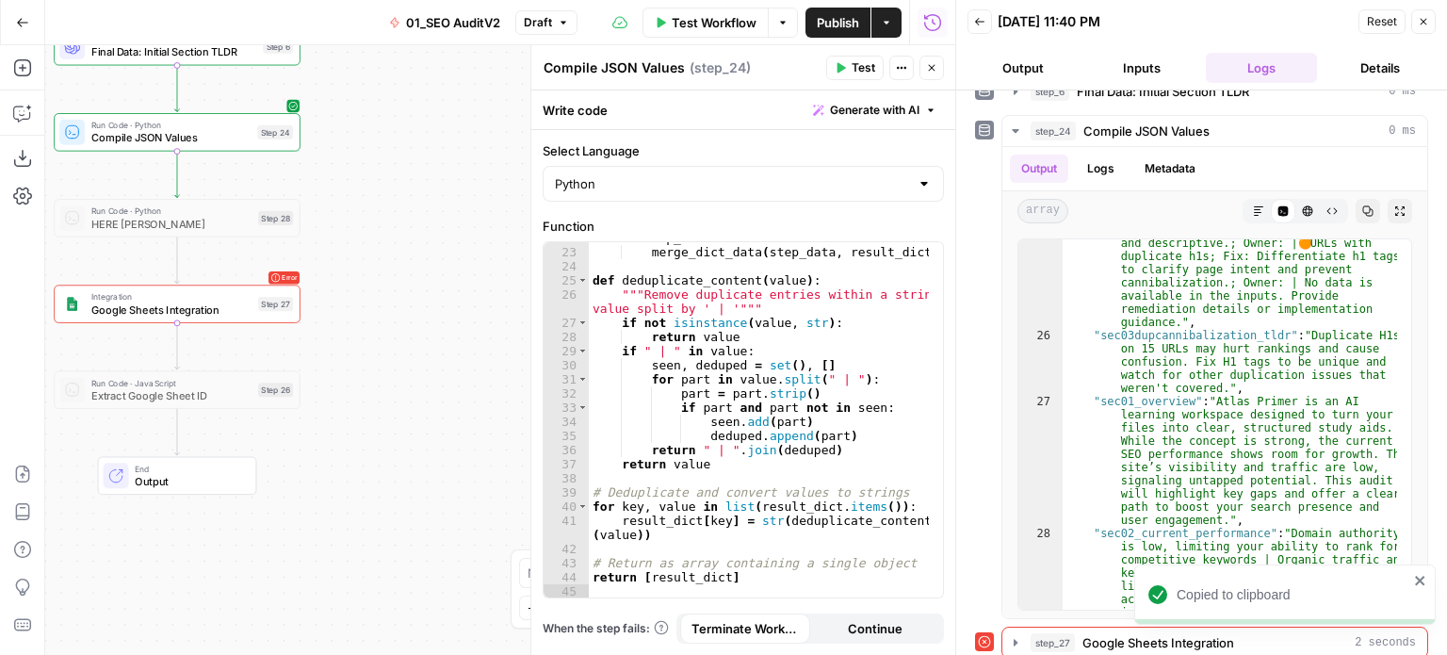
click at [727, 398] on div "if step_data : merge_dict_data ( step_data , result_dict ) def deduplicate_cont…" at bounding box center [759, 423] width 341 height 384
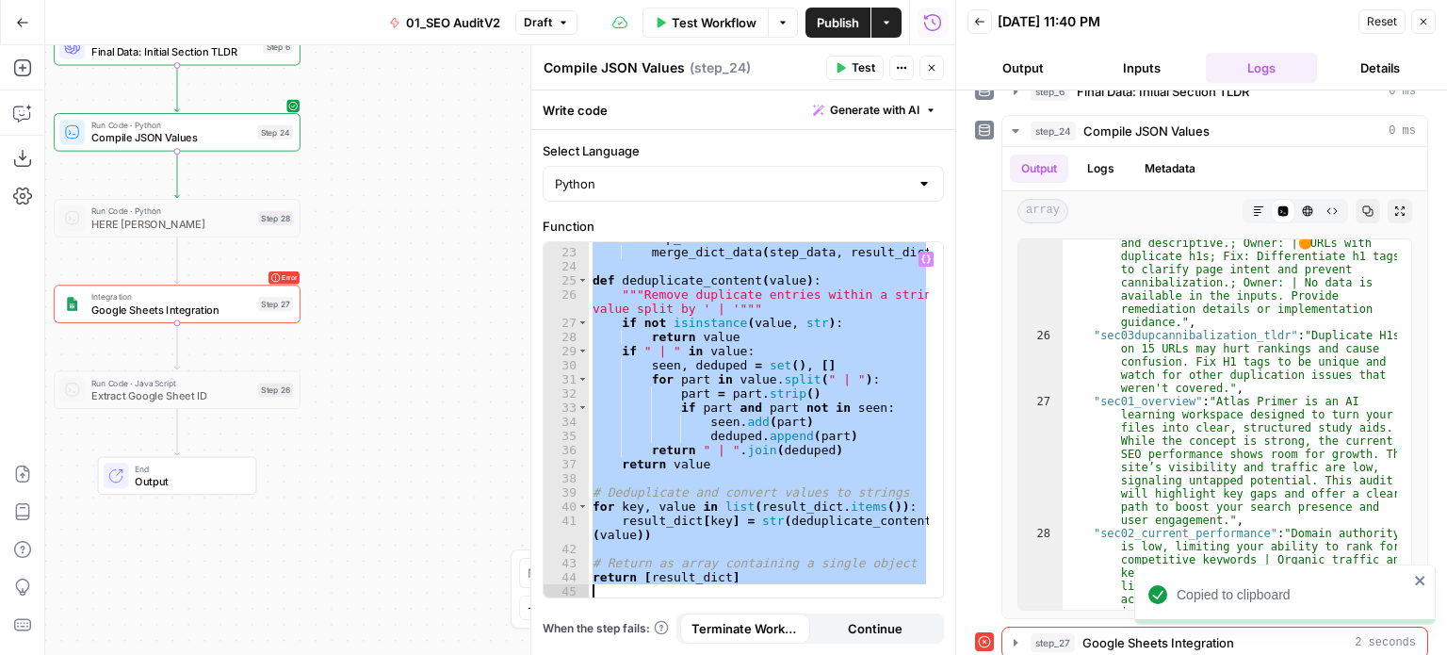
click at [742, 345] on div "if step_data : merge_dict_data ( step_data , result_dict ) def deduplicate_cont…" at bounding box center [759, 419] width 340 height 355
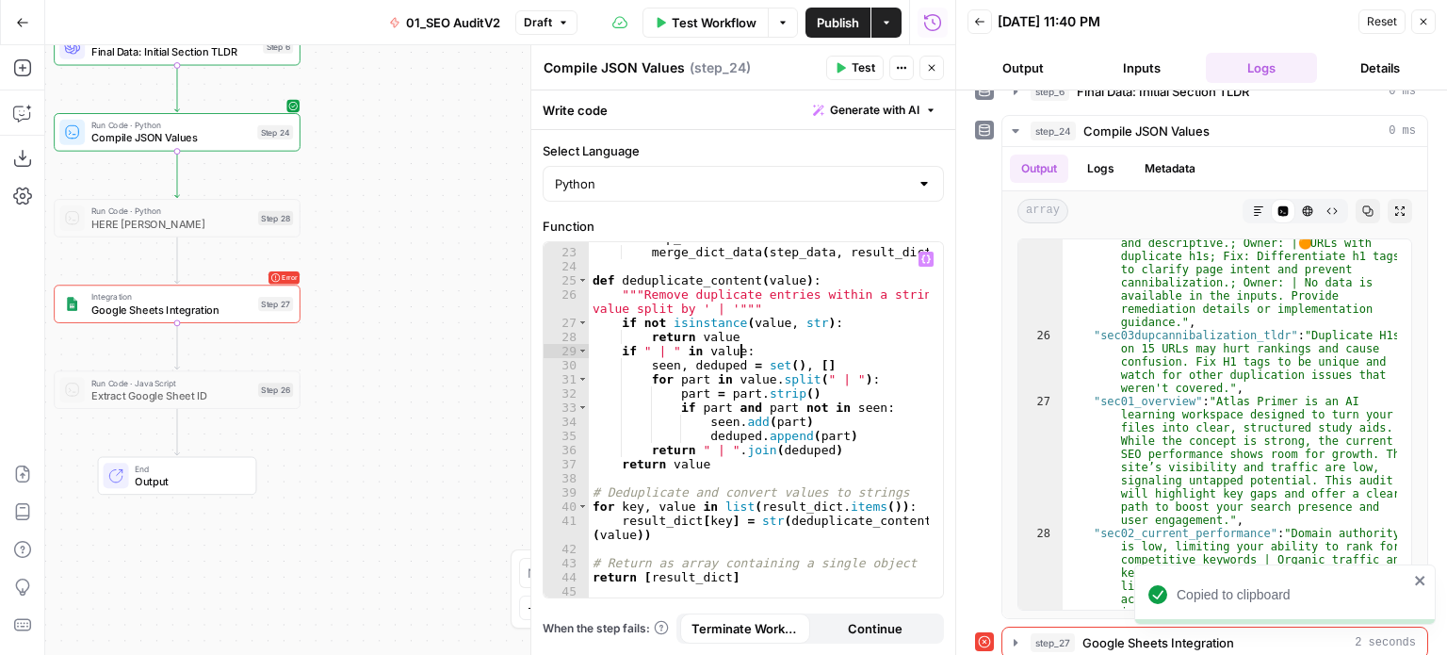
click at [663, 317] on div "if step_data : merge_dict_data ( step_data , result_dict ) def deduplicate_cont…" at bounding box center [759, 423] width 341 height 384
type textarea "**********"
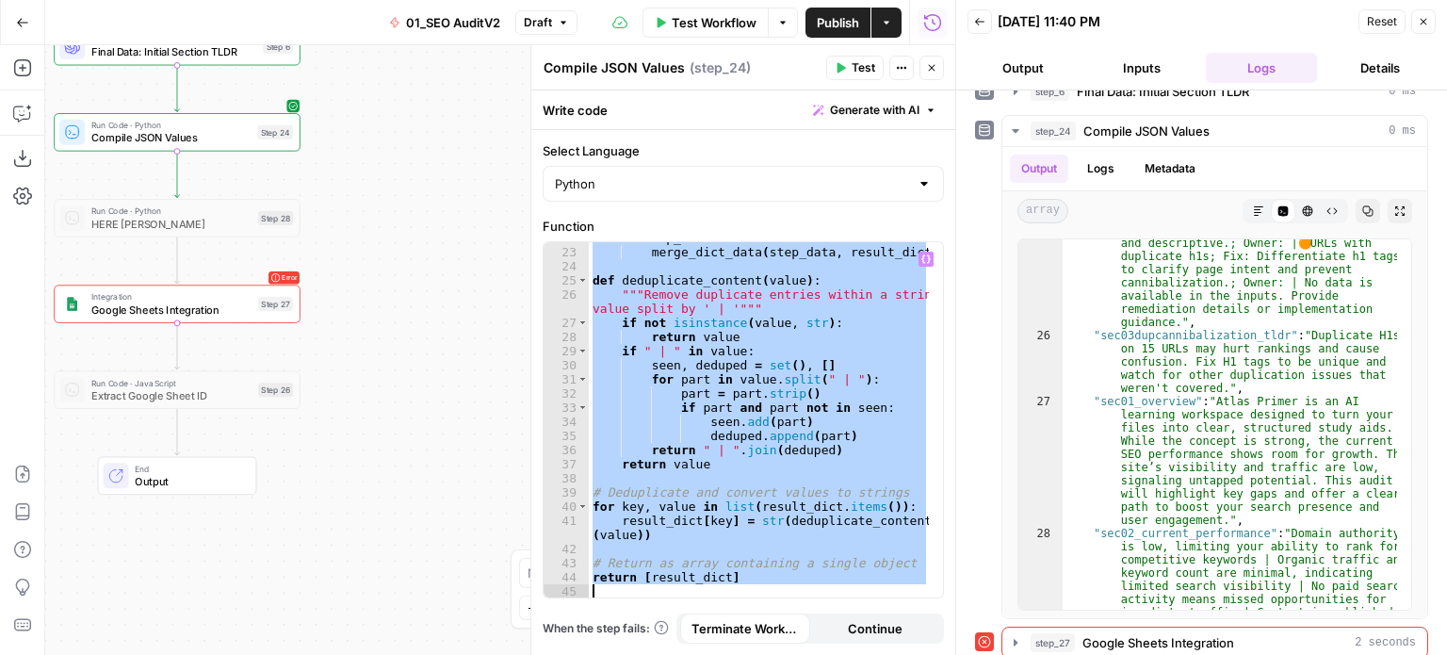
paste textarea
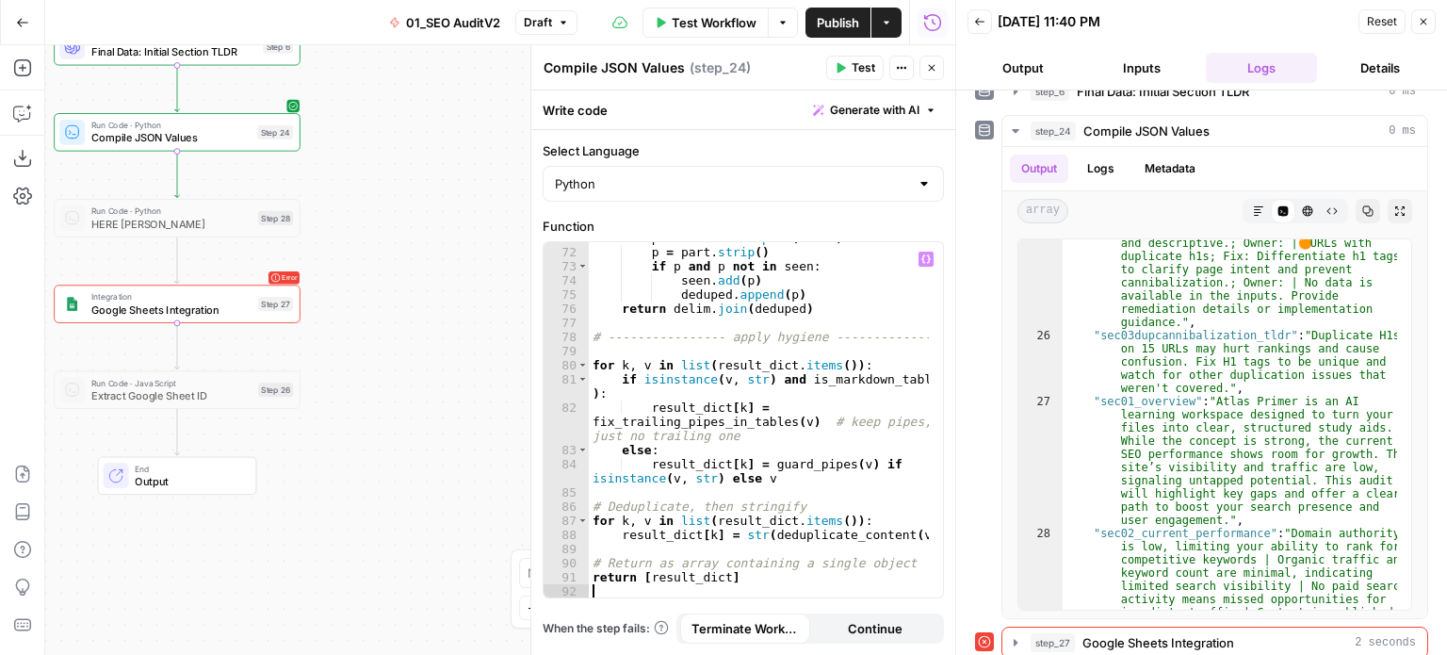
scroll to position [1240, 0]
click at [842, 67] on icon "button" at bounding box center [841, 68] width 8 height 10
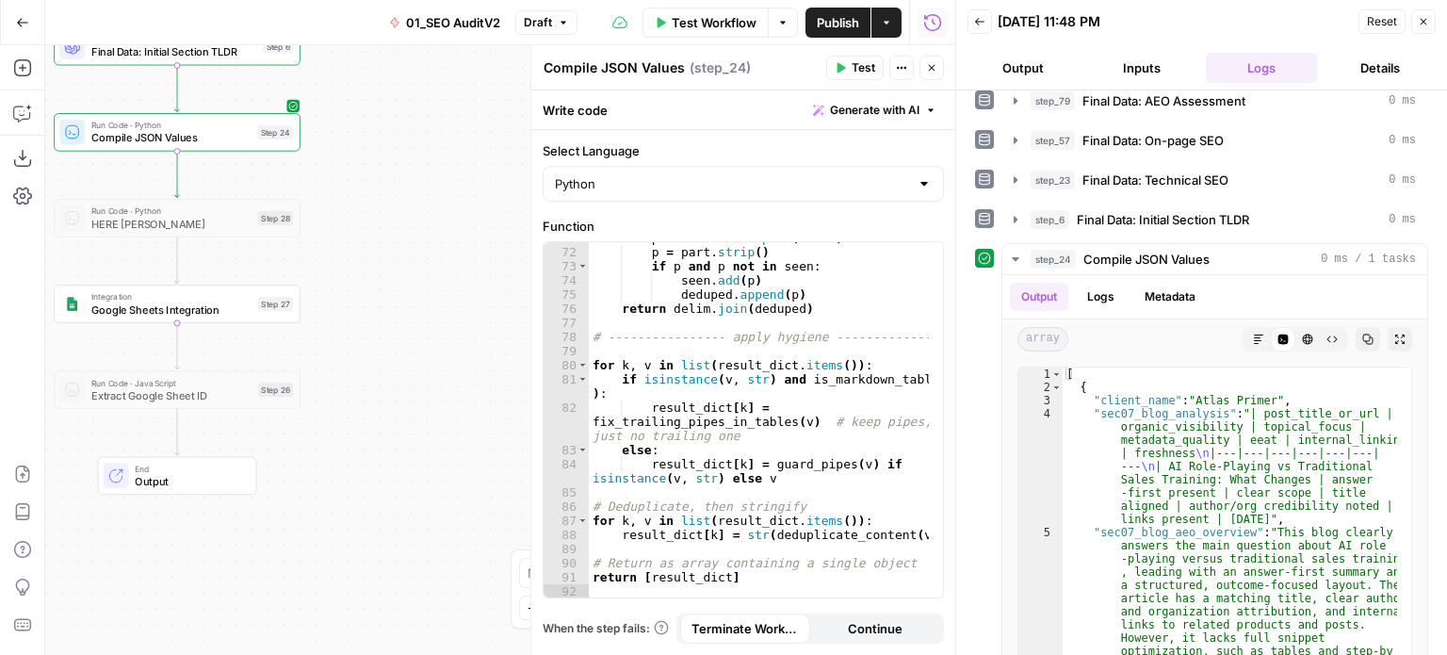
scroll to position [1093, 0]
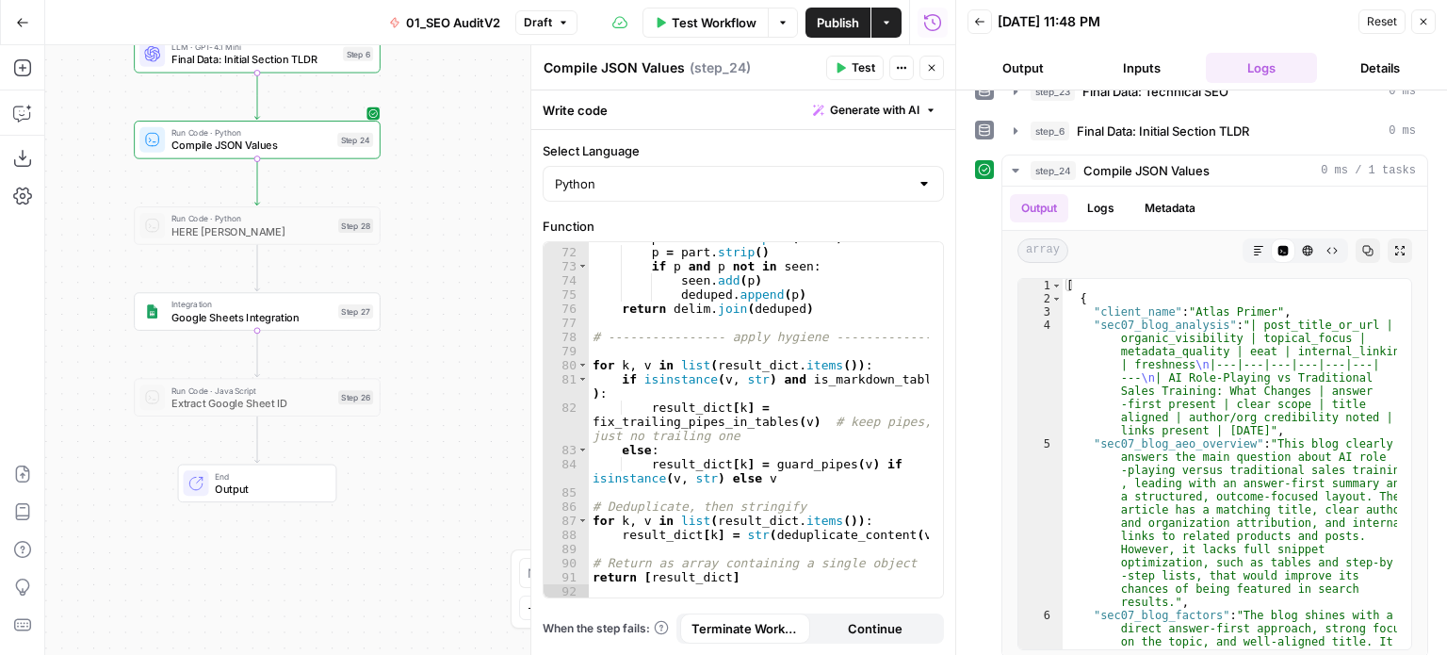
drag, startPoint x: 381, startPoint y: 311, endPoint x: 430, endPoint y: 319, distance: 49.7
click at [430, 319] on div "false false true true Workflow Set Inputs Inputs Workflow Prep: Get Brand Kit D…" at bounding box center [500, 350] width 910 height 610
click at [359, 281] on span "Test" at bounding box center [359, 283] width 19 height 14
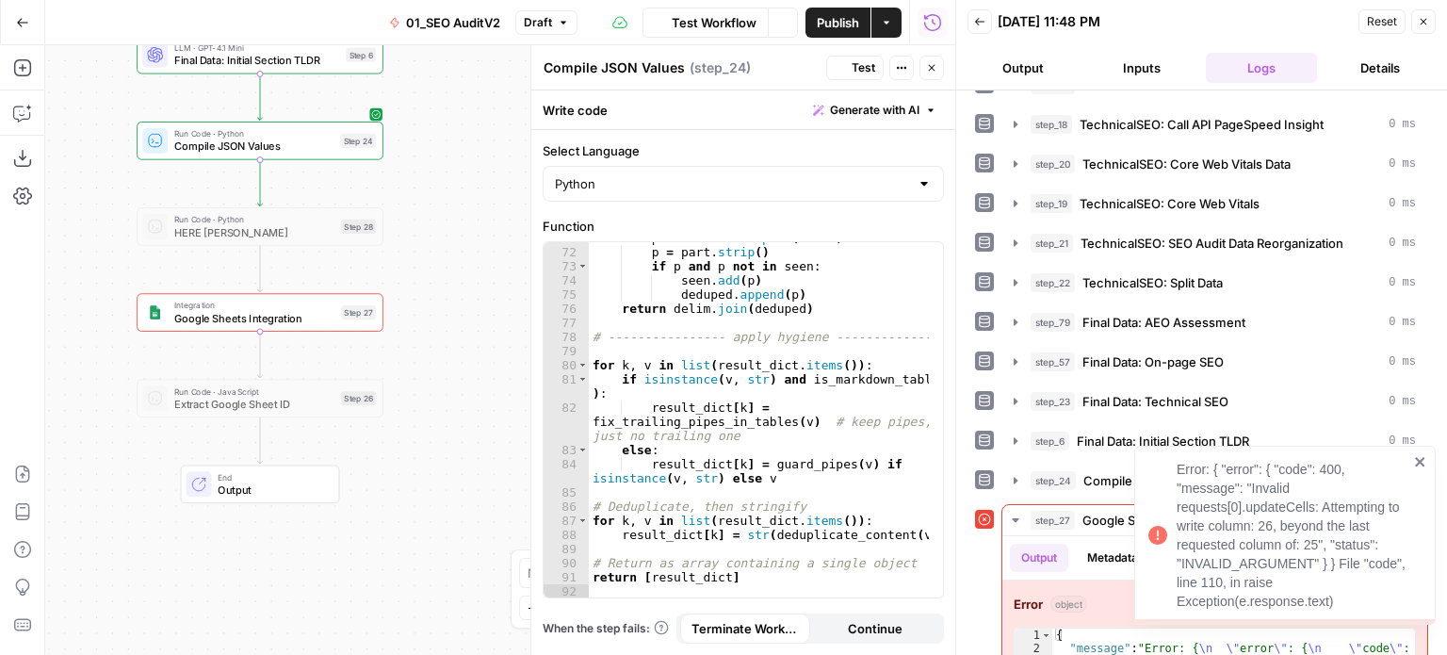
scroll to position [896, 0]
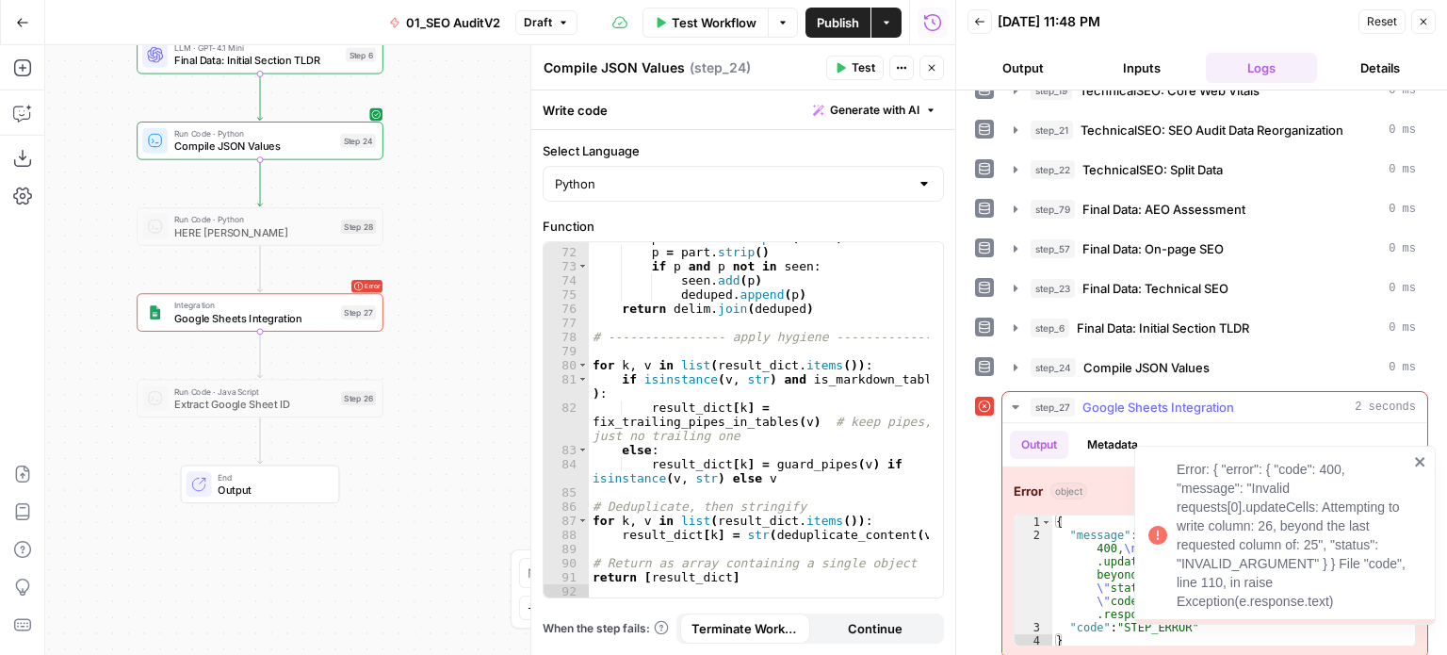
click at [1094, 547] on div "{ "message" : "Error: { \n \" error \" : { \n \" code \" : 400, \n \" message \…" at bounding box center [1233, 594] width 363 height 158
type textarea "**********"
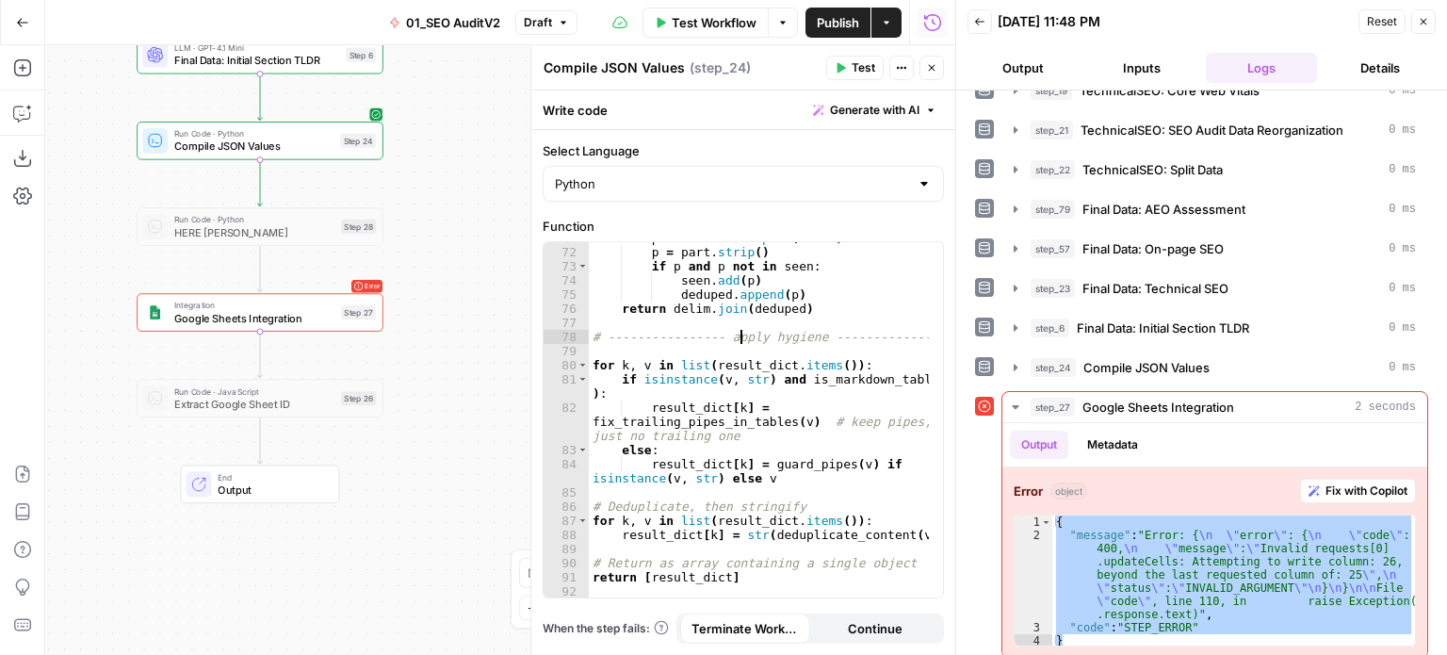
click at [743, 340] on div "for part in value . split ( delim ) : p = part . strip ( ) if p and p not in se…" at bounding box center [759, 423] width 341 height 384
type textarea "**********"
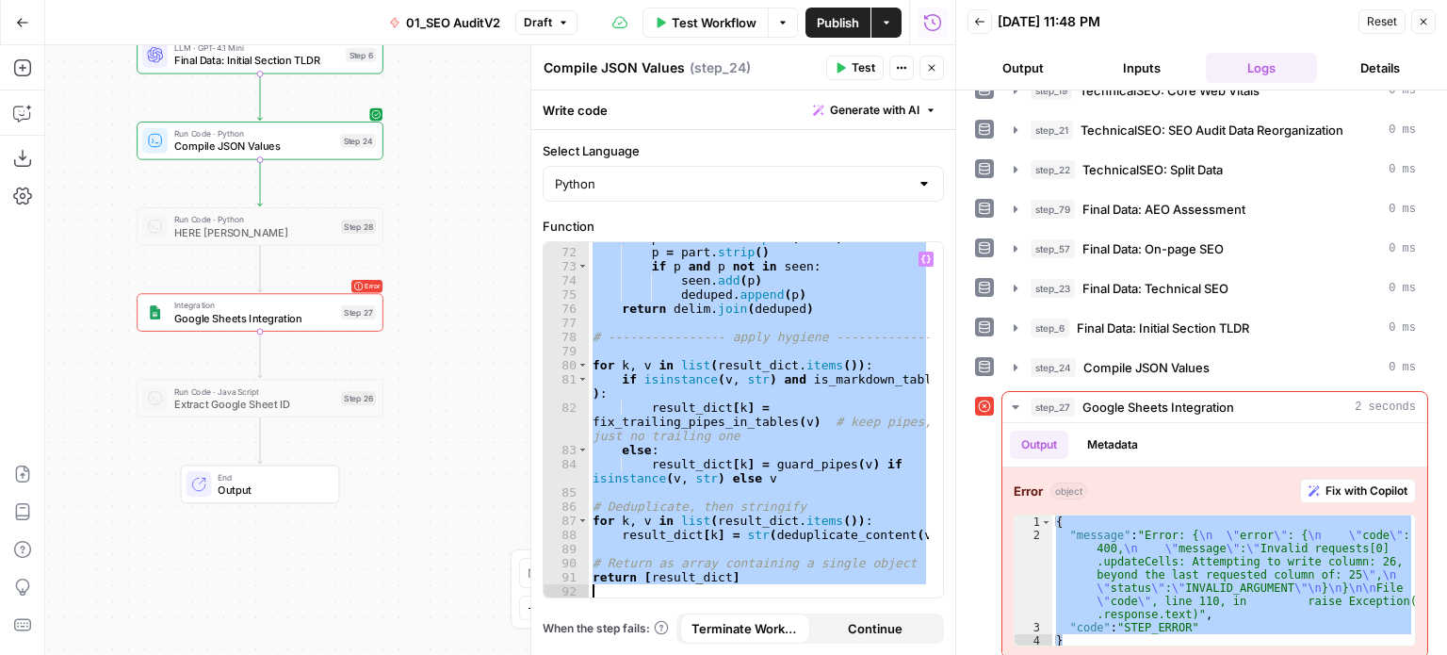
paste textarea
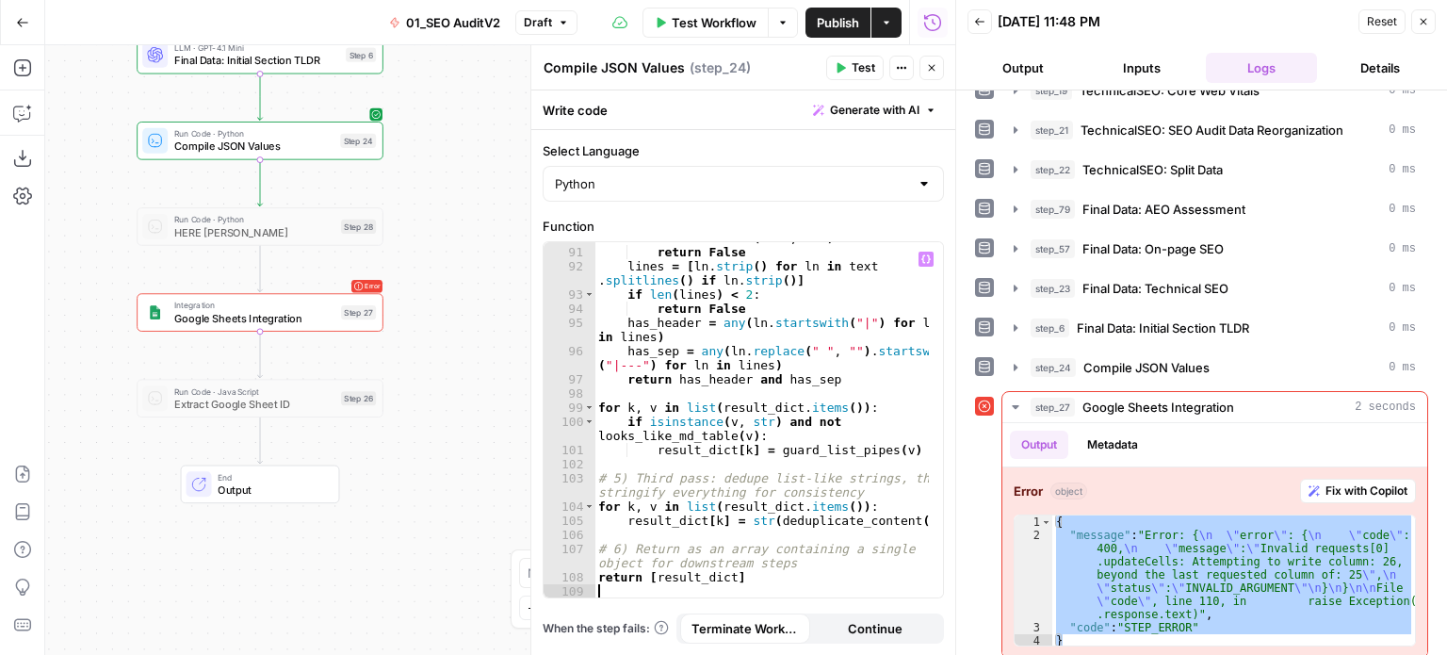
scroll to position [1650, 0]
click at [844, 63] on icon "button" at bounding box center [840, 67] width 11 height 11
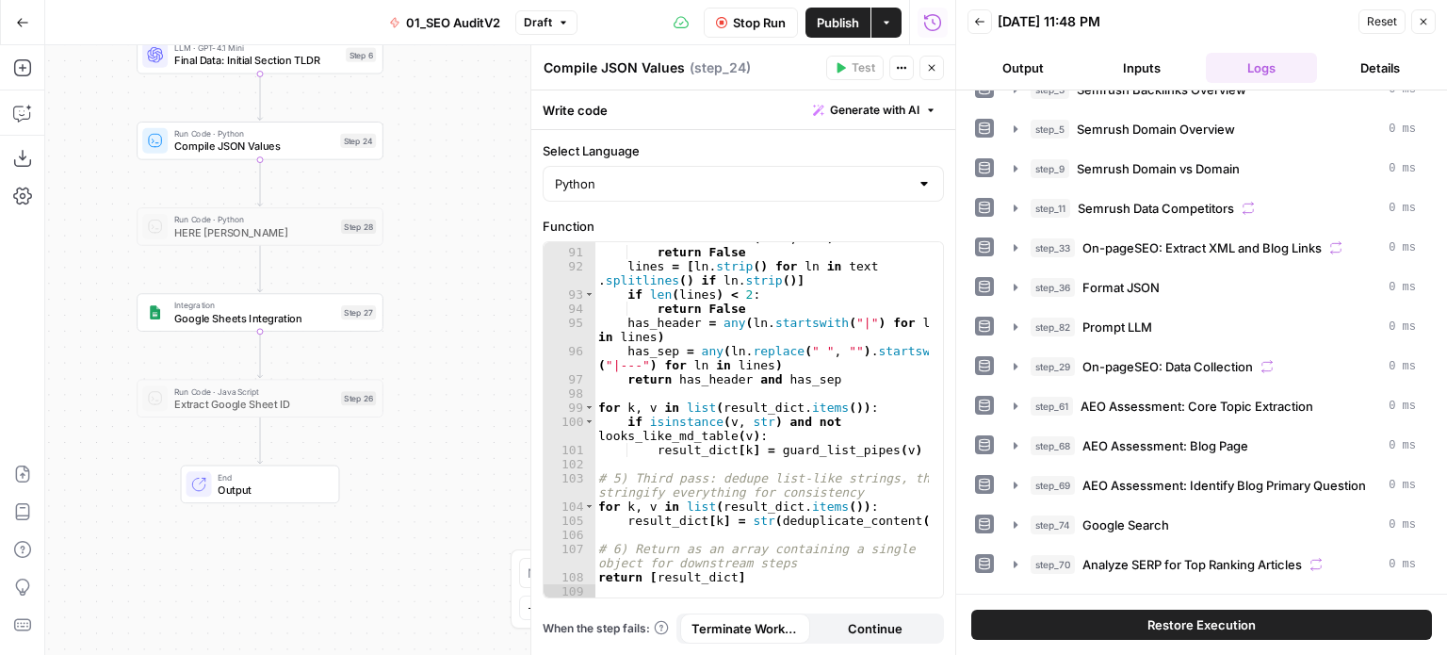
scroll to position [0, 0]
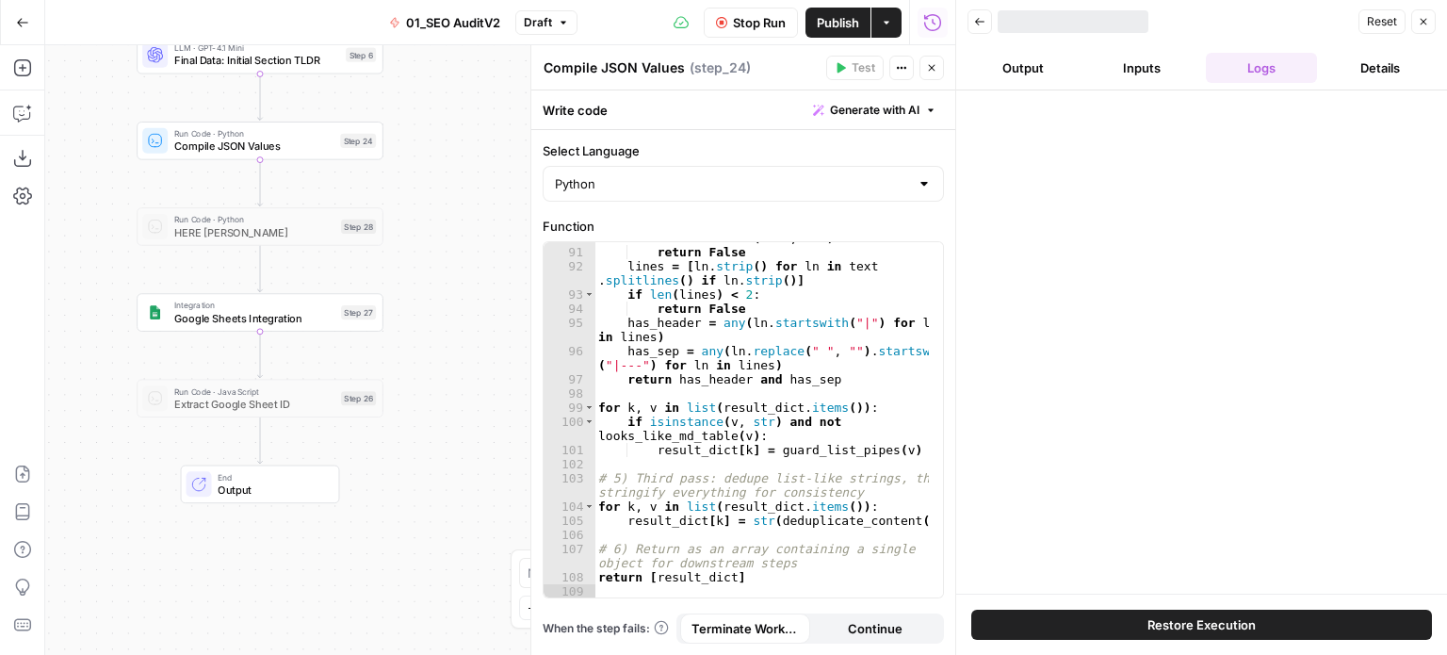
click at [1446, 371] on div at bounding box center [1201, 341] width 491 height 503
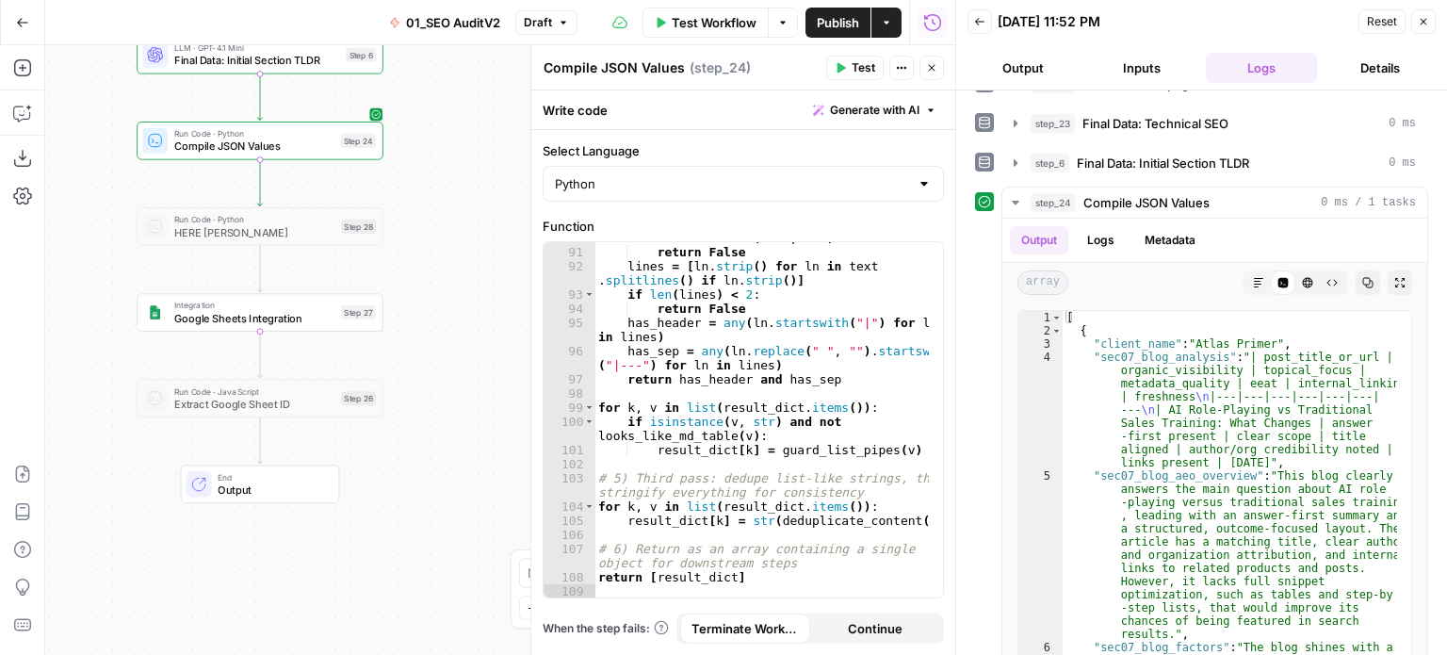
scroll to position [1093, 0]
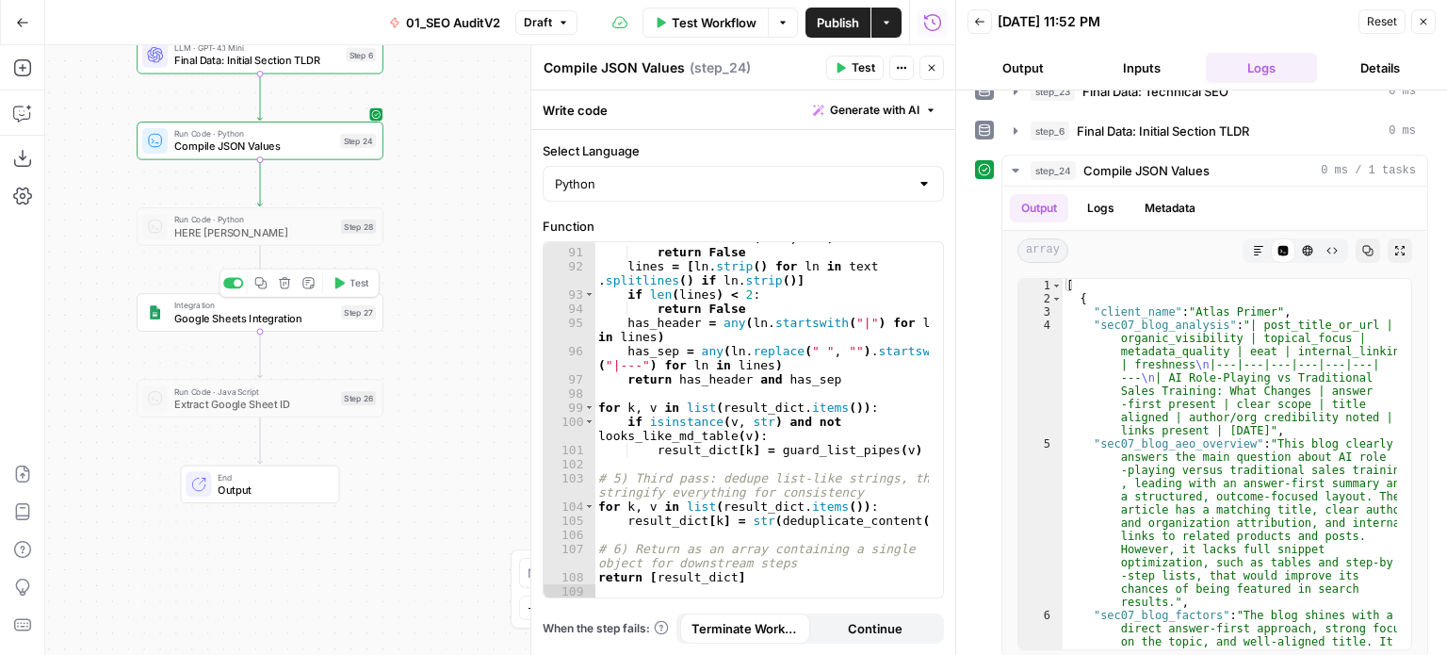
click at [366, 282] on span "Test" at bounding box center [359, 283] width 19 height 14
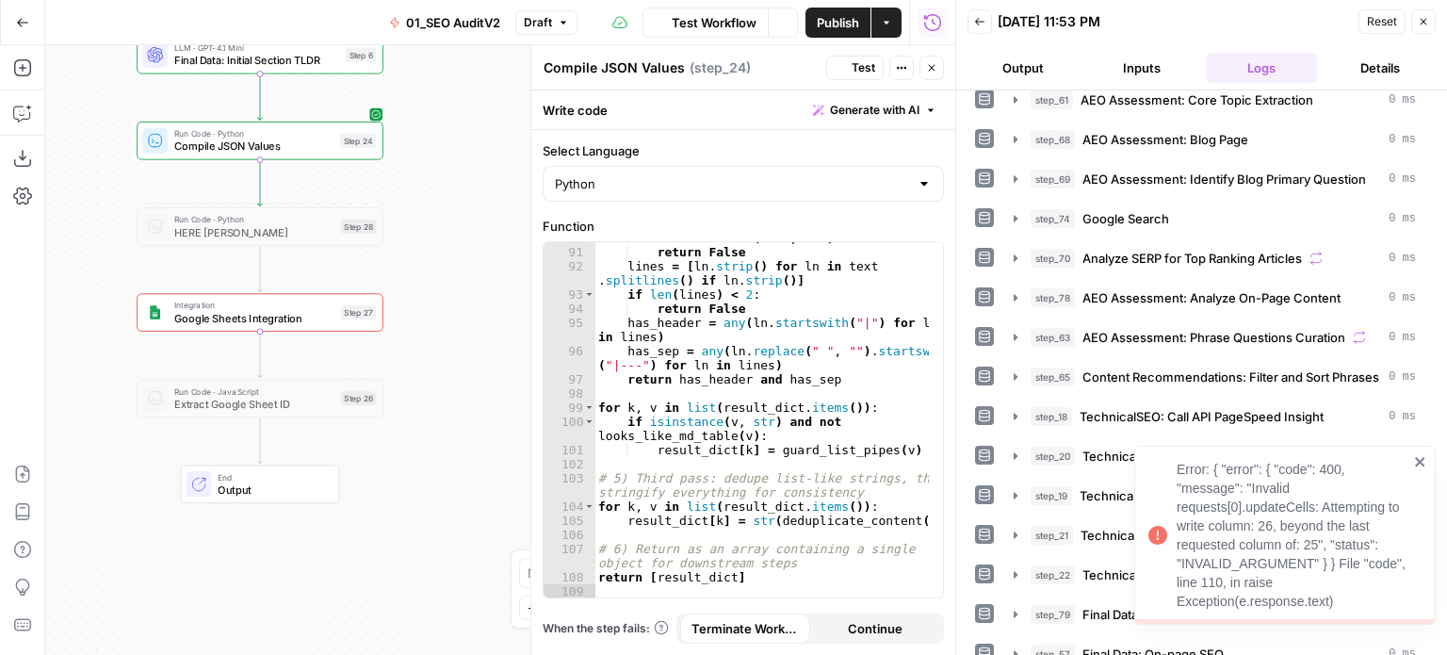
scroll to position [656, 0]
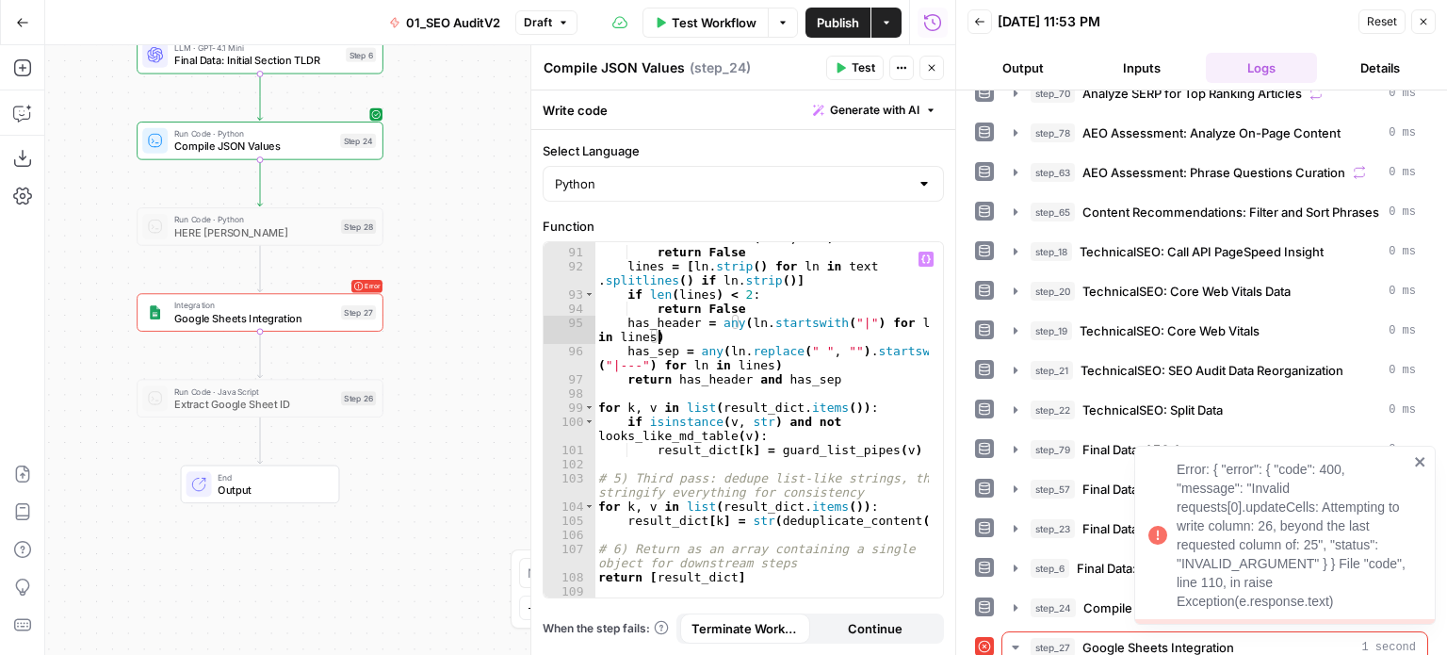
click at [806, 336] on div "if not isinstance ( text , str ) : return False lines = [ ln . strip ( ) for ln…" at bounding box center [761, 423] width 335 height 384
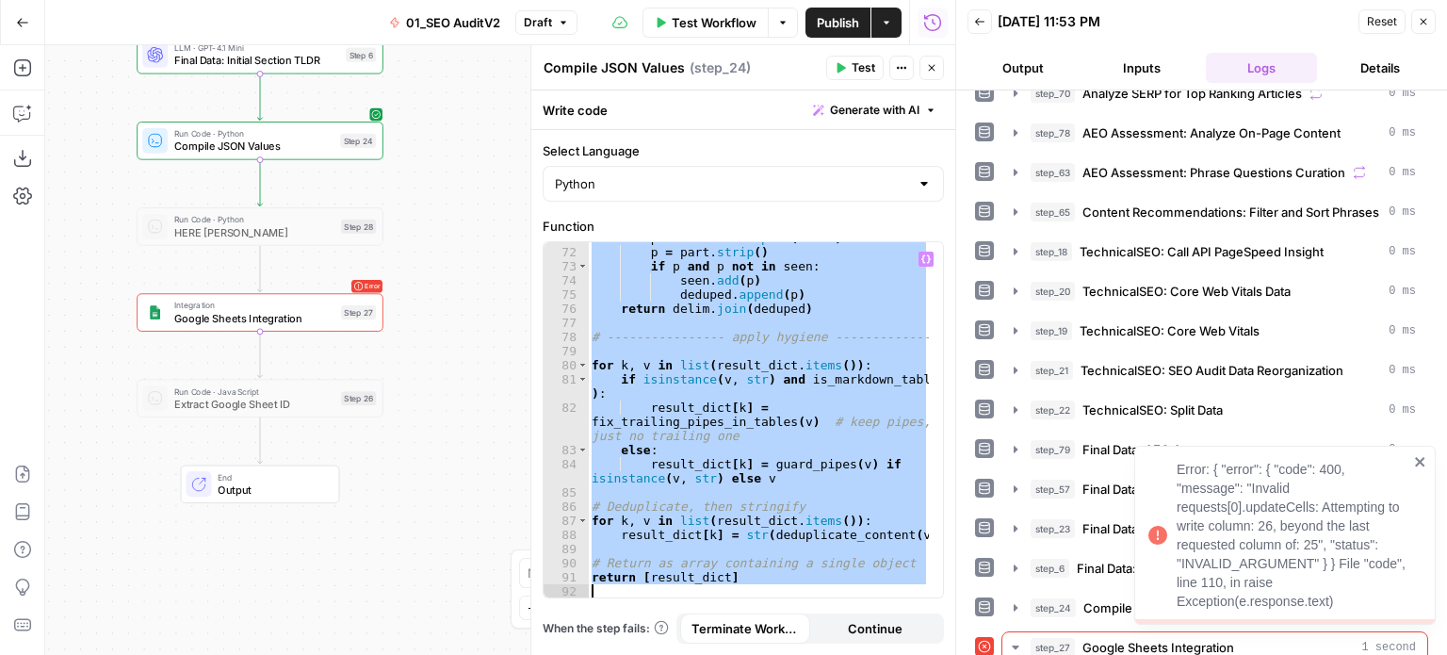
click at [806, 336] on div "for part in value . split ( delim ) : p = part . strip ( ) if p and p not in se…" at bounding box center [758, 419] width 341 height 355
type textarea "**********"
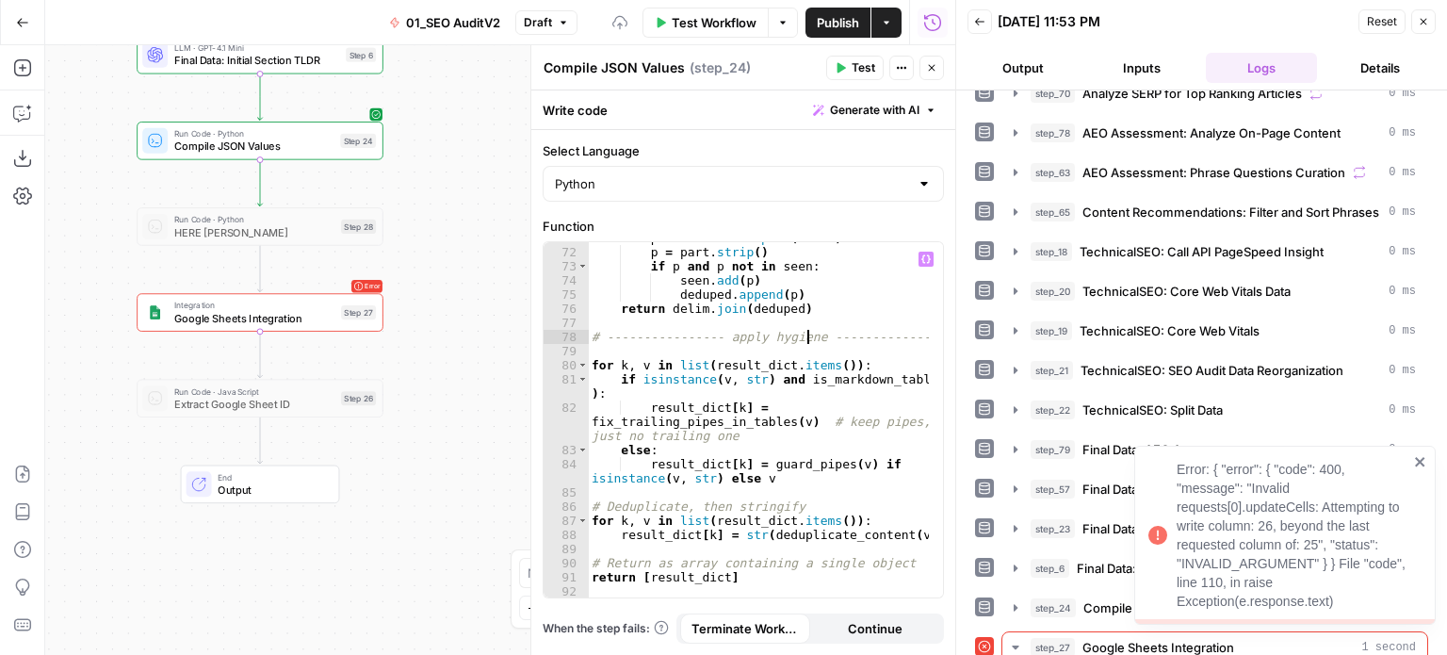
scroll to position [896, 0]
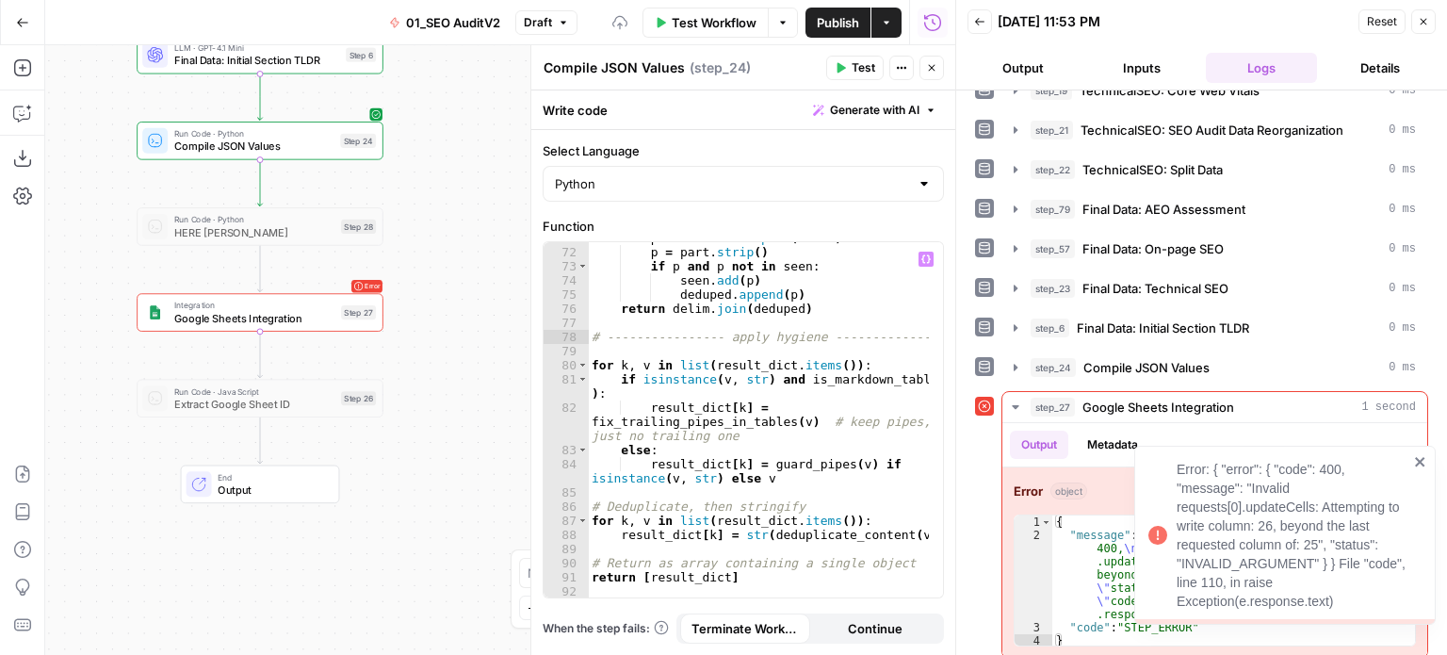
click at [1415, 468] on icon "close" at bounding box center [1420, 461] width 13 height 15
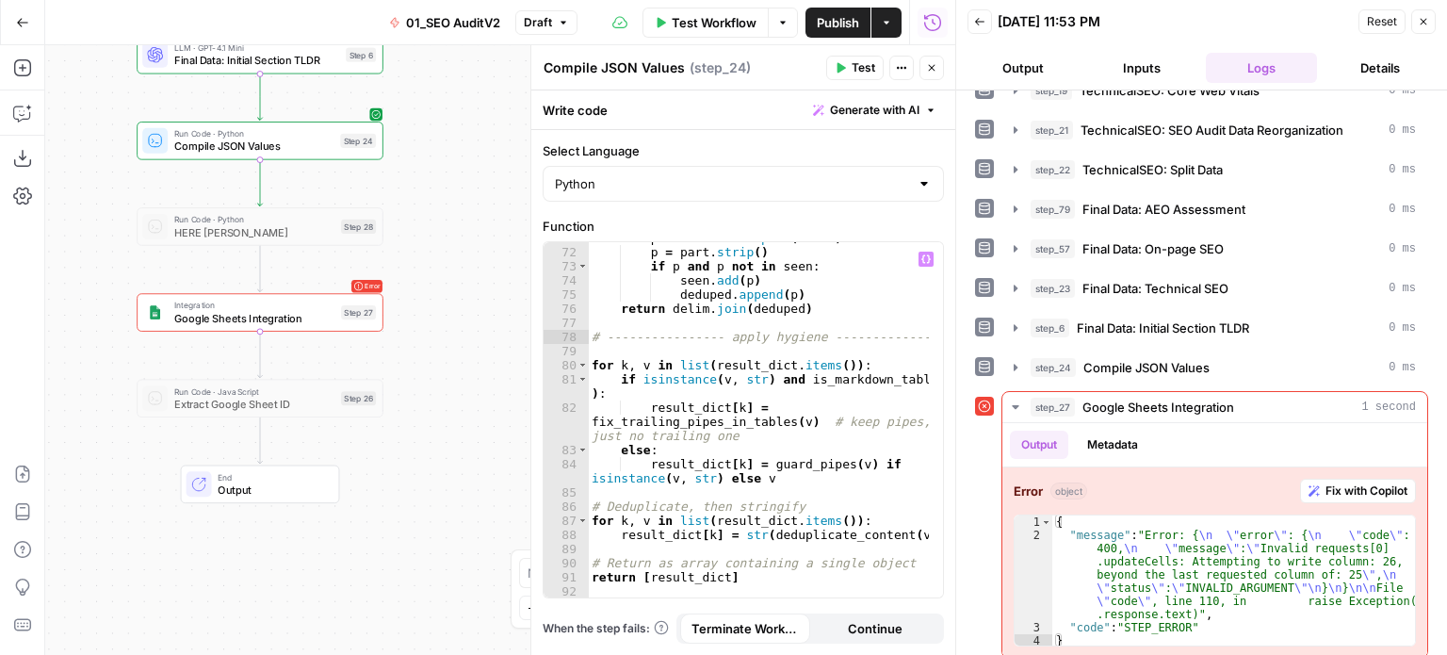
click at [1187, 517] on div "{ "message" : "Error: { \n \" error \" : { \n \" code \" : 400, \n \" message \…" at bounding box center [1233, 594] width 363 height 158
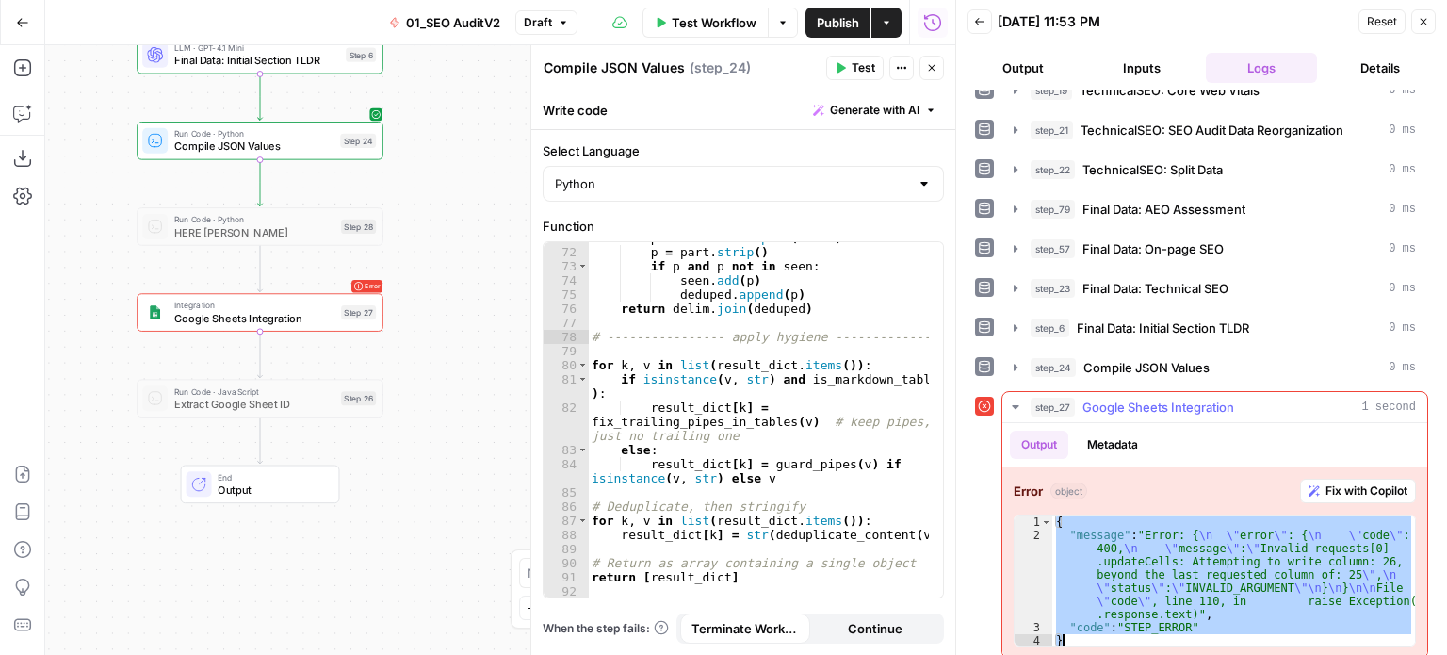
click at [1235, 553] on div "{ "message" : "Error: { \n \" error \" : { \n \" code \" : 400, \n \" message \…" at bounding box center [1233, 580] width 363 height 130
type textarea "**********"
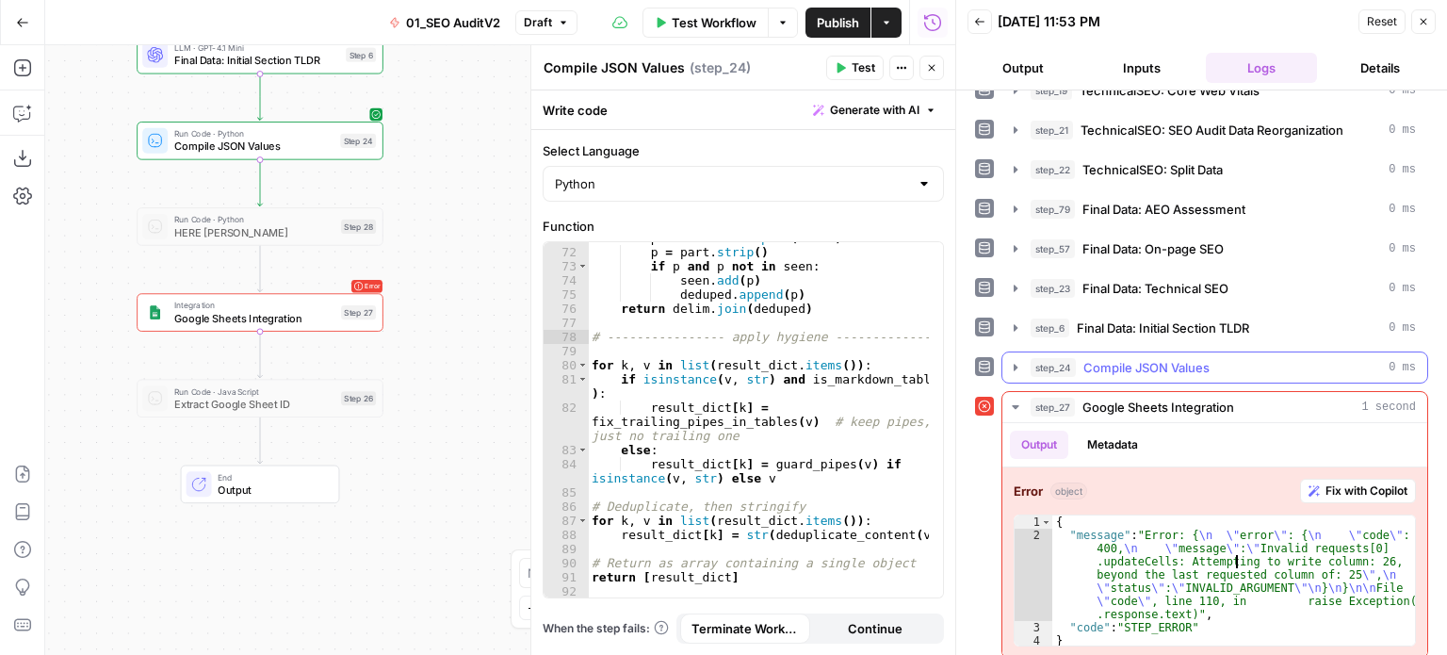
click at [1255, 358] on div "step_24 Compile JSON Values 0 ms" at bounding box center [1223, 367] width 385 height 19
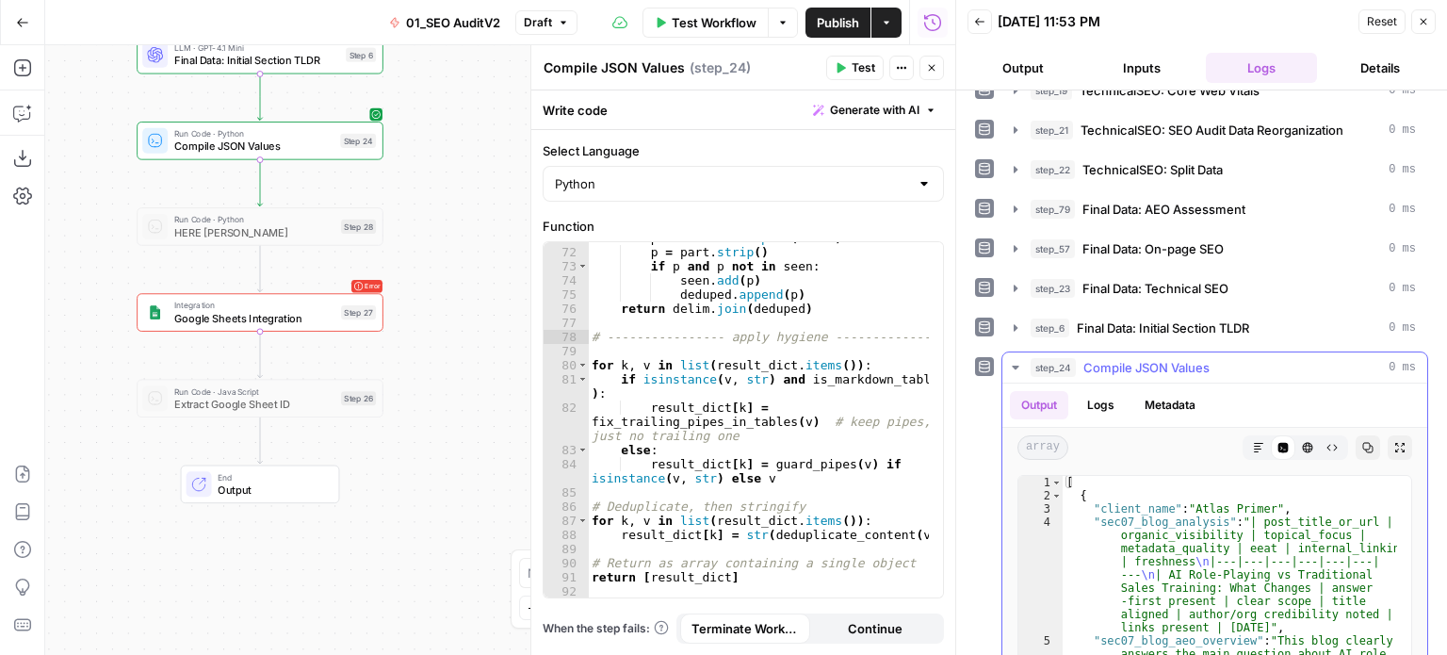
click at [1362, 442] on icon "button" at bounding box center [1367, 447] width 11 height 11
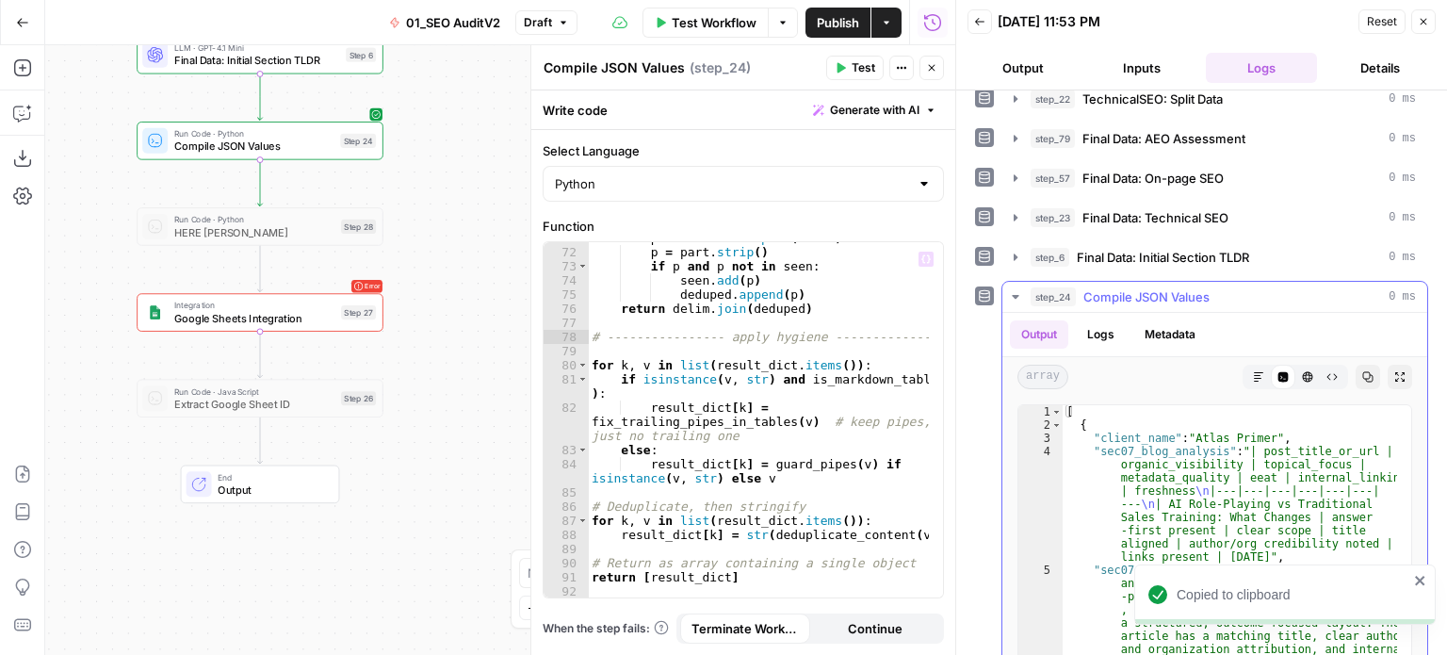
scroll to position [57, 0]
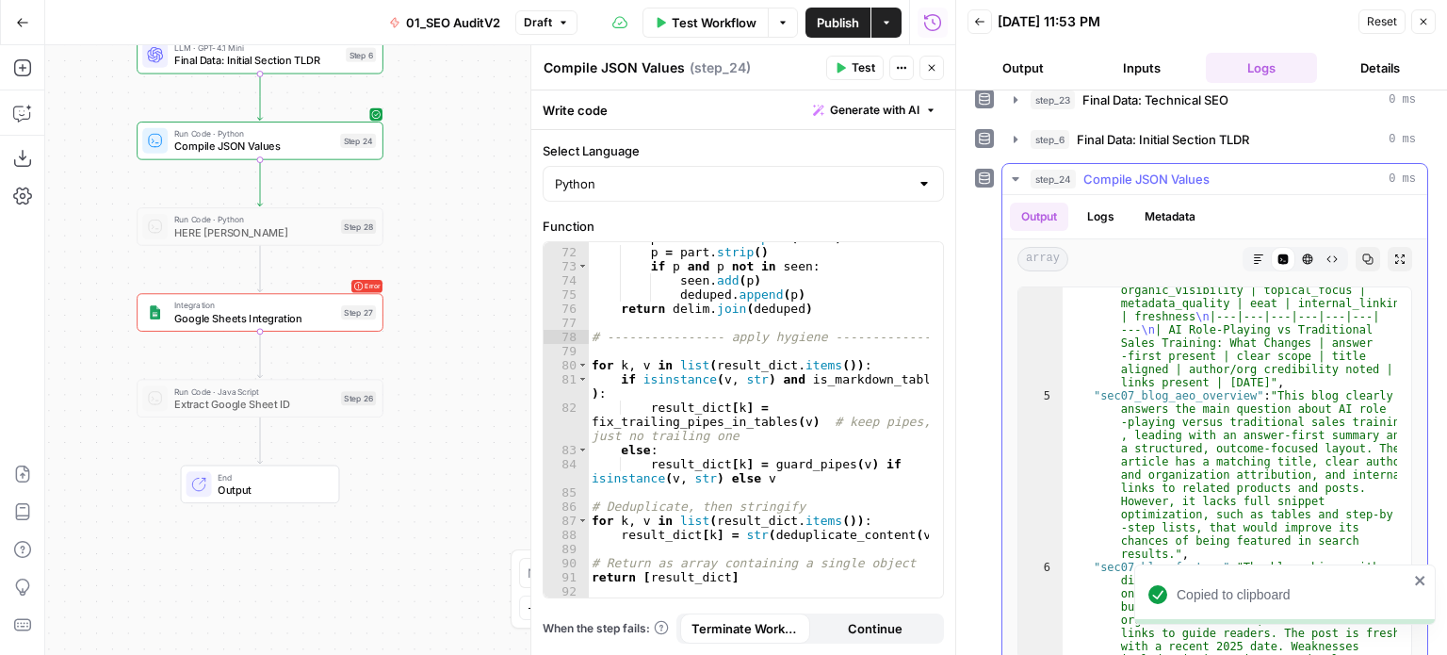
click at [1129, 164] on button "step_24 Compile JSON Values 0 ms" at bounding box center [1214, 179] width 425 height 30
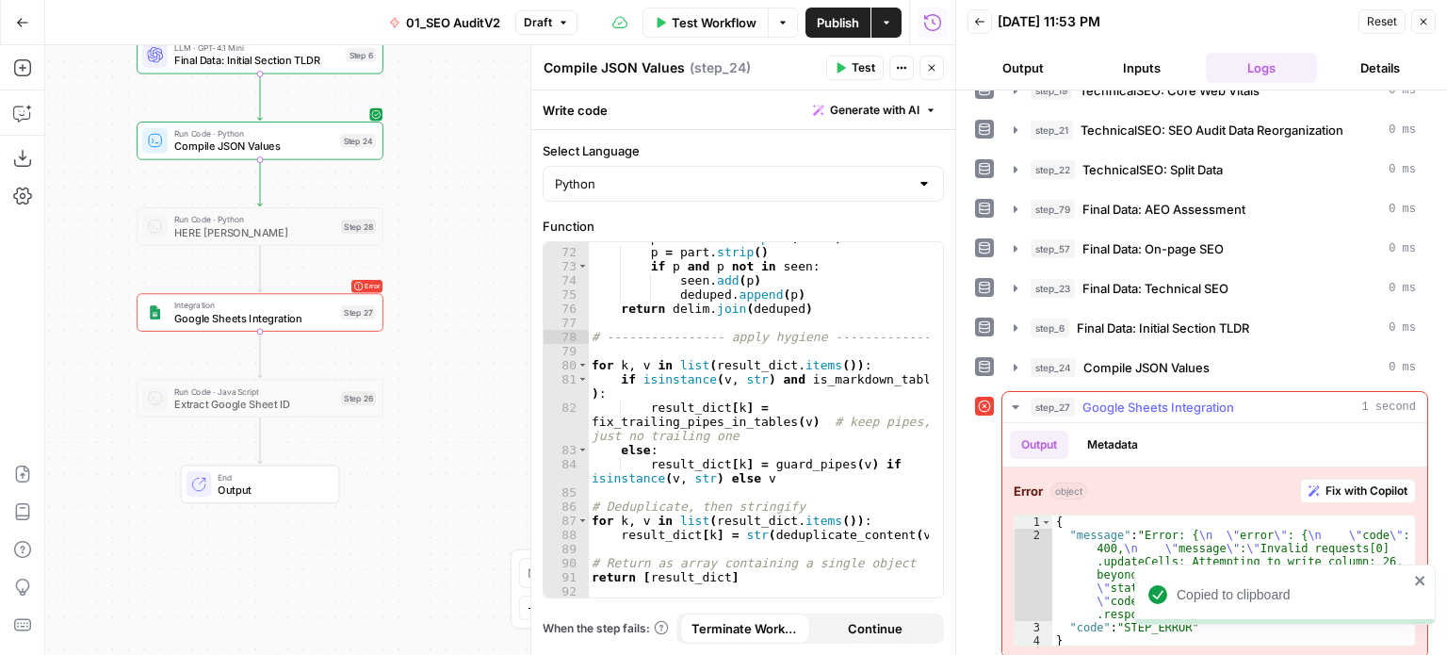
click at [1345, 479] on button "Fix with Copilot" at bounding box center [1358, 491] width 116 height 24
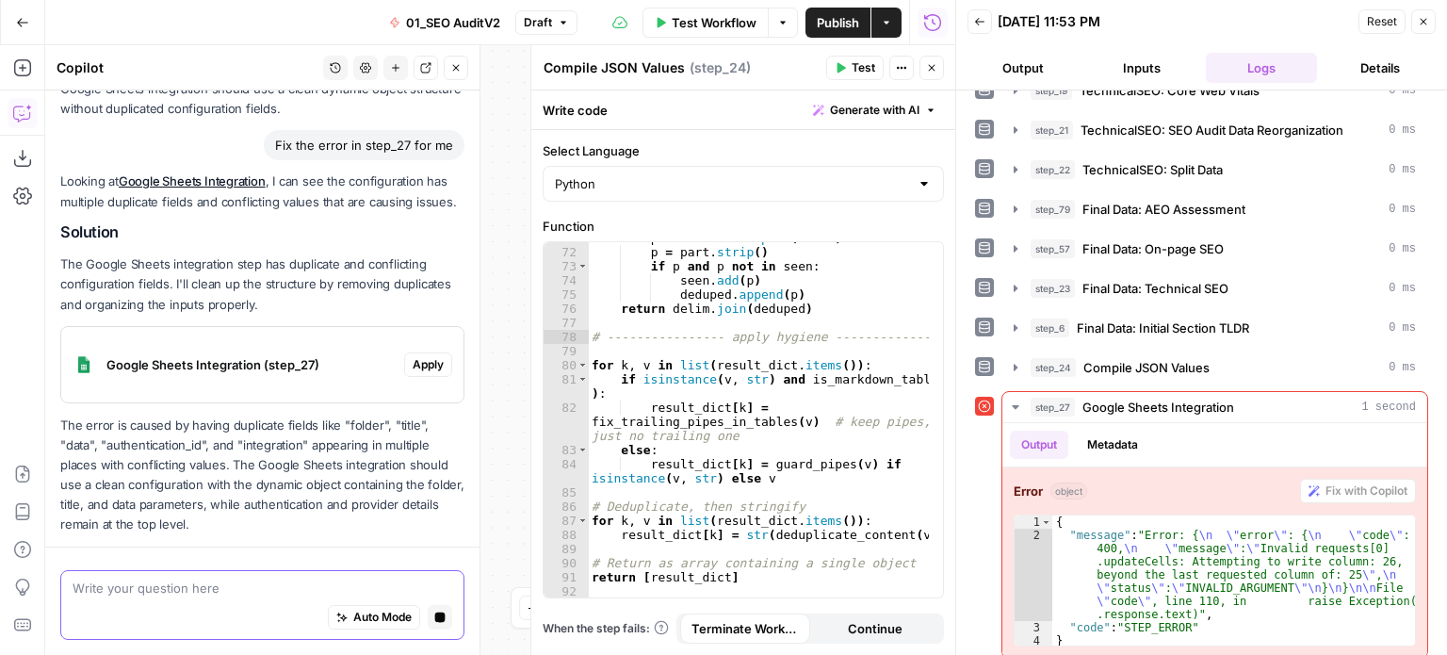
scroll to position [1353, 0]
drag, startPoint x: 282, startPoint y: 272, endPoint x: 282, endPoint y: 253, distance: 18.8
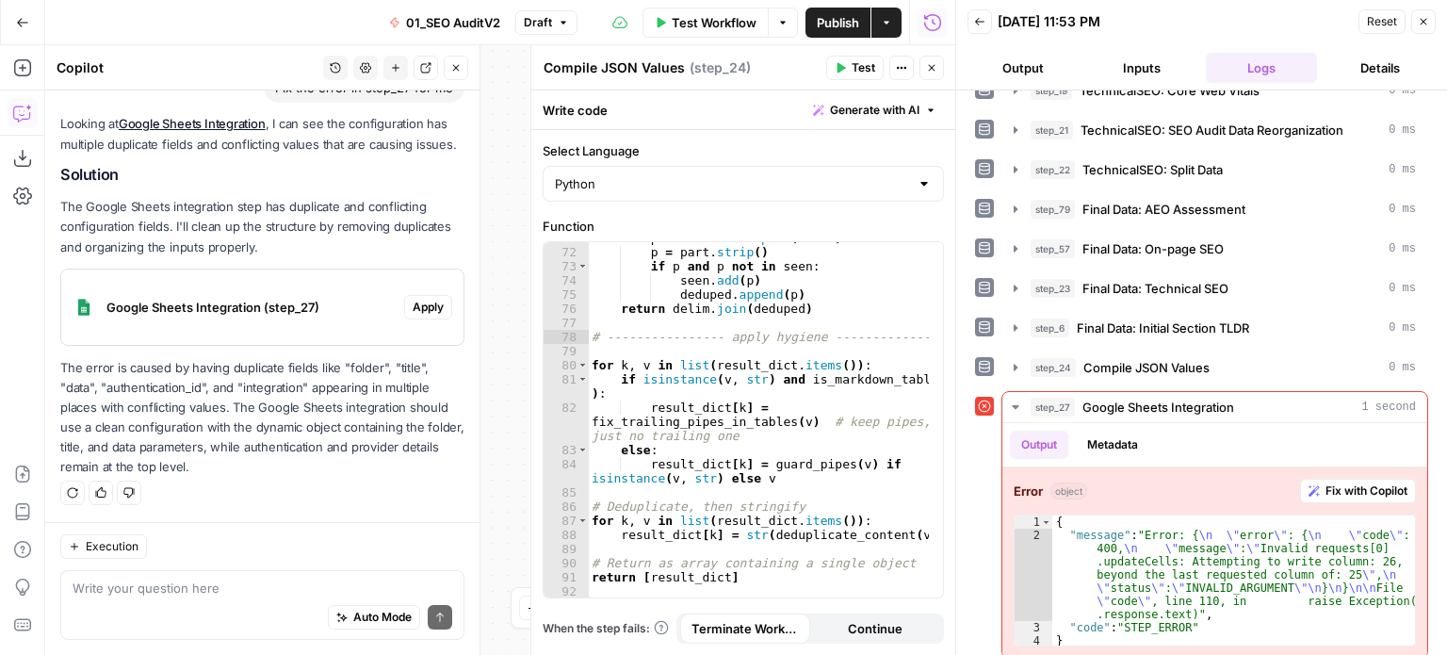
scroll to position [1527, 0]
drag, startPoint x: 269, startPoint y: 469, endPoint x: 143, endPoint y: 387, distance: 150.5
click at [72, 366] on p "The error is caused by having duplicate fields like "folder", "title", "data", …" at bounding box center [262, 418] width 404 height 120
click at [244, 411] on p "The error is caused by having duplicate fields like "folder", "title", "data", …" at bounding box center [262, 418] width 404 height 120
click at [1097, 358] on span "Compile JSON Values" at bounding box center [1146, 367] width 126 height 19
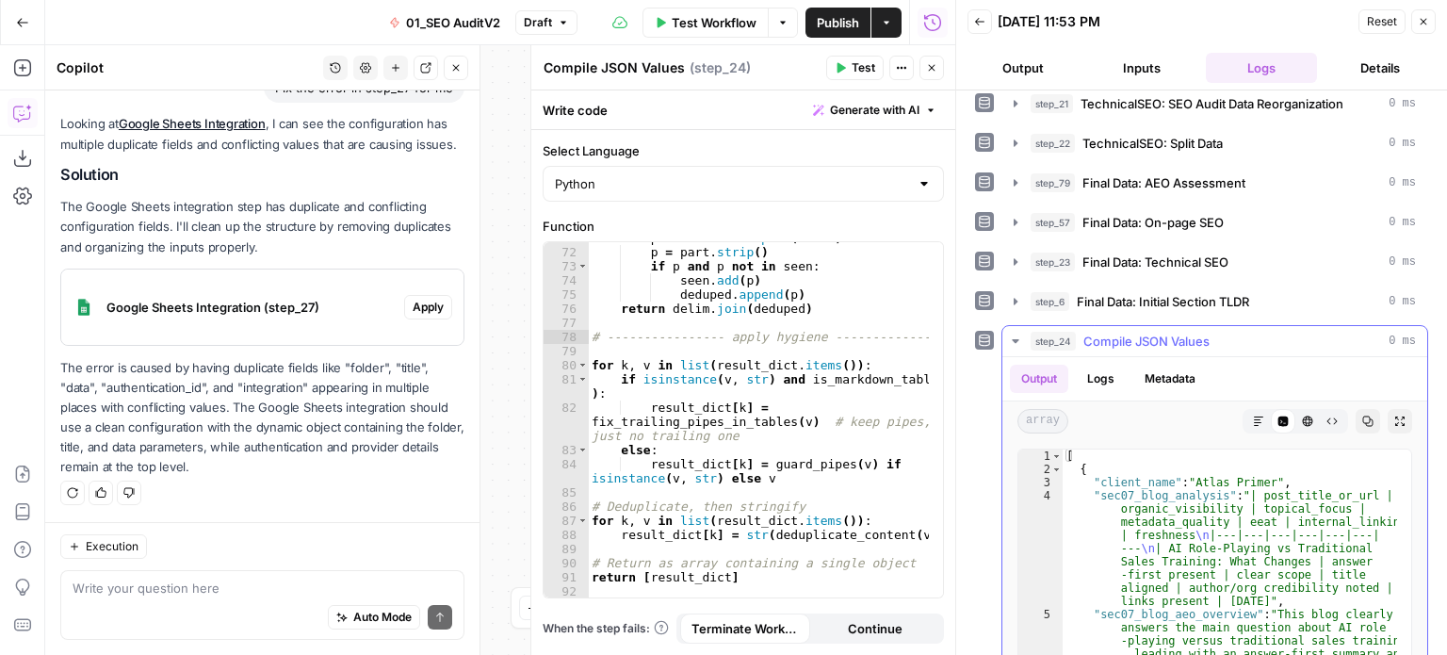
scroll to position [802, 0]
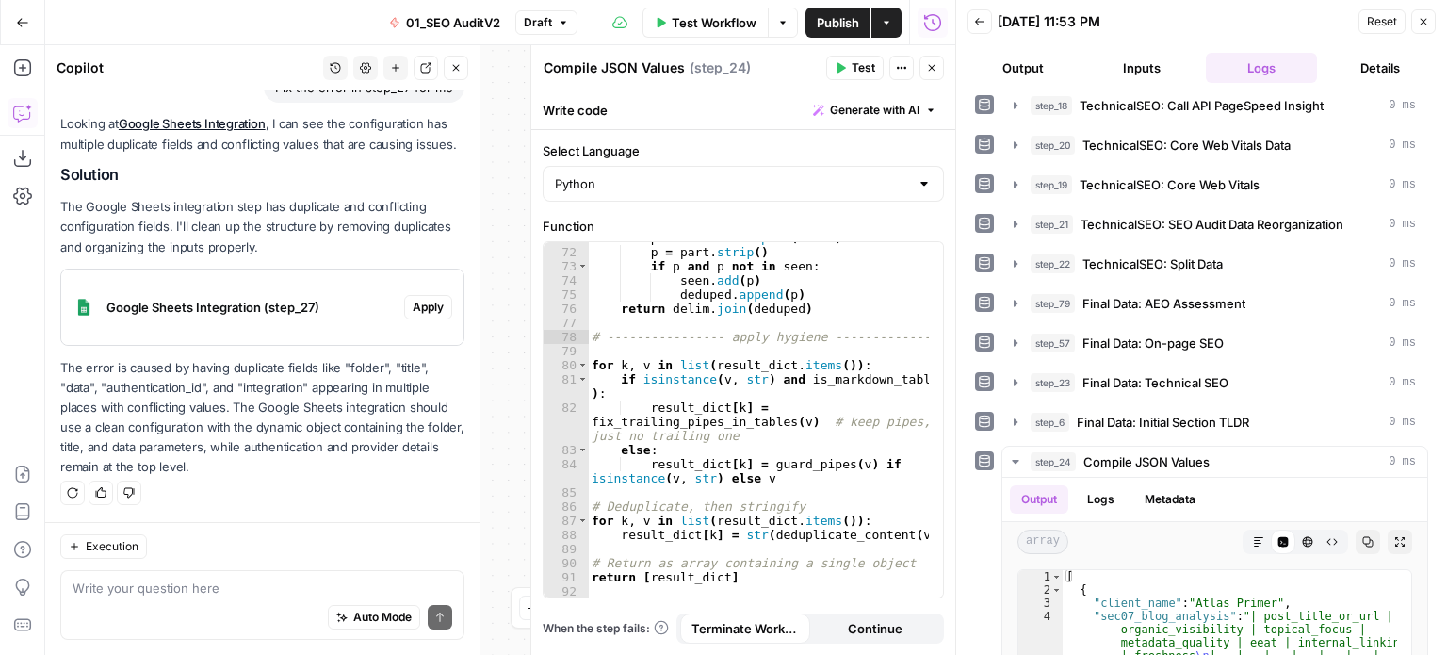
click at [453, 67] on icon "button" at bounding box center [455, 67] width 11 height 11
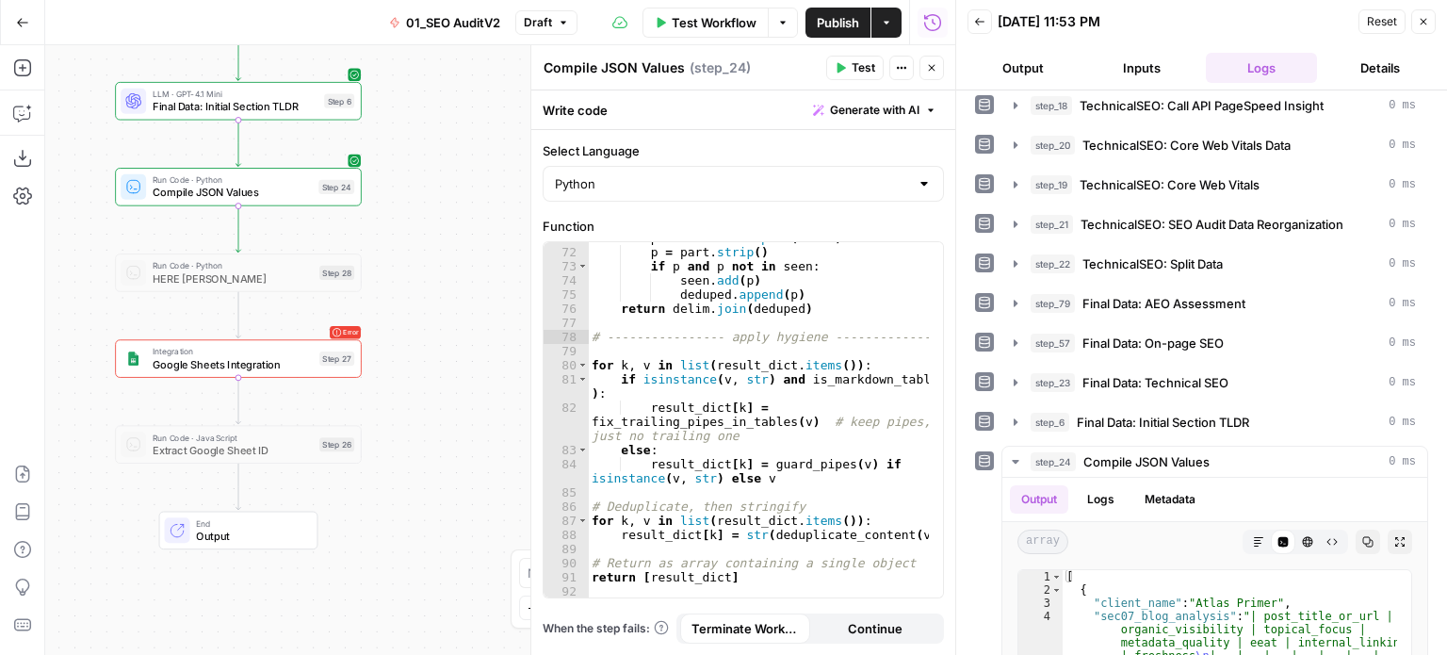
drag, startPoint x: 457, startPoint y: 333, endPoint x: 507, endPoint y: 407, distance: 88.8
click at [507, 407] on div "false false true true Workflow Set Inputs Inputs Workflow Prep: Get Brand Kit D…" at bounding box center [500, 350] width 910 height 610
click at [688, 371] on div "for part in value . split ( delim ) : p = part . strip ( ) if p and p not in se…" at bounding box center [759, 423] width 342 height 384
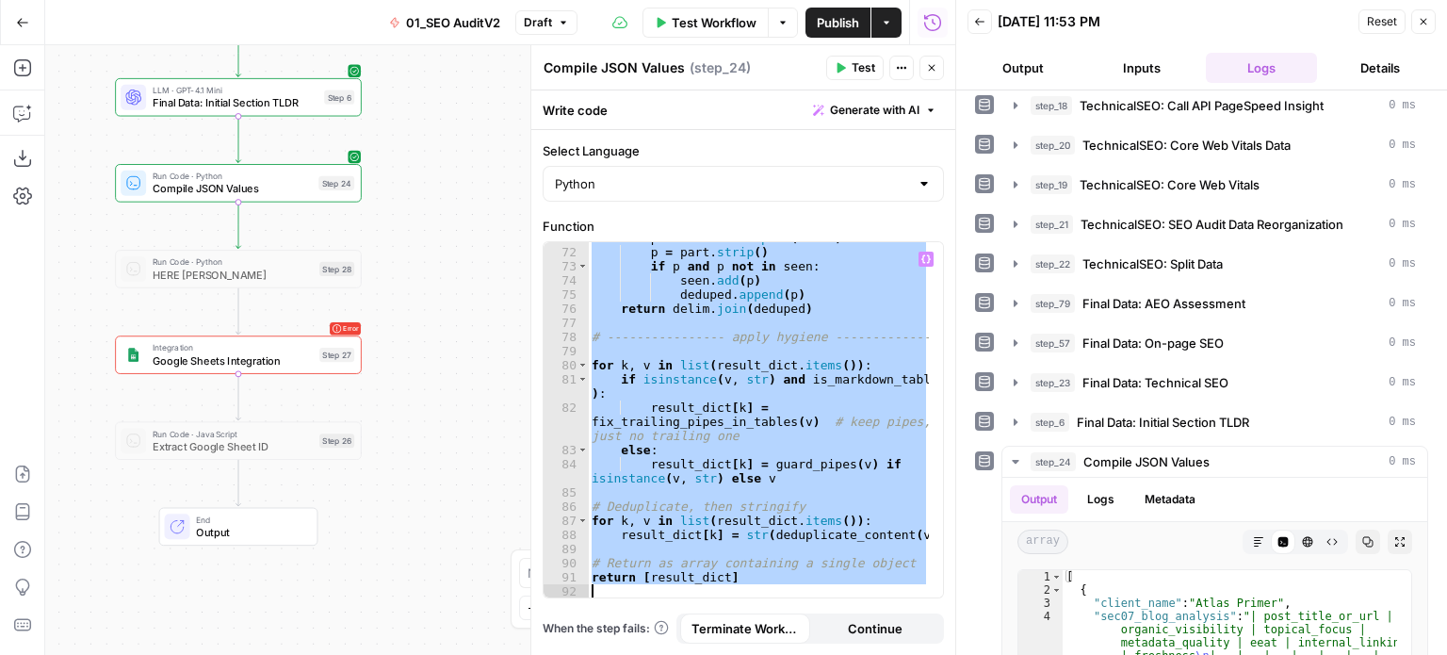
click at [760, 361] on div "for part in value . split ( delim ) : p = part . strip ( ) if p and p not in se…" at bounding box center [758, 419] width 341 height 355
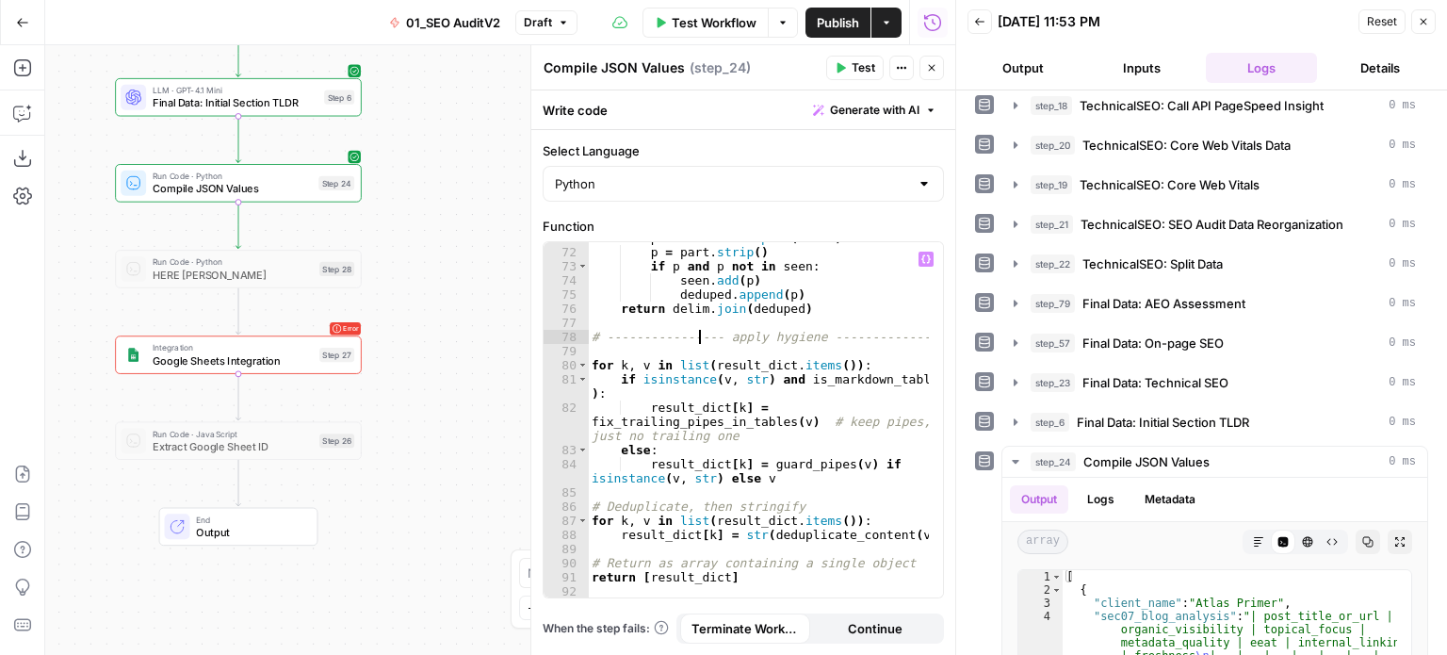
click at [701, 333] on div "for part in value . split ( delim ) : p = part . strip ( ) if p and p not in se…" at bounding box center [759, 423] width 342 height 384
type textarea "**********"
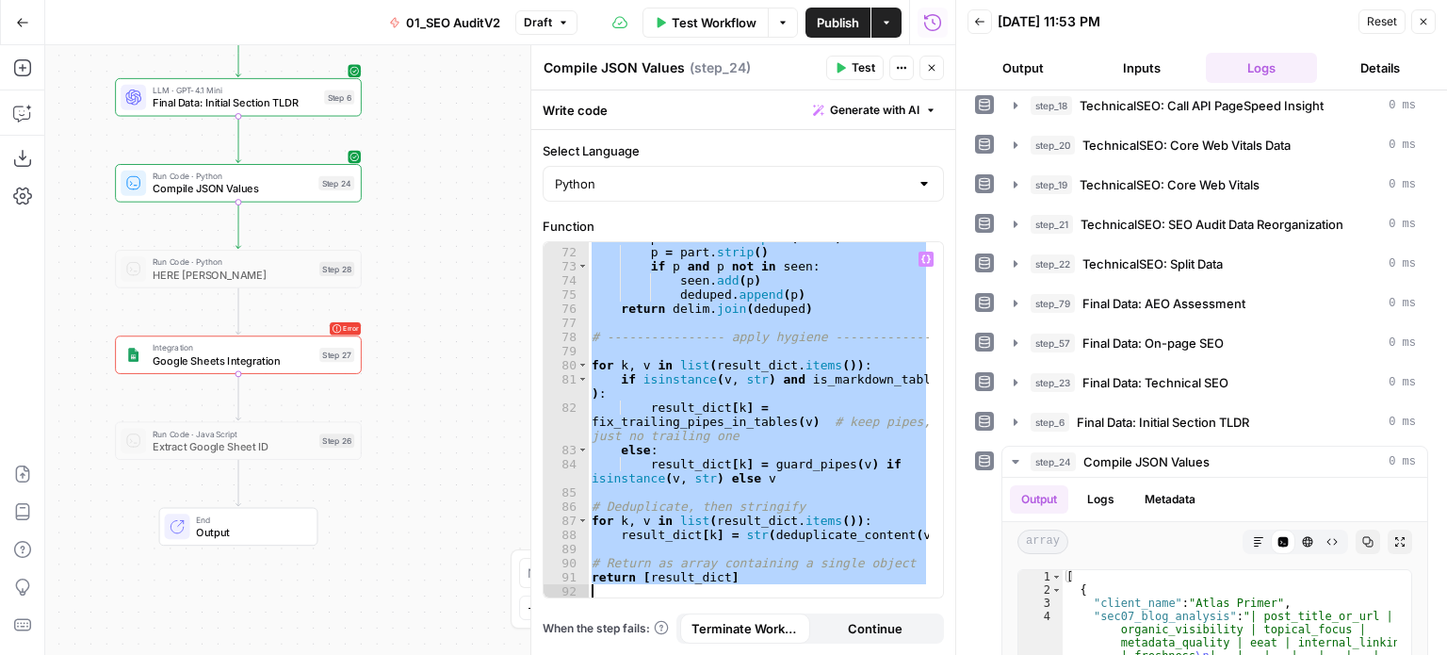
paste textarea
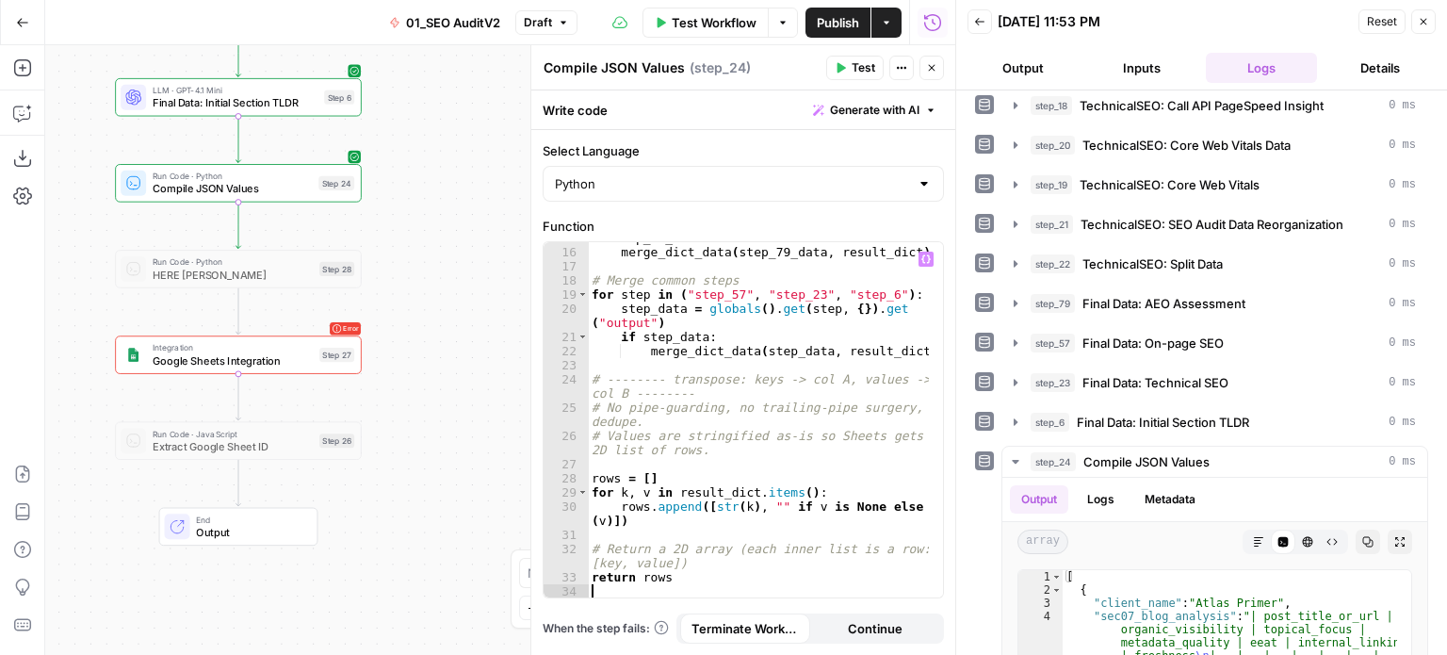
click at [858, 67] on span "Test" at bounding box center [864, 67] width 24 height 17
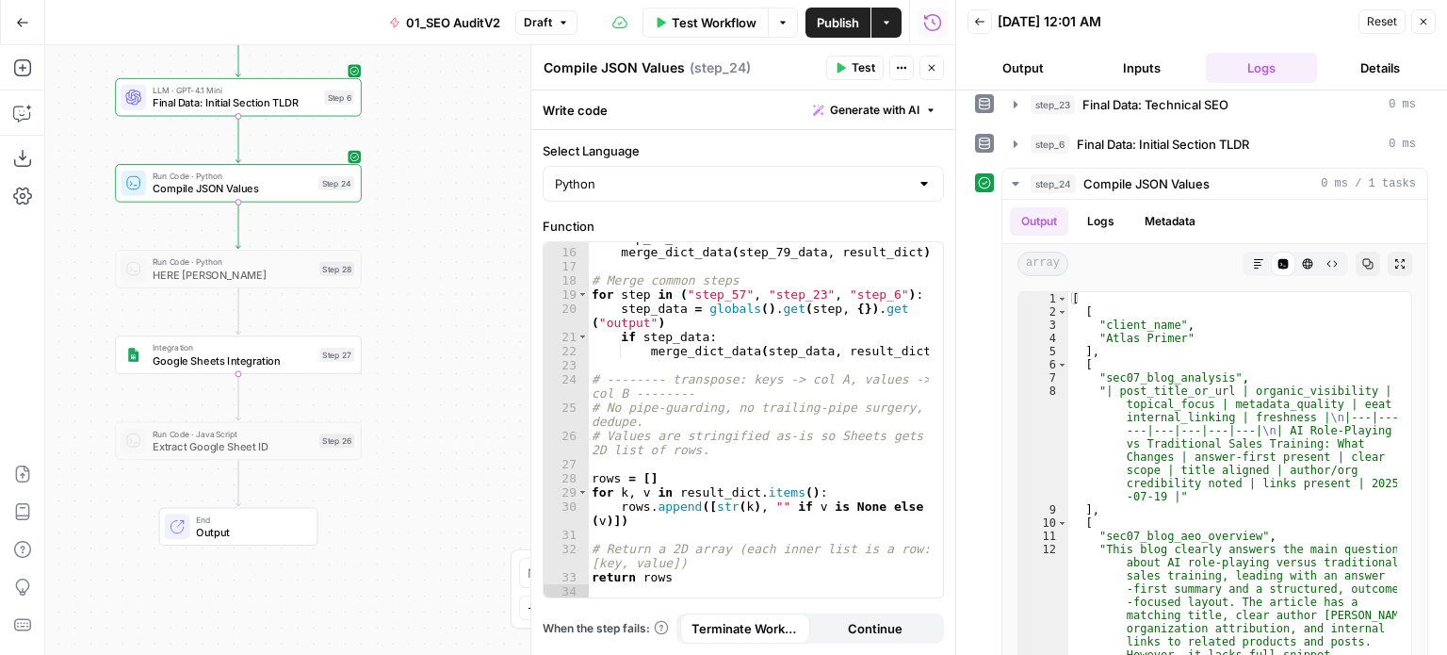
scroll to position [1093, 0]
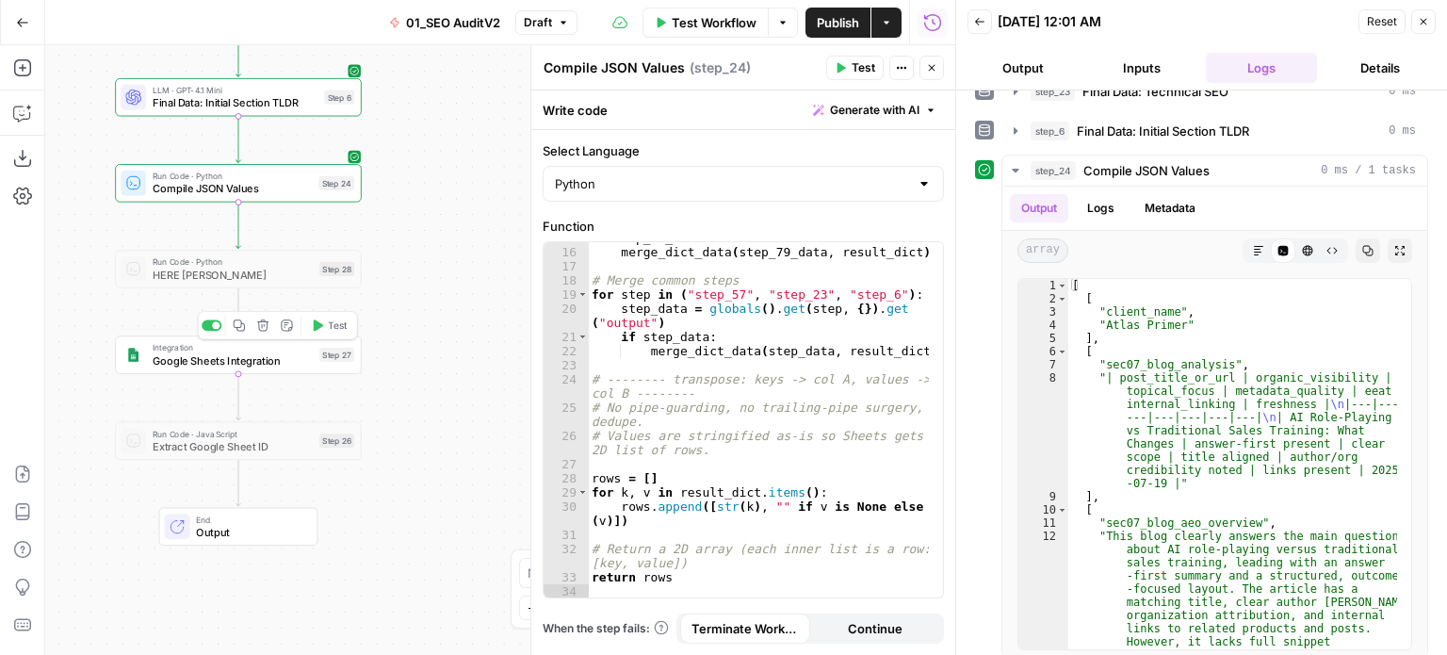
click at [328, 323] on span "Test" at bounding box center [337, 325] width 19 height 14
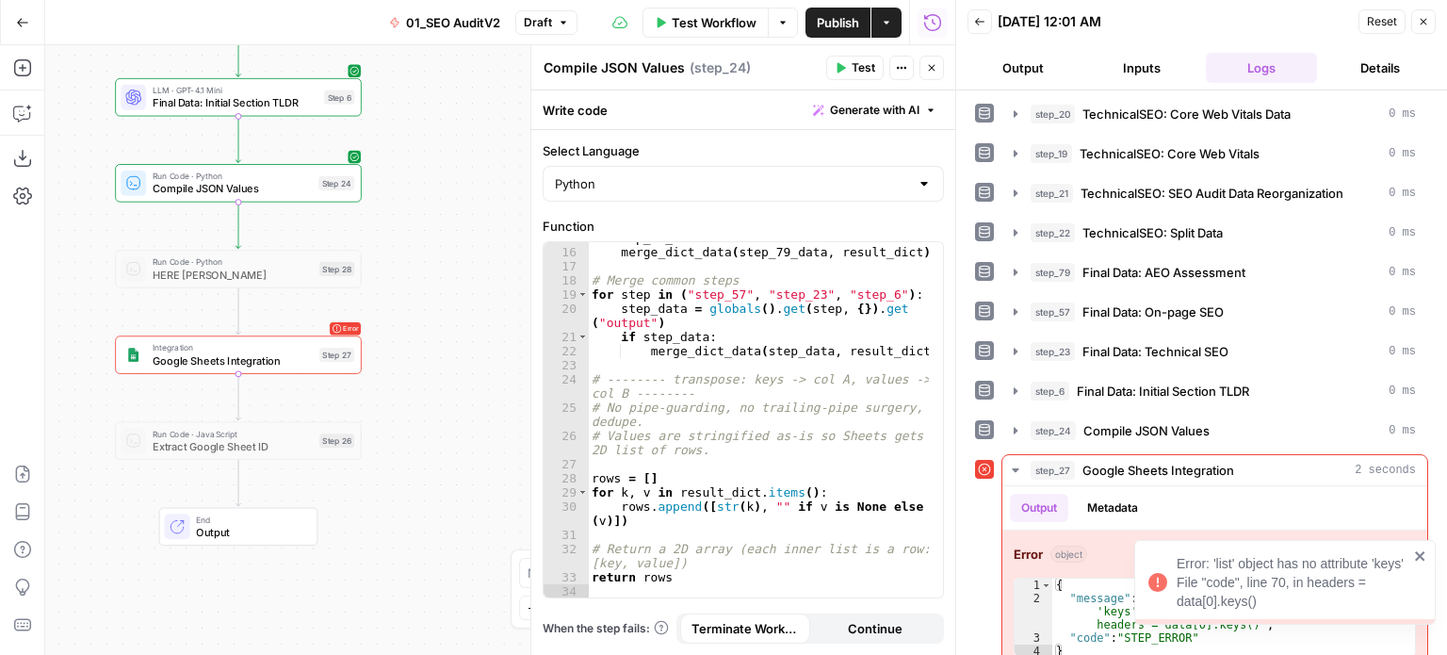
scroll to position [843, 0]
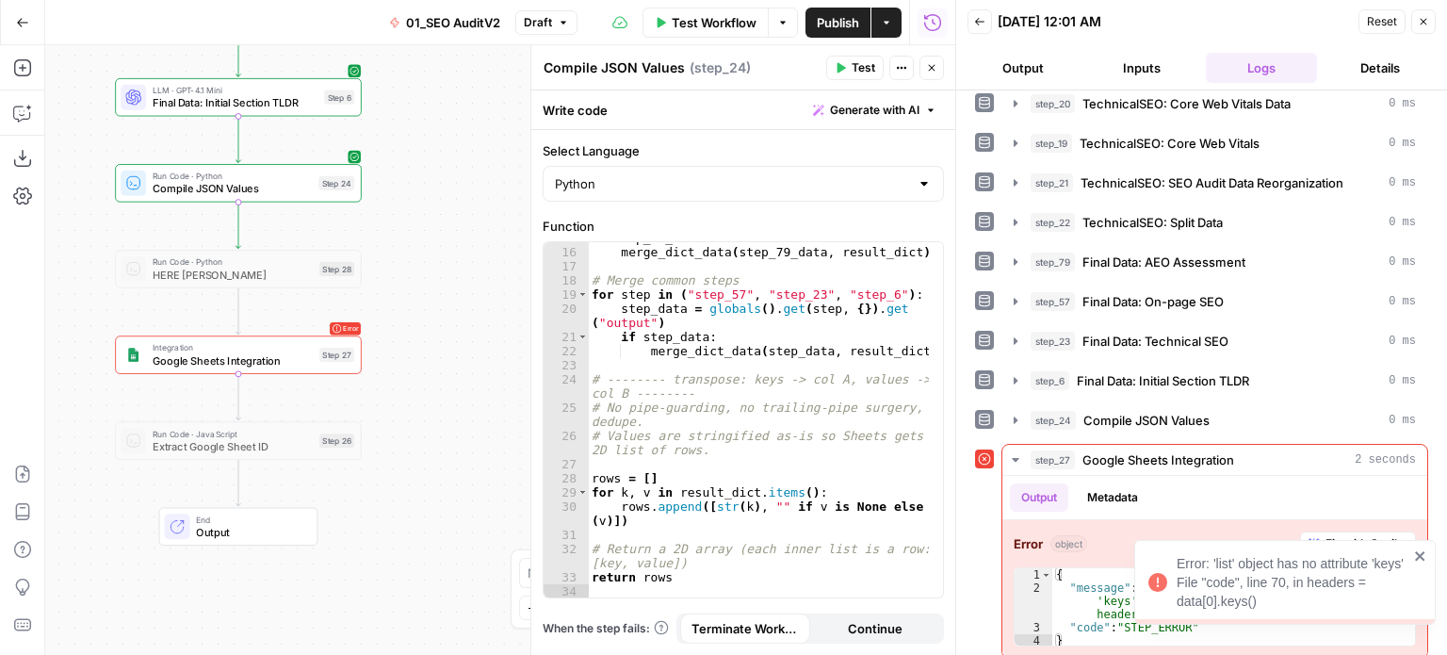
click at [1424, 561] on icon "close" at bounding box center [1420, 555] width 13 height 15
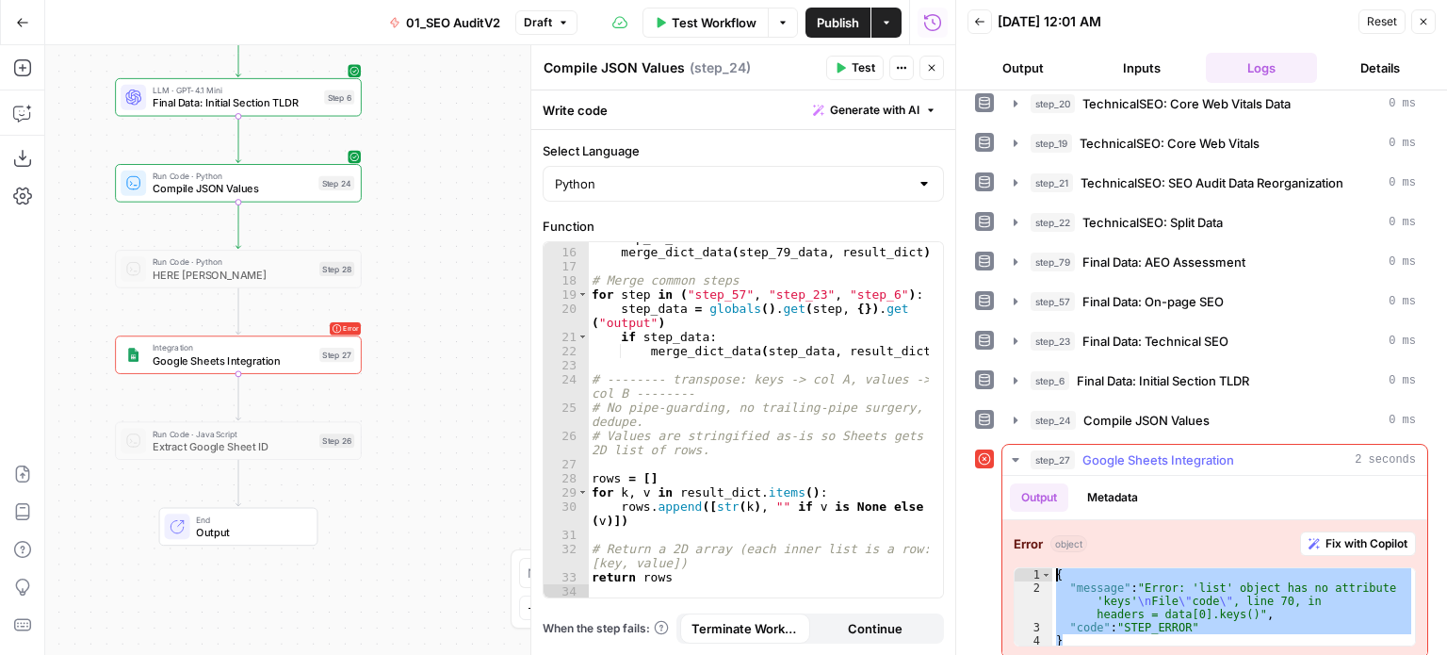
drag, startPoint x: 1073, startPoint y: 627, endPoint x: 1044, endPoint y: 551, distance: 81.7
click at [1044, 551] on div "Error object Fix with Copilot * 1 2 3 4 { "message" : "Error: 'list' object has…" at bounding box center [1214, 589] width 425 height 138
type textarea "**********"
click at [667, 326] on div "if step_79_data : merge_dict_data ( step_79_data , result_dict ) # Merge common…" at bounding box center [759, 423] width 342 height 384
type textarea "**********"
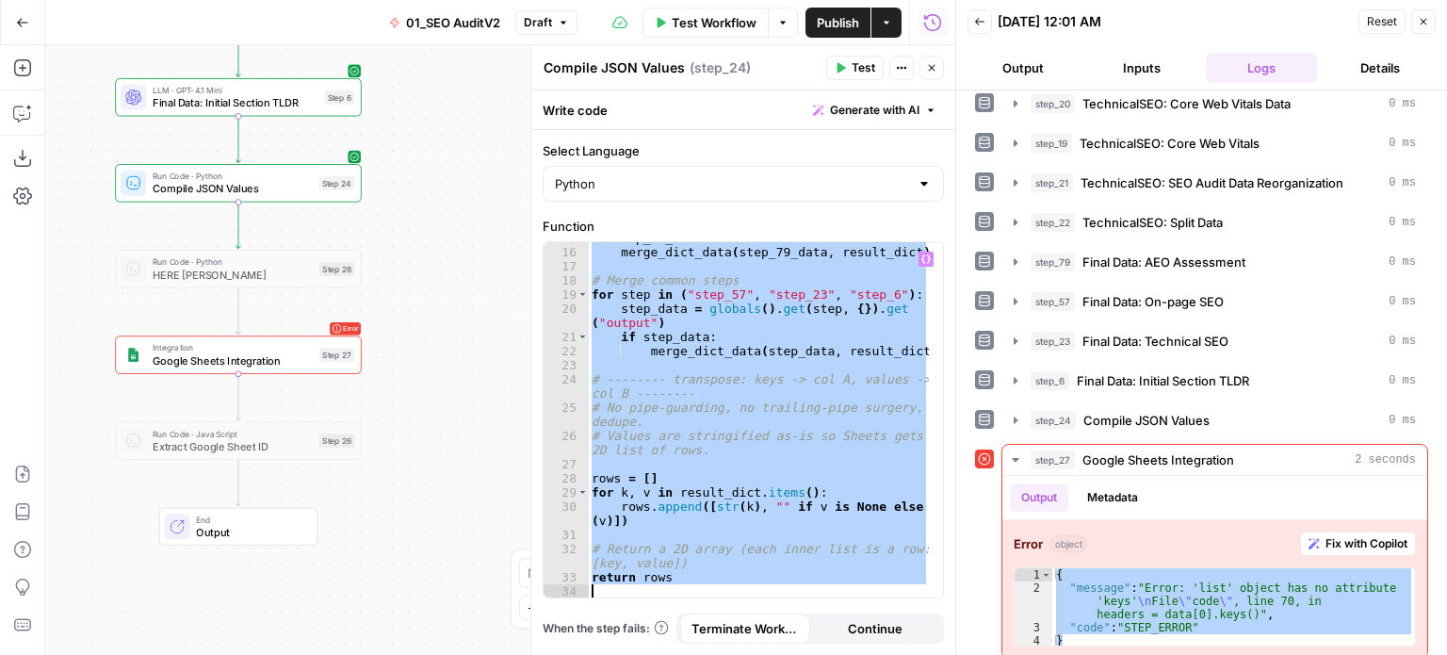
paste textarea
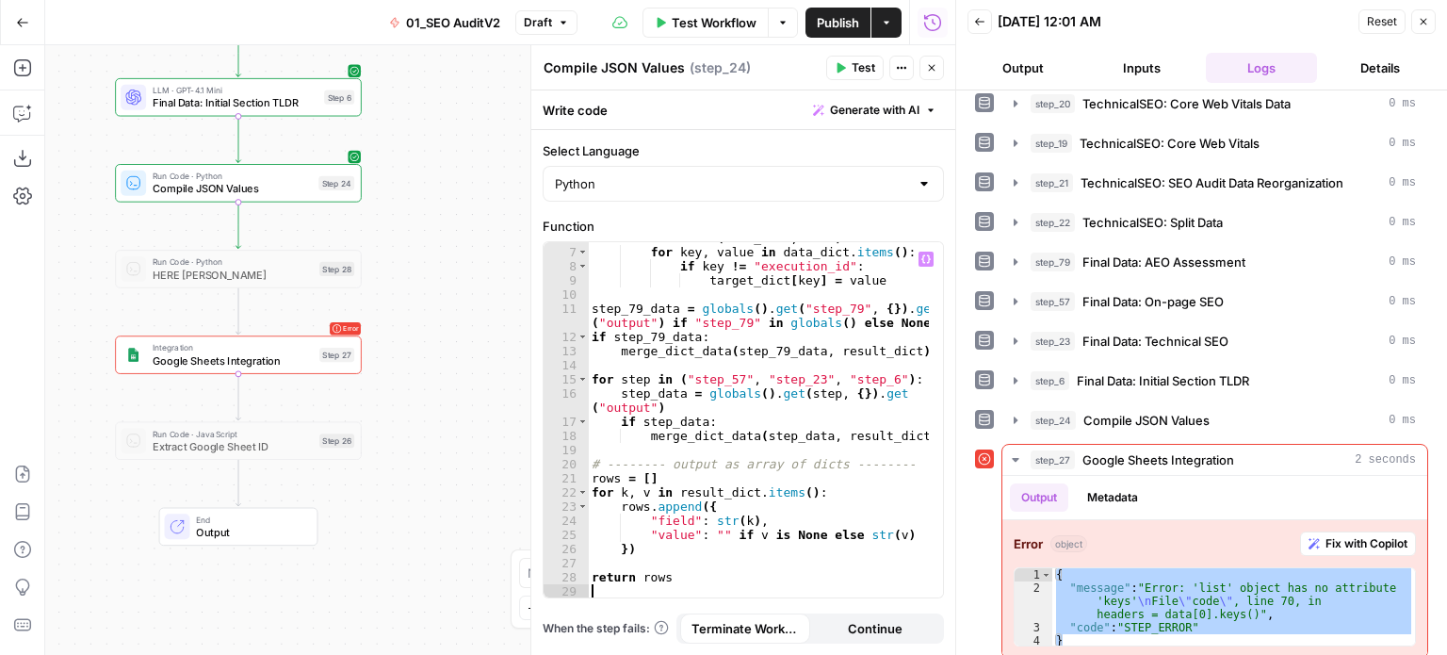
scroll to position [95, 0]
click at [850, 67] on button "Test" at bounding box center [854, 68] width 57 height 24
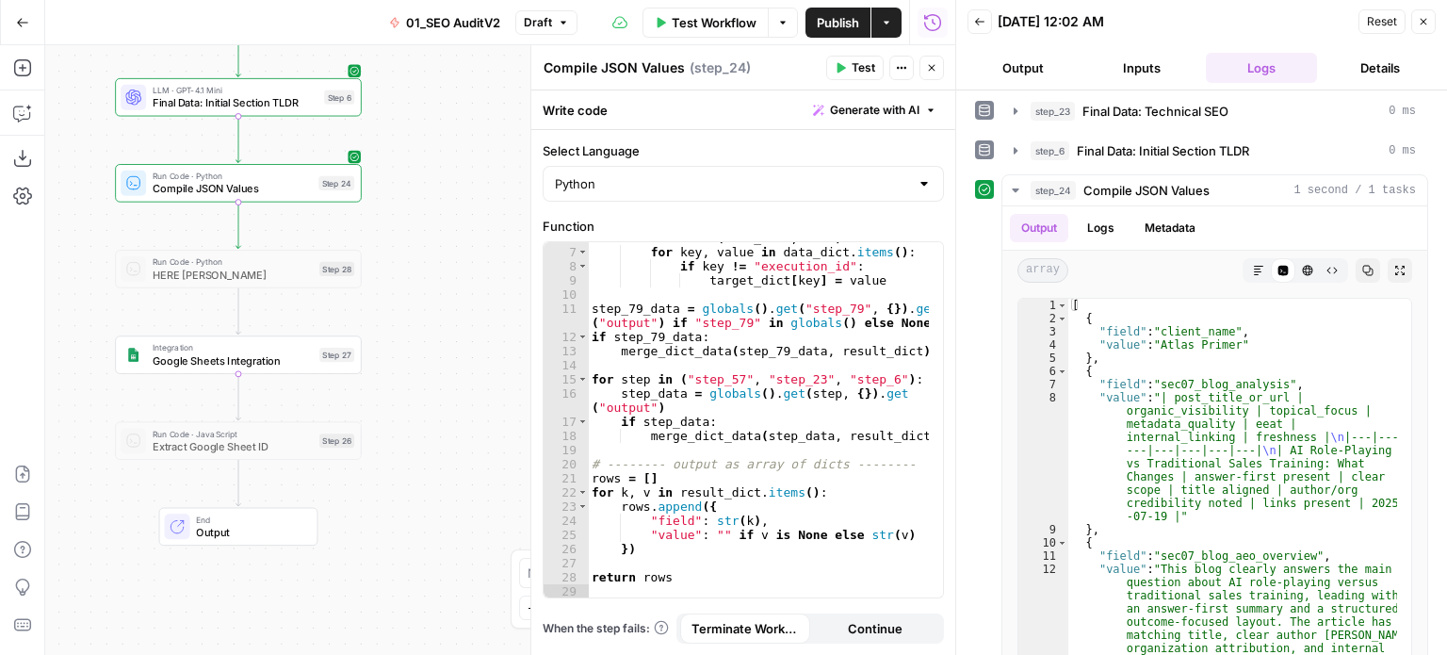
scroll to position [1093, 0]
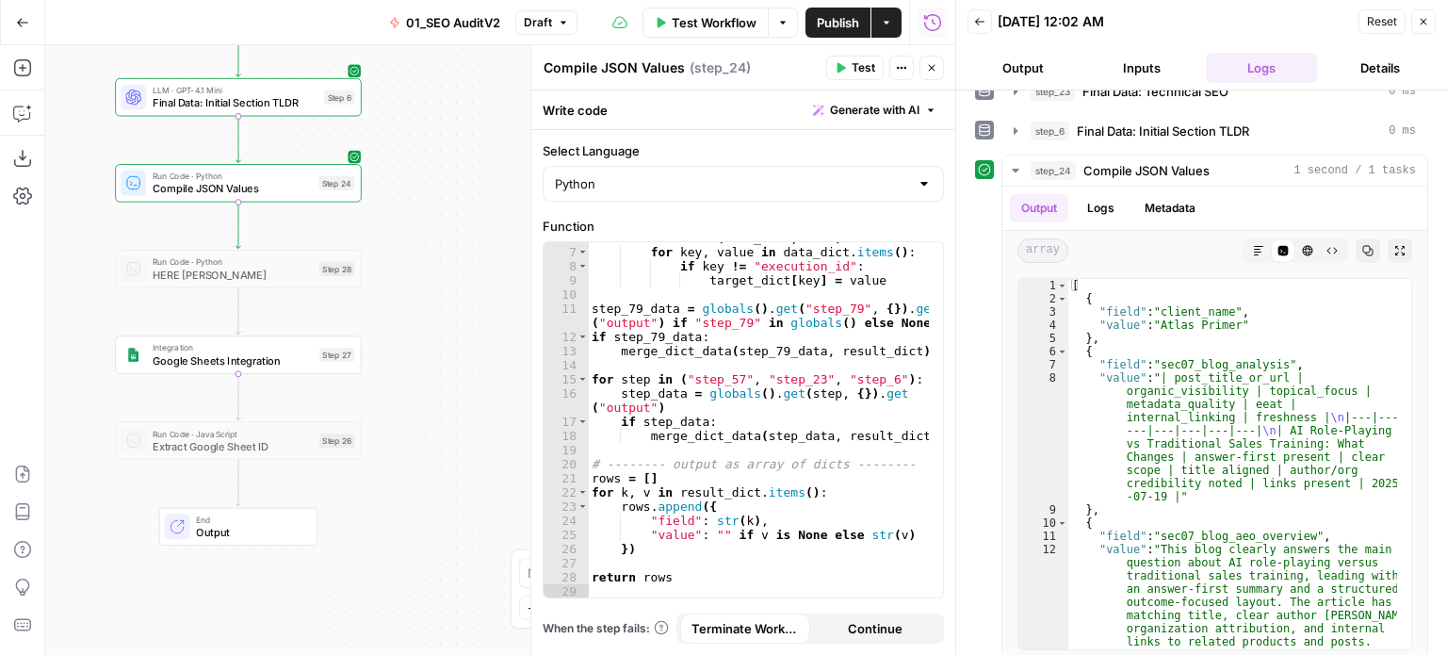
drag, startPoint x: 967, startPoint y: 219, endPoint x: 969, endPoint y: 300, distance: 81.1
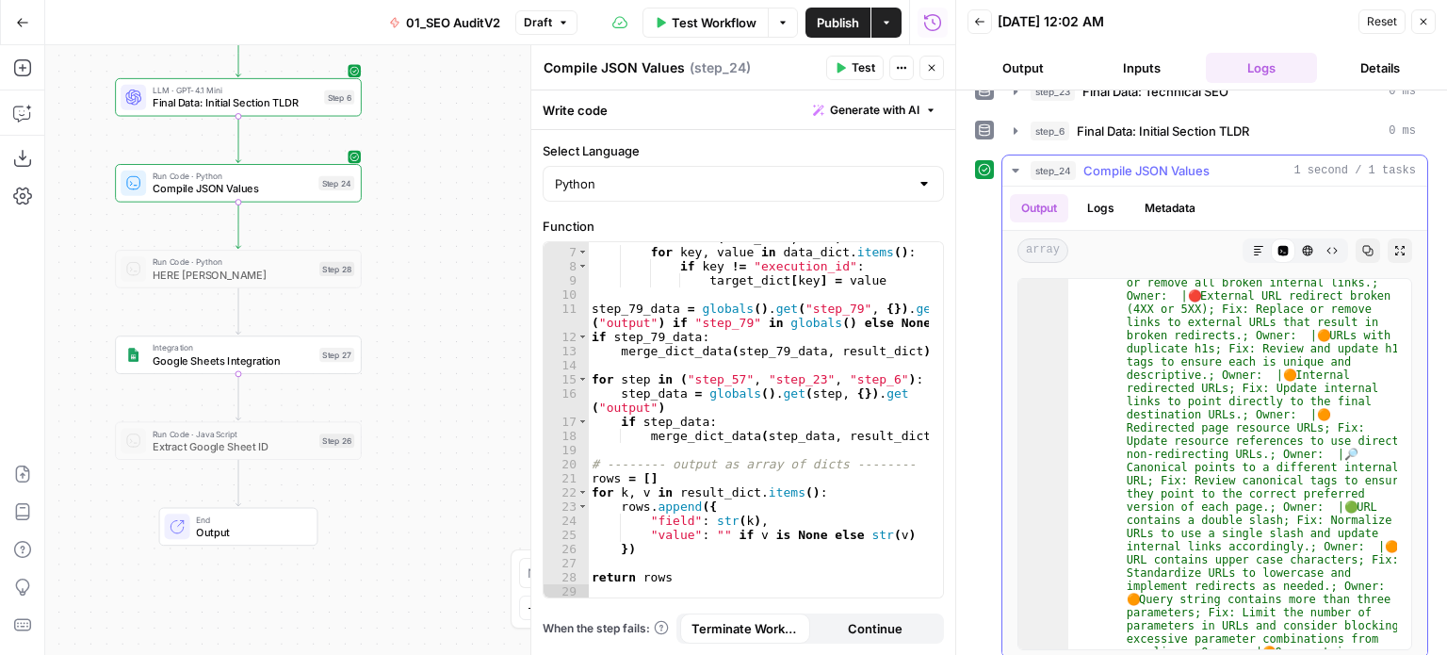
scroll to position [0, 0]
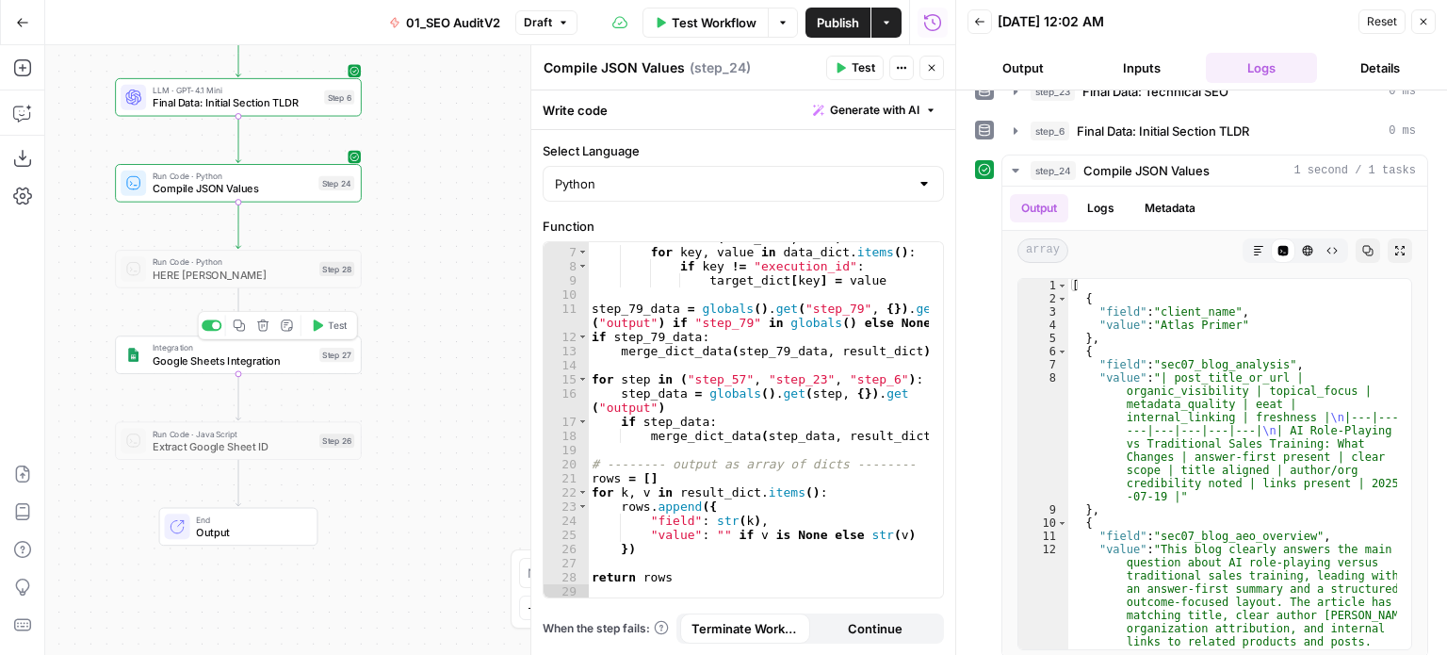
click at [325, 324] on button "Test" at bounding box center [328, 325] width 49 height 21
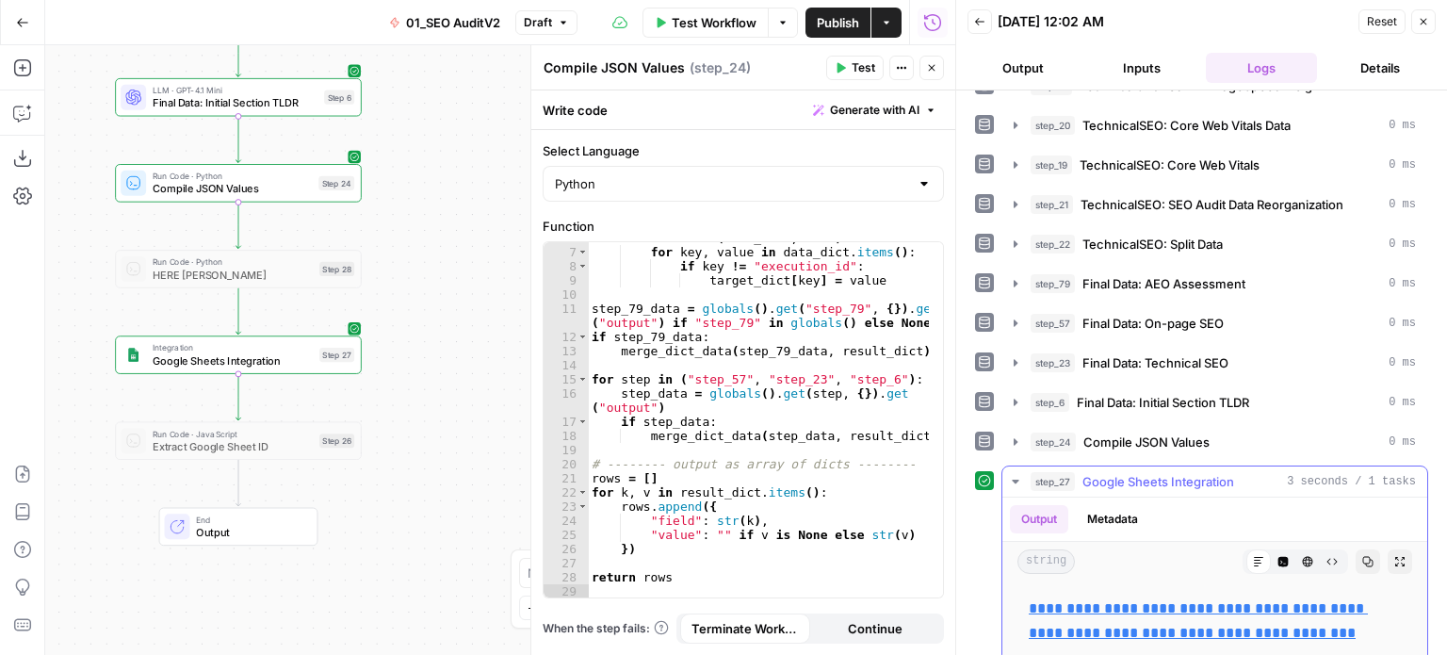
scroll to position [824, 0]
